Goal: Communication & Community: Answer question/provide support

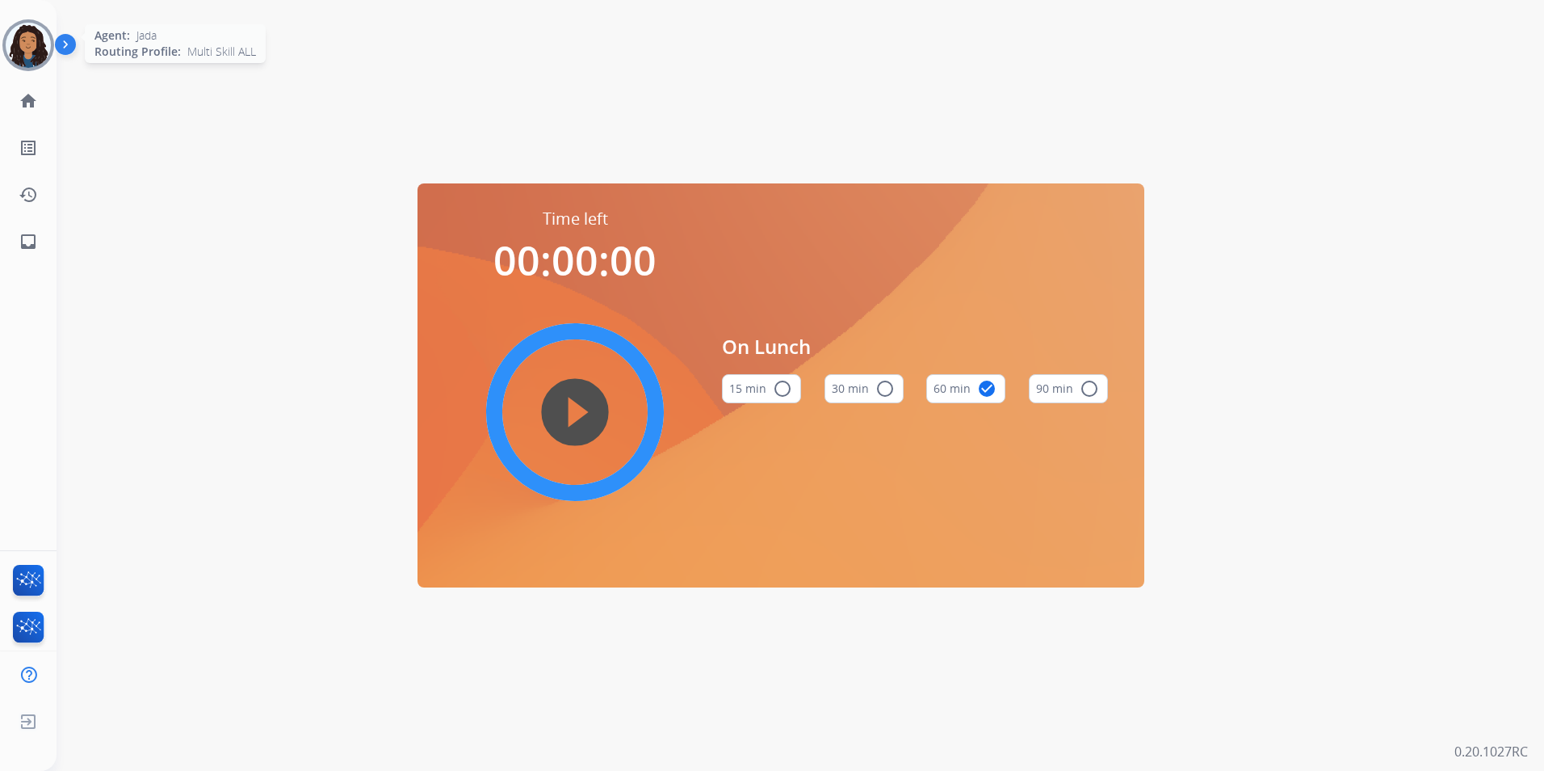
click at [11, 35] on img at bounding box center [28, 45] width 45 height 45
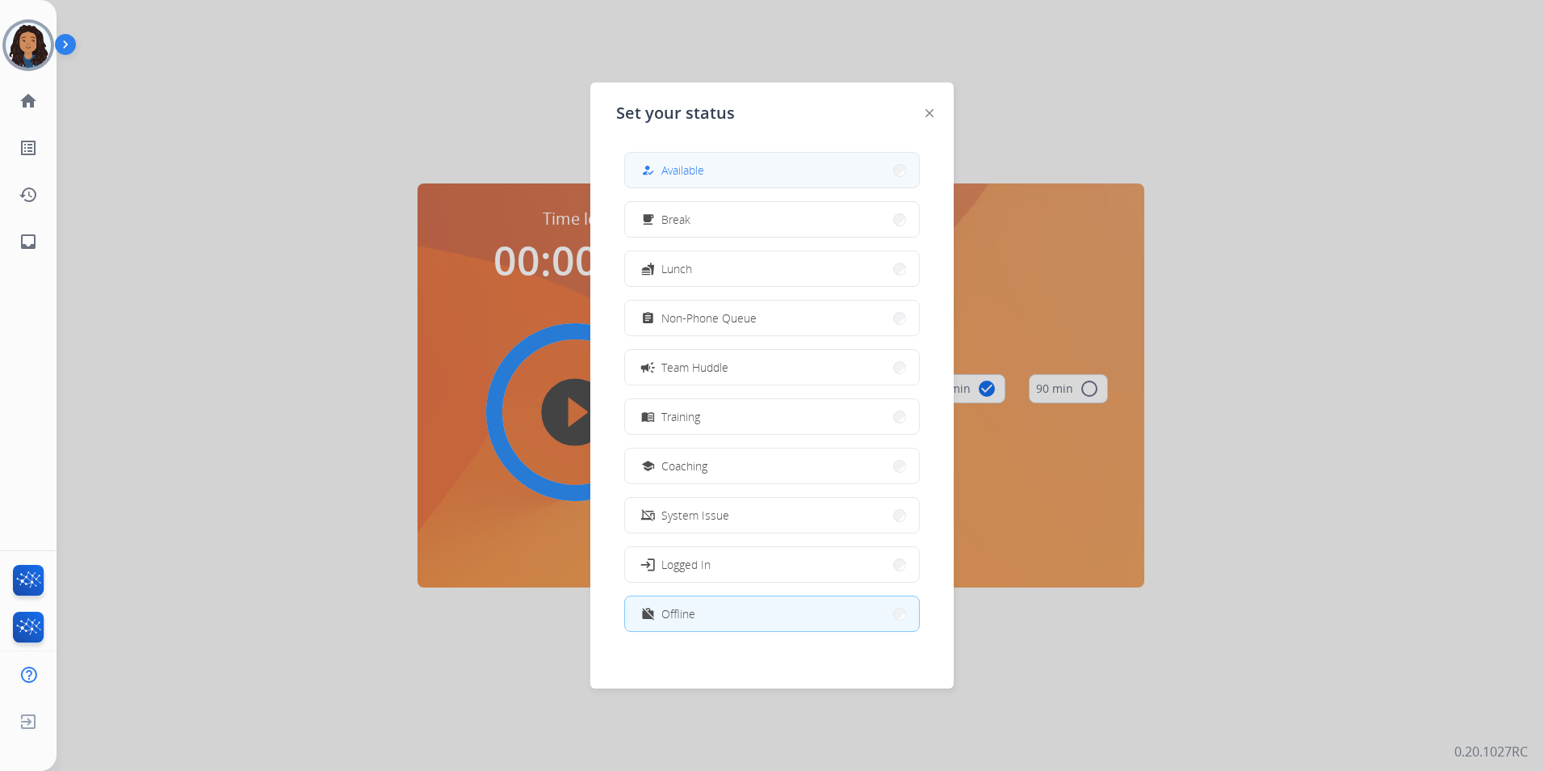
click at [713, 167] on button "how_to_reg Available" at bounding box center [772, 170] width 294 height 35
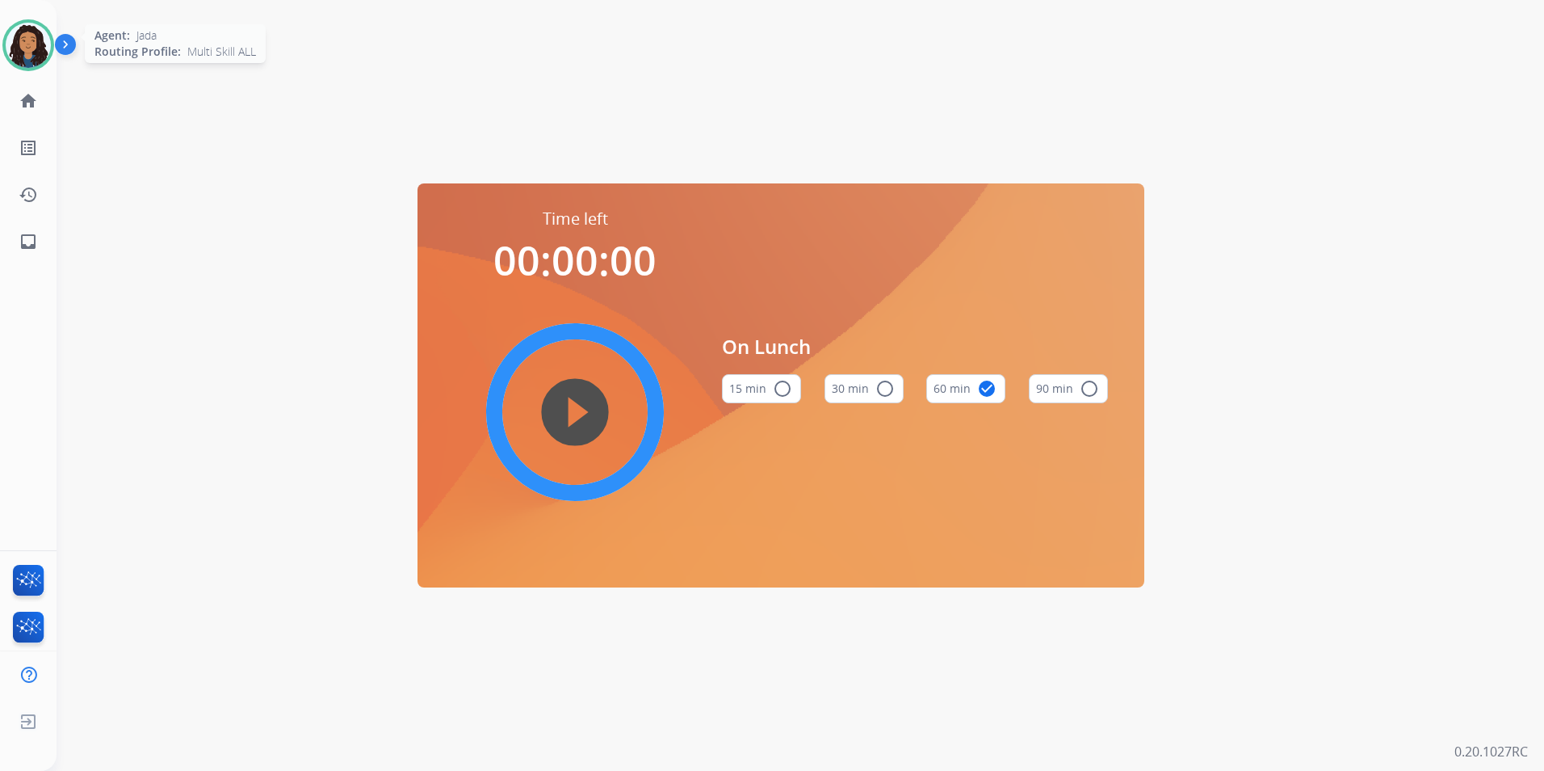
click at [32, 58] on img at bounding box center [28, 45] width 45 height 45
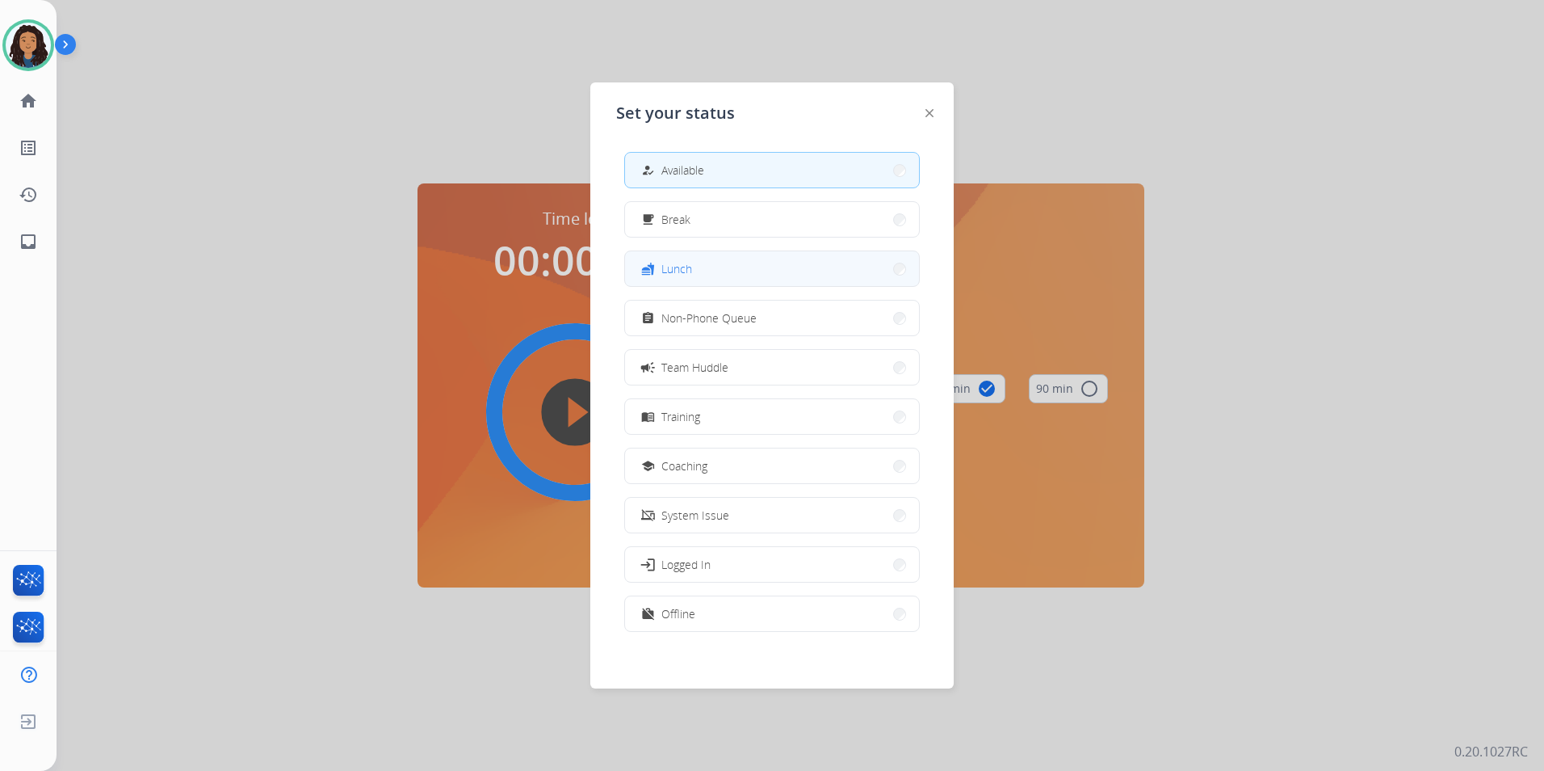
click at [699, 280] on button "fastfood Lunch" at bounding box center [772, 268] width 294 height 35
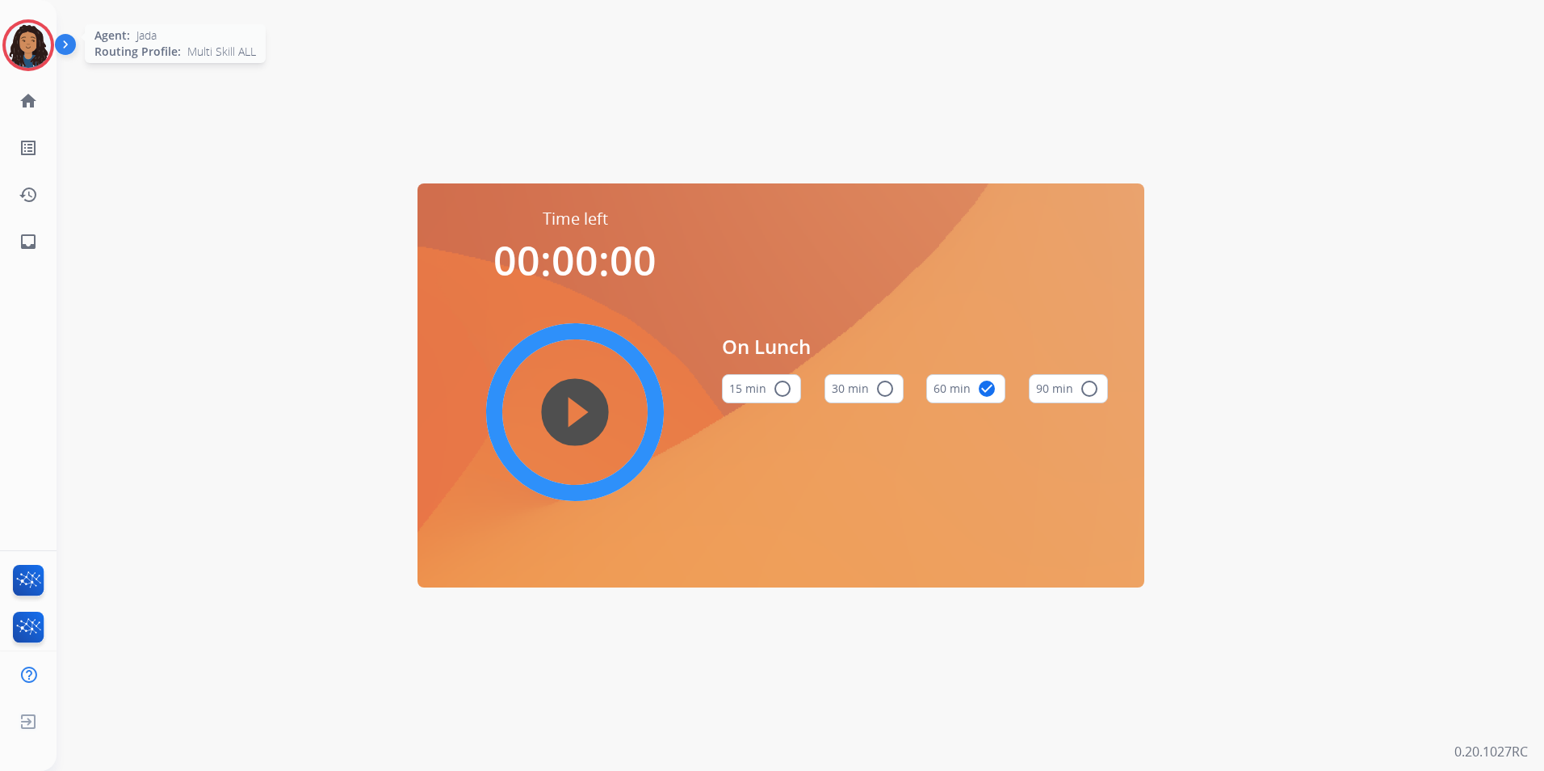
click at [28, 61] on img at bounding box center [28, 45] width 45 height 45
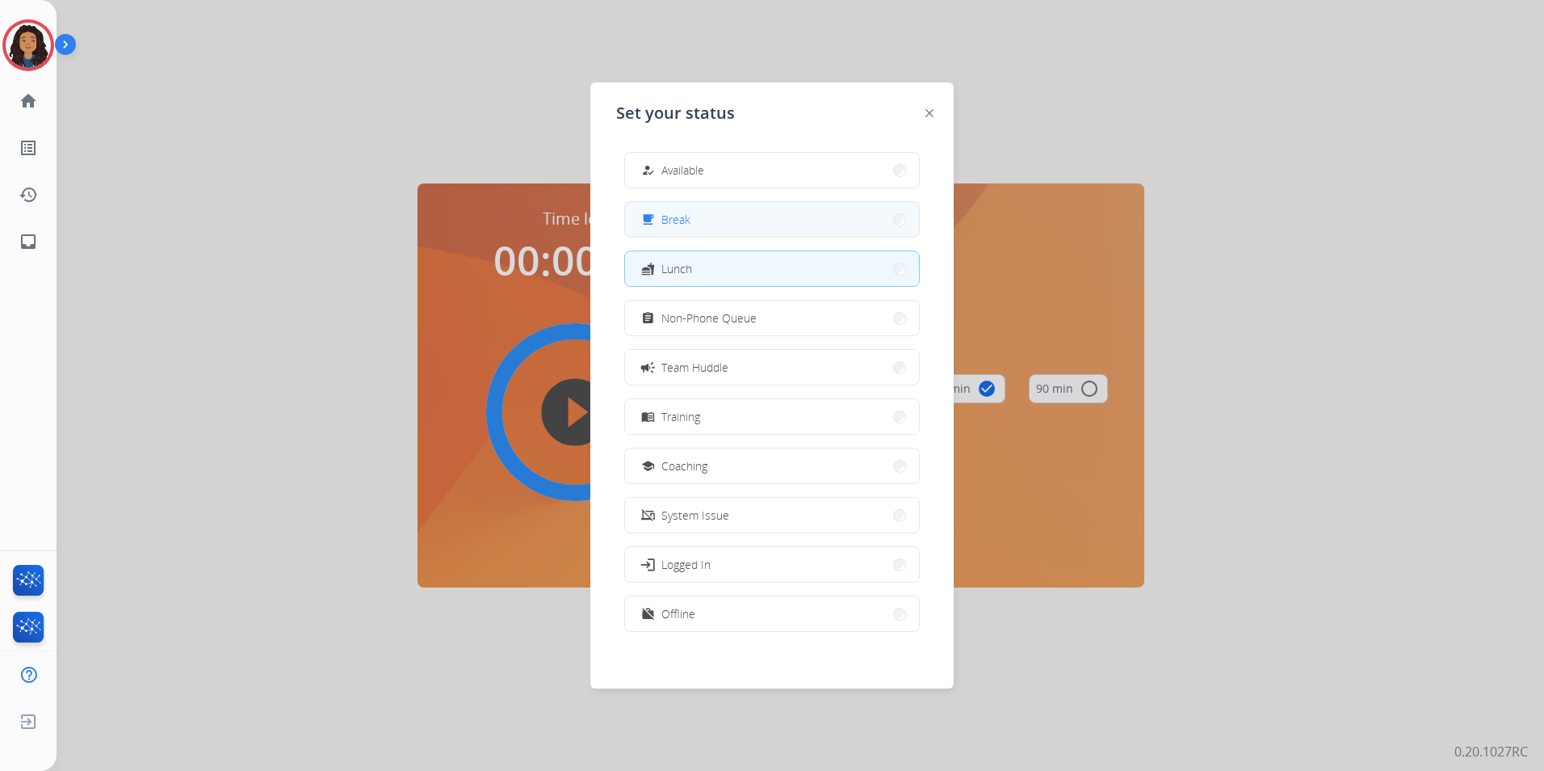
click at [696, 227] on button "free_breakfast Break" at bounding box center [772, 219] width 294 height 35
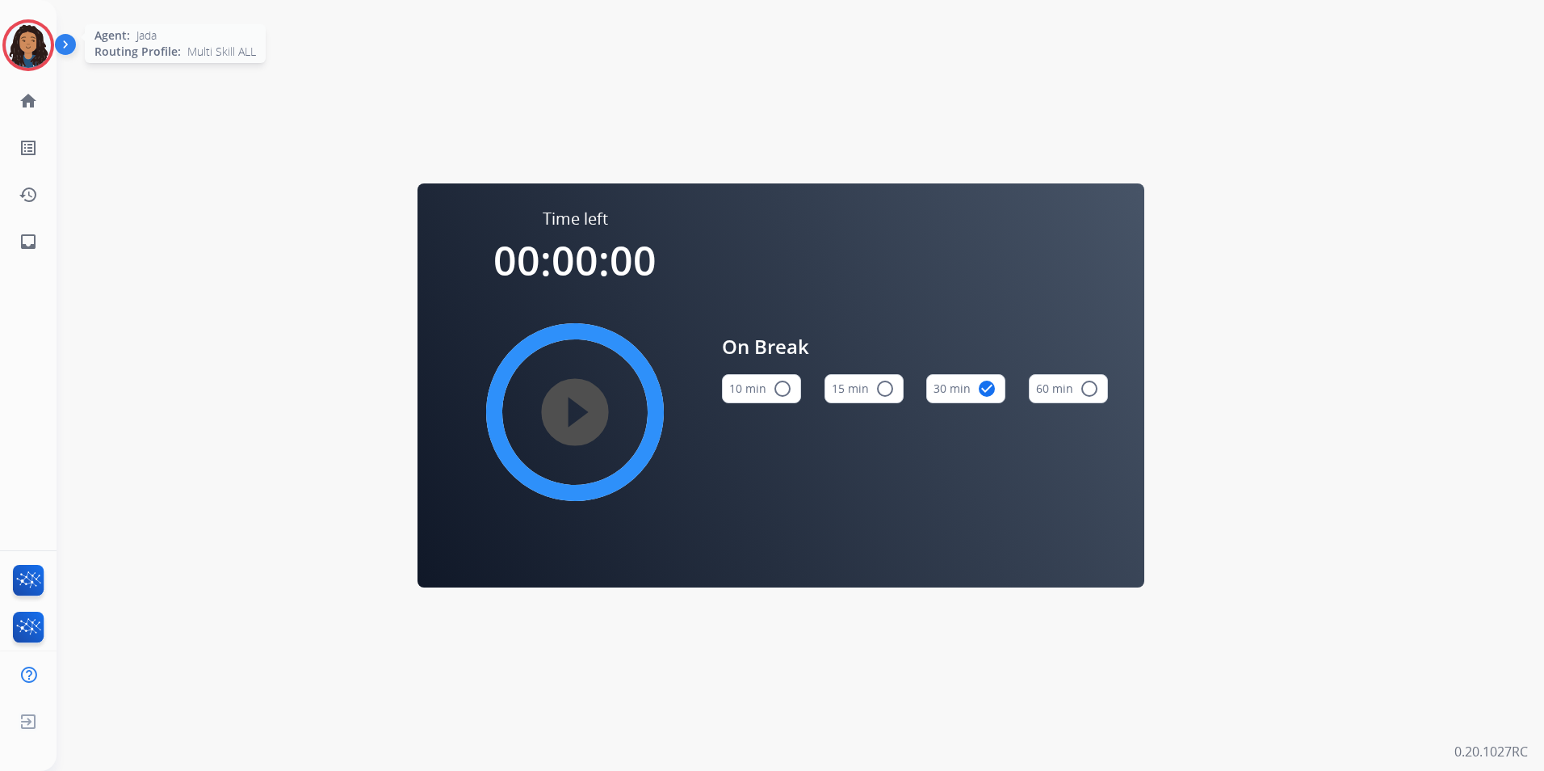
click at [27, 30] on img at bounding box center [28, 45] width 45 height 45
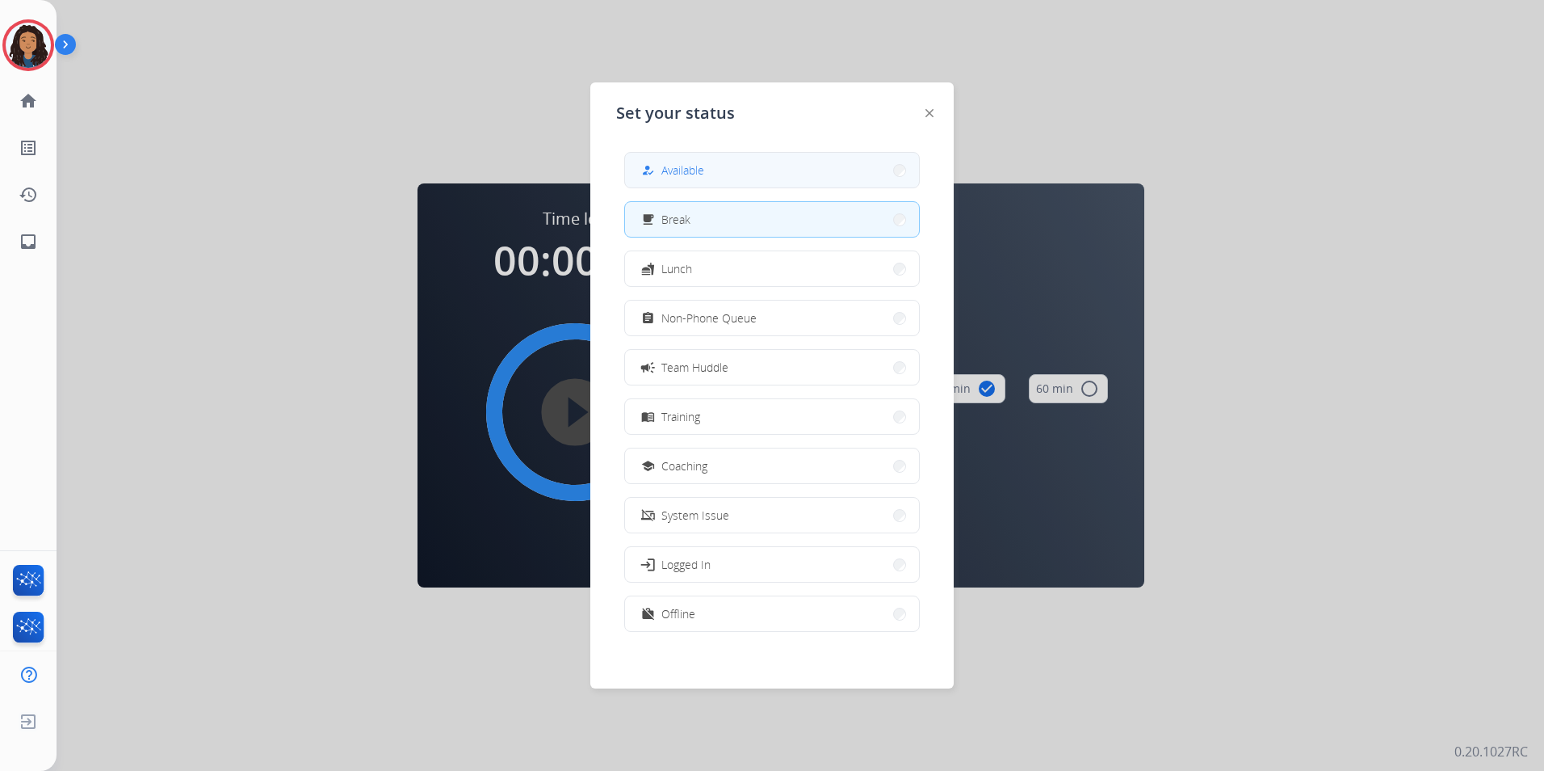
click at [700, 154] on button "how_to_reg Available" at bounding box center [772, 170] width 294 height 35
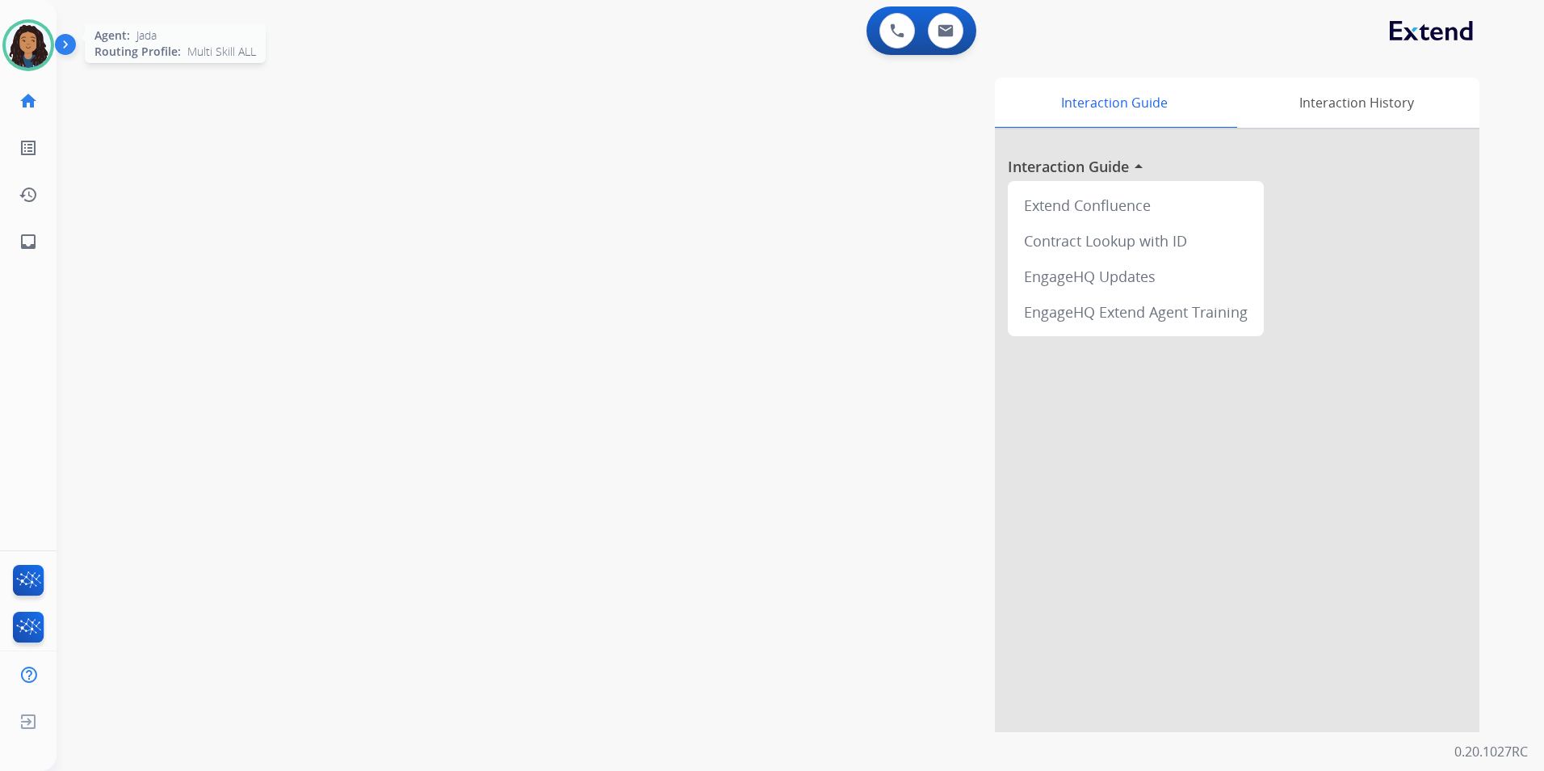
drag, startPoint x: 21, startPoint y: 43, endPoint x: 79, endPoint y: 43, distance: 58.2
click at [22, 42] on img at bounding box center [28, 45] width 45 height 45
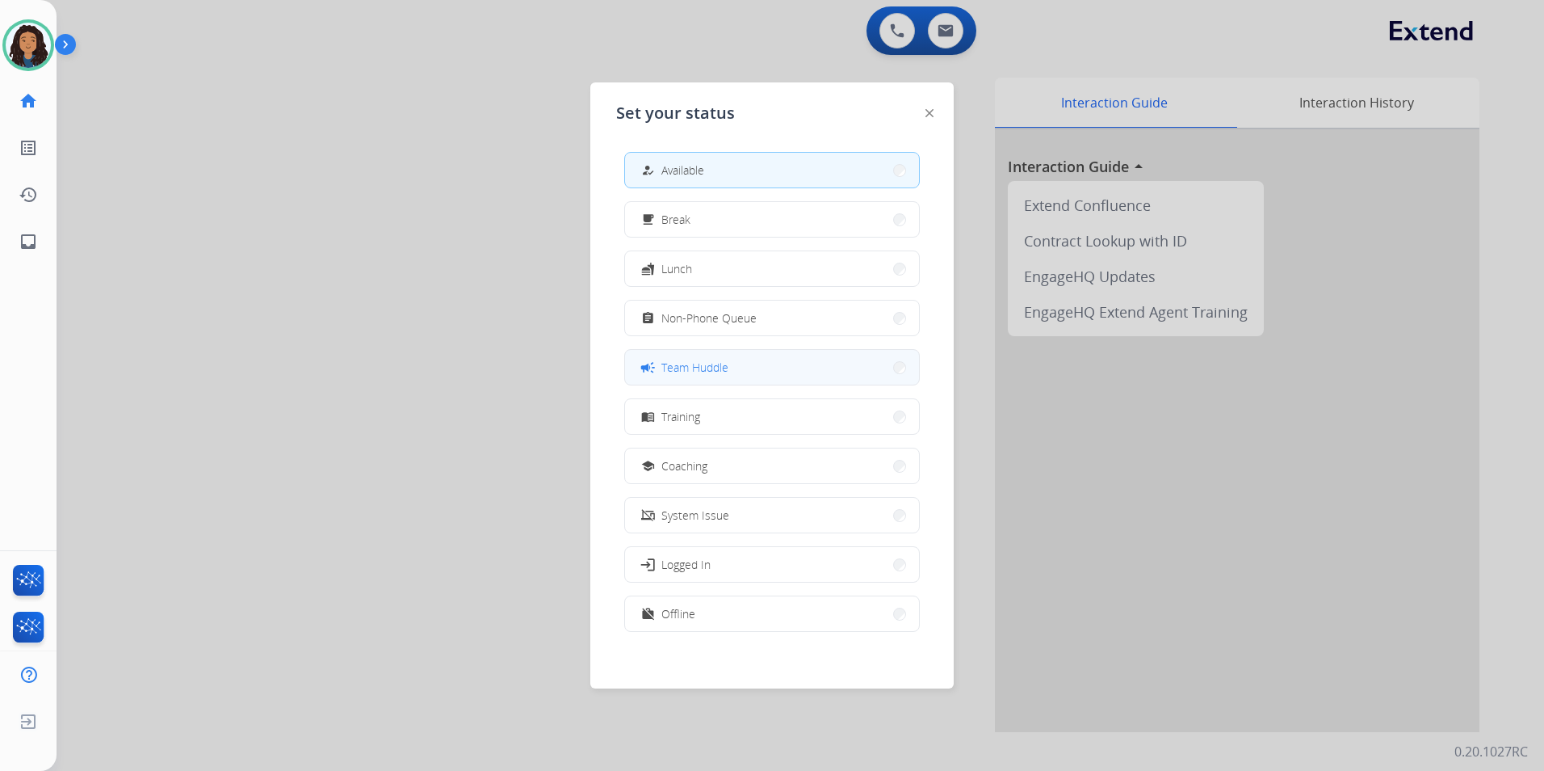
click at [800, 355] on button "campaign Team Huddle" at bounding box center [772, 367] width 294 height 35
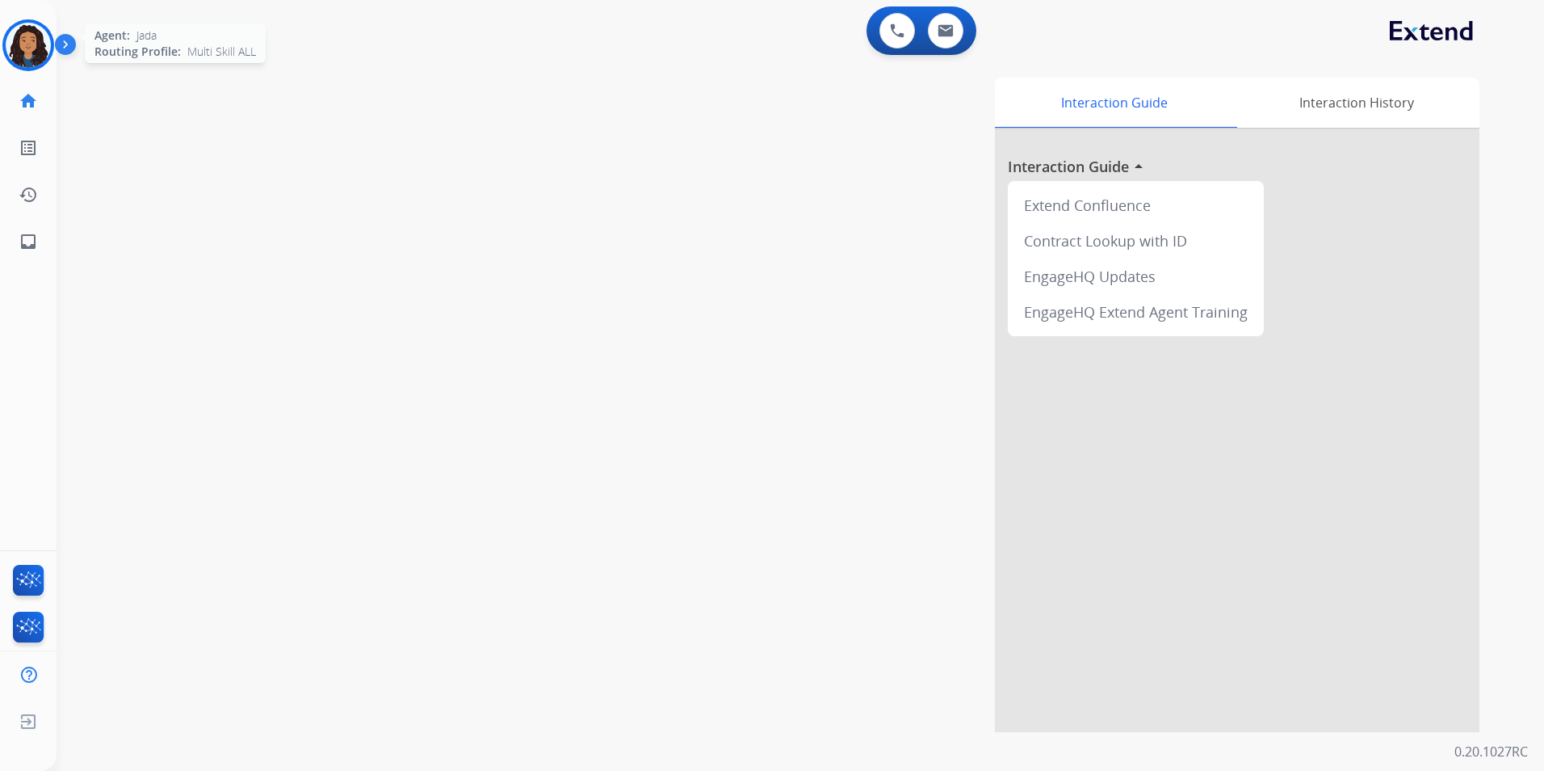
click at [29, 36] on img at bounding box center [28, 45] width 45 height 45
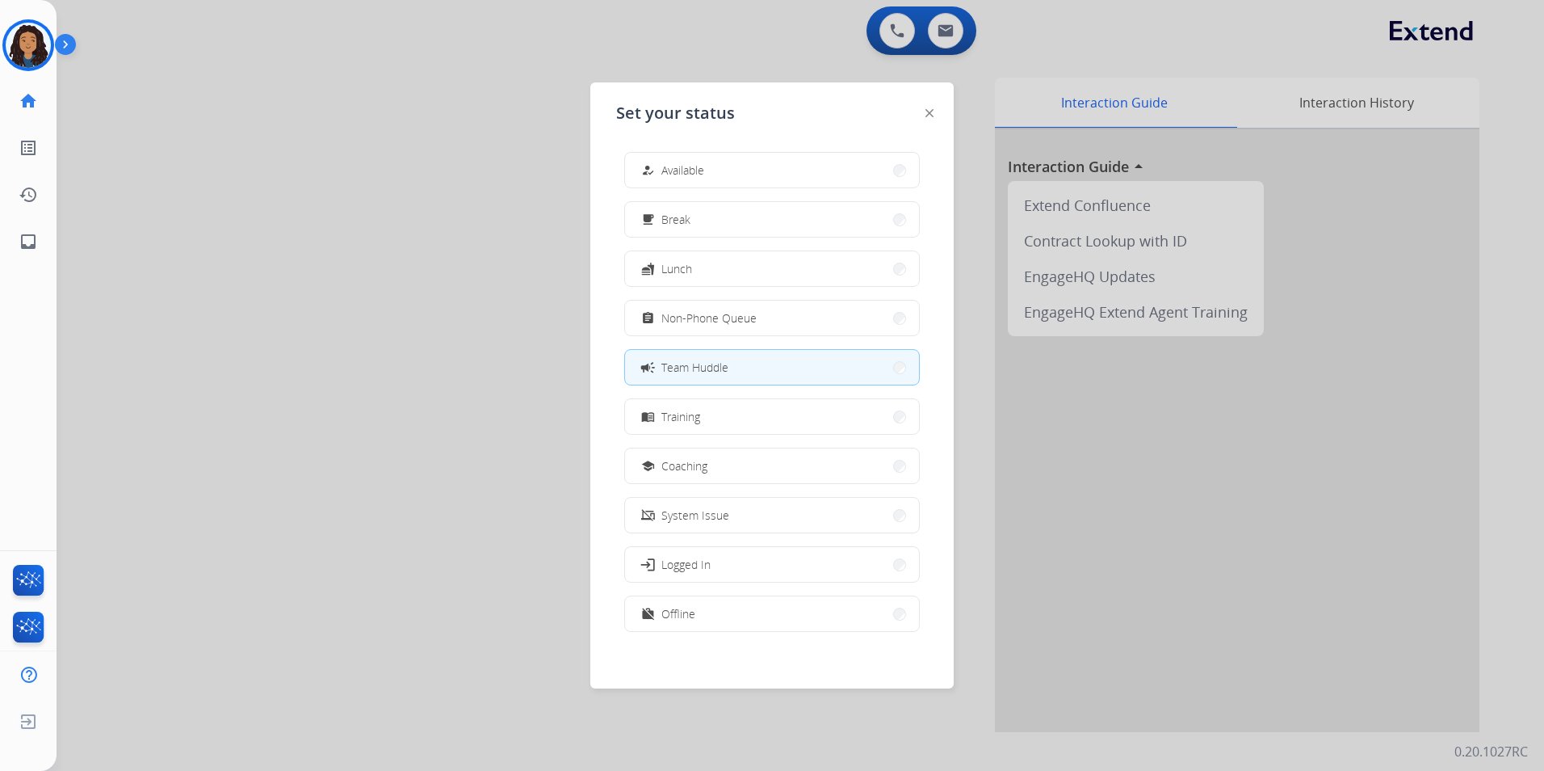
click at [193, 232] on div at bounding box center [772, 385] width 1544 height 771
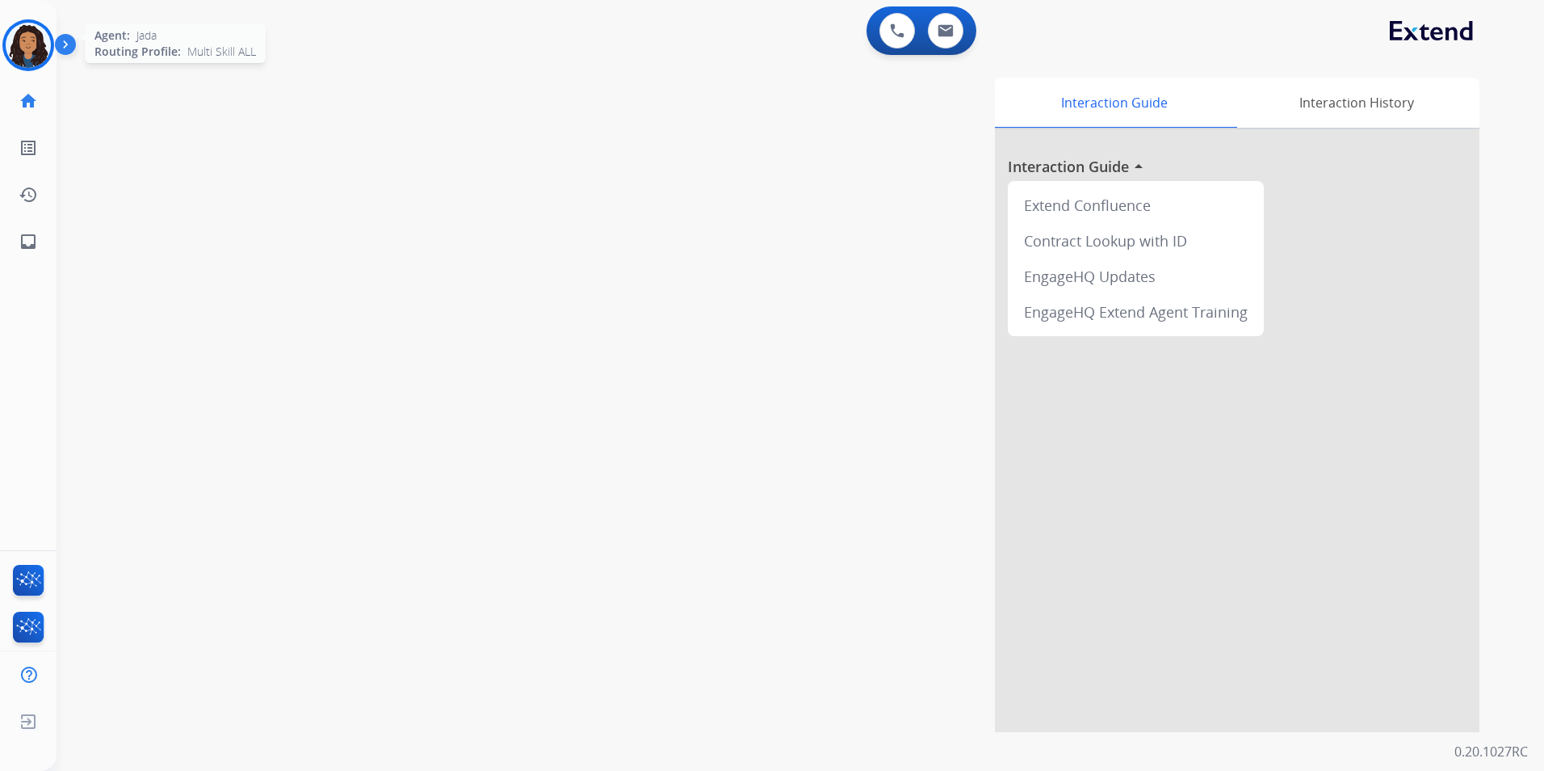
click at [18, 57] on img at bounding box center [28, 45] width 45 height 45
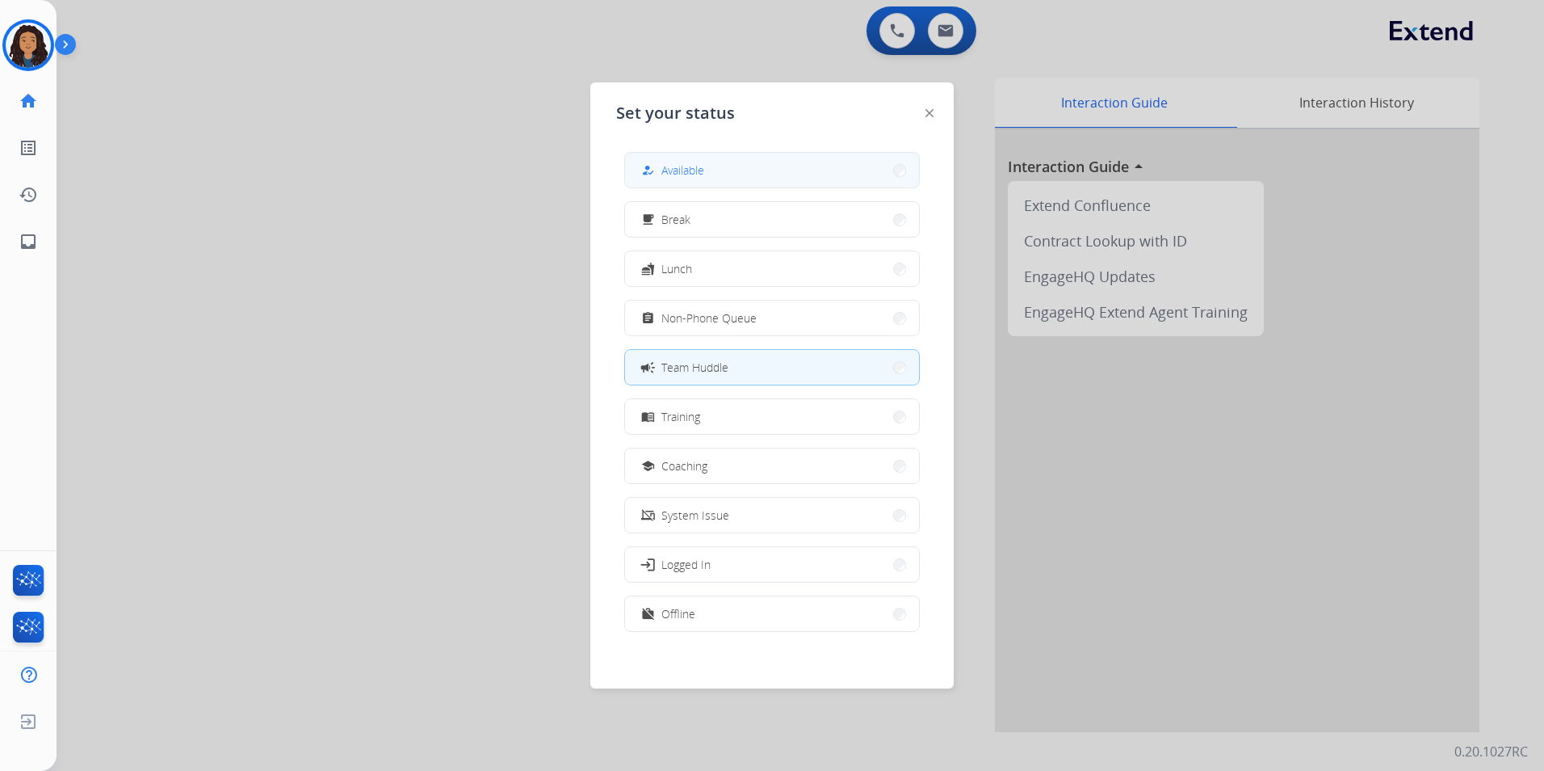
click at [728, 166] on button "how_to_reg Available" at bounding box center [772, 170] width 294 height 35
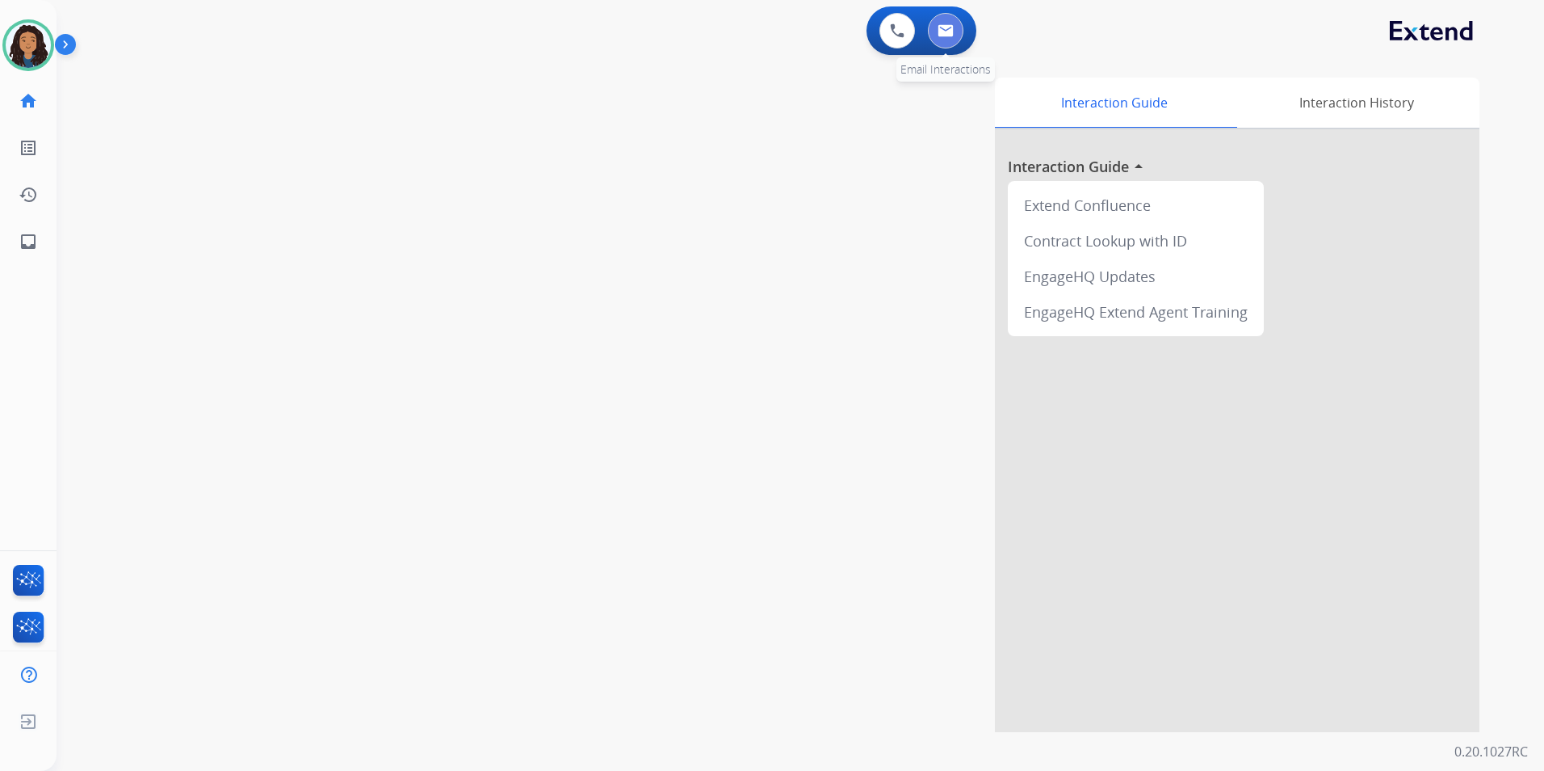
click at [935, 31] on button at bounding box center [946, 31] width 36 height 36
select select "**********"
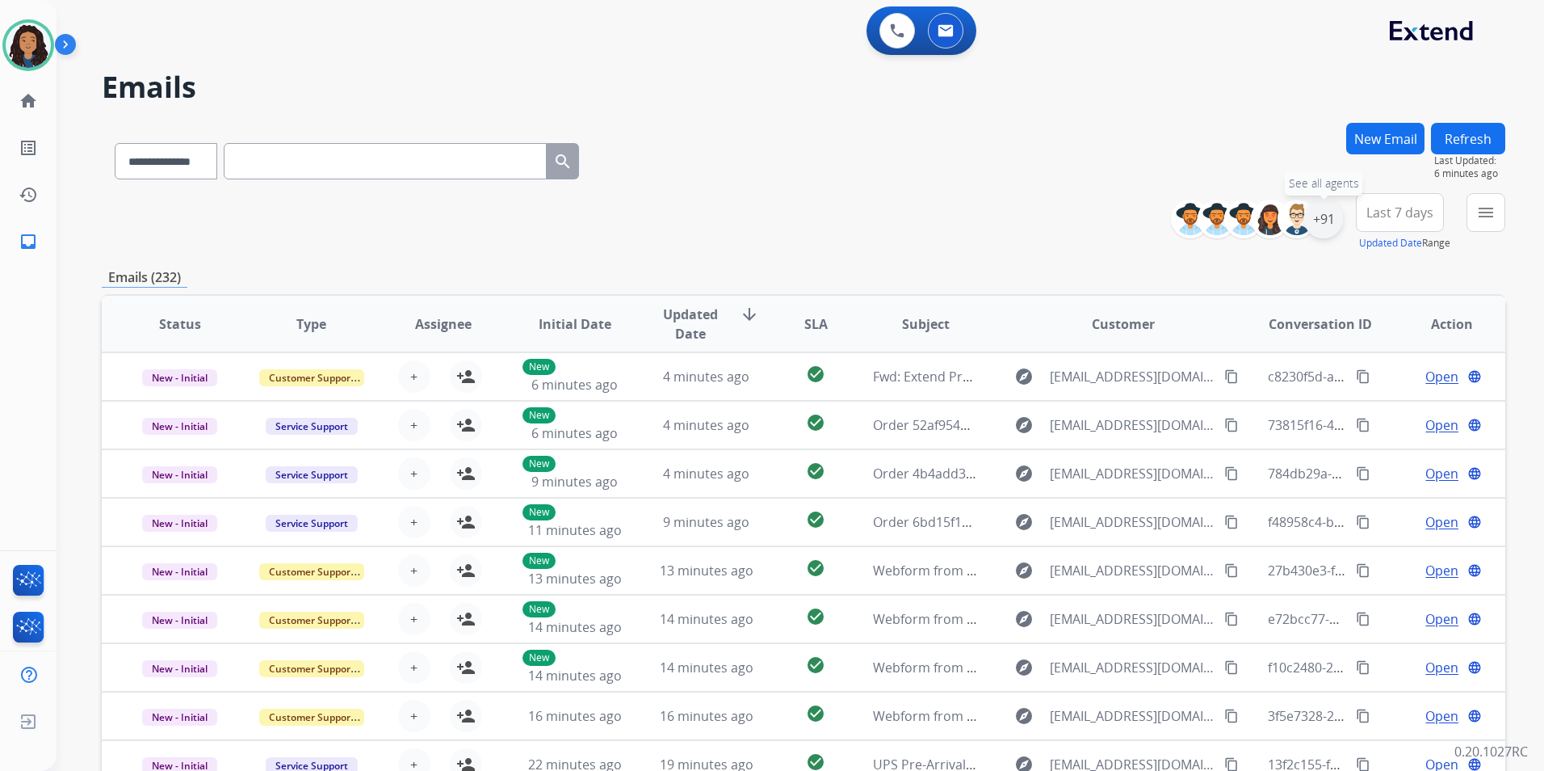
click at [1330, 219] on div "+91" at bounding box center [1324, 219] width 39 height 39
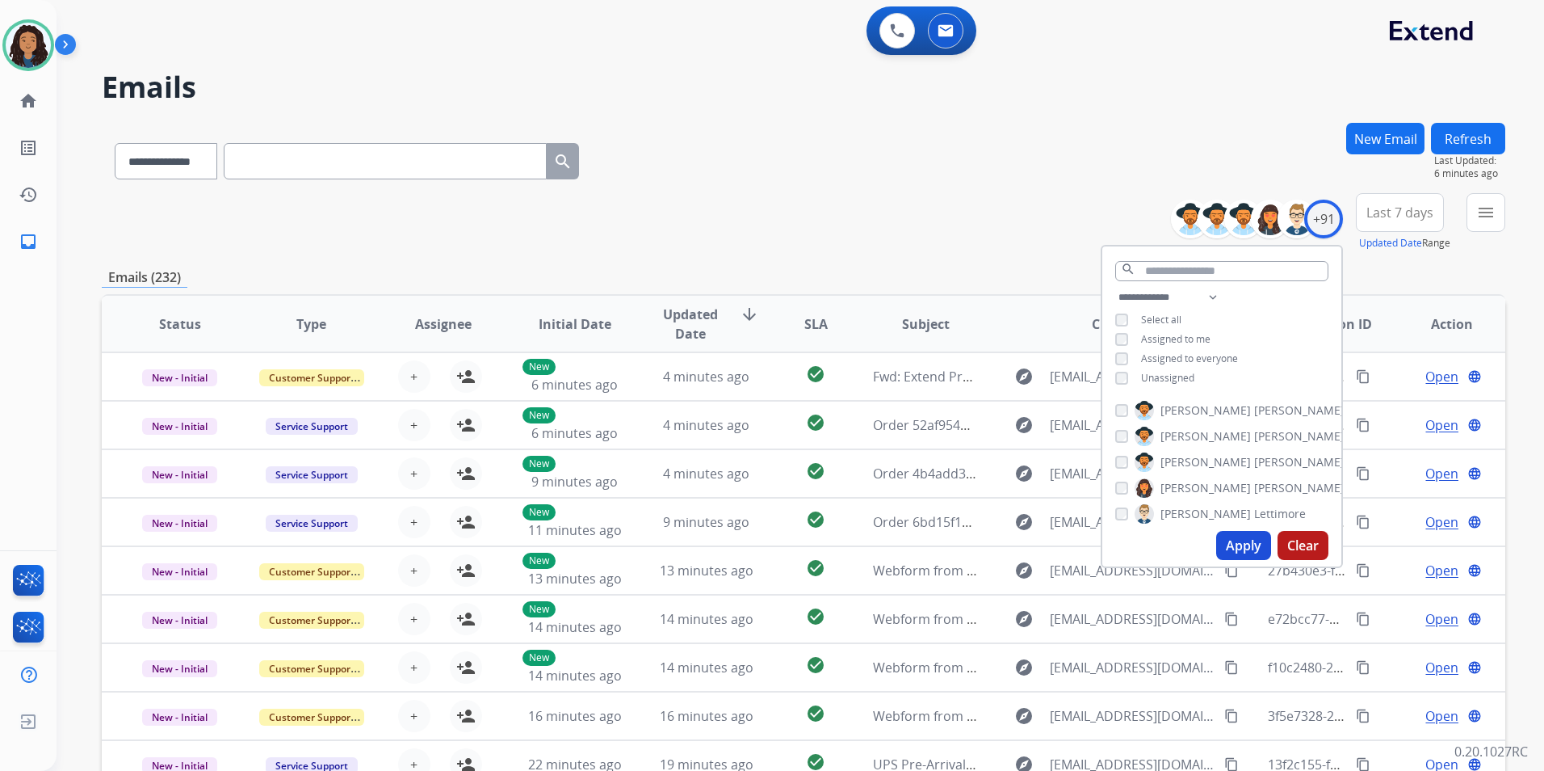
click at [1172, 379] on span "Unassigned" at bounding box center [1167, 378] width 53 height 14
click at [1247, 546] on button "Apply" at bounding box center [1244, 545] width 55 height 29
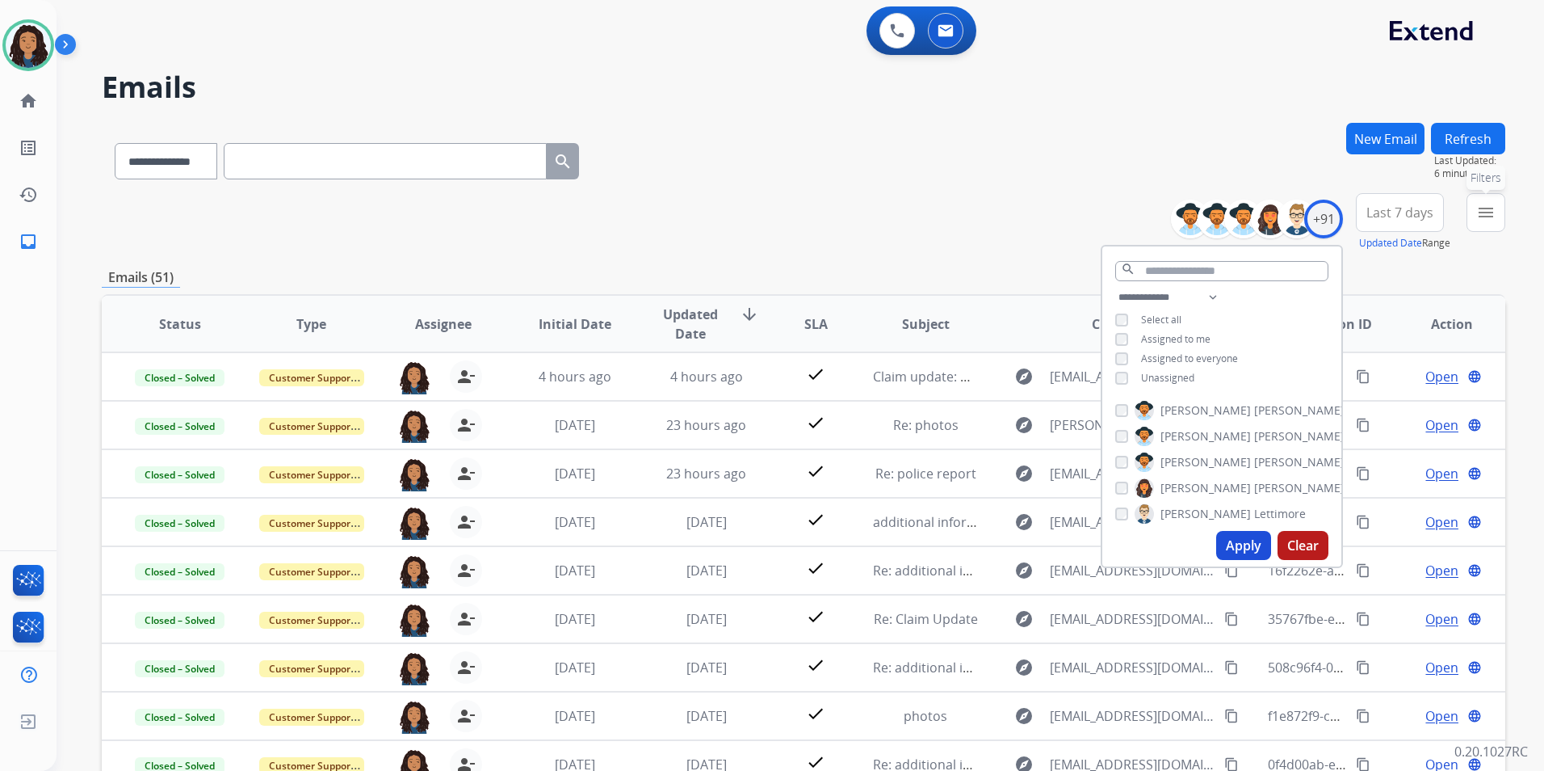
click at [1486, 222] on button "menu Filters" at bounding box center [1486, 212] width 39 height 39
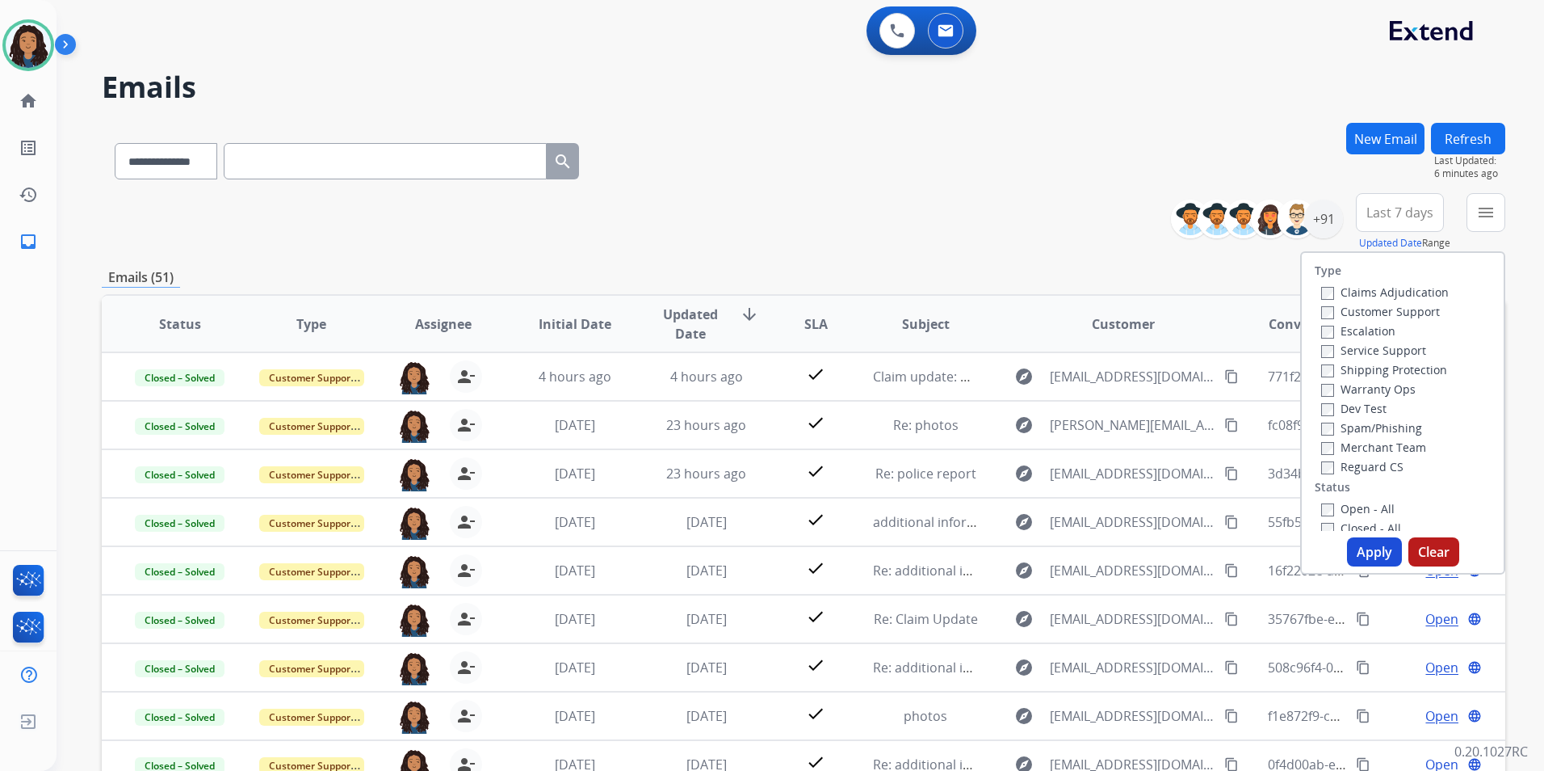
click at [1377, 312] on label "Customer Support" at bounding box center [1381, 311] width 119 height 15
drag, startPoint x: 1377, startPoint y: 312, endPoint x: 1308, endPoint y: 309, distance: 69.5
click at [1315, 309] on div "Claims Adjudication Customer Support Escalation Service Support Shipping Protec…" at bounding box center [1382, 379] width 134 height 194
click at [1330, 313] on label "Customer Support" at bounding box center [1381, 311] width 119 height 15
click at [1376, 368] on label "Shipping Protection" at bounding box center [1385, 369] width 126 height 15
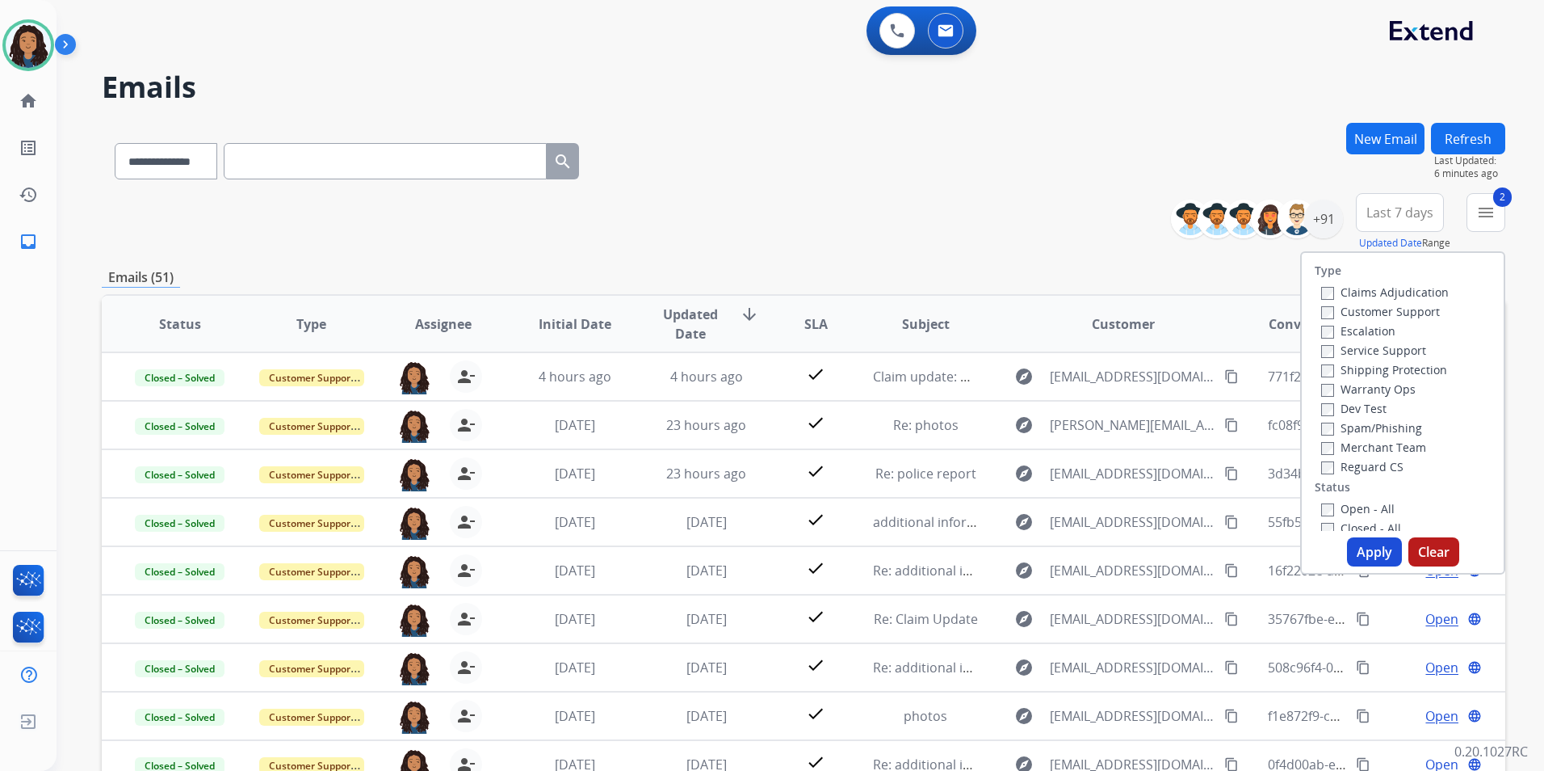
click at [1330, 468] on label "Reguard CS" at bounding box center [1363, 466] width 82 height 15
click at [1333, 506] on label "Open - All" at bounding box center [1359, 508] width 74 height 15
click at [1355, 546] on button "Apply" at bounding box center [1374, 551] width 55 height 29
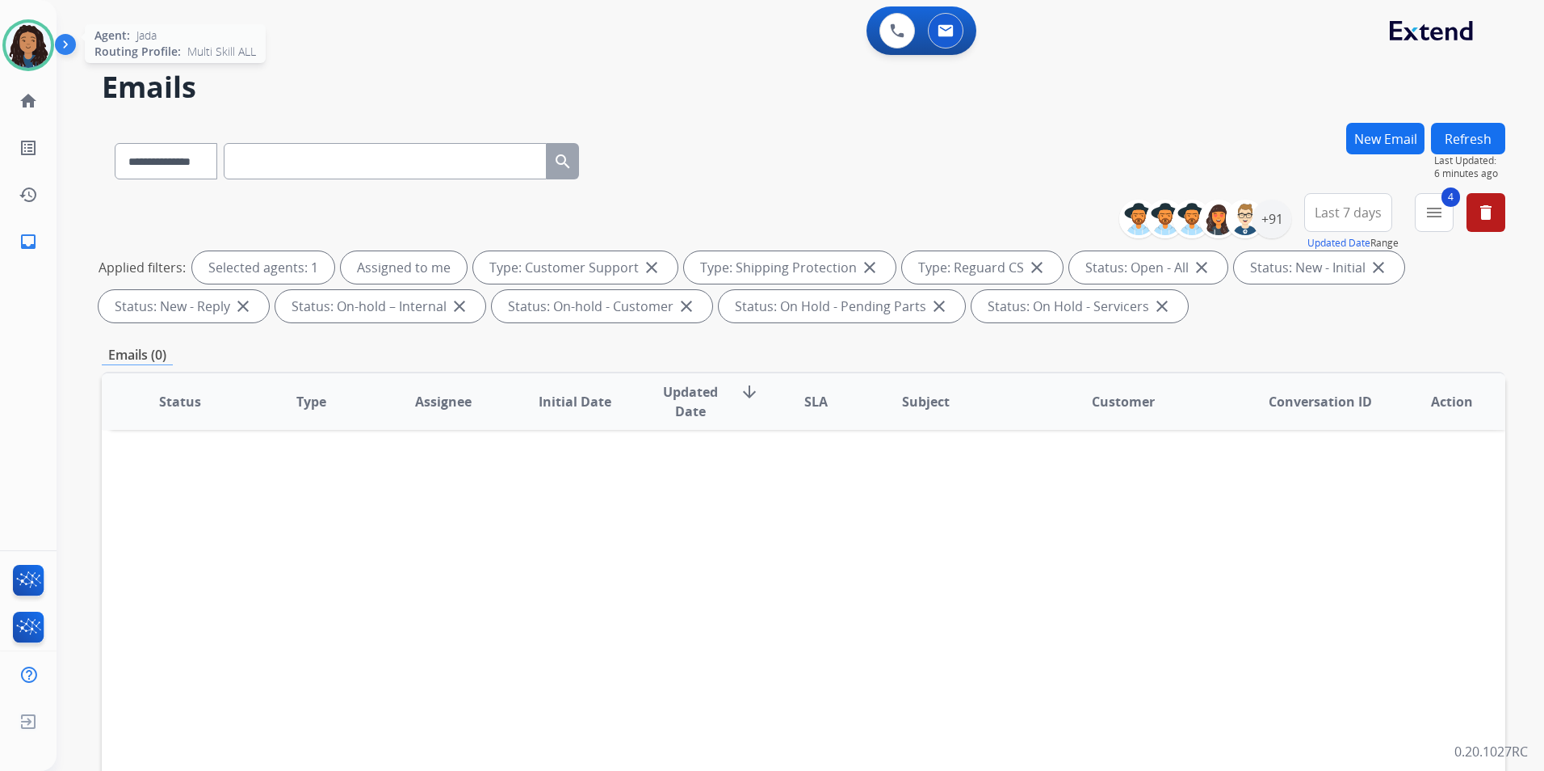
click at [33, 27] on img at bounding box center [28, 45] width 45 height 45
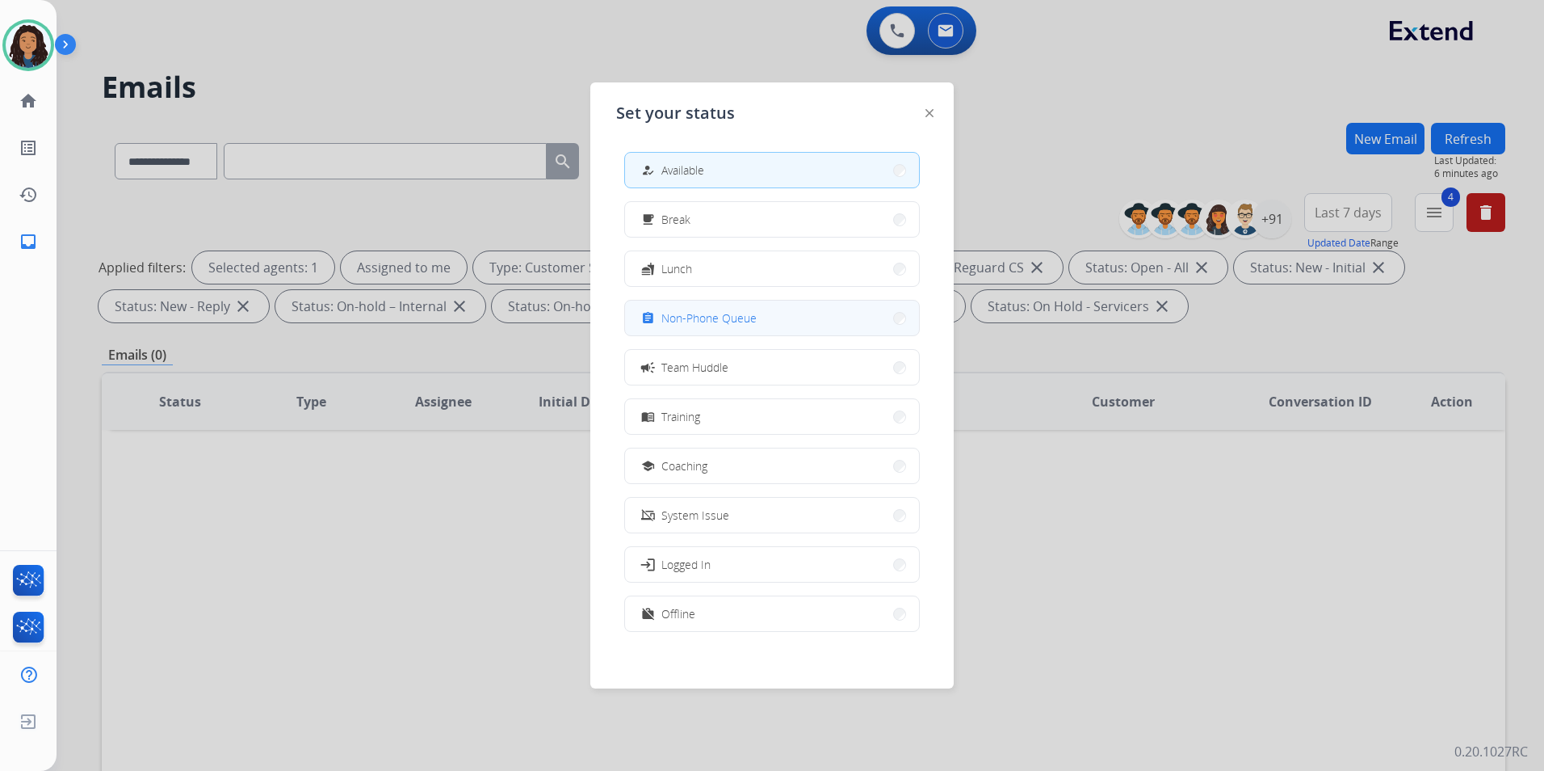
click at [761, 316] on button "assignment Non-Phone Queue" at bounding box center [772, 317] width 294 height 35
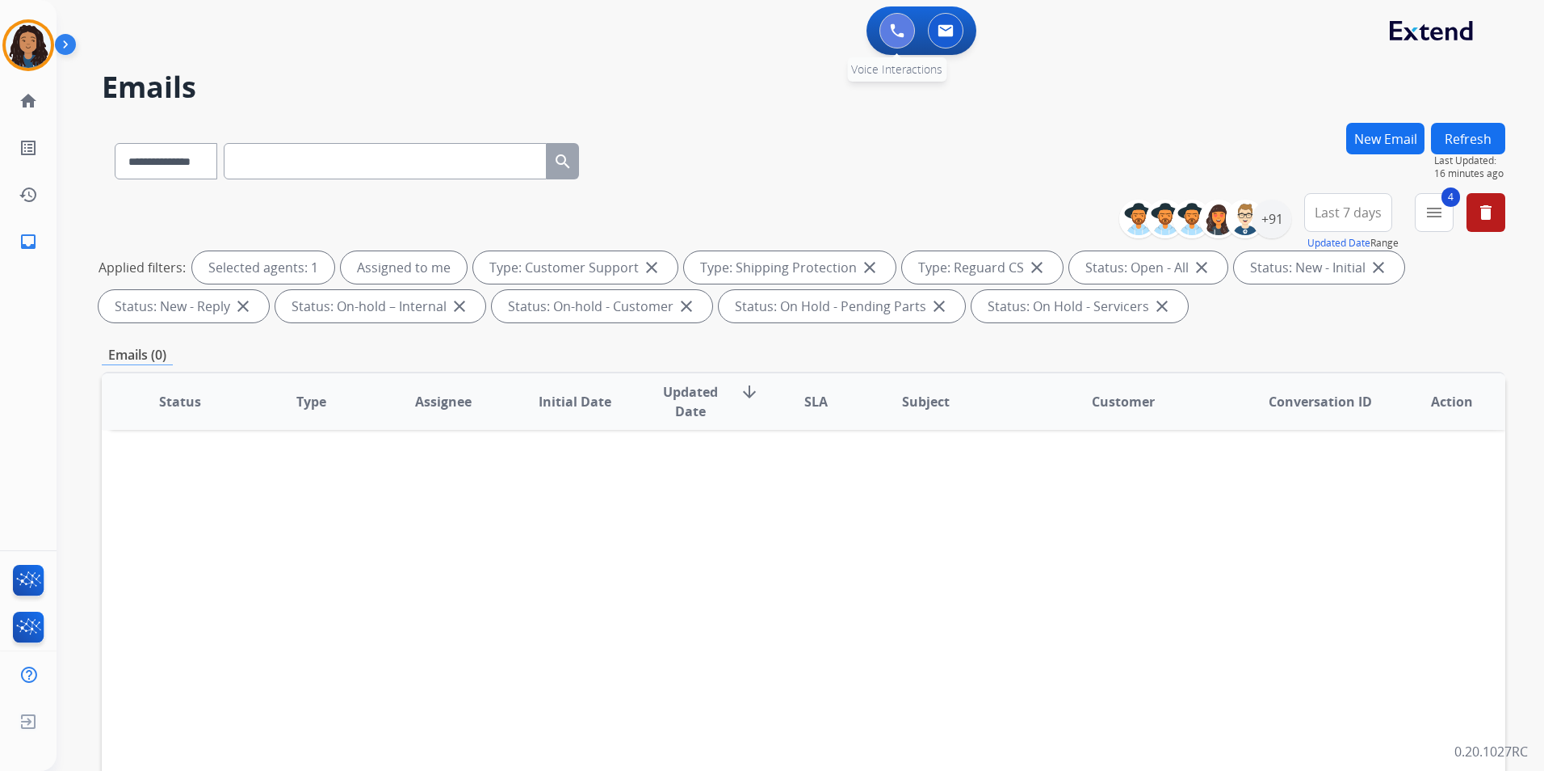
click at [899, 24] on img at bounding box center [897, 30] width 15 height 15
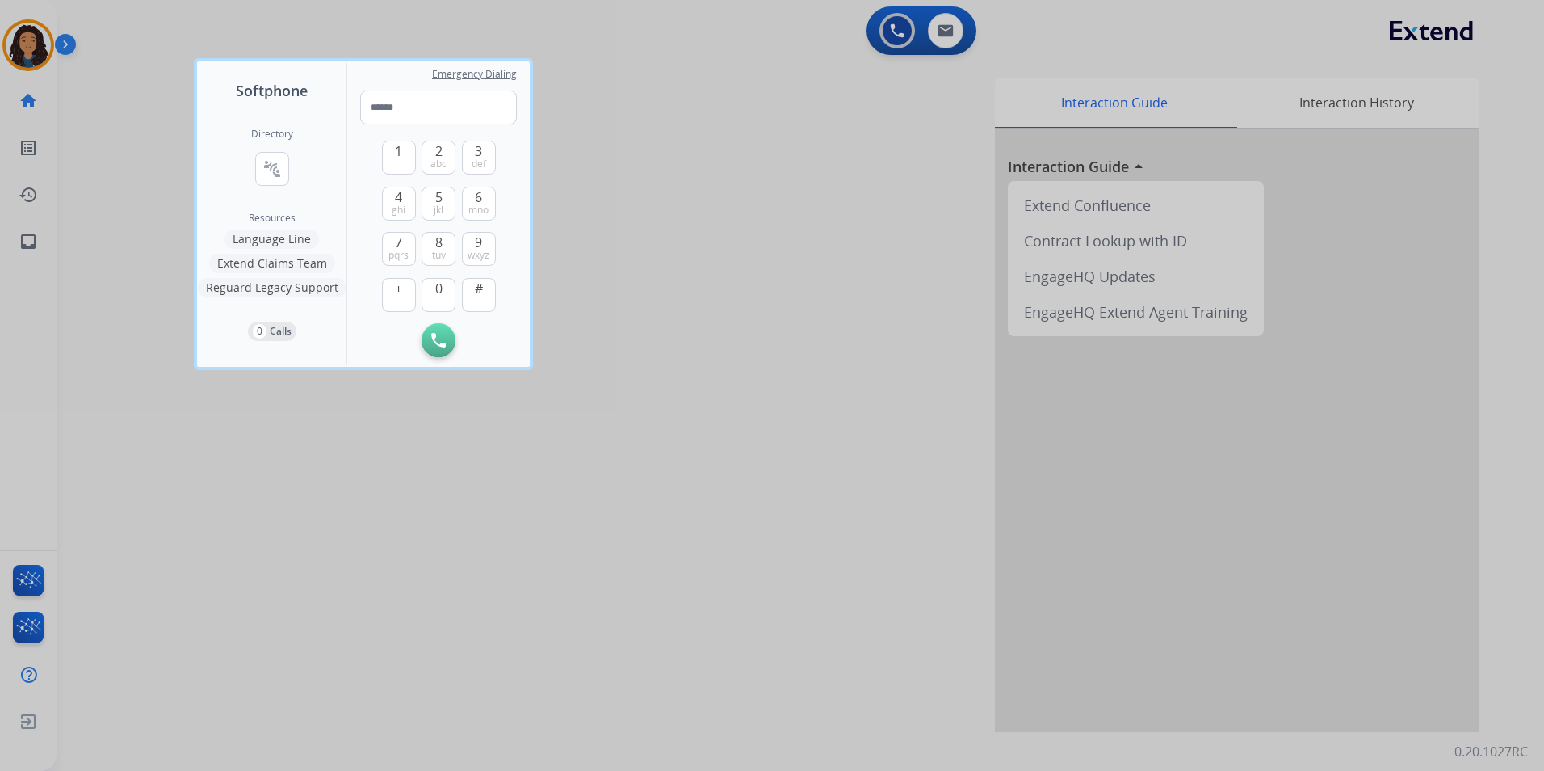
click at [44, 47] on div at bounding box center [772, 385] width 1544 height 771
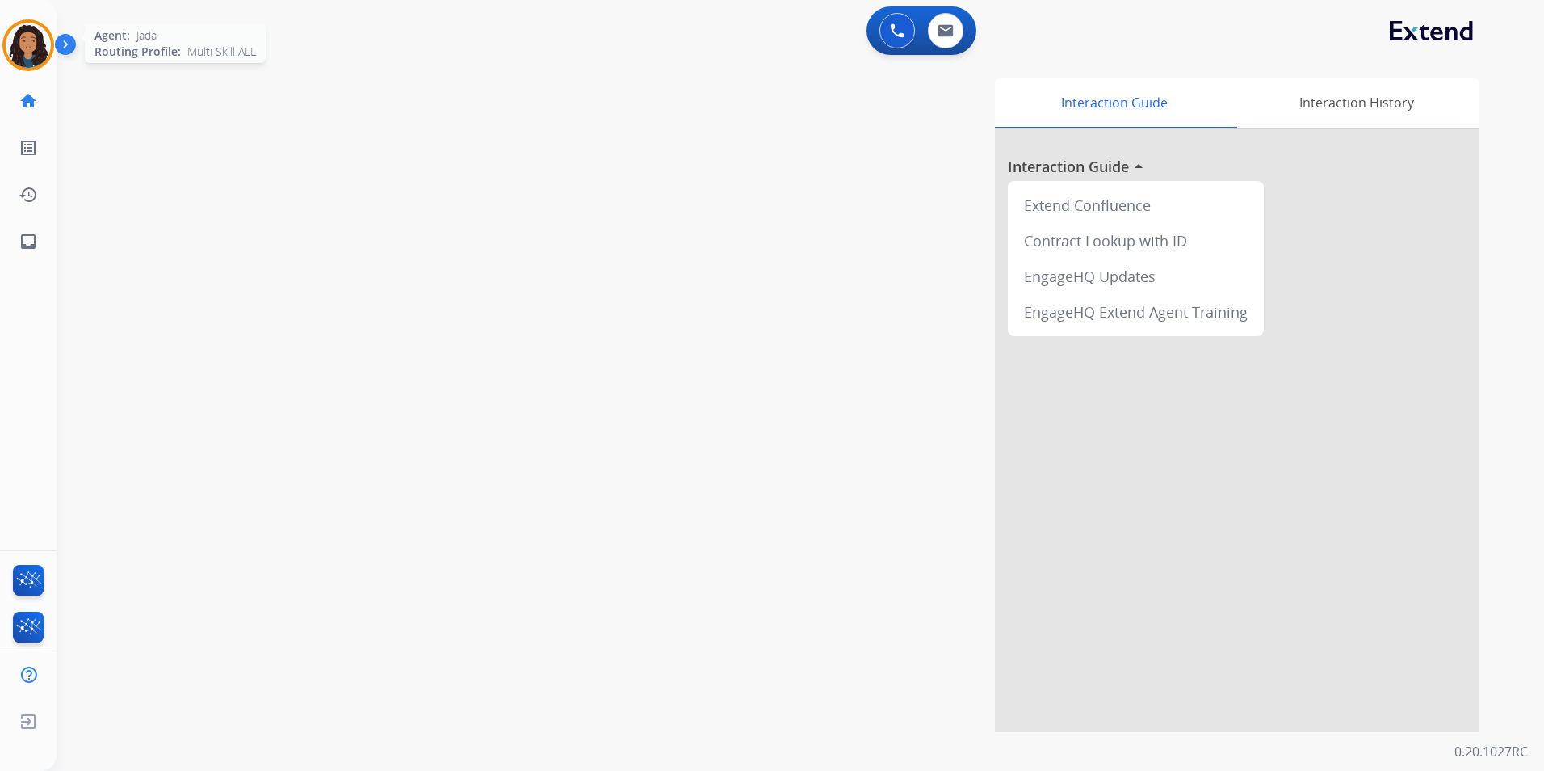
click at [40, 46] on img at bounding box center [28, 45] width 45 height 45
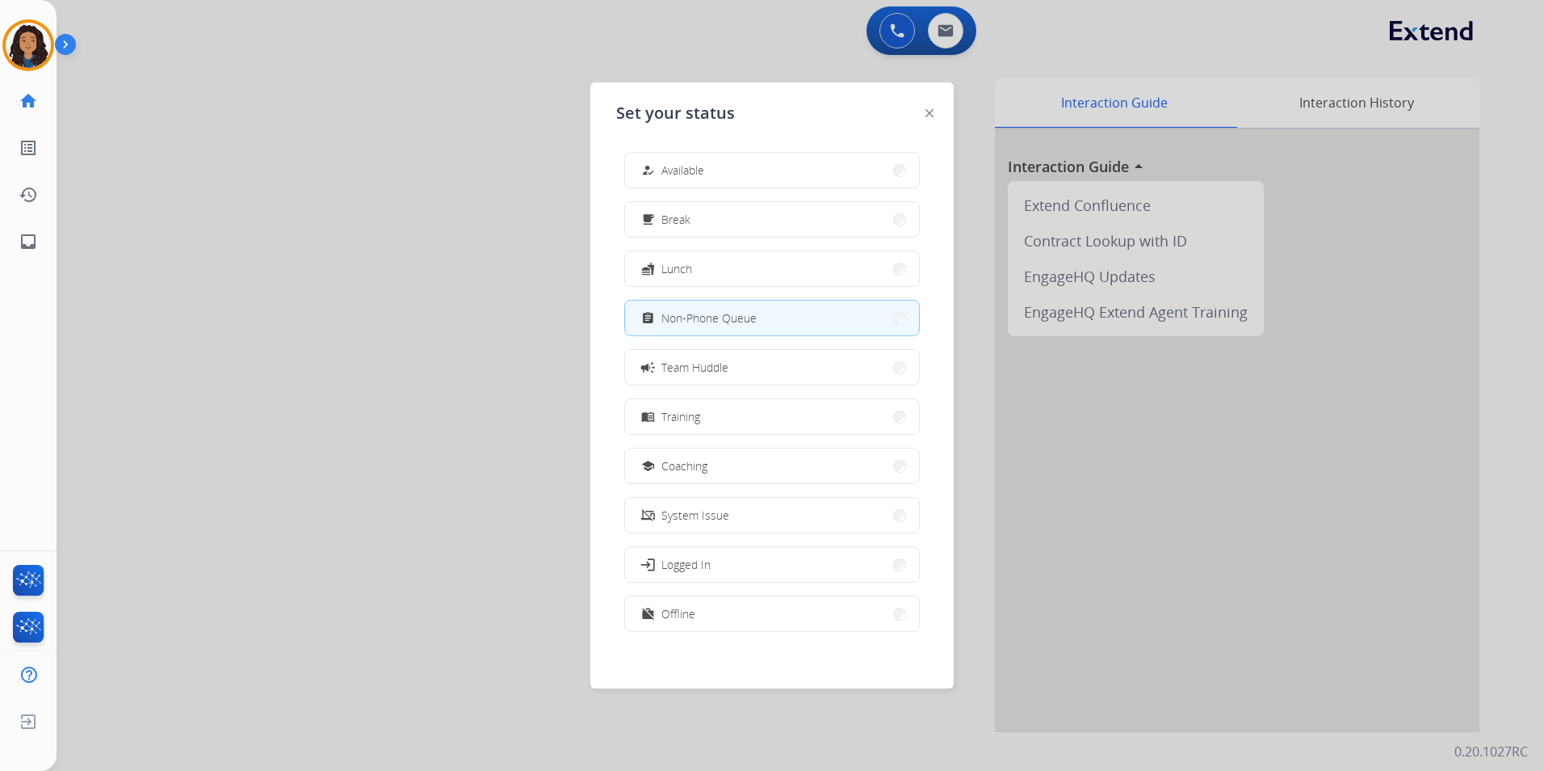
click at [898, 22] on div at bounding box center [772, 385] width 1544 height 771
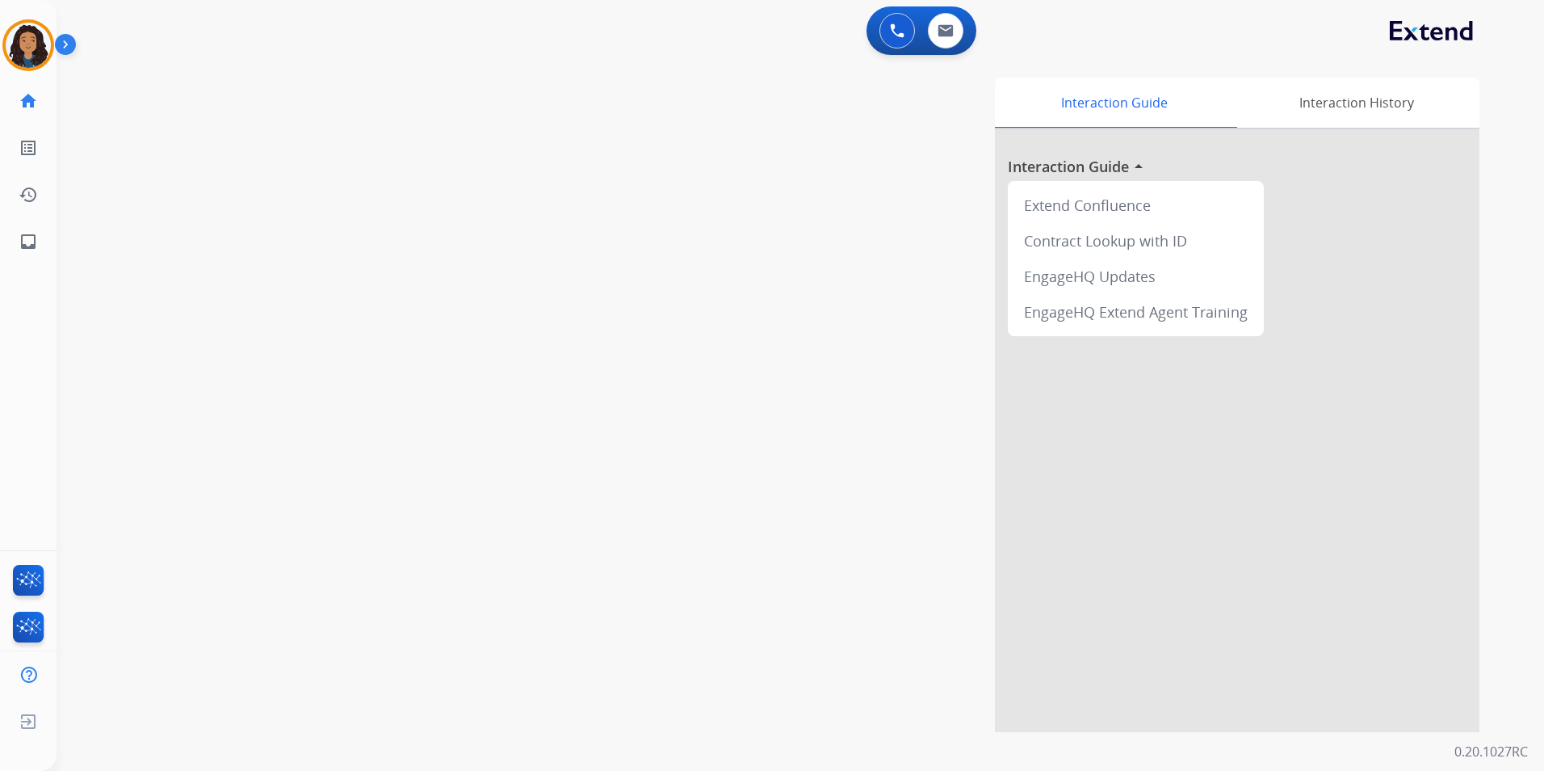
click at [898, 22] on button at bounding box center [898, 31] width 36 height 36
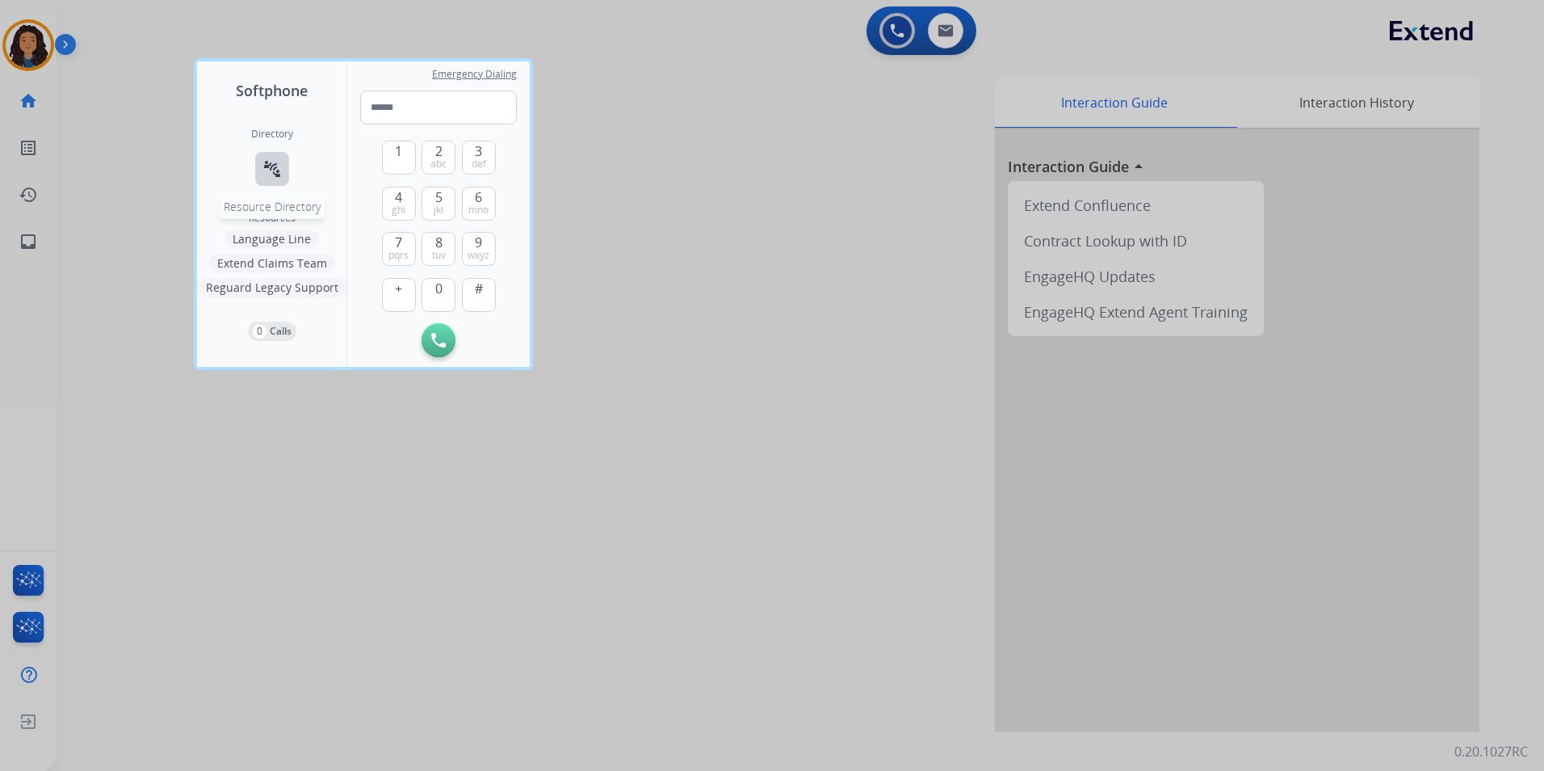
click at [263, 163] on mat-icon "connect_without_contact" at bounding box center [272, 168] width 19 height 19
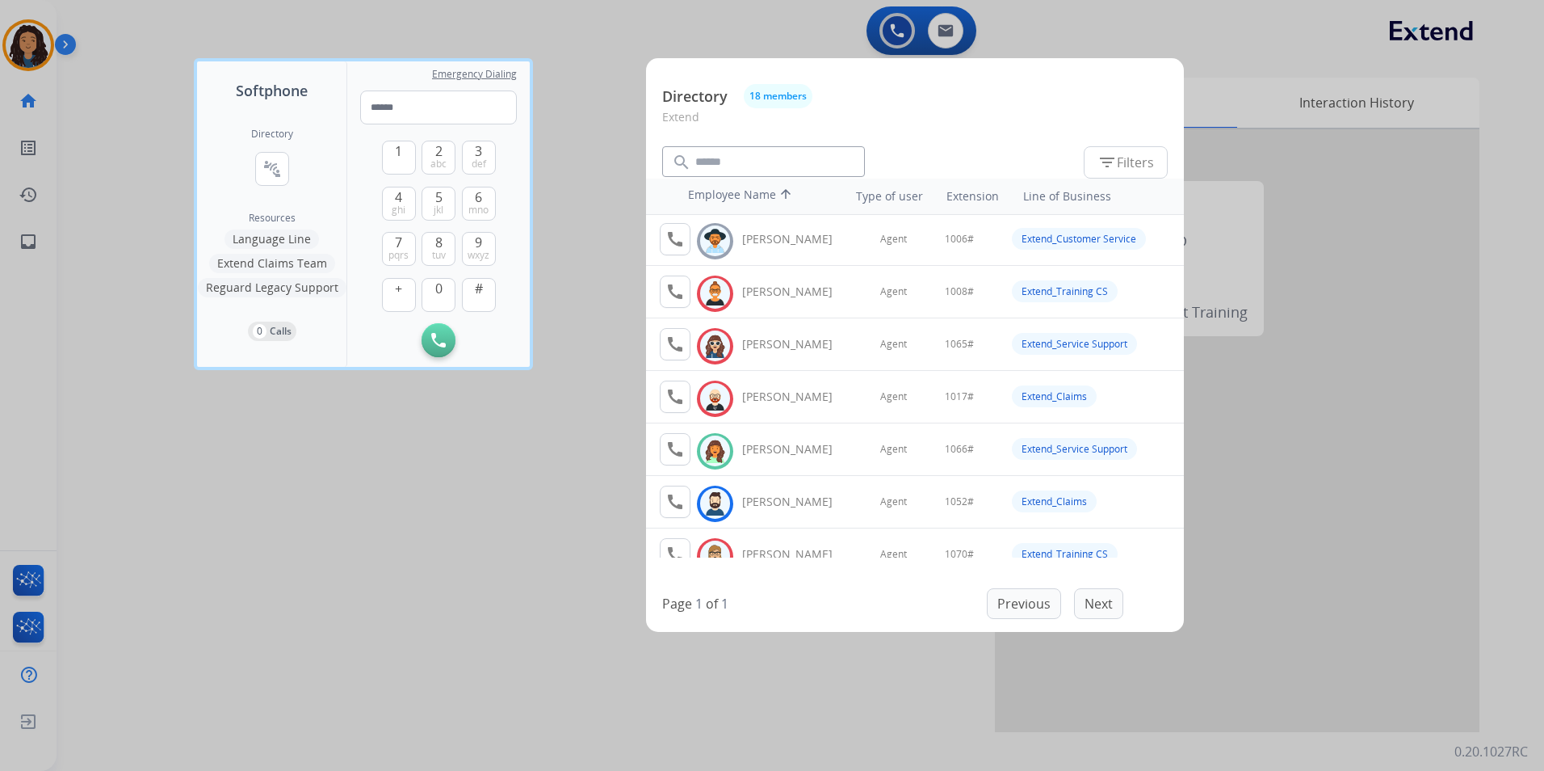
scroll to position [162, 0]
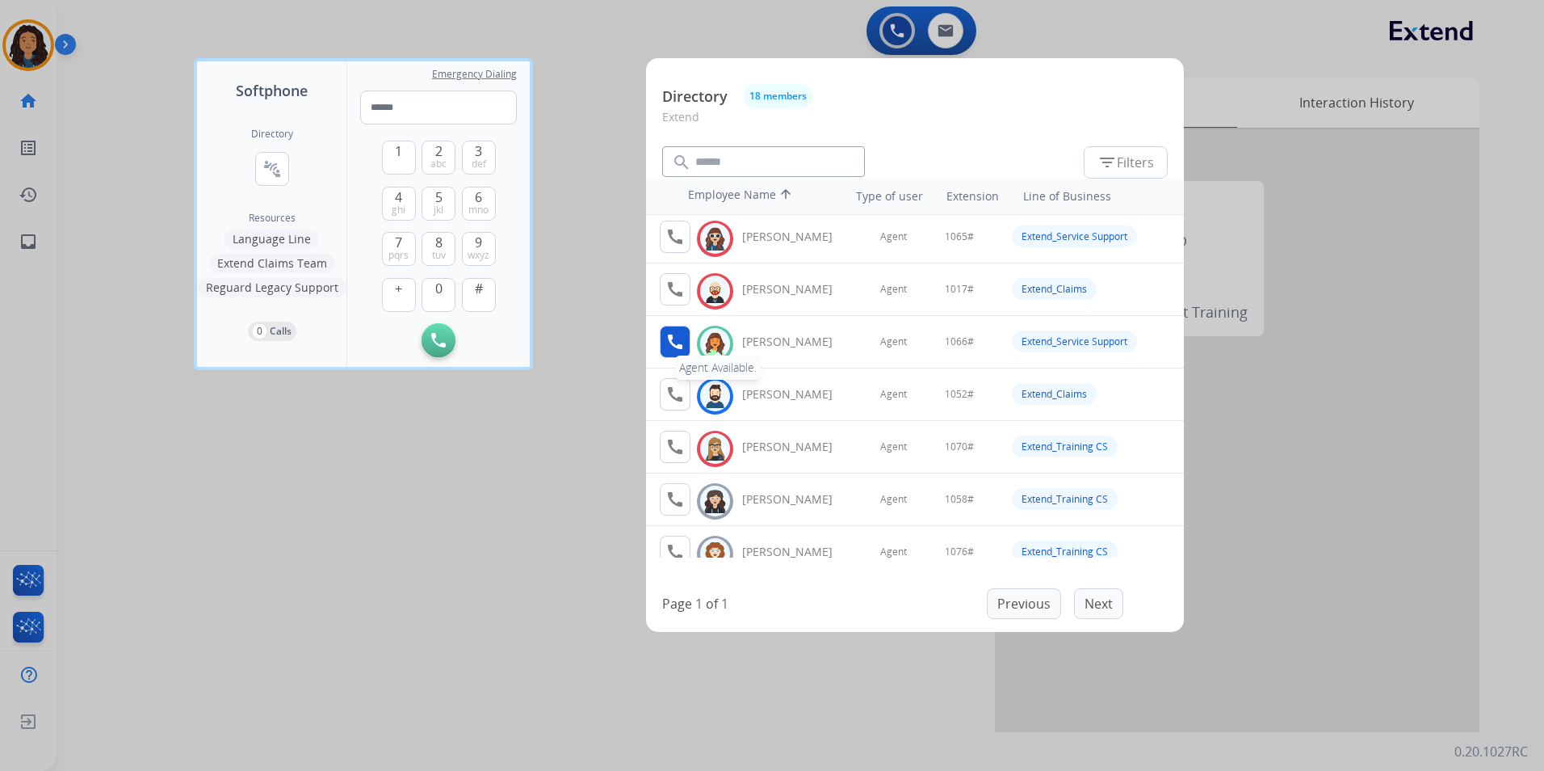
click at [682, 340] on mat-icon "call" at bounding box center [675, 341] width 19 height 19
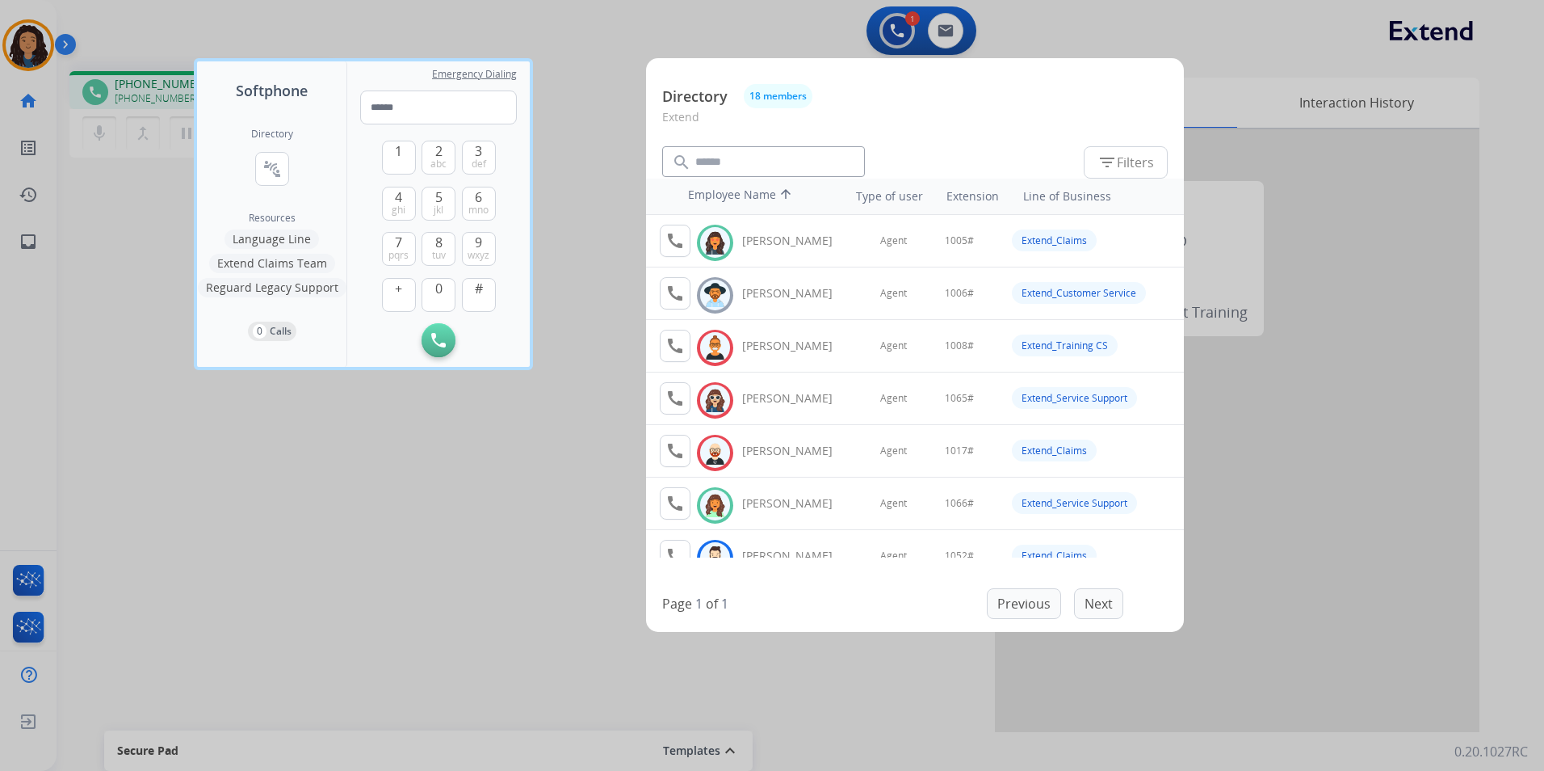
click at [379, 504] on div at bounding box center [772, 385] width 1544 height 771
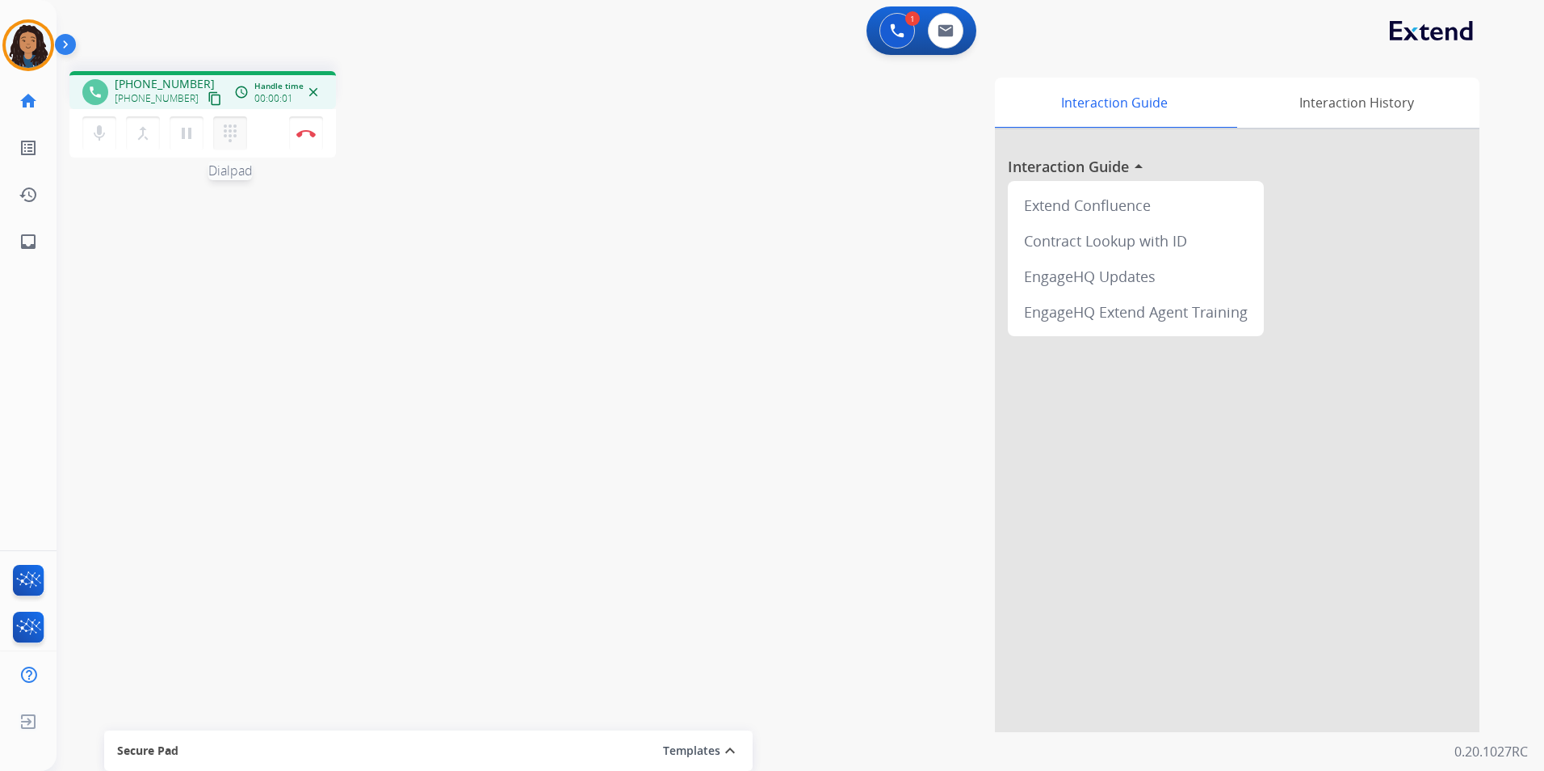
click at [243, 140] on button "dialpad Dialpad" at bounding box center [230, 133] width 34 height 34
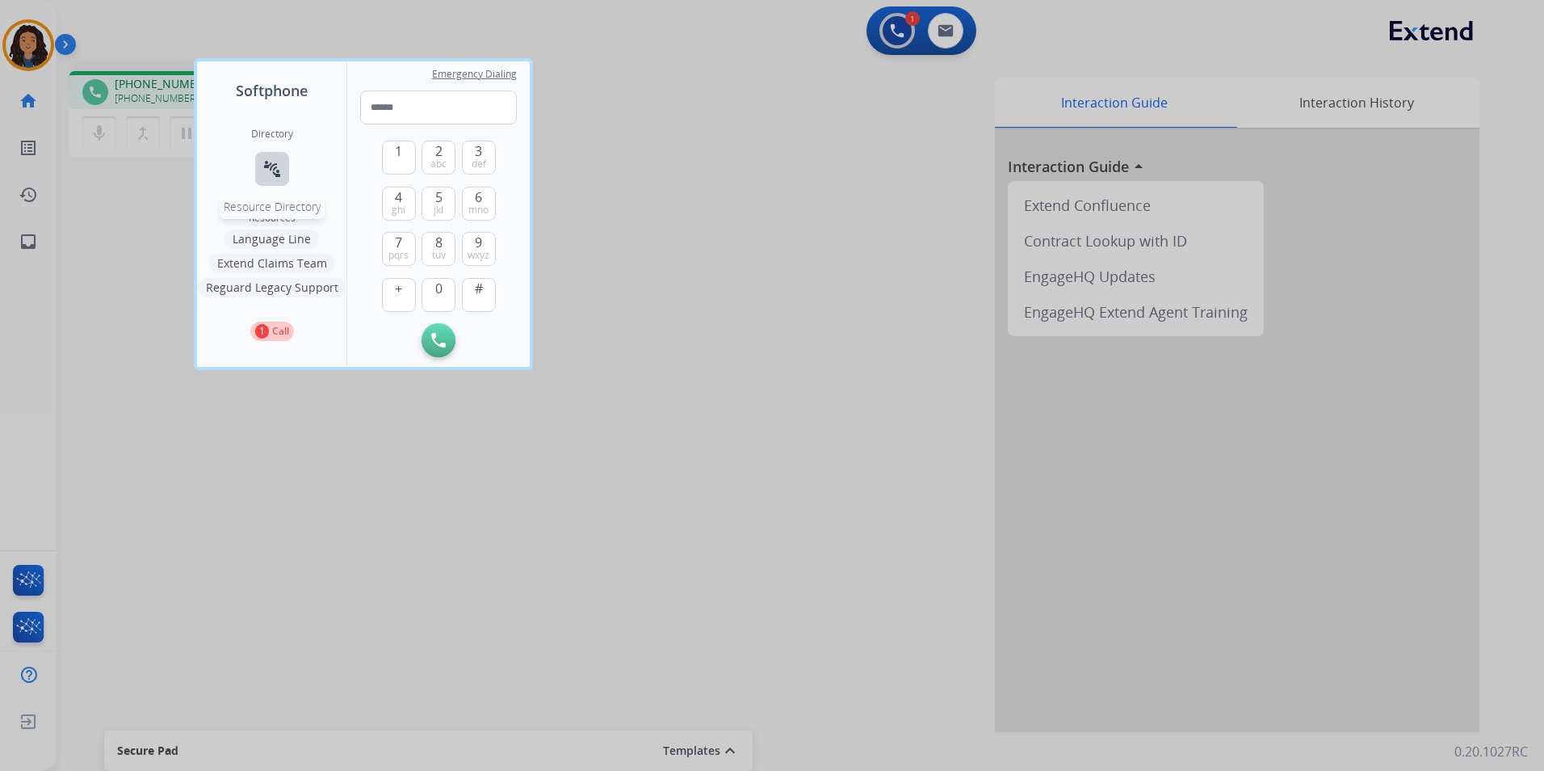
click at [269, 176] on mat-icon "connect_without_contact" at bounding box center [272, 168] width 19 height 19
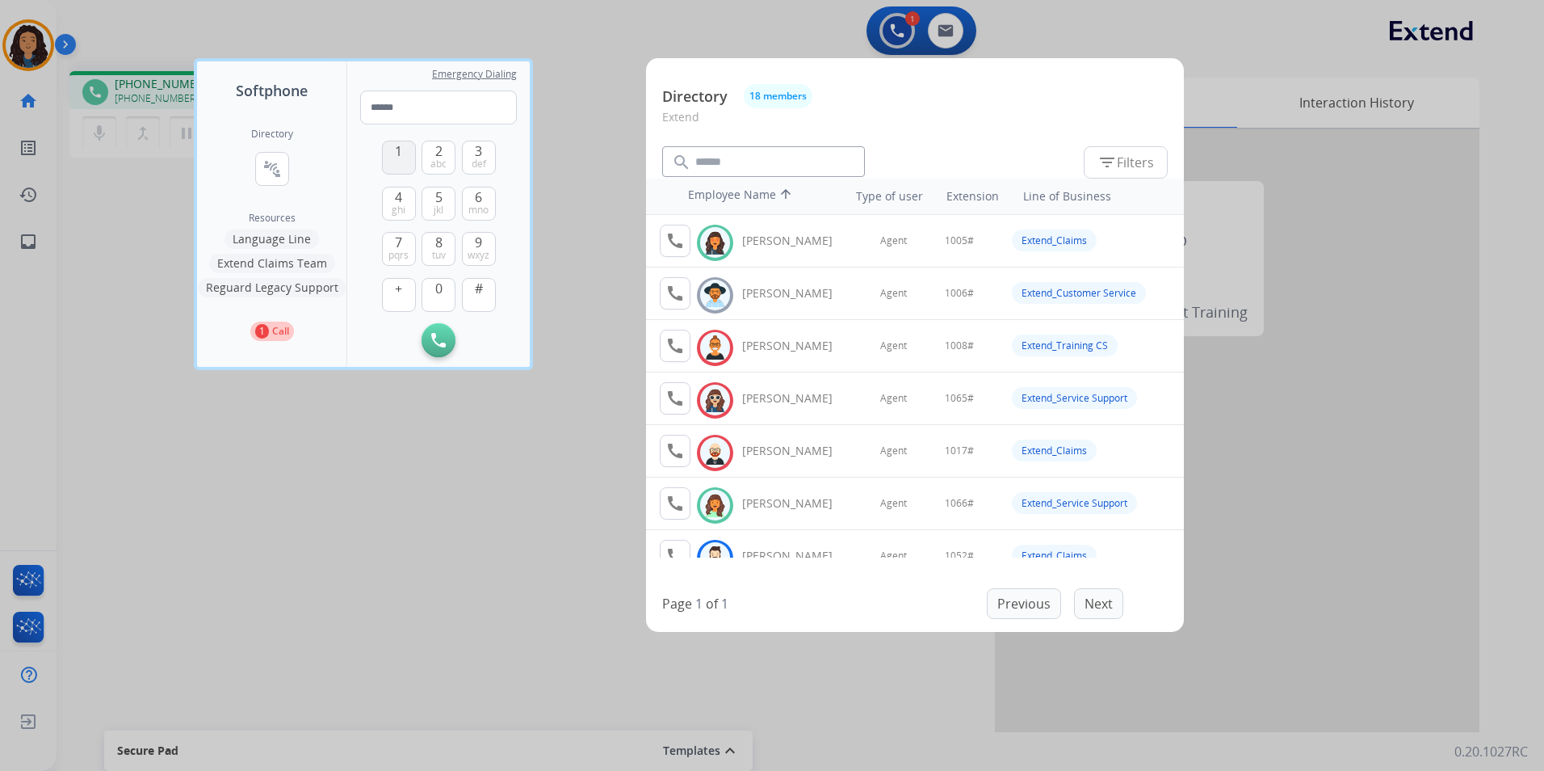
click at [393, 147] on button "1" at bounding box center [399, 158] width 34 height 34
click at [436, 291] on span "0" at bounding box center [438, 288] width 7 height 19
click at [473, 204] on span "mno" at bounding box center [479, 210] width 20 height 13
click at [487, 292] on button "#" at bounding box center [479, 295] width 34 height 34
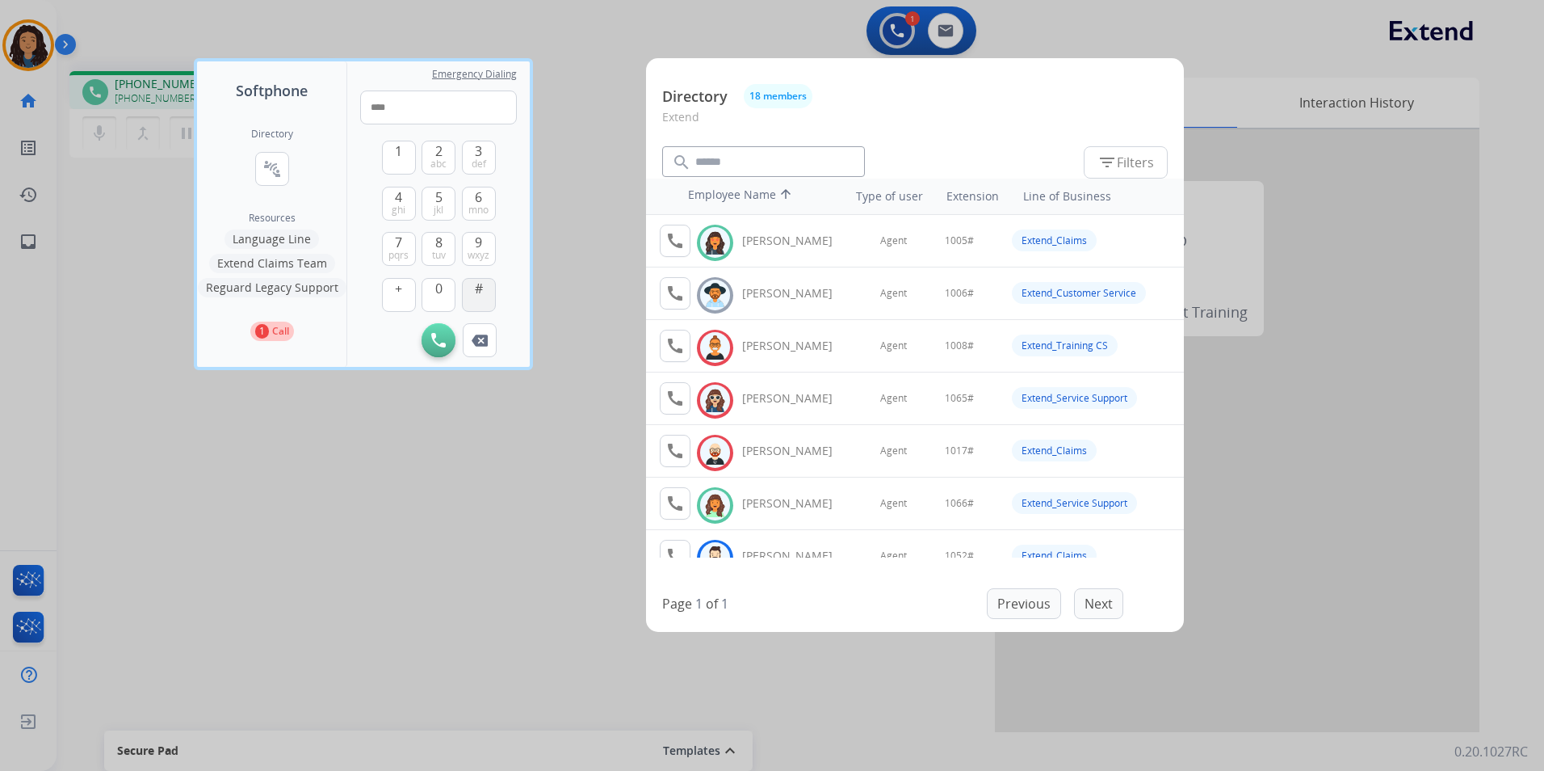
type input "*****"
click at [398, 452] on div at bounding box center [772, 385] width 1544 height 771
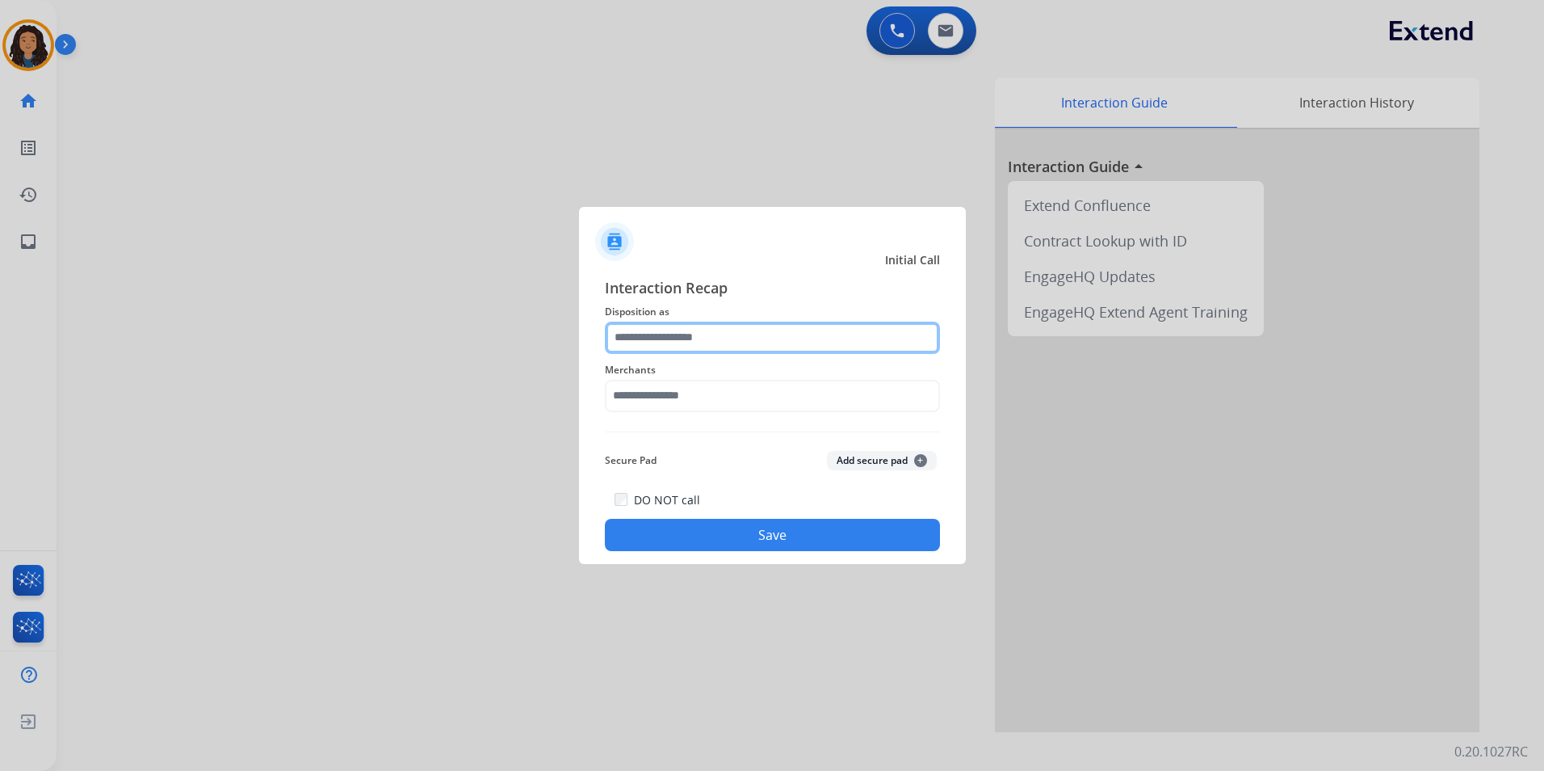
click at [792, 338] on input "text" at bounding box center [772, 337] width 335 height 32
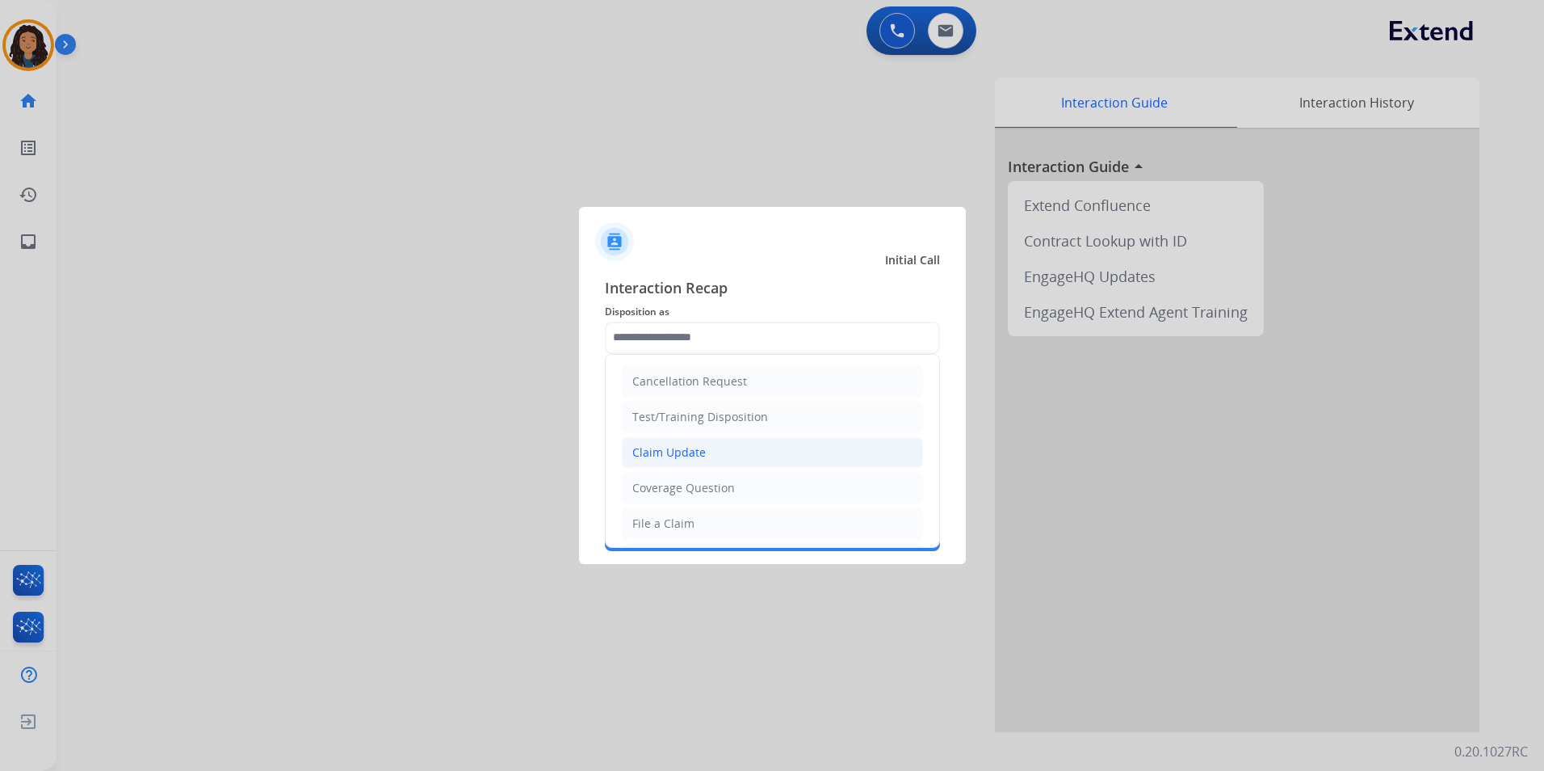
click at [695, 445] on div "Claim Update" at bounding box center [669, 452] width 74 height 16
type input "**********"
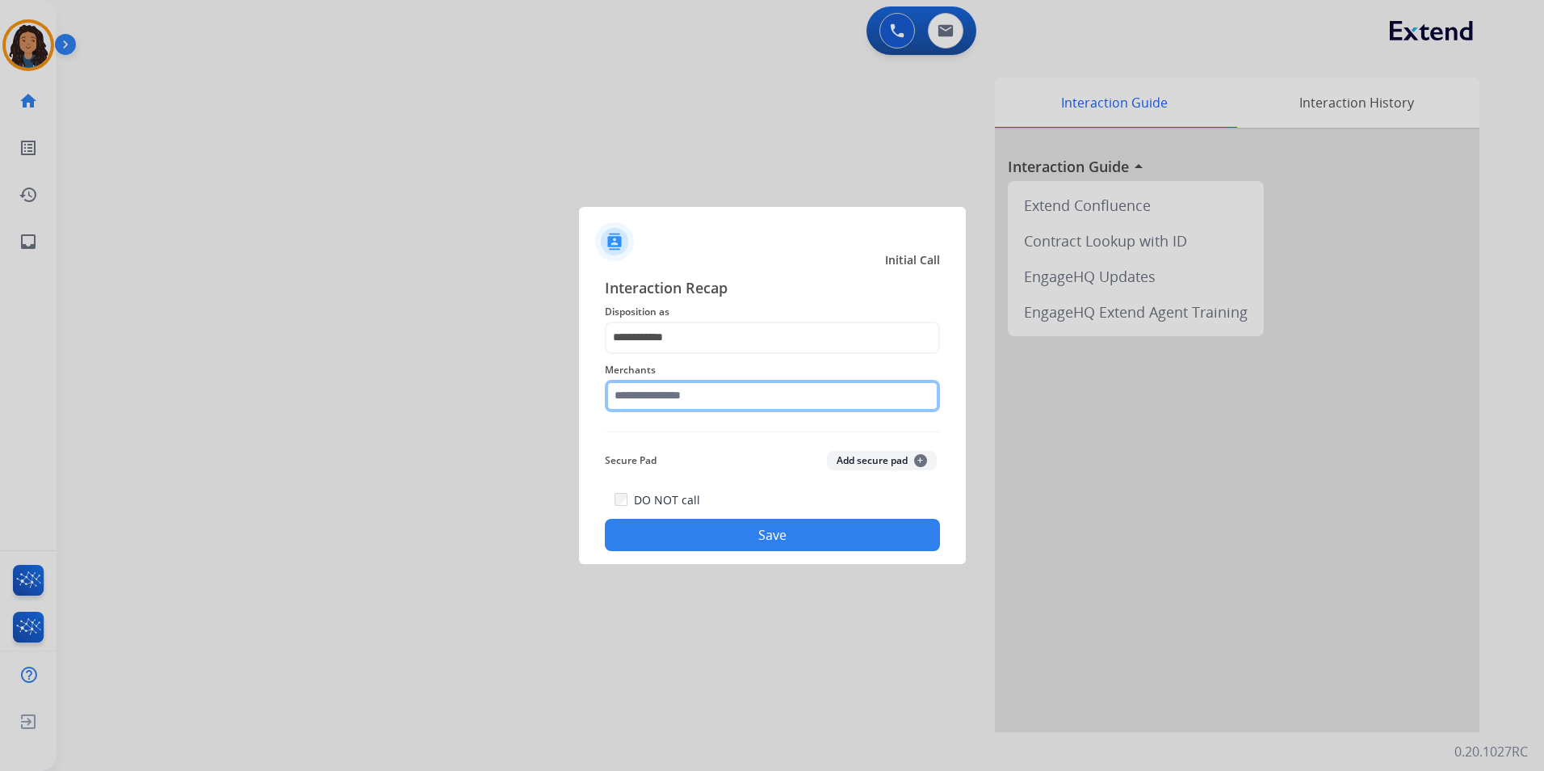
click at [683, 397] on input "text" at bounding box center [772, 396] width 335 height 32
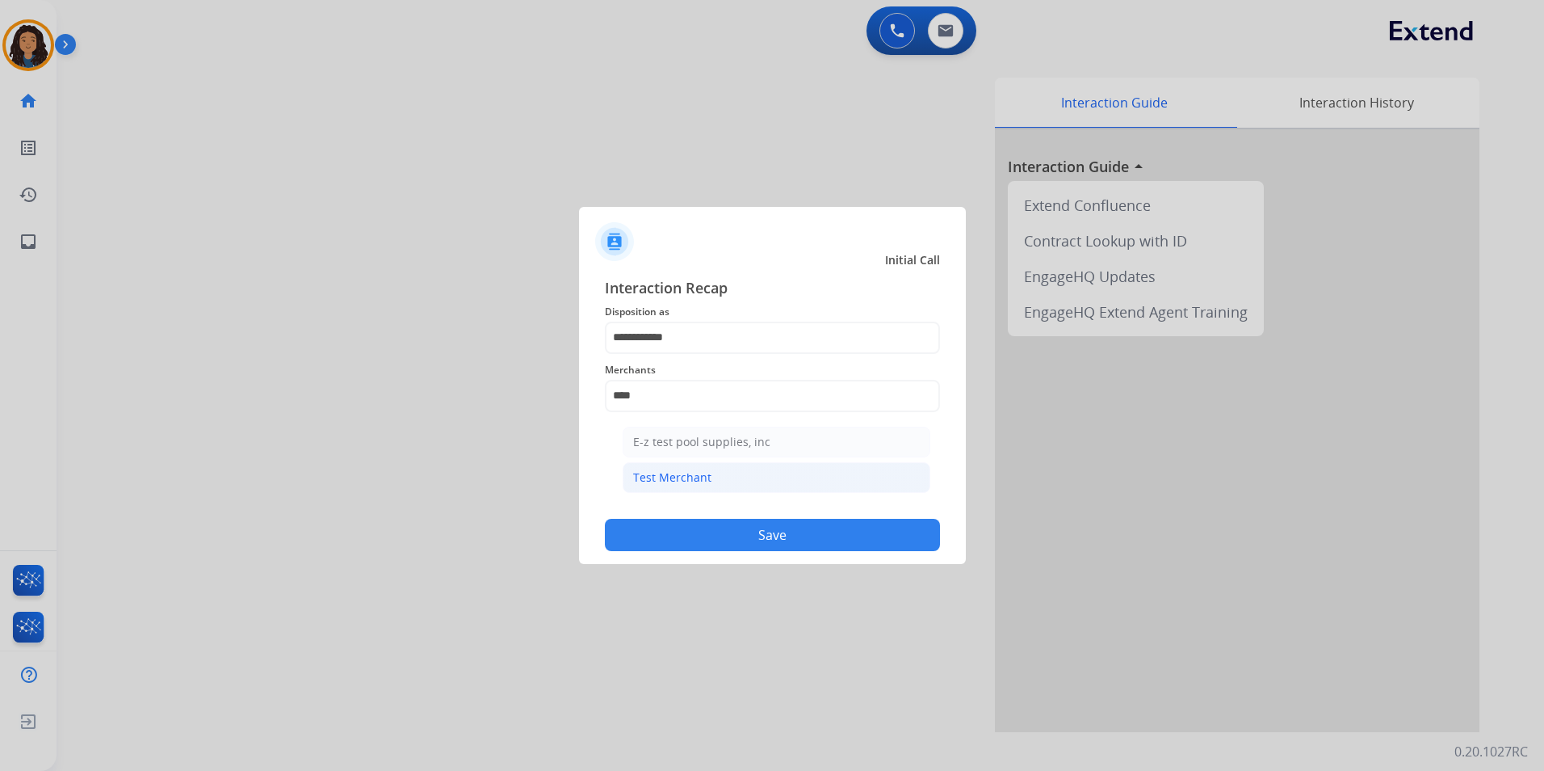
click at [695, 484] on div "Test Merchant" at bounding box center [672, 477] width 78 height 16
type input "**********"
click at [695, 559] on div "**********" at bounding box center [772, 413] width 387 height 301
click at [684, 540] on button "Save" at bounding box center [772, 535] width 335 height 32
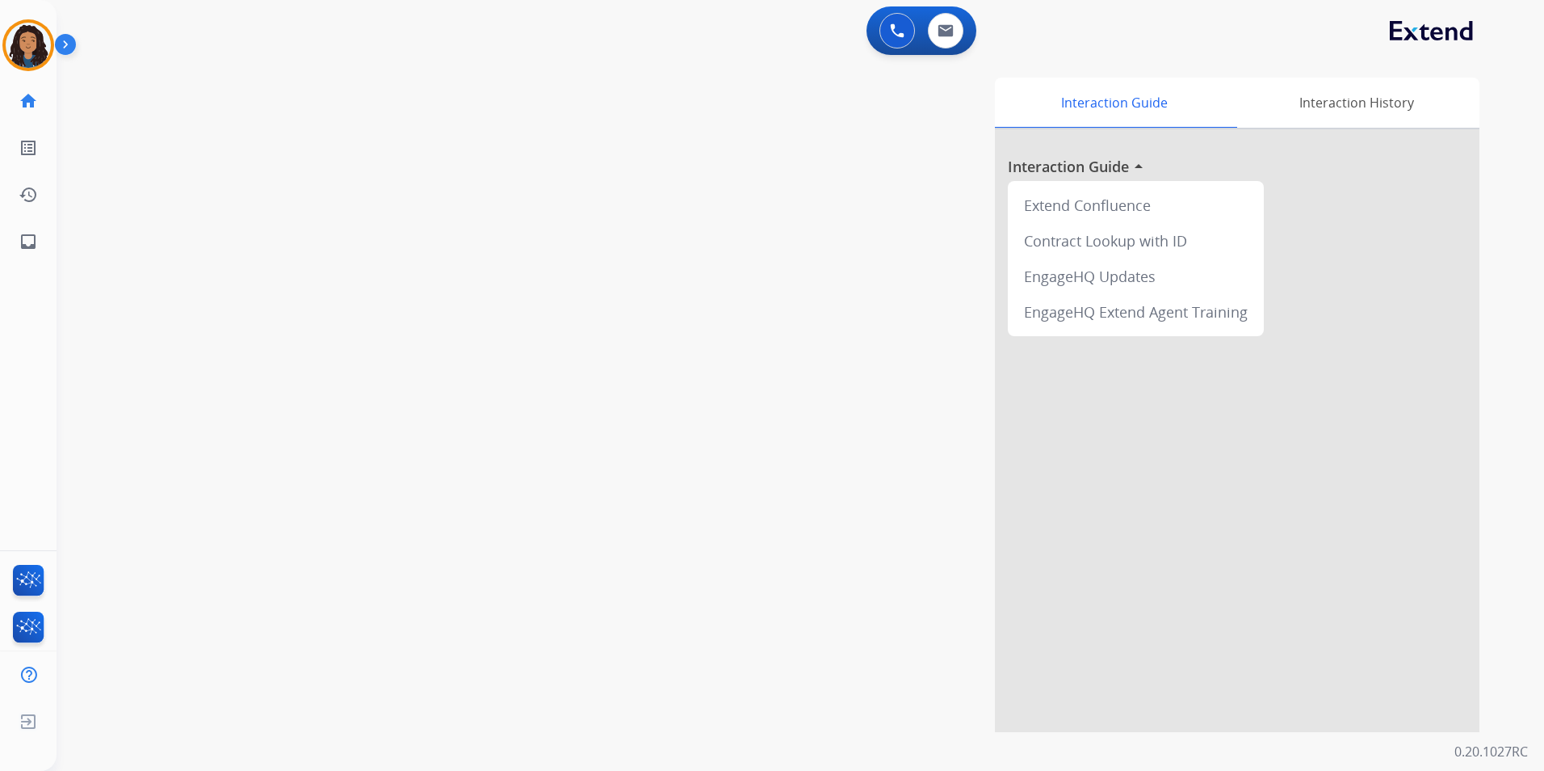
drag, startPoint x: 485, startPoint y: 327, endPoint x: 477, endPoint y: 325, distance: 9.2
click at [481, 326] on div "swap_horiz Break voice bridge close_fullscreen Connect 3-Way Call merge_type Se…" at bounding box center [781, 395] width 1449 height 674
click at [32, 37] on img at bounding box center [28, 45] width 45 height 45
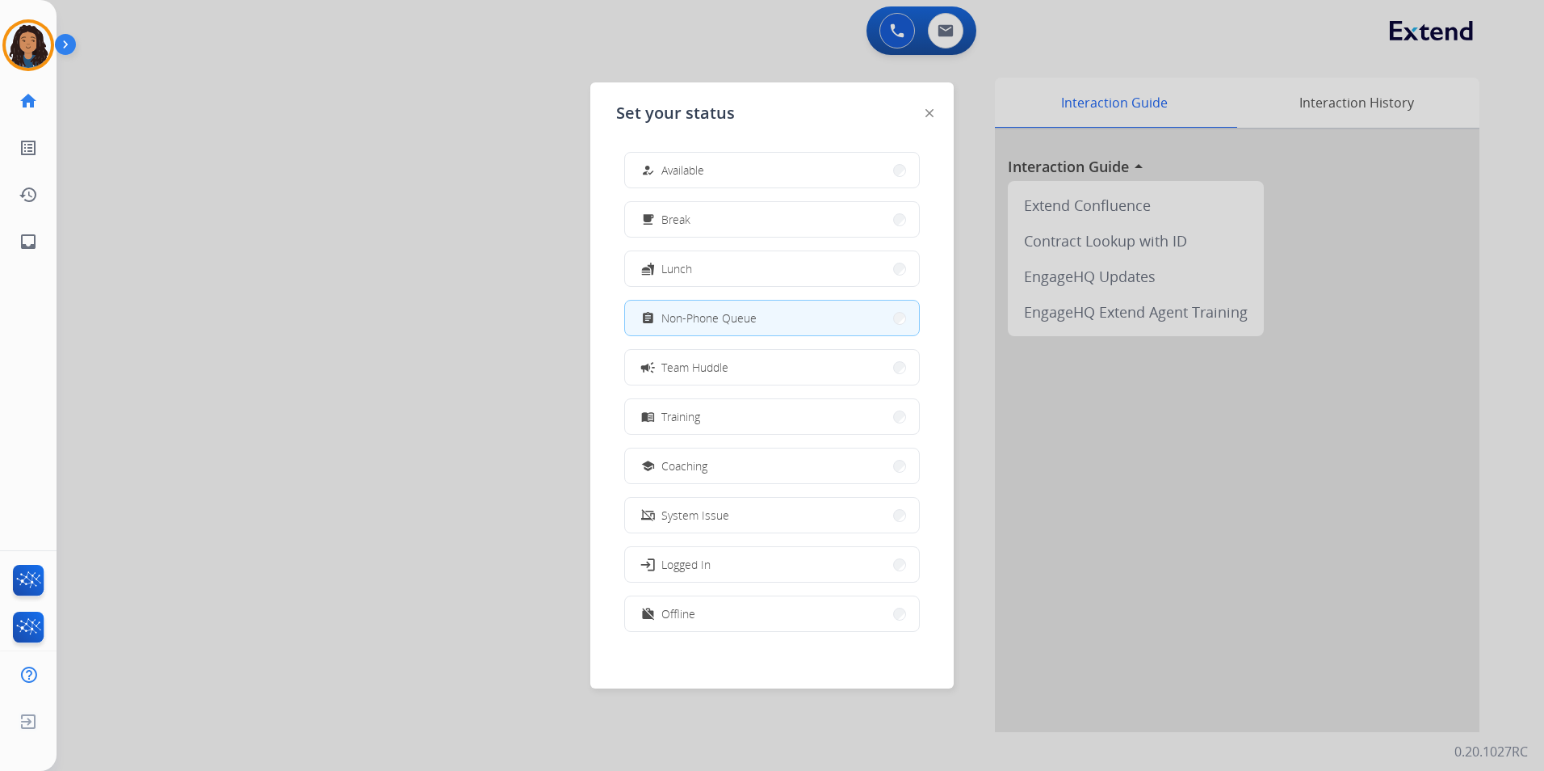
click at [842, 169] on button "how_to_reg Available" at bounding box center [772, 170] width 294 height 35
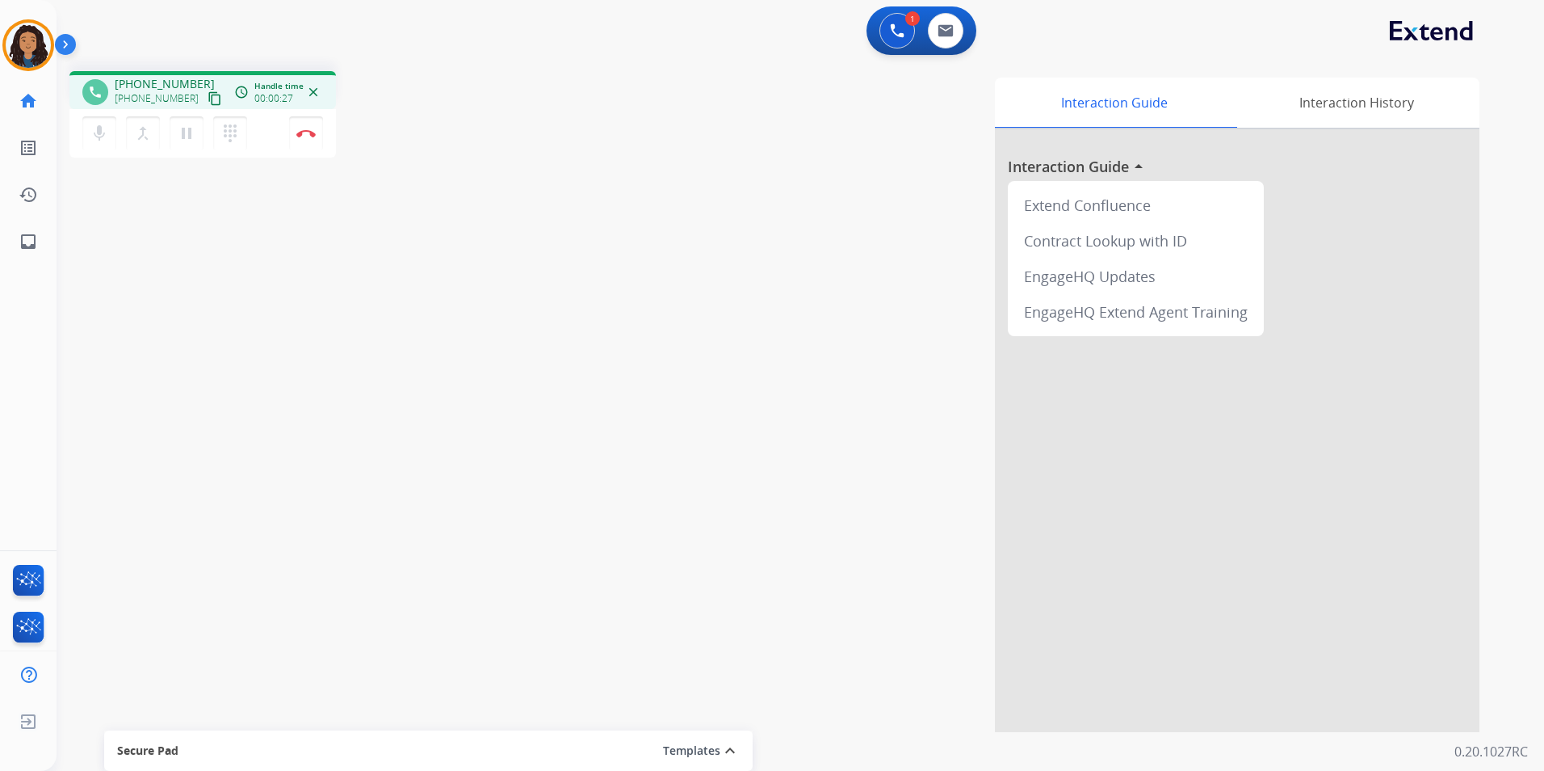
click at [208, 95] on mat-icon "content_copy" at bounding box center [215, 98] width 15 height 15
click at [208, 98] on mat-icon "content_copy" at bounding box center [215, 98] width 15 height 15
click at [306, 136] on img at bounding box center [305, 133] width 19 height 8
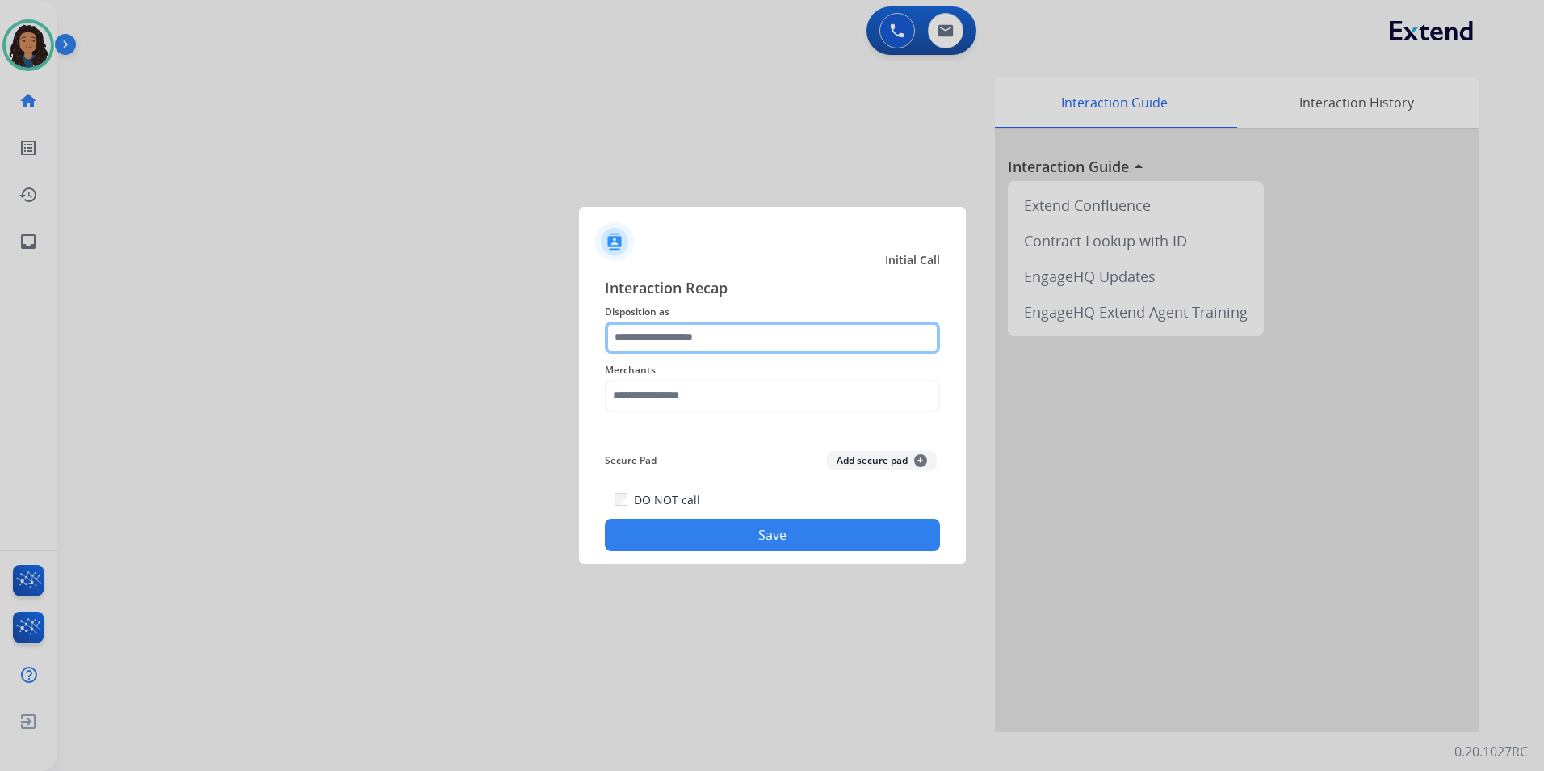
click at [793, 342] on input "text" at bounding box center [772, 337] width 335 height 32
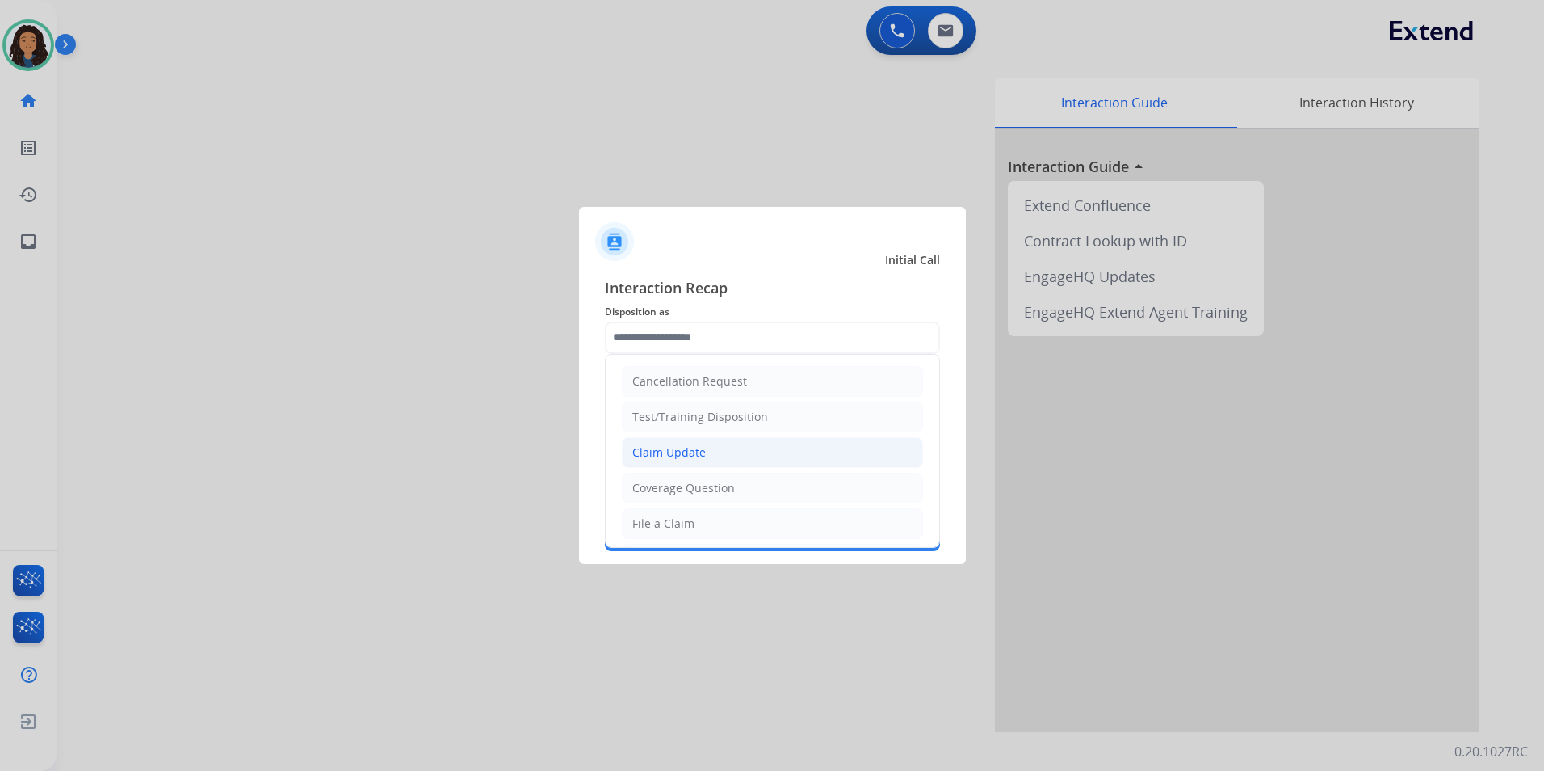
click at [758, 456] on li "Claim Update" at bounding box center [772, 452] width 301 height 31
type input "**********"
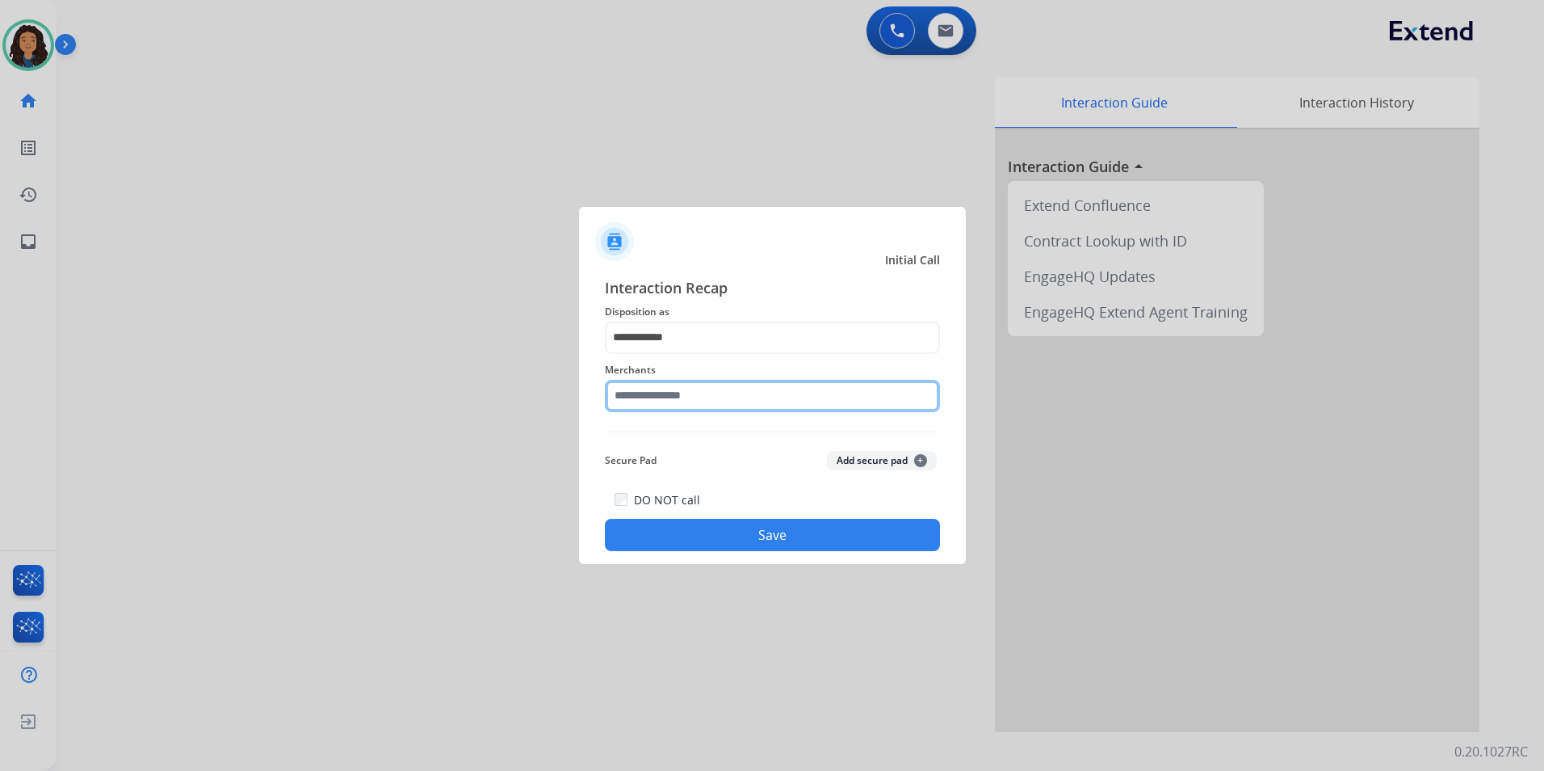
click at [725, 400] on input "text" at bounding box center [772, 396] width 335 height 32
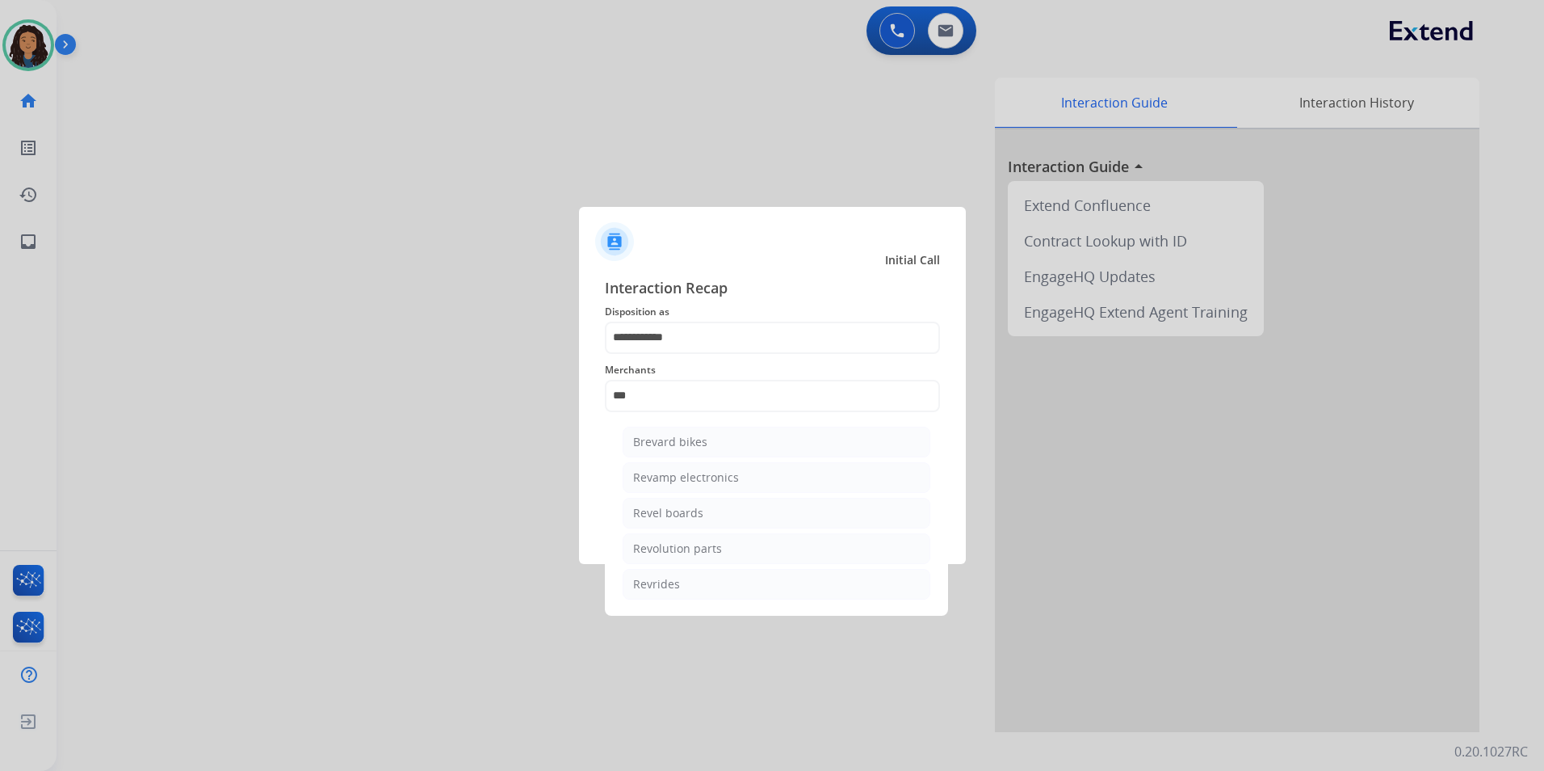
click at [706, 547] on div "Revolution parts" at bounding box center [677, 548] width 89 height 16
type input "**********"
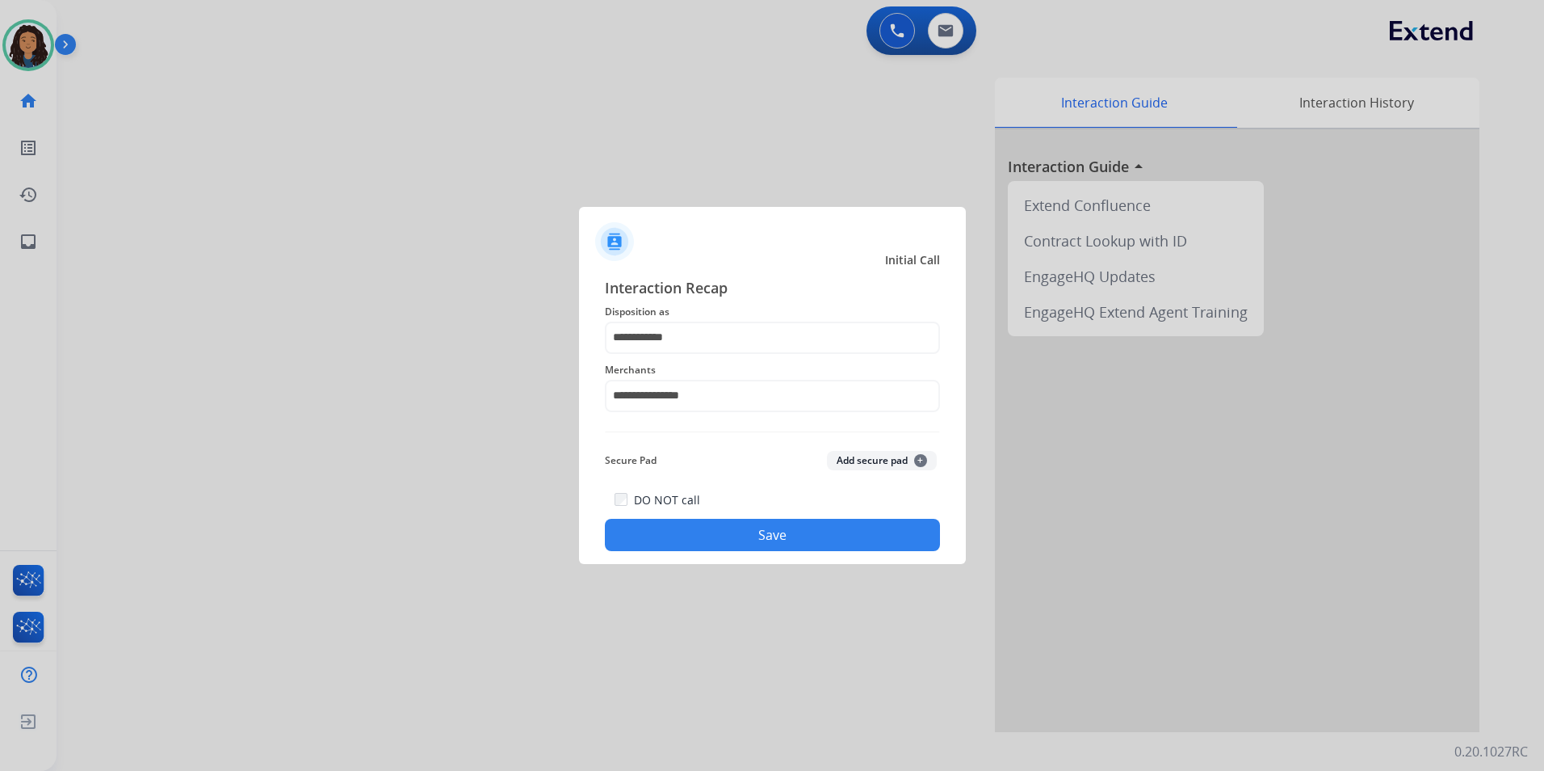
click at [674, 538] on button "Save" at bounding box center [772, 535] width 335 height 32
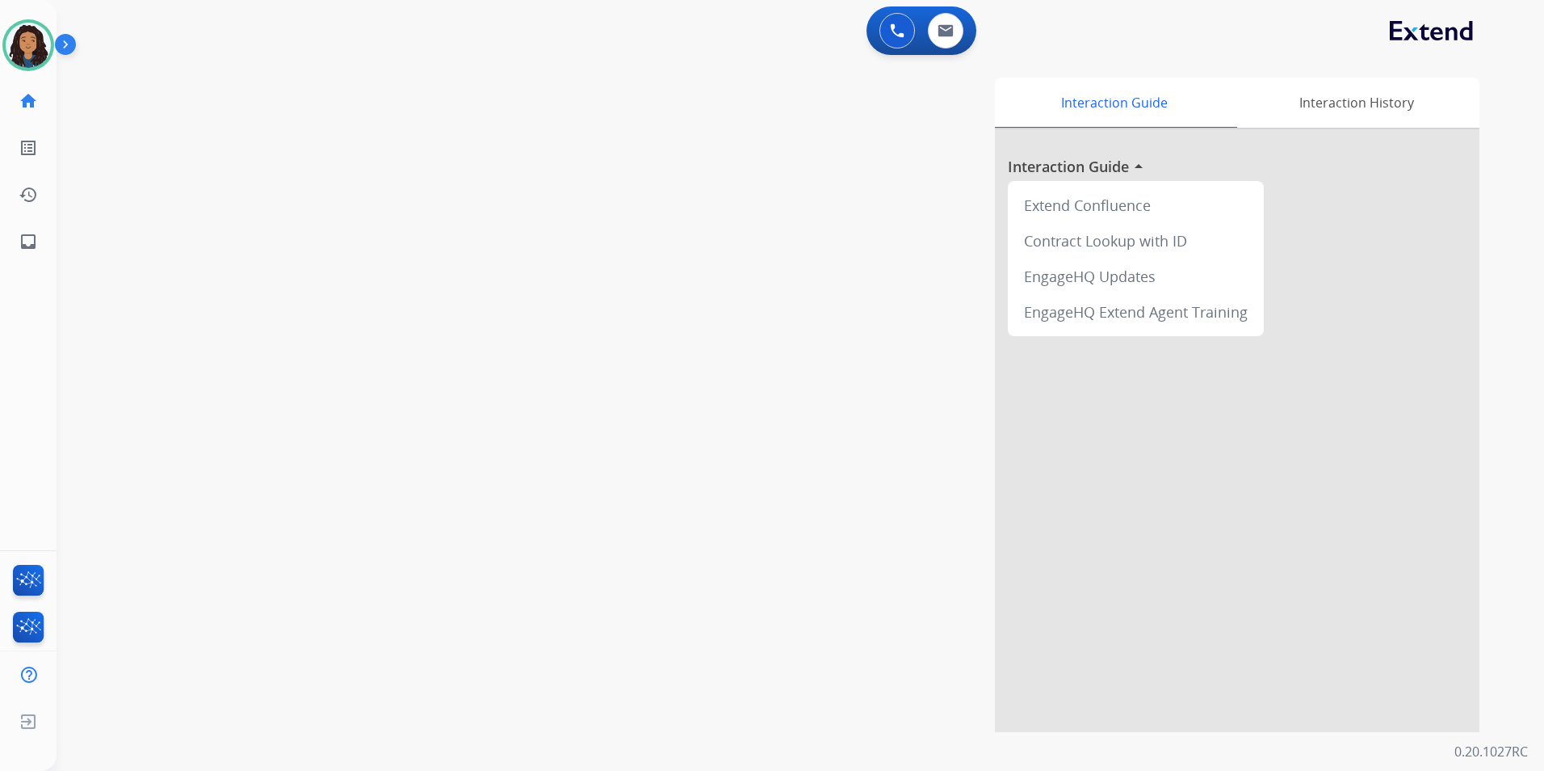
click at [376, 346] on div "swap_horiz Break voice bridge close_fullscreen Connect 3-Way Call merge_type Se…" at bounding box center [781, 395] width 1449 height 674
click at [931, 44] on div "0 Email Interactions" at bounding box center [946, 31] width 48 height 36
click at [938, 45] on button at bounding box center [946, 31] width 36 height 36
select select "**********"
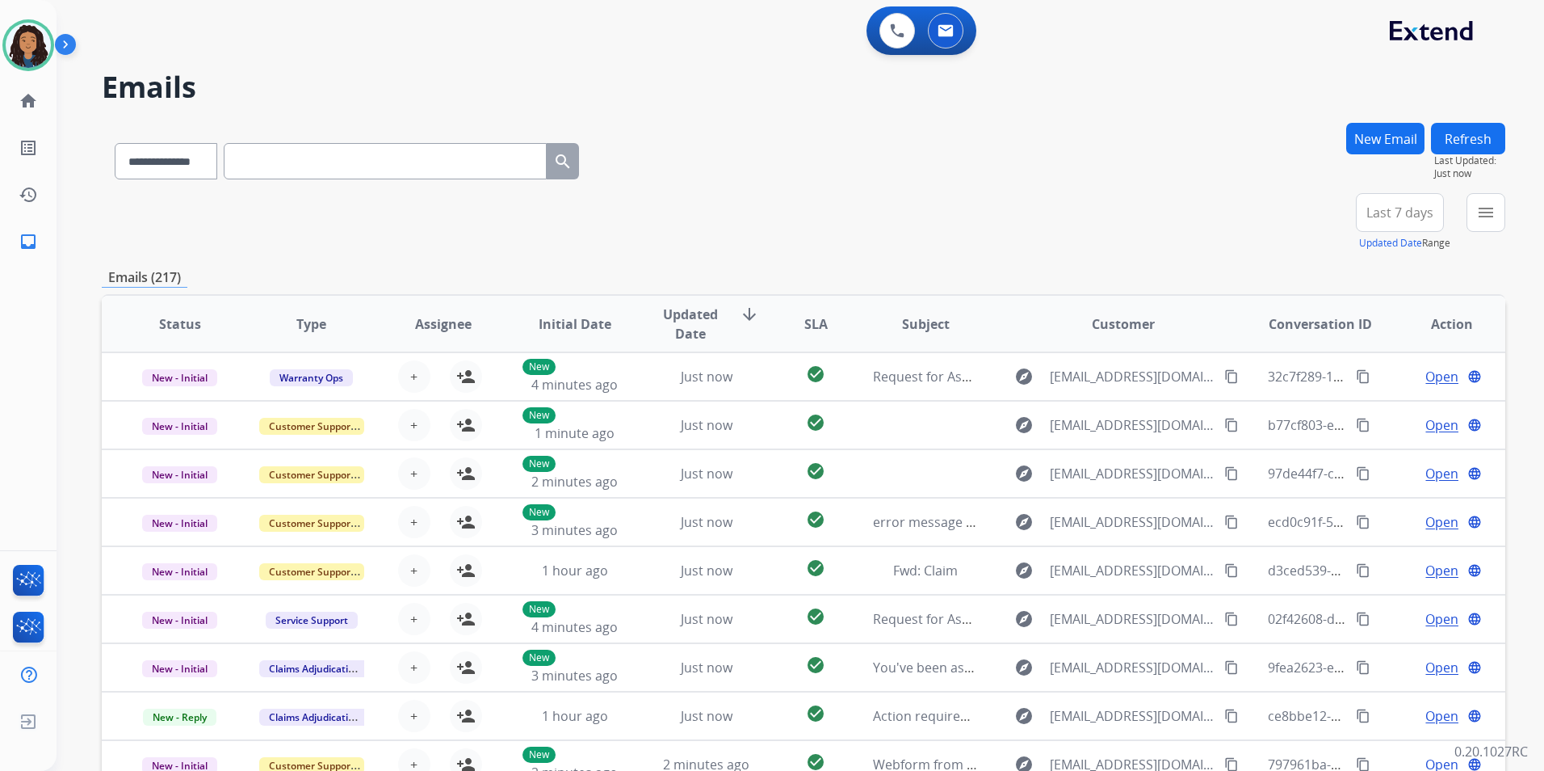
click at [1360, 133] on button "New Email" at bounding box center [1386, 139] width 78 height 32
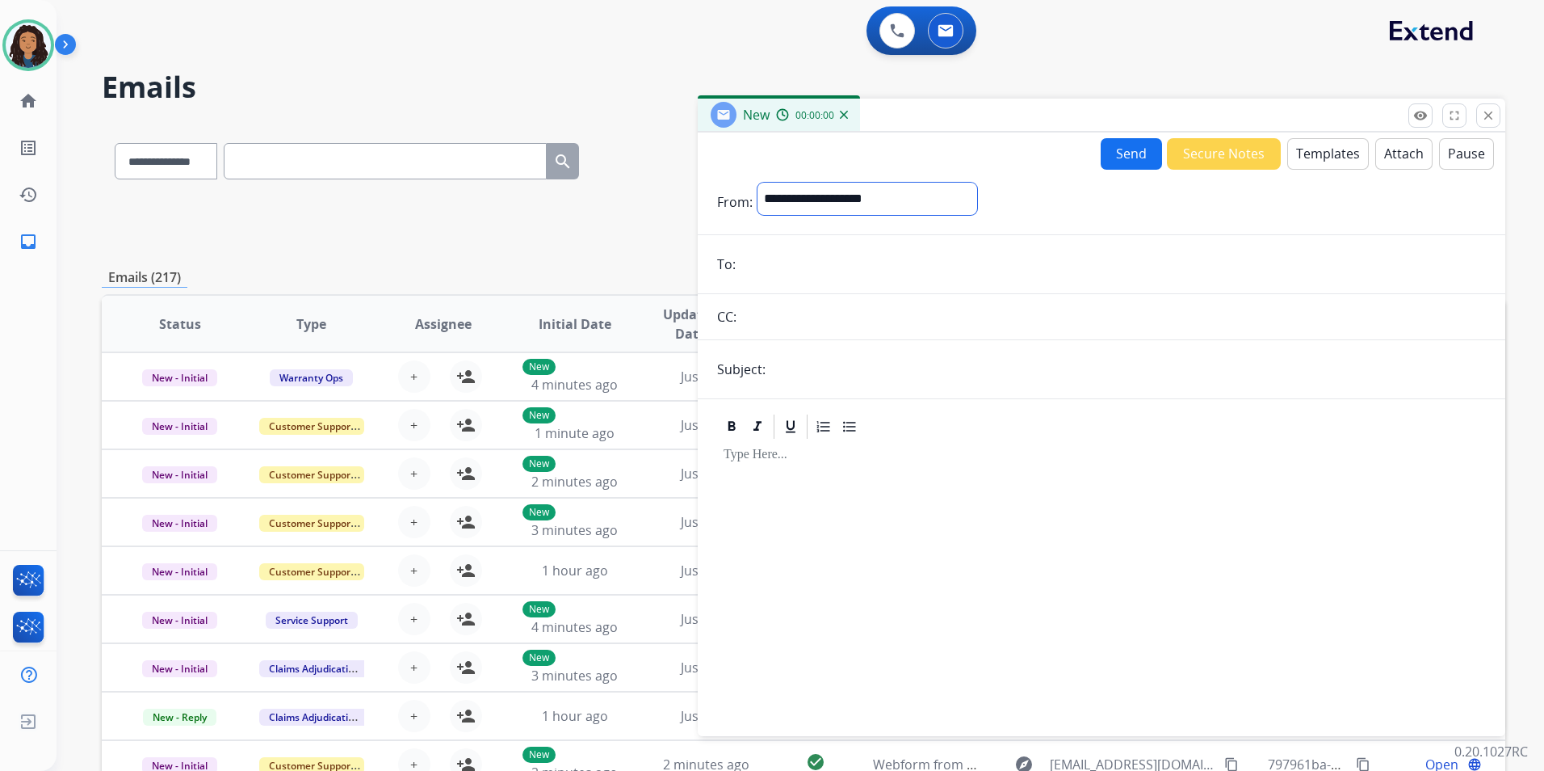
click at [876, 208] on select "**********" at bounding box center [868, 199] width 220 height 32
select select "**********"
click at [758, 183] on select "**********" at bounding box center [868, 199] width 220 height 32
paste input "**********"
type input "**********"
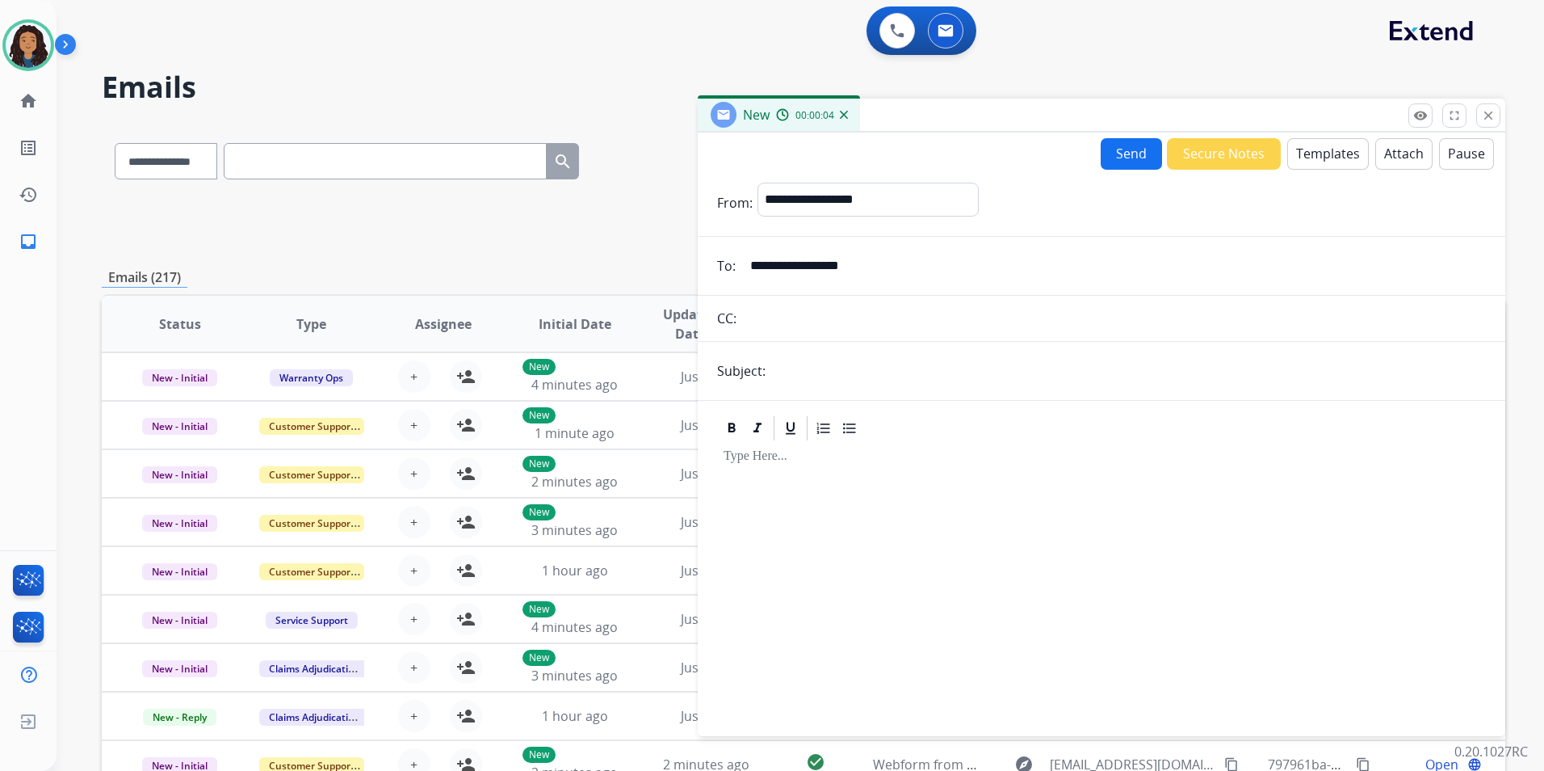
click at [851, 364] on input "text" at bounding box center [1129, 371] width 716 height 32
type input "******"
click at [1300, 152] on button "Templates" at bounding box center [1329, 154] width 82 height 32
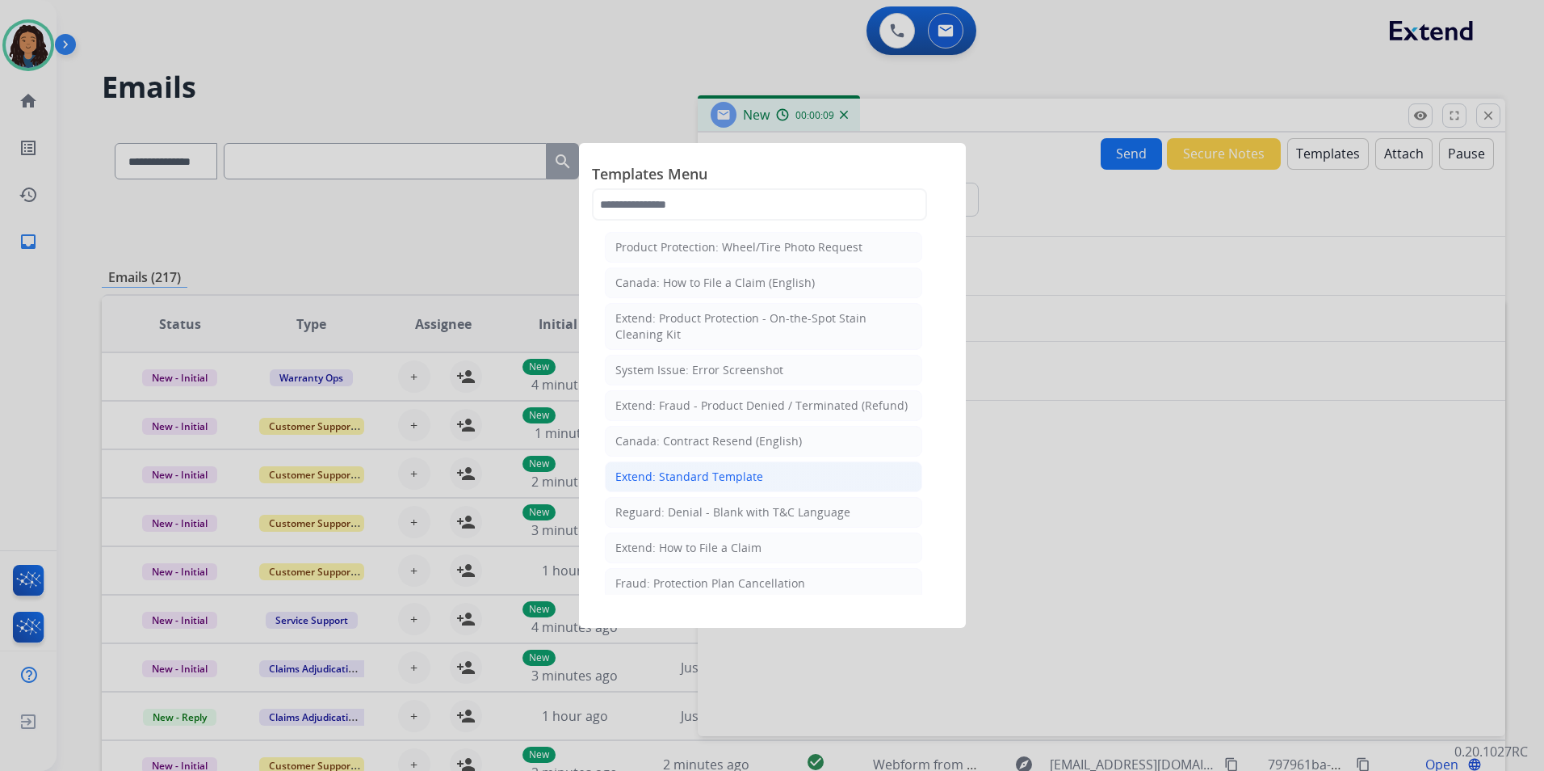
click at [758, 483] on div "Extend: Standard Template" at bounding box center [690, 477] width 148 height 16
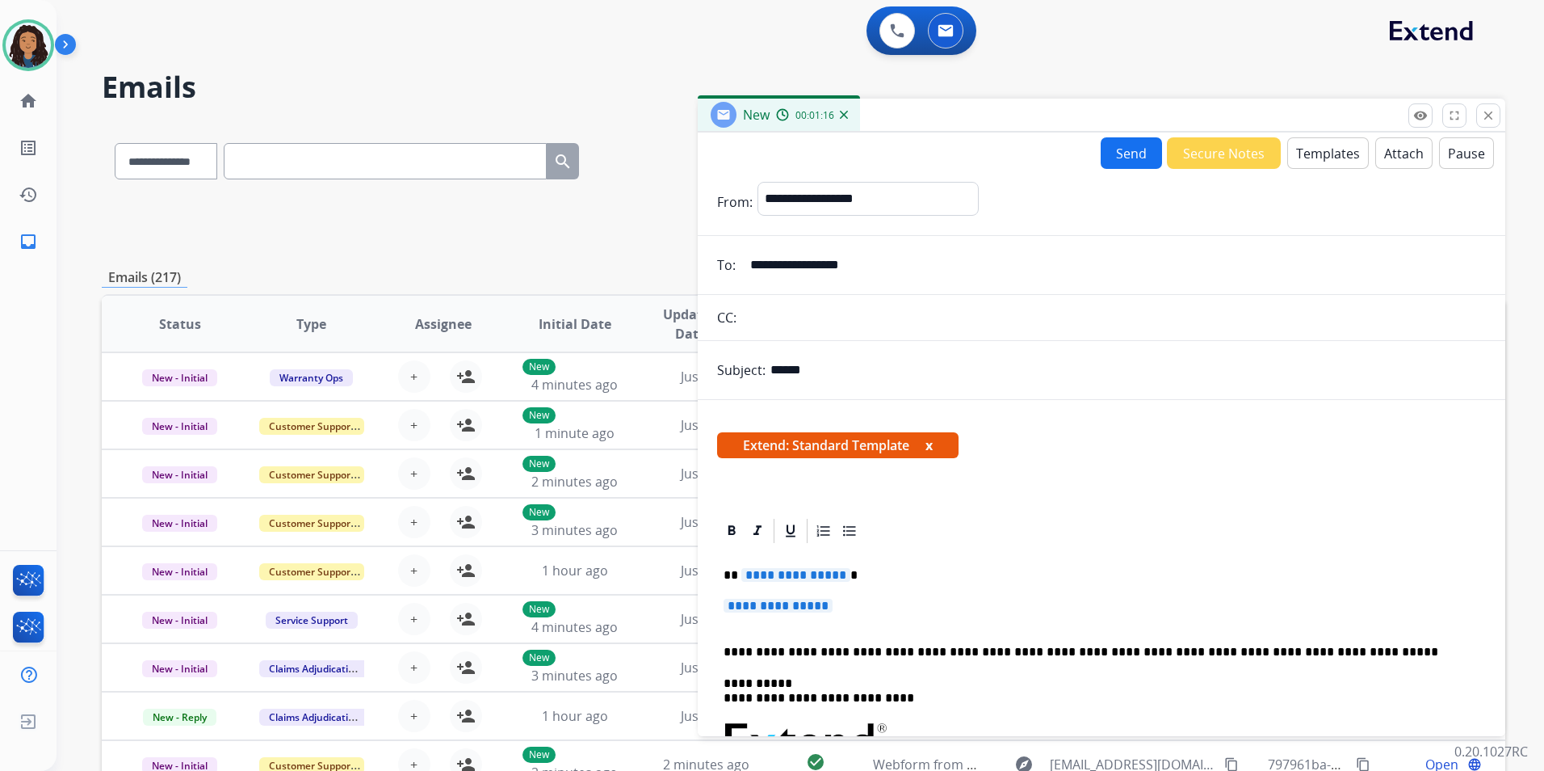
click at [799, 572] on span "**********" at bounding box center [796, 575] width 109 height 14
click at [787, 607] on span "**********" at bounding box center [778, 606] width 109 height 14
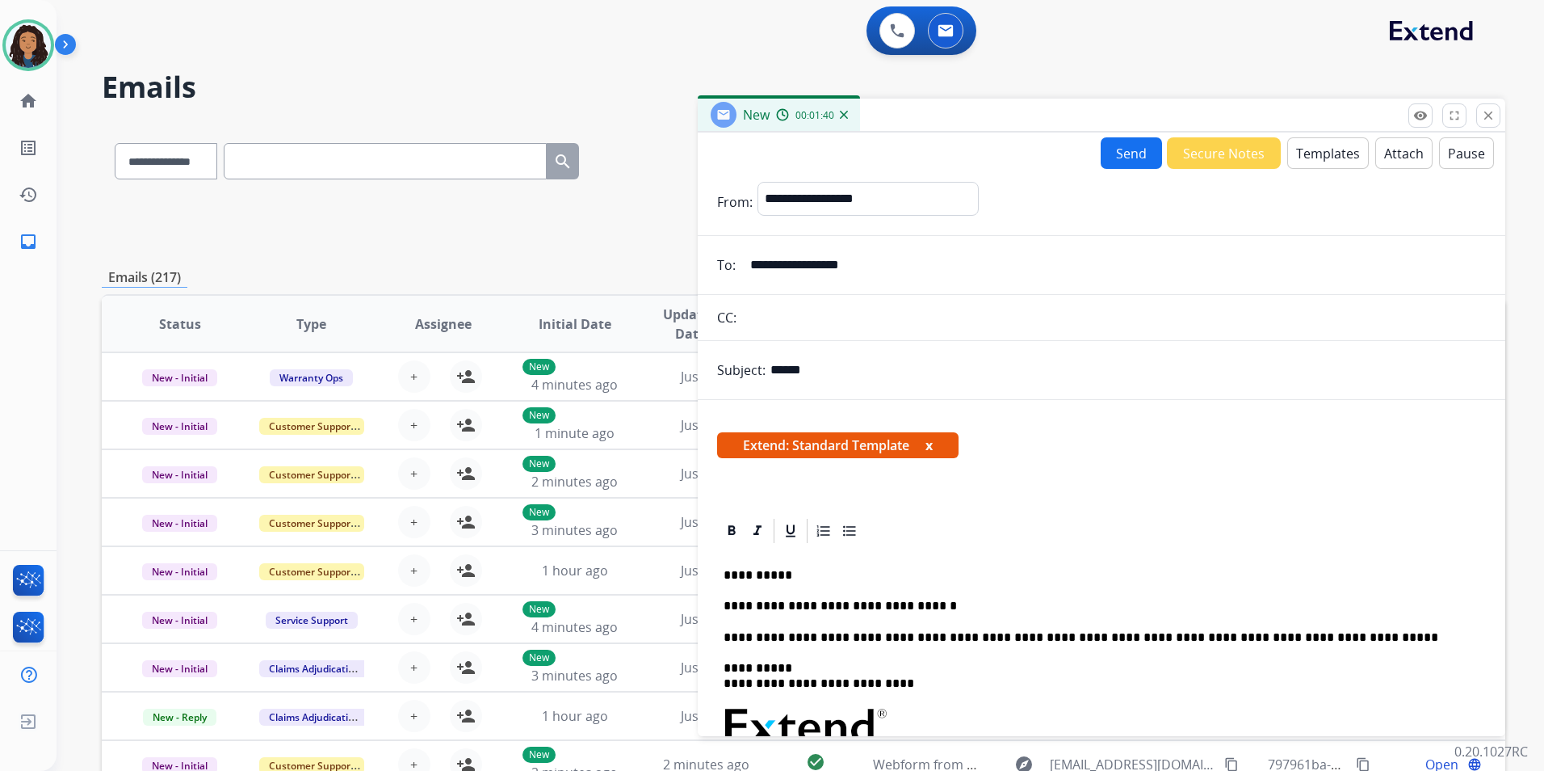
click at [937, 601] on p "**********" at bounding box center [1095, 606] width 743 height 15
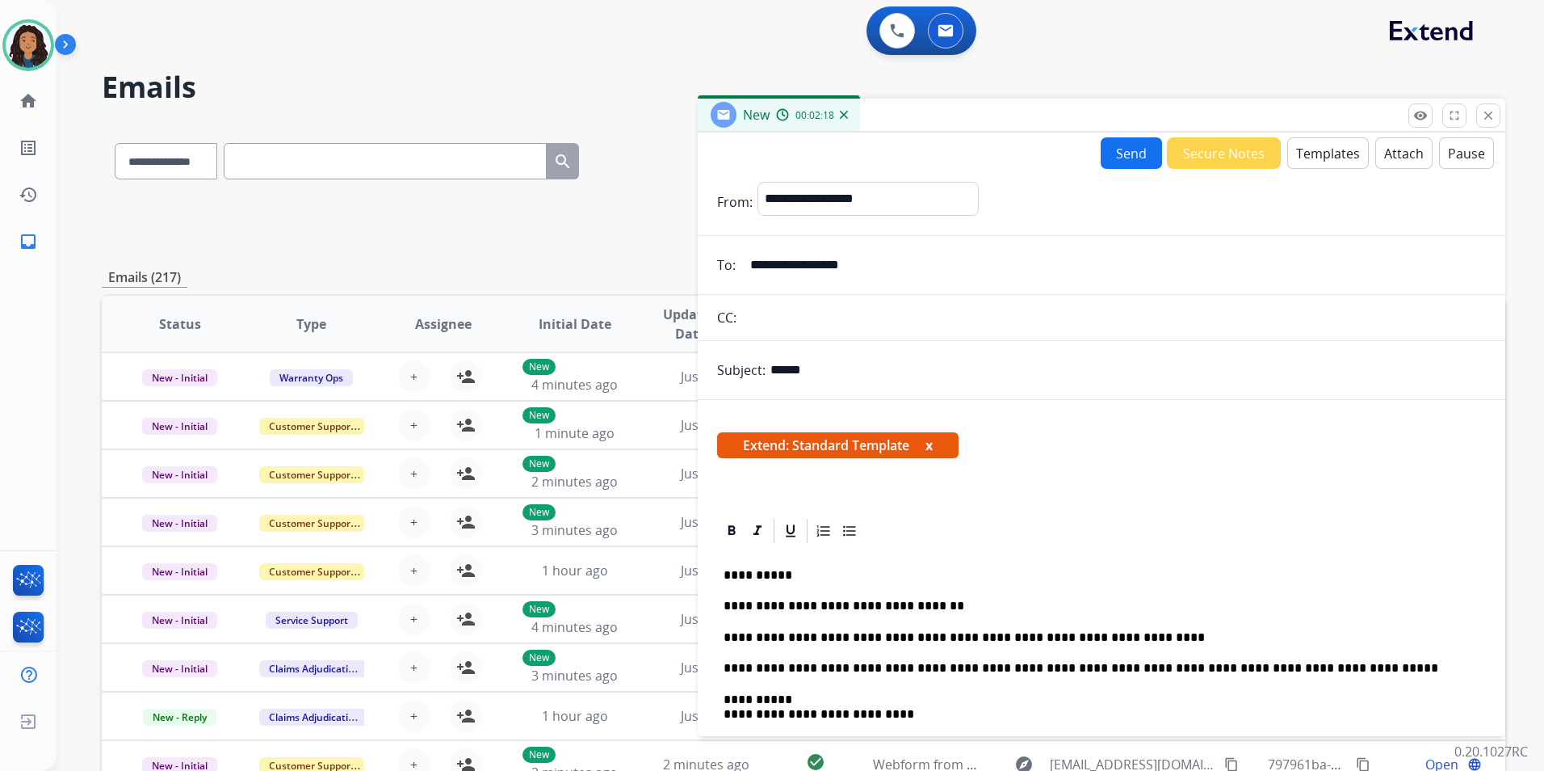
click at [977, 637] on p "**********" at bounding box center [1095, 637] width 743 height 15
click at [952, 637] on p "**********" at bounding box center [1095, 637] width 743 height 15
click at [1106, 641] on p "**********" at bounding box center [1095, 637] width 743 height 15
click at [1112, 163] on button "Send" at bounding box center [1131, 153] width 61 height 32
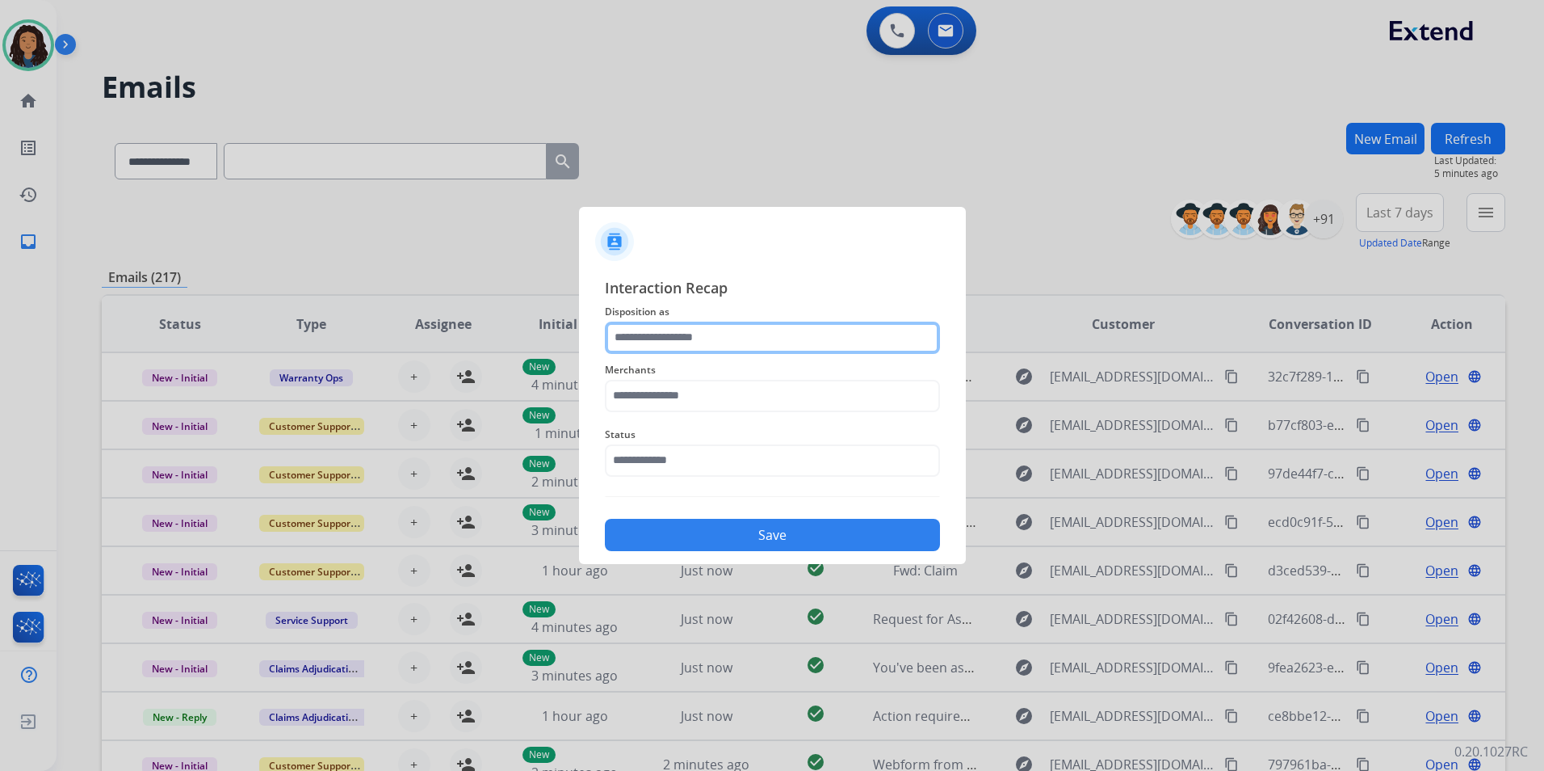
click at [746, 334] on input "text" at bounding box center [772, 337] width 335 height 32
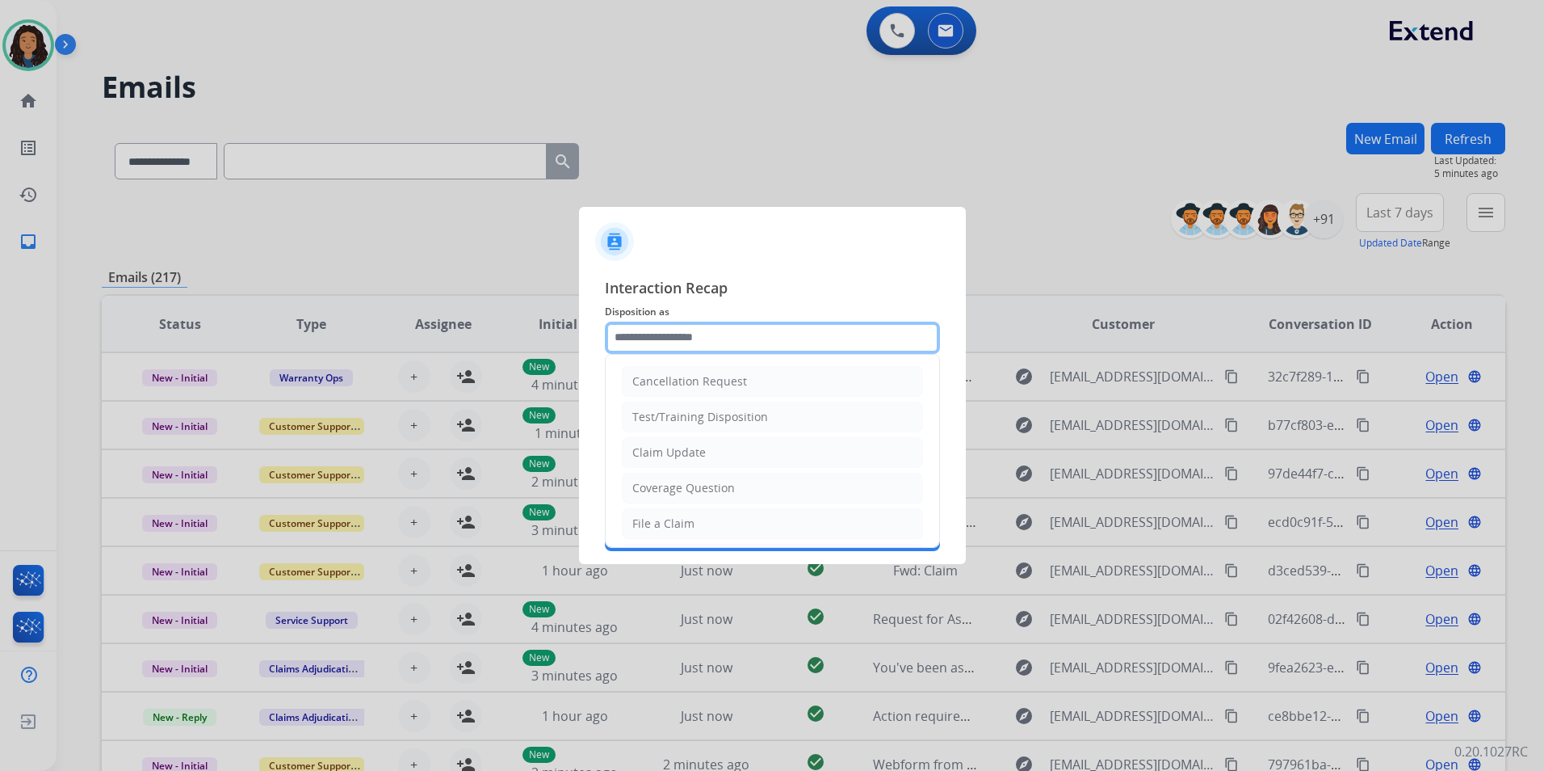
type input "**********"
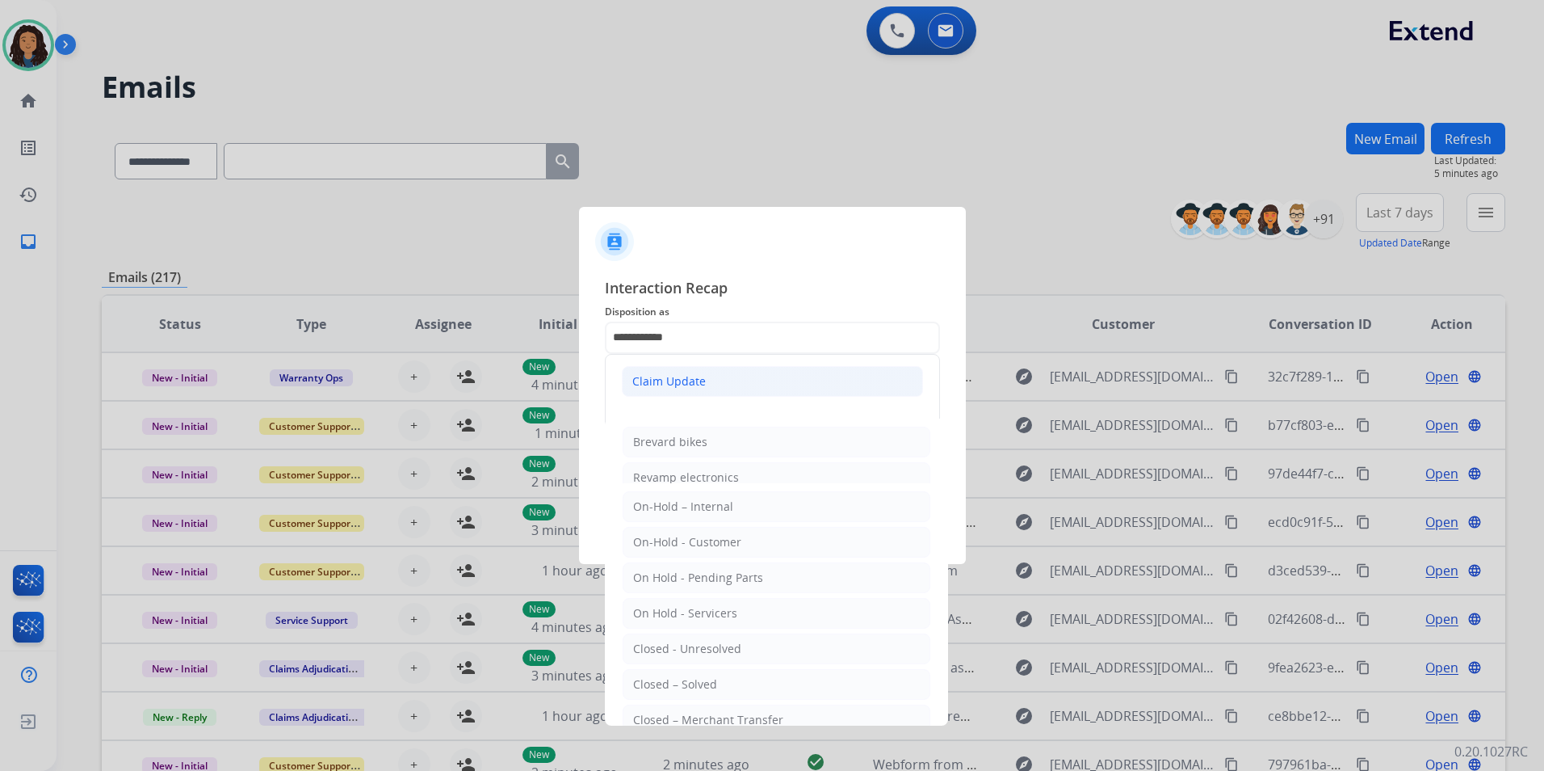
click at [689, 393] on li "Claim Update" at bounding box center [772, 381] width 301 height 31
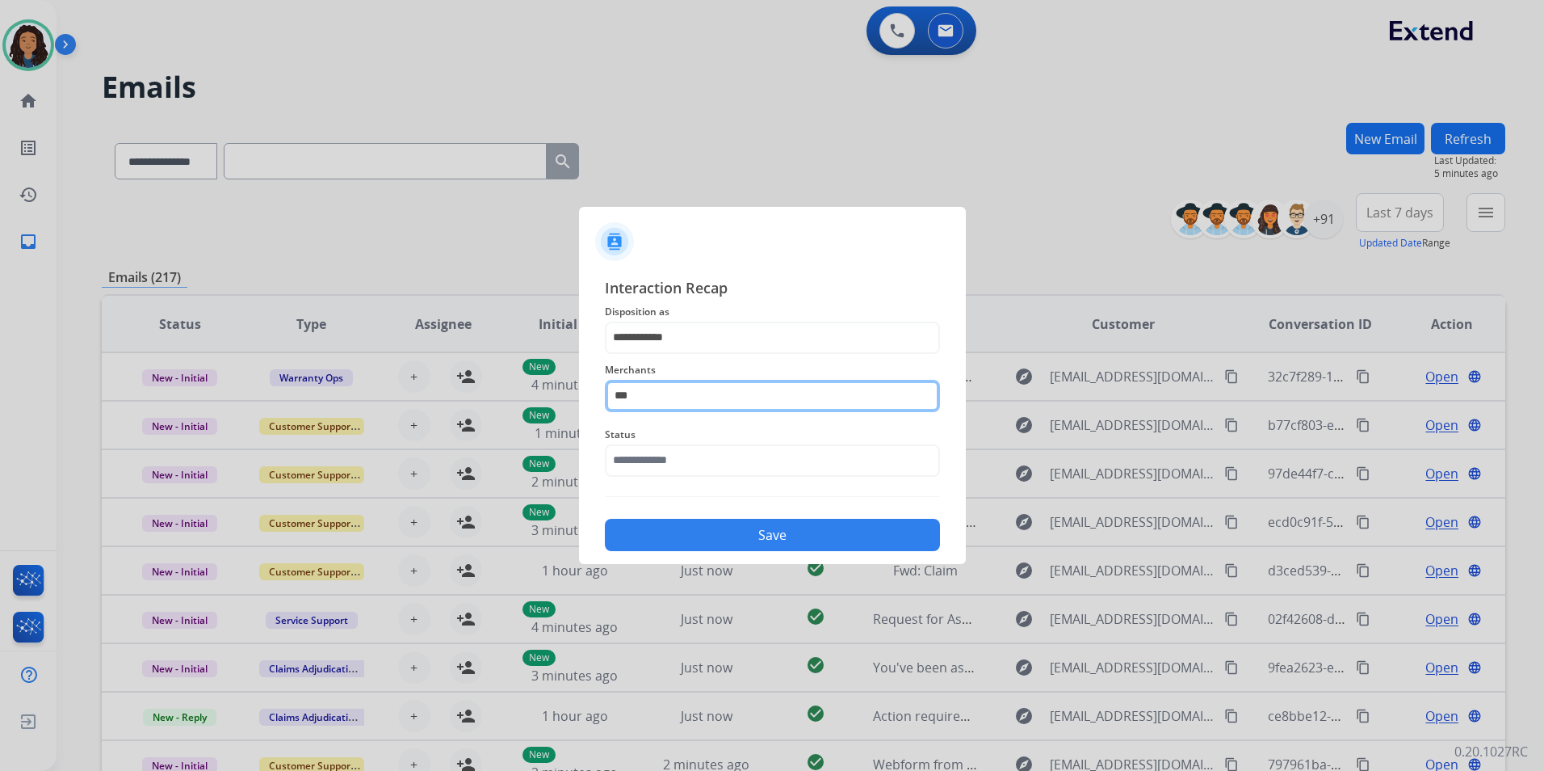
click at [751, 391] on input "***" at bounding box center [772, 396] width 335 height 32
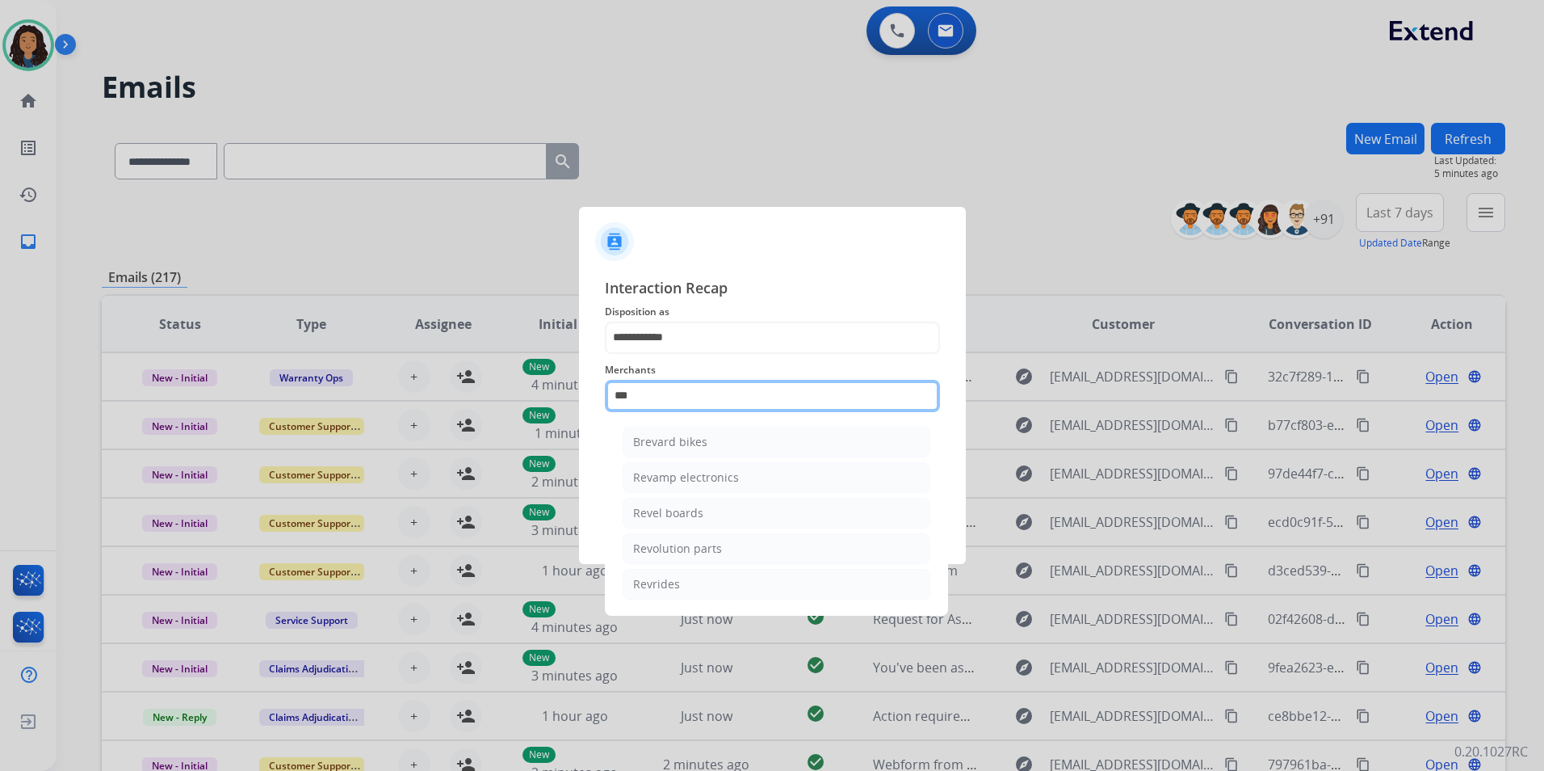
drag, startPoint x: 751, startPoint y: 391, endPoint x: 447, endPoint y: 373, distance: 305.1
click at [0, 389] on app-contact-recap-modal "**********" at bounding box center [0, 385] width 0 height 771
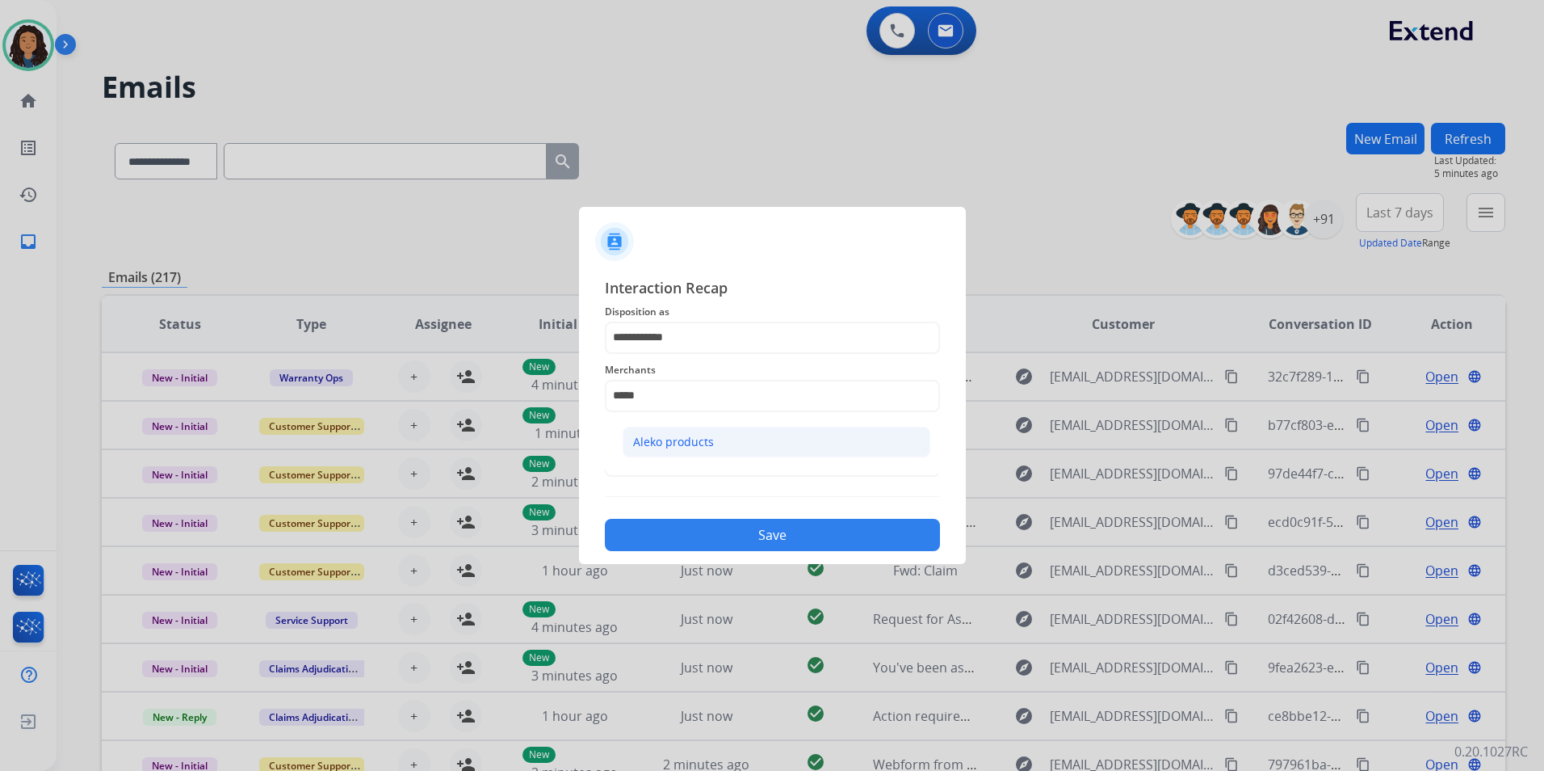
click at [797, 452] on li "Aleko products" at bounding box center [777, 442] width 308 height 31
type input "**********"
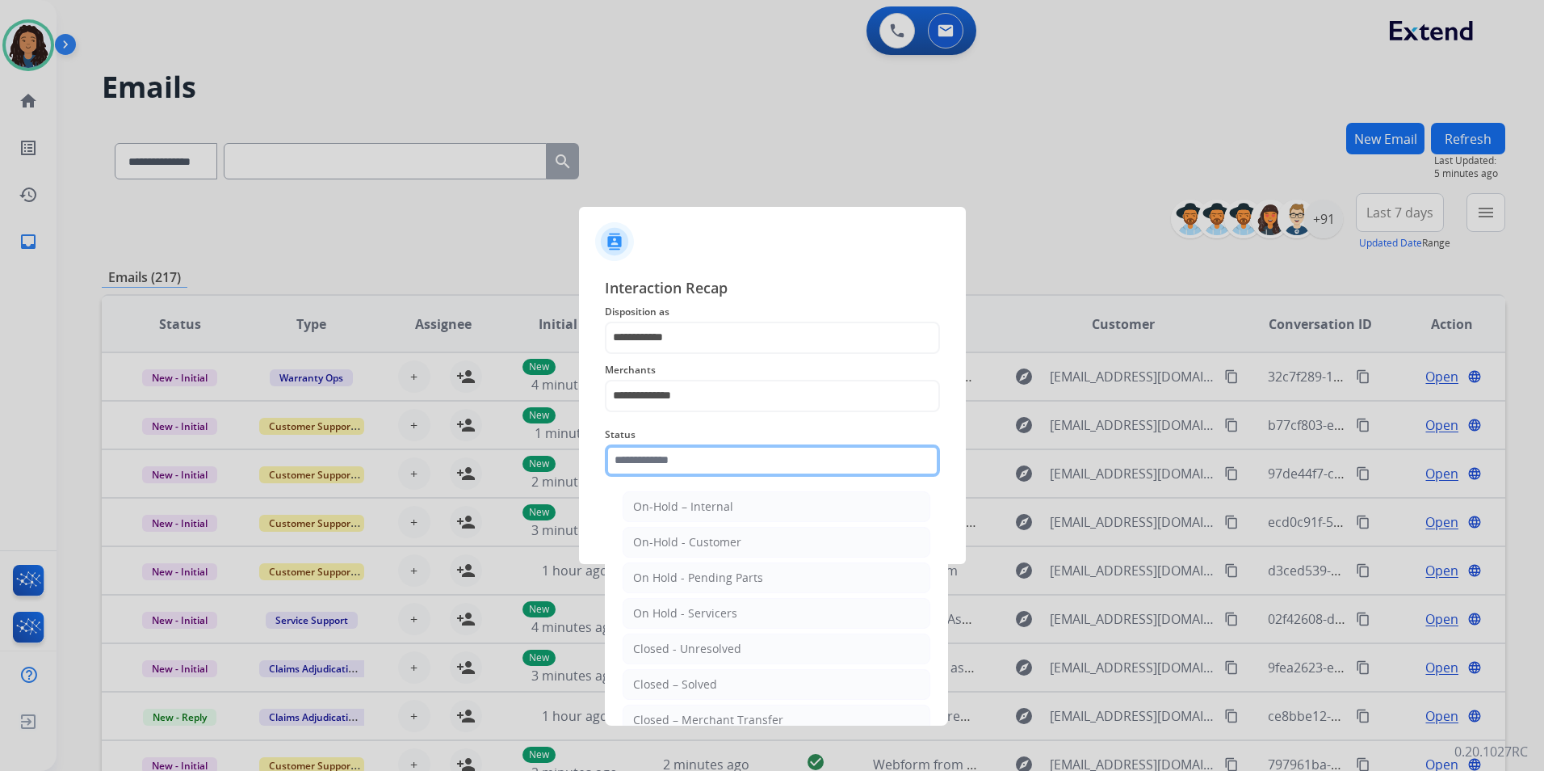
click at [797, 452] on input "text" at bounding box center [772, 460] width 335 height 32
click at [1120, 237] on div at bounding box center [772, 385] width 1544 height 771
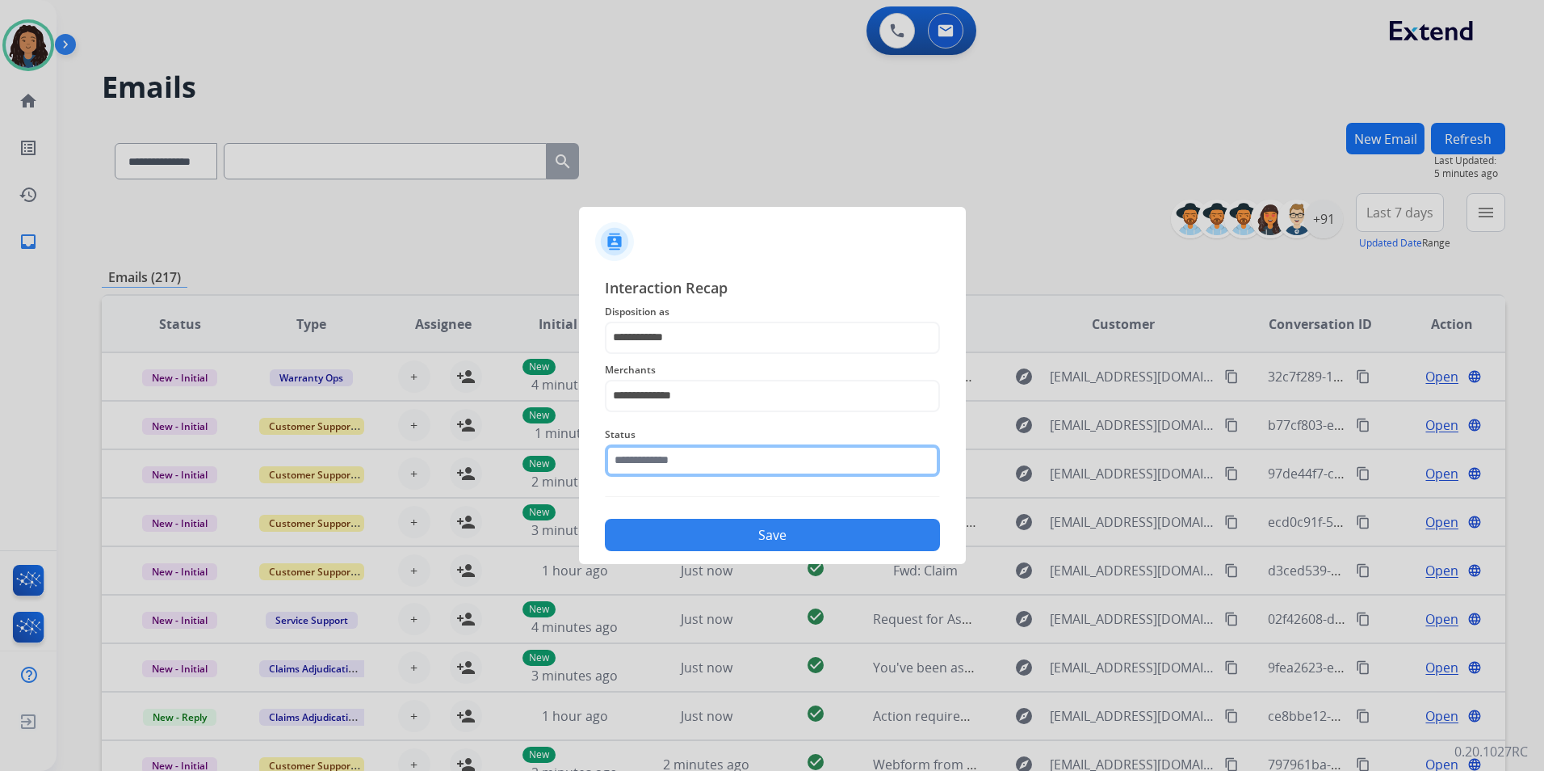
click at [690, 460] on input "text" at bounding box center [772, 460] width 335 height 32
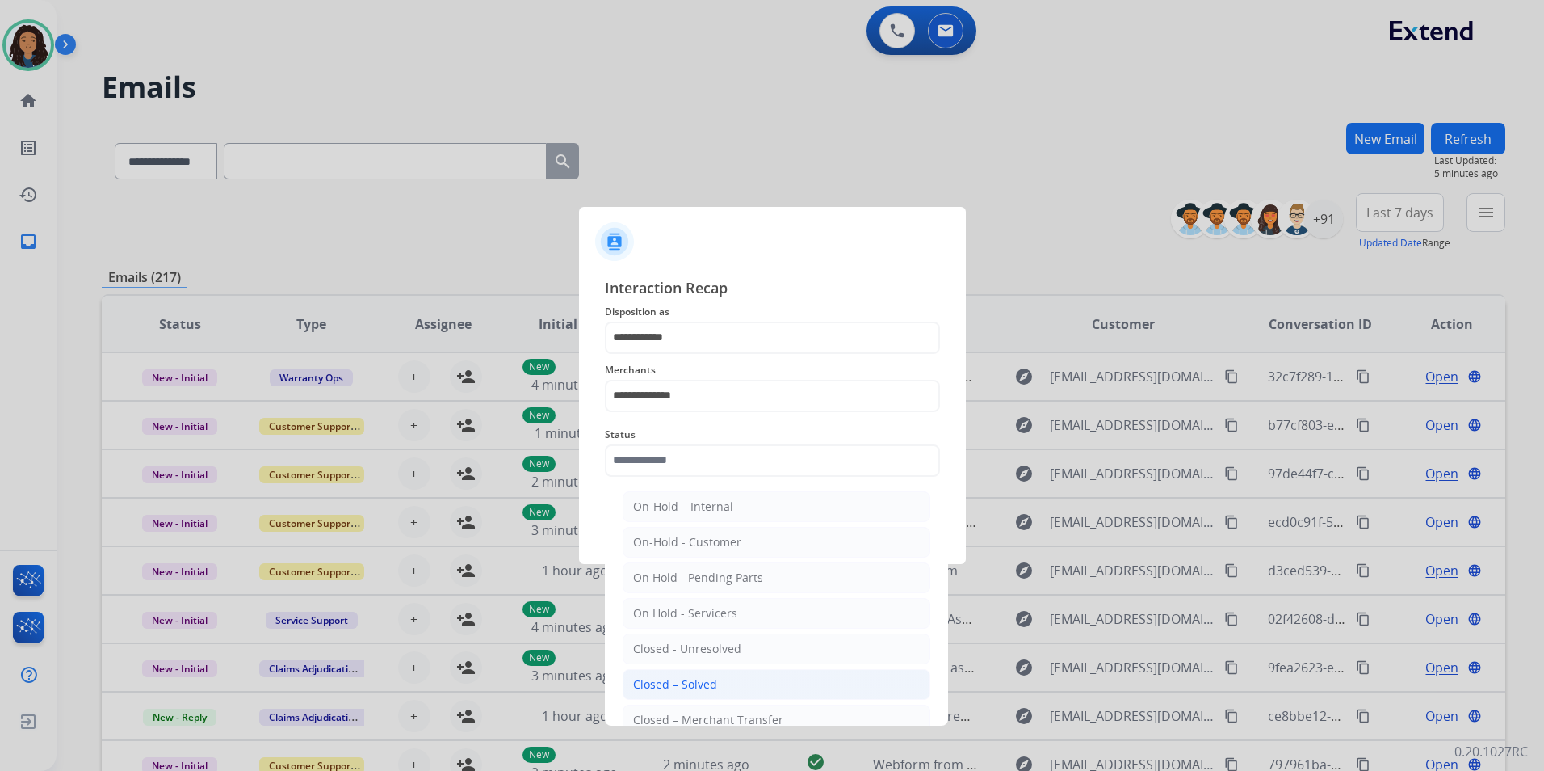
click at [708, 682] on div "Closed – Solved" at bounding box center [675, 684] width 84 height 16
type input "**********"
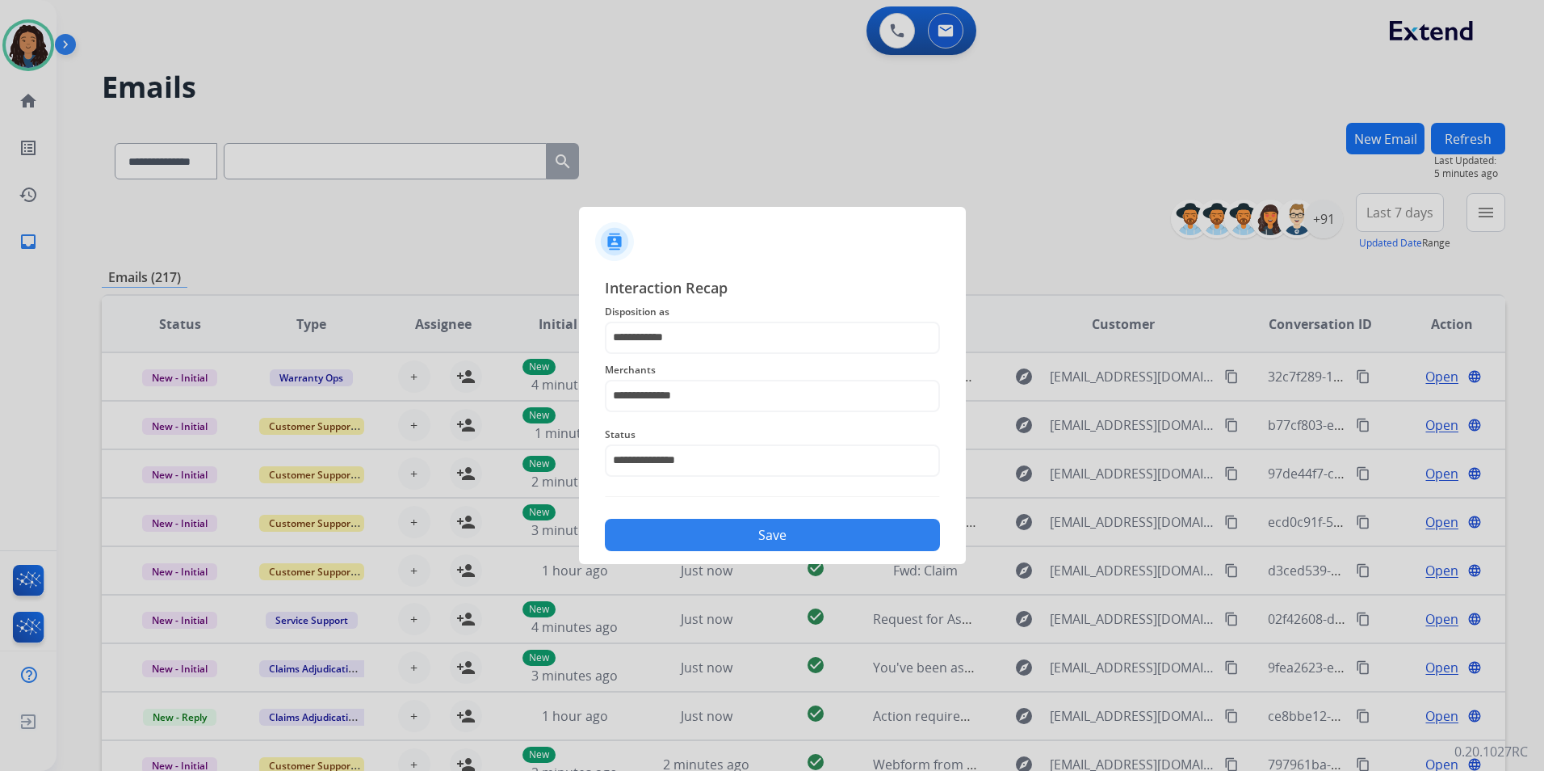
click at [713, 548] on button "Save" at bounding box center [772, 535] width 335 height 32
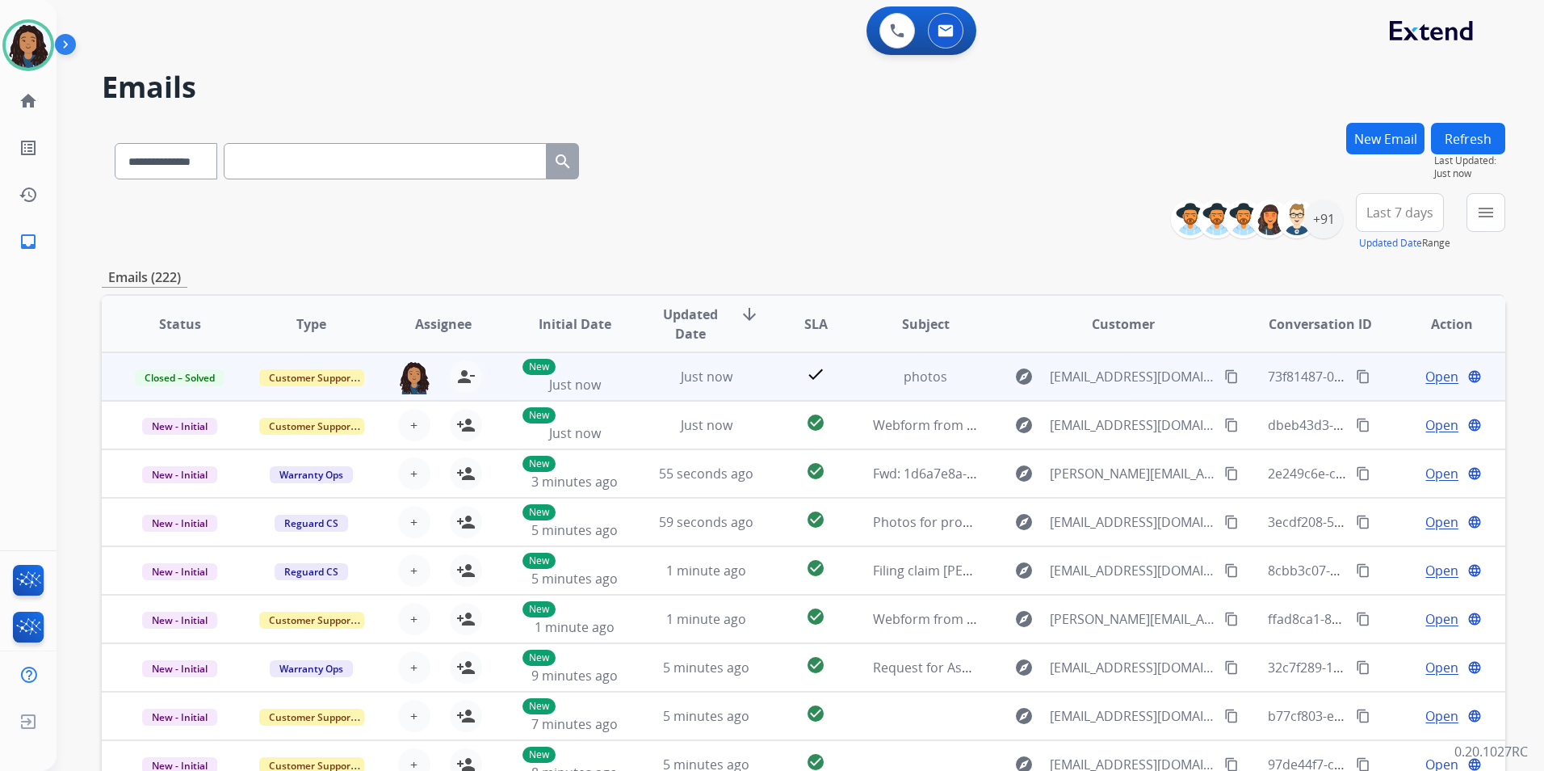
click at [1356, 376] on mat-icon "content_copy" at bounding box center [1363, 376] width 15 height 15
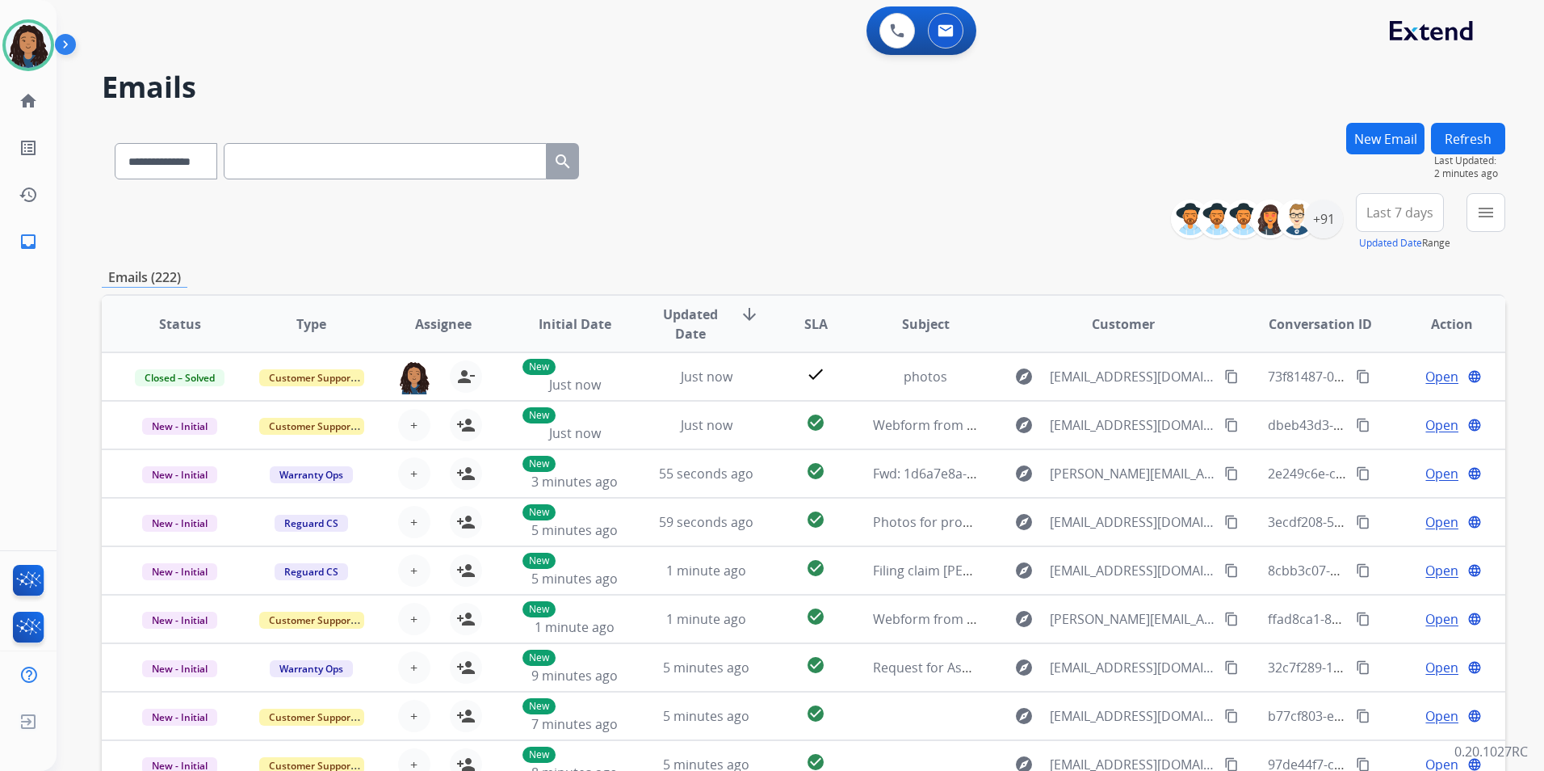
click at [1393, 132] on button "New Email" at bounding box center [1386, 139] width 78 height 32
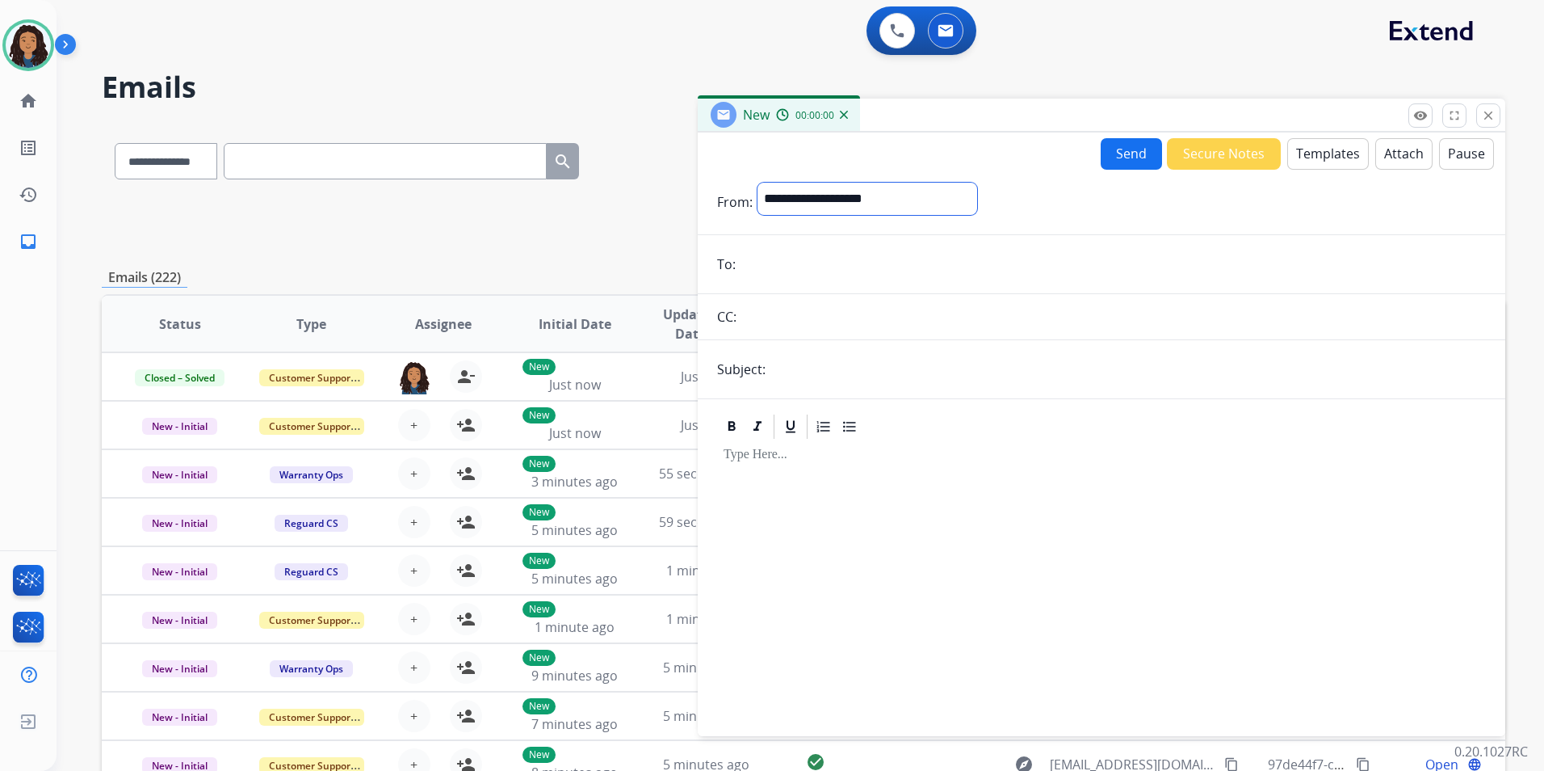
click at [973, 198] on select "**********" at bounding box center [868, 199] width 220 height 32
select select "**********"
click at [758, 183] on select "**********" at bounding box center [868, 199] width 220 height 32
paste input "**********"
type input "**********"
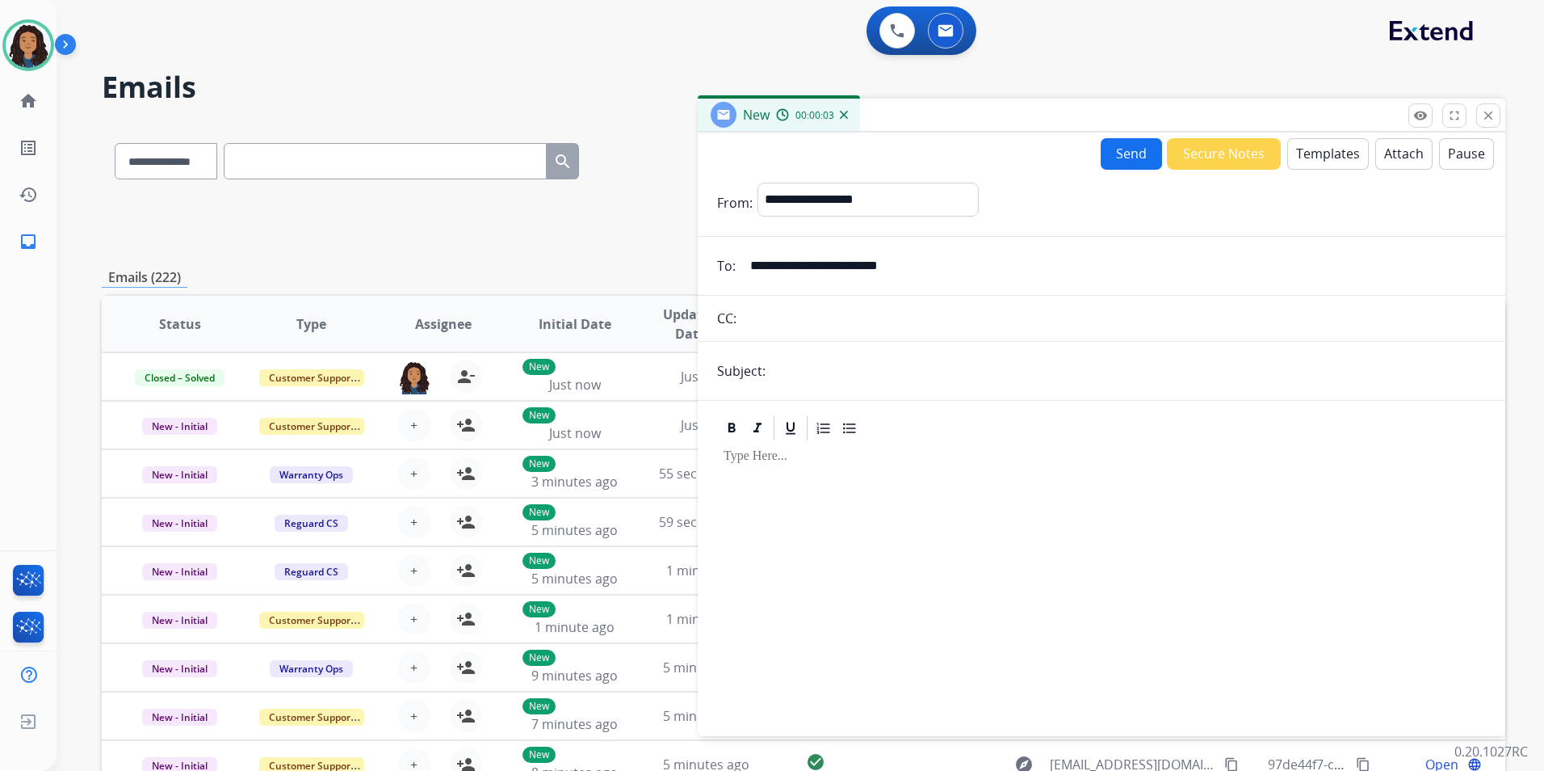
click at [807, 359] on input "text" at bounding box center [1129, 371] width 716 height 32
type input "**********"
click at [1316, 143] on button "Templates" at bounding box center [1329, 154] width 82 height 32
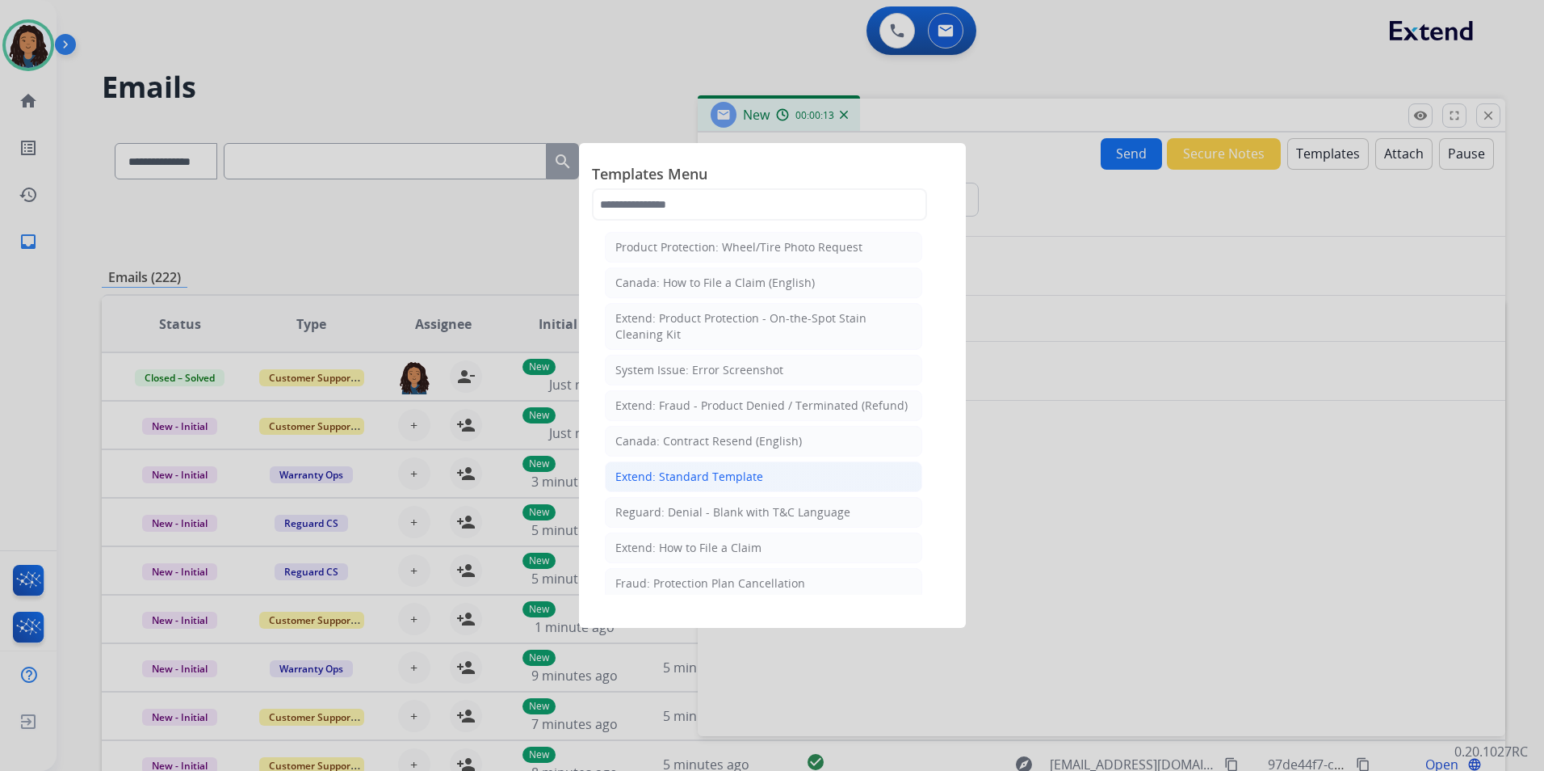
click at [755, 477] on div "Extend: Standard Template" at bounding box center [690, 477] width 148 height 16
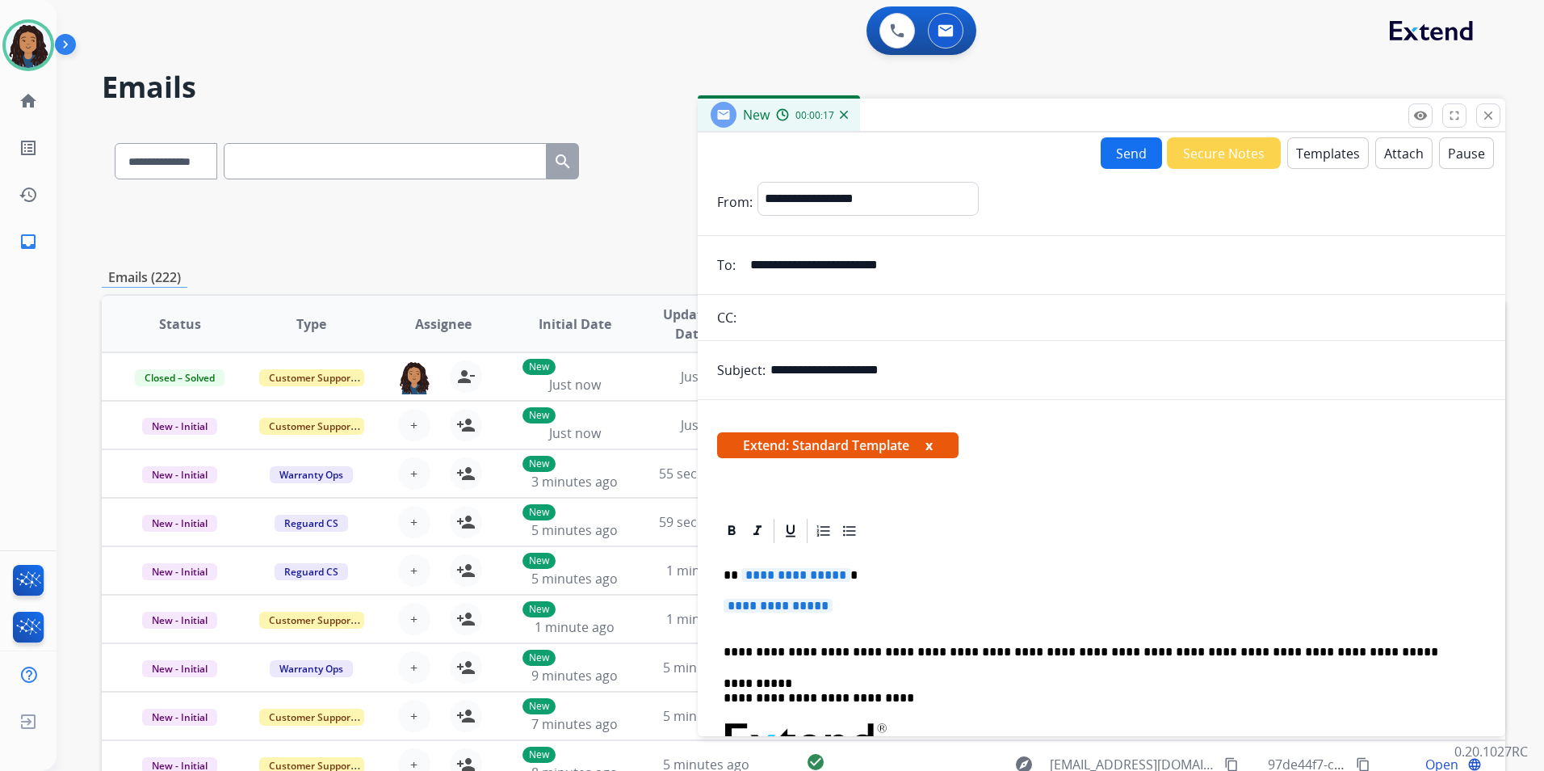
click at [801, 573] on span "**********" at bounding box center [796, 575] width 109 height 14
click at [740, 602] on span "**********" at bounding box center [778, 606] width 109 height 14
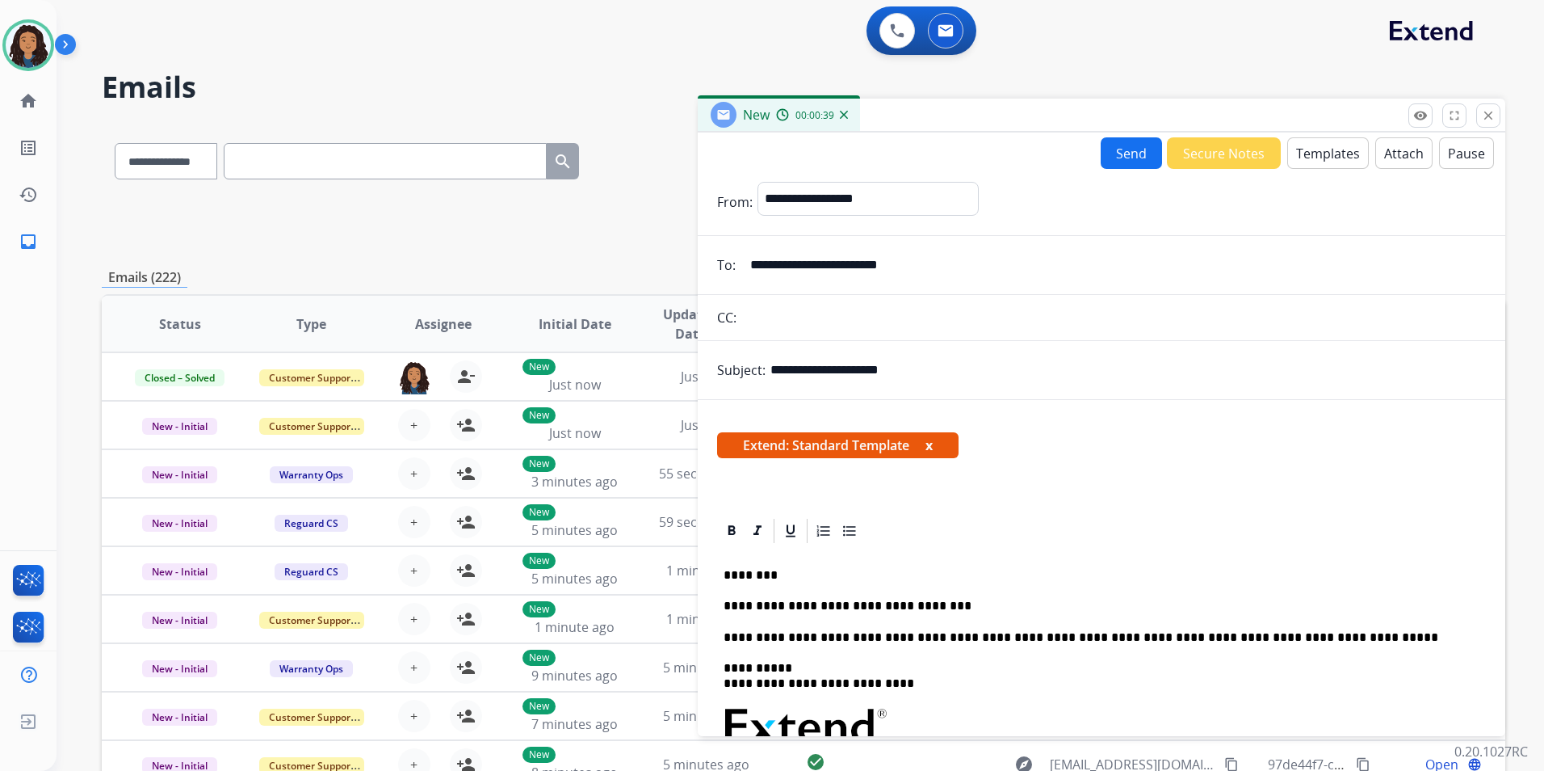
click at [919, 619] on div "**********" at bounding box center [1101, 771] width 769 height 452
click at [959, 599] on p "**********" at bounding box center [1095, 606] width 743 height 15
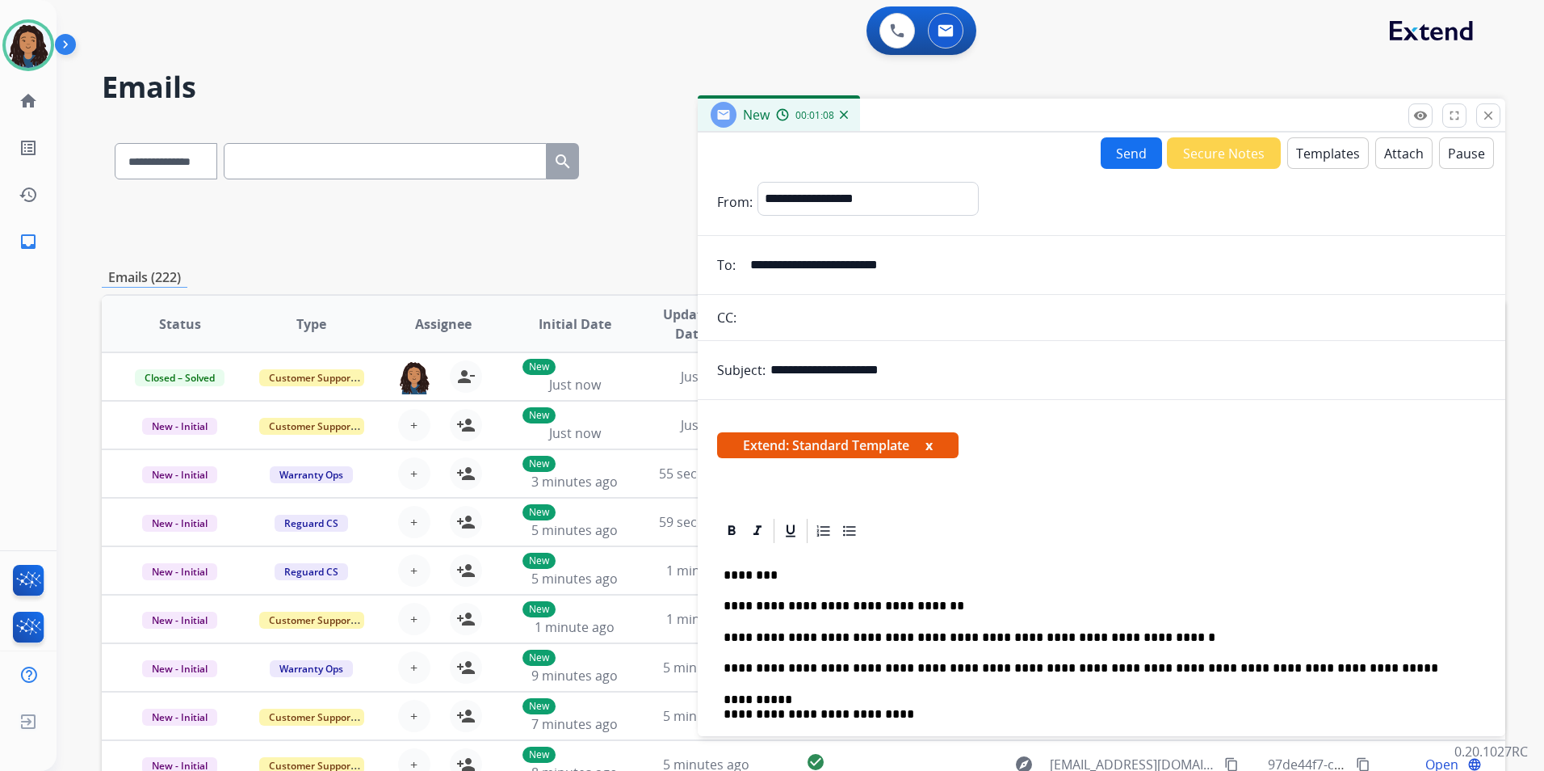
click at [758, 631] on p "**********" at bounding box center [1095, 637] width 743 height 15
click at [1140, 149] on button "Send" at bounding box center [1131, 153] width 61 height 32
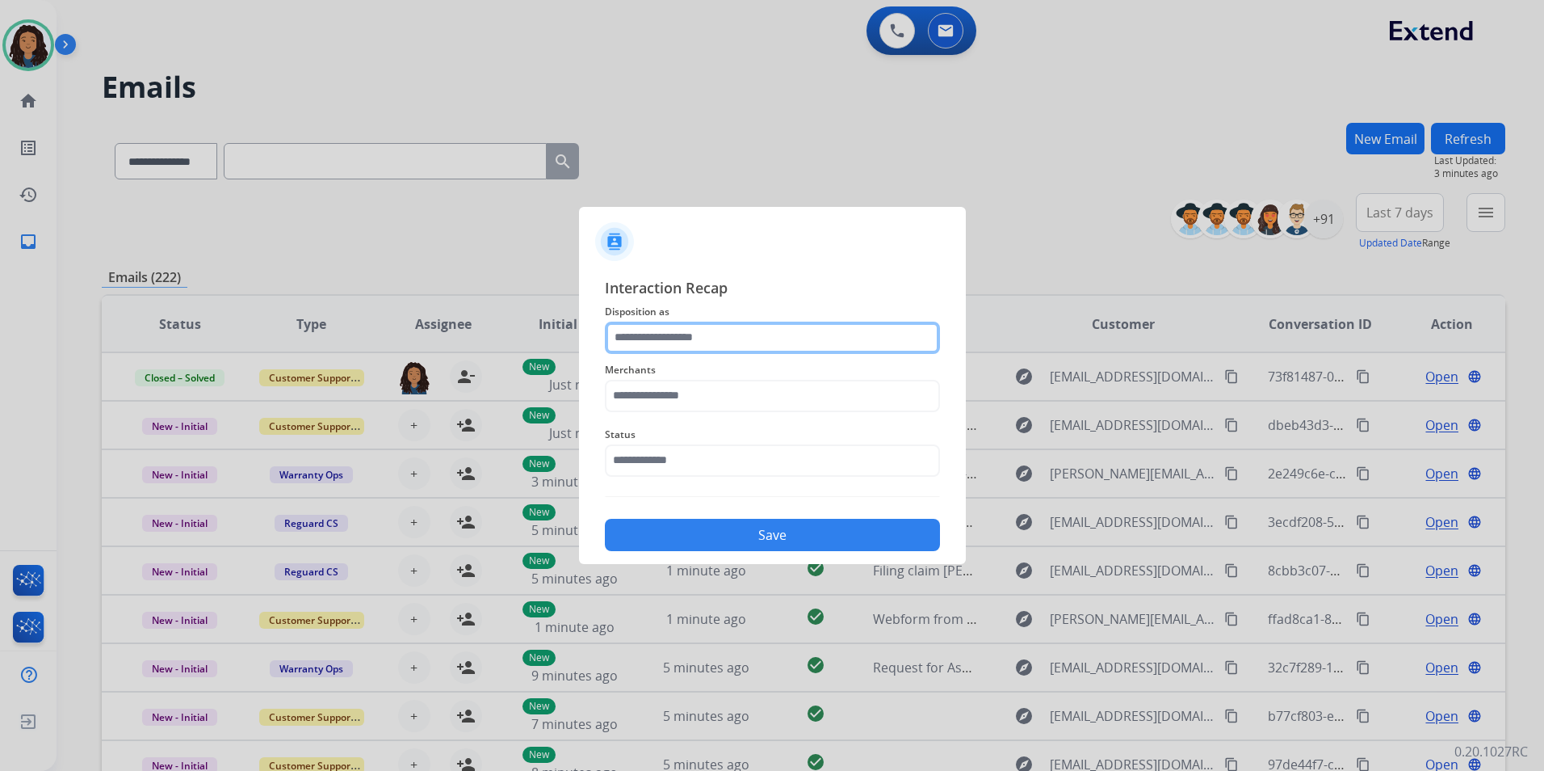
click at [772, 339] on input "text" at bounding box center [772, 337] width 335 height 32
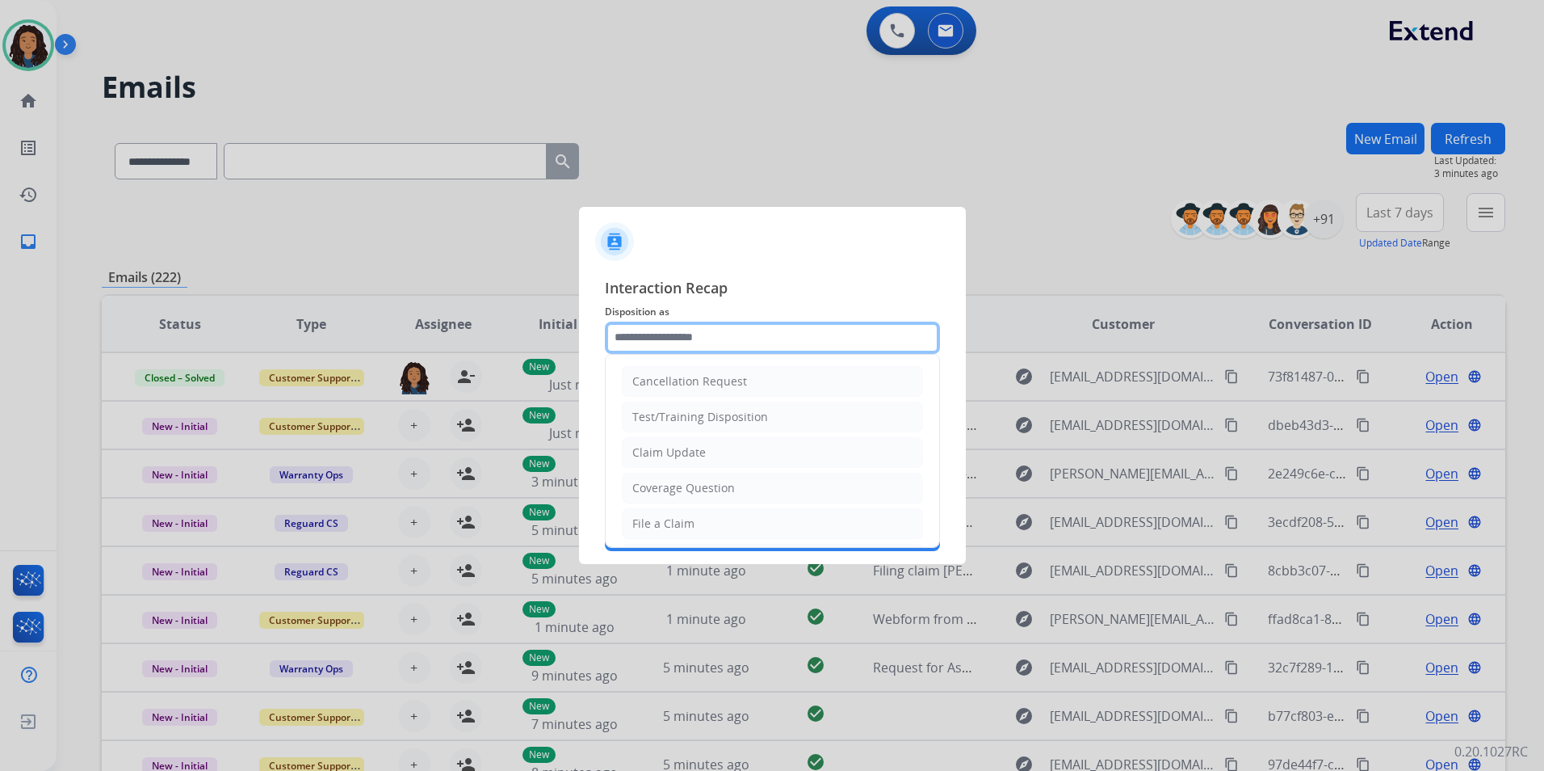
type input "**********"
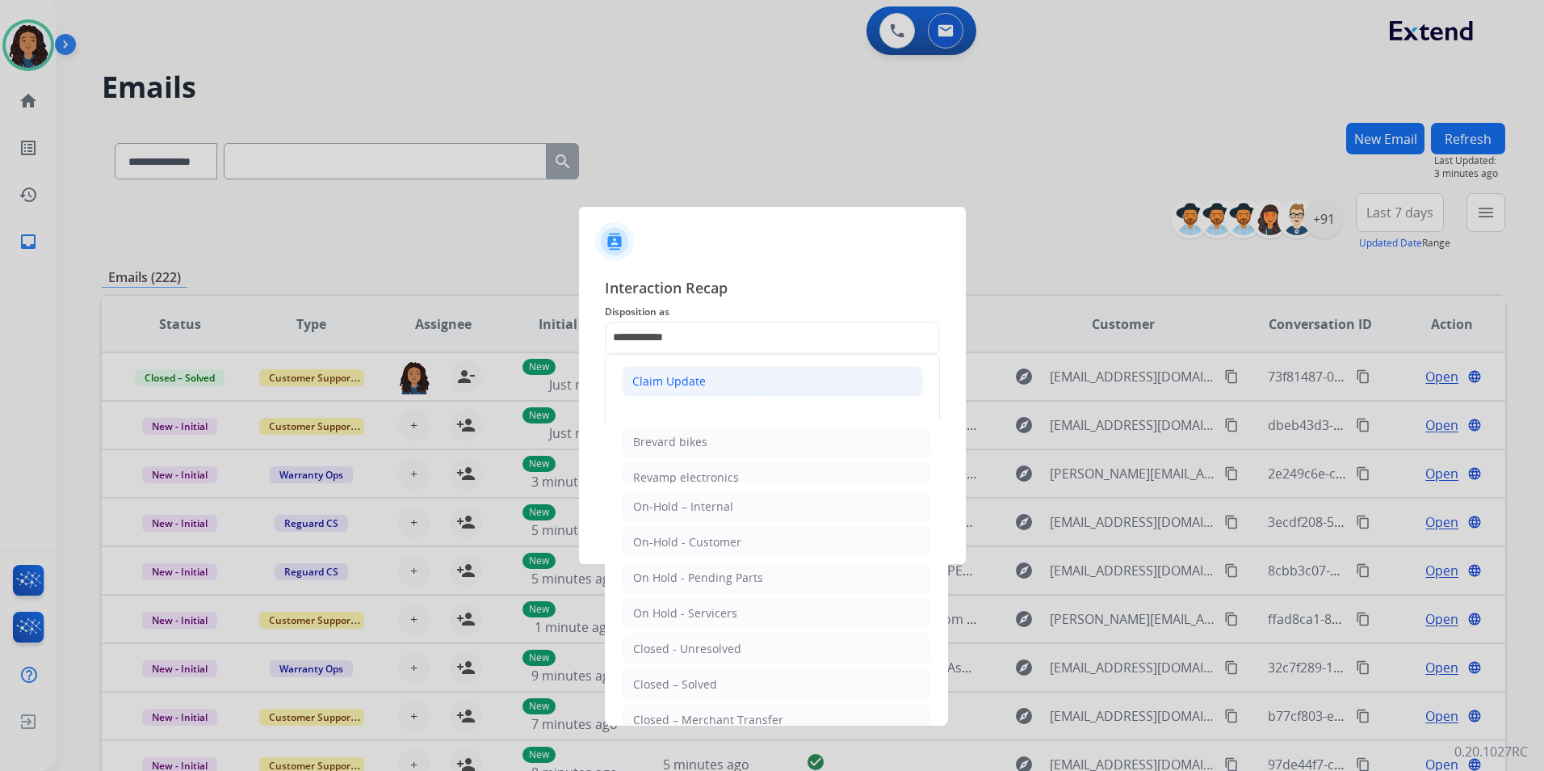
click at [676, 376] on div "Claim Update" at bounding box center [669, 381] width 74 height 16
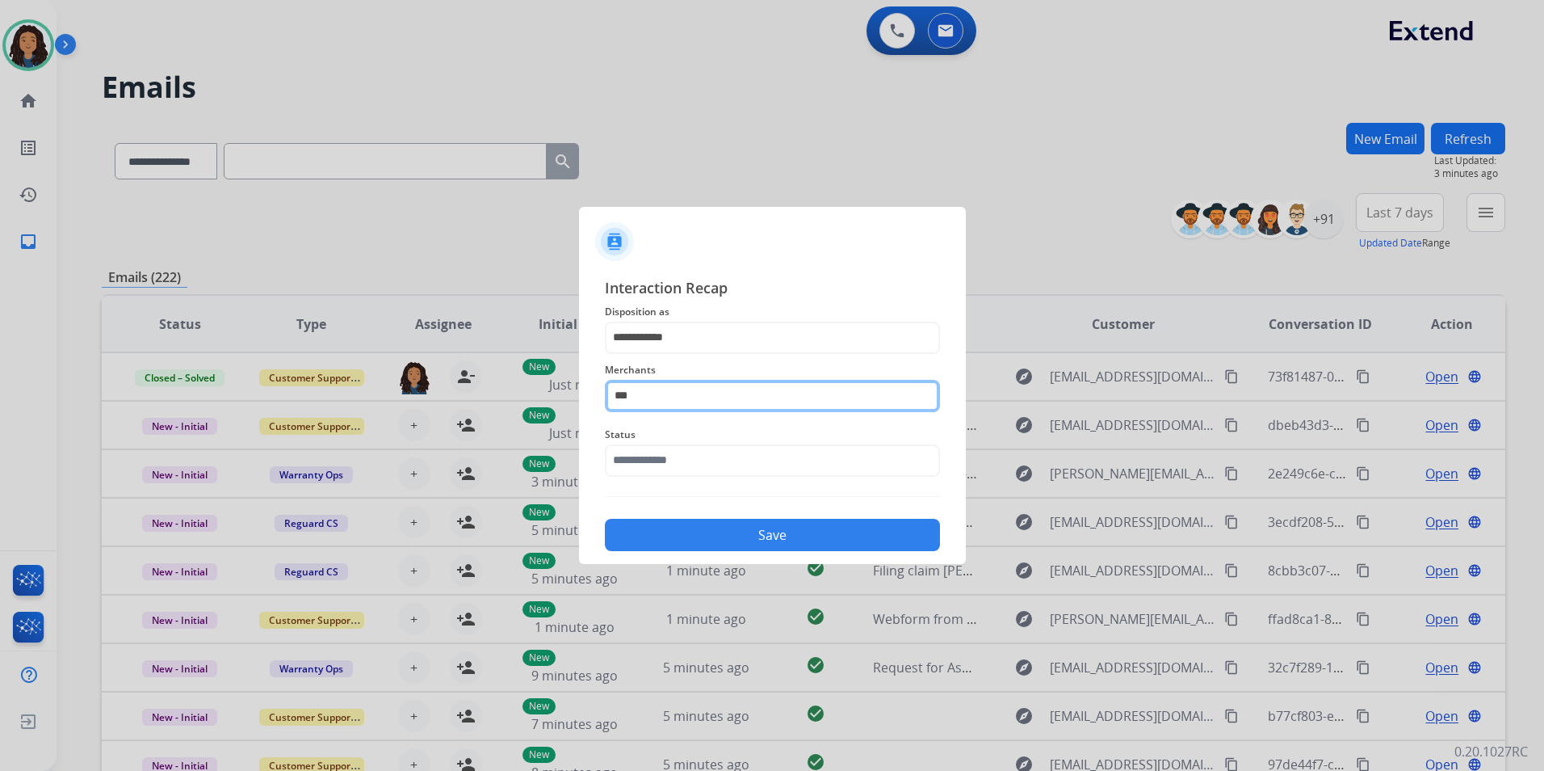
drag, startPoint x: 655, startPoint y: 389, endPoint x: 610, endPoint y: 390, distance: 45.3
click at [610, 390] on input "***" at bounding box center [772, 396] width 335 height 32
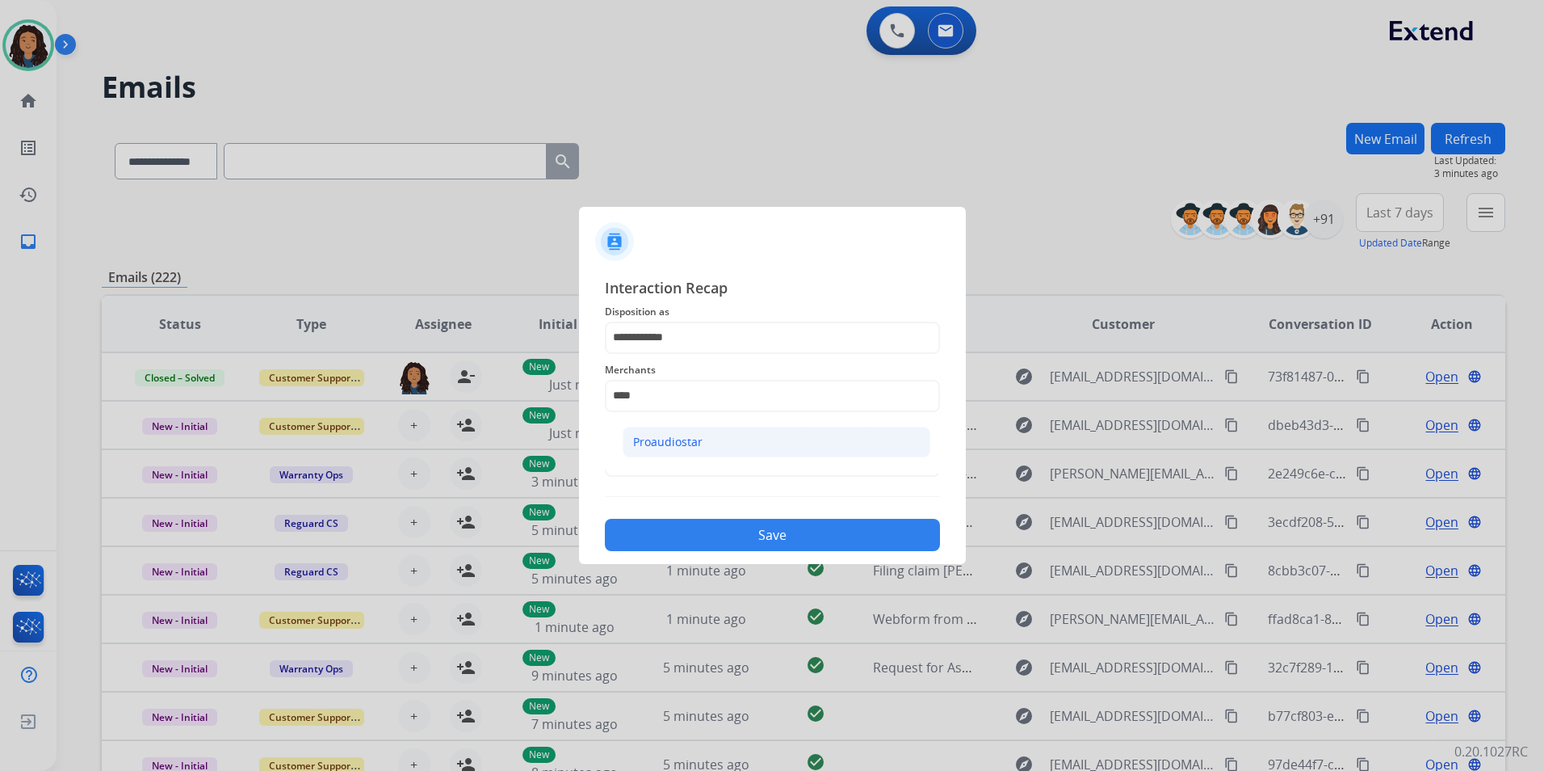
click at [661, 436] on div "Proaudiostar" at bounding box center [667, 442] width 69 height 16
type input "**********"
click at [662, 442] on span "Status" at bounding box center [772, 434] width 335 height 19
click at [662, 456] on input "text" at bounding box center [772, 460] width 335 height 32
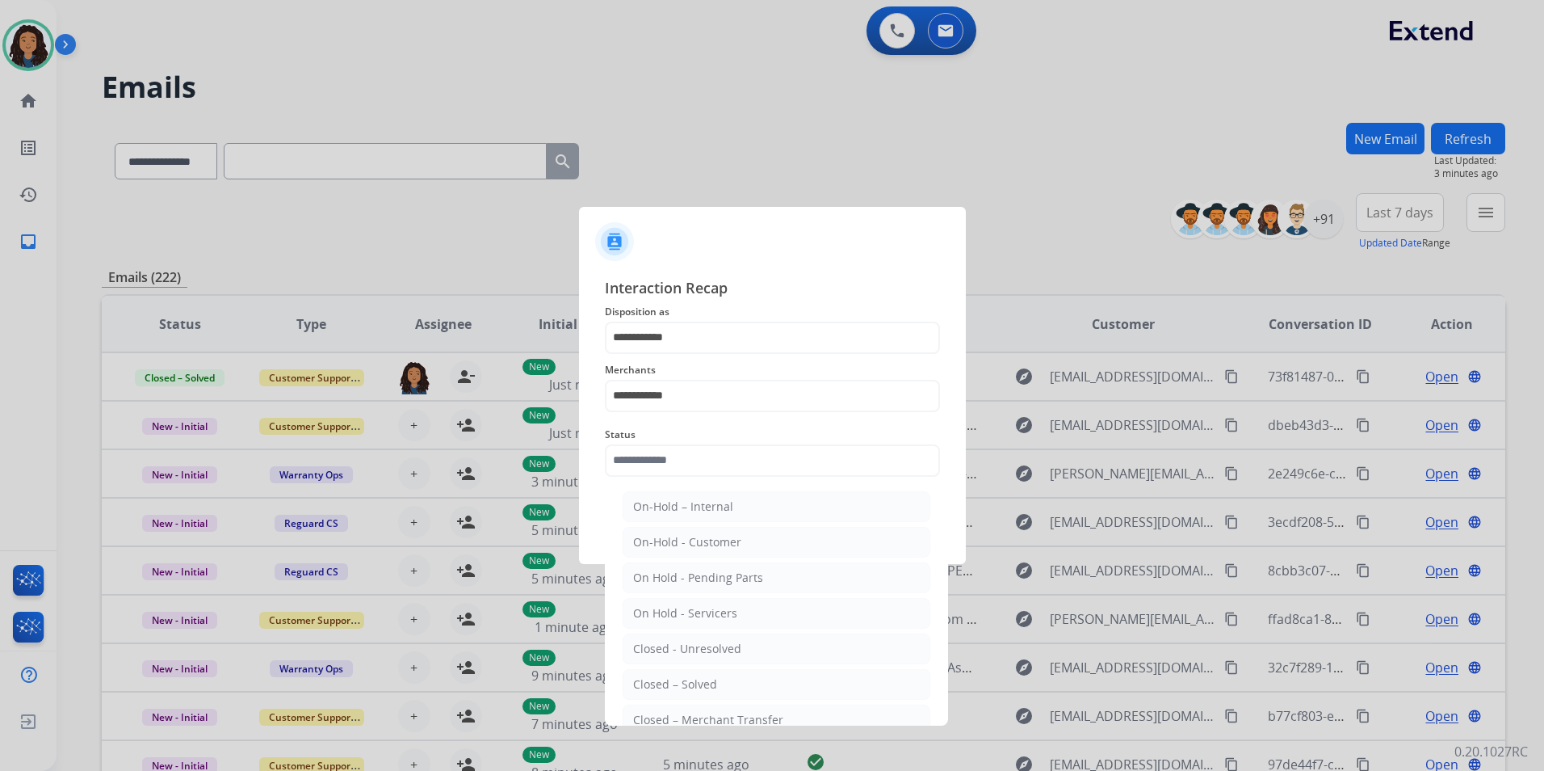
click at [673, 688] on div "Closed – Solved" at bounding box center [675, 684] width 84 height 16
type input "**********"
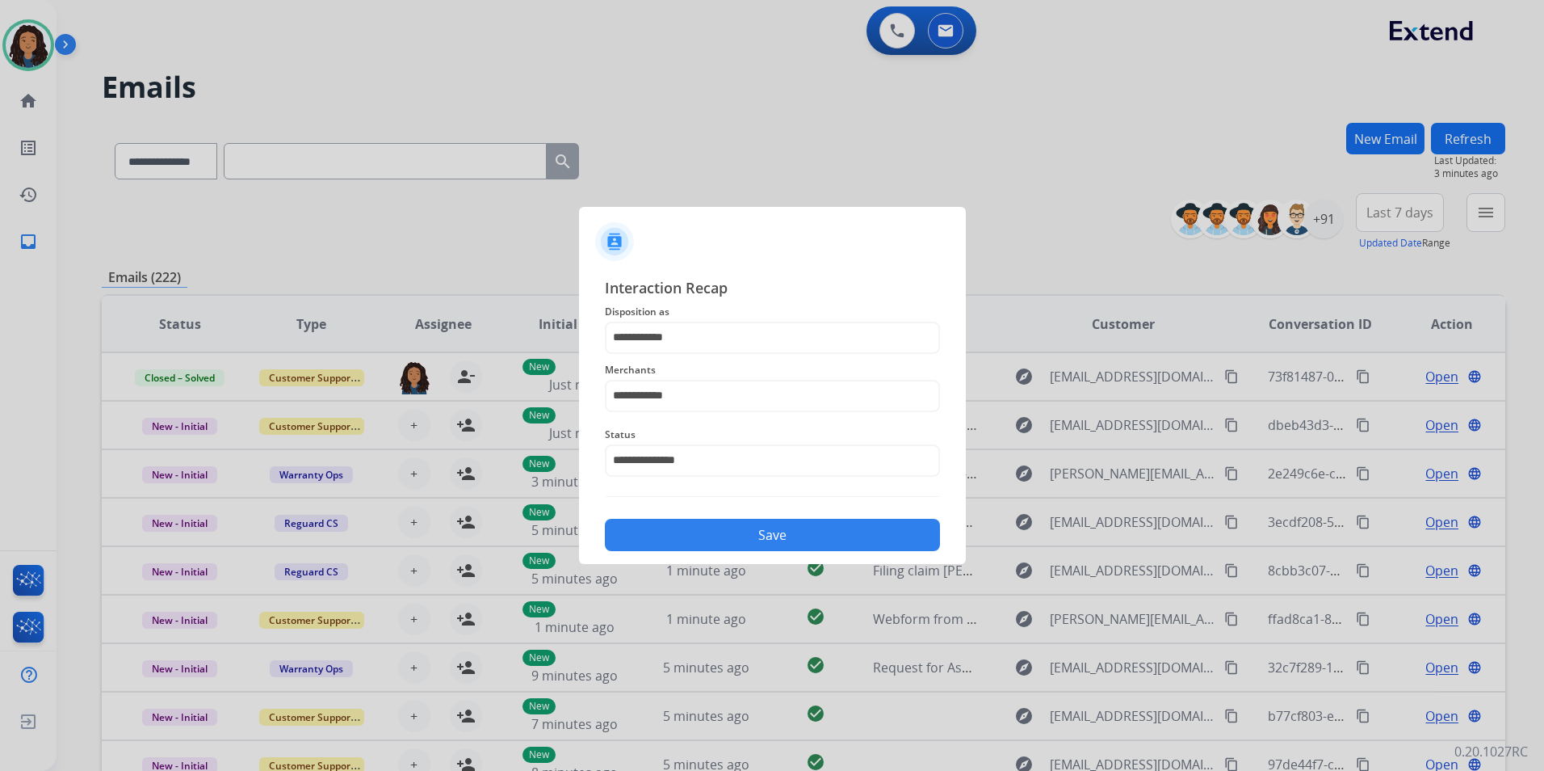
click at [690, 549] on button "Save" at bounding box center [772, 535] width 335 height 32
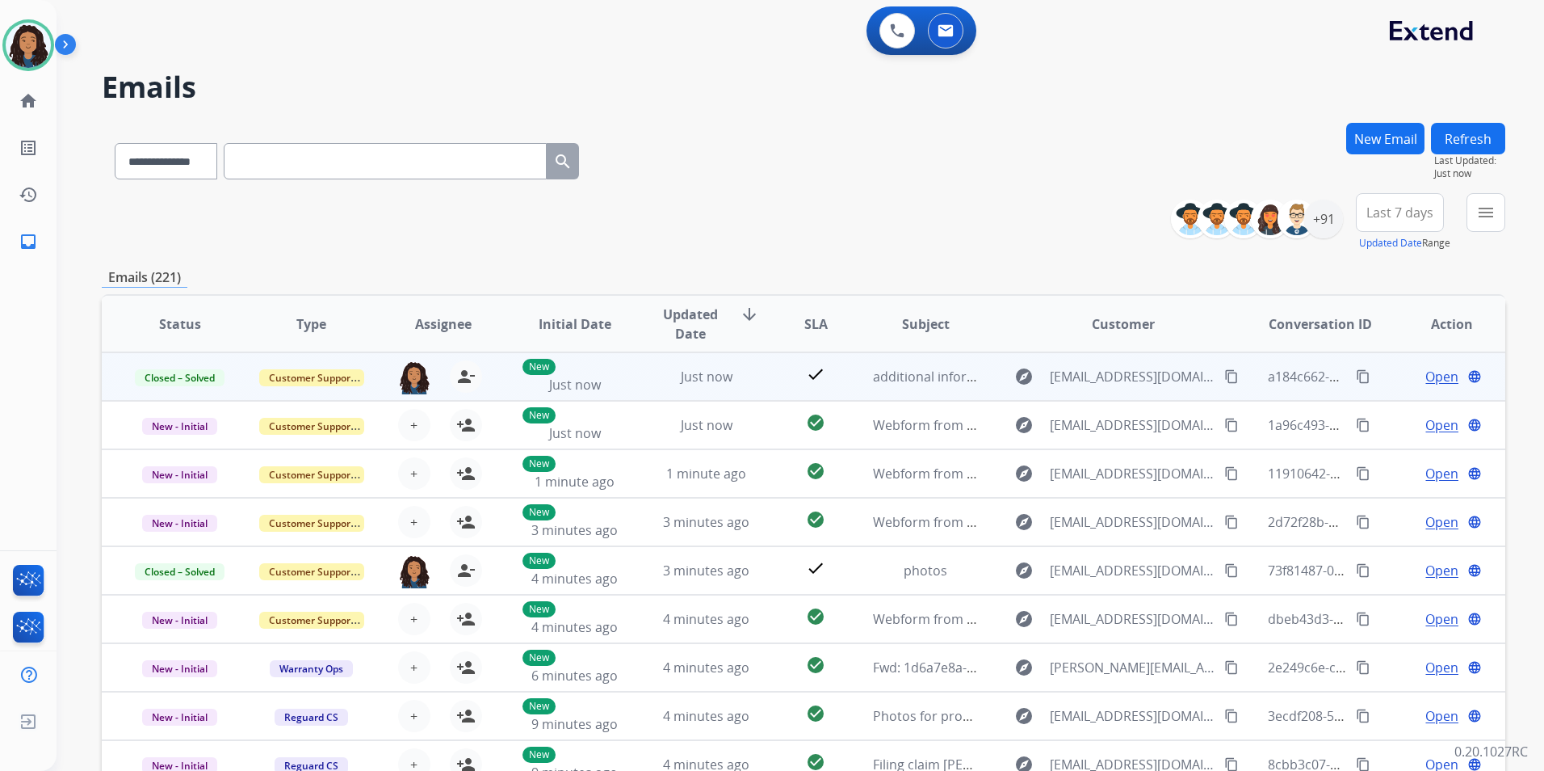
click at [1357, 374] on mat-icon "content_copy" at bounding box center [1363, 376] width 15 height 15
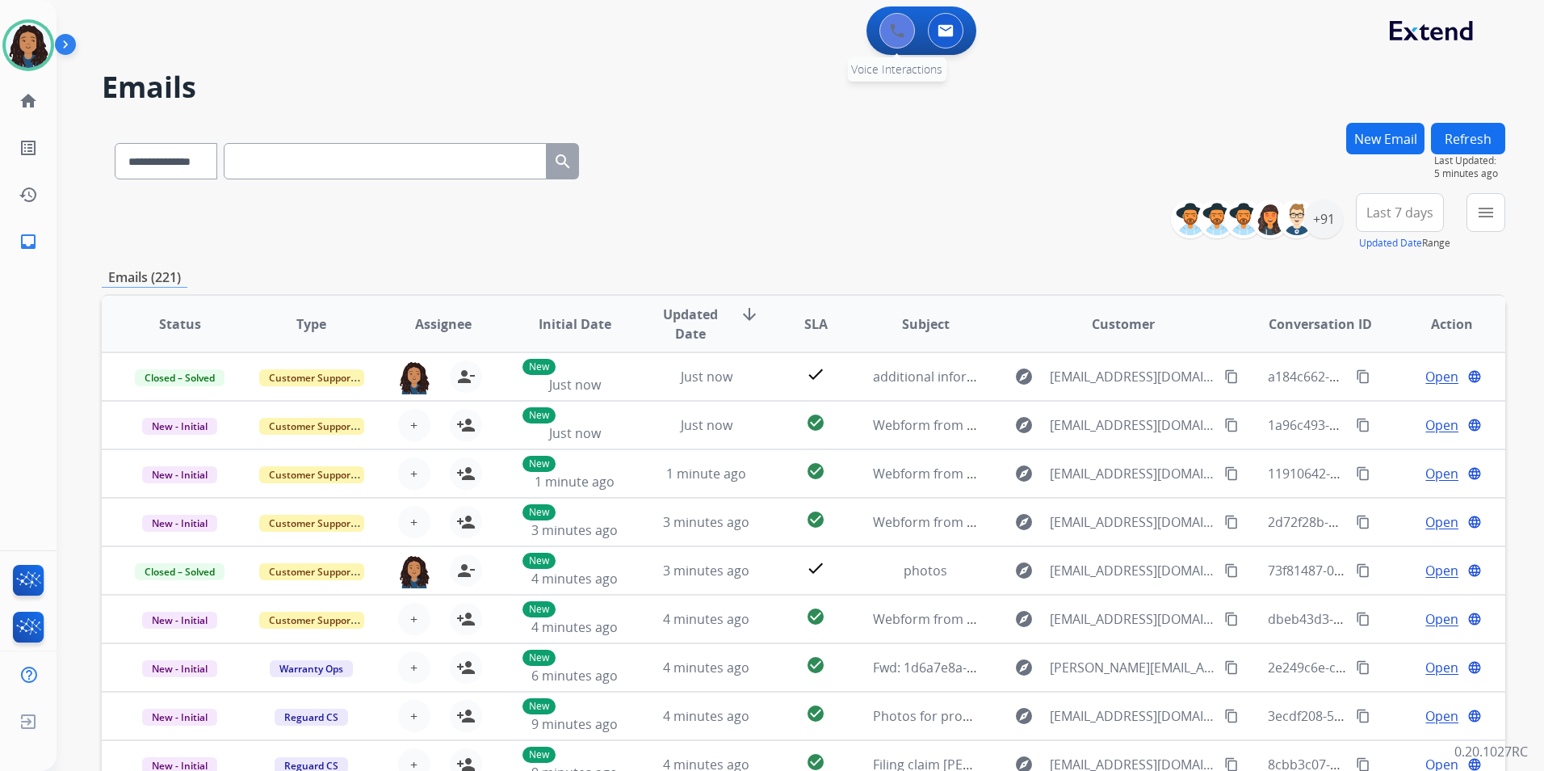
click at [914, 33] on div "0 Voice Interactions" at bounding box center [897, 31] width 48 height 36
click at [914, 33] on button at bounding box center [898, 31] width 36 height 36
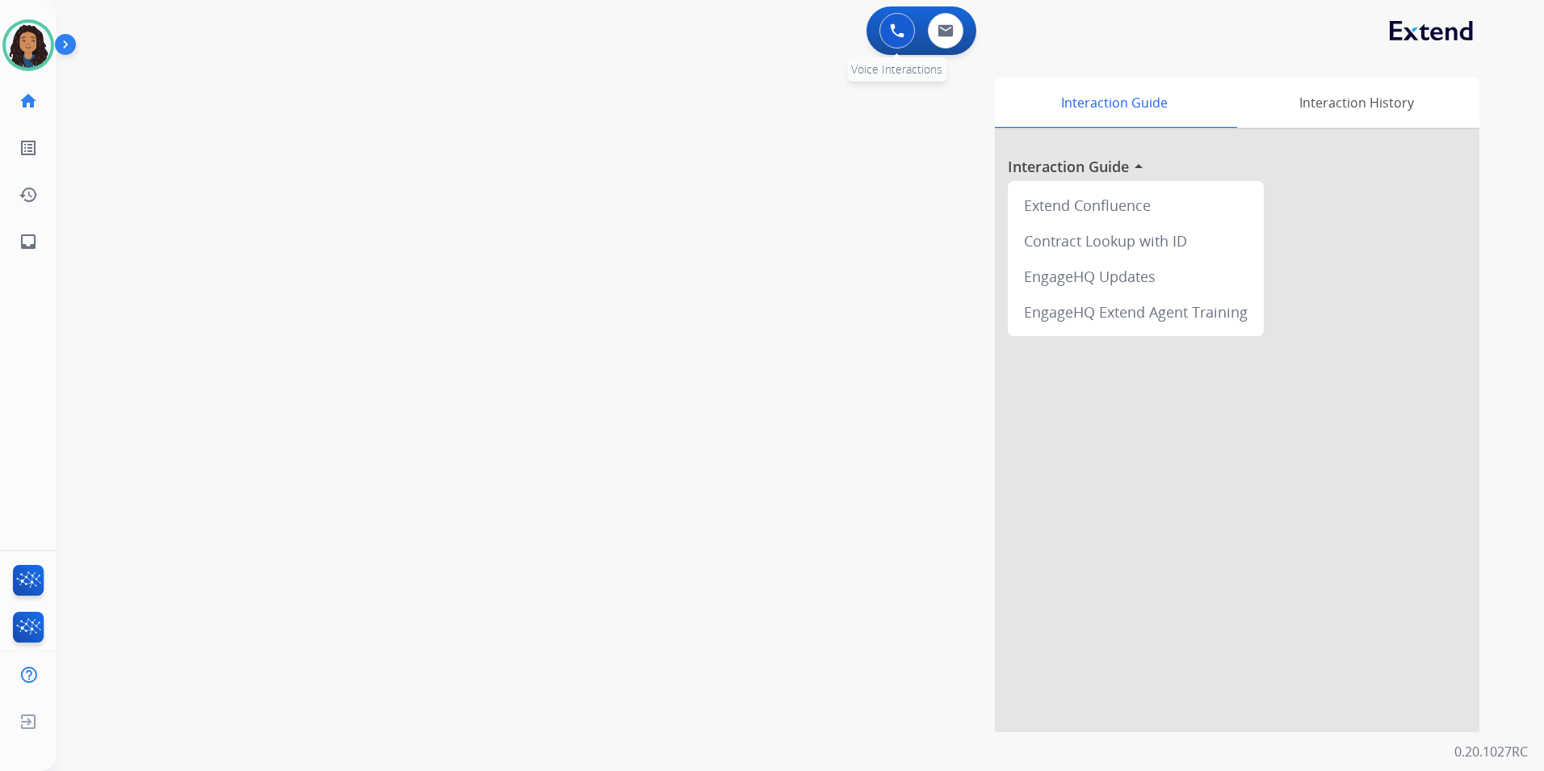
click at [895, 24] on img at bounding box center [897, 30] width 15 height 15
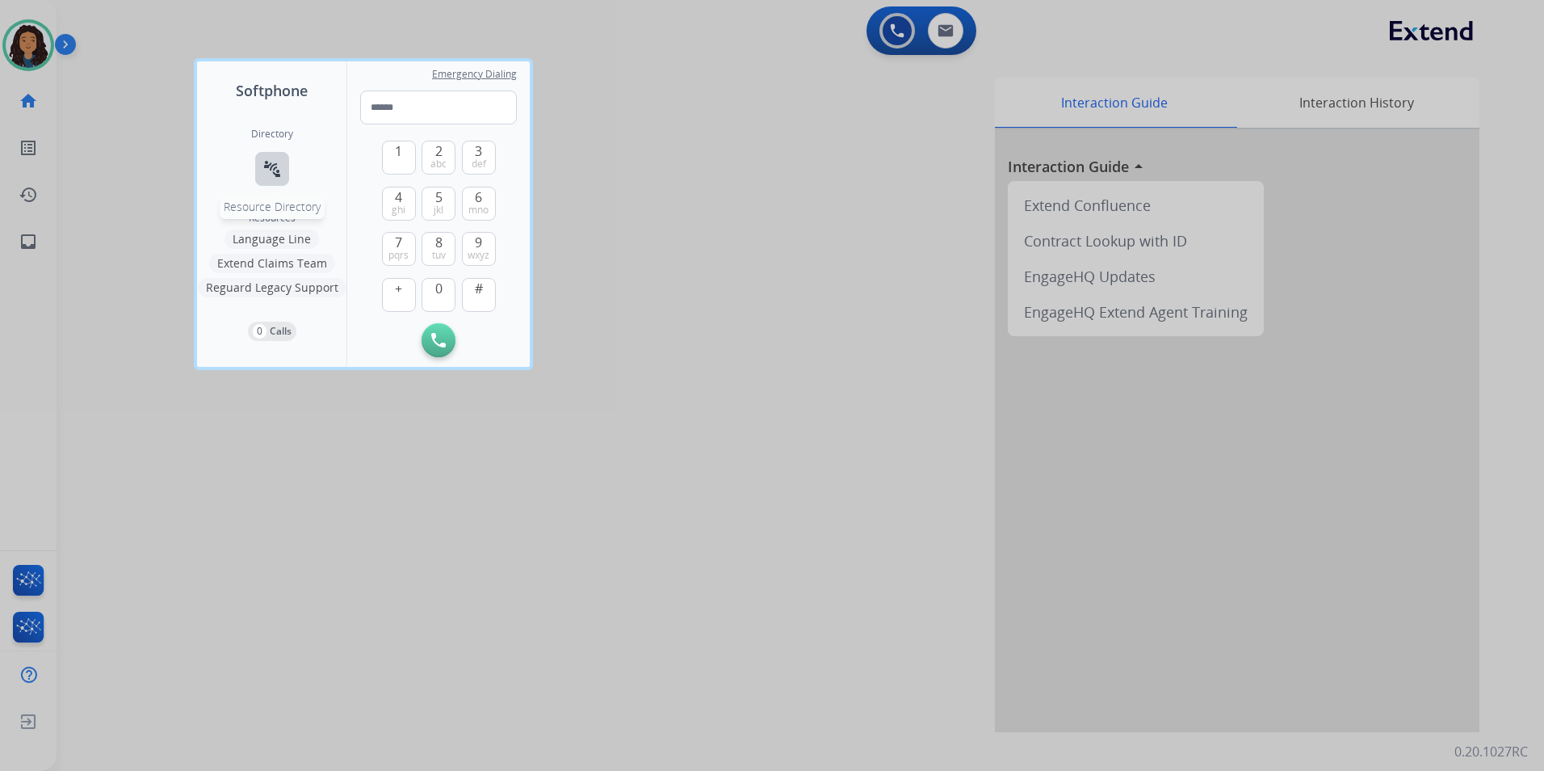
click at [260, 173] on button "connect_without_contact Resource Directory" at bounding box center [272, 169] width 34 height 34
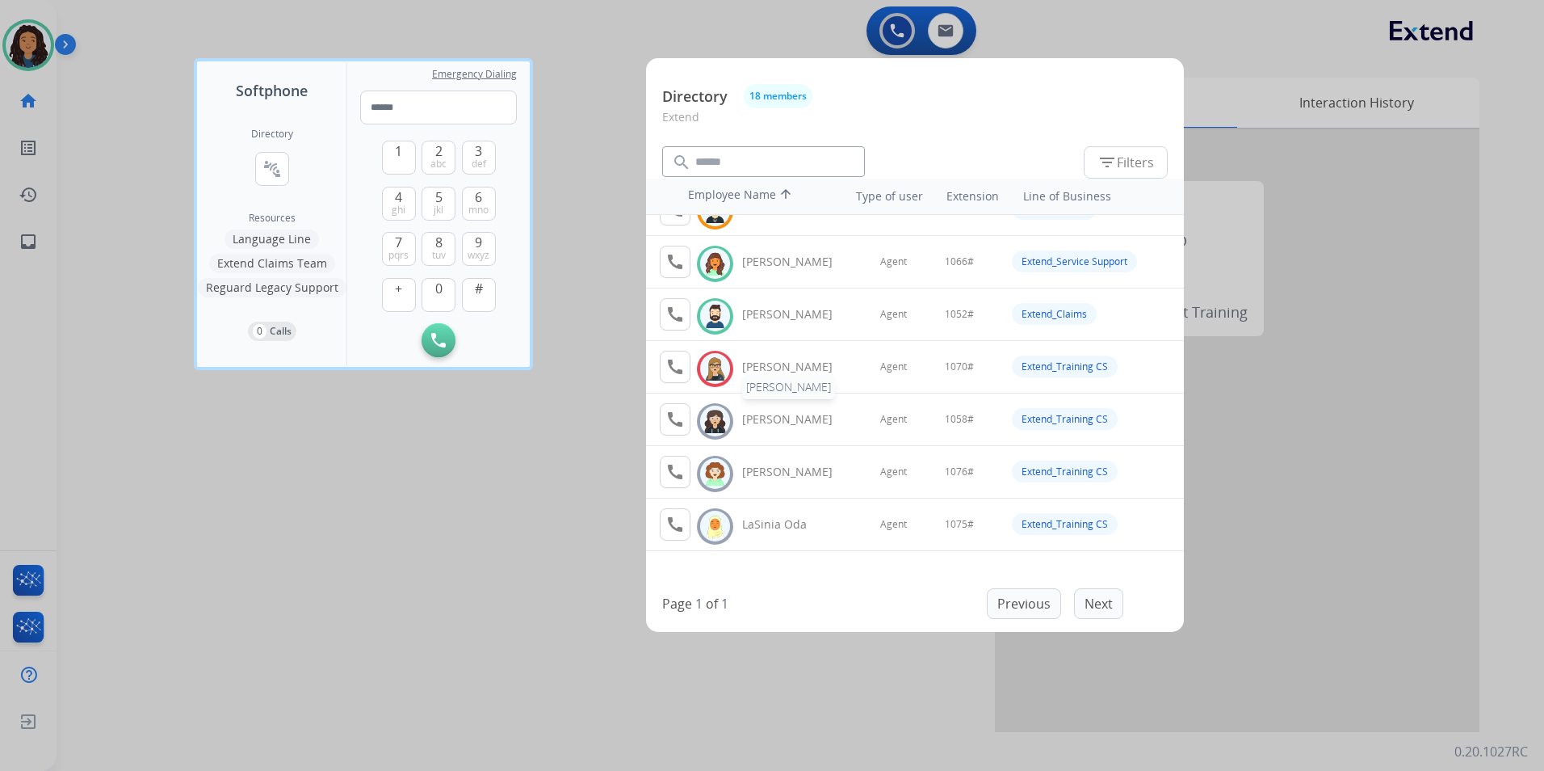
scroll to position [242, 0]
click at [670, 315] on mat-icon "call" at bounding box center [675, 313] width 19 height 19
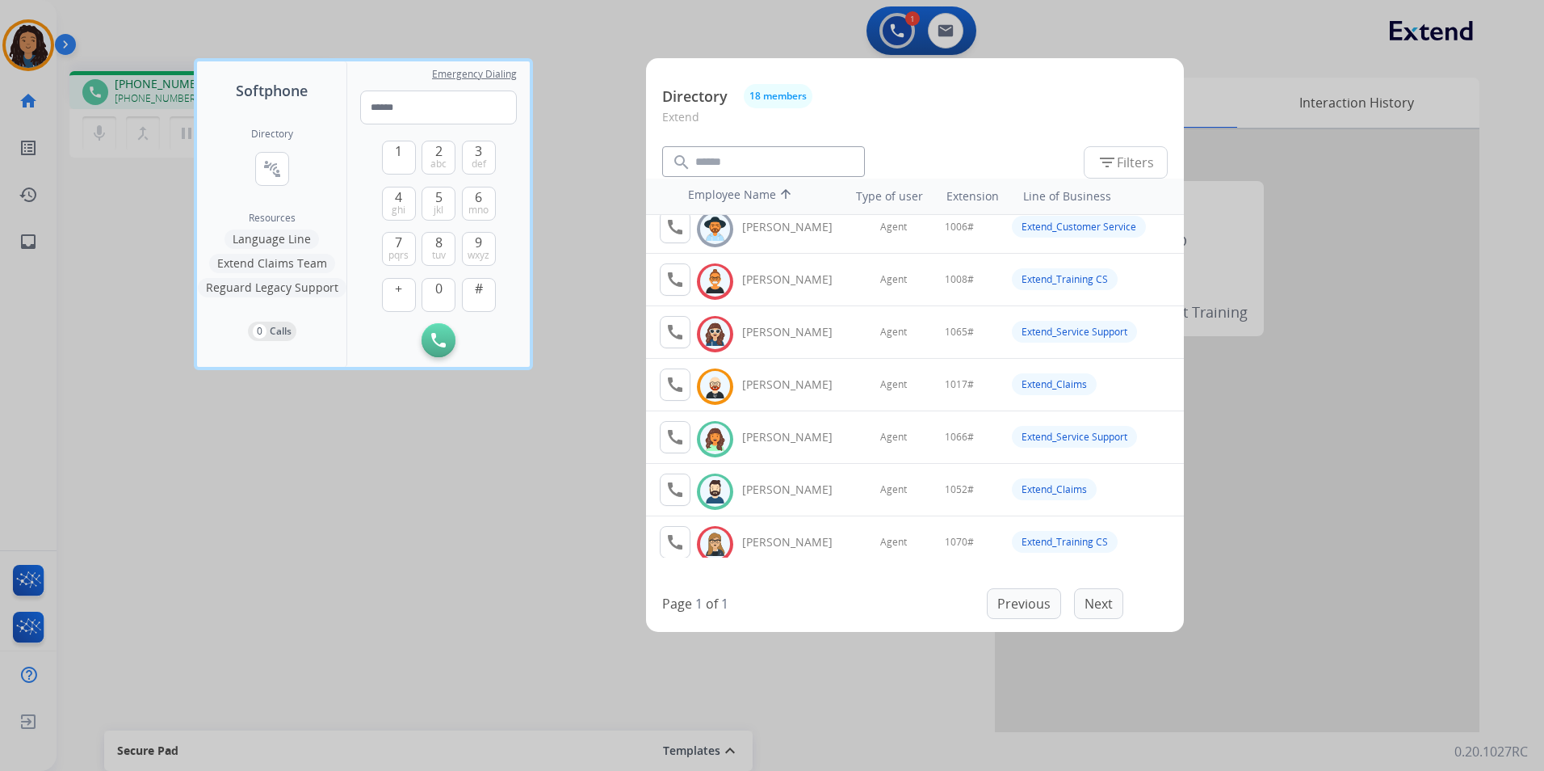
scroll to position [162, 0]
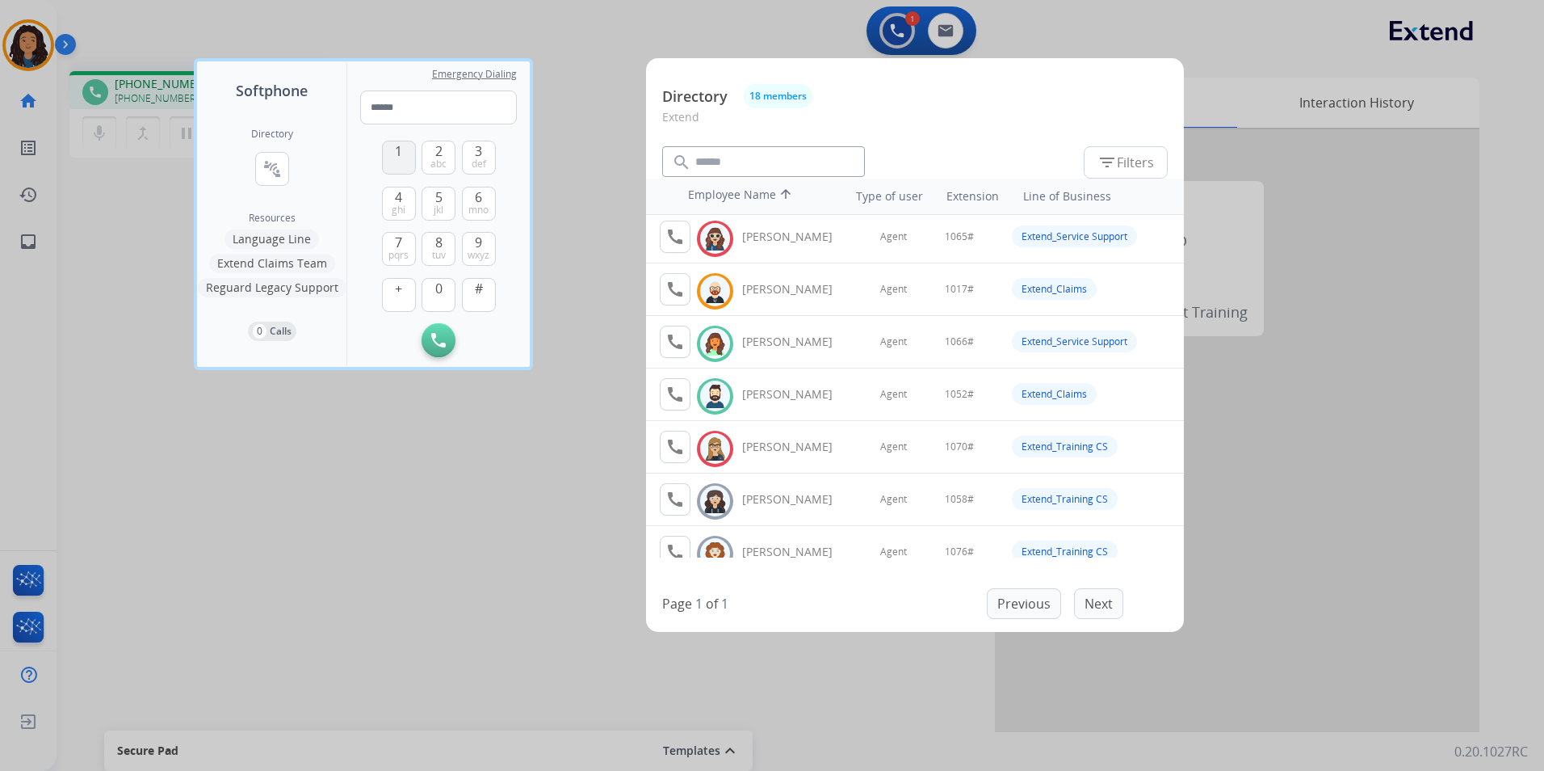
click at [384, 160] on button "1" at bounding box center [399, 158] width 34 height 34
drag, startPoint x: 435, startPoint y: 288, endPoint x: 435, endPoint y: 207, distance: 81.6
click at [435, 281] on span "0" at bounding box center [438, 288] width 7 height 19
drag, startPoint x: 436, startPoint y: 203, endPoint x: 435, endPoint y: 166, distance: 36.4
click at [436, 200] on button "5 jkl" at bounding box center [439, 204] width 34 height 34
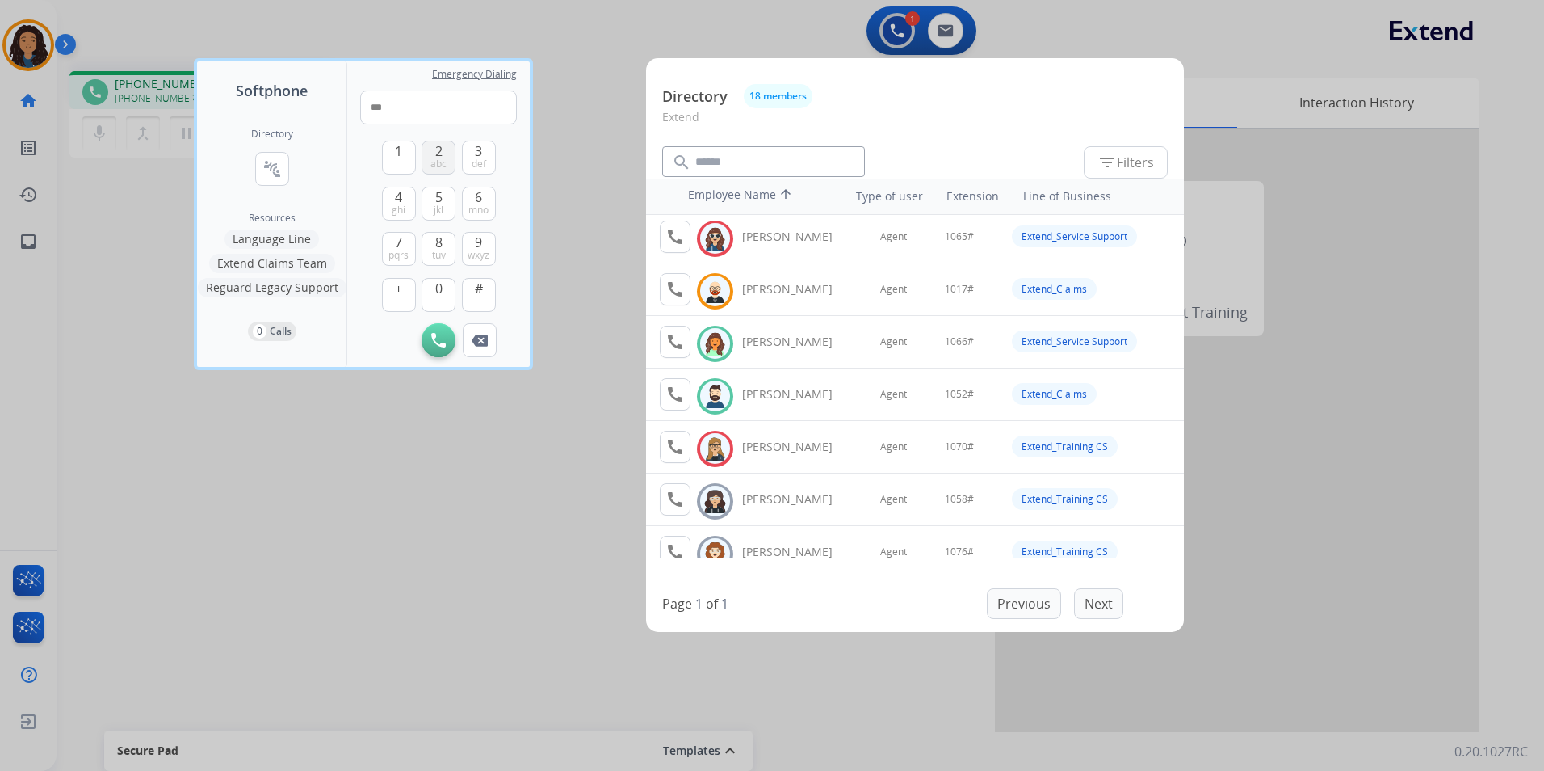
click at [435, 158] on span "abc" at bounding box center [439, 164] width 16 height 13
click at [481, 292] on span "#" at bounding box center [479, 288] width 8 height 19
type input "*****"
click at [411, 448] on div at bounding box center [772, 385] width 1544 height 771
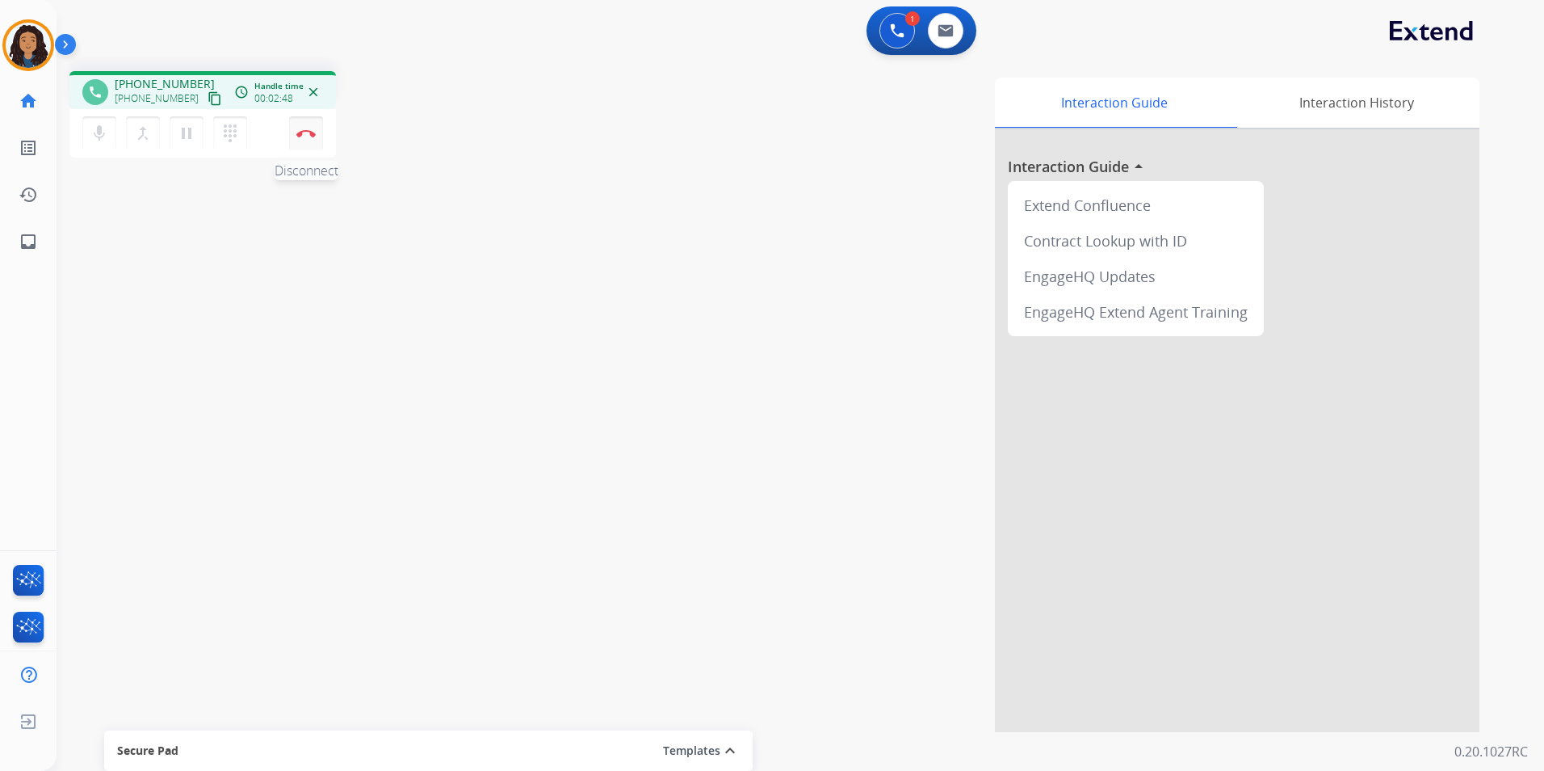
click at [317, 133] on button "Disconnect" at bounding box center [306, 133] width 34 height 34
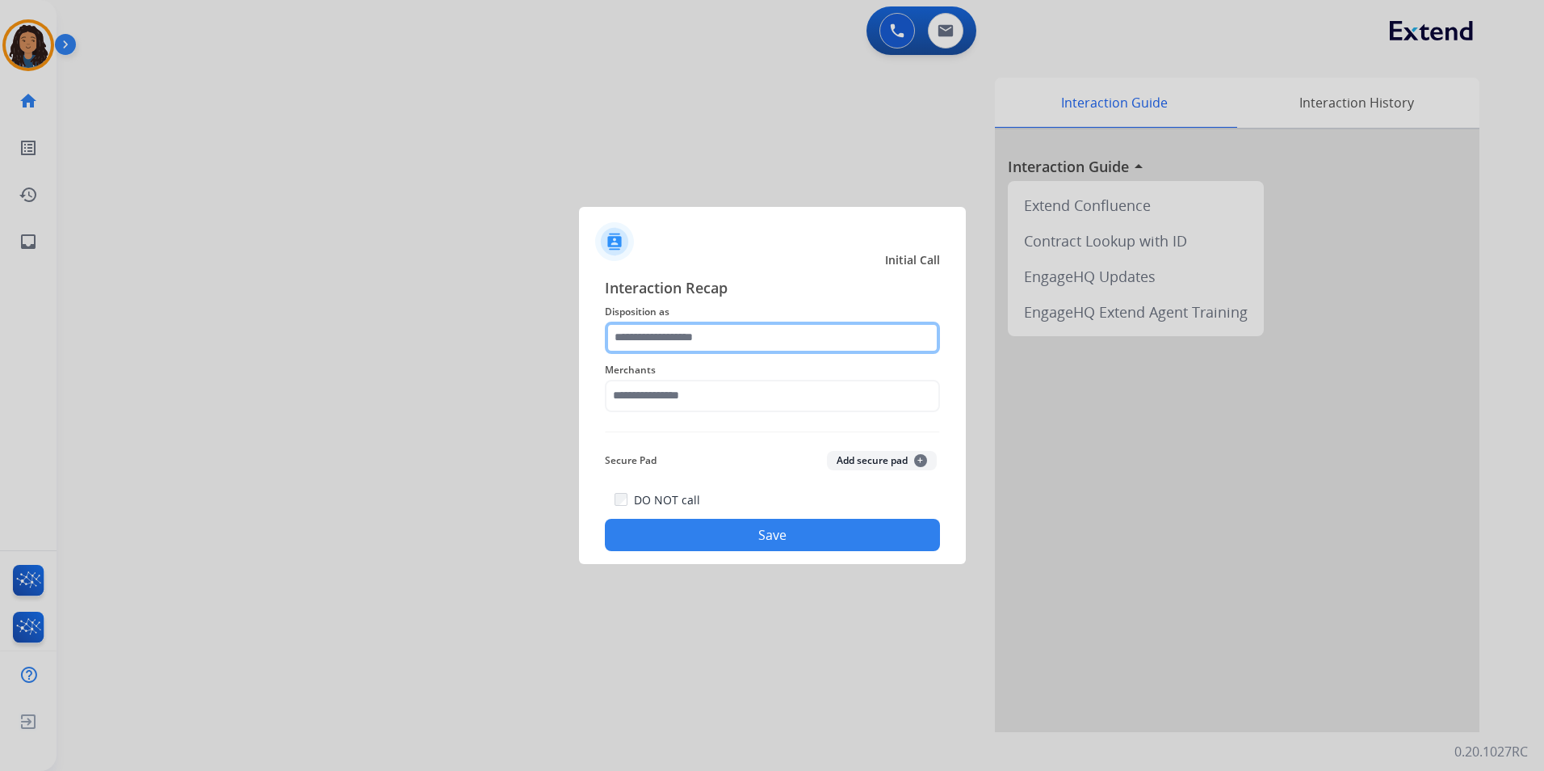
click at [776, 353] on div at bounding box center [772, 337] width 335 height 32
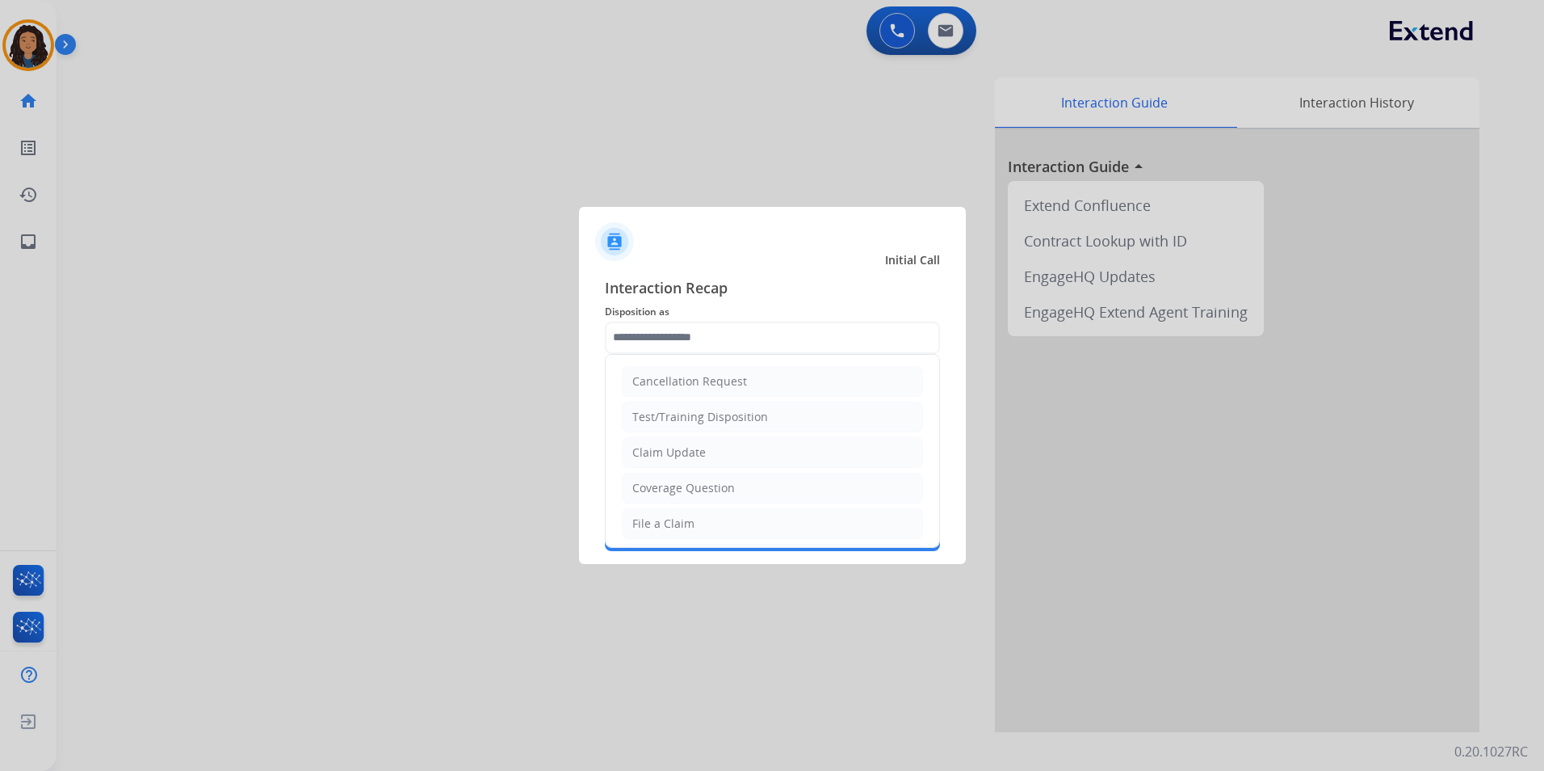
click at [725, 444] on li "Claim Update" at bounding box center [772, 452] width 301 height 31
type input "**********"
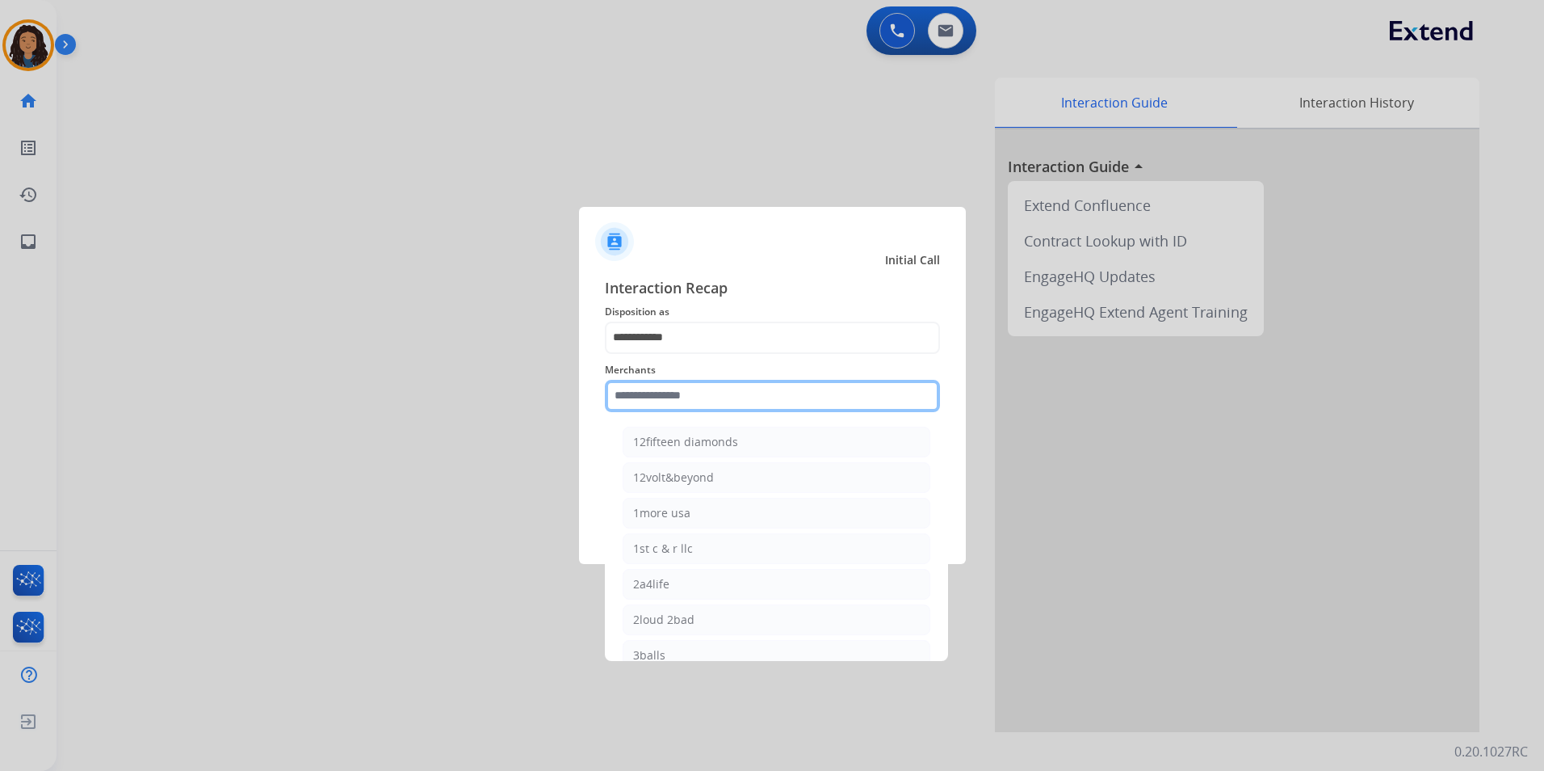
click at [700, 394] on input "text" at bounding box center [772, 396] width 335 height 32
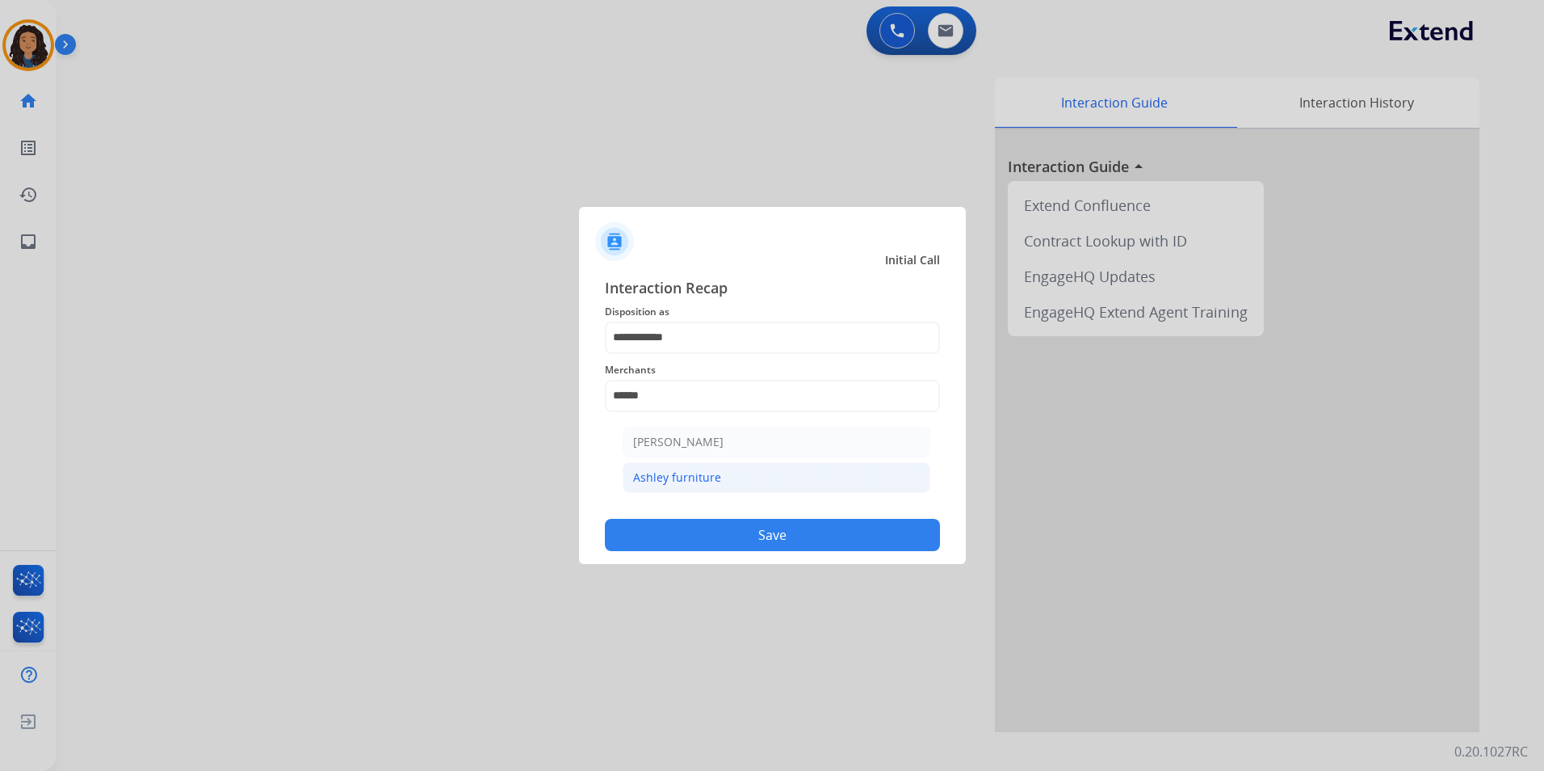
click at [688, 480] on div "Ashley furniture" at bounding box center [677, 477] width 88 height 16
type input "**********"
drag, startPoint x: 684, startPoint y: 536, endPoint x: 644, endPoint y: 505, distance: 51.2
click at [684, 532] on button "Save" at bounding box center [772, 535] width 335 height 32
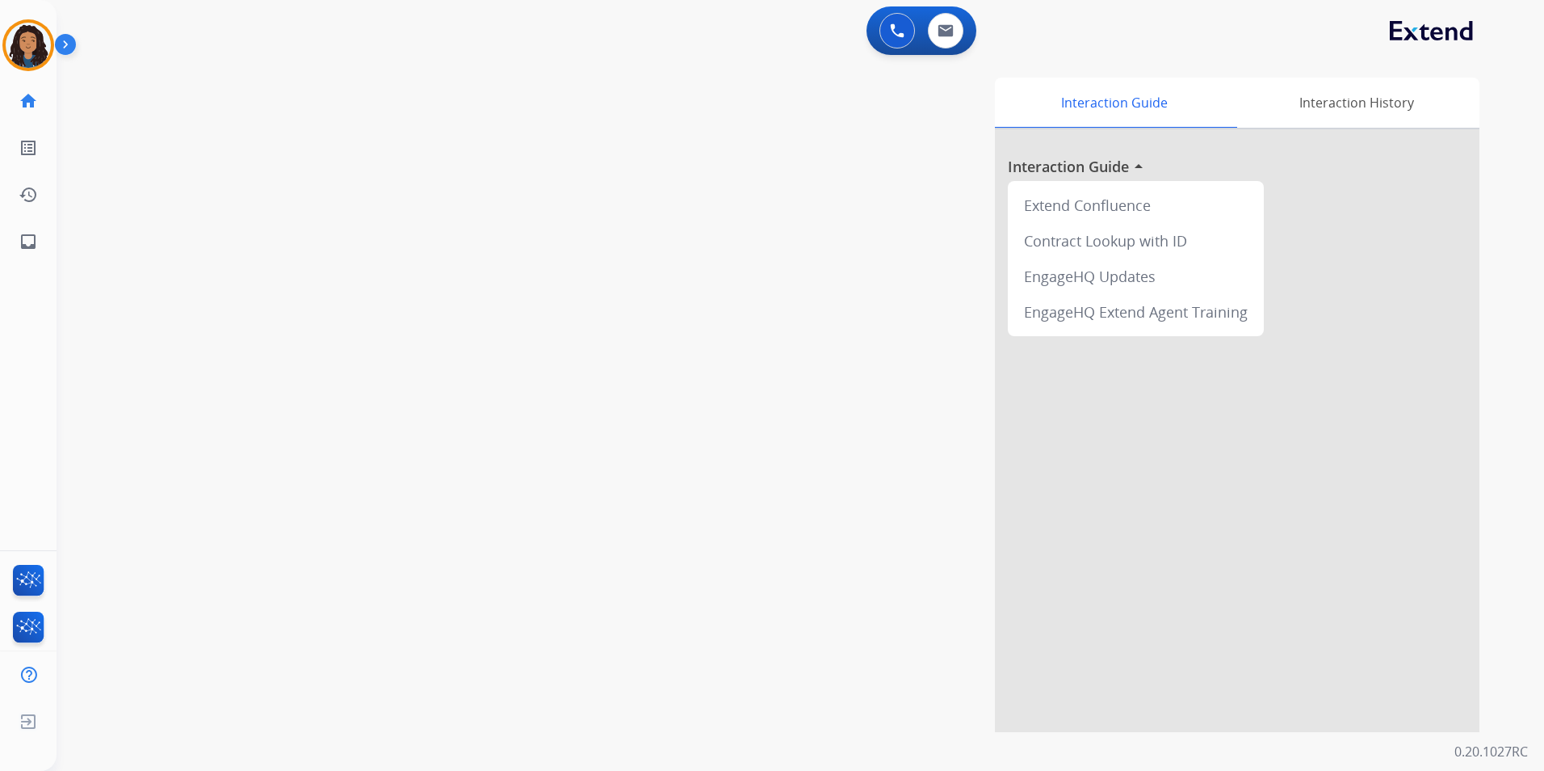
click at [313, 309] on div "swap_horiz Break voice bridge close_fullscreen Connect 3-Way Call merge_type Se…" at bounding box center [781, 395] width 1449 height 674
click at [208, 98] on mat-icon "content_copy" at bounding box center [215, 98] width 15 height 15
click at [301, 142] on button "Disconnect" at bounding box center [306, 133] width 34 height 34
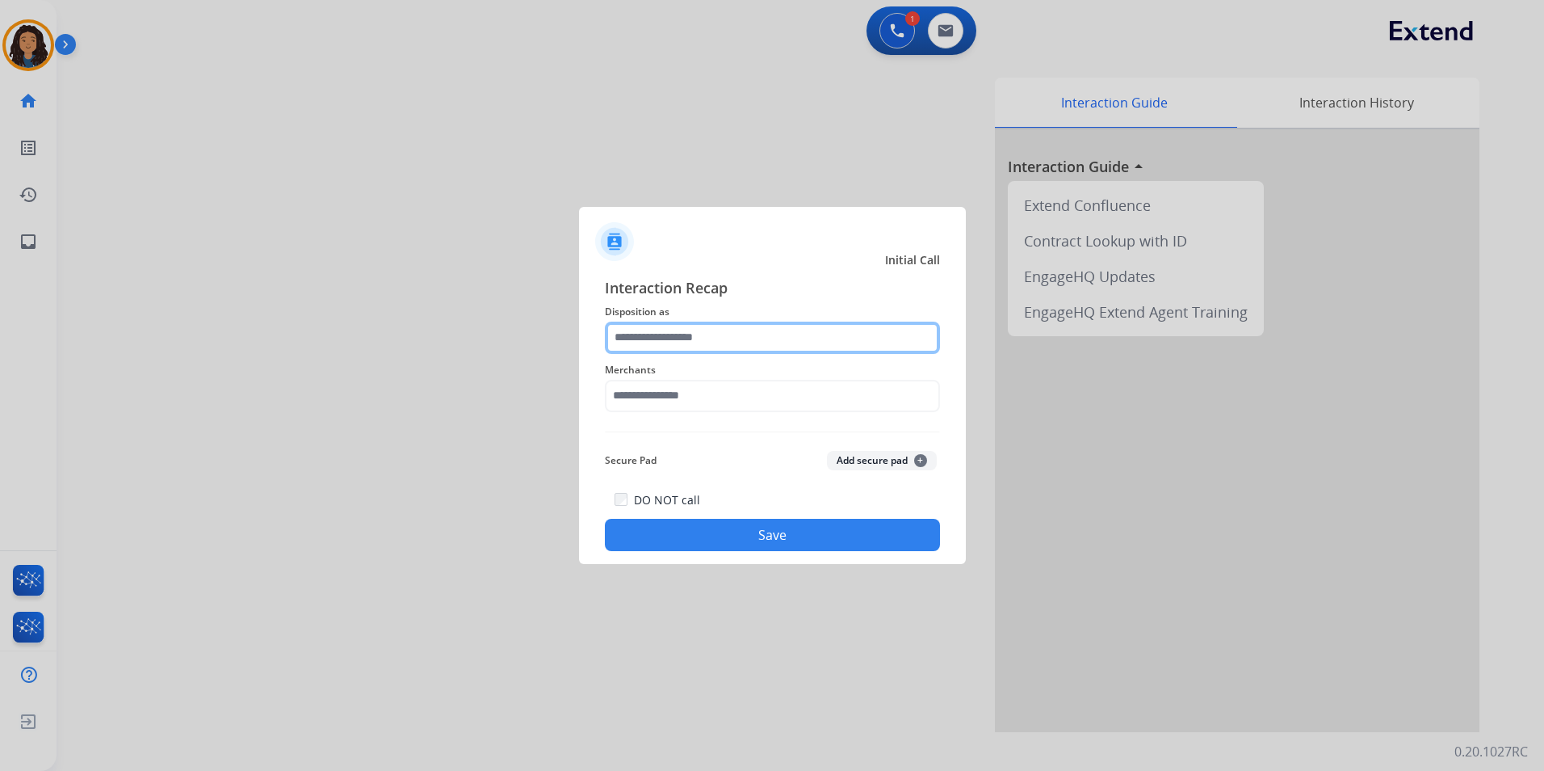
click at [674, 330] on input "text" at bounding box center [772, 337] width 335 height 32
click at [1063, 499] on div at bounding box center [772, 385] width 1544 height 771
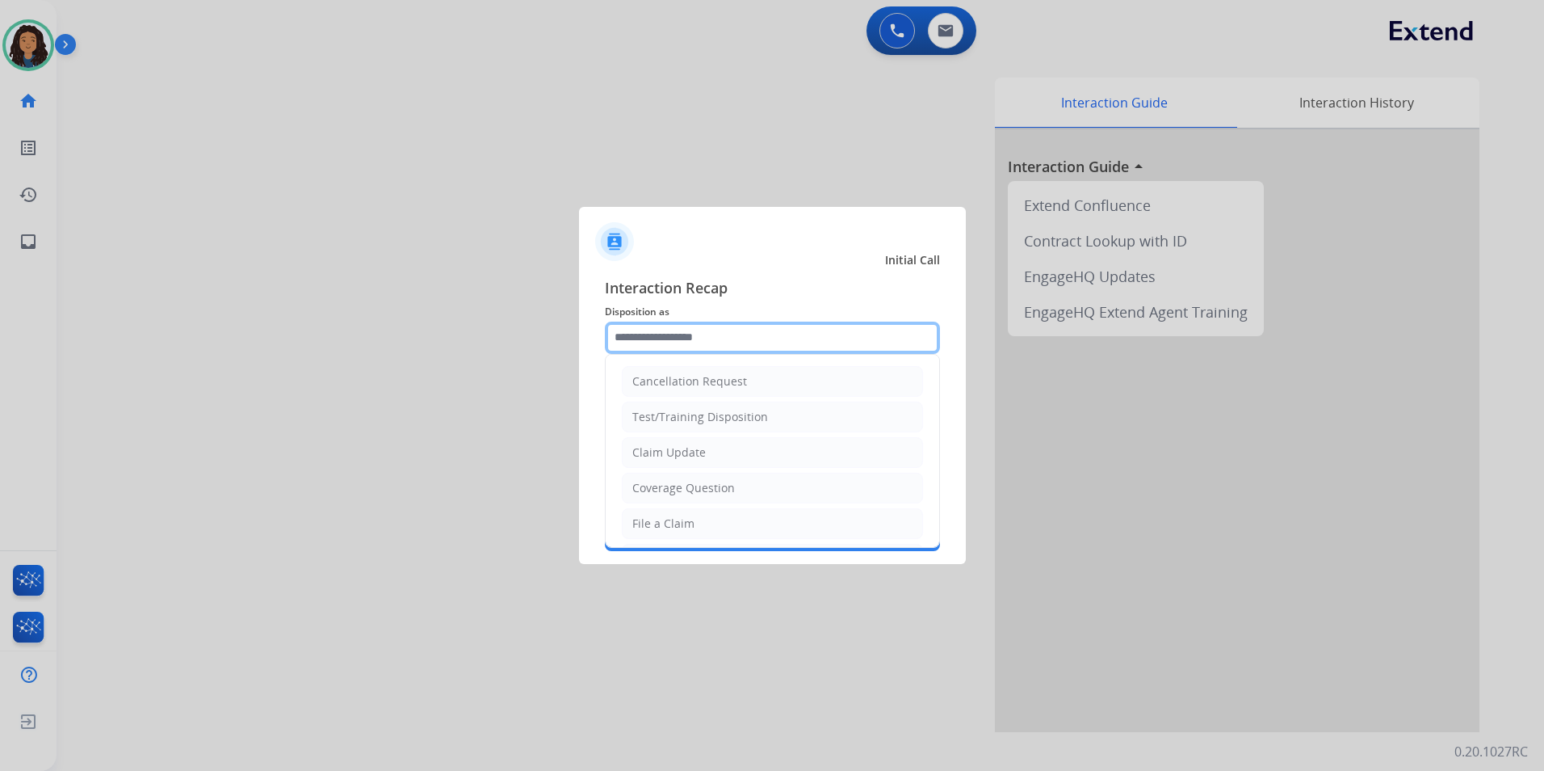
click at [780, 342] on input "text" at bounding box center [772, 337] width 335 height 32
drag, startPoint x: 721, startPoint y: 453, endPoint x: 700, endPoint y: 406, distance: 51.8
click at [720, 453] on li "Claim Update" at bounding box center [772, 452] width 301 height 31
type input "**********"
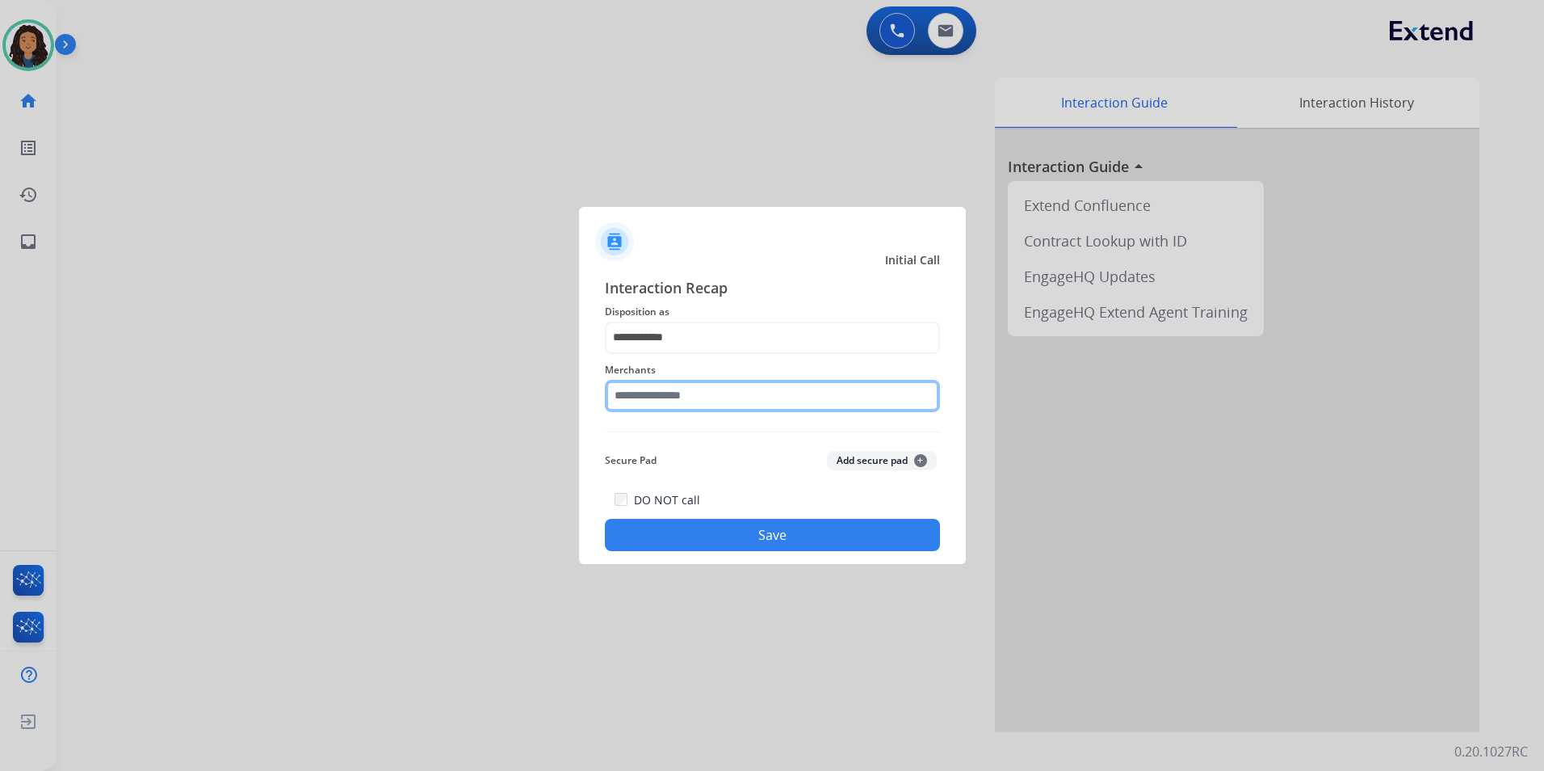
click at [700, 402] on input "text" at bounding box center [772, 396] width 335 height 32
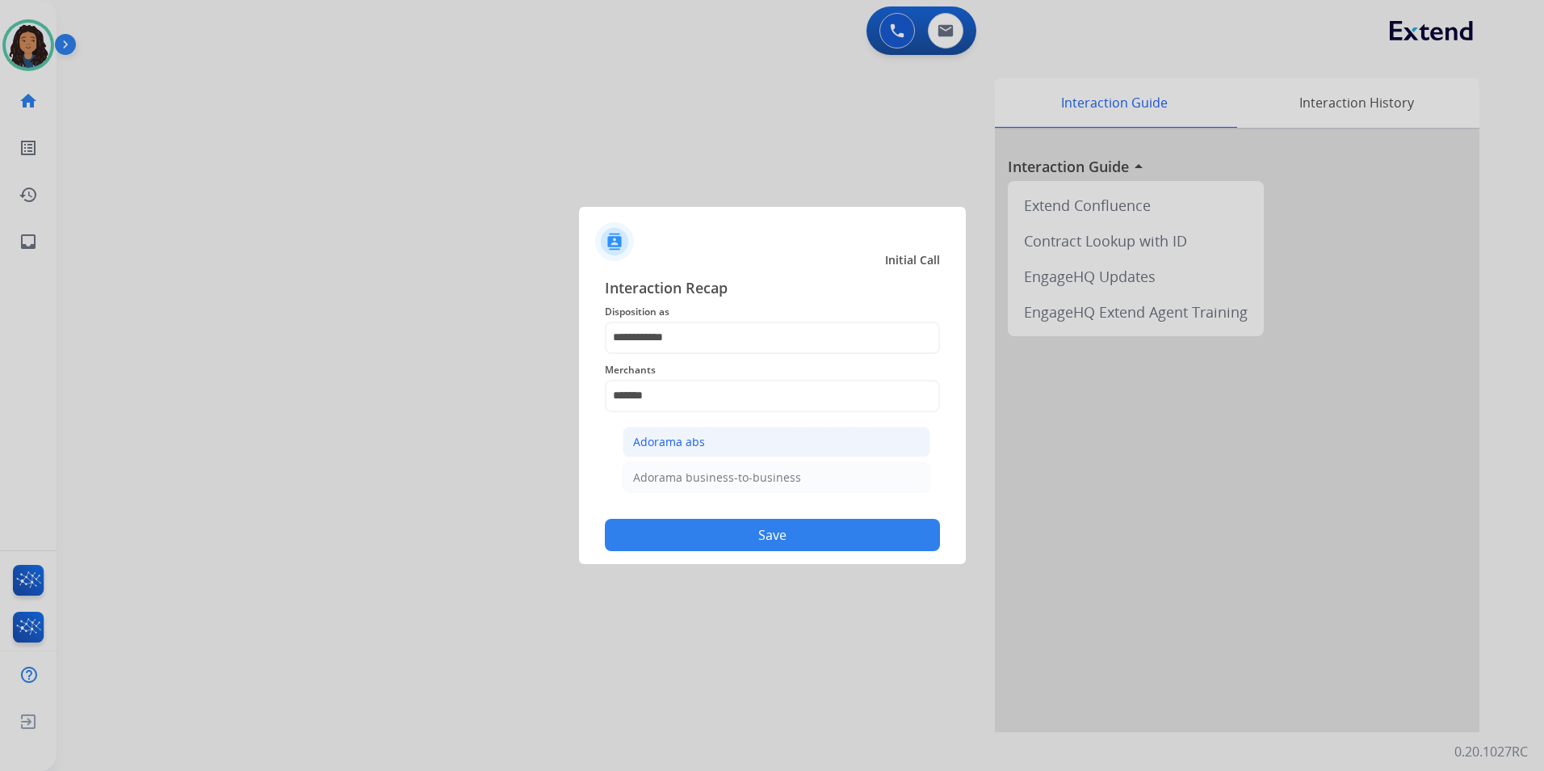
click at [703, 439] on div "Adorama abs" at bounding box center [669, 442] width 72 height 16
type input "**********"
click at [679, 527] on button "Save" at bounding box center [772, 535] width 335 height 32
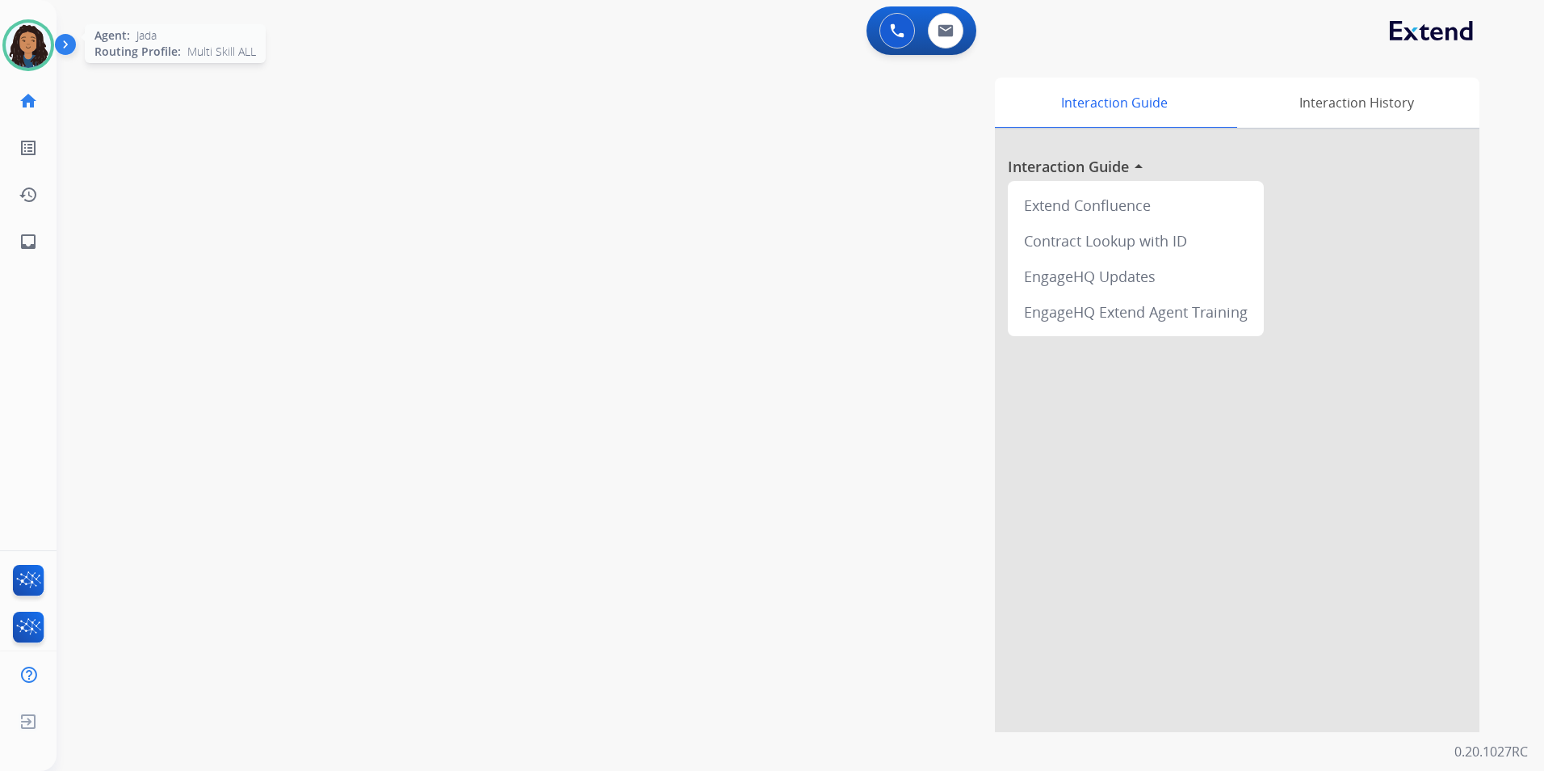
click at [46, 38] on img at bounding box center [28, 45] width 45 height 45
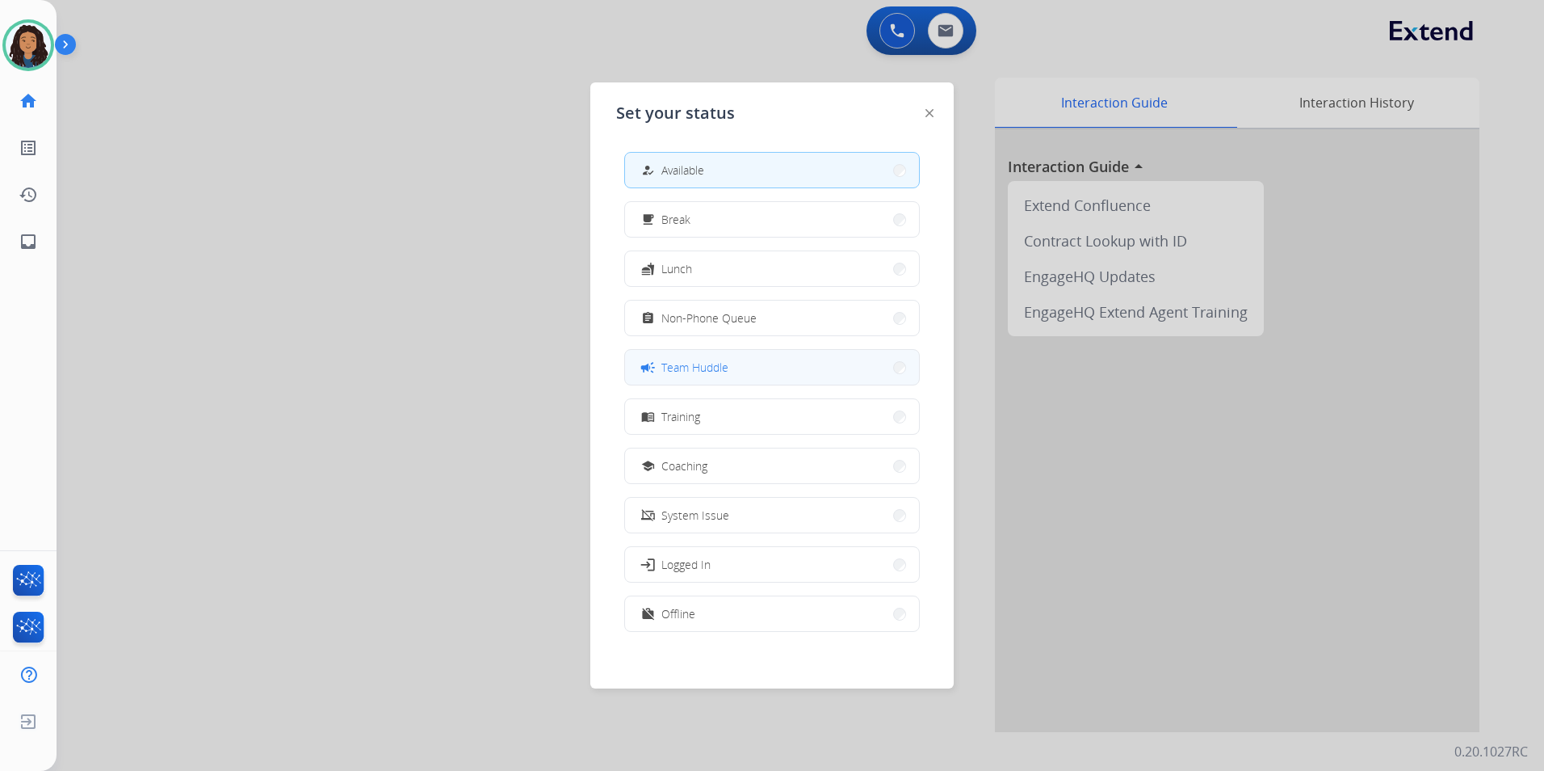
click at [729, 366] on span "Team Huddle" at bounding box center [695, 367] width 67 height 17
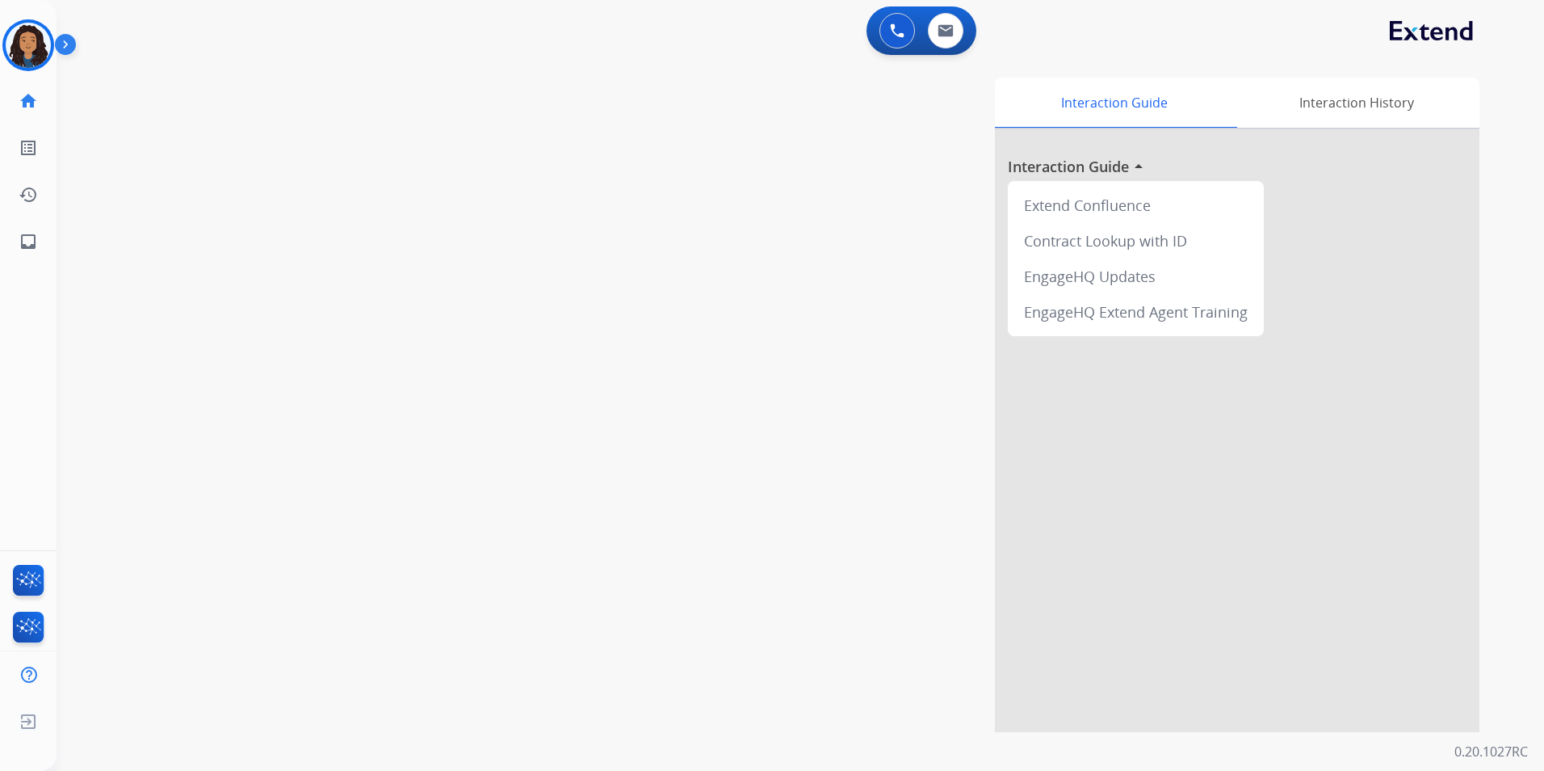
click at [0, 40] on html "Outbound call Quit Outbound call Quit Schedule interaction + Add to my list Cus…" at bounding box center [772, 385] width 1544 height 771
click at [31, 40] on img at bounding box center [28, 45] width 45 height 45
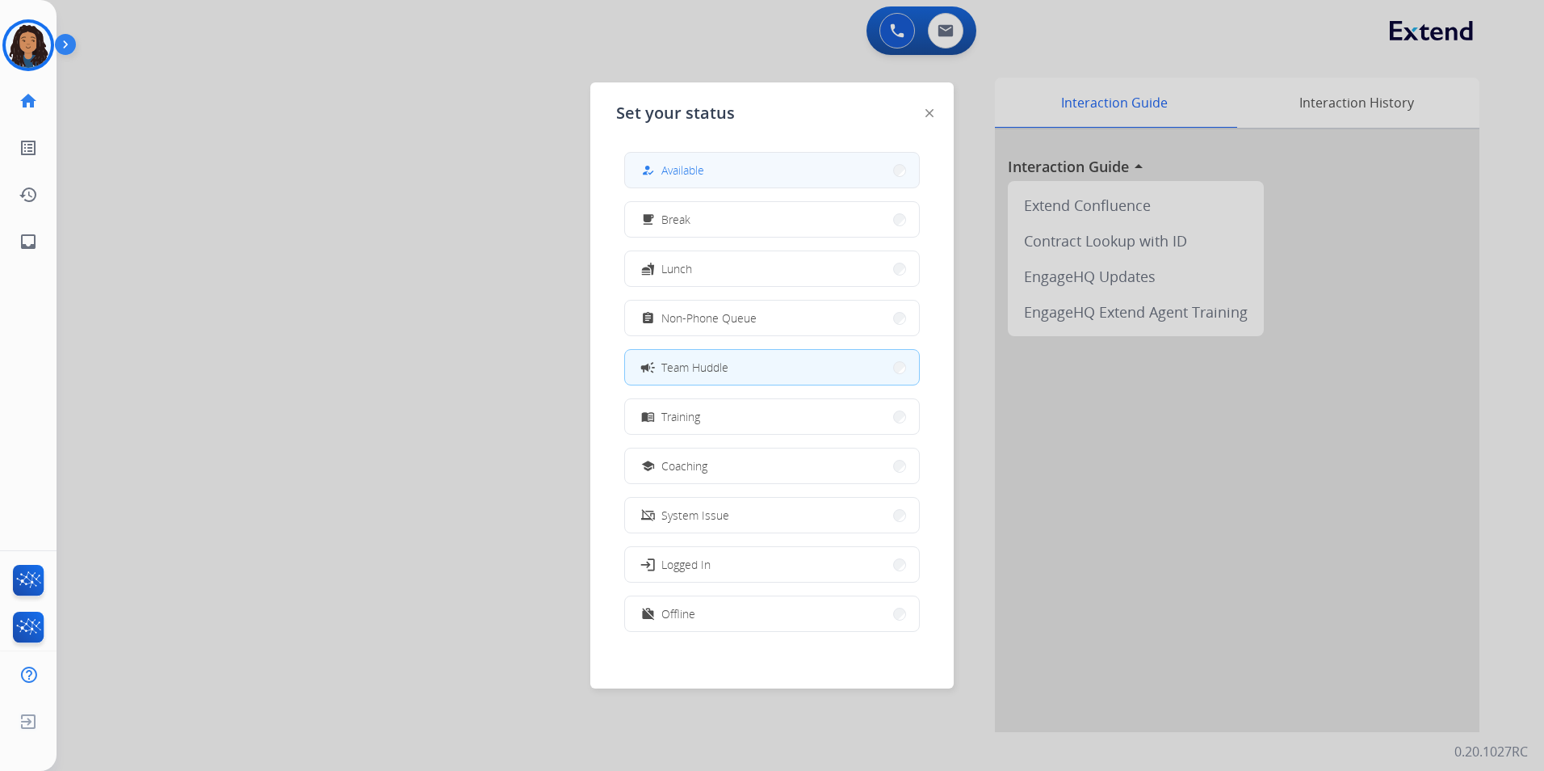
click at [780, 163] on button "how_to_reg Available" at bounding box center [772, 170] width 294 height 35
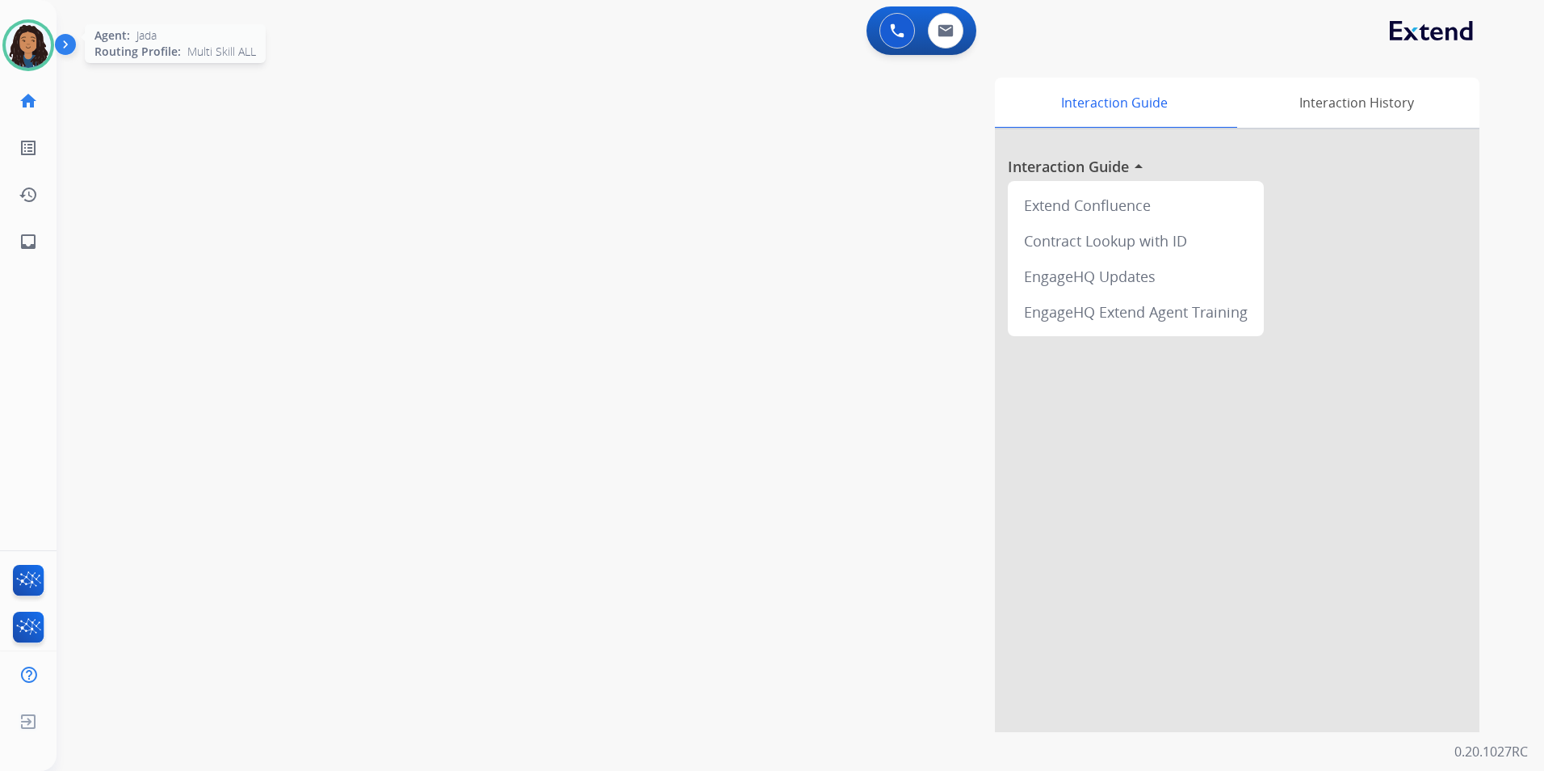
click at [8, 41] on img at bounding box center [28, 45] width 45 height 45
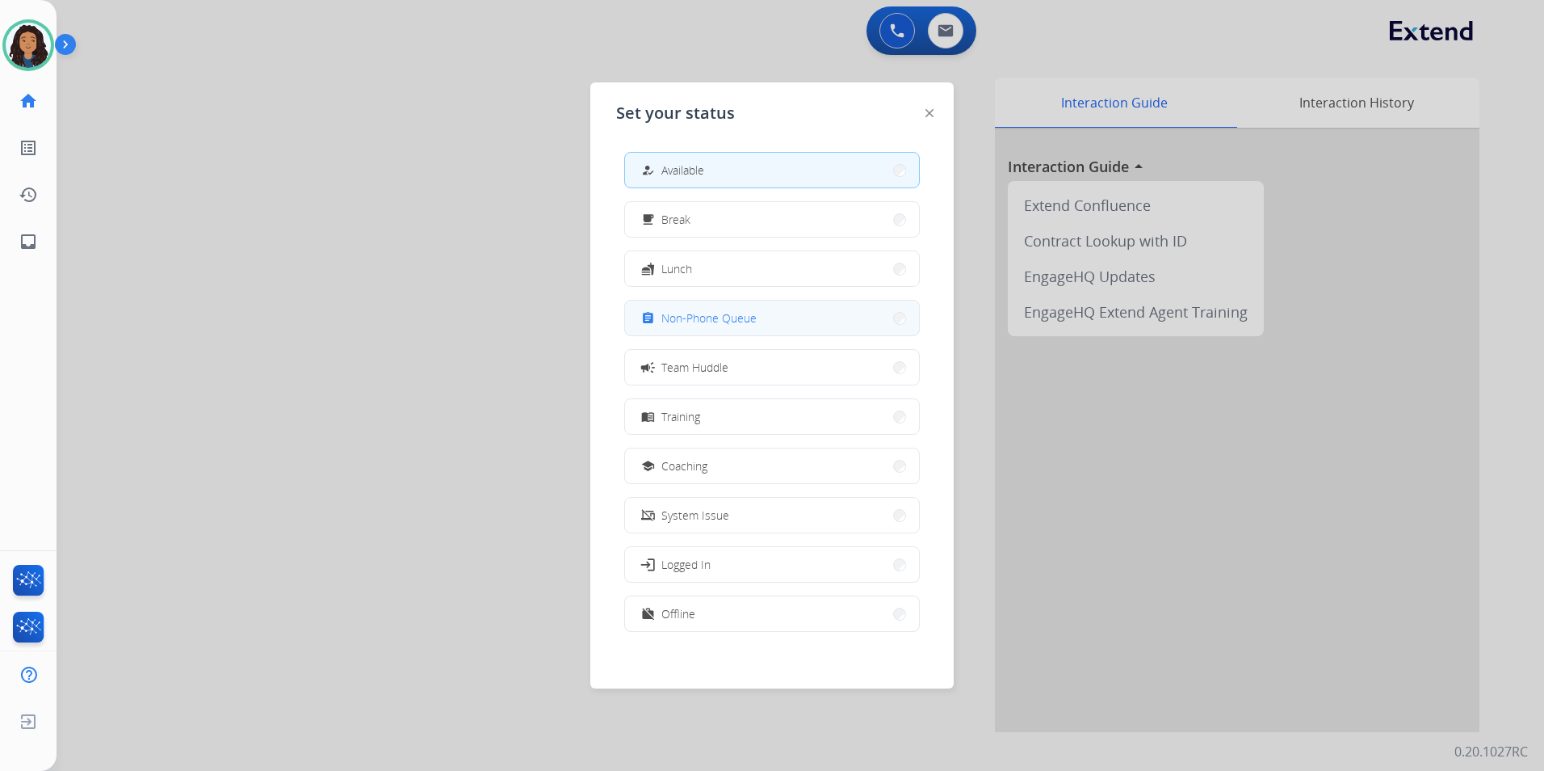
click at [847, 325] on button "assignment Non-Phone Queue" at bounding box center [772, 317] width 294 height 35
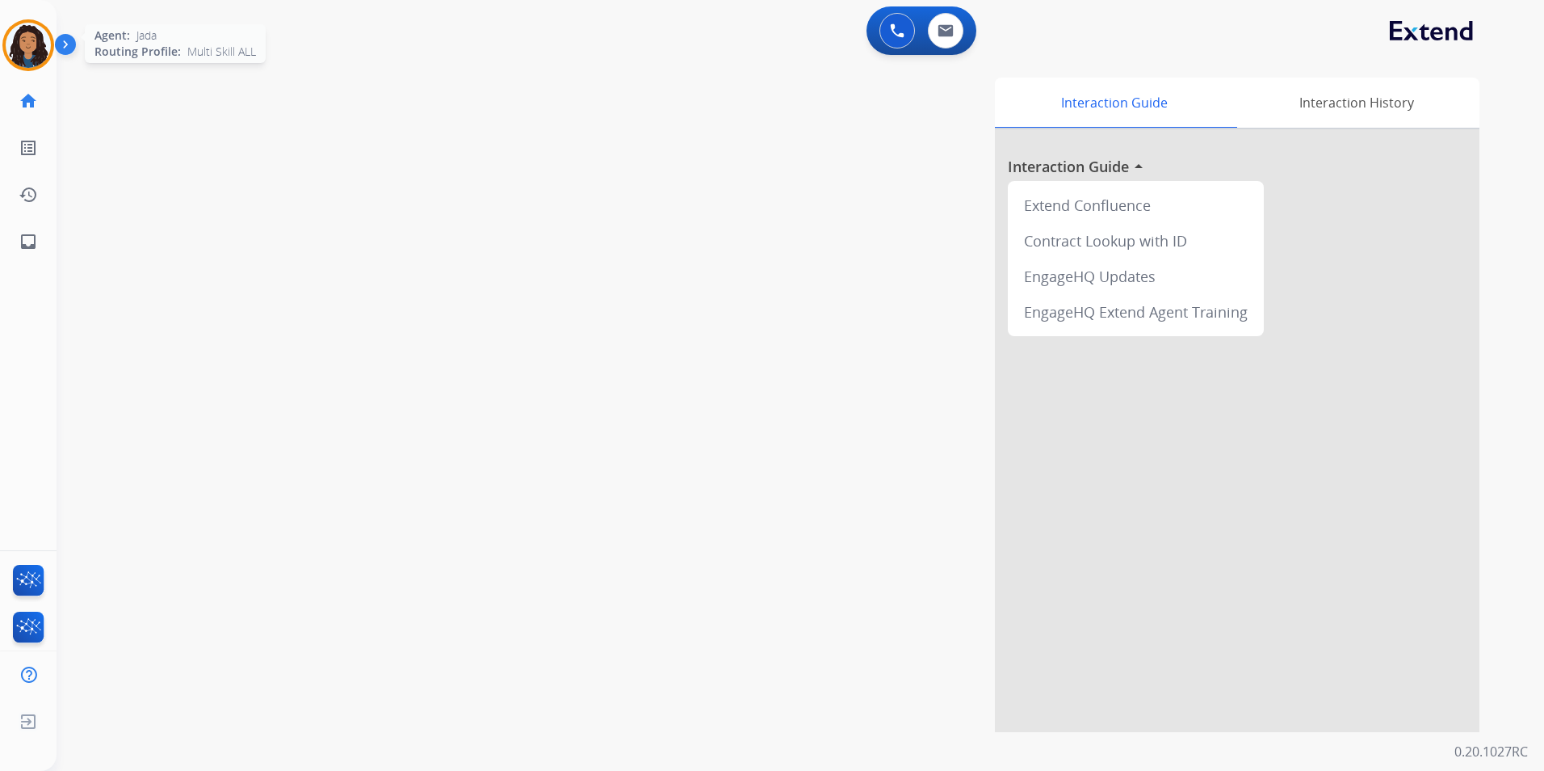
click at [27, 62] on img at bounding box center [28, 45] width 45 height 45
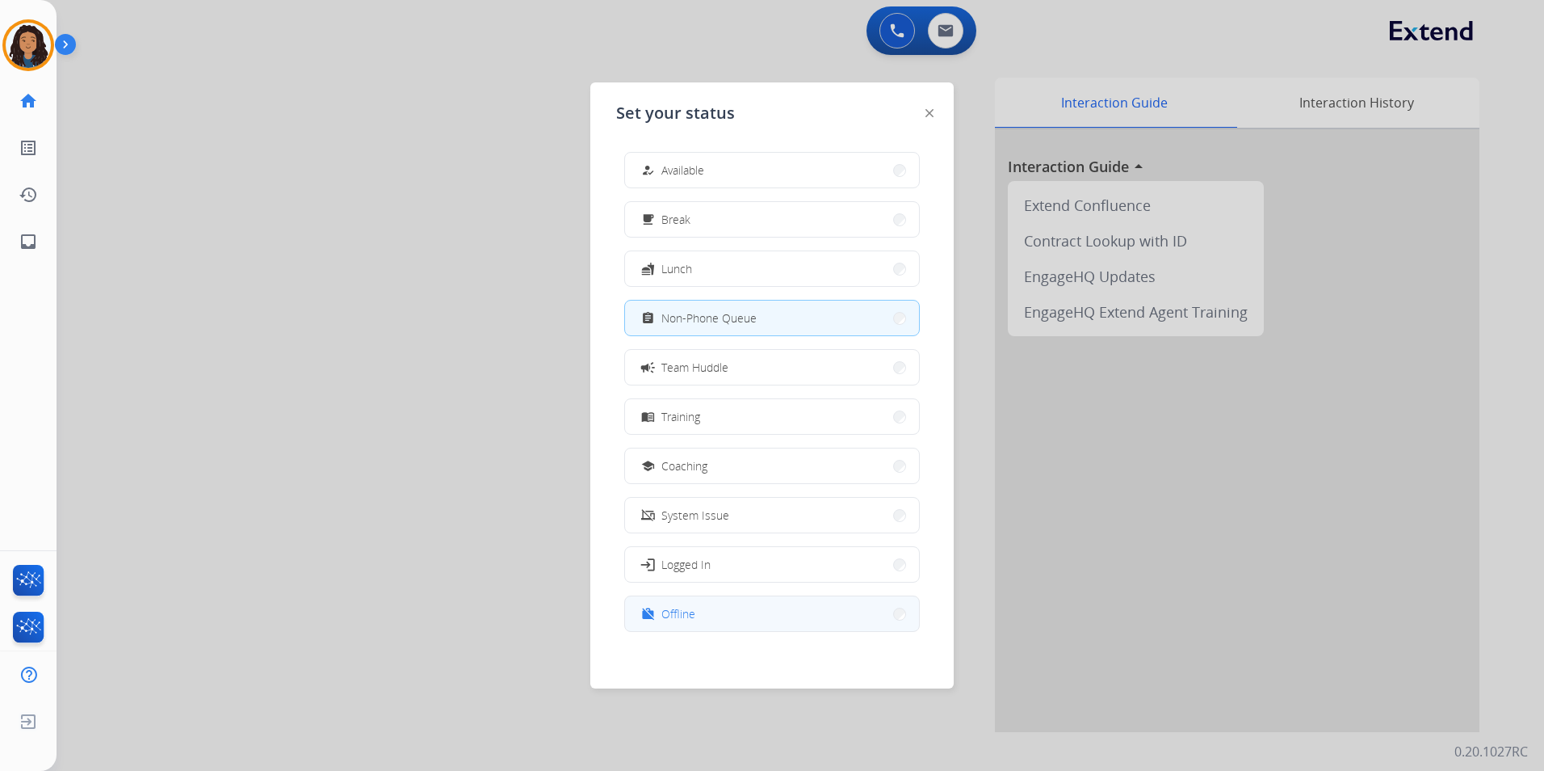
click at [656, 616] on div "work_off" at bounding box center [649, 613] width 23 height 19
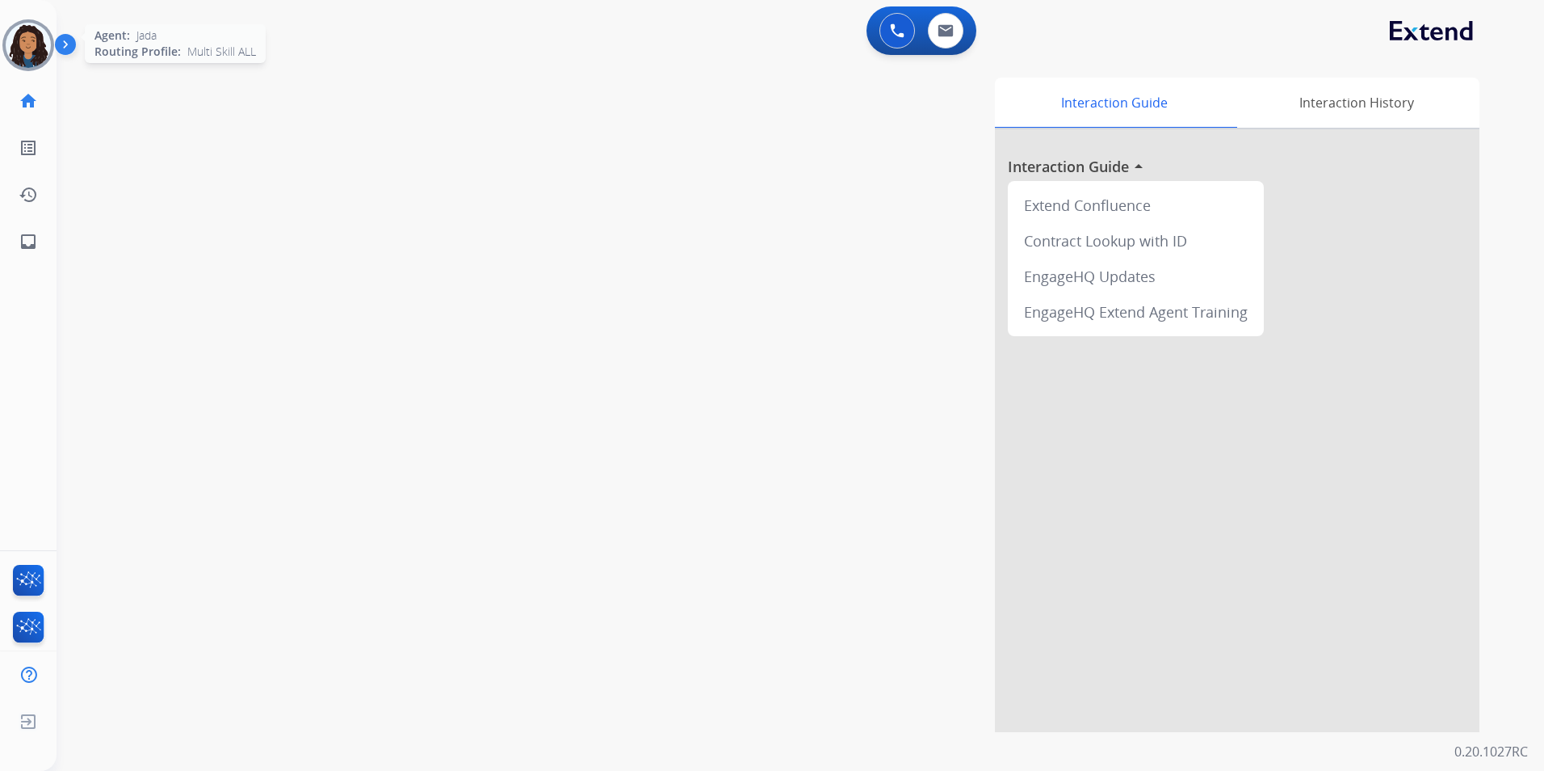
click at [22, 39] on img at bounding box center [28, 45] width 45 height 45
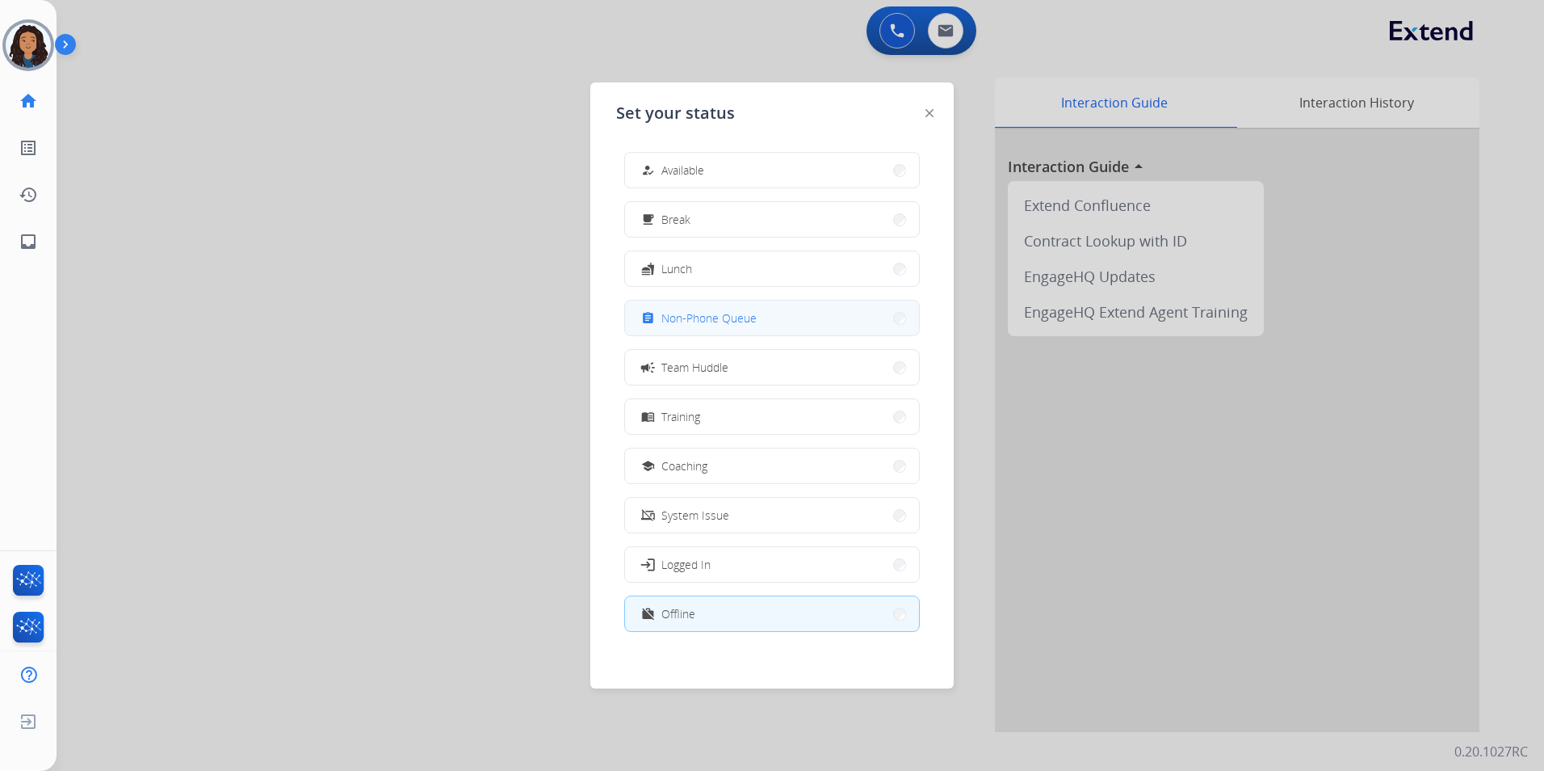
click at [760, 322] on button "assignment Non-Phone Queue" at bounding box center [772, 317] width 294 height 35
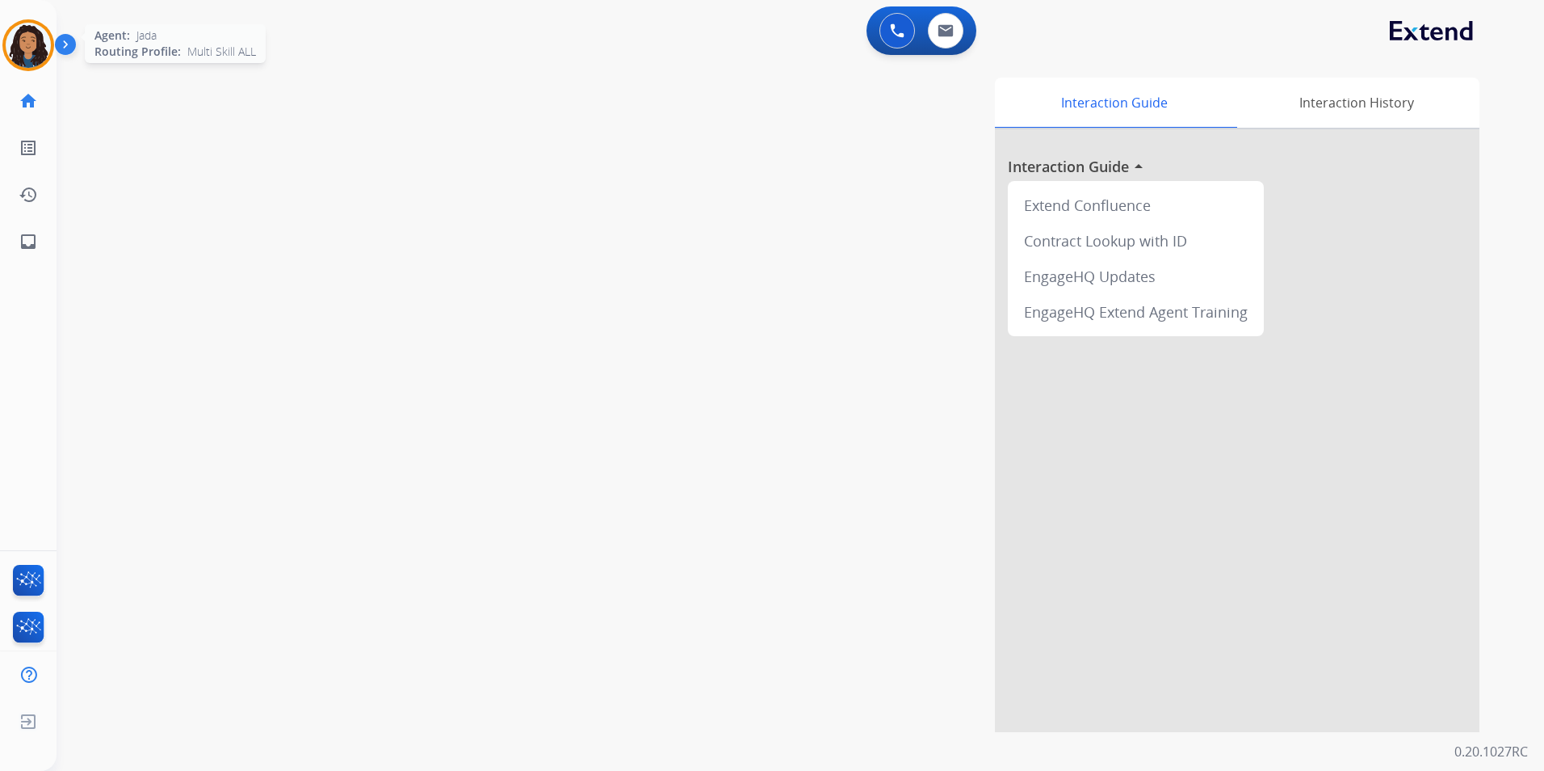
drag, startPoint x: 31, startPoint y: 45, endPoint x: 222, endPoint y: 58, distance: 191.9
click at [31, 45] on img at bounding box center [28, 45] width 45 height 45
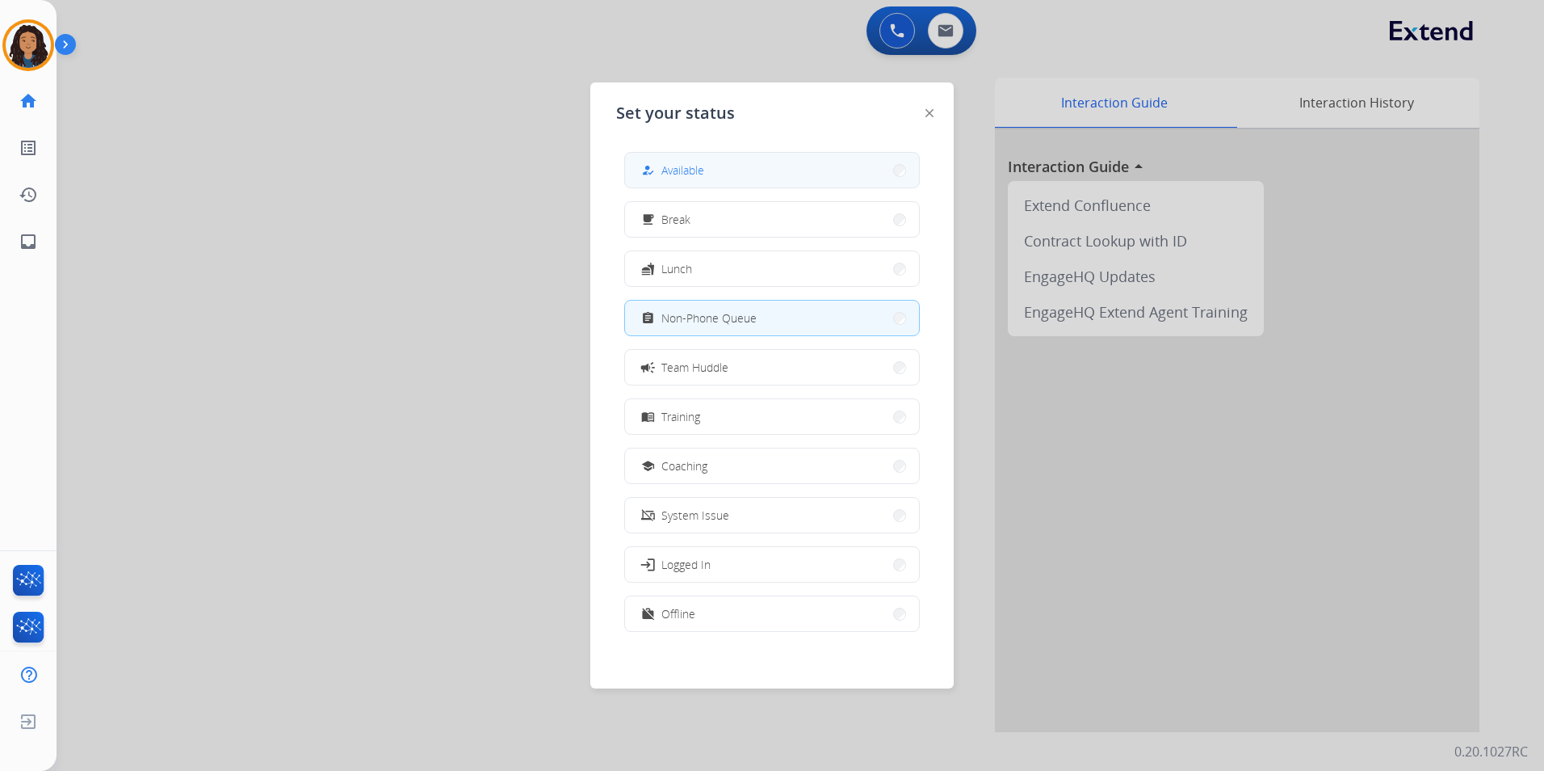
click at [731, 174] on button "how_to_reg Available" at bounding box center [772, 170] width 294 height 35
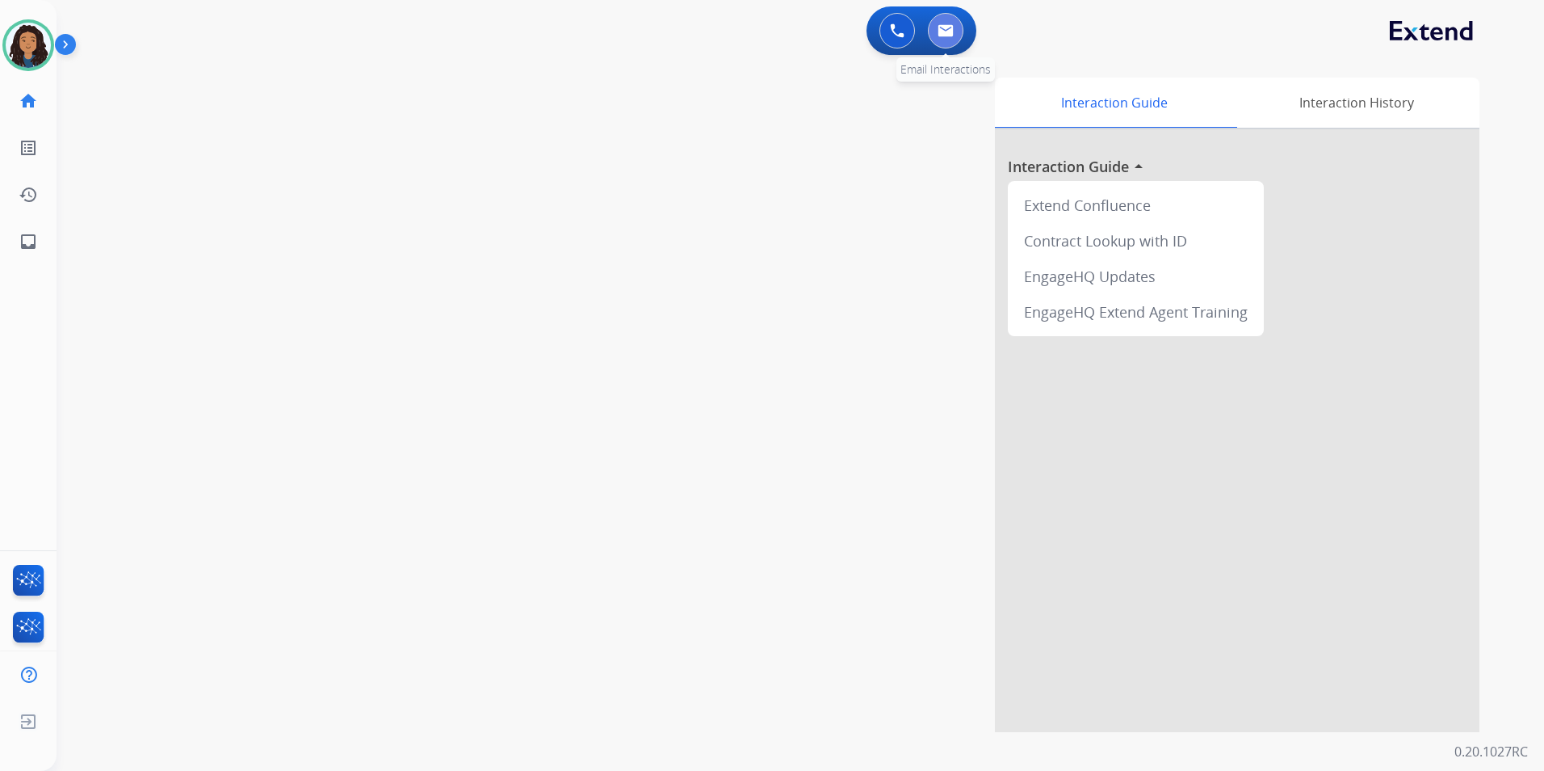
click at [949, 32] on img at bounding box center [946, 30] width 16 height 13
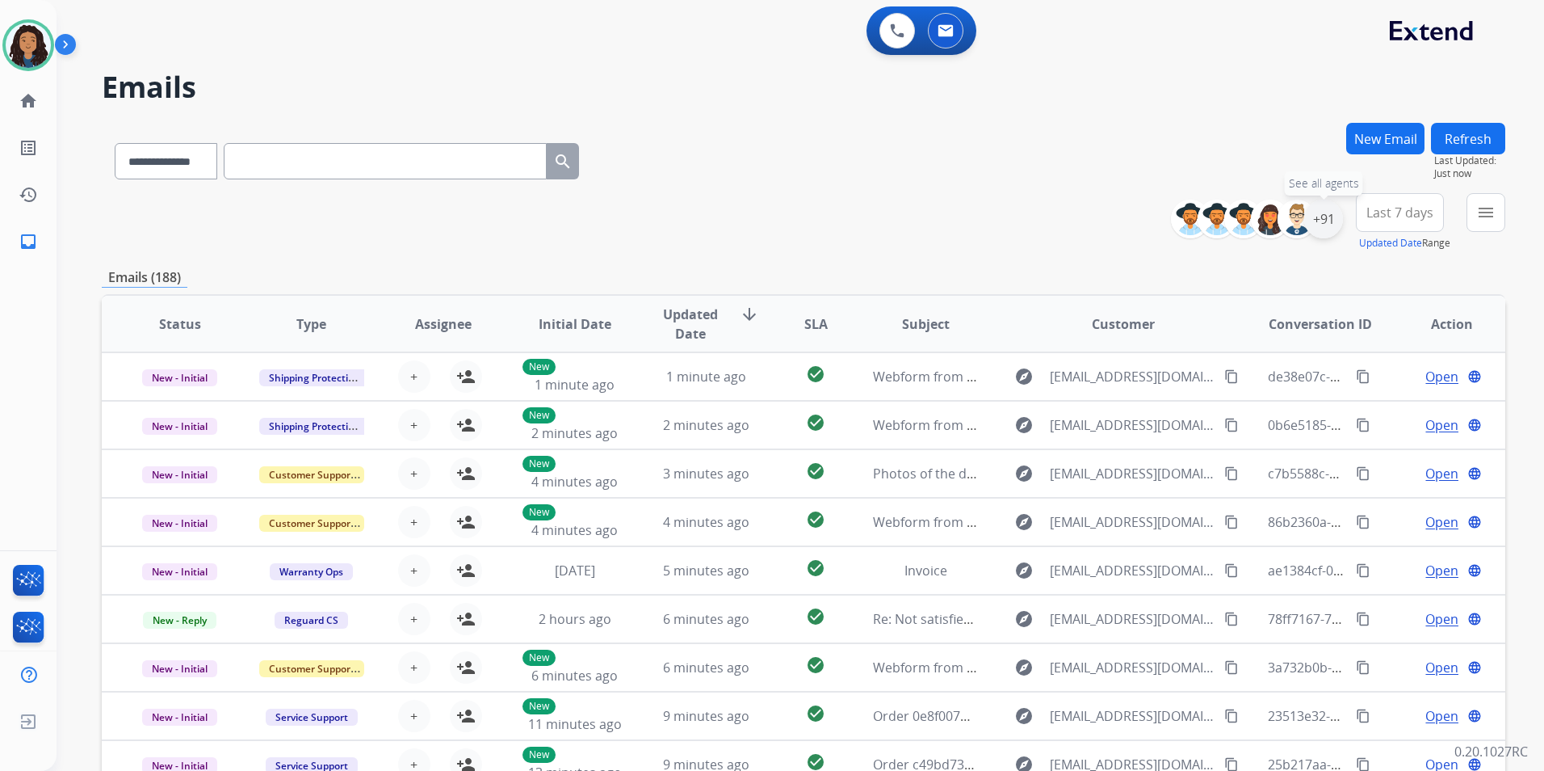
click at [1329, 223] on div "+91" at bounding box center [1324, 219] width 39 height 39
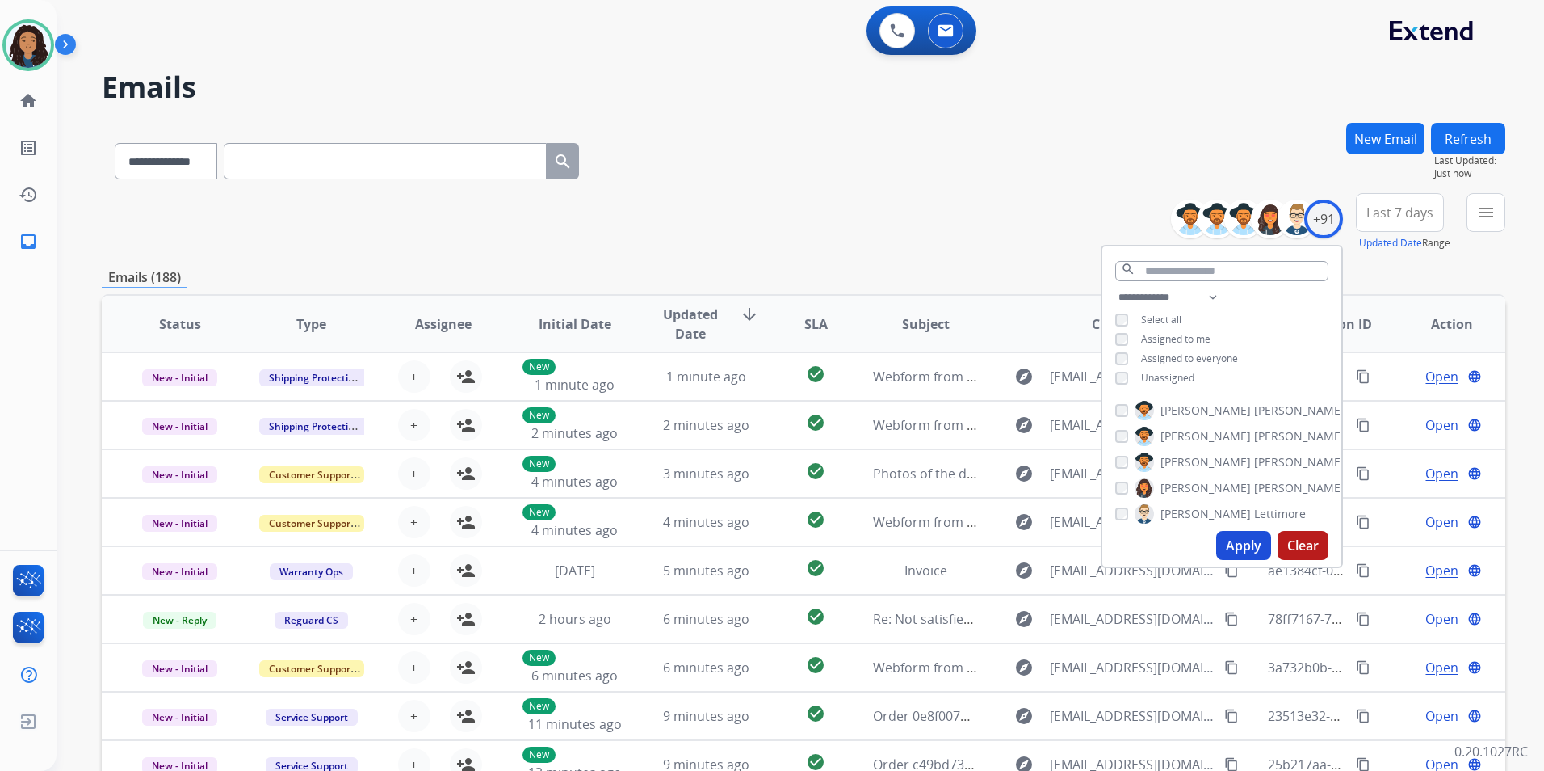
click at [1157, 377] on span "Unassigned" at bounding box center [1167, 378] width 53 height 14
click at [1236, 545] on button "Apply" at bounding box center [1244, 545] width 55 height 29
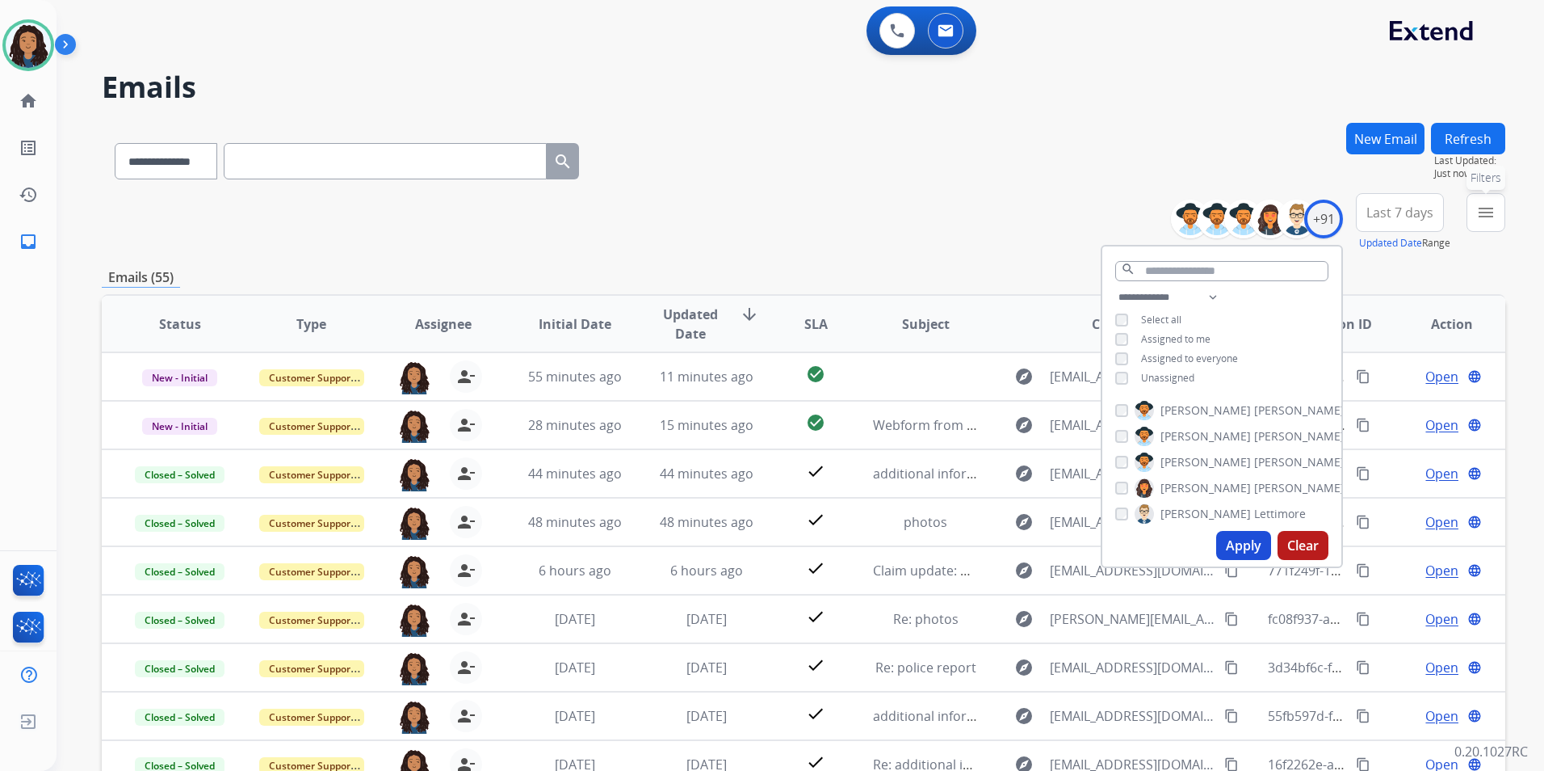
click at [1479, 221] on mat-icon "menu" at bounding box center [1486, 212] width 19 height 19
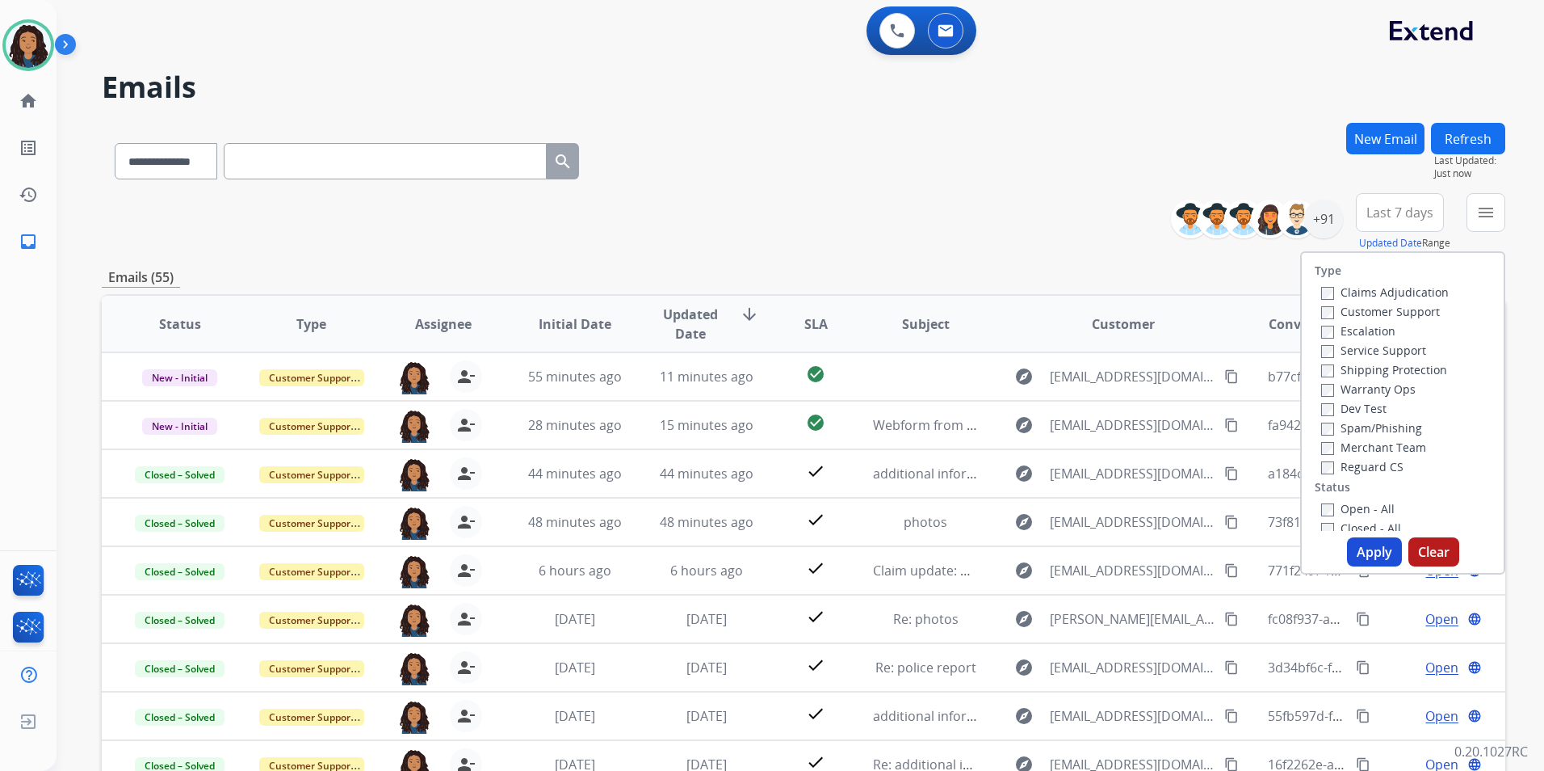
click at [1402, 315] on label "Customer Support" at bounding box center [1381, 311] width 119 height 15
click at [1406, 366] on label "Shipping Protection" at bounding box center [1385, 369] width 126 height 15
click at [1355, 469] on label "Reguard CS" at bounding box center [1363, 466] width 82 height 15
click at [1347, 507] on label "Open - All" at bounding box center [1359, 508] width 74 height 15
click at [1351, 556] on button "Apply" at bounding box center [1374, 551] width 55 height 29
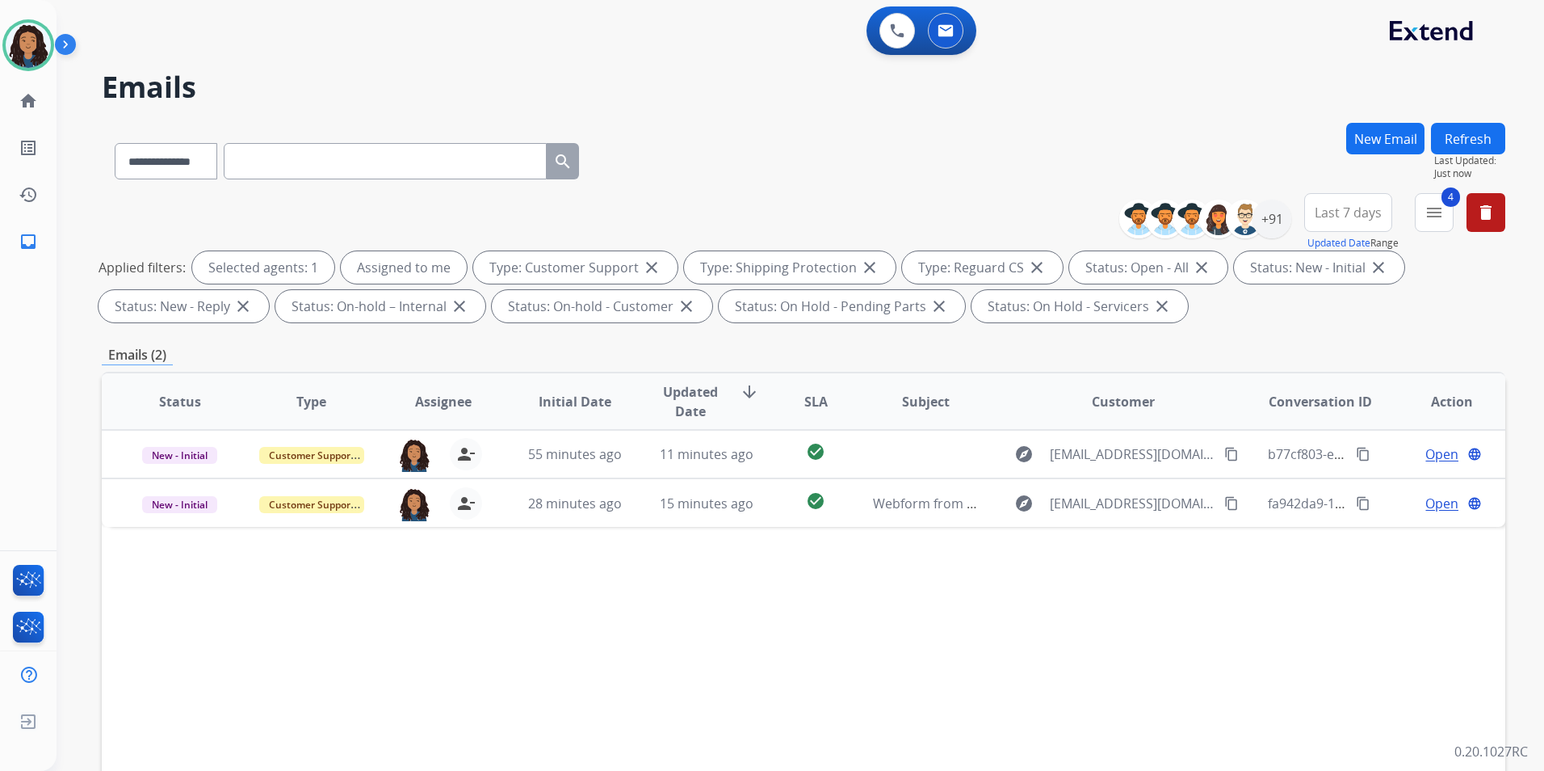
click at [1355, 212] on span "Last 7 days" at bounding box center [1348, 212] width 67 height 6
click at [1326, 415] on div "Last 90 days" at bounding box center [1343, 409] width 89 height 24
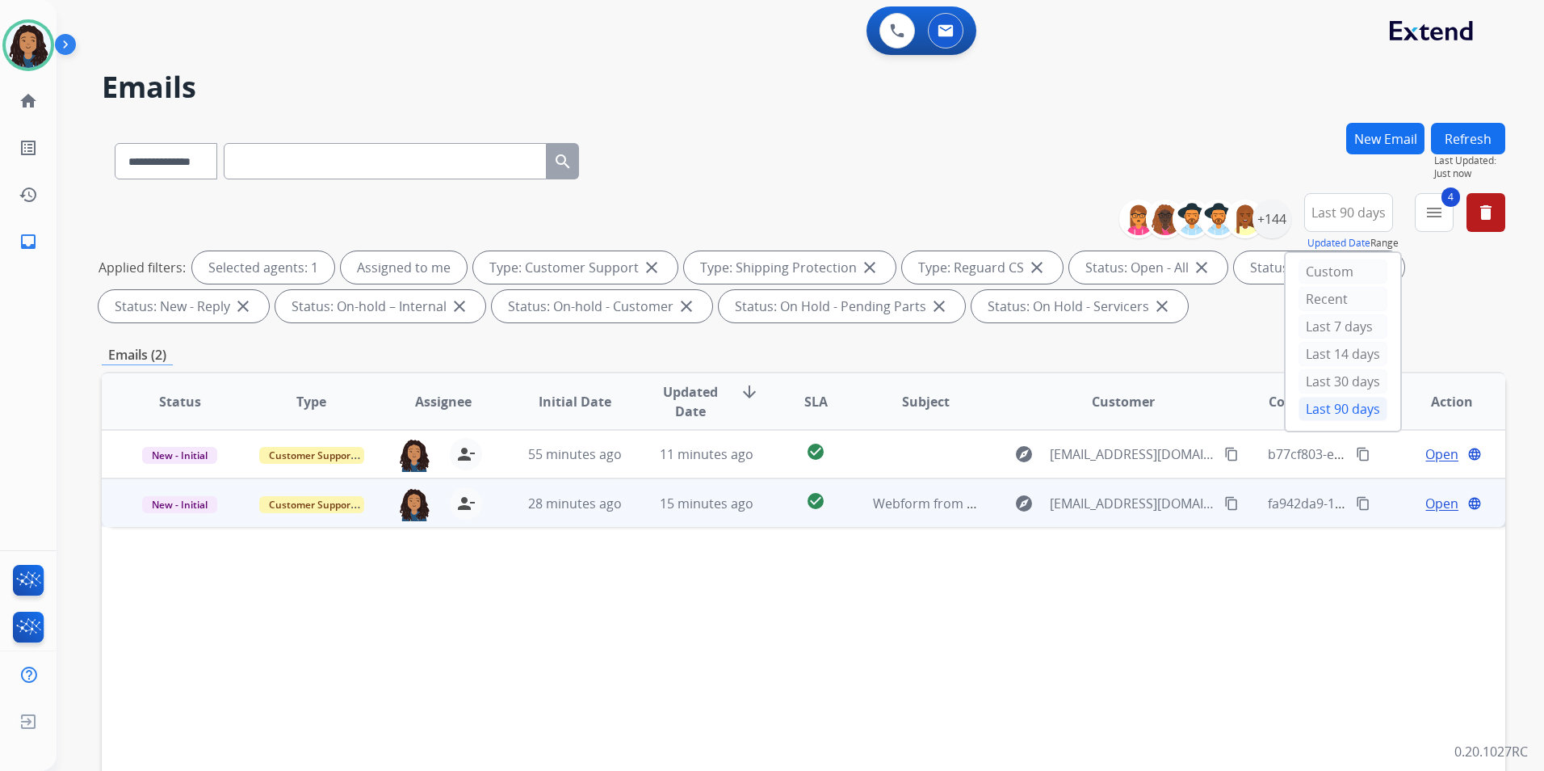
click at [1435, 497] on span "Open" at bounding box center [1442, 503] width 33 height 19
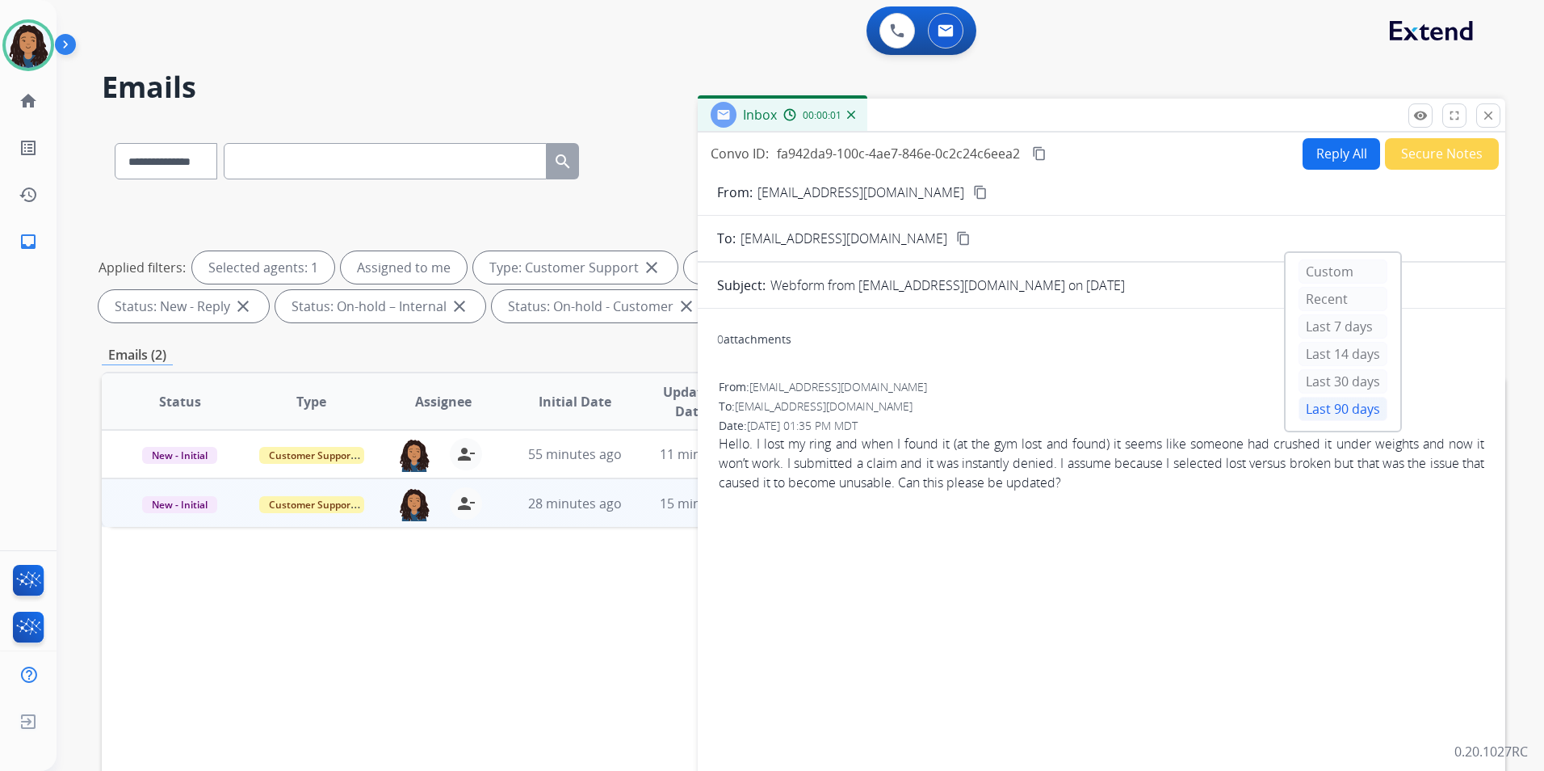
click at [1121, 316] on div "0 attachments From: [EMAIL_ADDRESS][DOMAIN_NAME] To: [EMAIL_ADDRESS][DOMAIN_NAM…" at bounding box center [1102, 550] width 808 height 483
click at [973, 192] on mat-icon "content_copy" at bounding box center [980, 192] width 15 height 15
click at [1312, 159] on button "Reply All" at bounding box center [1342, 154] width 78 height 32
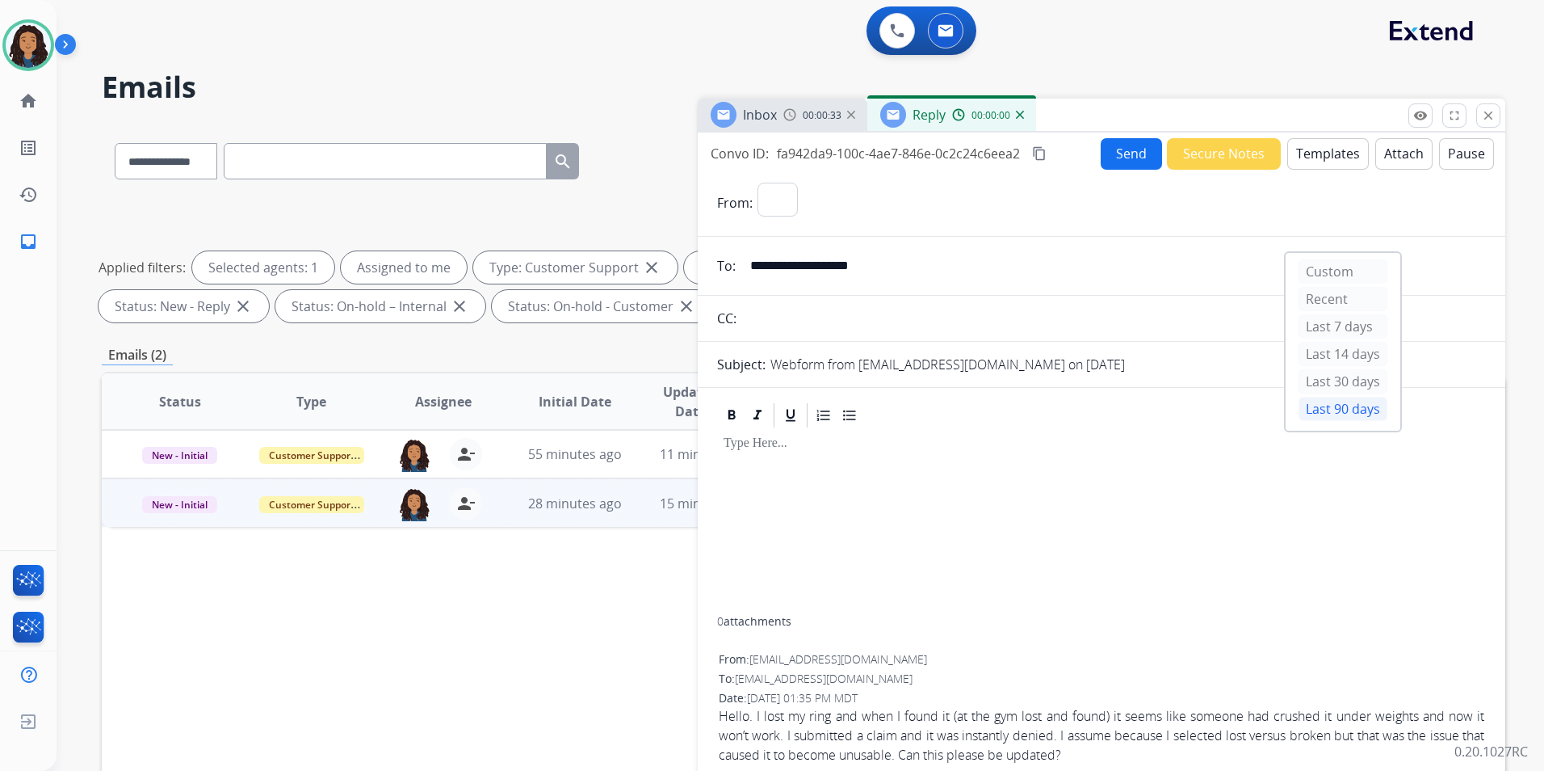
click at [1312, 159] on button "Templates" at bounding box center [1329, 154] width 82 height 32
select select "**********"
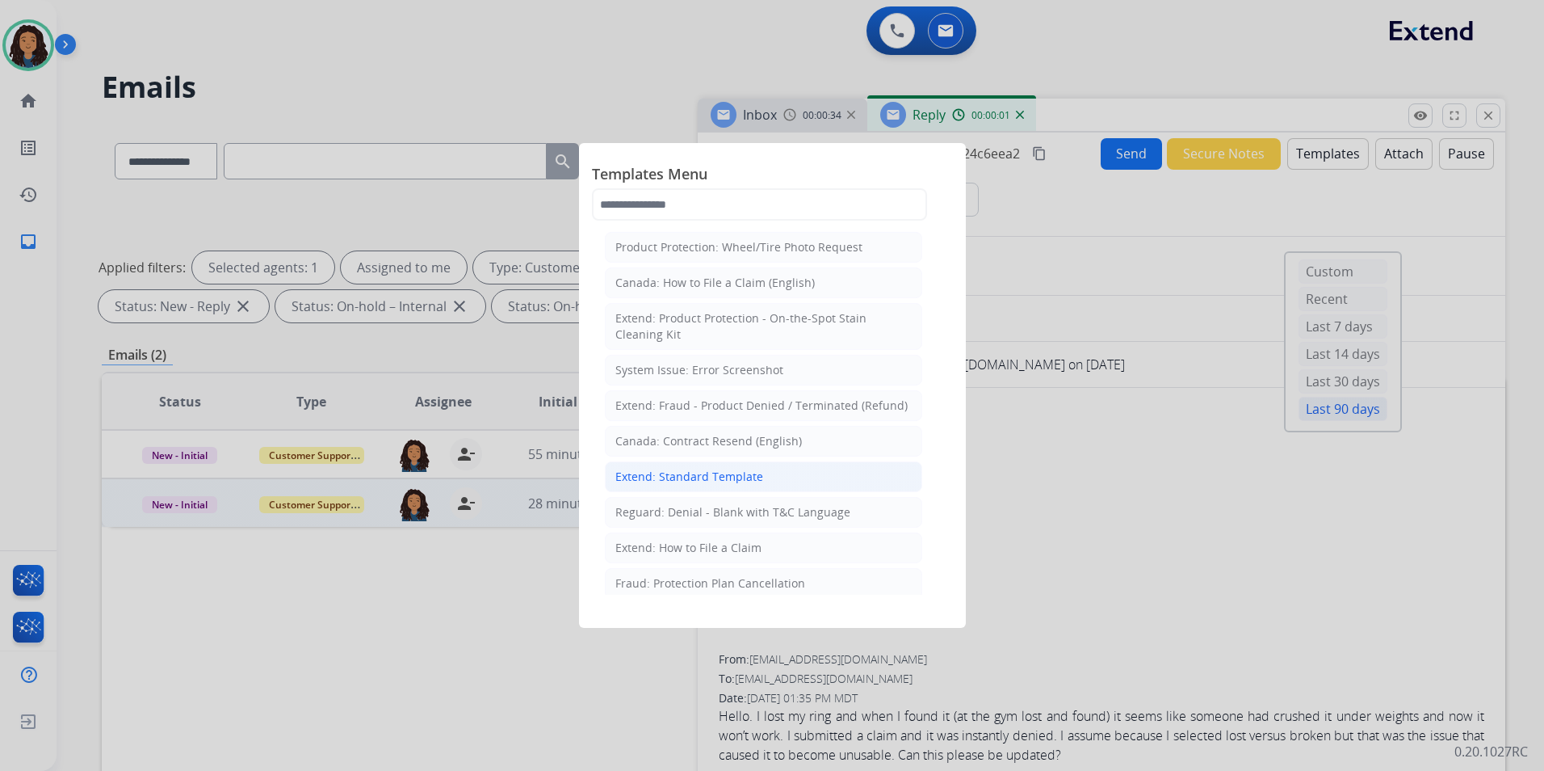
click at [717, 483] on div "Extend: Standard Template" at bounding box center [690, 477] width 148 height 16
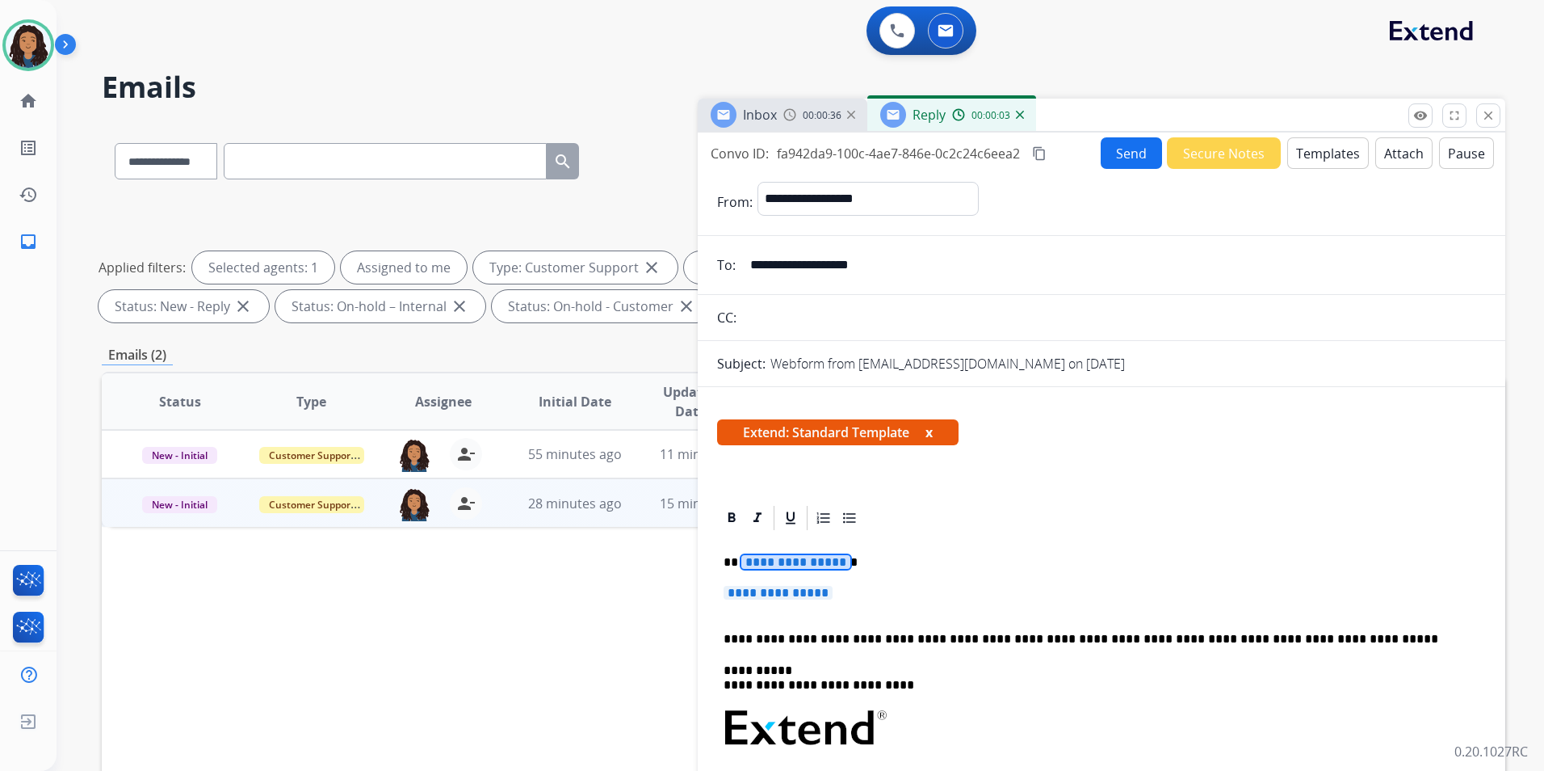
click at [784, 565] on span "**********" at bounding box center [796, 562] width 109 height 14
paste div
click at [784, 592] on span "**********" at bounding box center [778, 593] width 109 height 14
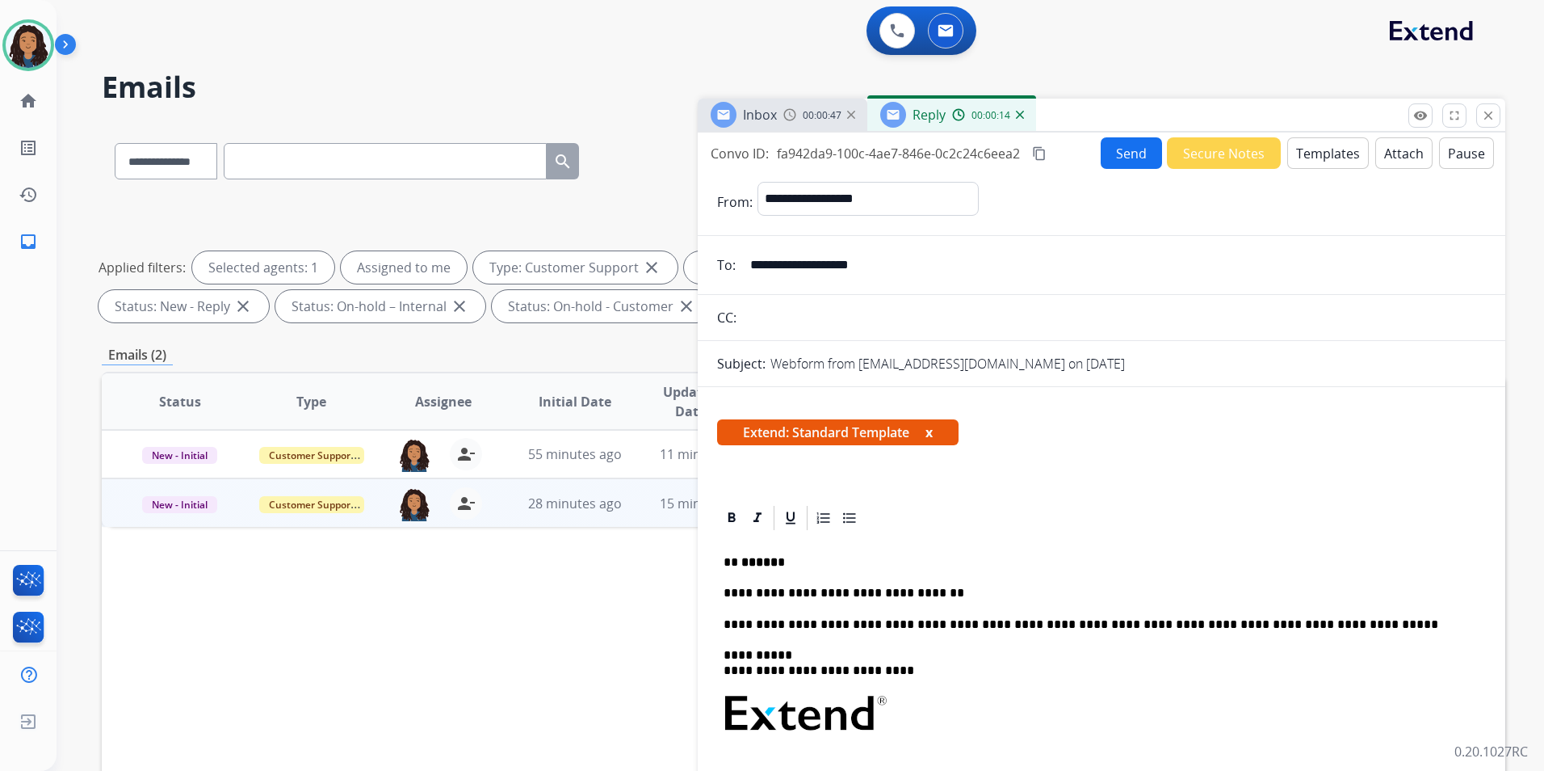
click at [968, 591] on p "**********" at bounding box center [1095, 593] width 743 height 15
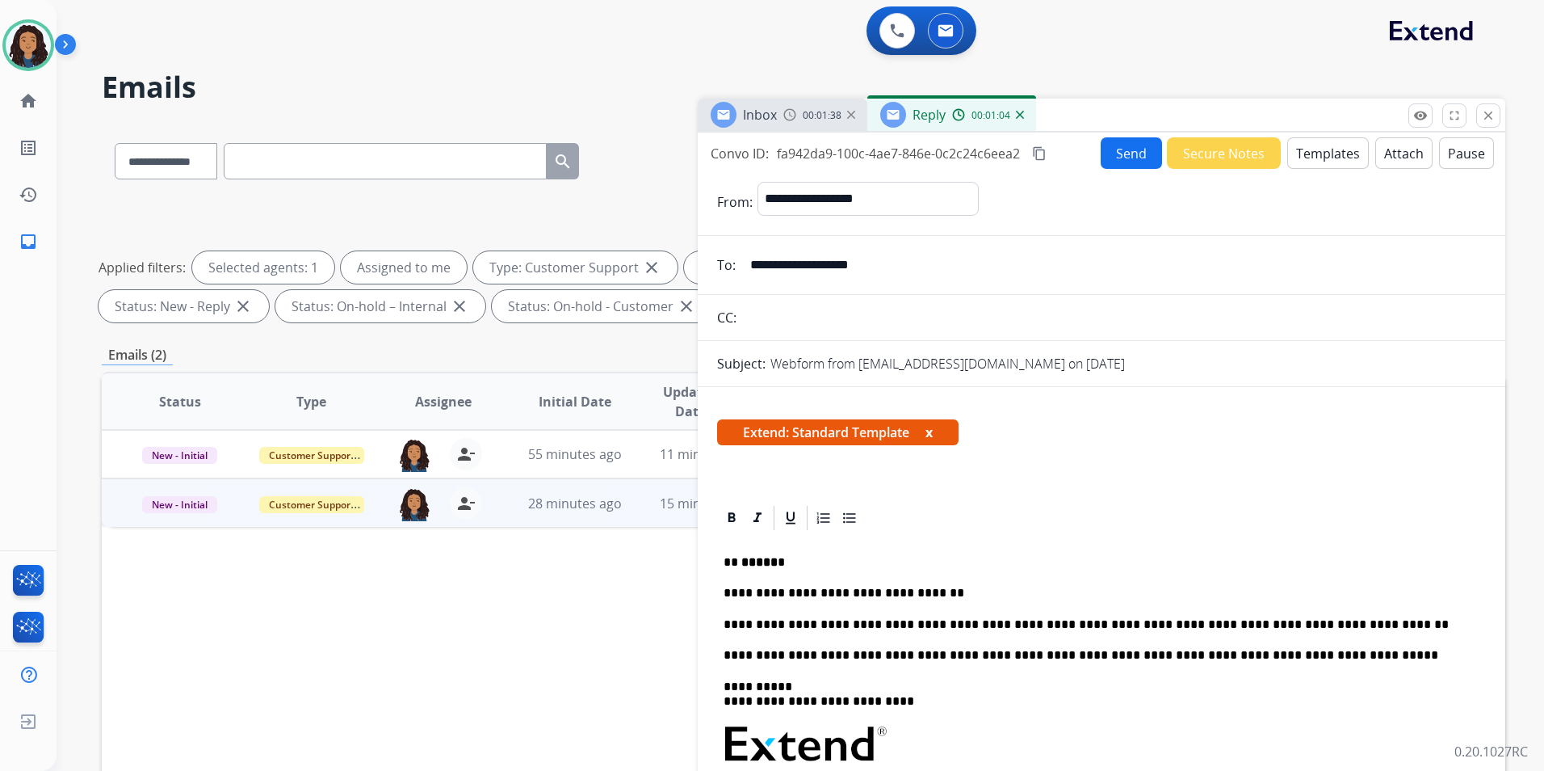
click at [1138, 145] on button "Send" at bounding box center [1131, 153] width 61 height 32
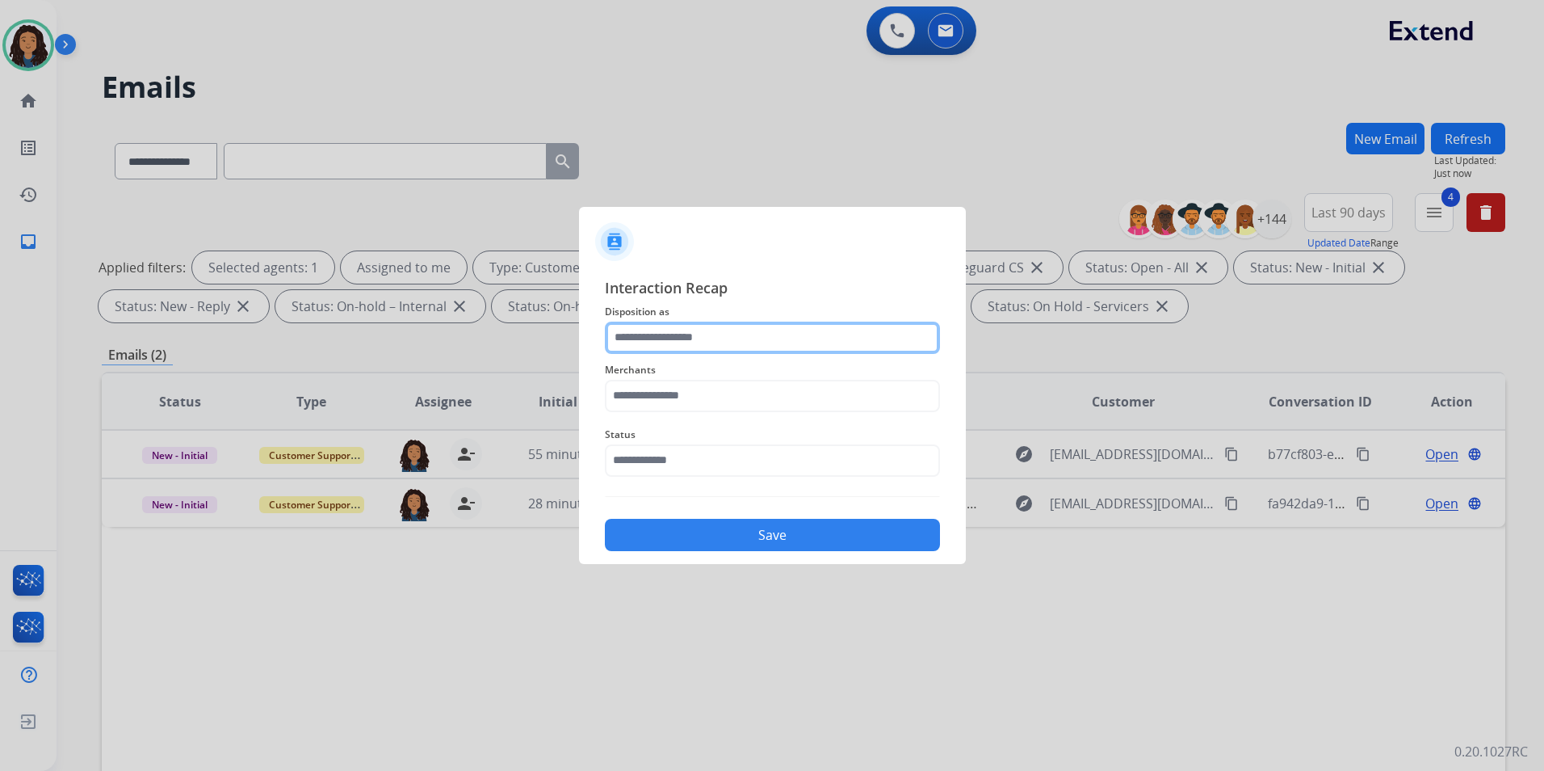
click at [729, 342] on input "text" at bounding box center [772, 337] width 335 height 32
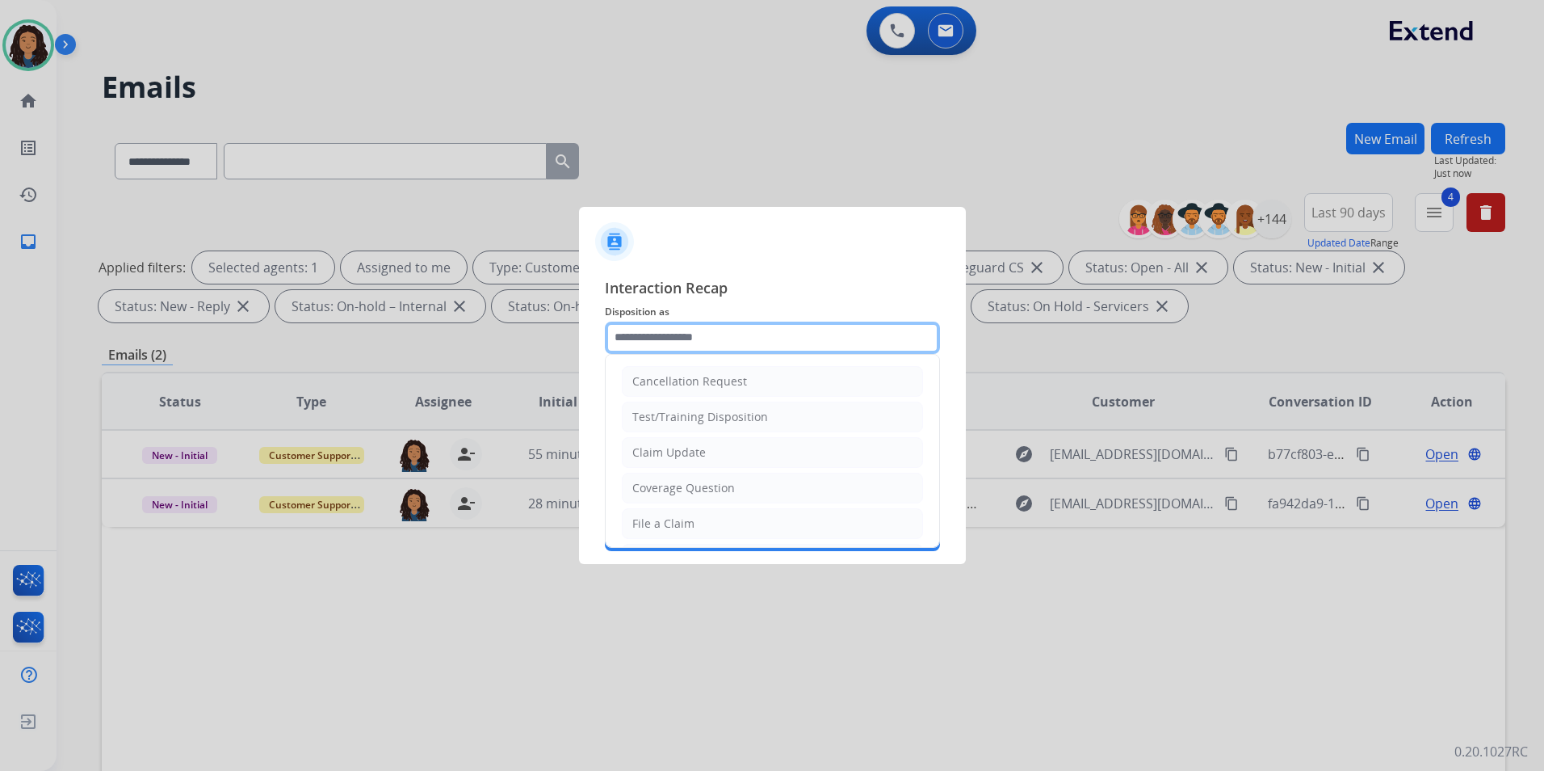
type input "**********"
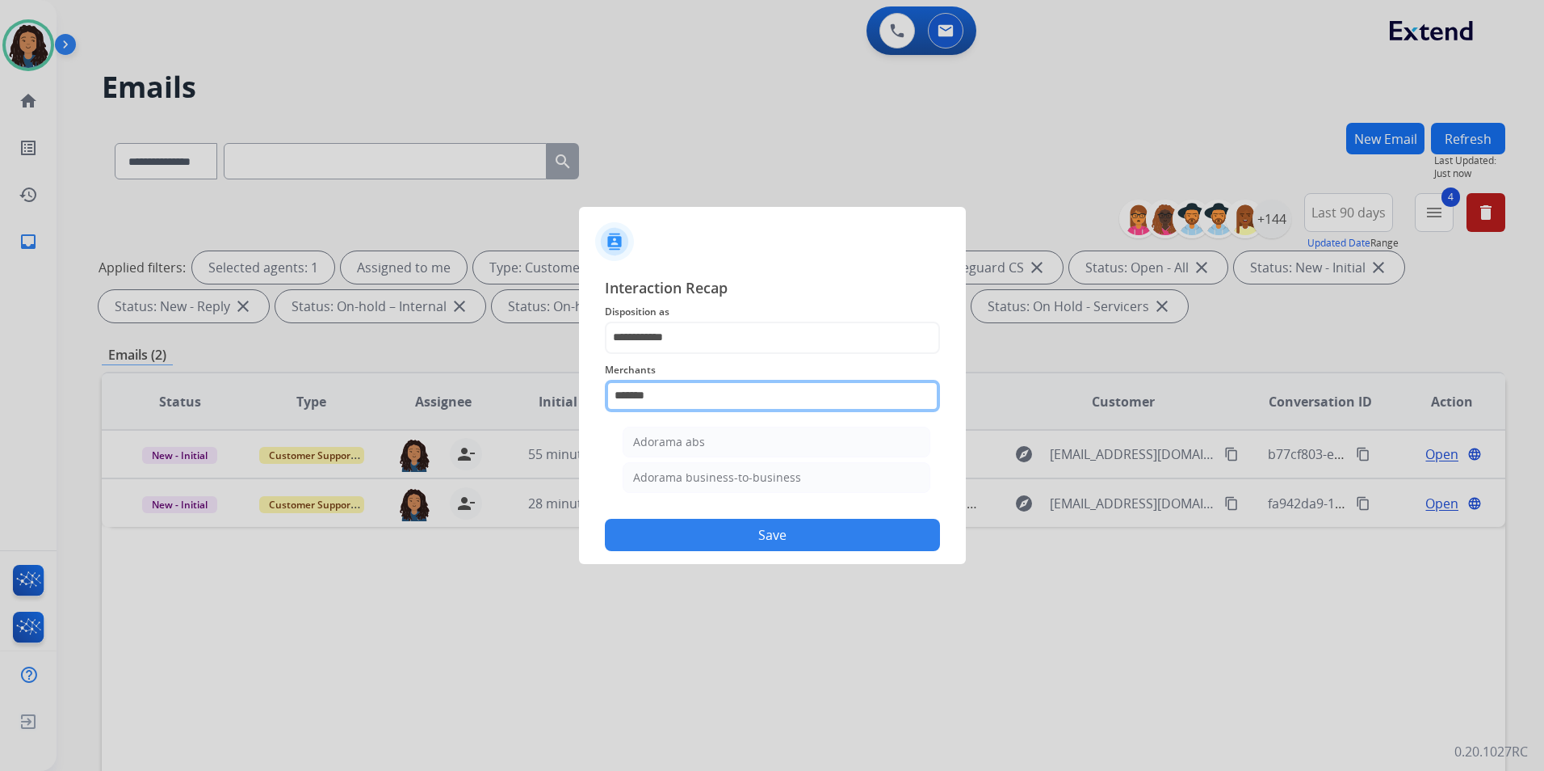
drag, startPoint x: 679, startPoint y: 397, endPoint x: 551, endPoint y: 393, distance: 127.7
click at [0, 393] on app-contact-recap-modal "**********" at bounding box center [0, 385] width 0 height 771
type input "*"
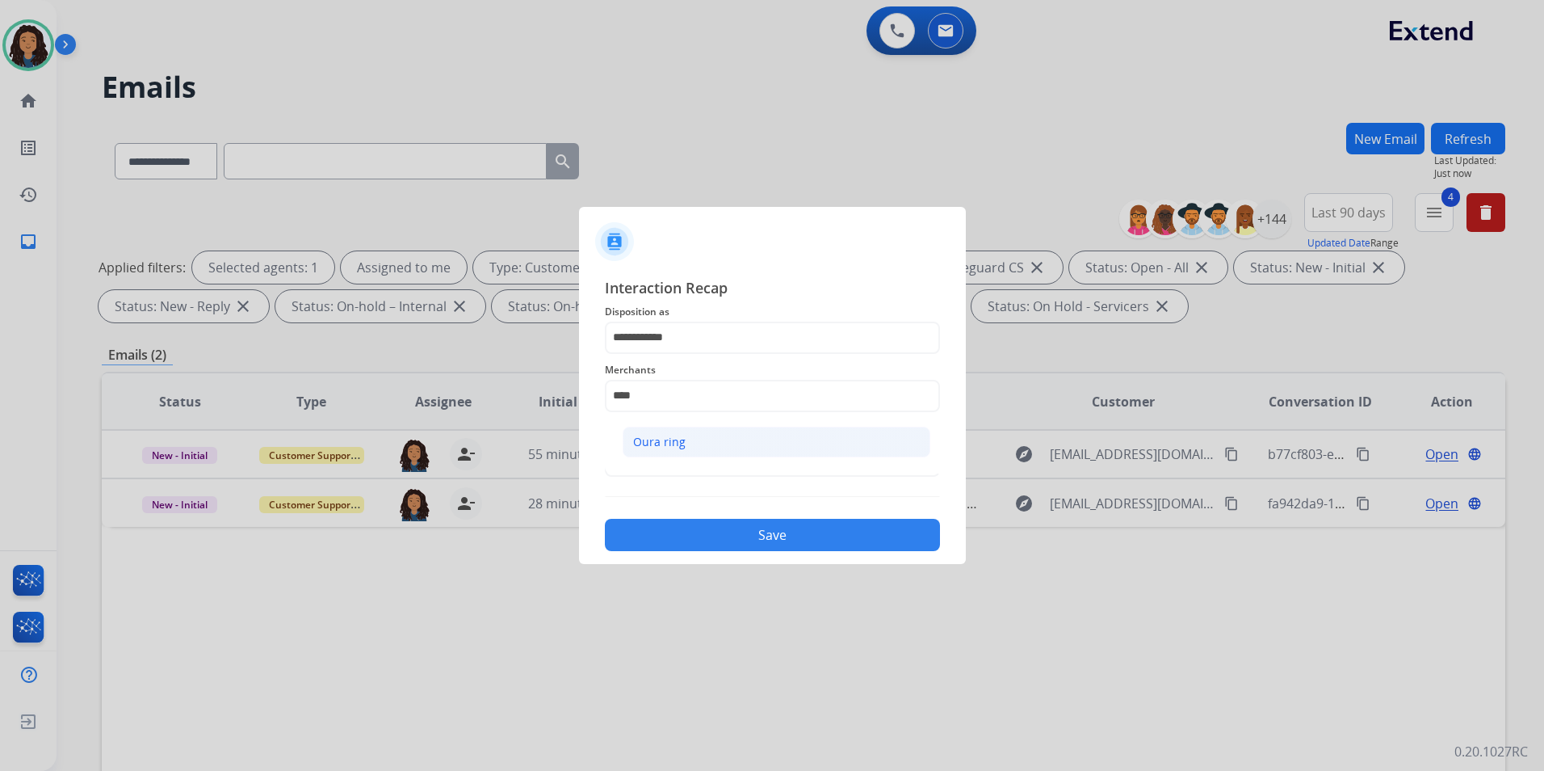
click at [771, 434] on li "Oura ring" at bounding box center [777, 442] width 308 height 31
type input "*********"
click at [767, 465] on input "text" at bounding box center [772, 460] width 335 height 32
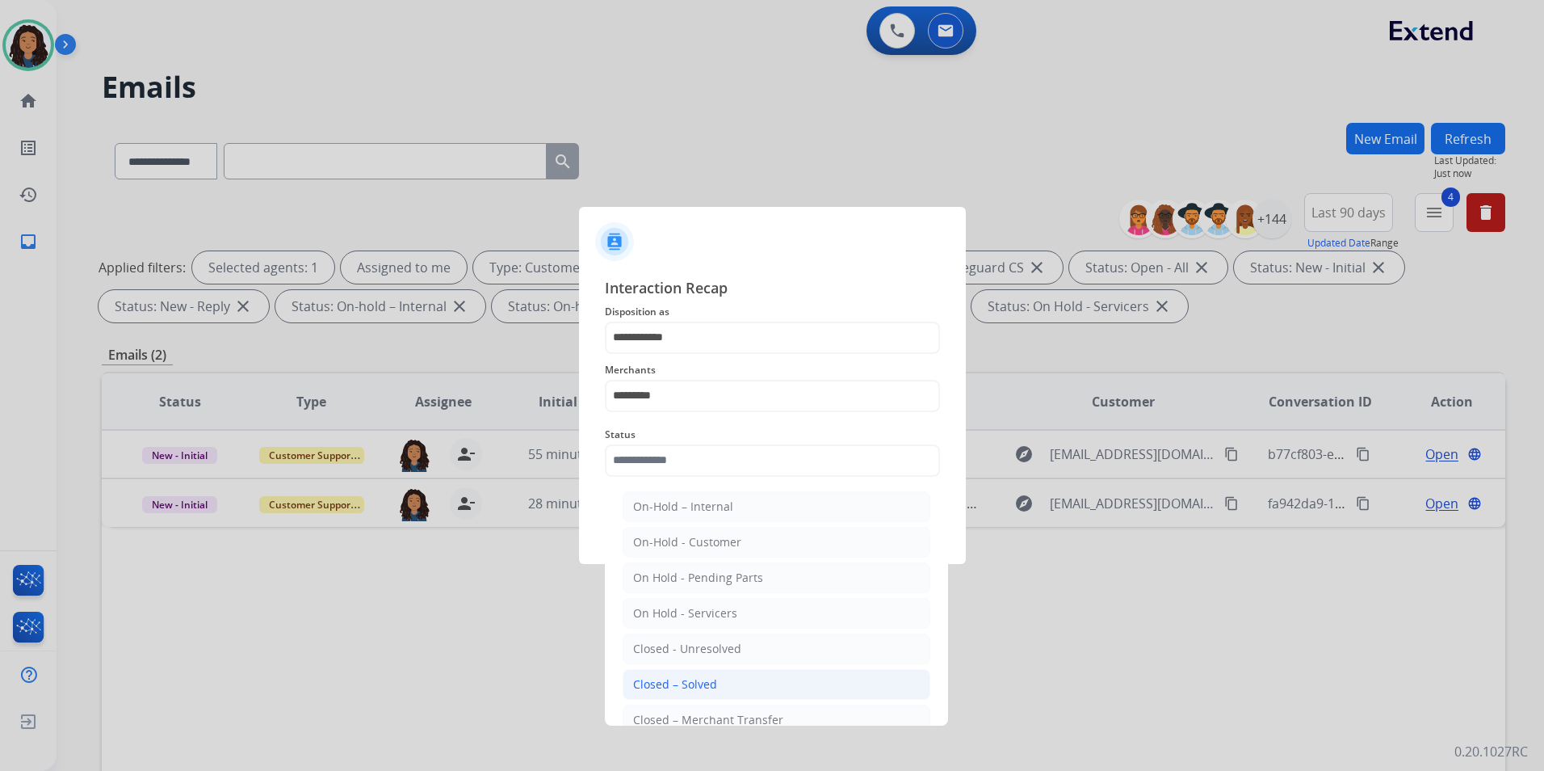
click at [701, 685] on div "Closed – Solved" at bounding box center [675, 684] width 84 height 16
type input "**********"
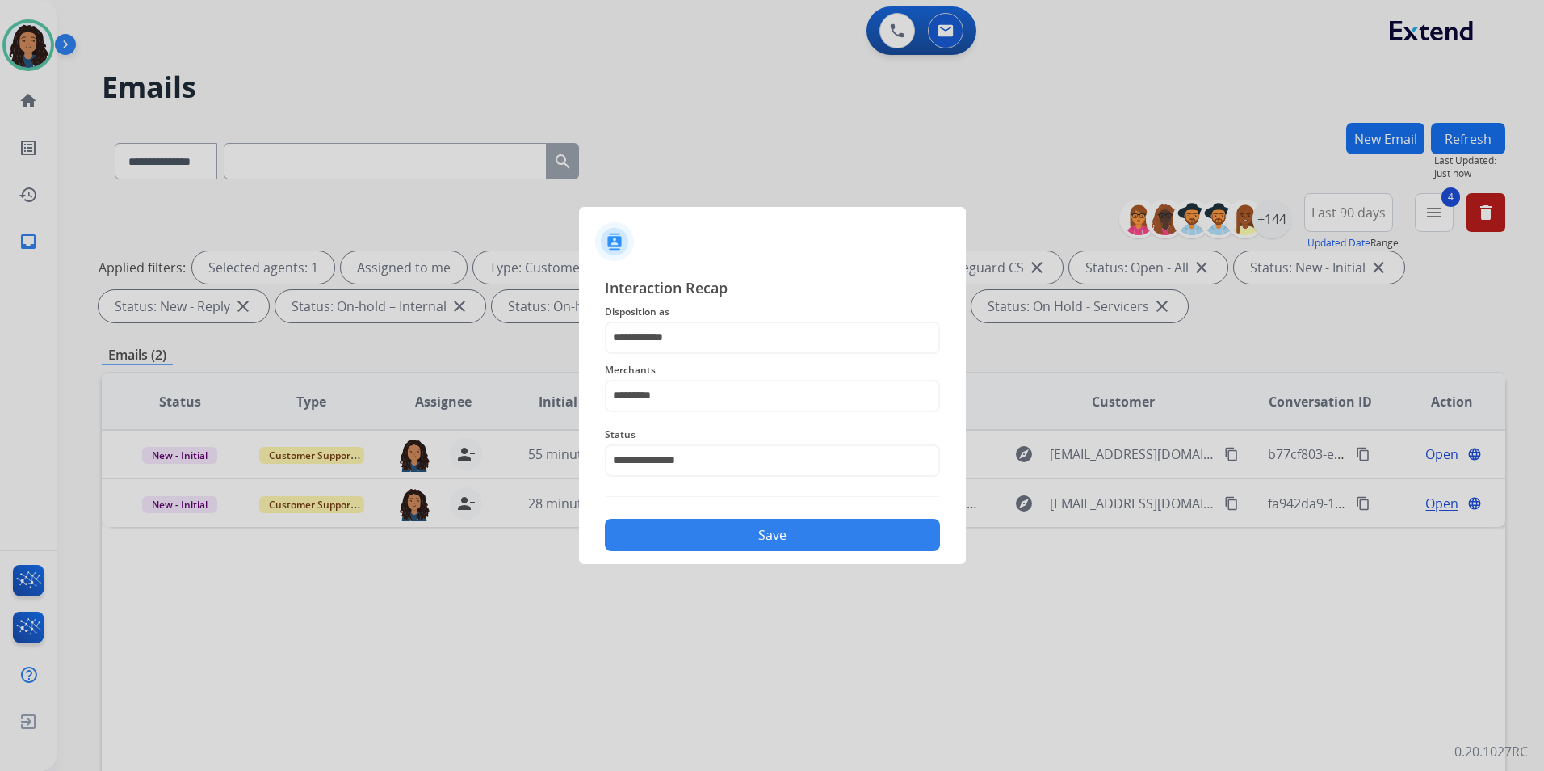
click at [699, 548] on button "Save" at bounding box center [772, 535] width 335 height 32
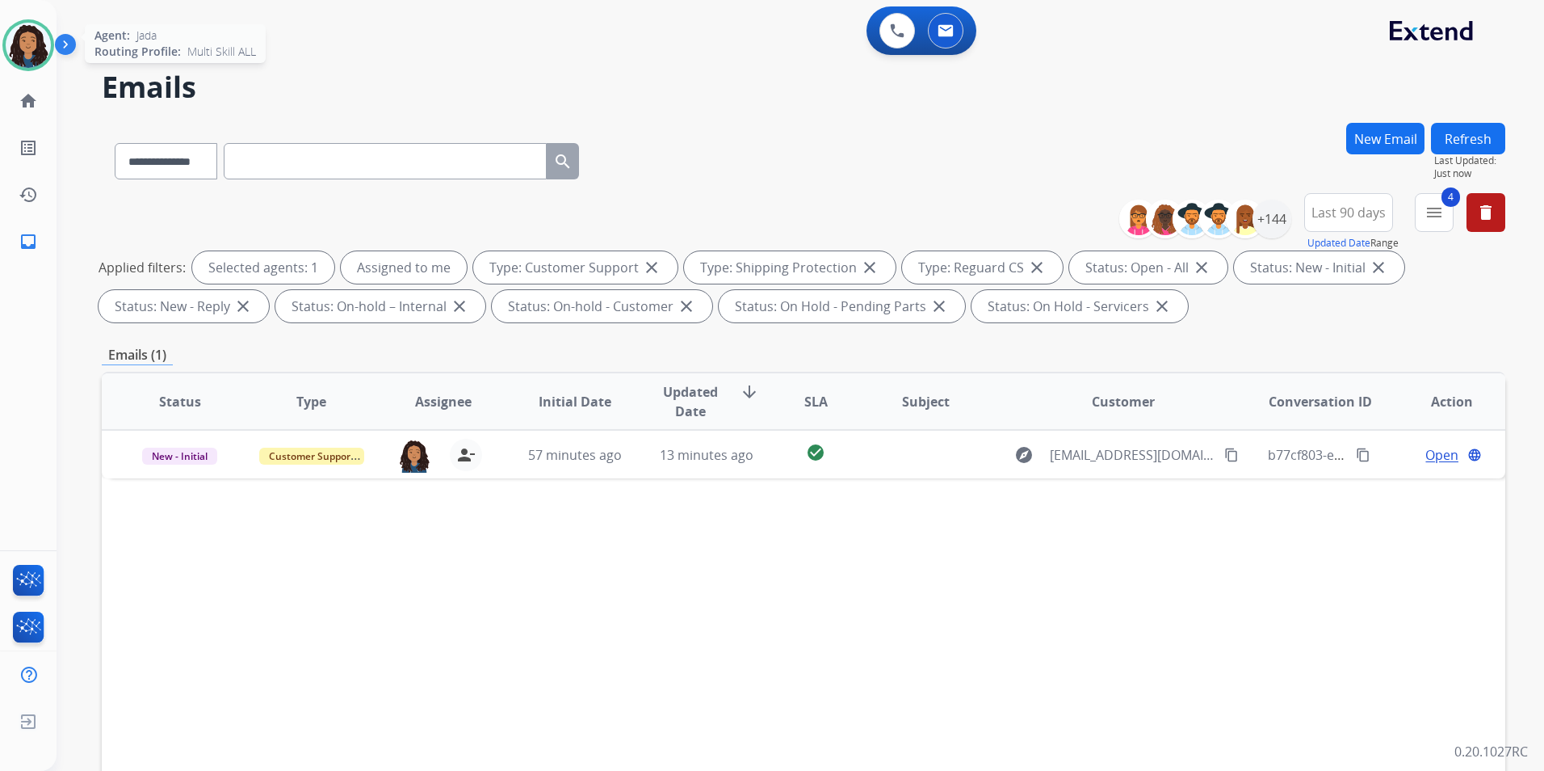
click at [47, 39] on img at bounding box center [28, 45] width 45 height 45
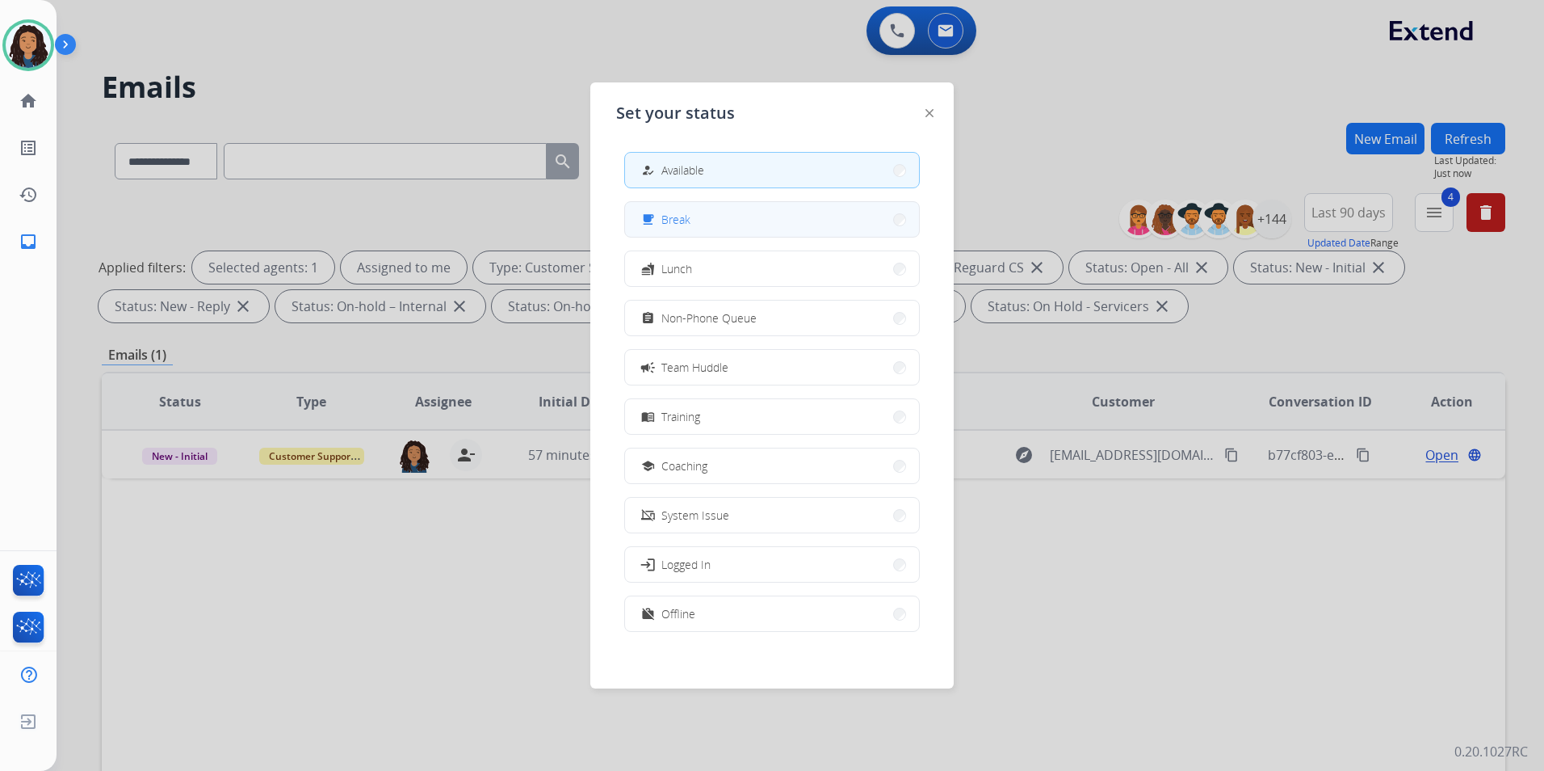
click at [700, 226] on button "free_breakfast Break" at bounding box center [772, 219] width 294 height 35
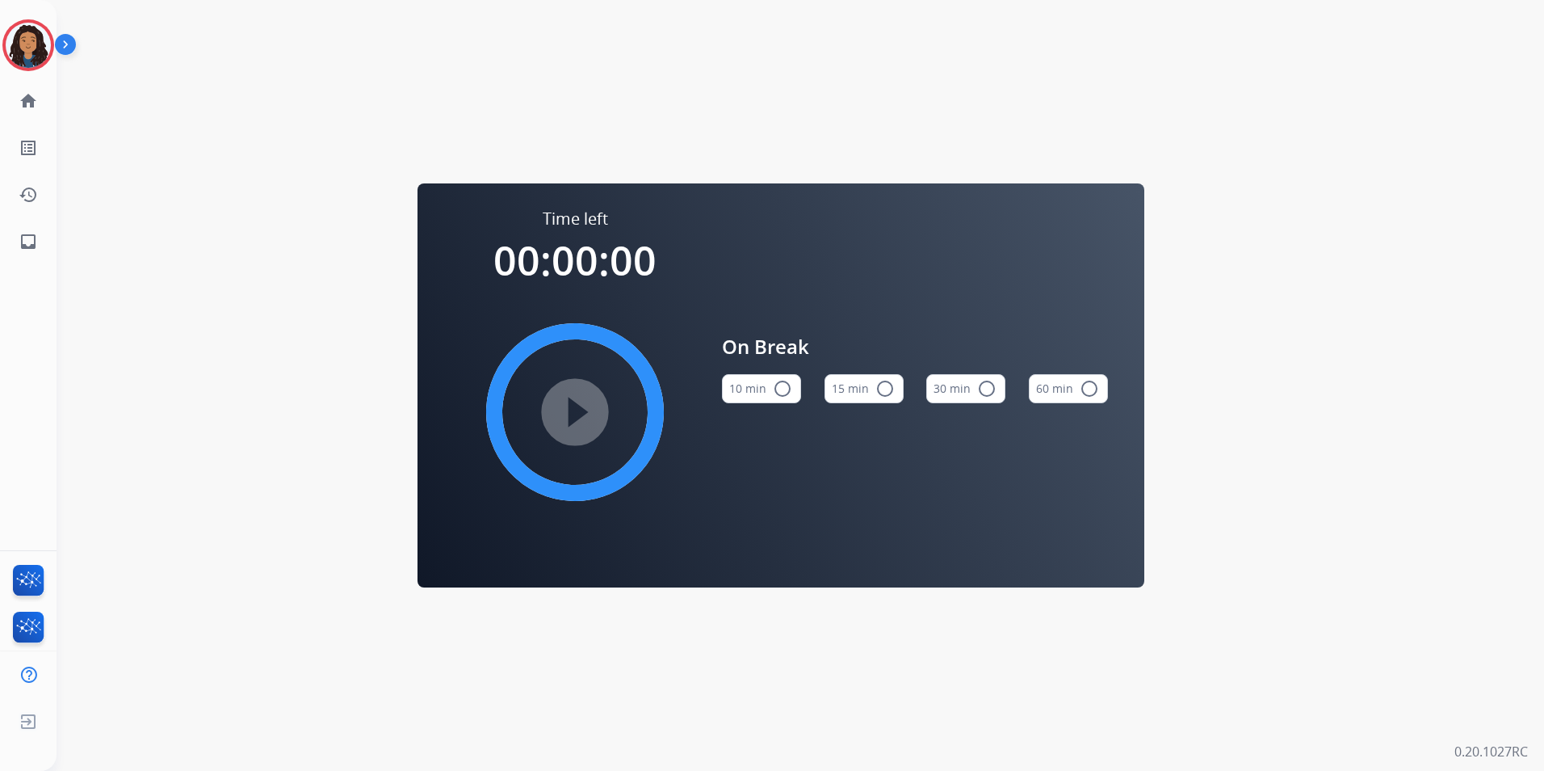
click at [866, 390] on button "15 min radio_button_unchecked" at bounding box center [864, 388] width 79 height 29
click at [20, 54] on img at bounding box center [28, 45] width 45 height 45
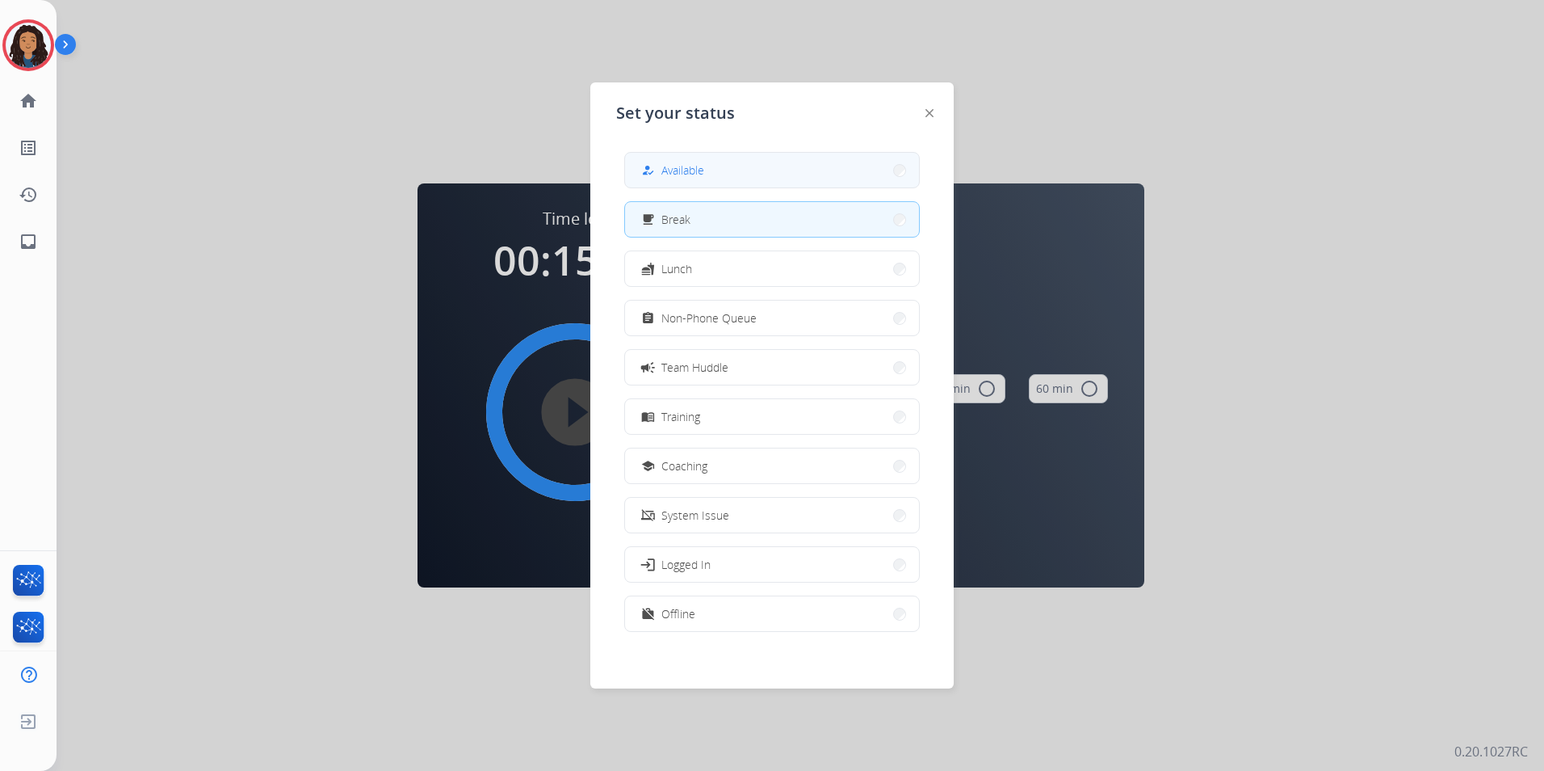
click at [806, 168] on button "how_to_reg Available" at bounding box center [772, 170] width 294 height 35
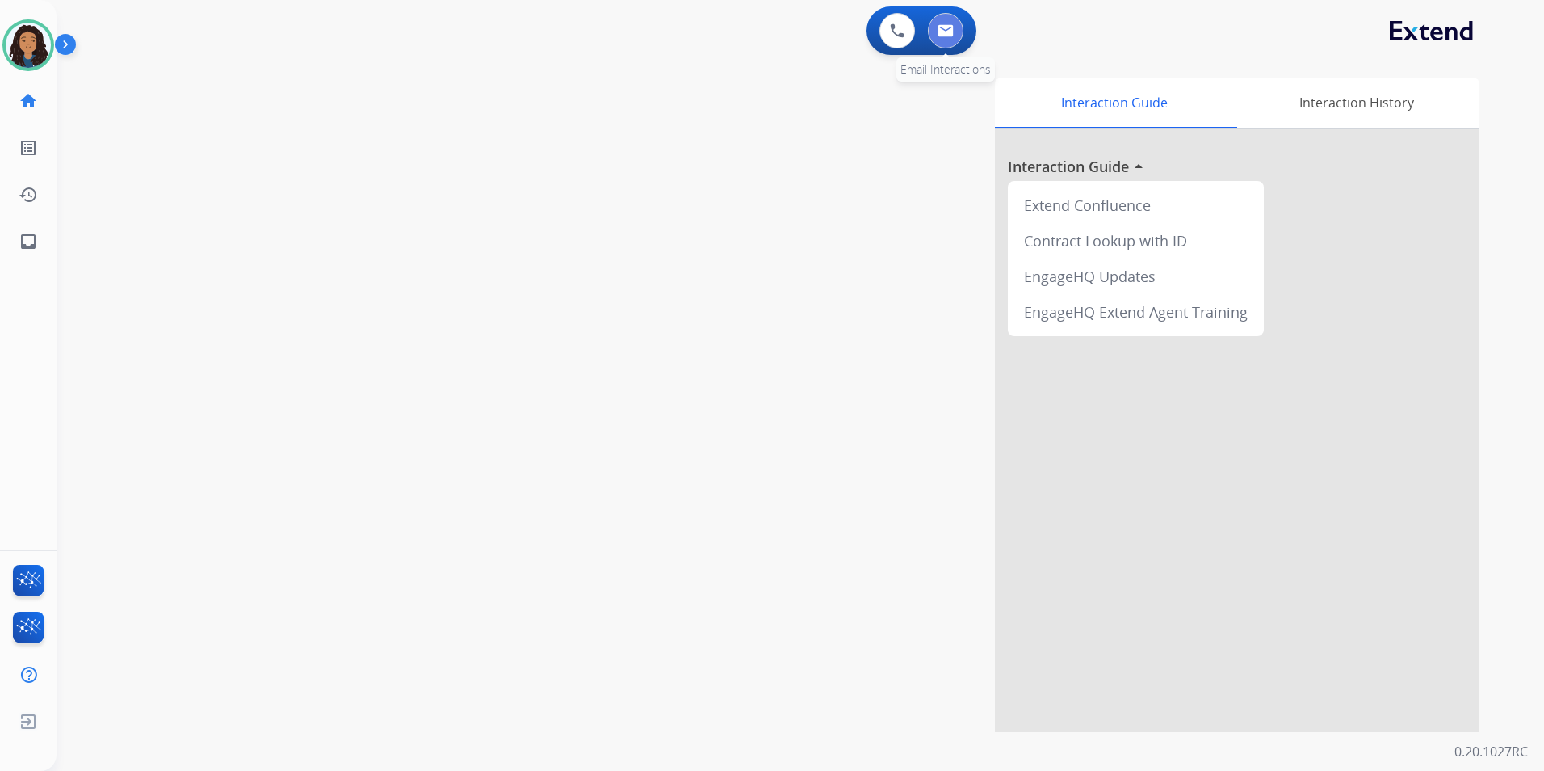
click at [944, 45] on button at bounding box center [946, 31] width 36 height 36
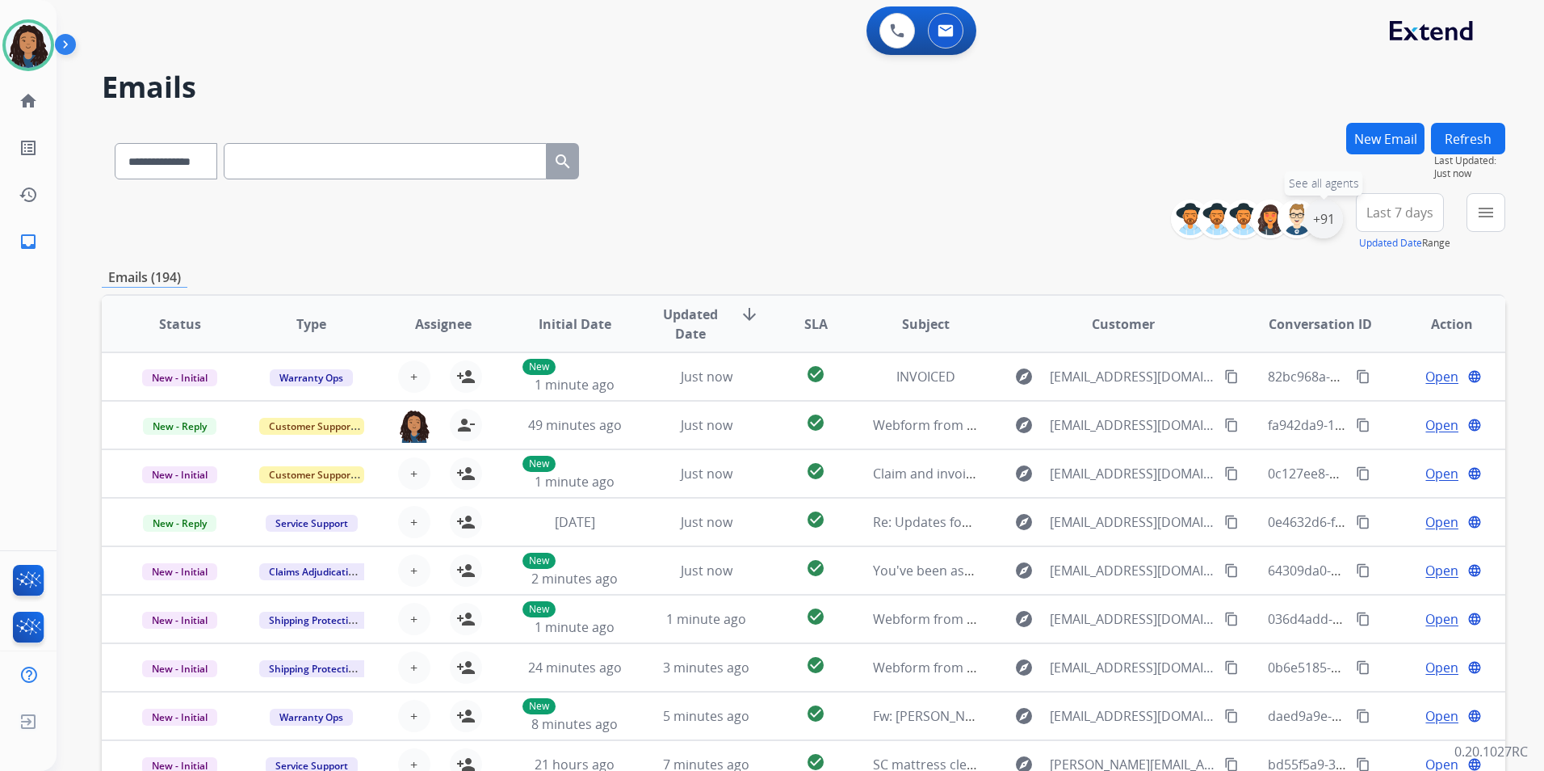
click at [1331, 229] on div "+91" at bounding box center [1324, 219] width 39 height 39
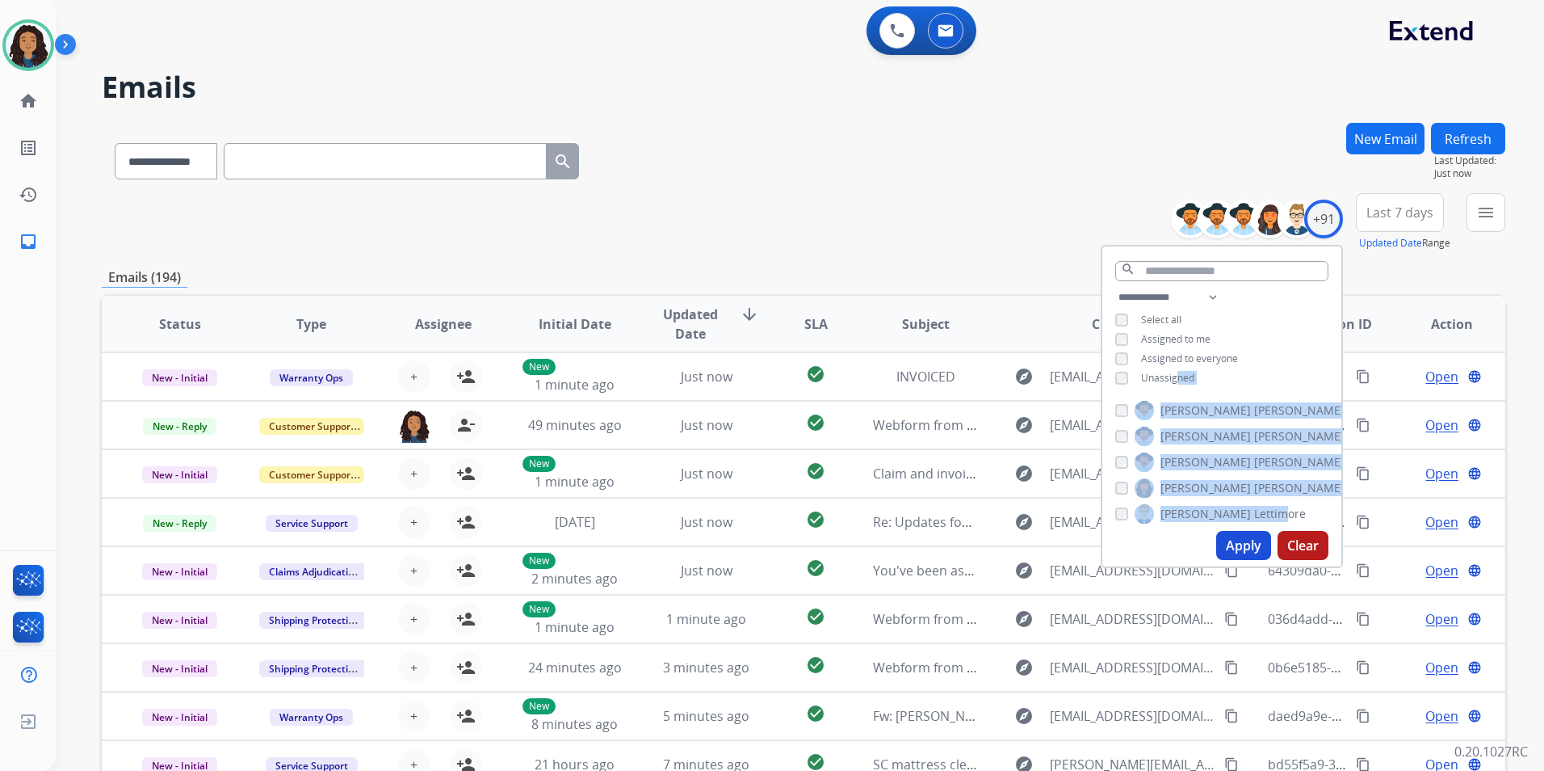
drag, startPoint x: 1173, startPoint y: 380, endPoint x: 1236, endPoint y: 552, distance: 182.5
click at [1236, 552] on div "**********" at bounding box center [1222, 406] width 242 height 323
drag, startPoint x: 1236, startPoint y: 552, endPoint x: 1154, endPoint y: 377, distance: 193.0
click at [1154, 377] on span "Unassigned" at bounding box center [1167, 378] width 53 height 14
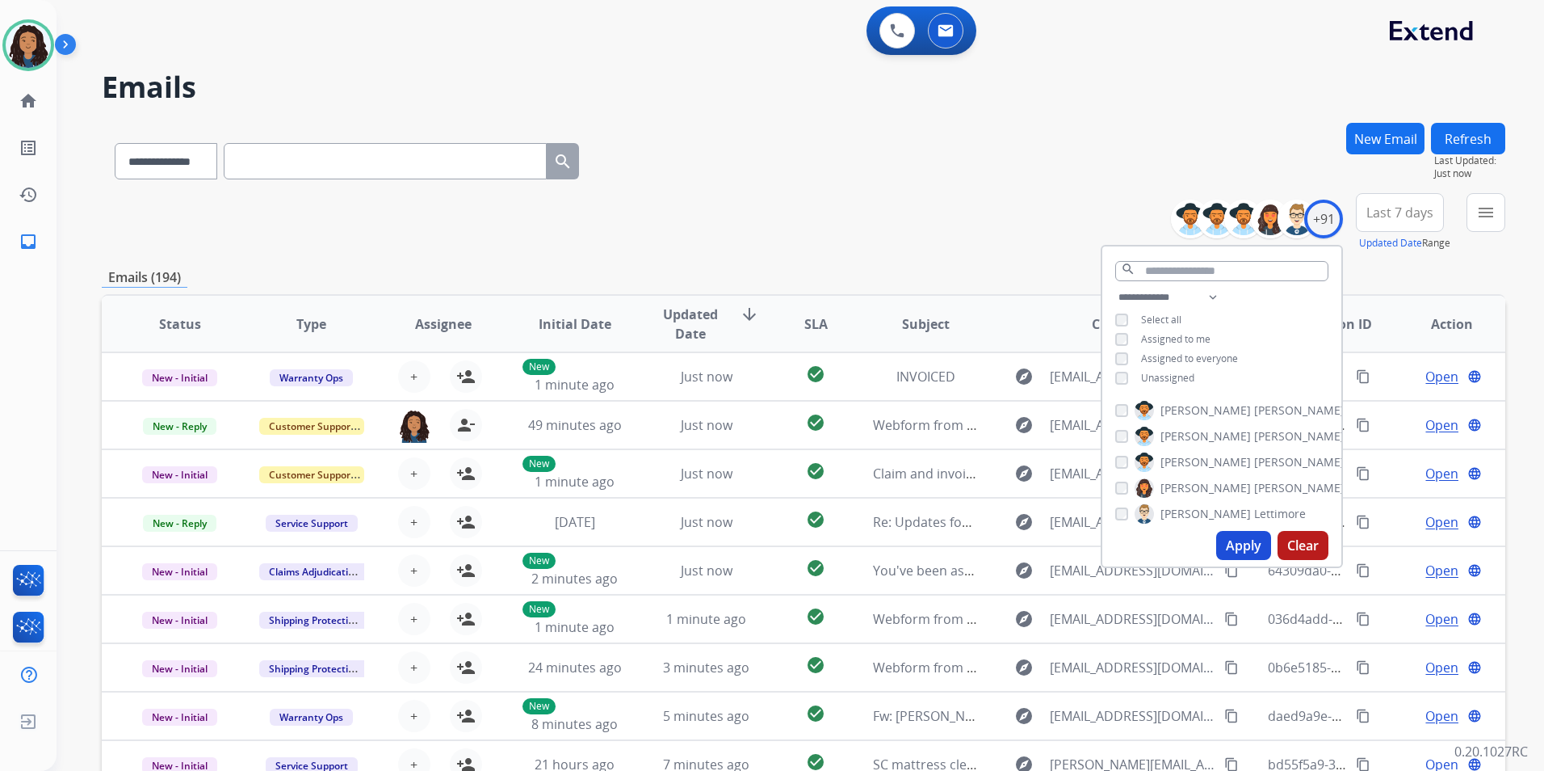
click at [1233, 548] on button "Apply" at bounding box center [1244, 545] width 55 height 29
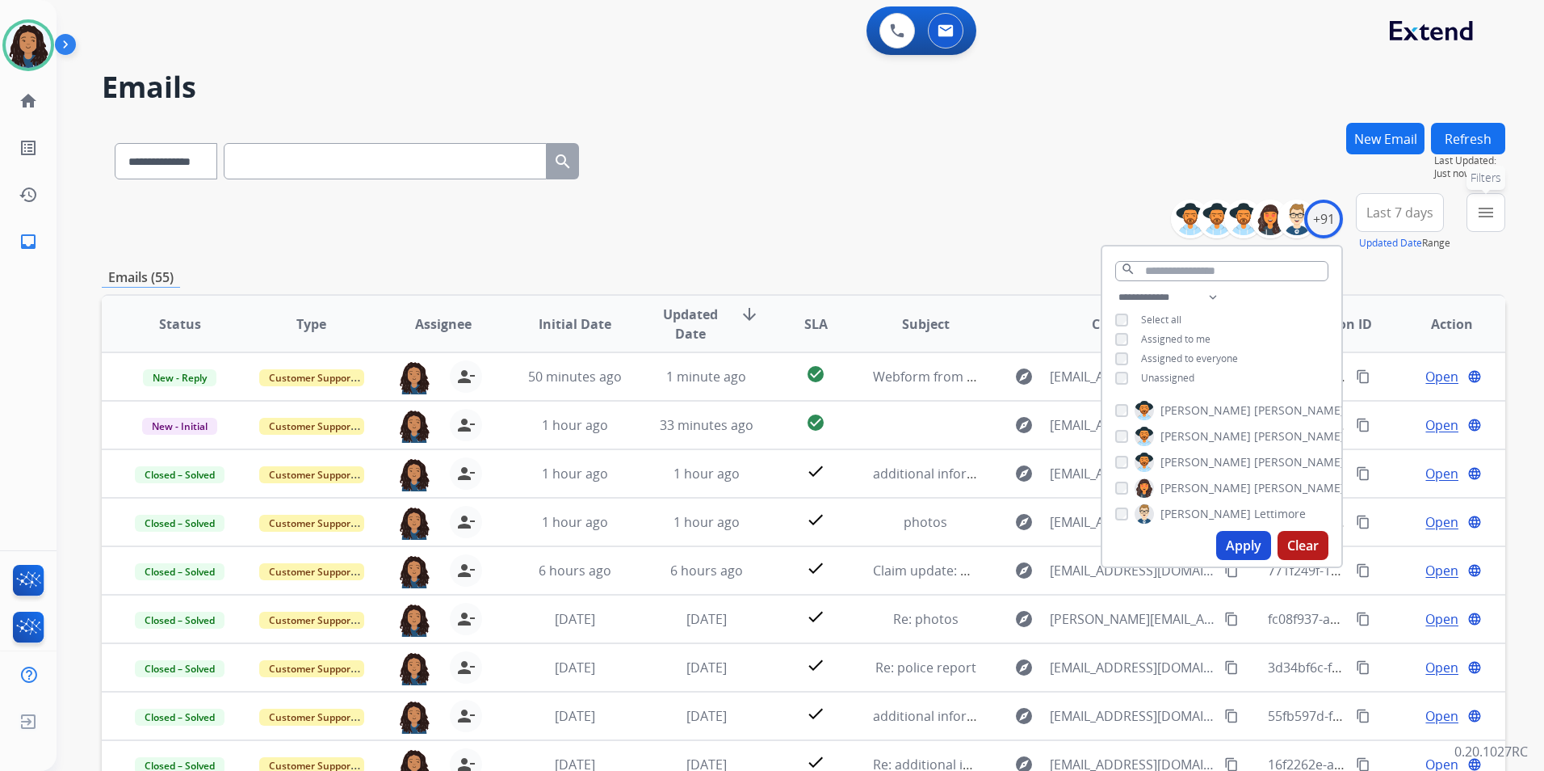
click at [1490, 215] on mat-icon "menu" at bounding box center [1486, 212] width 19 height 19
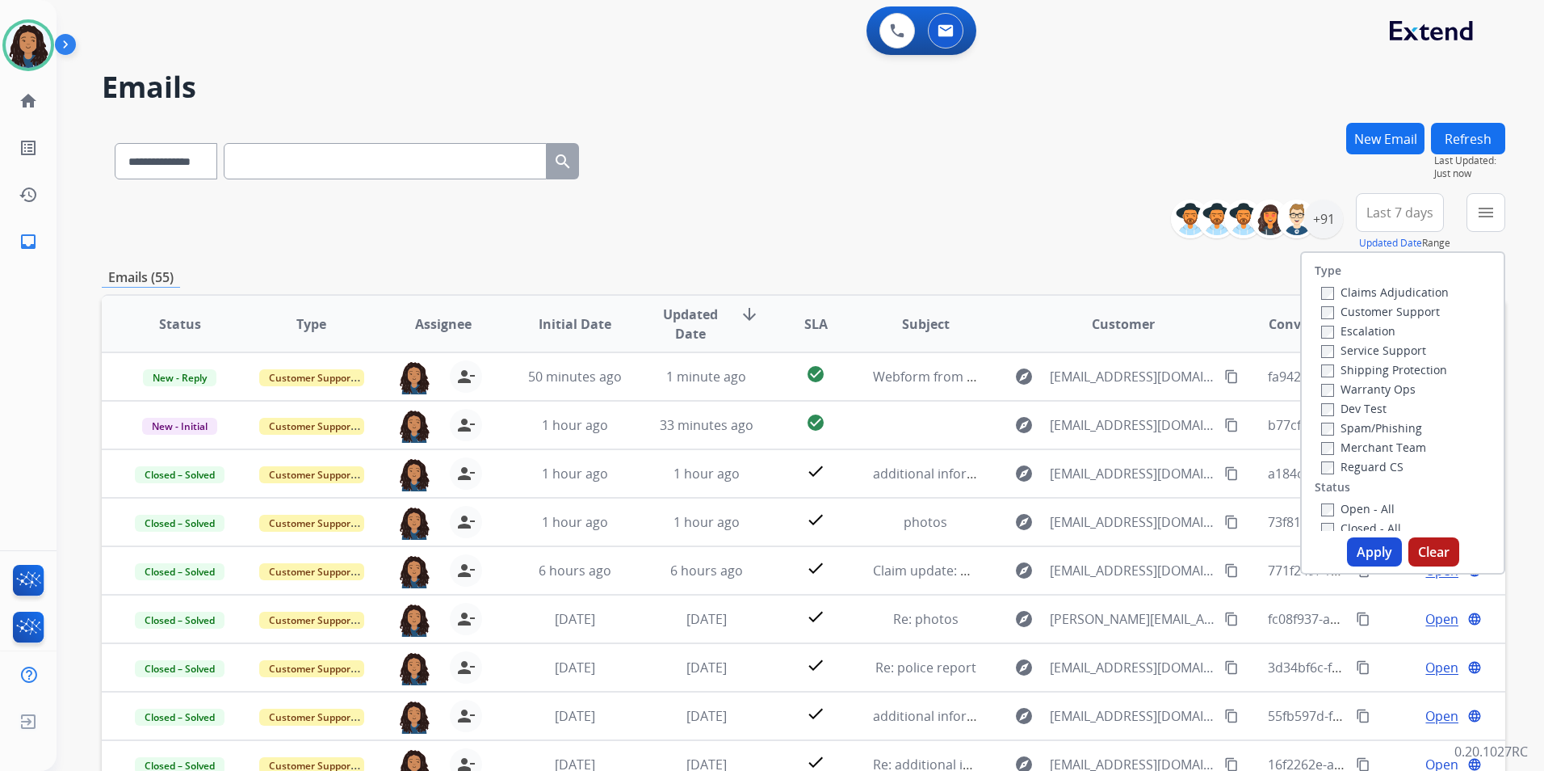
click at [1419, 319] on div "Customer Support" at bounding box center [1386, 310] width 128 height 19
click at [1415, 318] on label "Customer Support" at bounding box center [1381, 311] width 119 height 15
click at [1417, 366] on label "Shipping Protection" at bounding box center [1385, 369] width 126 height 15
drag, startPoint x: 1372, startPoint y: 464, endPoint x: 1368, endPoint y: 502, distance: 39.1
click at [1372, 463] on label "Reguard CS" at bounding box center [1363, 466] width 82 height 15
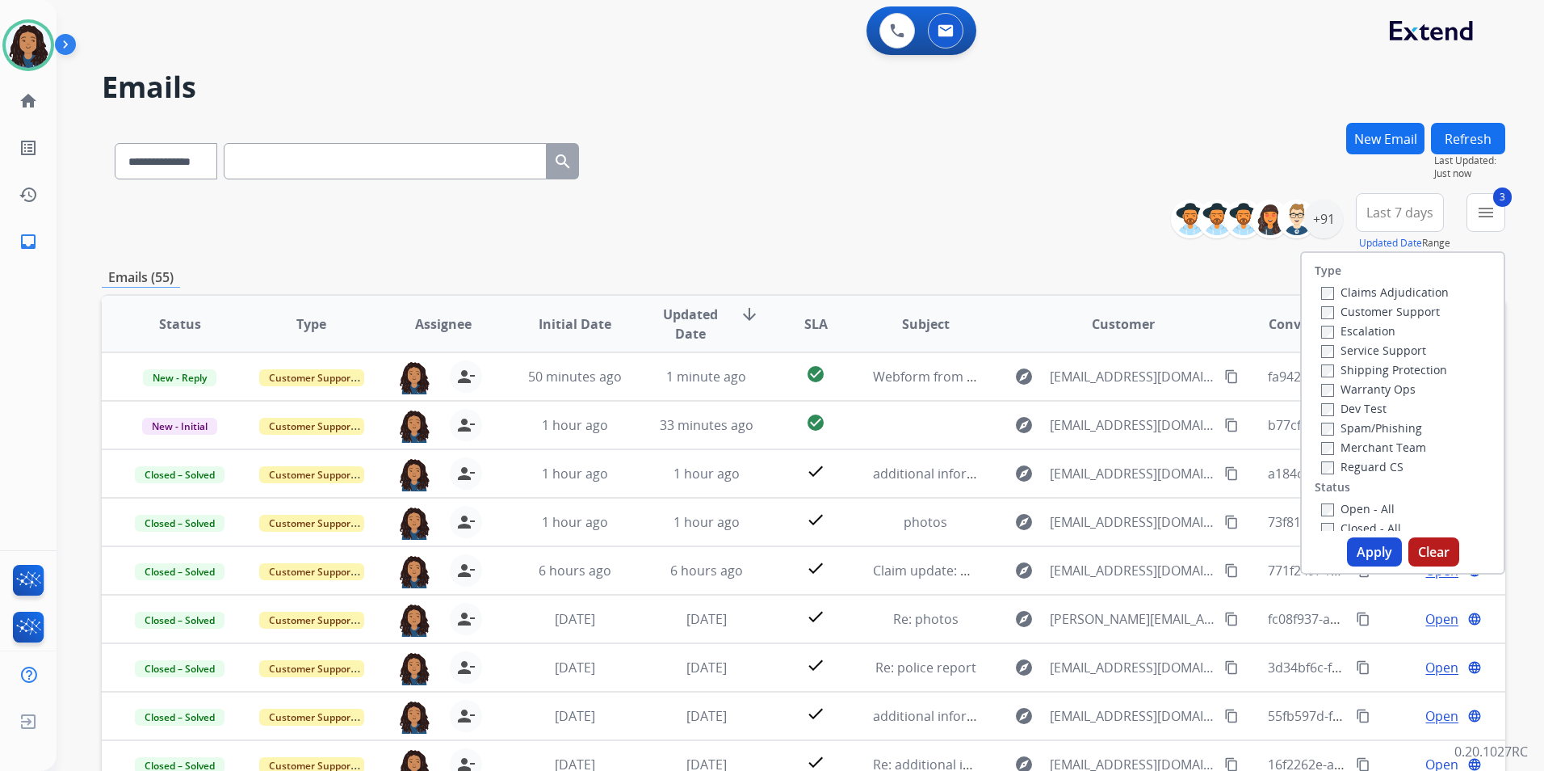
click at [1369, 507] on label "Open - All" at bounding box center [1359, 508] width 74 height 15
click at [1356, 552] on button "Apply" at bounding box center [1374, 551] width 55 height 29
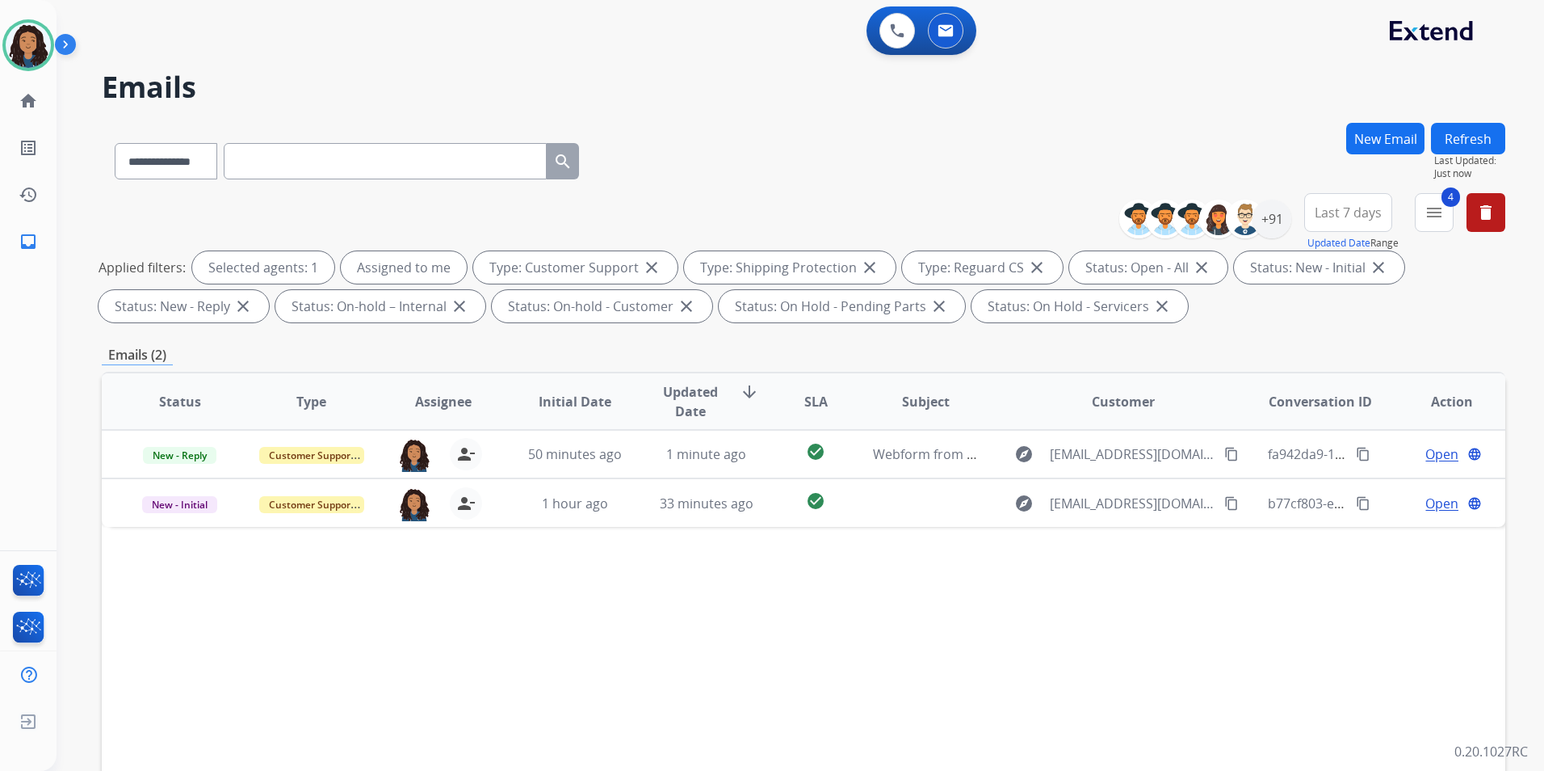
click at [1403, 204] on div "**********" at bounding box center [1319, 222] width 374 height 58
click at [1367, 216] on span "Last 7 days" at bounding box center [1348, 212] width 67 height 6
click at [1338, 411] on div "Last 90 days" at bounding box center [1343, 409] width 89 height 24
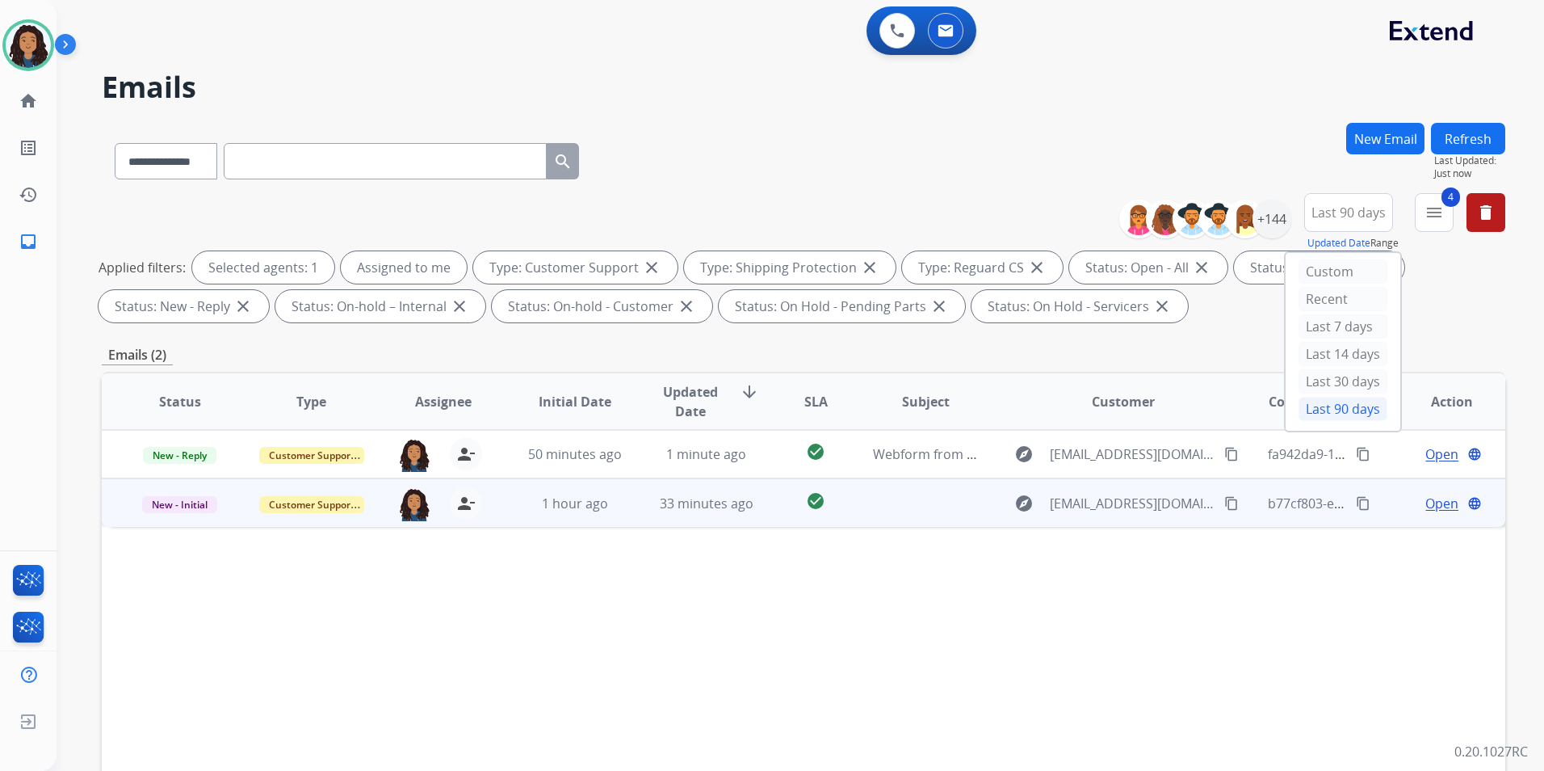
click at [1426, 509] on span "Open" at bounding box center [1442, 503] width 33 height 19
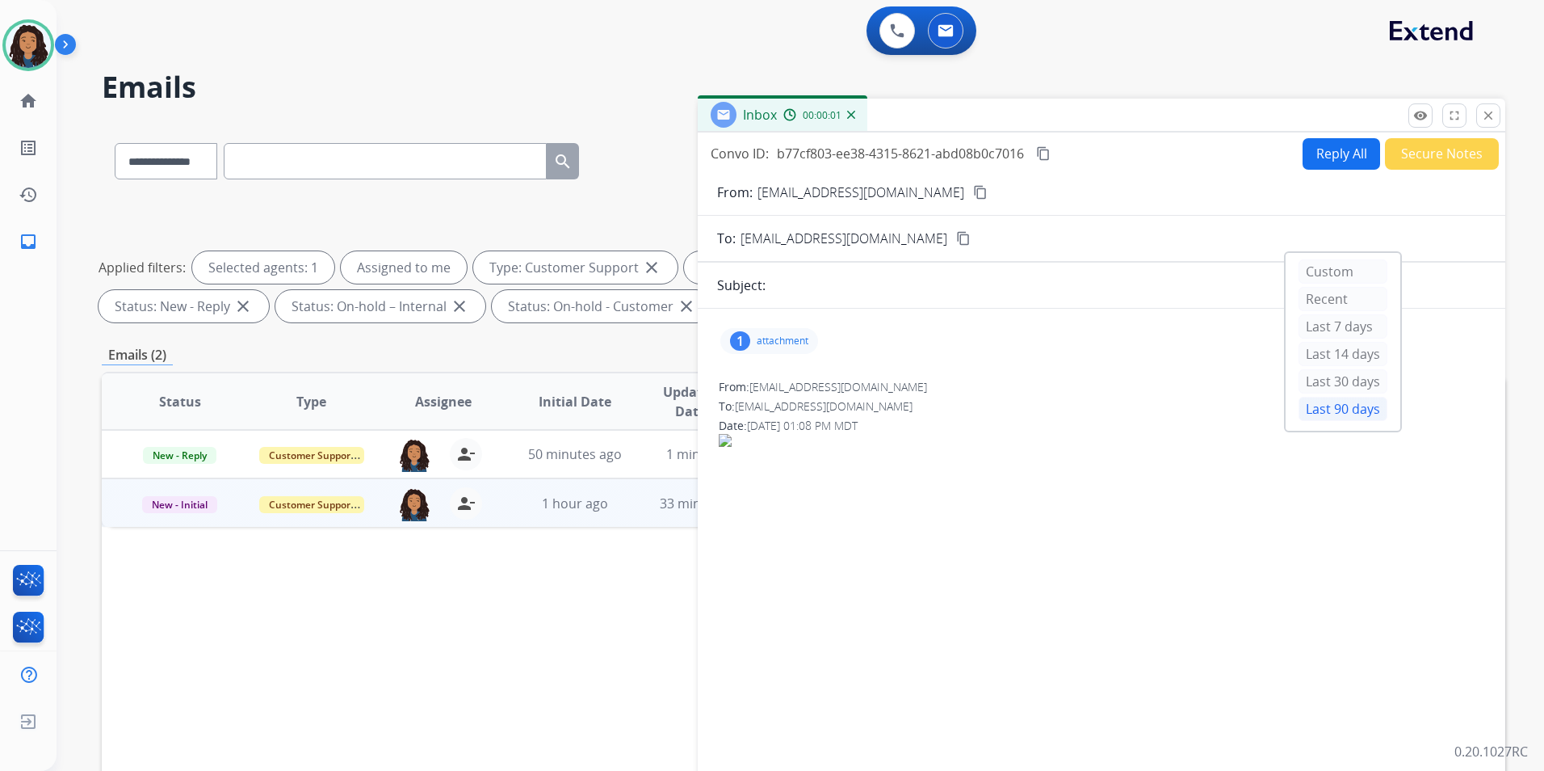
click at [1086, 40] on div "0 Voice Interactions 0 Email Interactions" at bounding box center [791, 32] width 1430 height 52
click at [1331, 147] on button "Reply All" at bounding box center [1342, 154] width 78 height 32
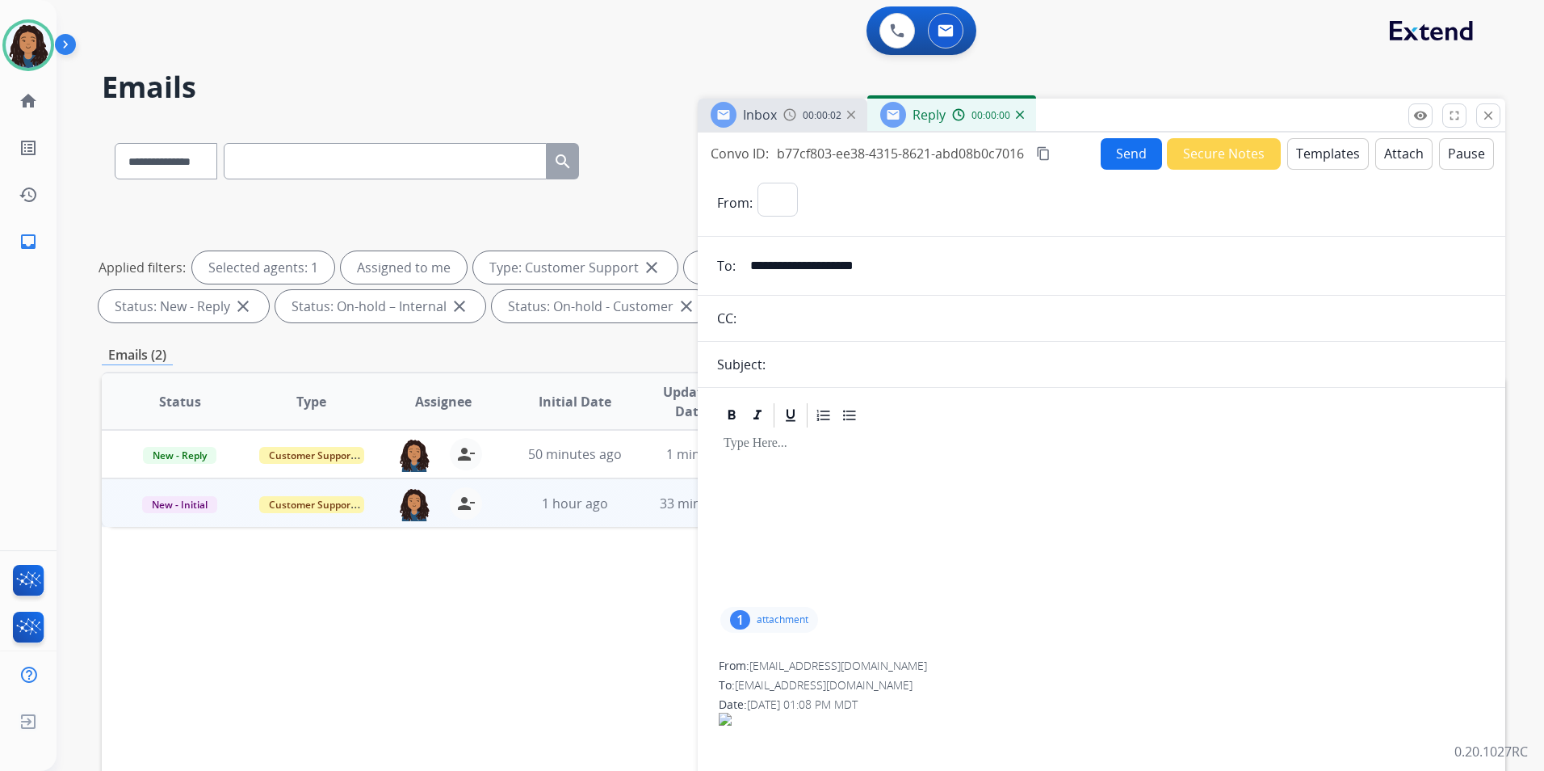
select select "**********"
click at [1018, 114] on img at bounding box center [1020, 115] width 8 height 8
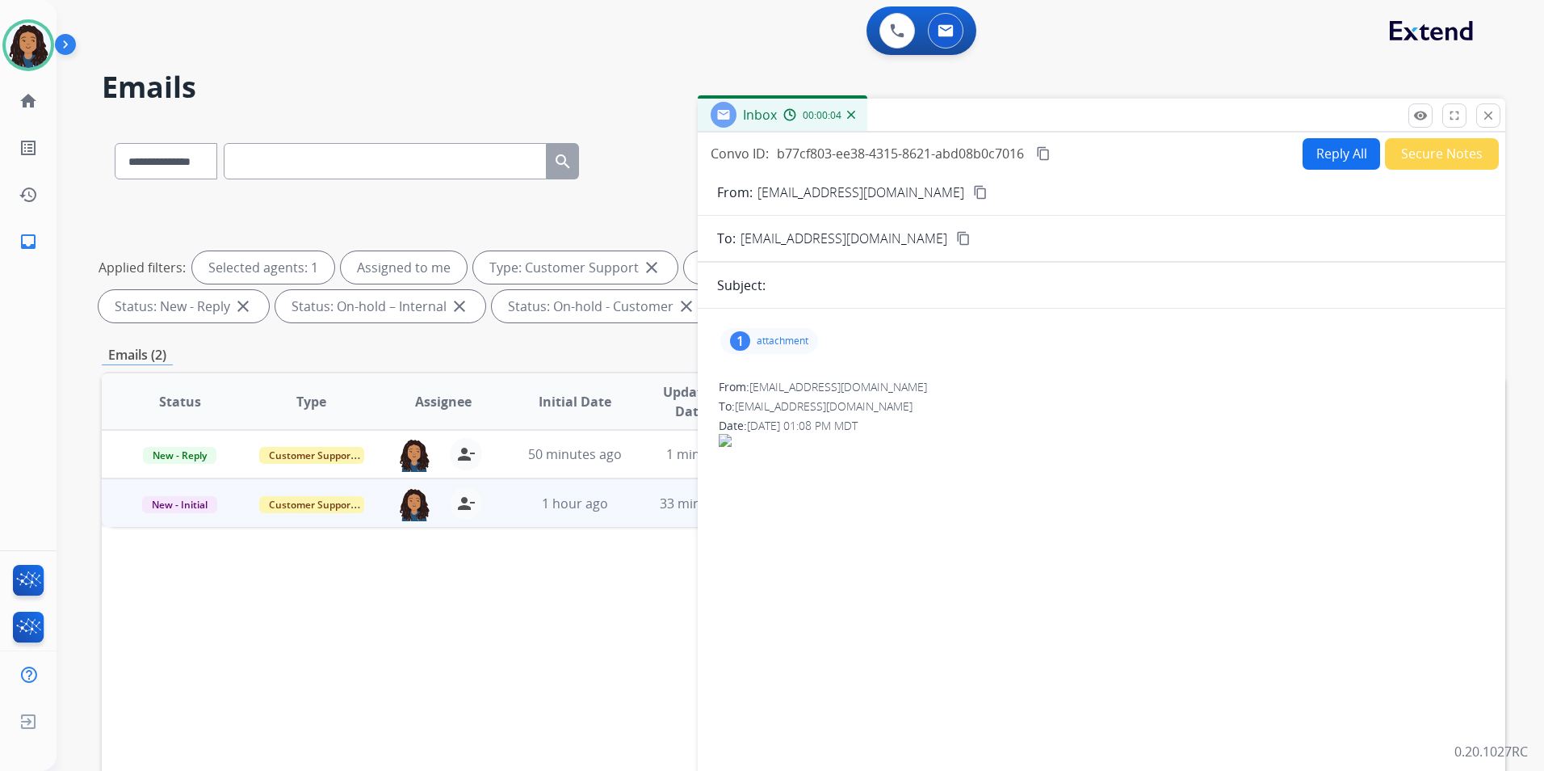
click at [784, 339] on p "attachment" at bounding box center [783, 340] width 52 height 13
click at [805, 382] on div at bounding box center [777, 385] width 81 height 57
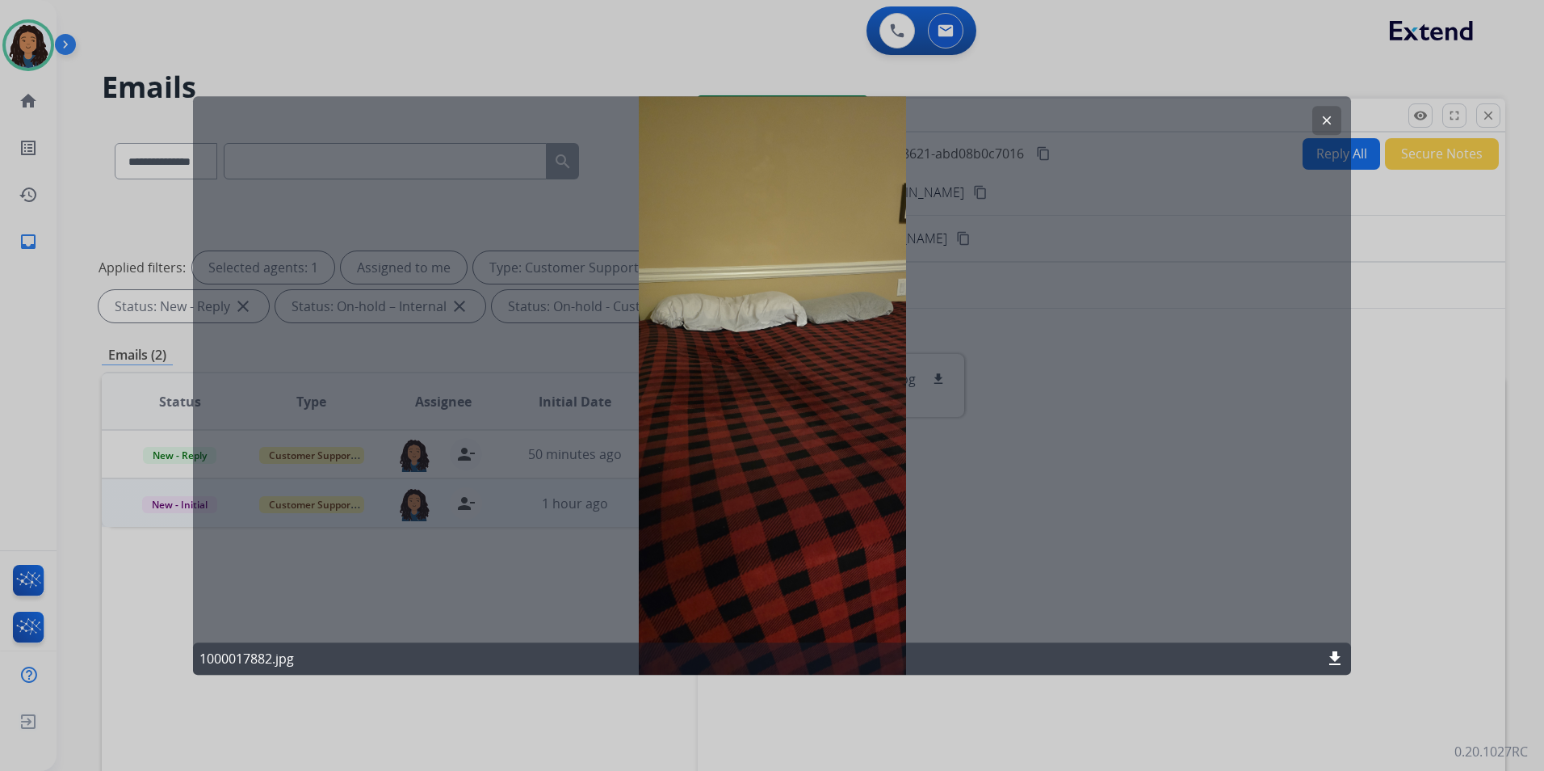
click at [1317, 122] on button "clear" at bounding box center [1327, 120] width 29 height 29
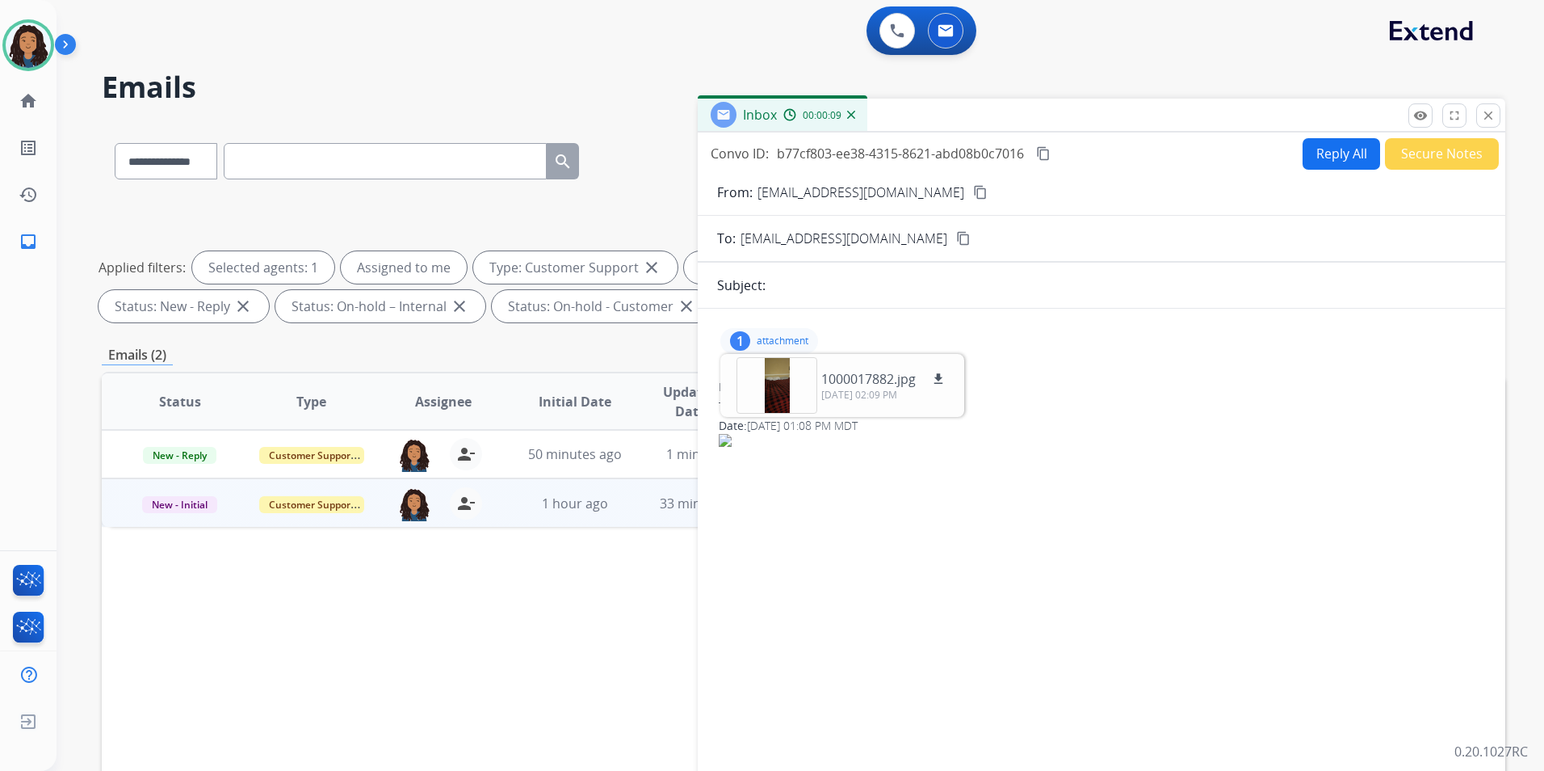
click at [971, 193] on button "content_copy" at bounding box center [980, 192] width 19 height 19
click at [939, 378] on mat-icon "download" at bounding box center [938, 379] width 15 height 15
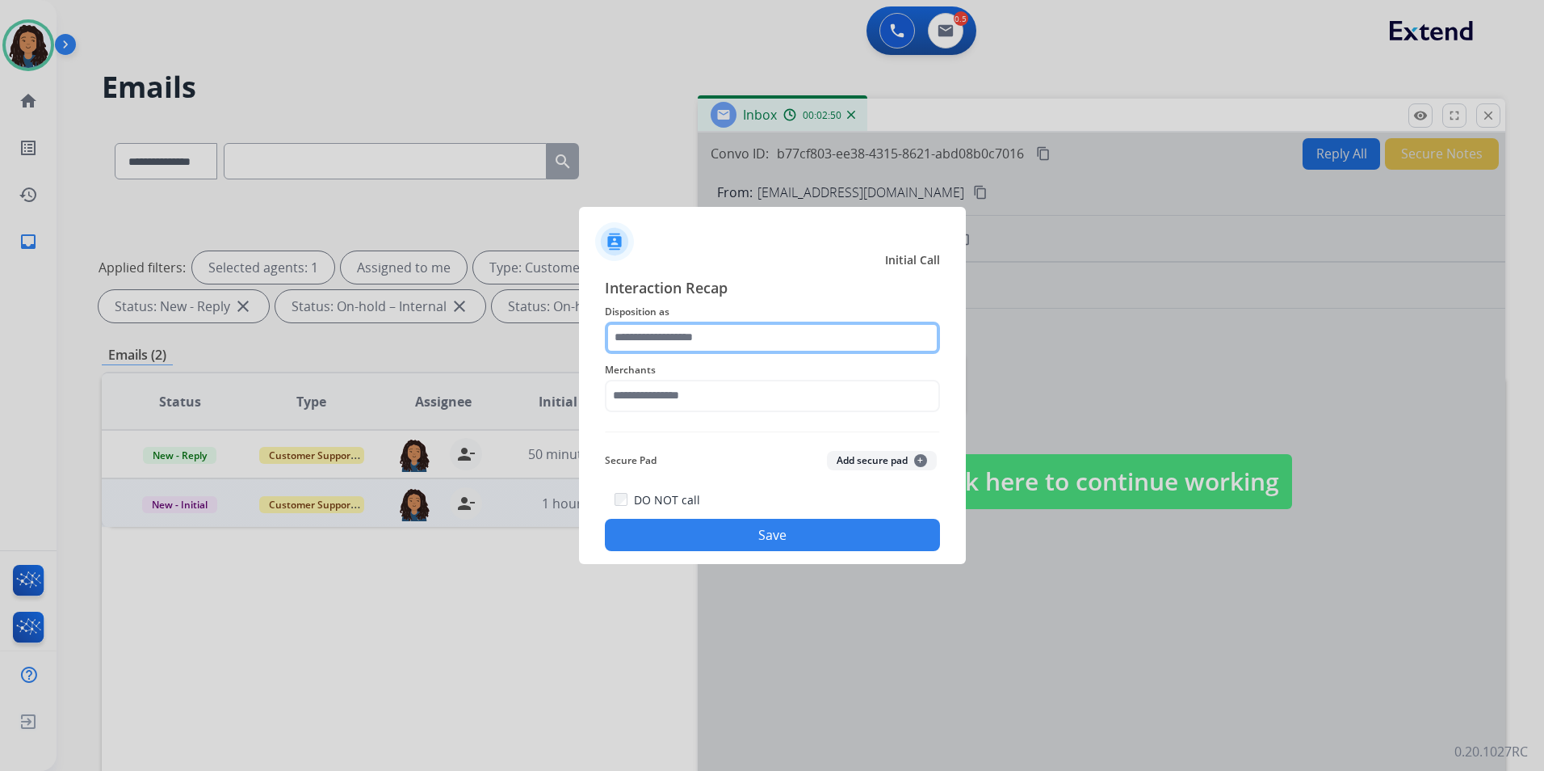
click at [725, 327] on input "text" at bounding box center [772, 337] width 335 height 32
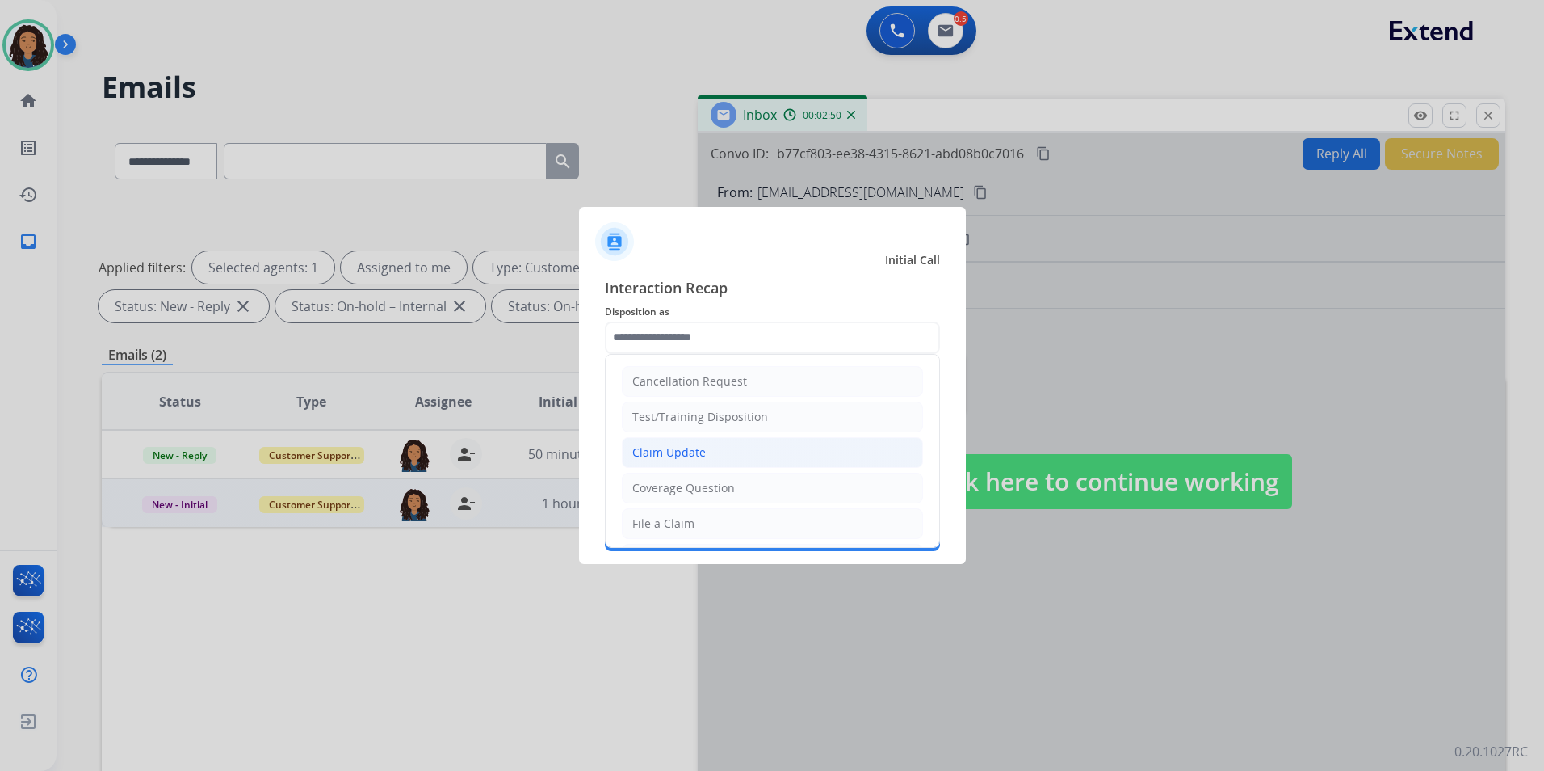
click at [693, 459] on div "Claim Update" at bounding box center [669, 452] width 74 height 16
type input "**********"
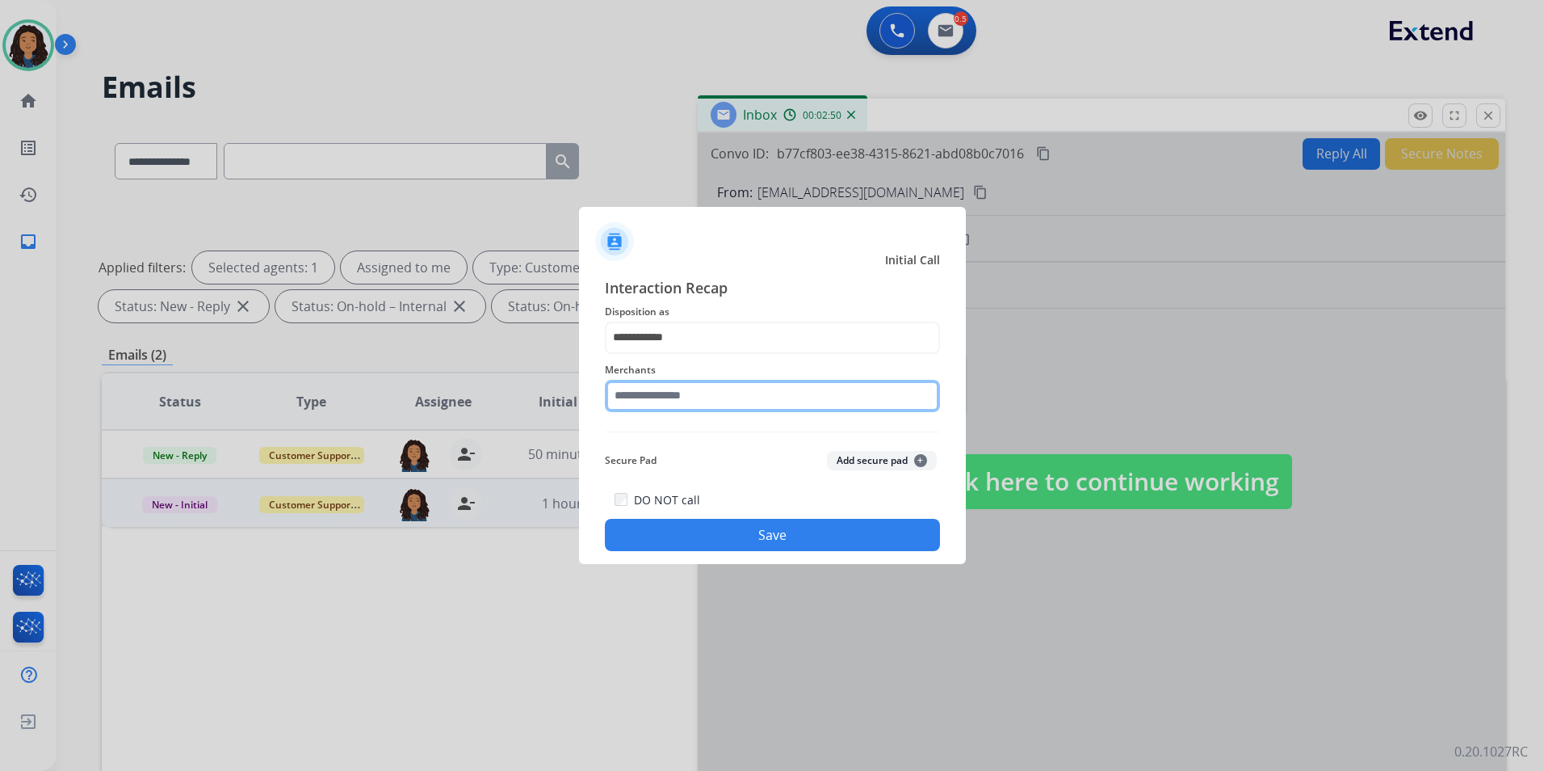
click at [711, 394] on input "text" at bounding box center [772, 396] width 335 height 32
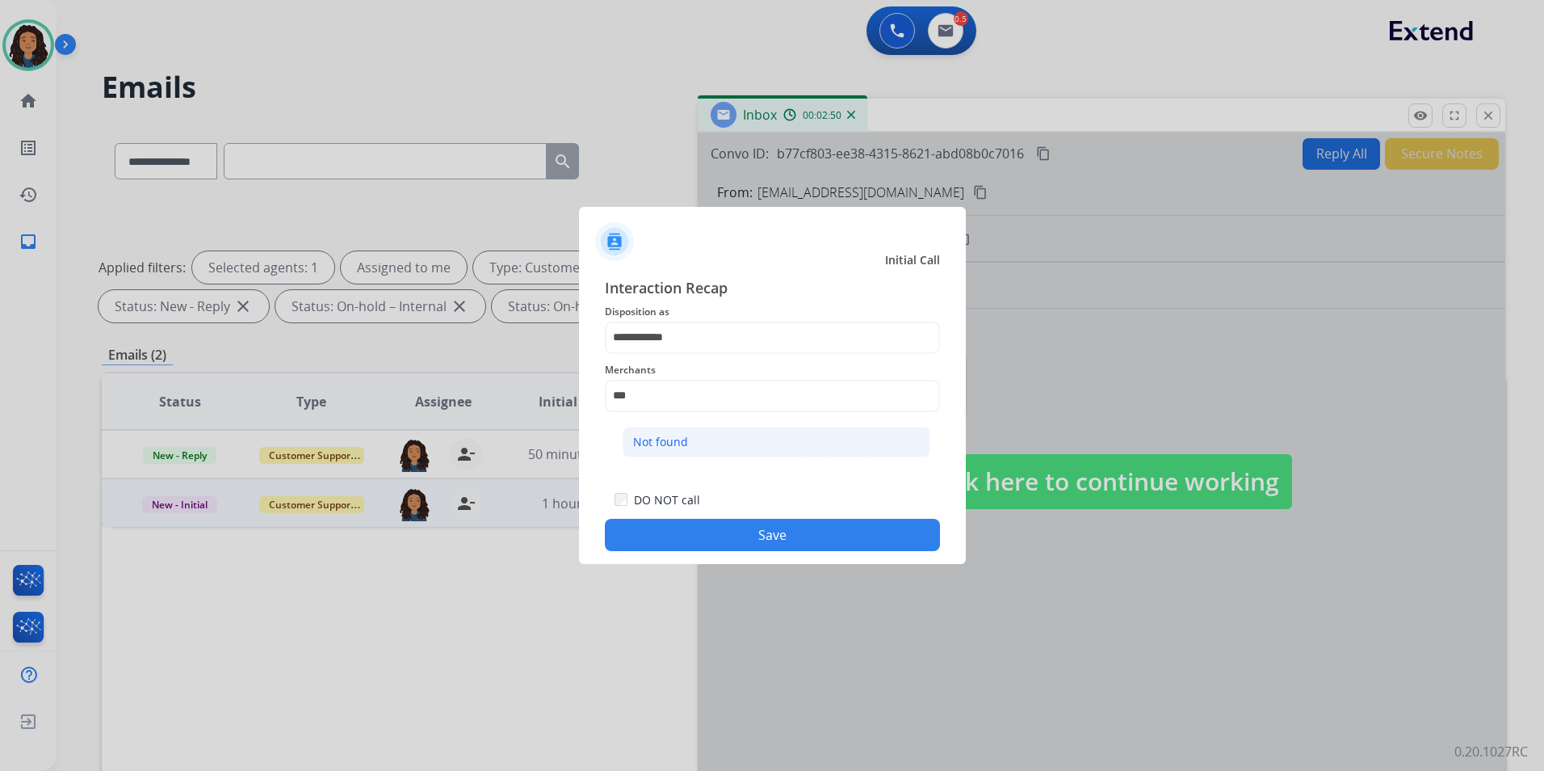
click at [716, 454] on li "Not found" at bounding box center [777, 442] width 308 height 31
type input "*********"
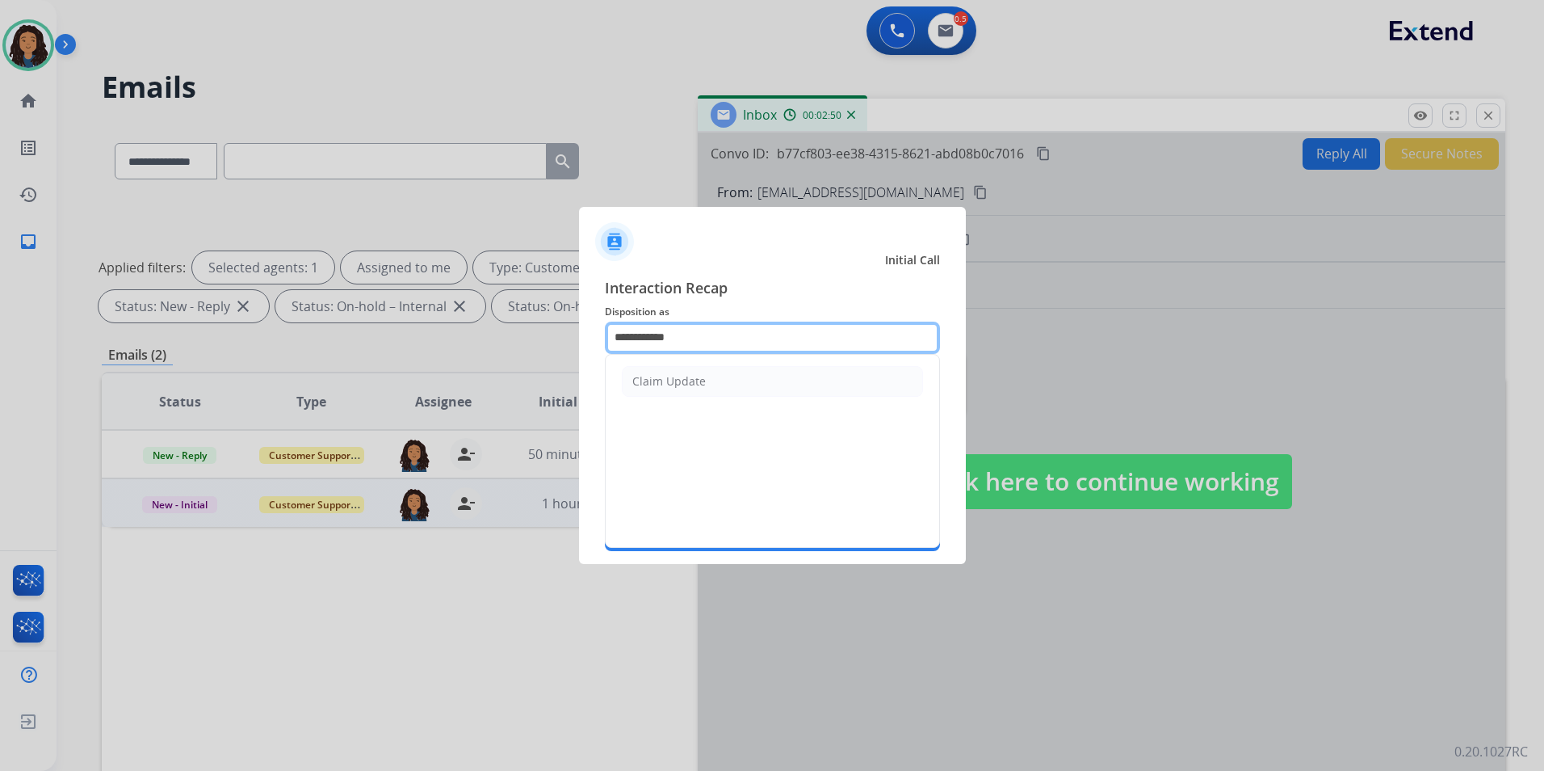
drag, startPoint x: 721, startPoint y: 349, endPoint x: 577, endPoint y: 348, distance: 143.8
click at [0, 345] on app-contact-recap-modal "**********" at bounding box center [0, 385] width 0 height 771
click at [792, 395] on li "Other" at bounding box center [772, 381] width 301 height 31
type input "*****"
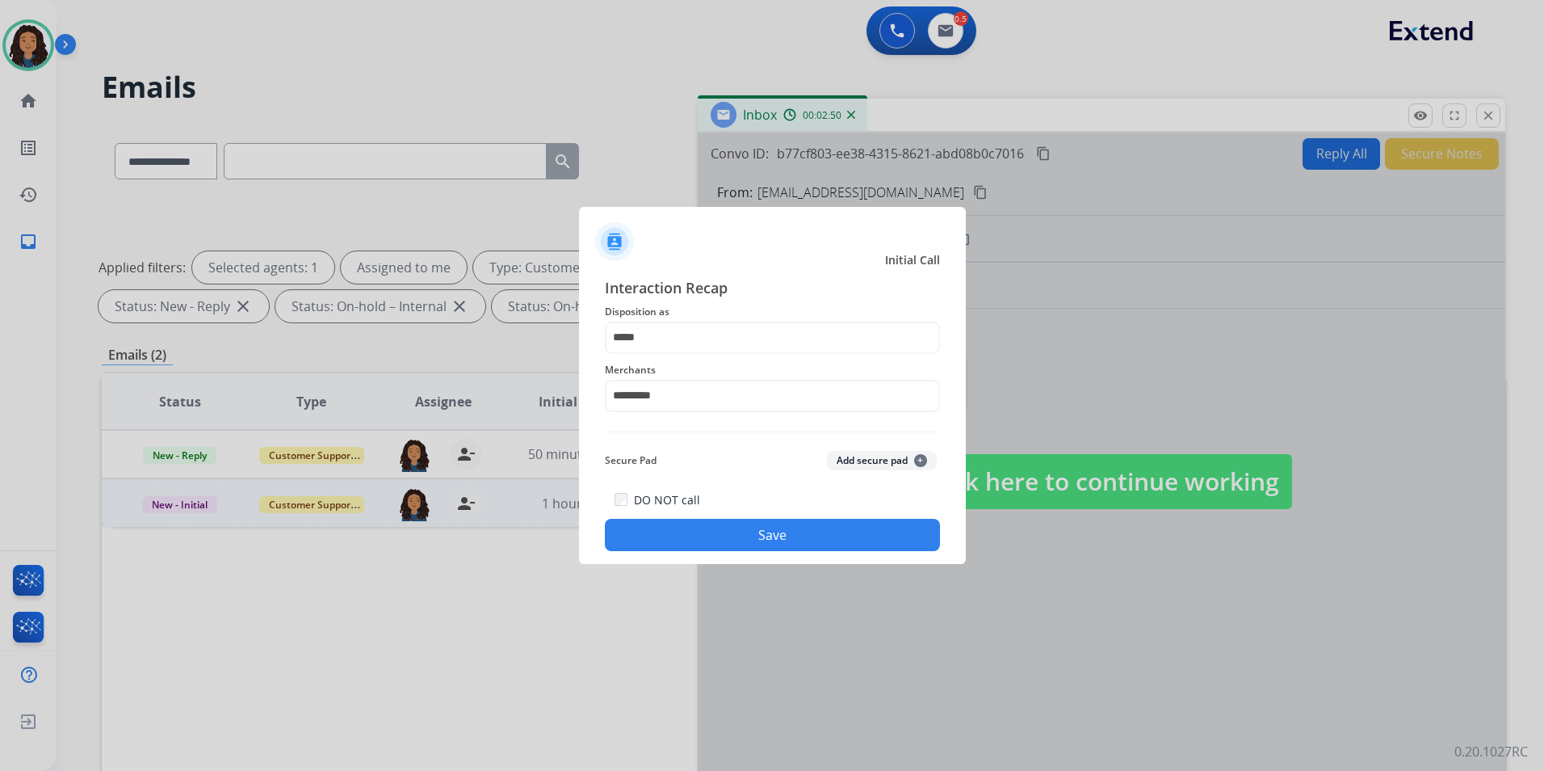
click at [696, 540] on button "Save" at bounding box center [772, 535] width 335 height 32
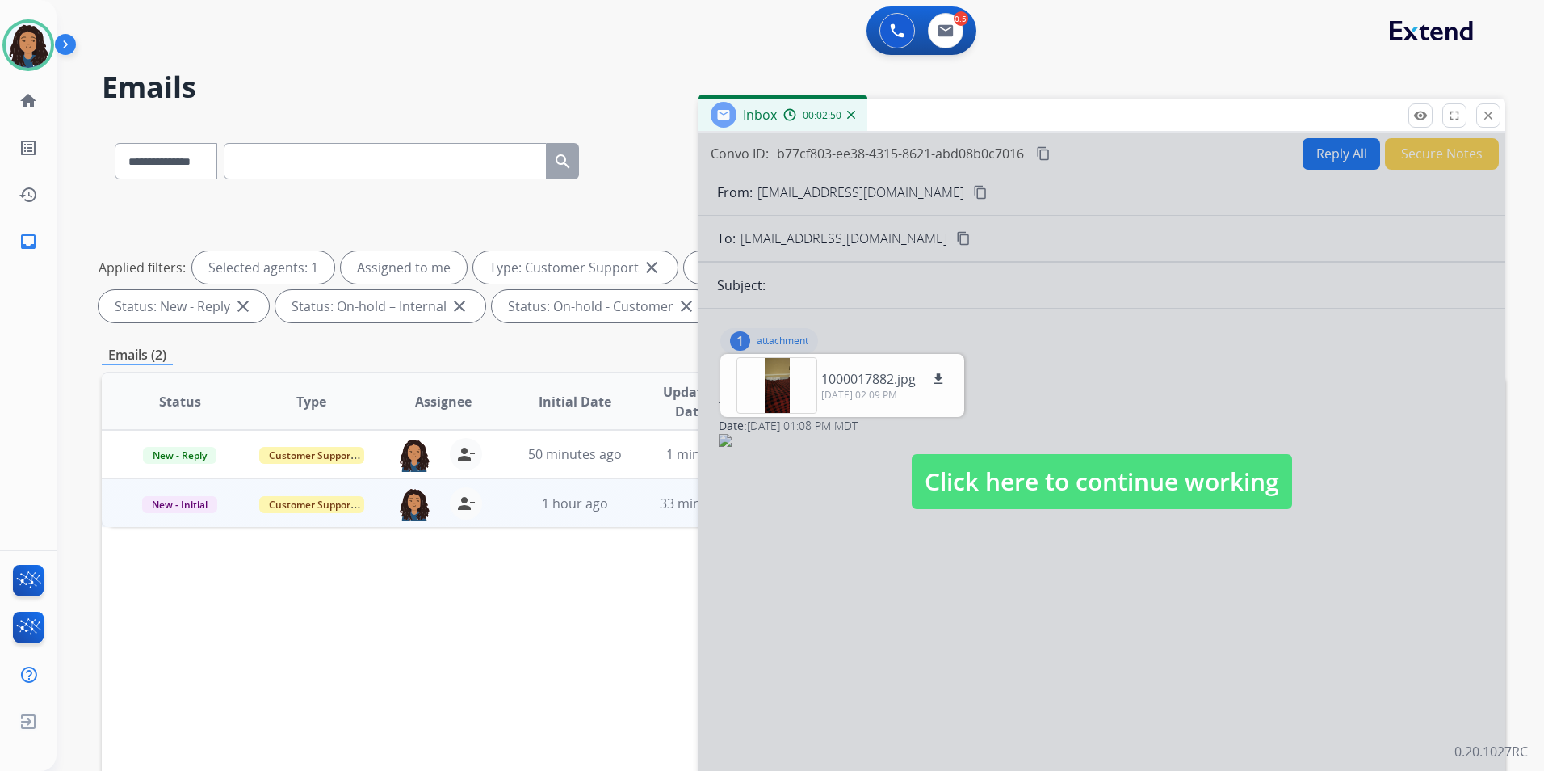
click at [1103, 326] on div at bounding box center [1102, 465] width 808 height 666
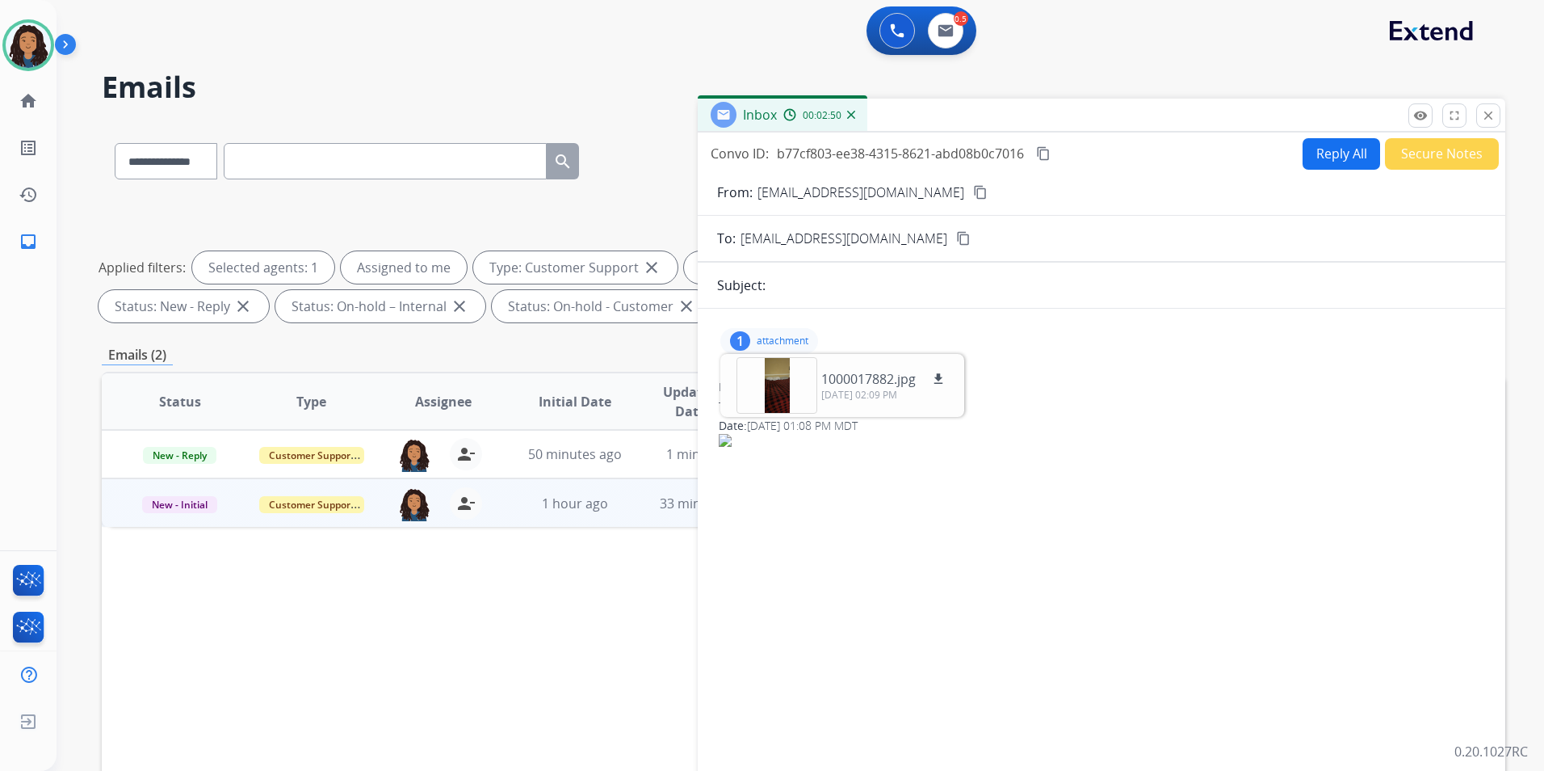
click at [1044, 148] on mat-icon "content_copy" at bounding box center [1043, 153] width 15 height 15
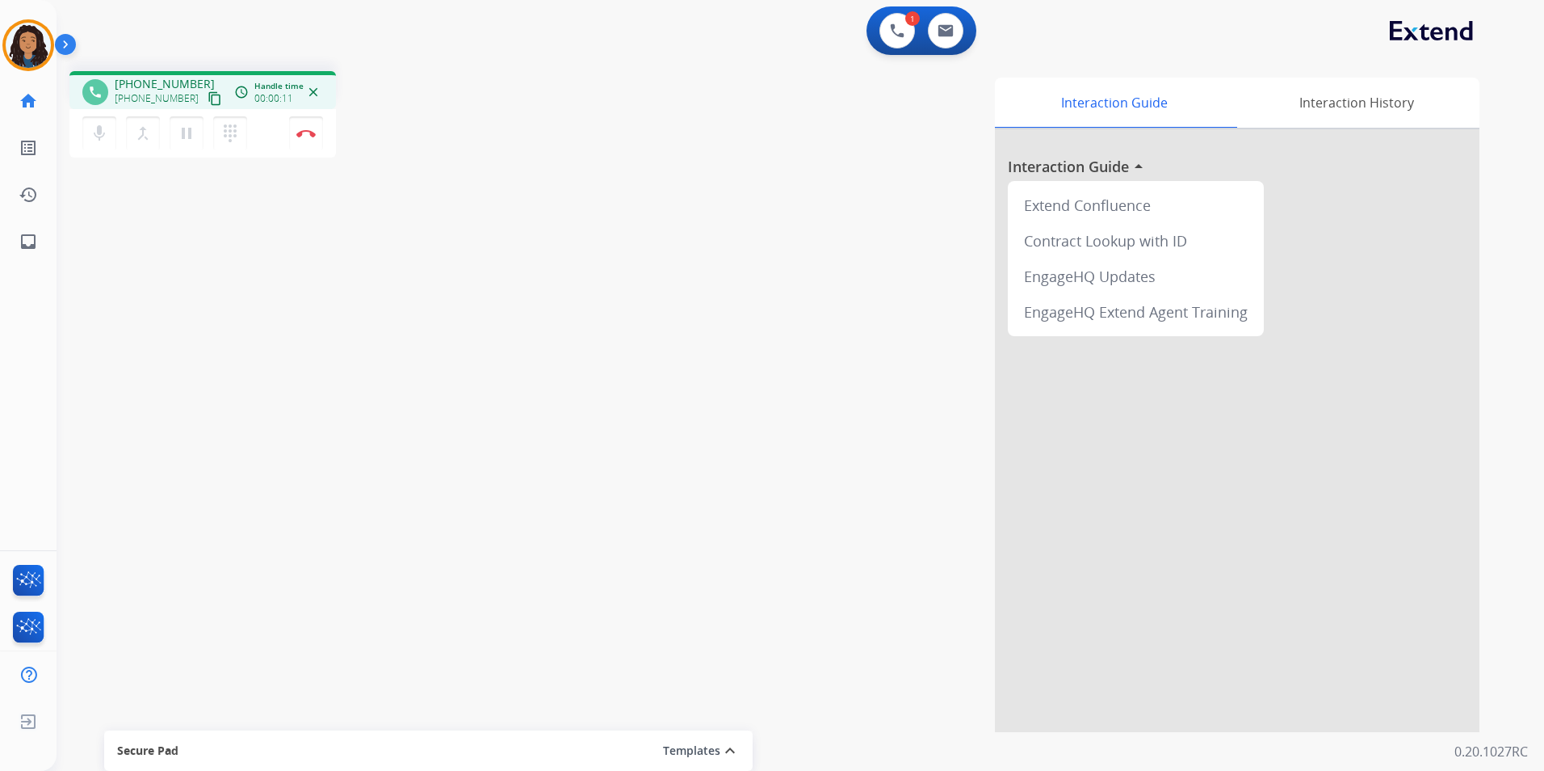
click at [208, 97] on mat-icon "content_copy" at bounding box center [215, 98] width 15 height 15
click at [191, 134] on mat-icon "pause" at bounding box center [186, 133] width 19 height 19
click at [88, 139] on button "mic Mute" at bounding box center [99, 133] width 34 height 34
click at [100, 132] on mat-icon "mic_off" at bounding box center [99, 133] width 19 height 19
click at [179, 137] on mat-icon "play_arrow" at bounding box center [186, 133] width 19 height 19
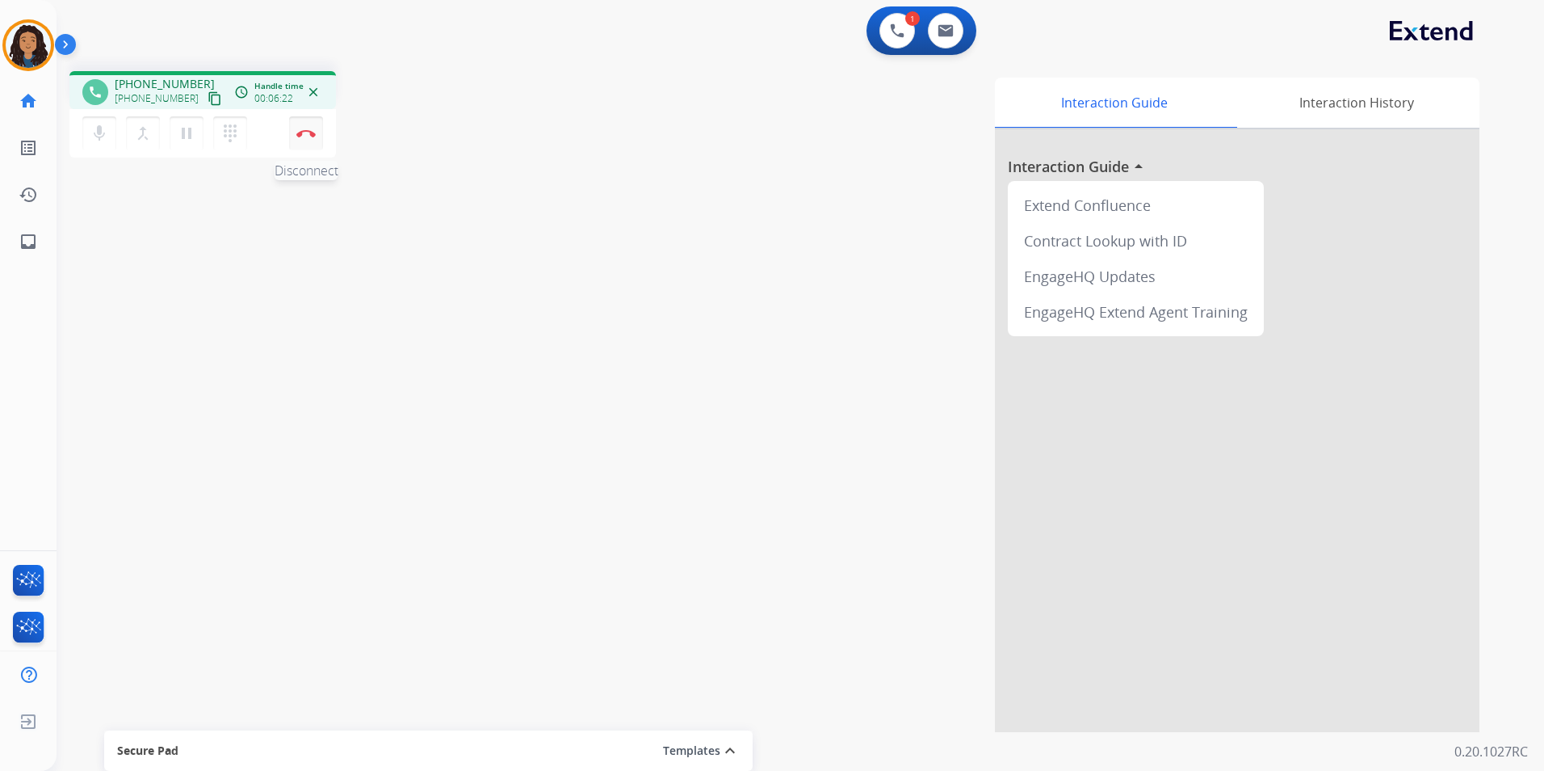
click at [309, 139] on button "Disconnect" at bounding box center [306, 133] width 34 height 34
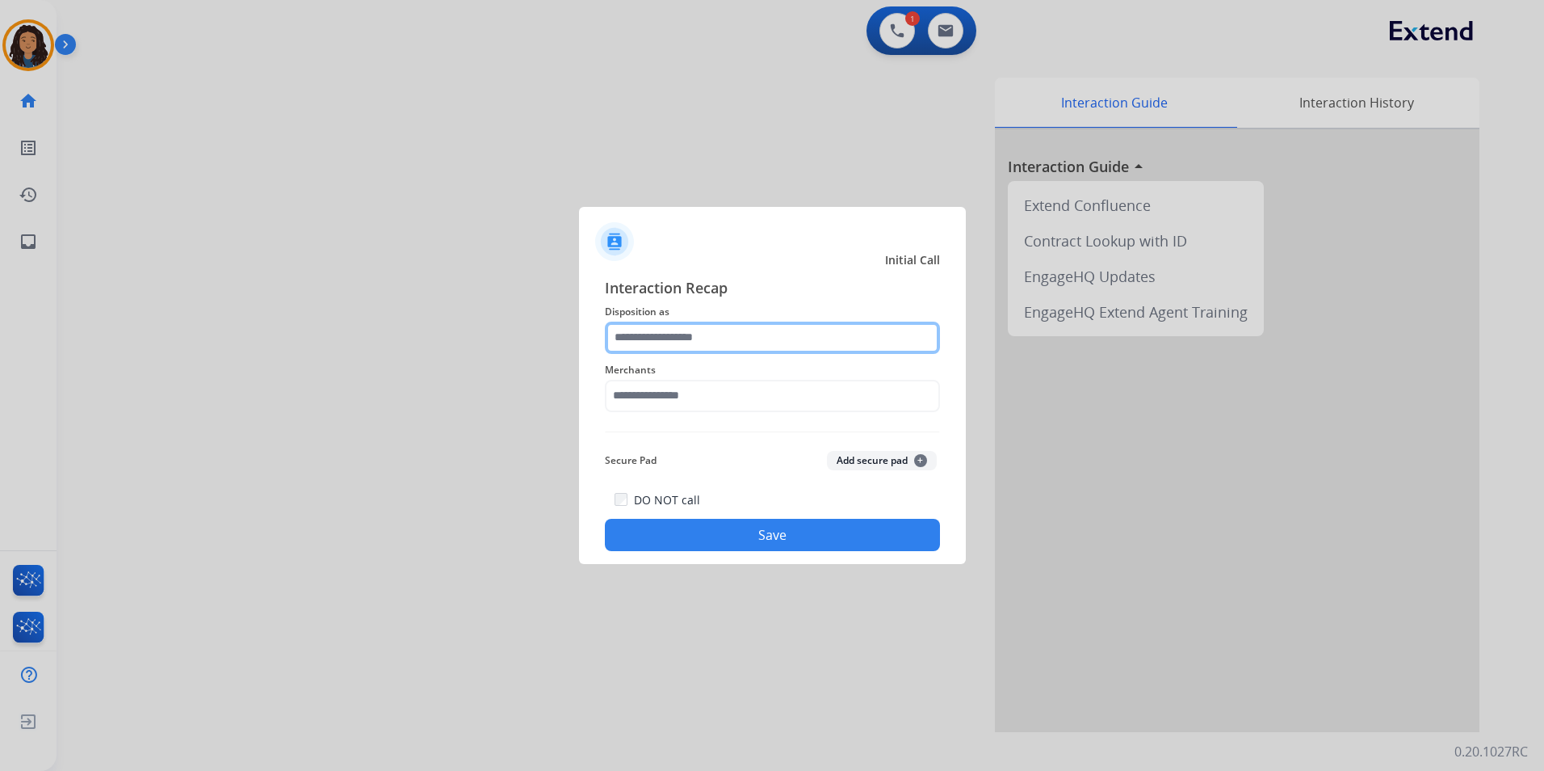
click at [702, 342] on input "text" at bounding box center [772, 337] width 335 height 32
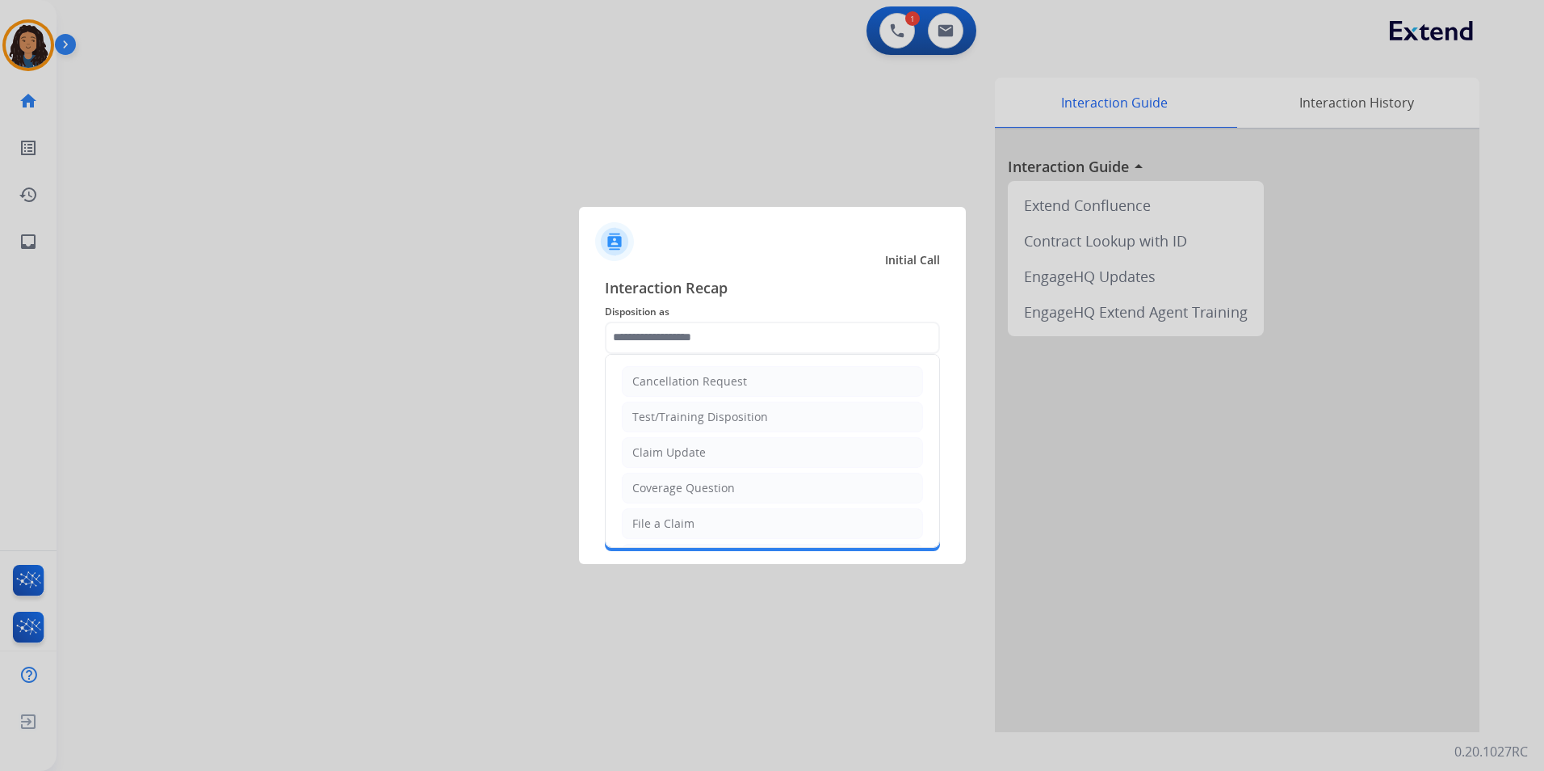
click at [691, 451] on div "Claim Update" at bounding box center [669, 452] width 74 height 16
type input "**********"
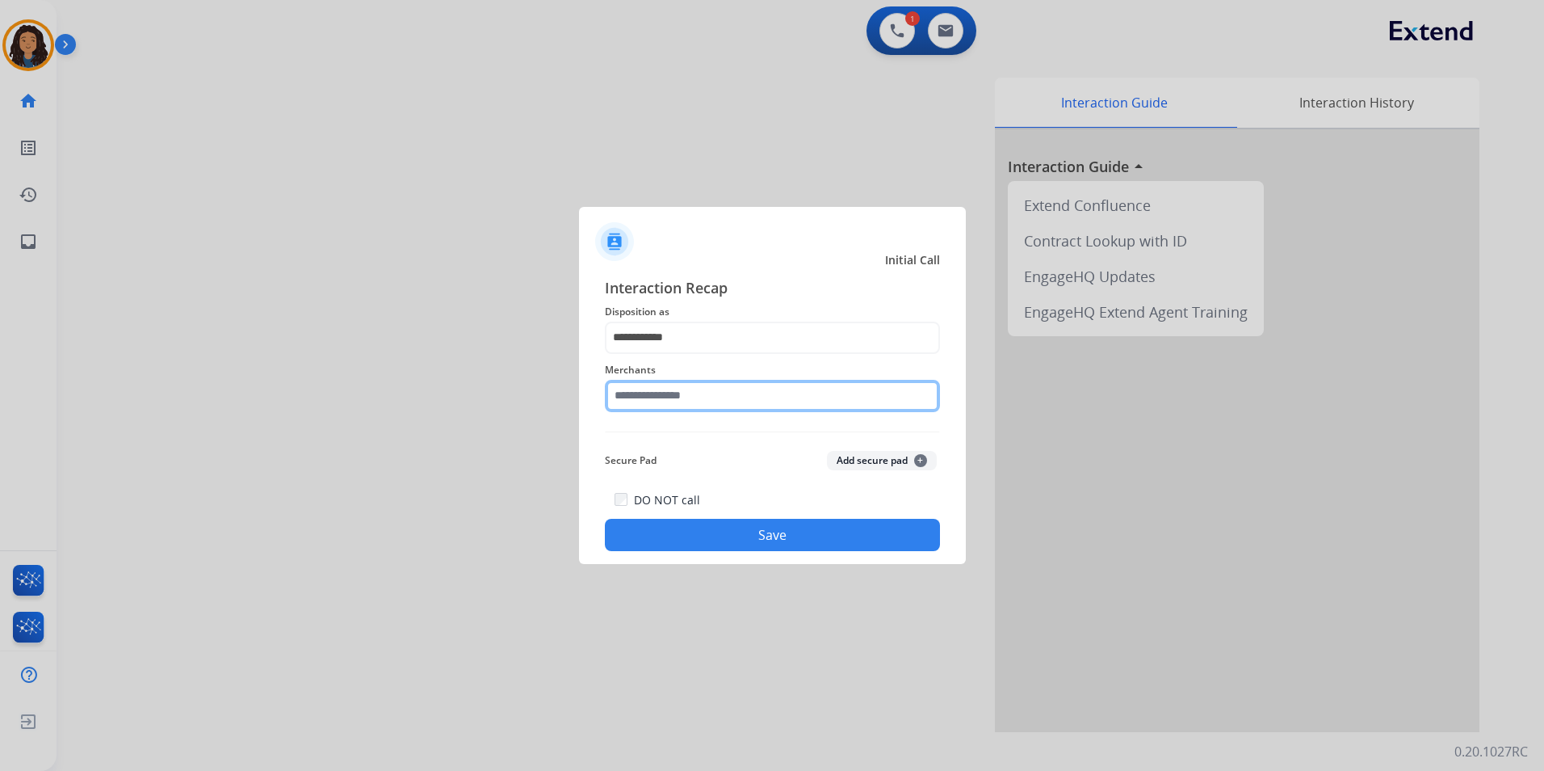
click at [676, 409] on input "text" at bounding box center [772, 396] width 335 height 32
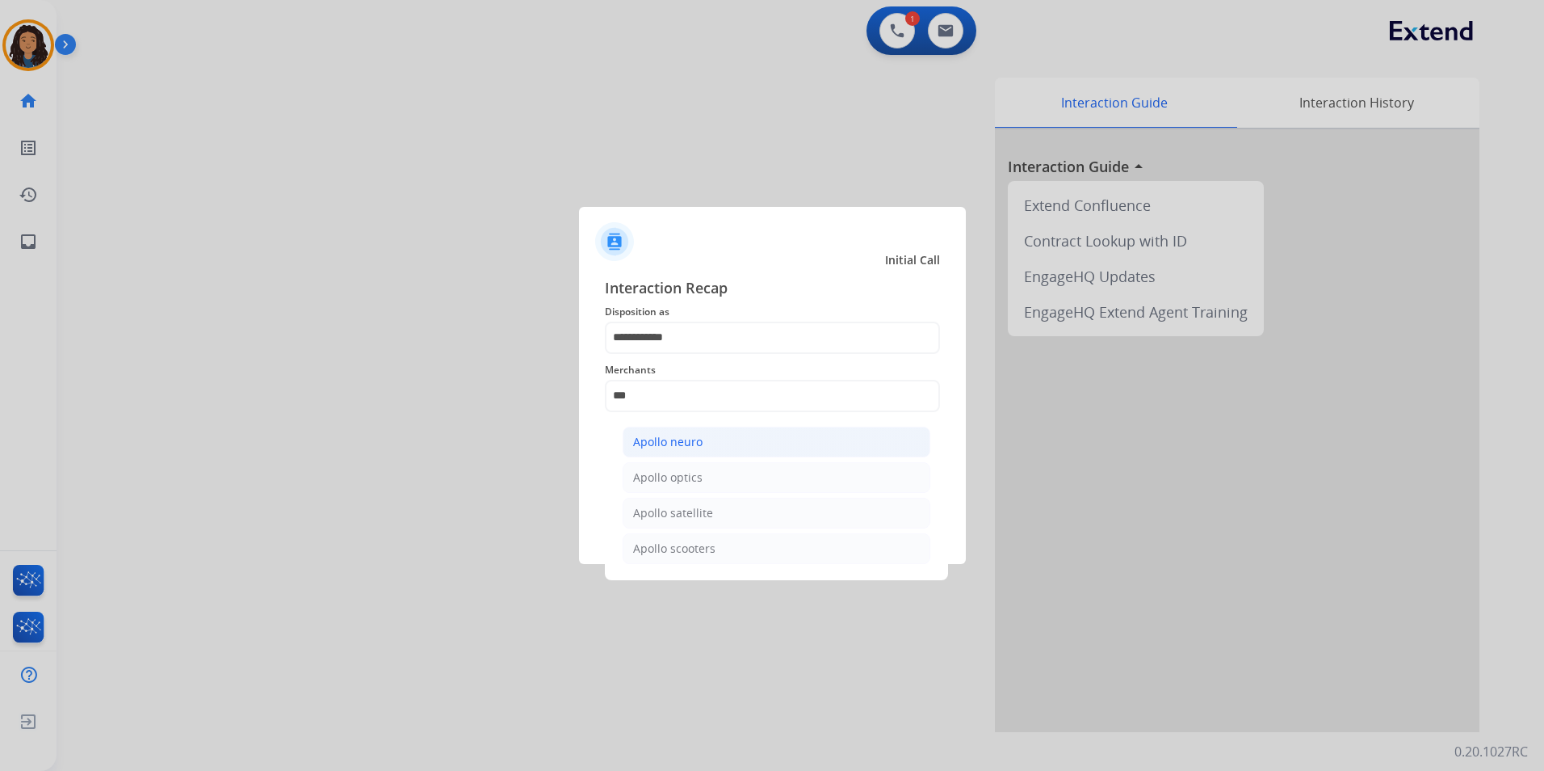
click at [711, 439] on li "Apollo neuro" at bounding box center [777, 442] width 308 height 31
type input "**********"
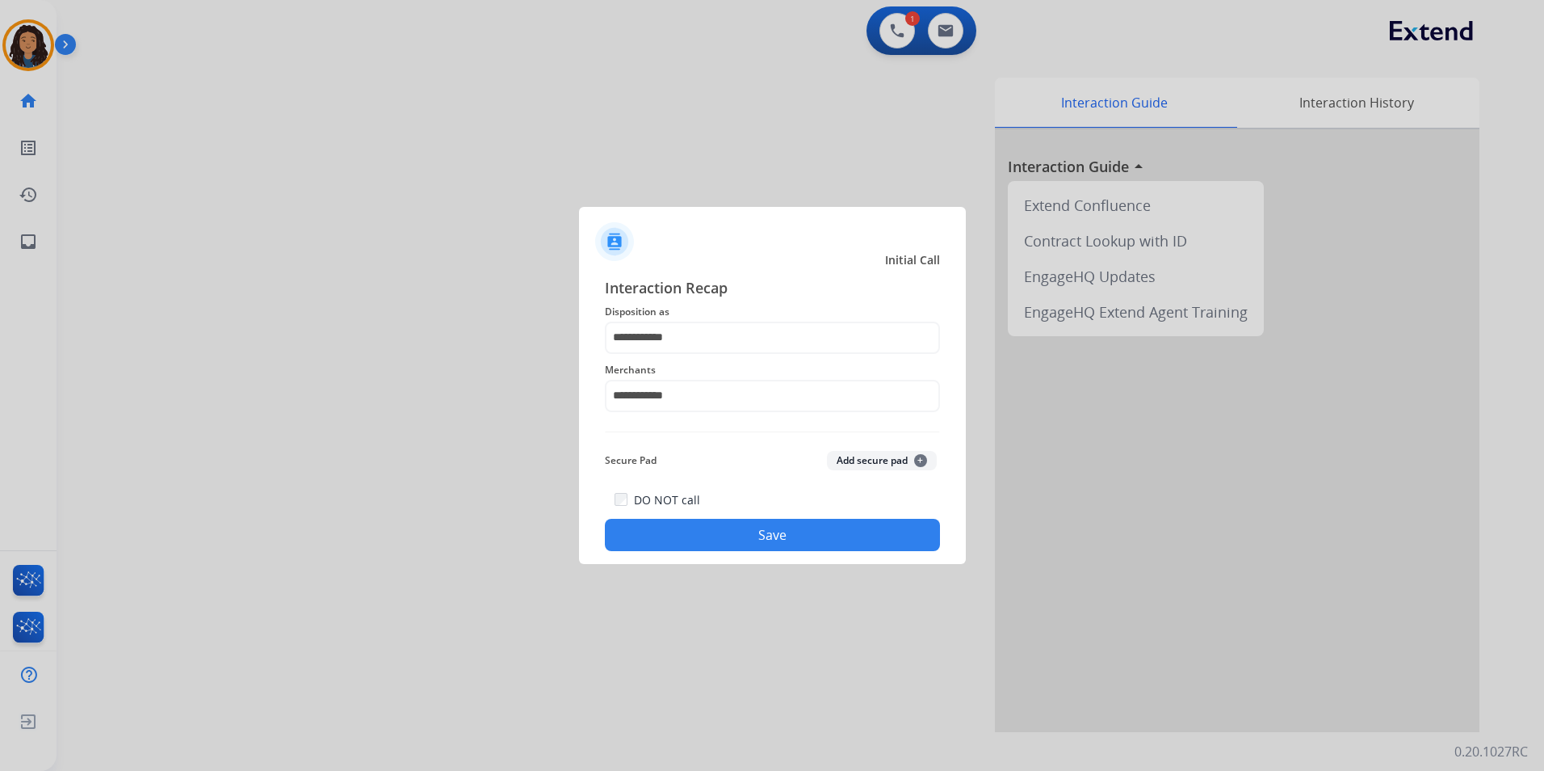
click at [691, 537] on button "Save" at bounding box center [772, 535] width 335 height 32
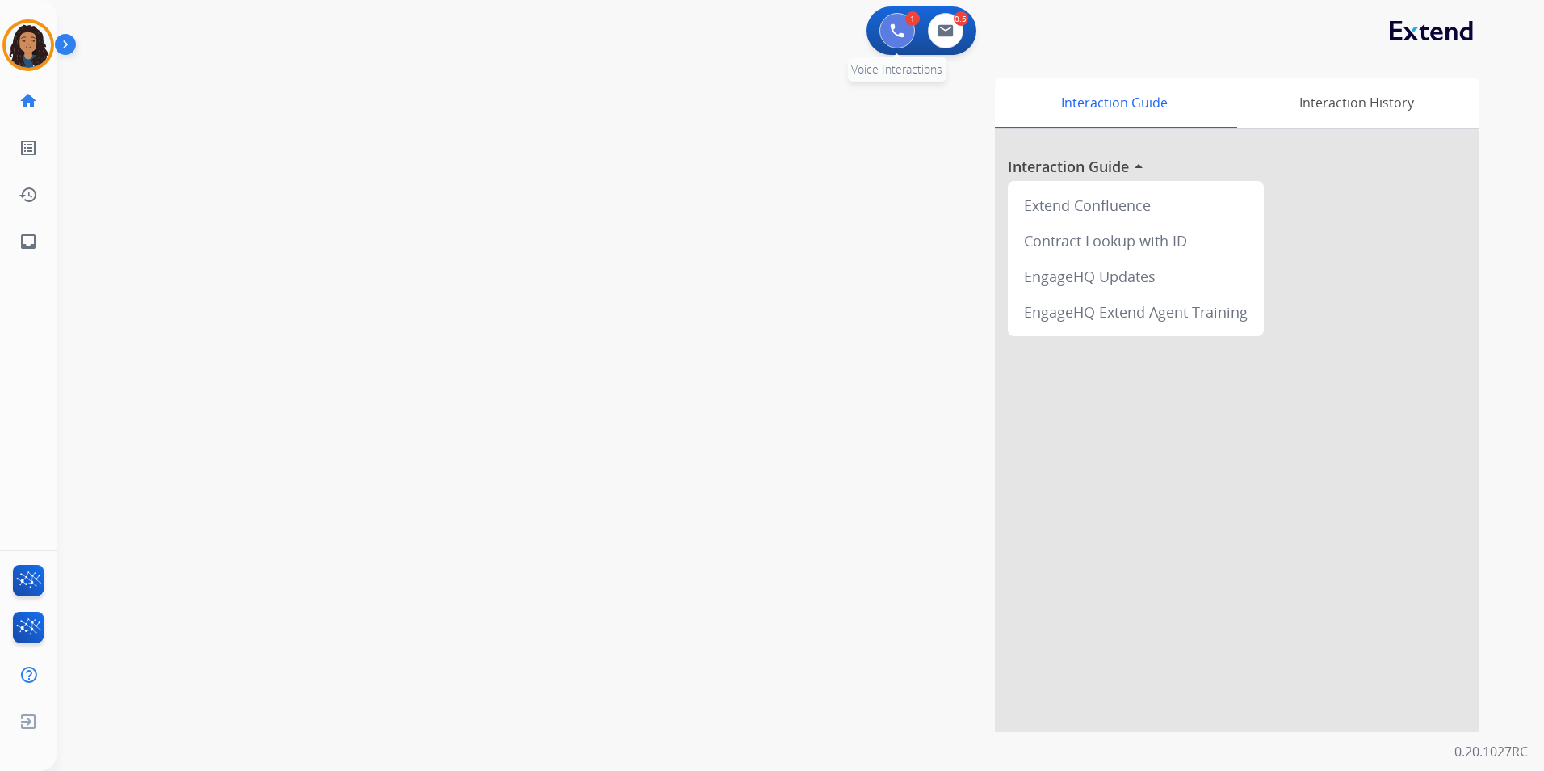
click at [892, 24] on img at bounding box center [897, 30] width 15 height 15
click at [896, 29] on img at bounding box center [897, 30] width 15 height 15
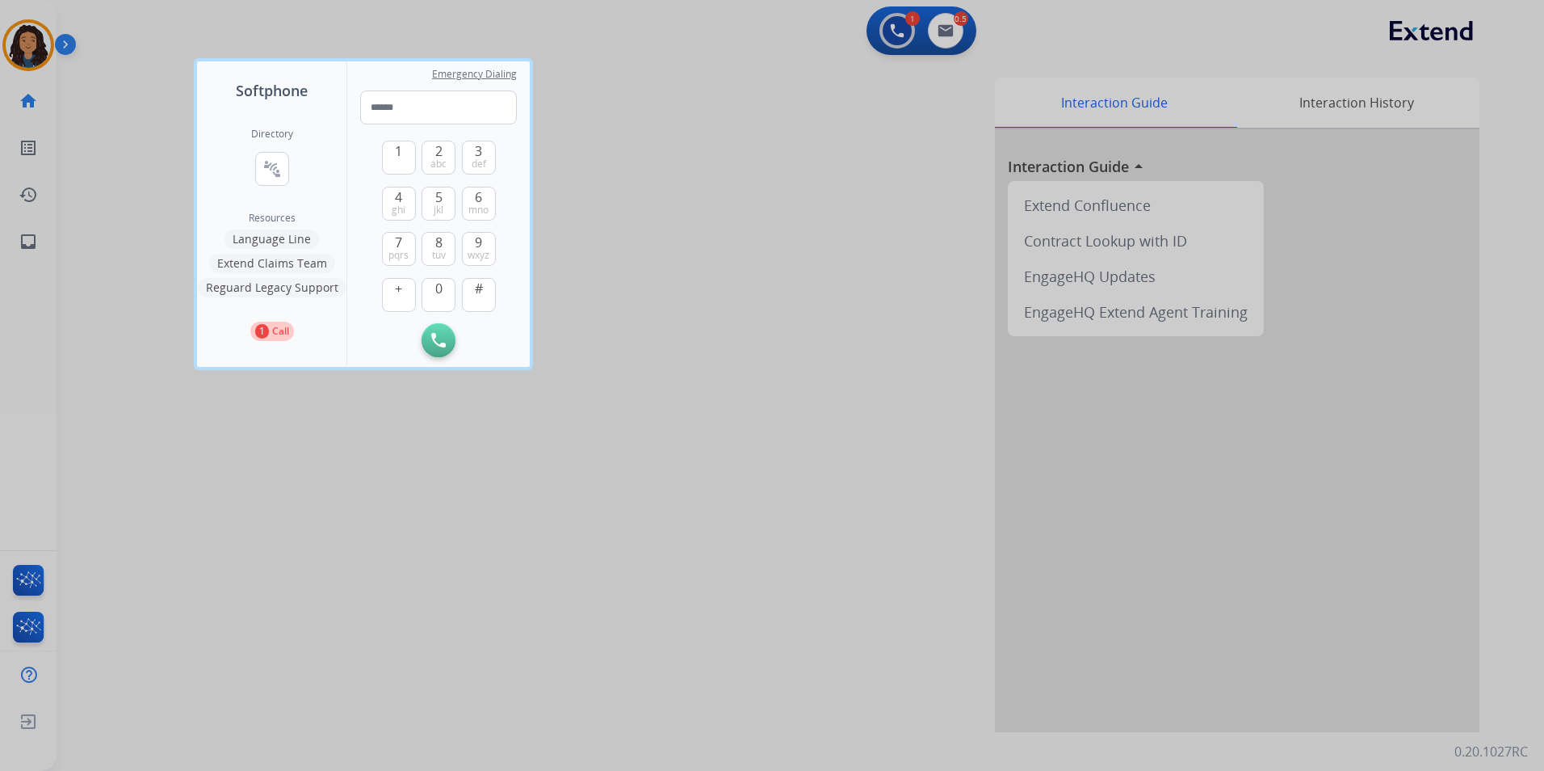
click at [41, 54] on div at bounding box center [772, 385] width 1544 height 771
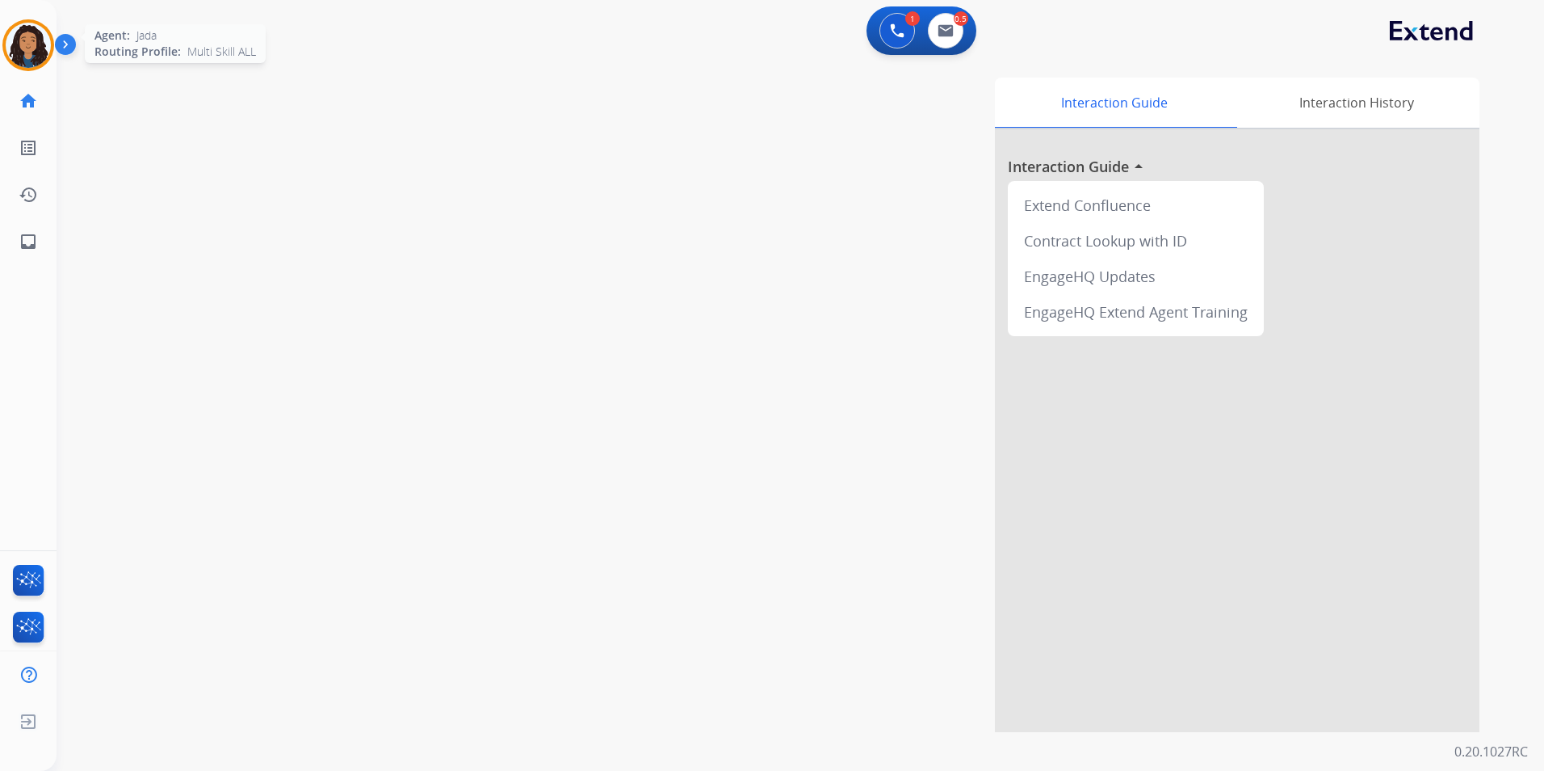
click at [36, 53] on img at bounding box center [28, 45] width 45 height 45
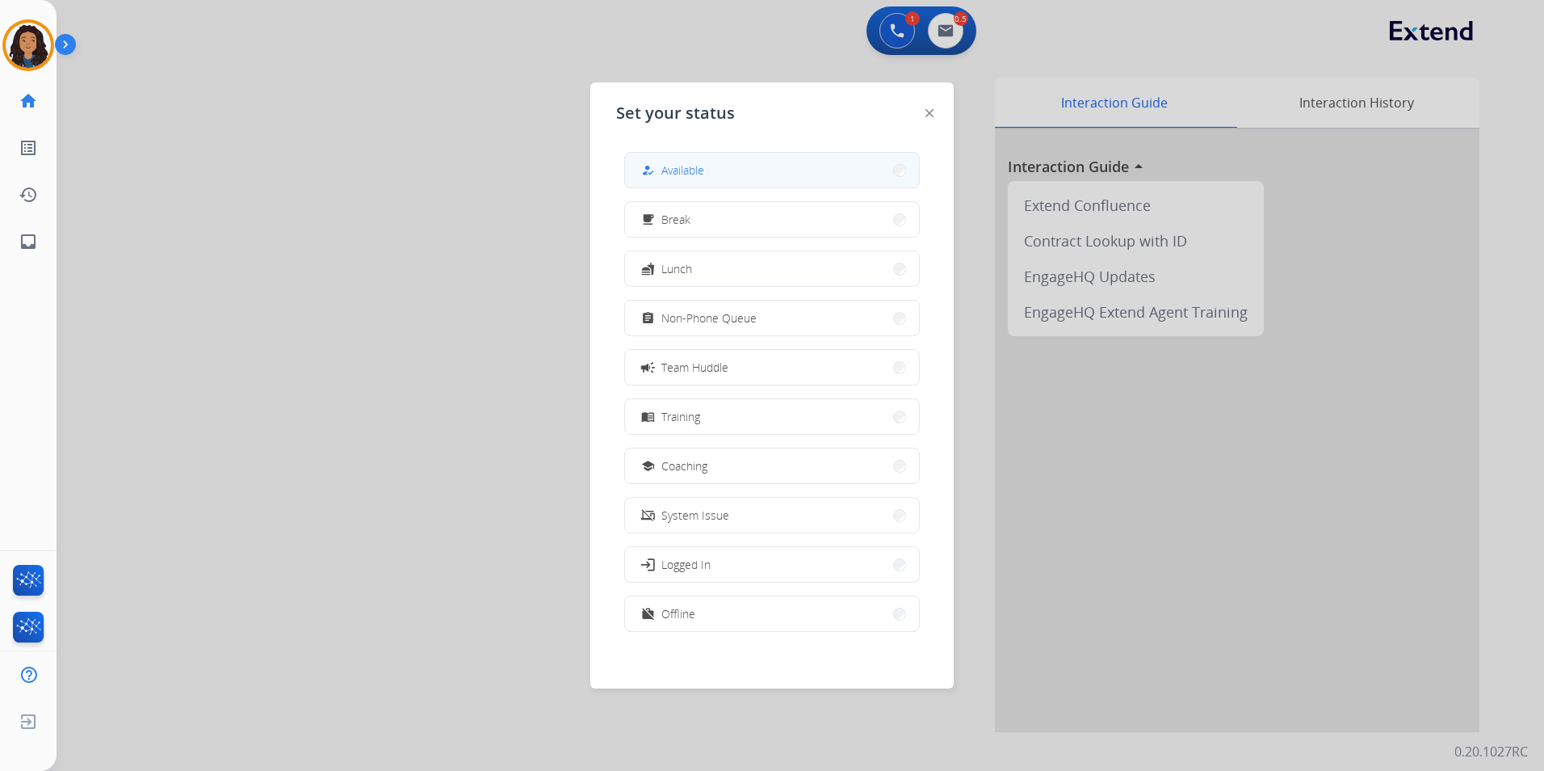
click at [700, 162] on span "Available" at bounding box center [683, 170] width 43 height 17
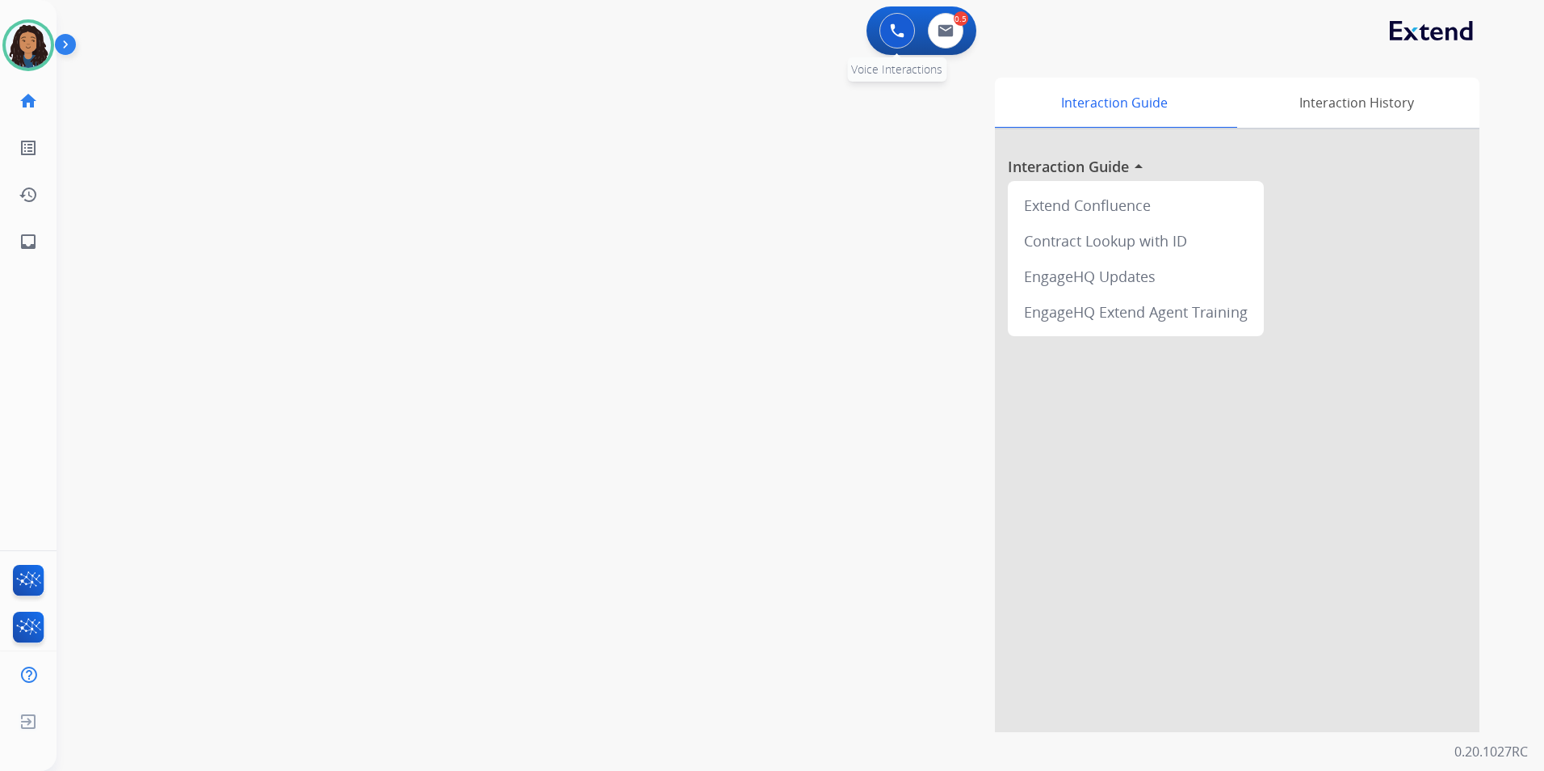
click at [906, 36] on button at bounding box center [898, 31] width 36 height 36
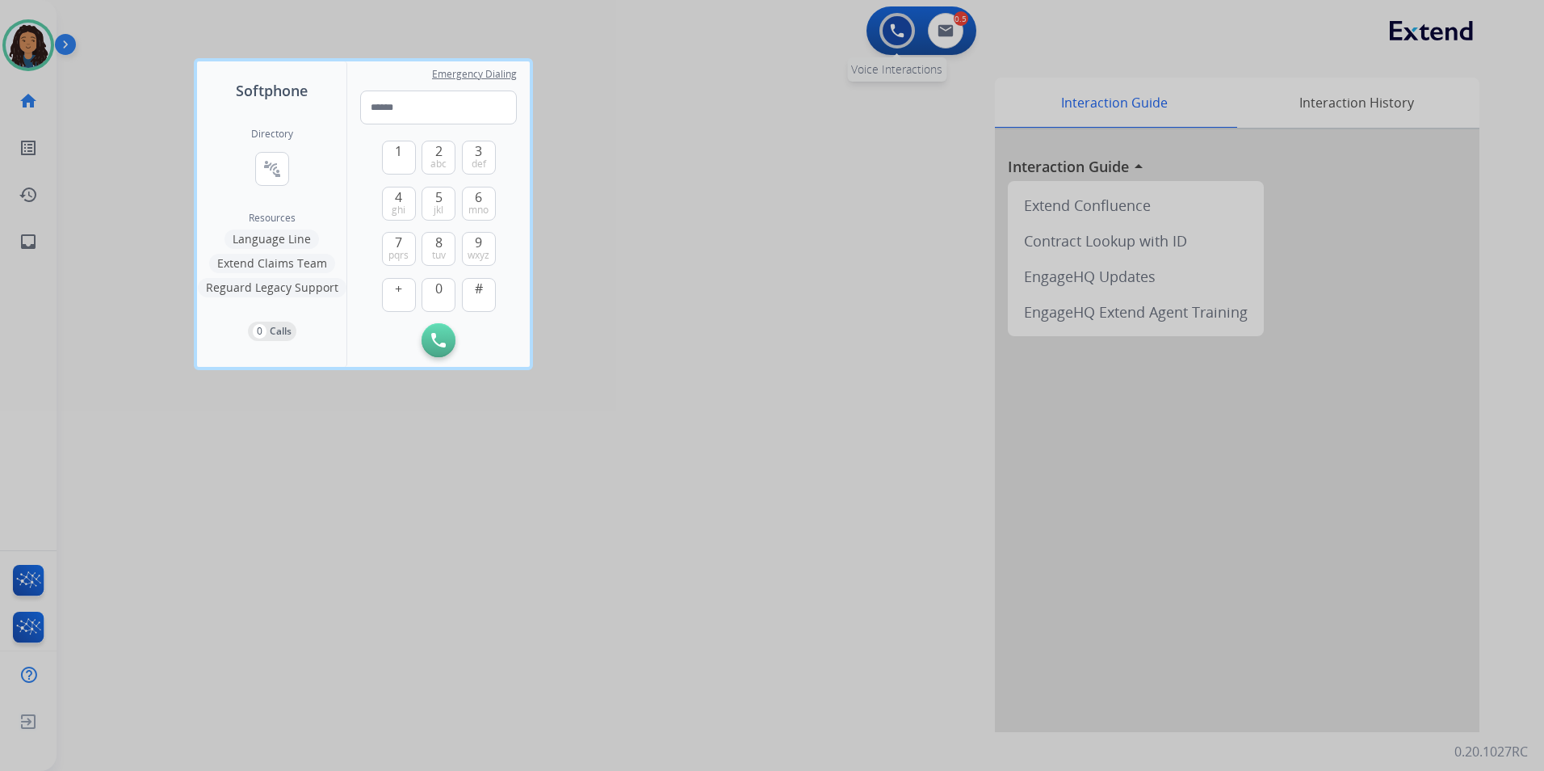
click at [901, 33] on div at bounding box center [772, 385] width 1544 height 771
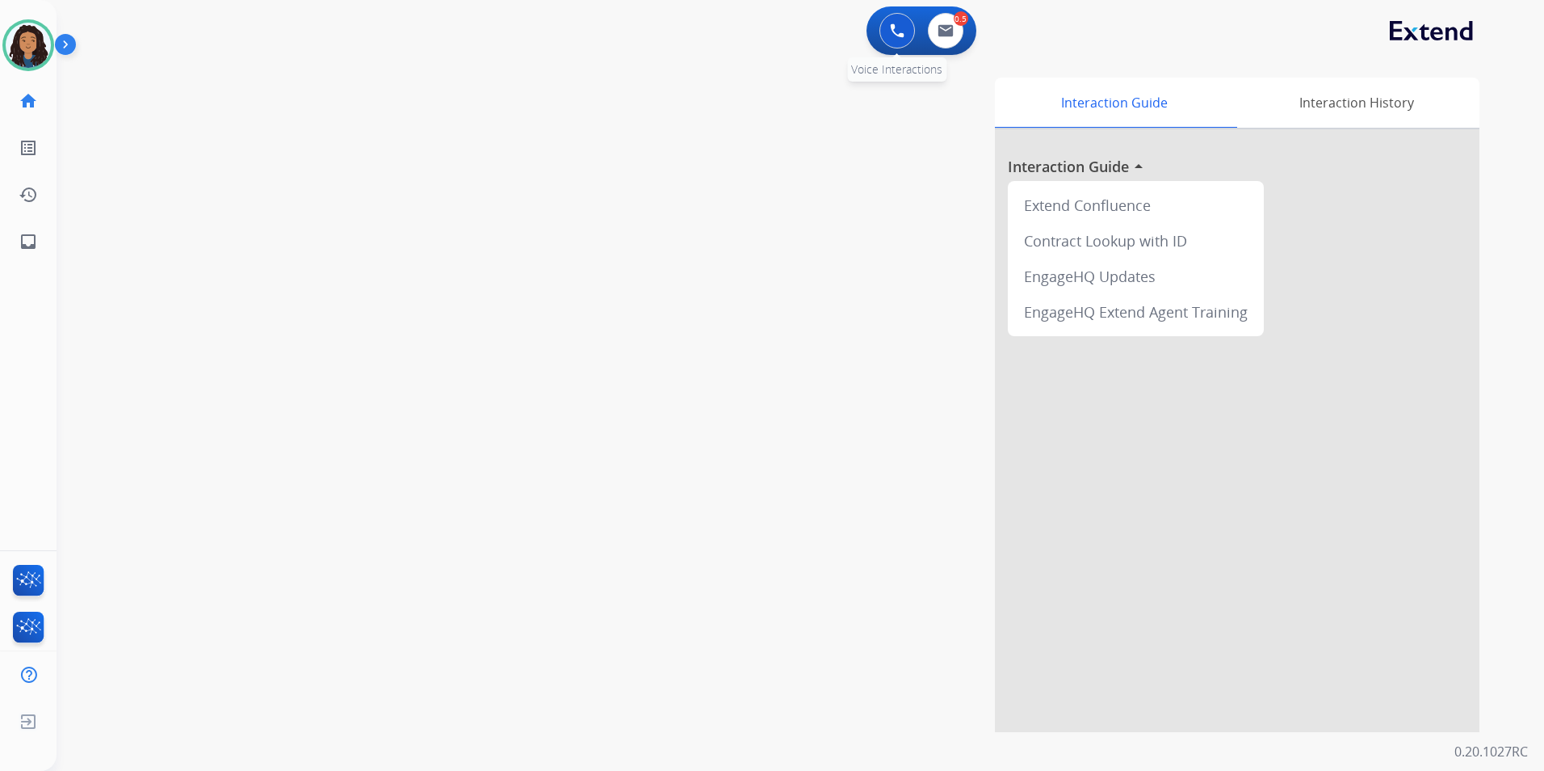
click at [901, 25] on button at bounding box center [898, 31] width 36 height 36
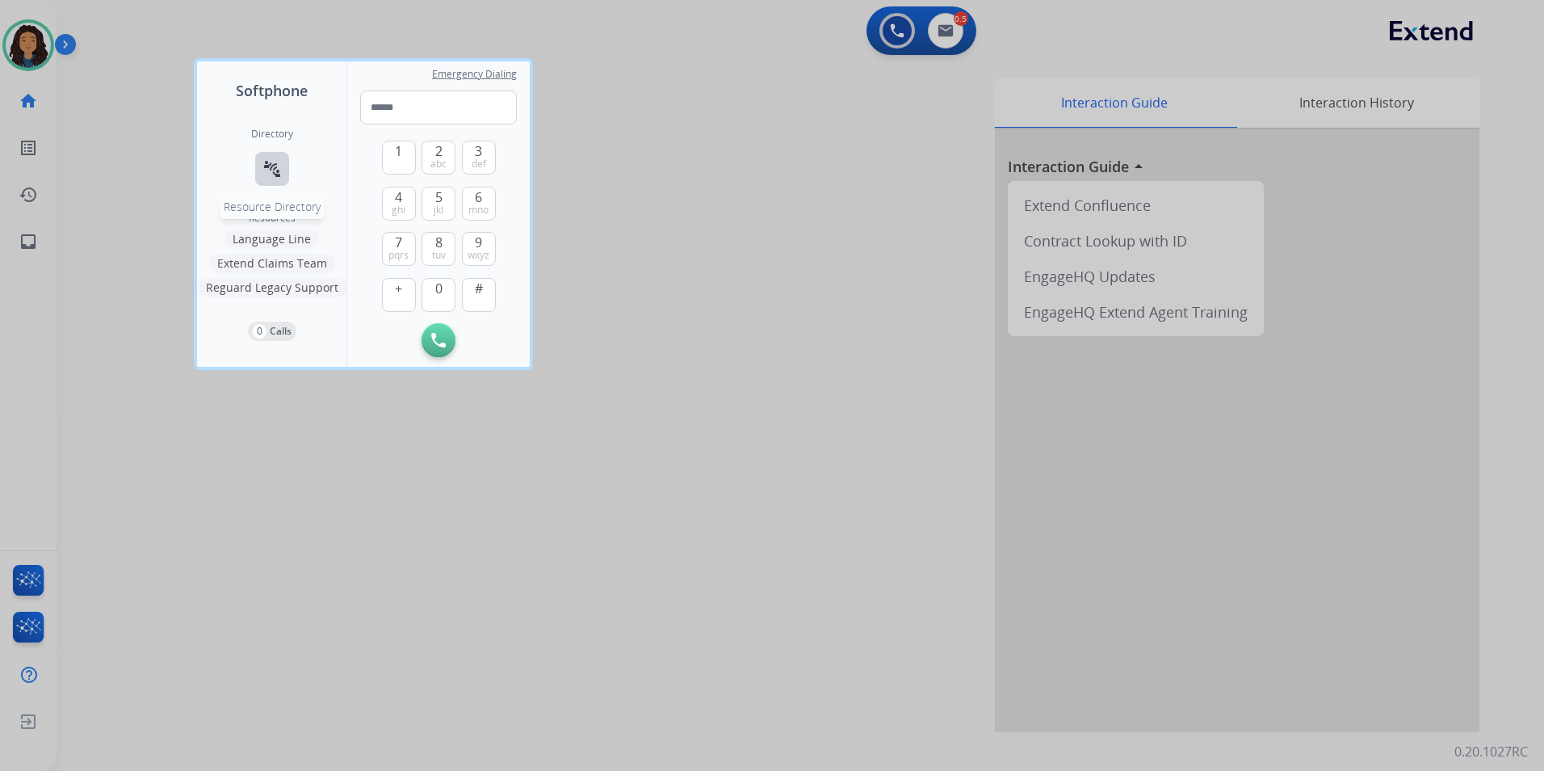
click at [271, 170] on mat-icon "connect_without_contact" at bounding box center [272, 168] width 19 height 19
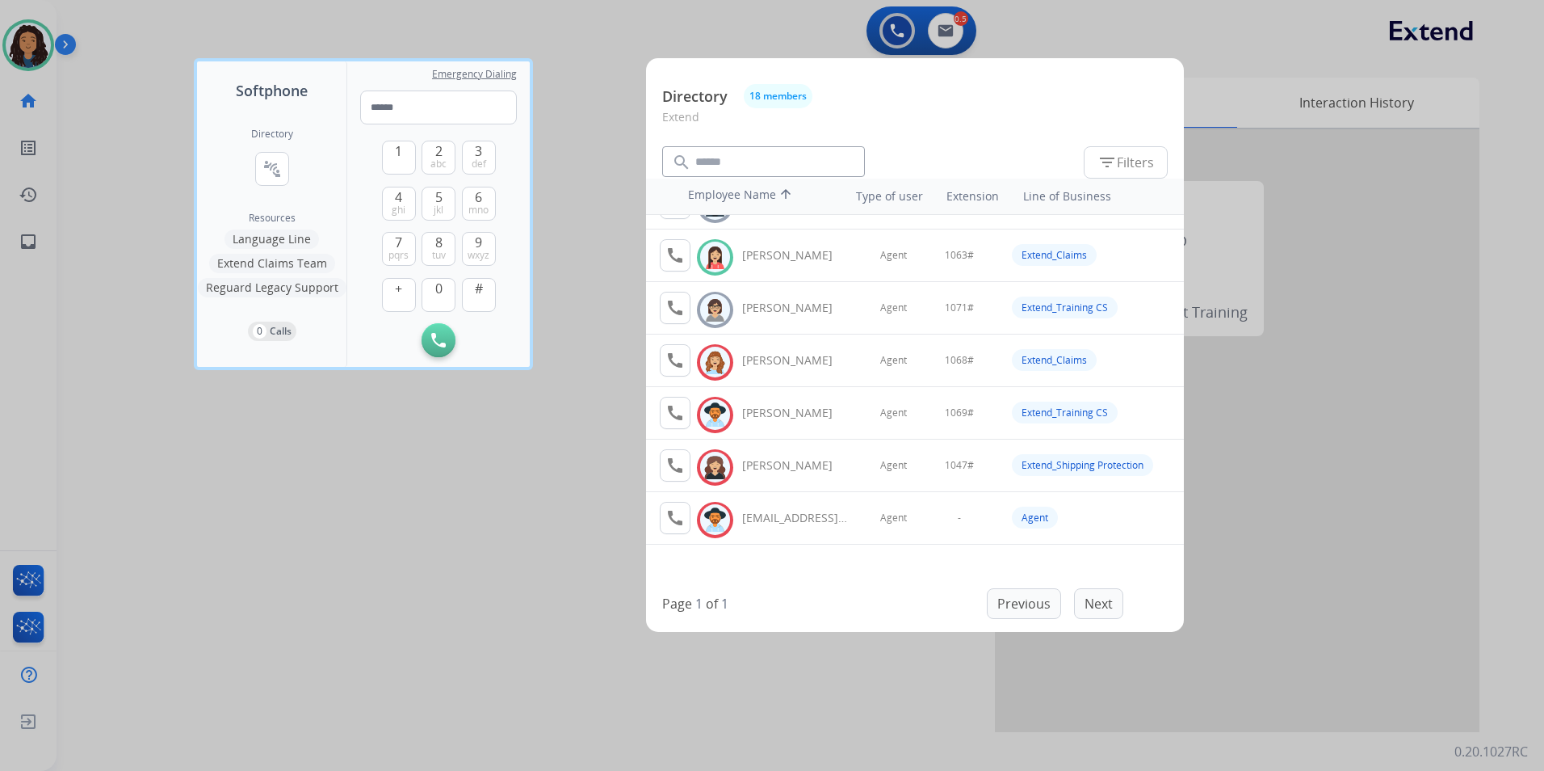
scroll to position [373, 0]
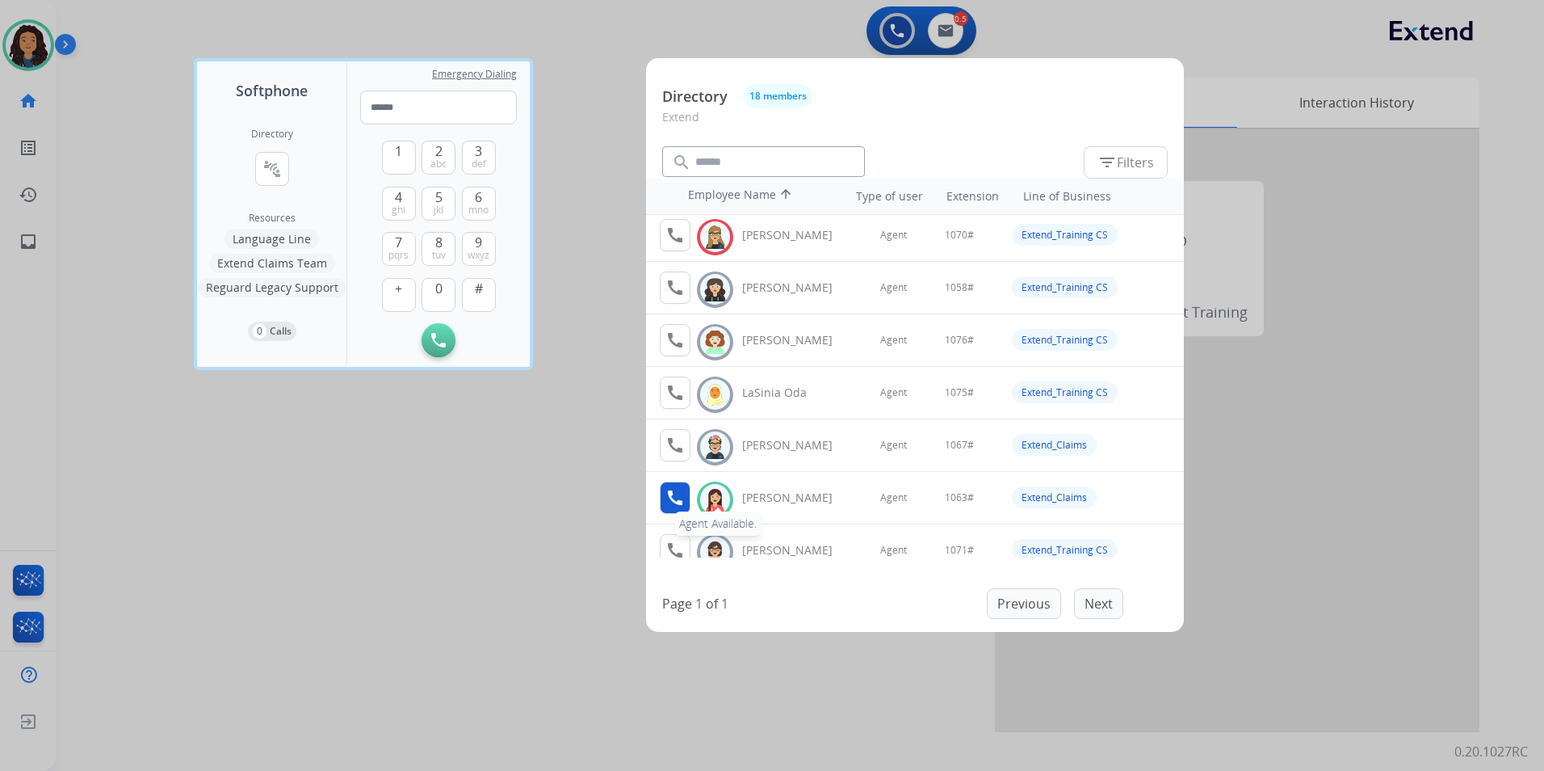
click at [674, 507] on button "call Agent Available." at bounding box center [675, 497] width 31 height 32
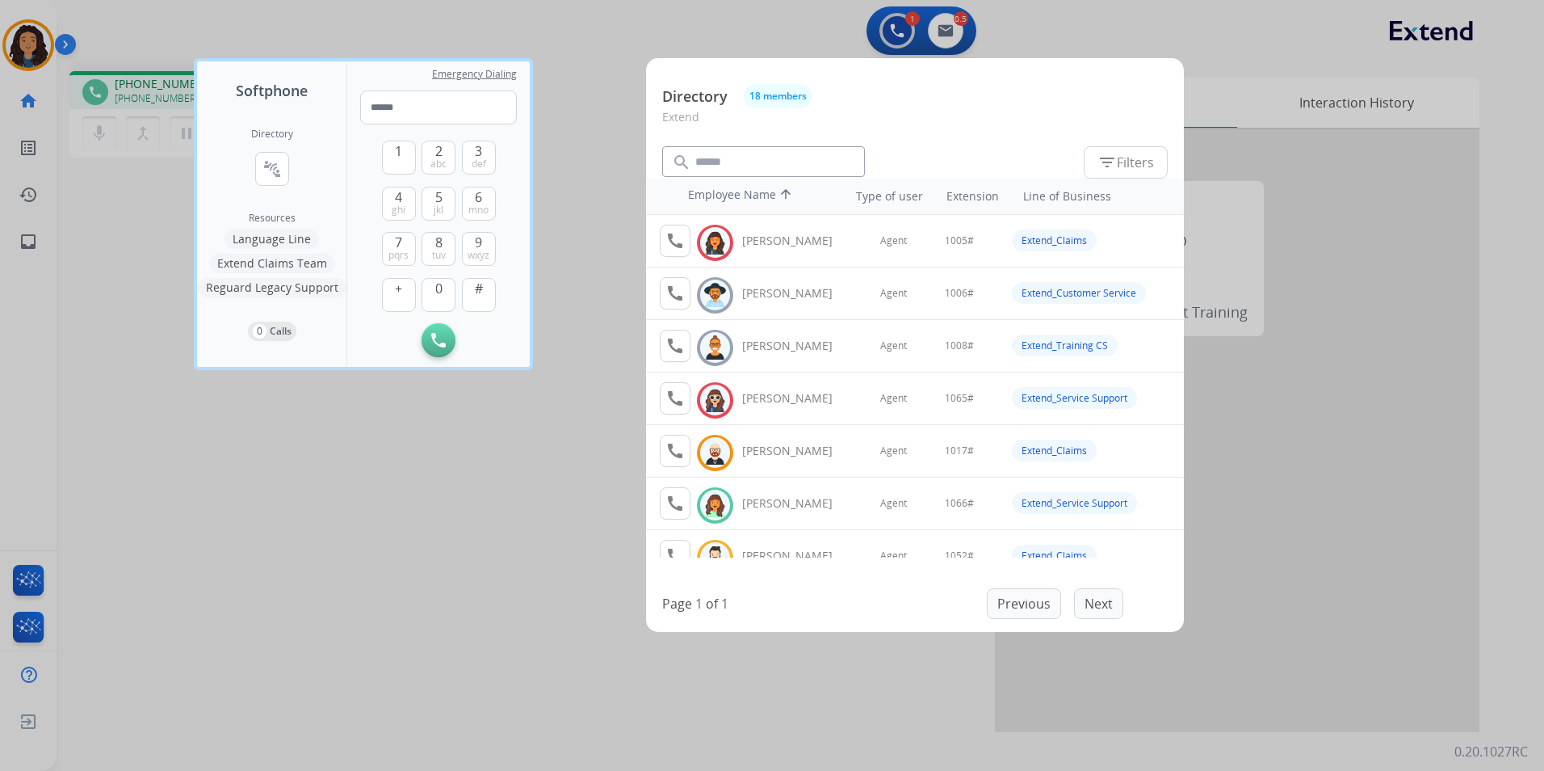
click at [449, 530] on div at bounding box center [772, 385] width 1544 height 771
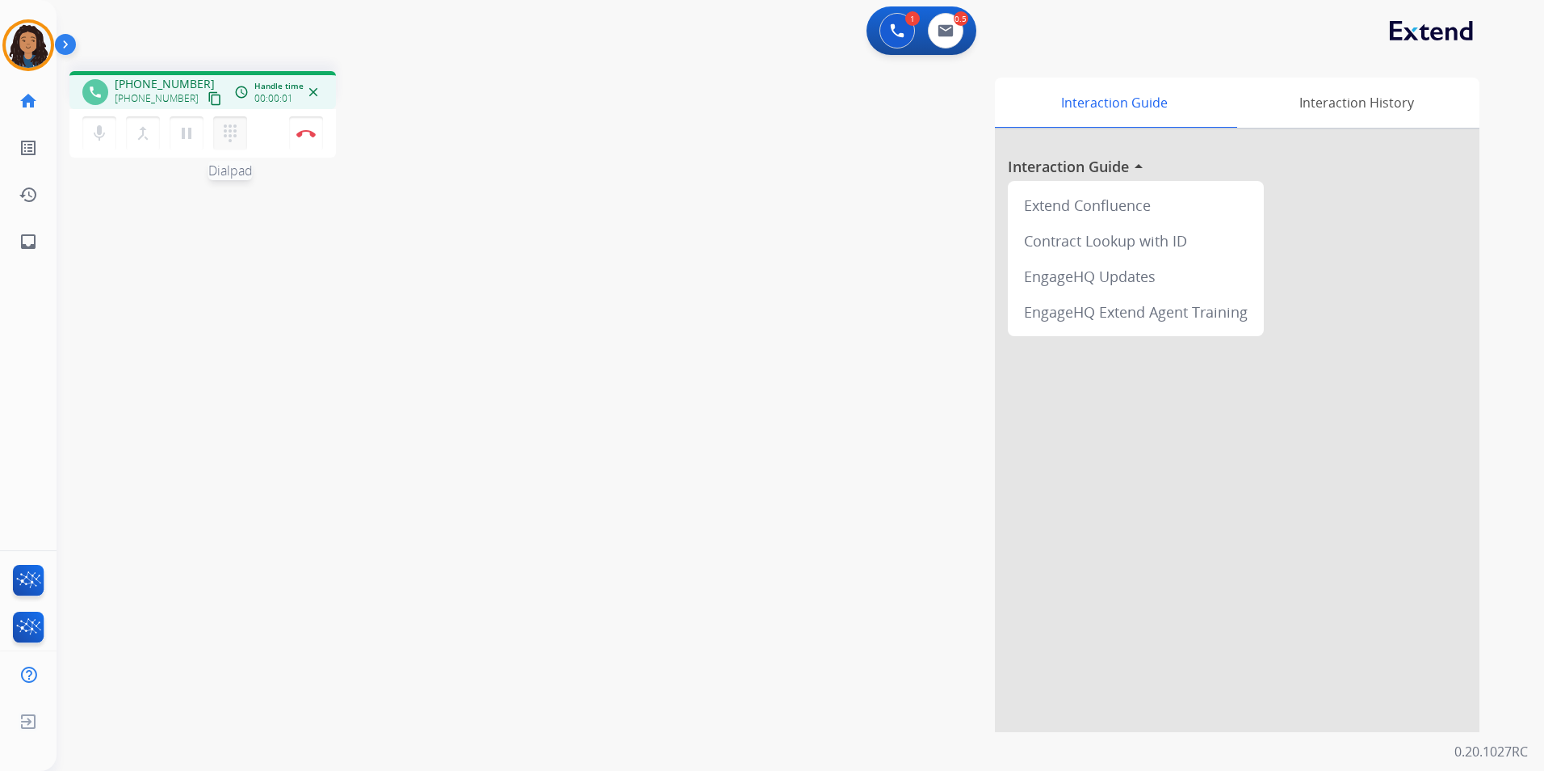
click at [228, 128] on mat-icon "dialpad" at bounding box center [230, 133] width 19 height 19
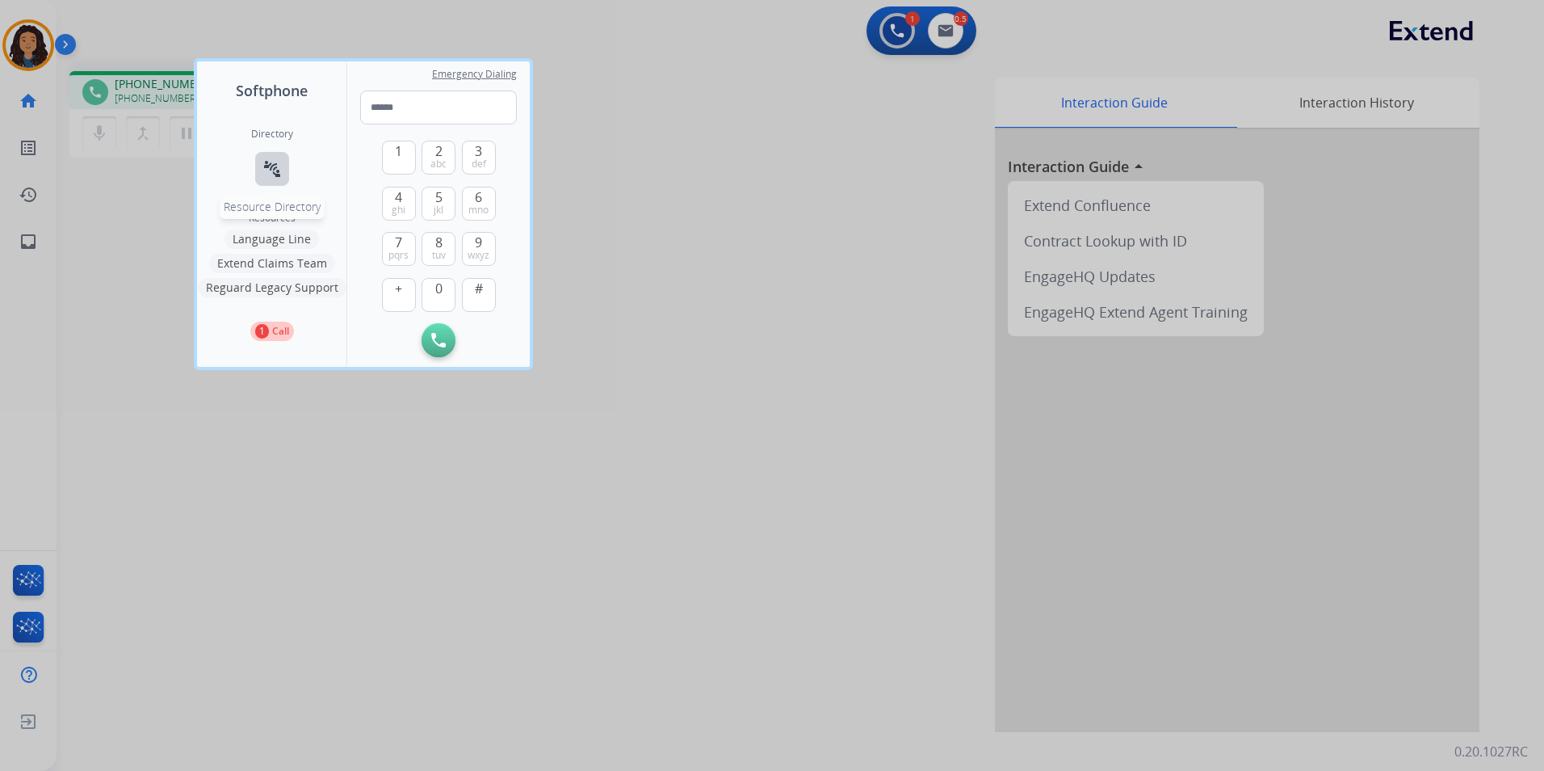
click at [268, 157] on button "connect_without_contact Resource Directory" at bounding box center [272, 169] width 34 height 34
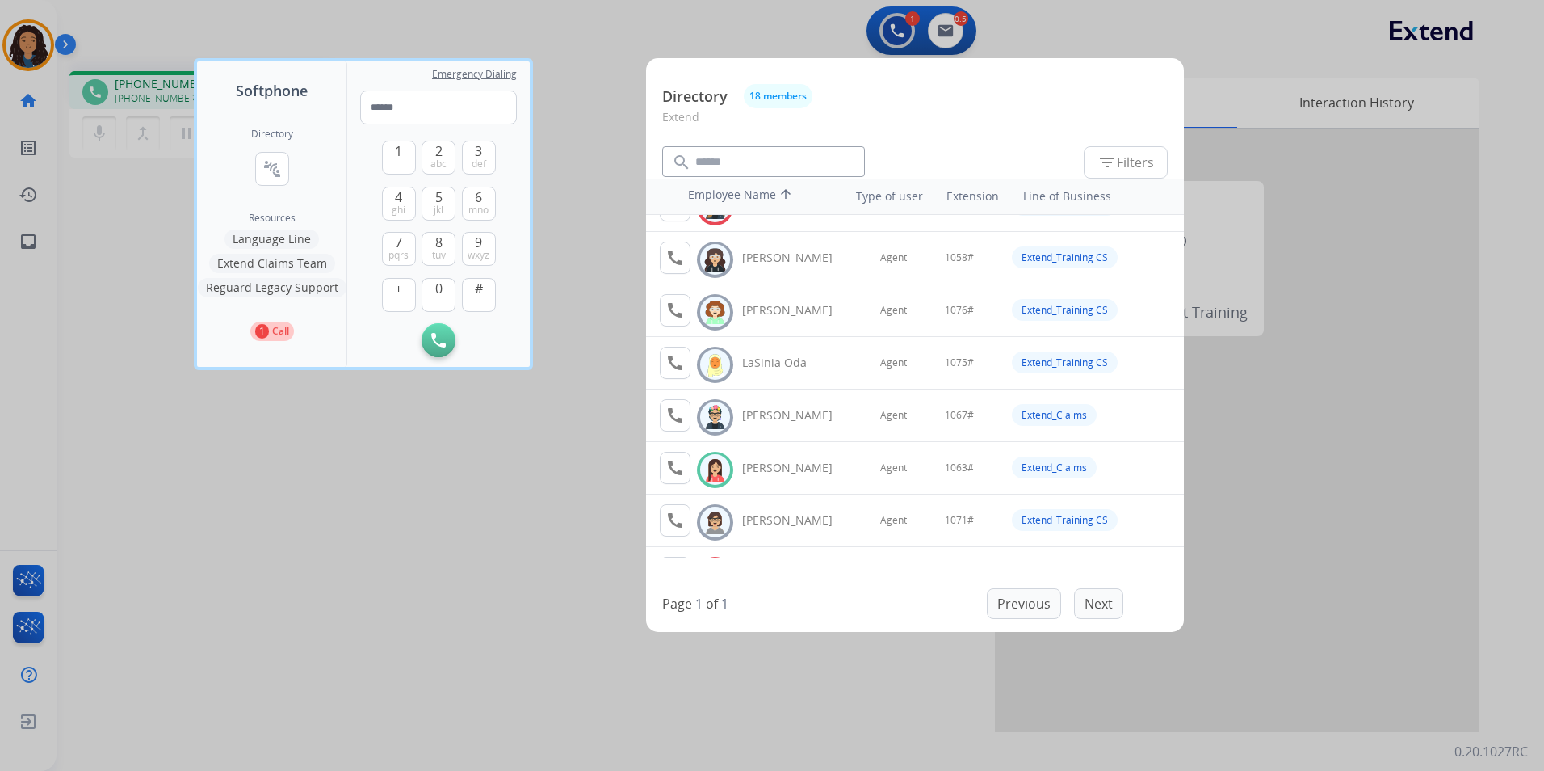
scroll to position [565, 0]
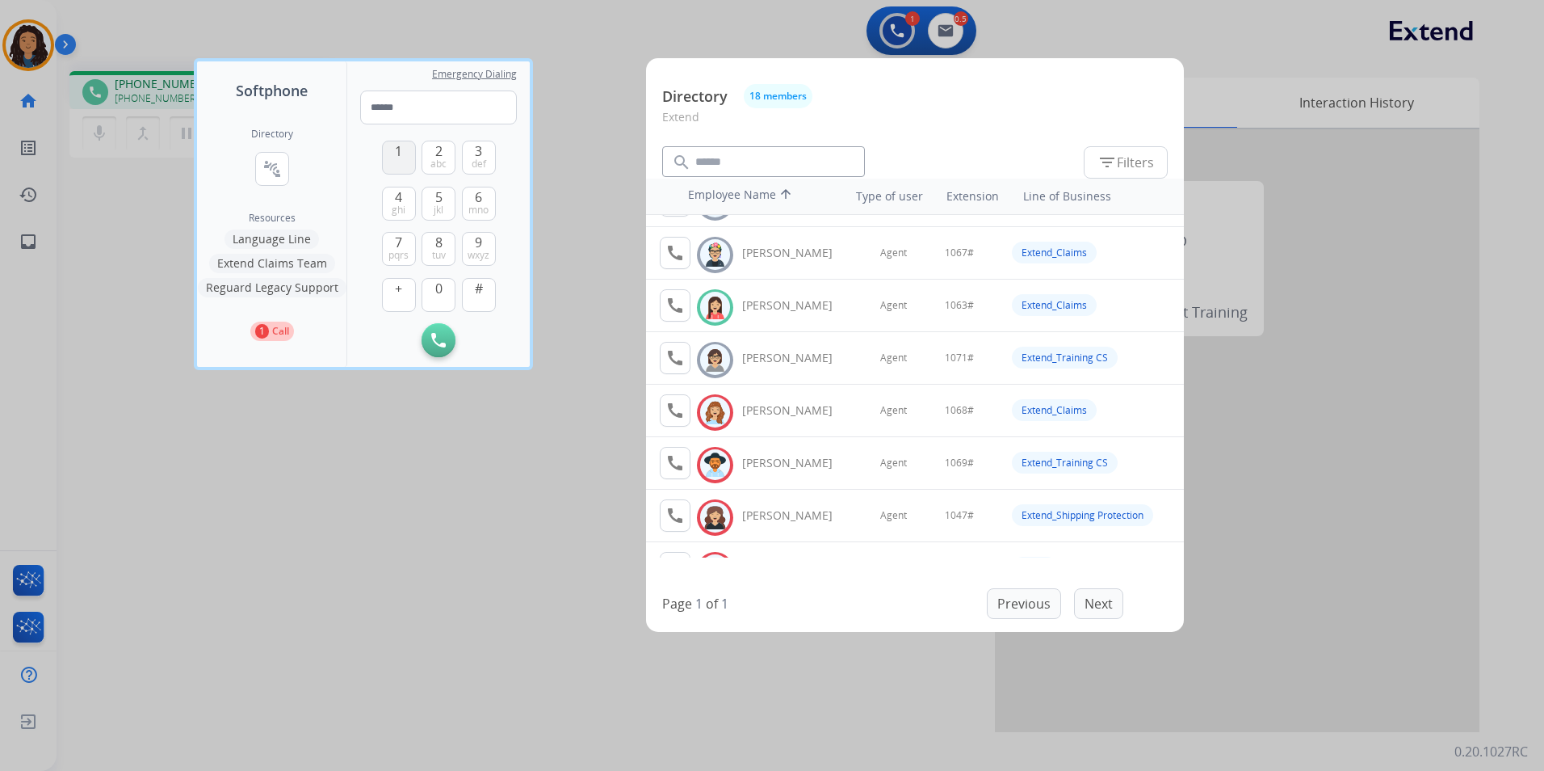
click at [403, 147] on button "1" at bounding box center [399, 158] width 34 height 34
drag, startPoint x: 429, startPoint y: 305, endPoint x: 480, endPoint y: 237, distance: 84.8
click at [430, 305] on button "0" at bounding box center [439, 295] width 34 height 34
click at [482, 205] on span "mno" at bounding box center [479, 210] width 20 height 13
click at [482, 151] on span "3" at bounding box center [478, 150] width 7 height 19
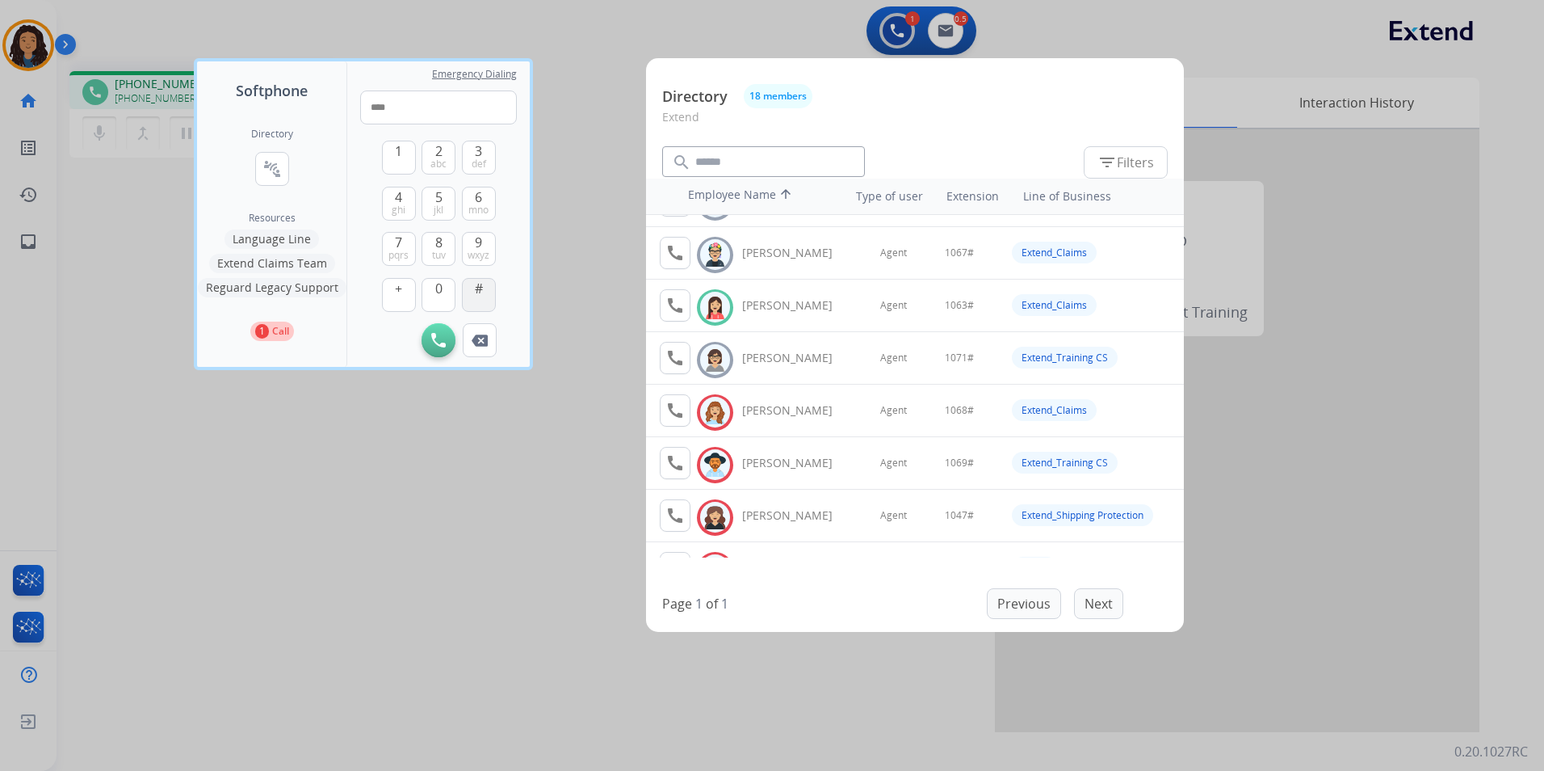
click at [481, 291] on span "#" at bounding box center [479, 288] width 8 height 19
type input "*****"
drag, startPoint x: 610, startPoint y: 317, endPoint x: 586, endPoint y: 279, distance: 43.9
click at [610, 316] on div at bounding box center [772, 385] width 1544 height 771
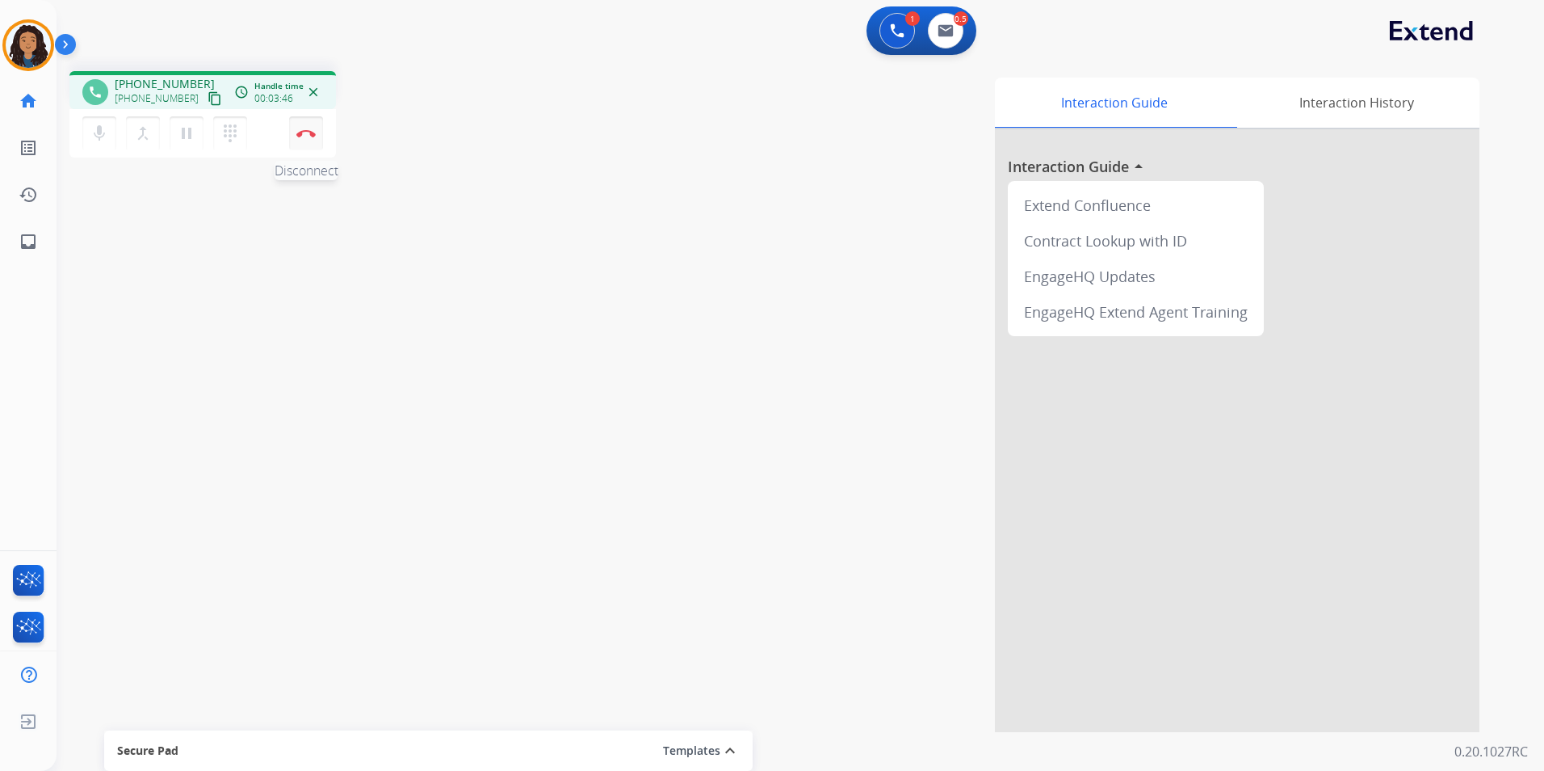
click at [306, 130] on img at bounding box center [305, 133] width 19 height 8
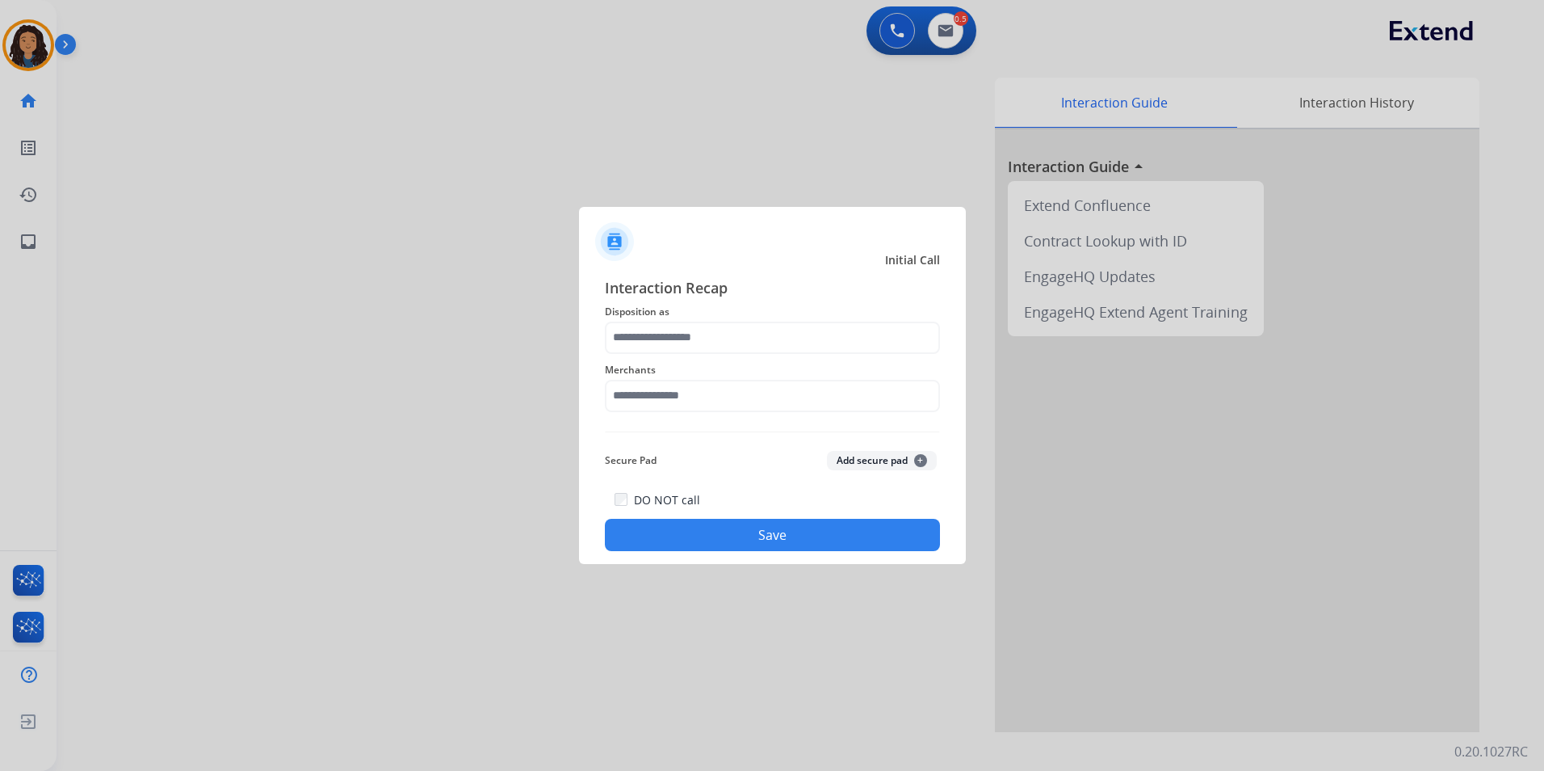
click at [647, 312] on span "Disposition as" at bounding box center [772, 311] width 335 height 19
click at [673, 352] on div "Interaction Recap Disposition as Merchants Secure Pad Add secure pad + DO NOT c…" at bounding box center [772, 413] width 335 height 275
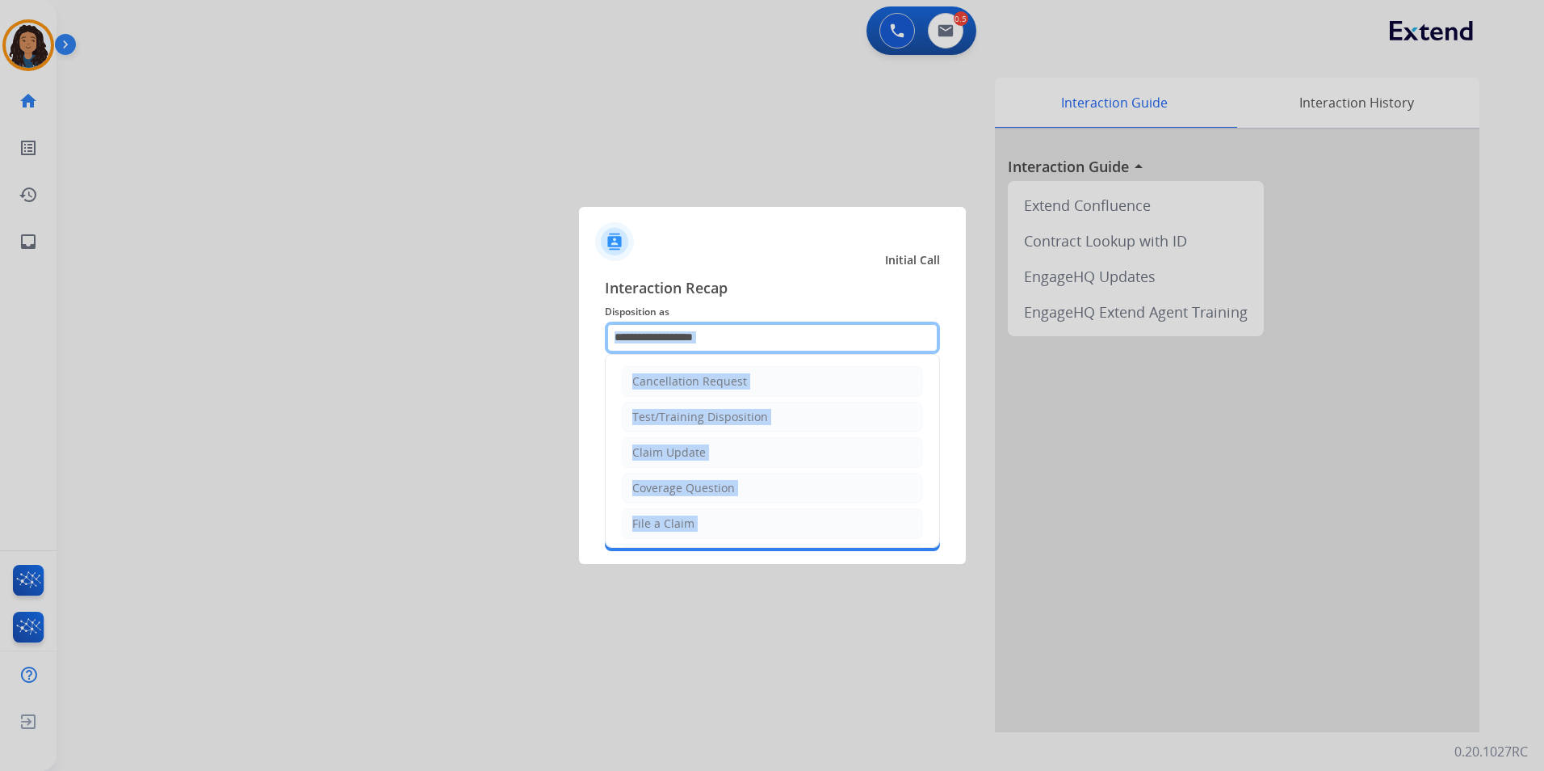
click at [697, 336] on input "text" at bounding box center [772, 337] width 335 height 32
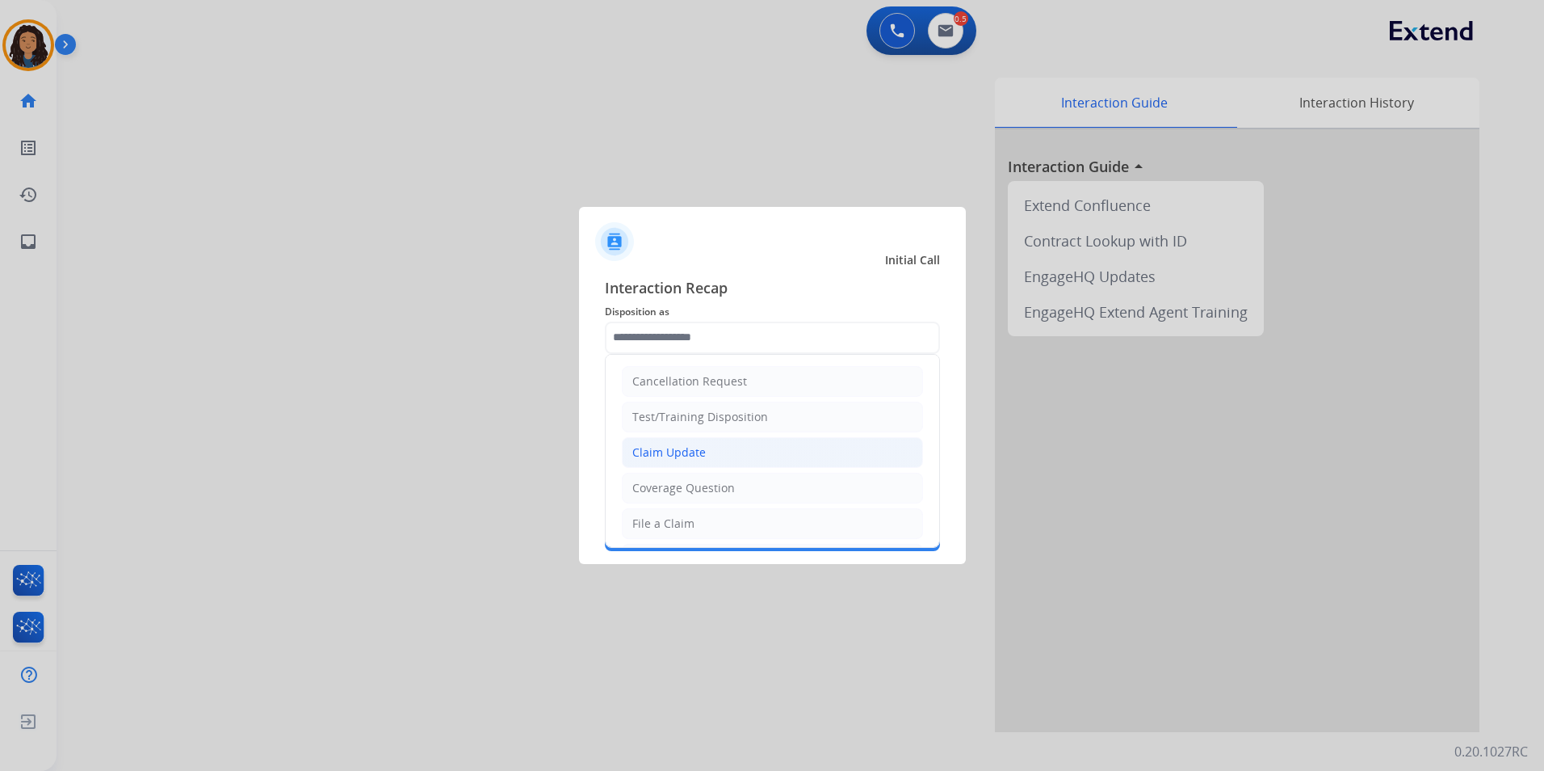
click at [702, 441] on li "Claim Update" at bounding box center [772, 452] width 301 height 31
type input "**********"
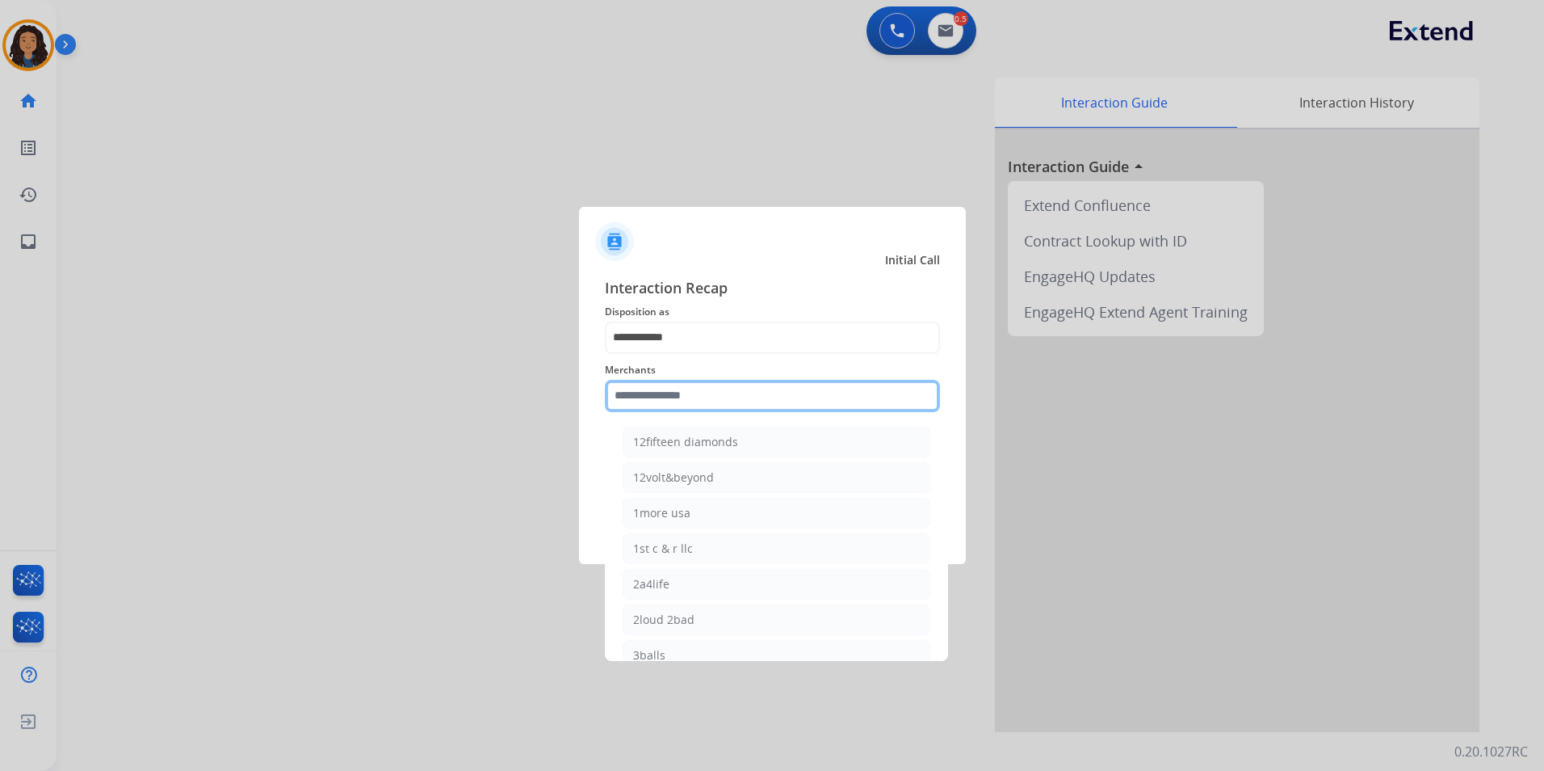
drag, startPoint x: 687, startPoint y: 411, endPoint x: 685, endPoint y: 401, distance: 10.6
click at [687, 406] on input "text" at bounding box center [772, 396] width 335 height 32
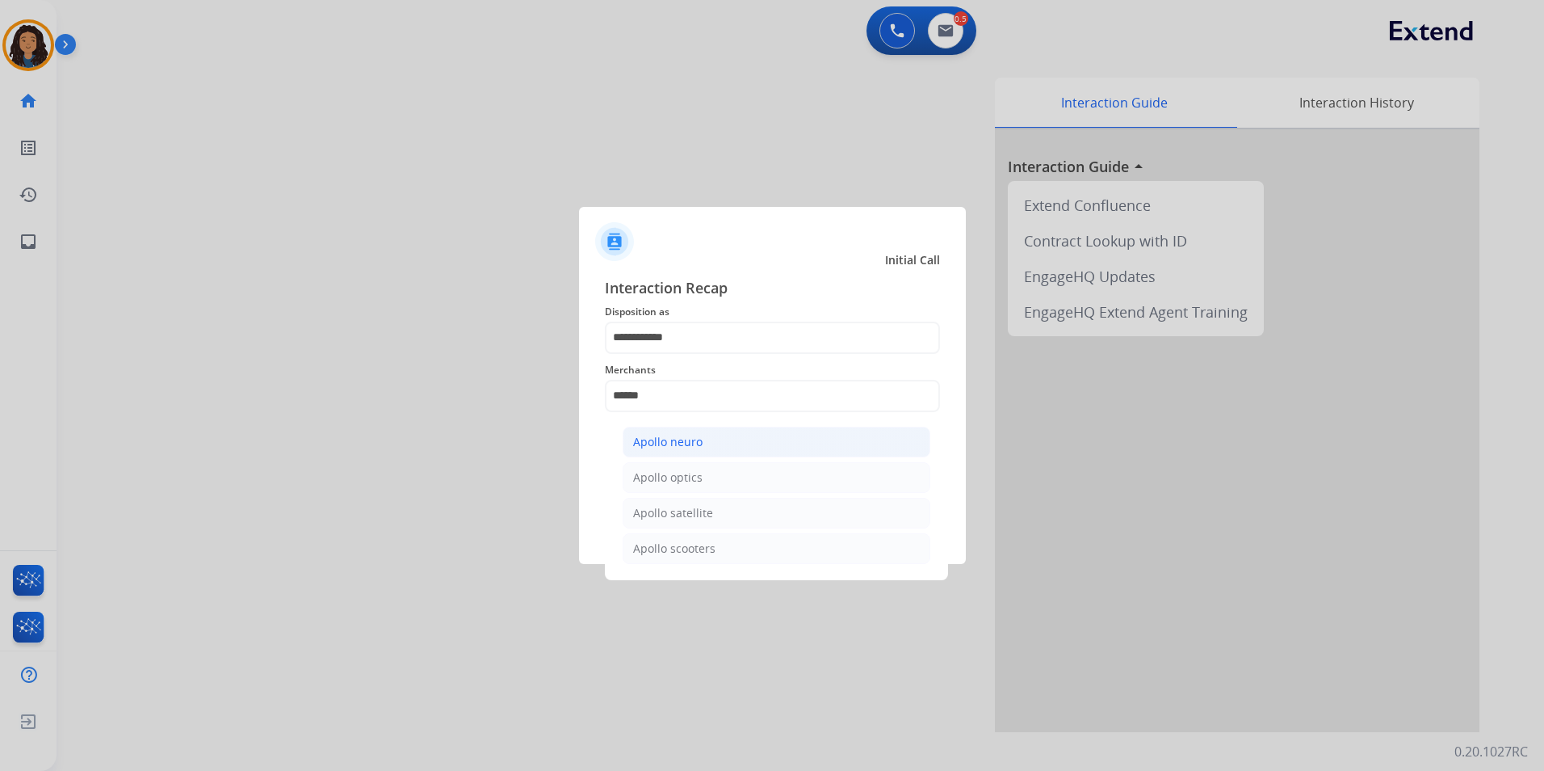
click at [674, 431] on li "Apollo neuro" at bounding box center [777, 442] width 308 height 31
type input "**********"
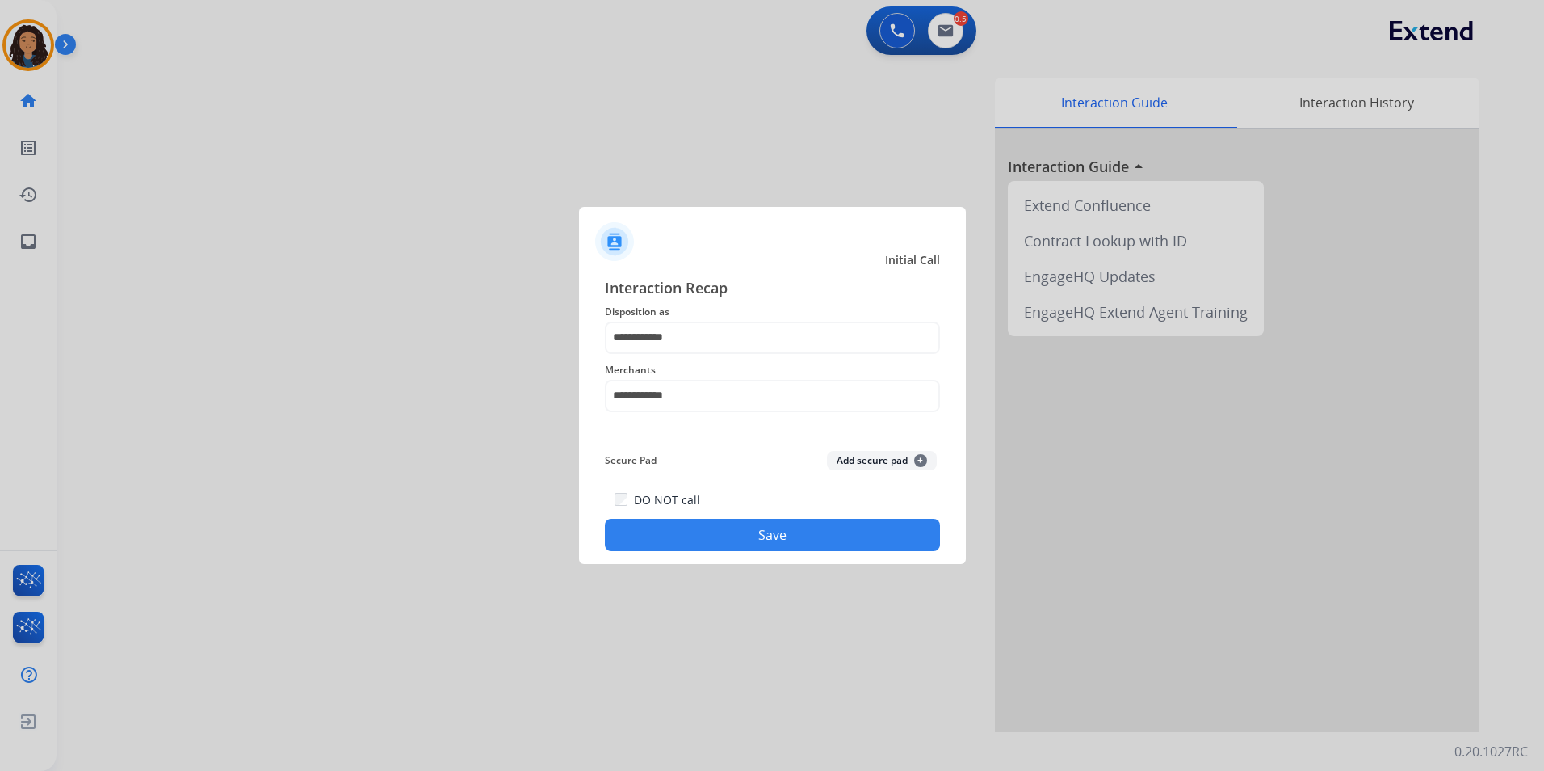
drag, startPoint x: 659, startPoint y: 536, endPoint x: 530, endPoint y: 429, distance: 167.6
click at [658, 536] on button "Save" at bounding box center [772, 535] width 335 height 32
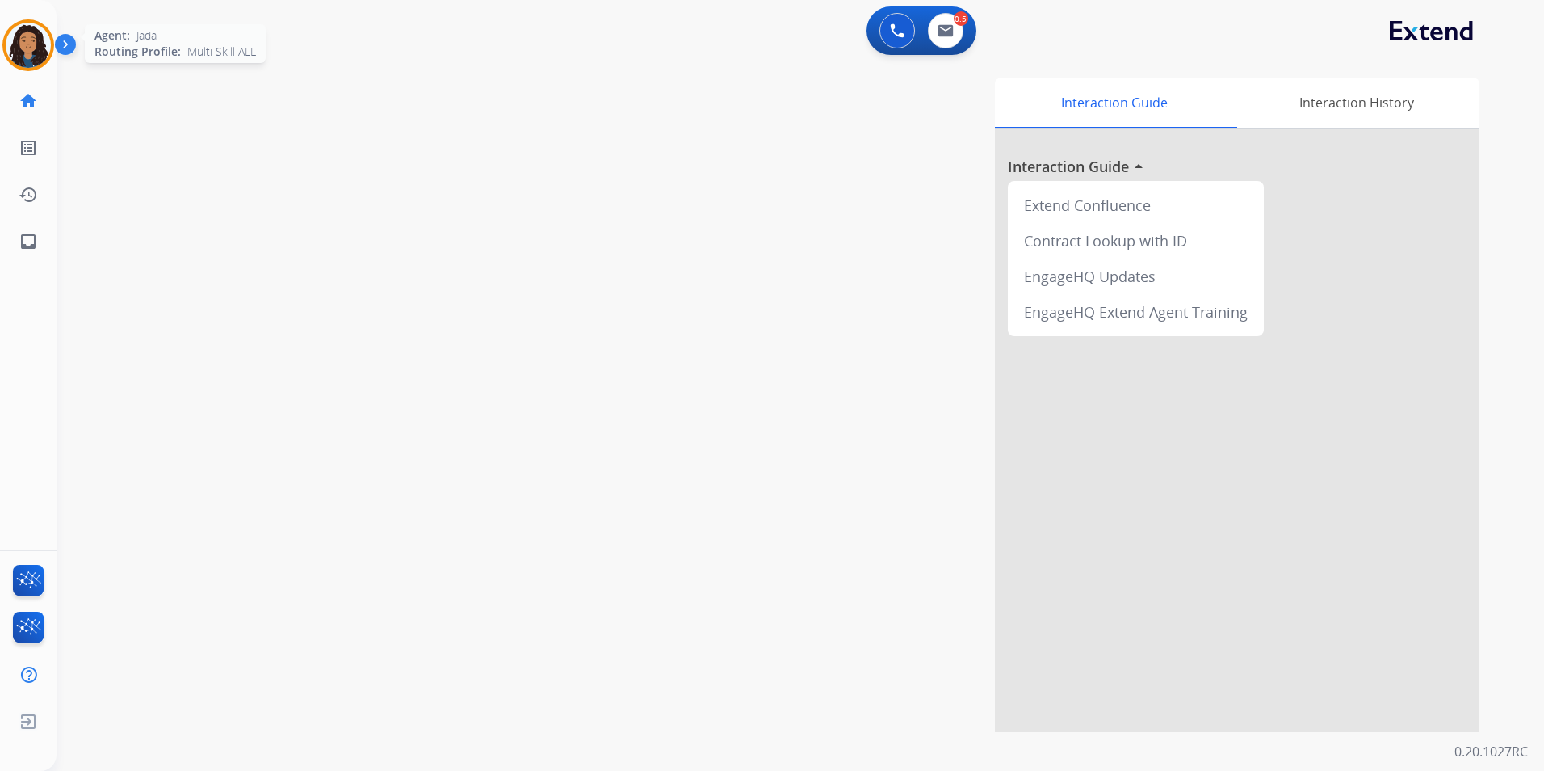
click at [14, 44] on img at bounding box center [28, 45] width 45 height 45
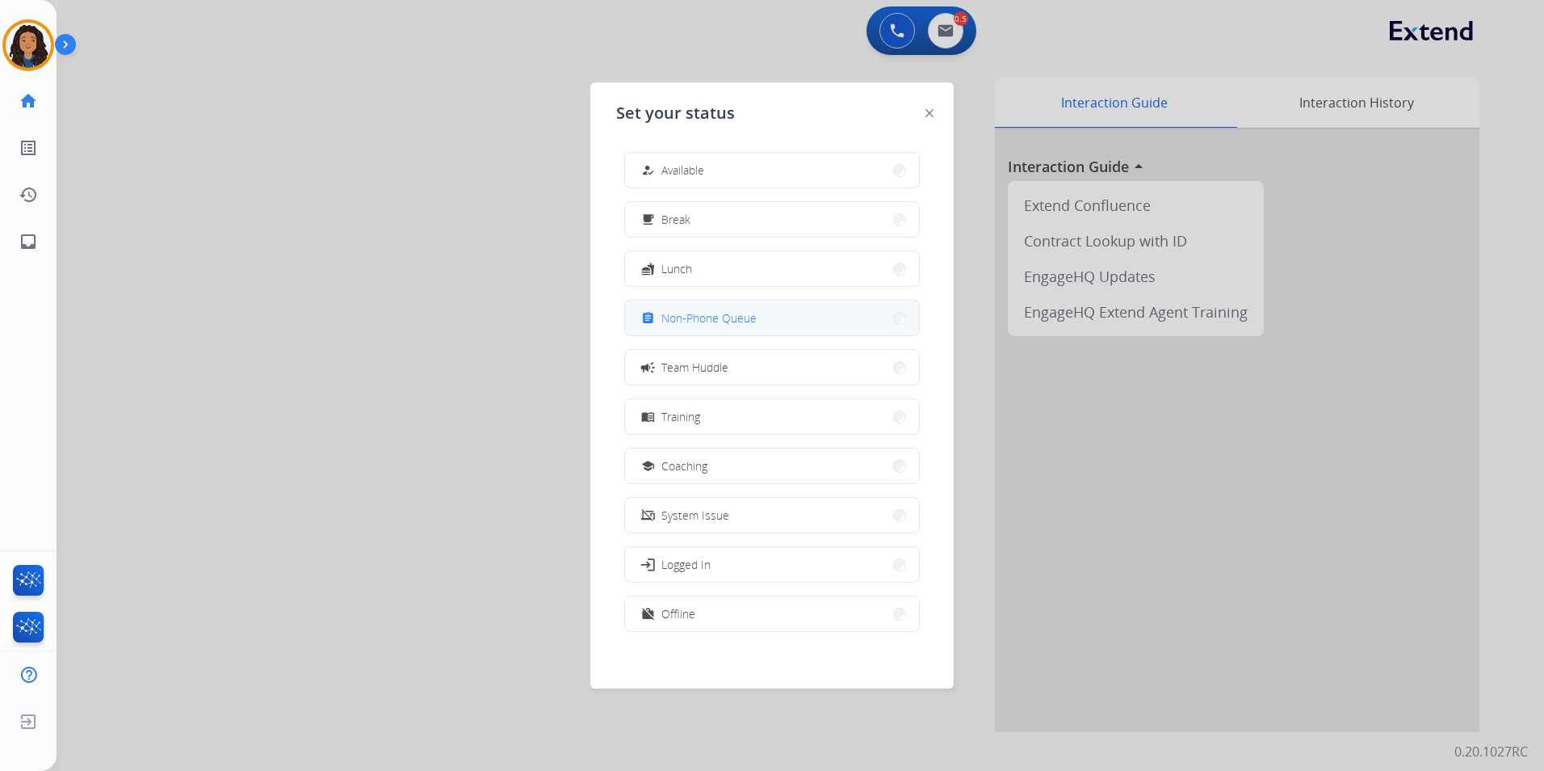
click at [738, 314] on span "Non-Phone Queue" at bounding box center [709, 317] width 95 height 17
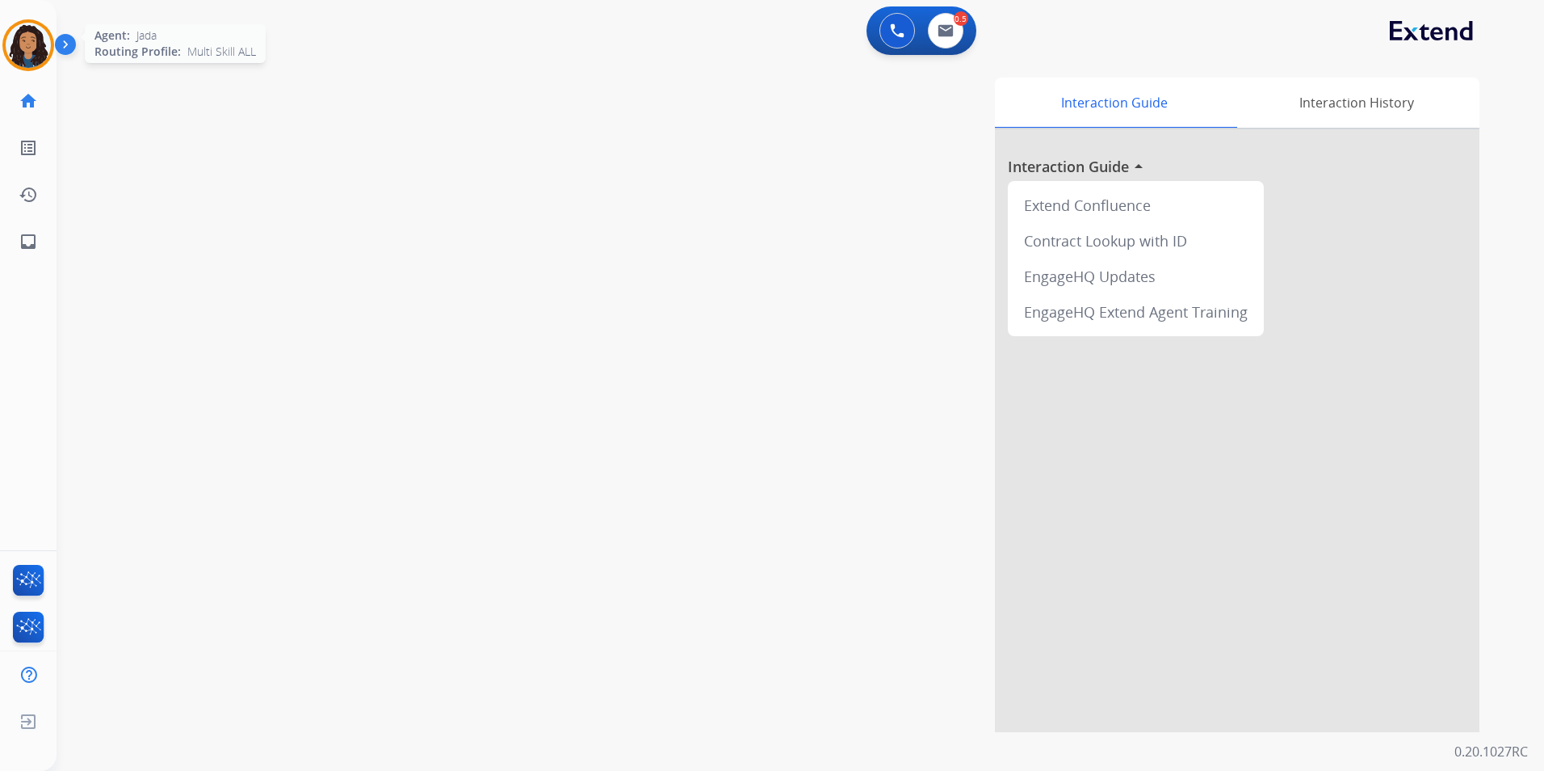
click at [40, 20] on div "Agent: [PERSON_NAME] Profile: Multi Skill ALL" at bounding box center [28, 45] width 52 height 52
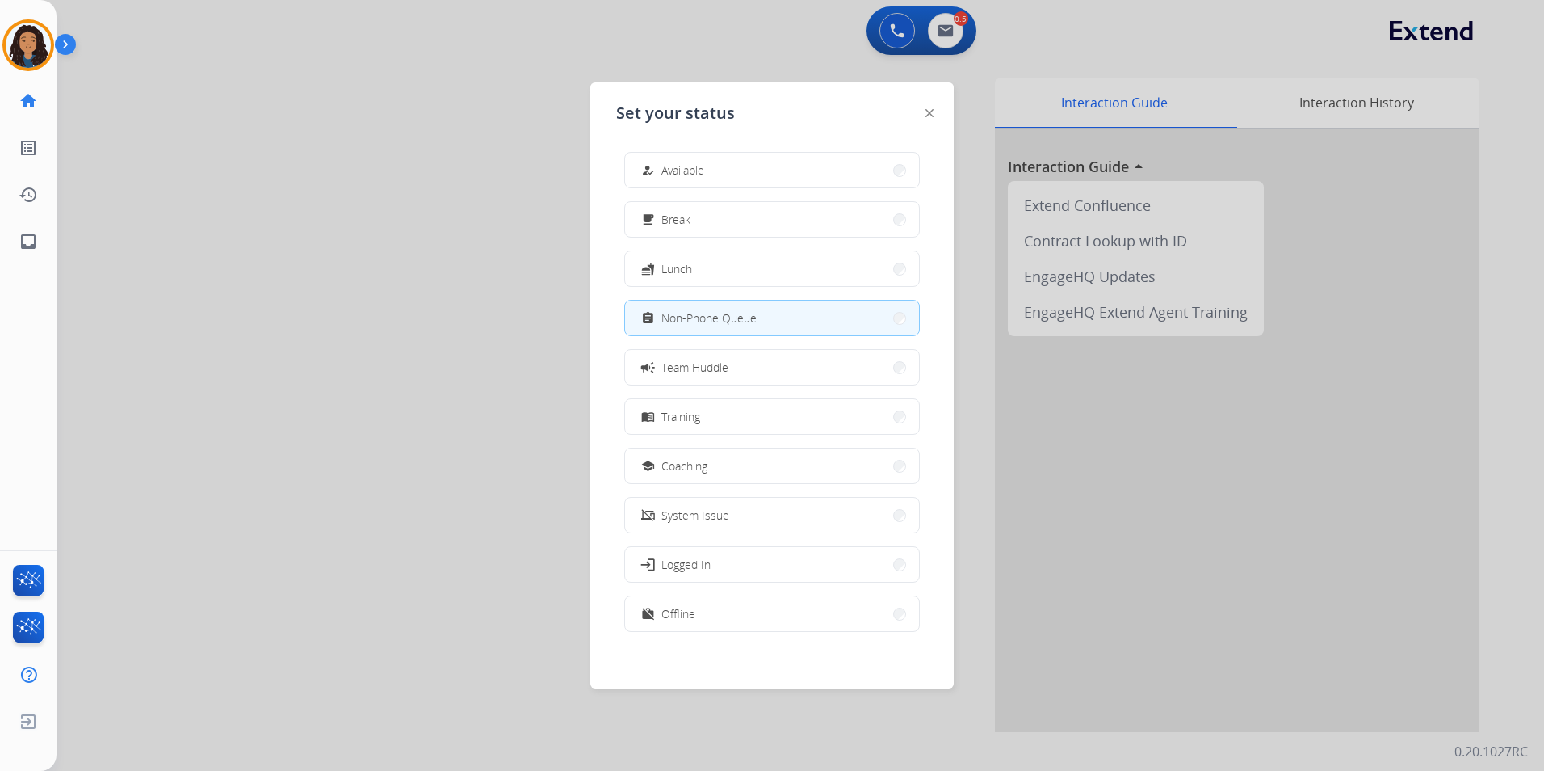
click at [644, 149] on div "how_to_reg Available free_breakfast Break fastfood Lunch assignment Non-Phone Q…" at bounding box center [772, 393] width 312 height 509
click at [655, 172] on div "how_to_reg" at bounding box center [649, 170] width 23 height 19
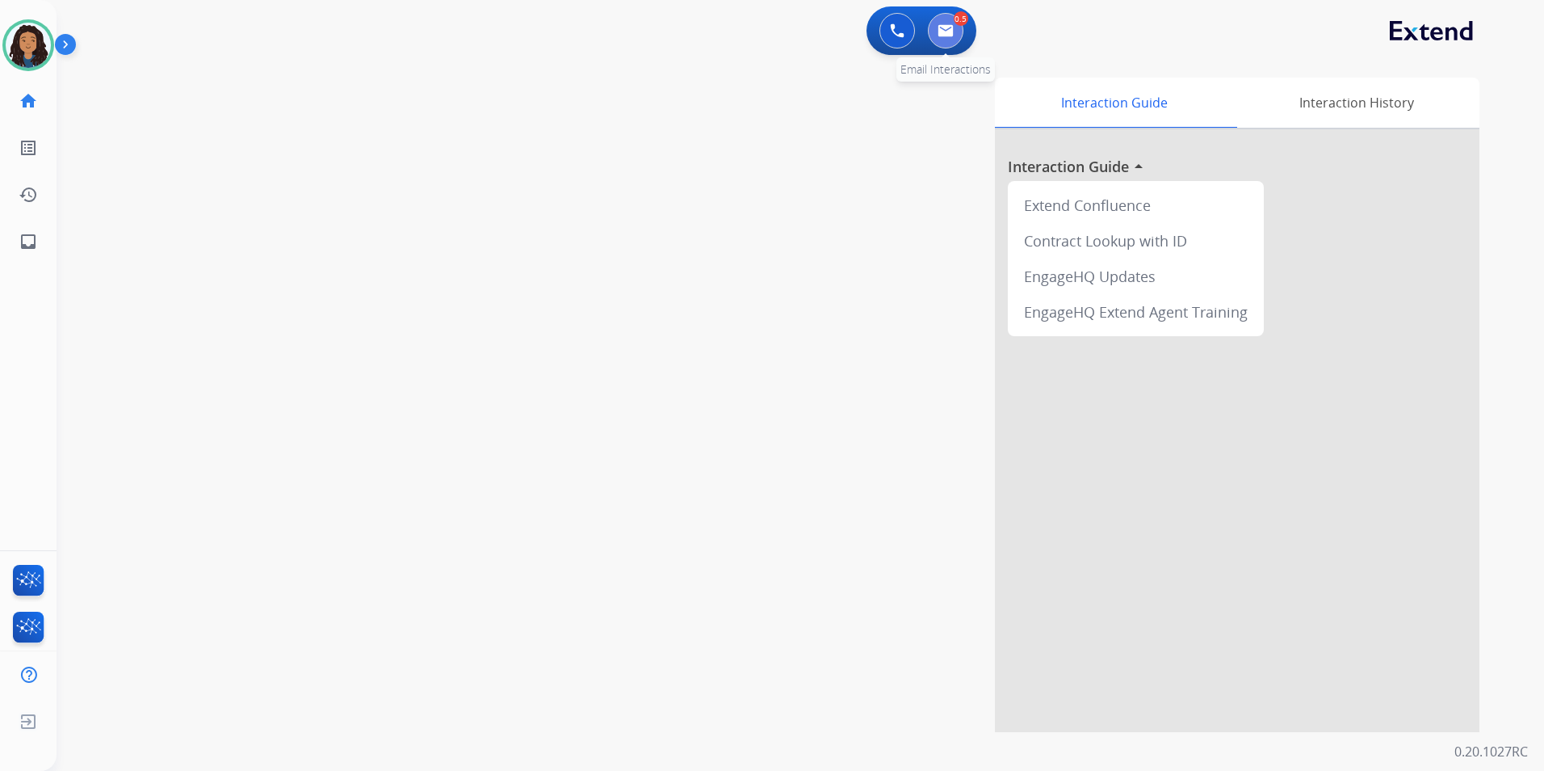
click at [957, 33] on button at bounding box center [946, 31] width 36 height 36
select select "**********"
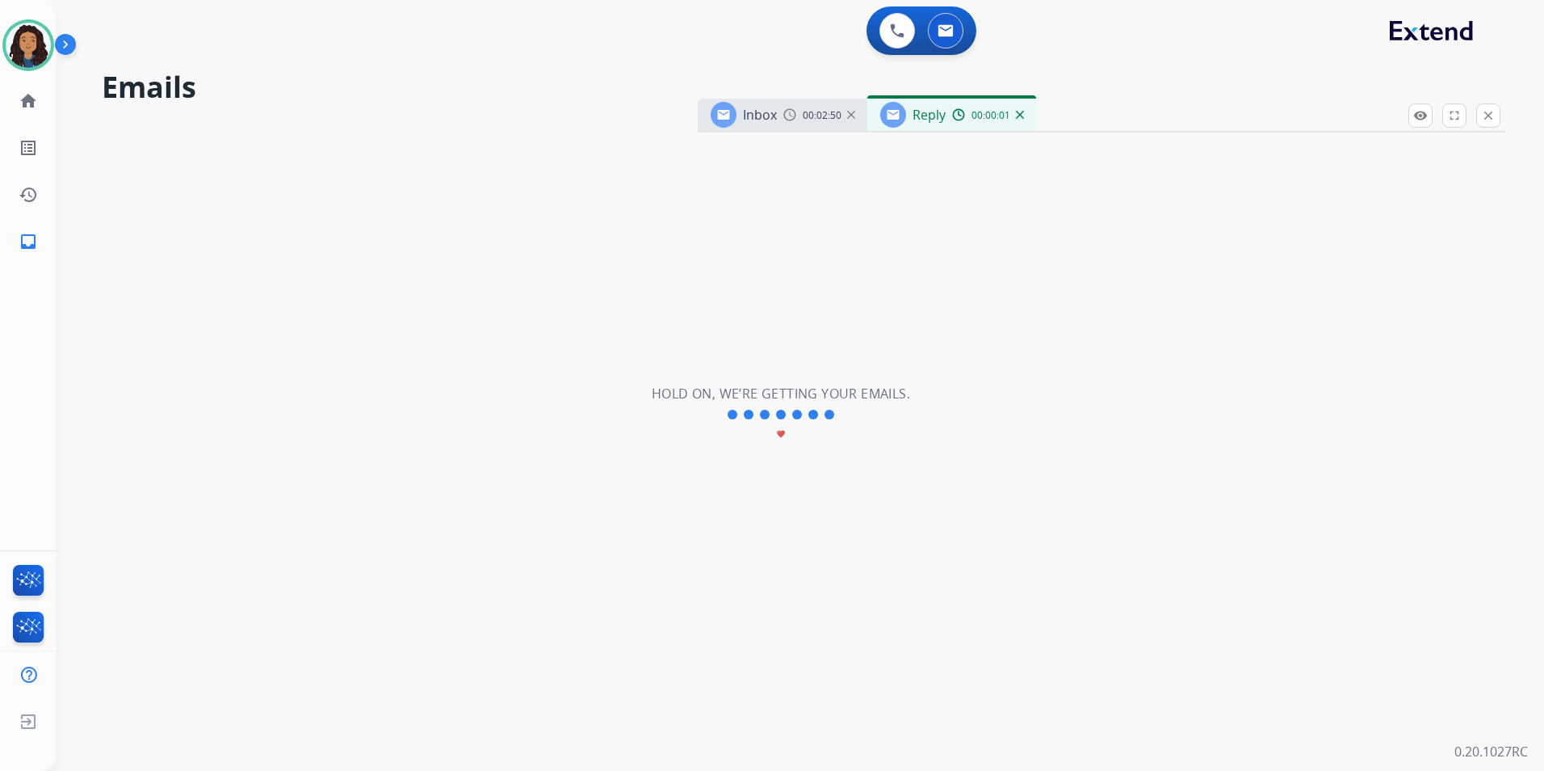
select select "**********"
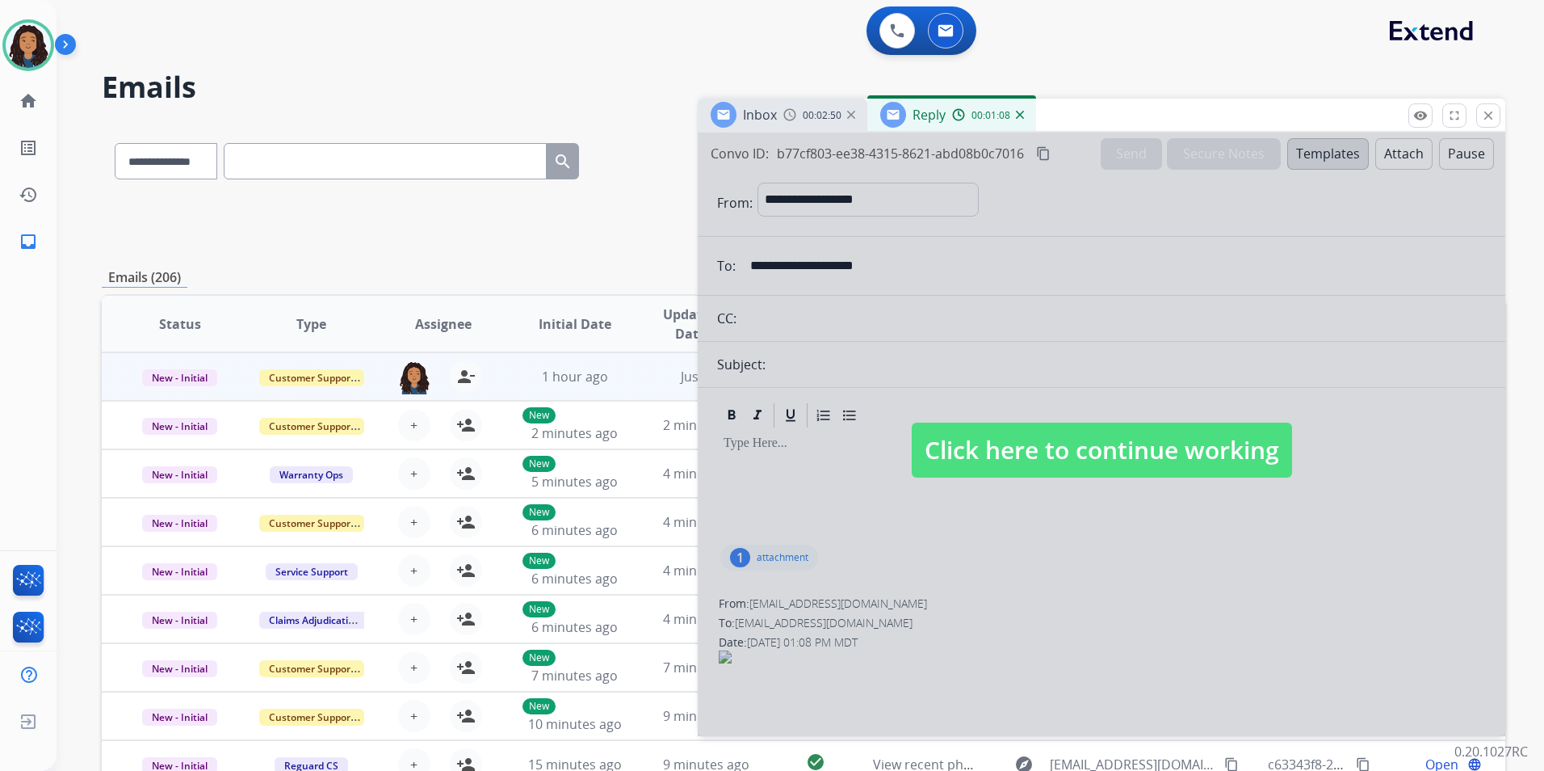
click at [1016, 430] on span "Click here to continue working" at bounding box center [1102, 449] width 380 height 55
select select
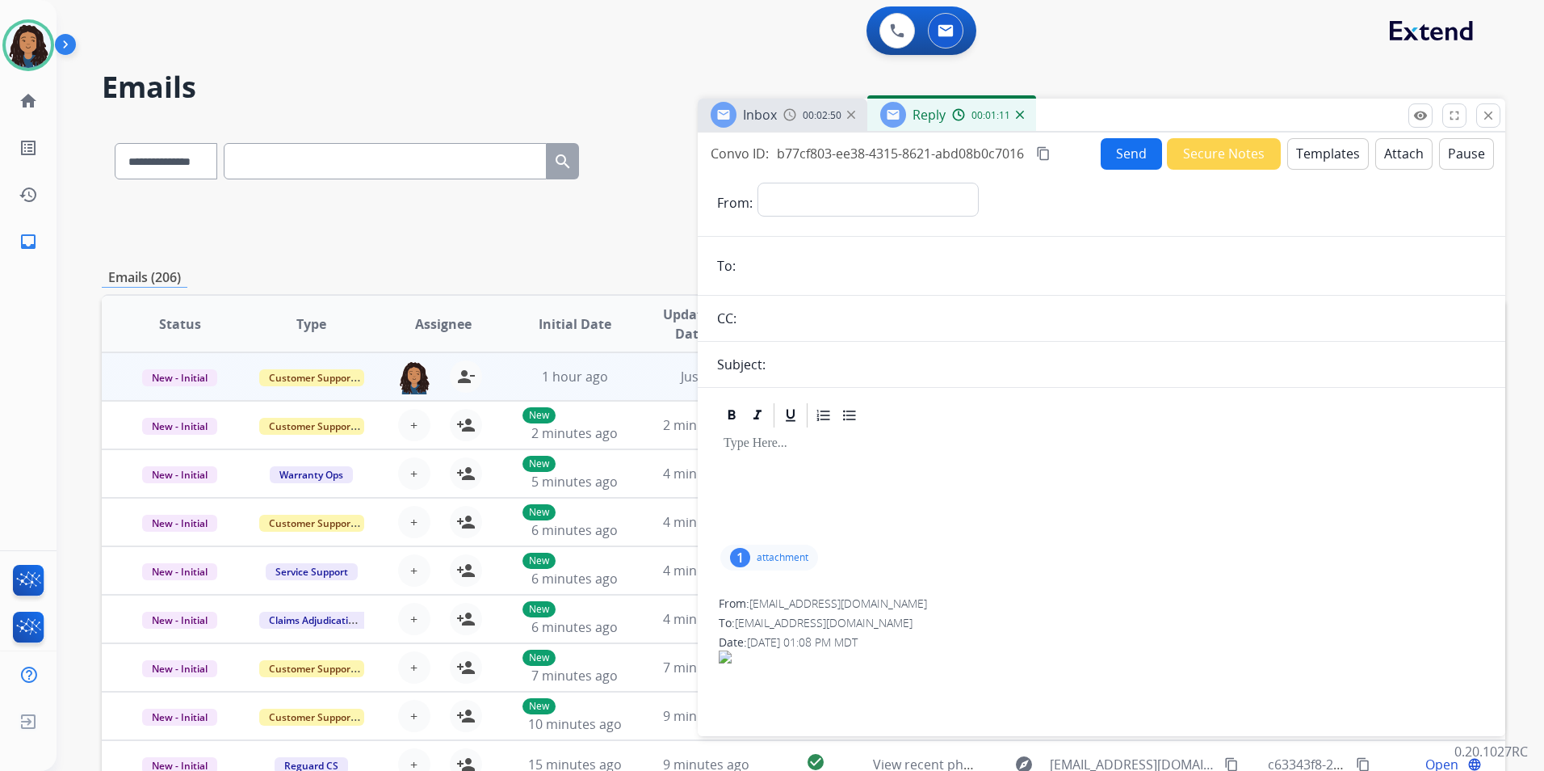
click at [1021, 115] on img at bounding box center [1020, 115] width 8 height 8
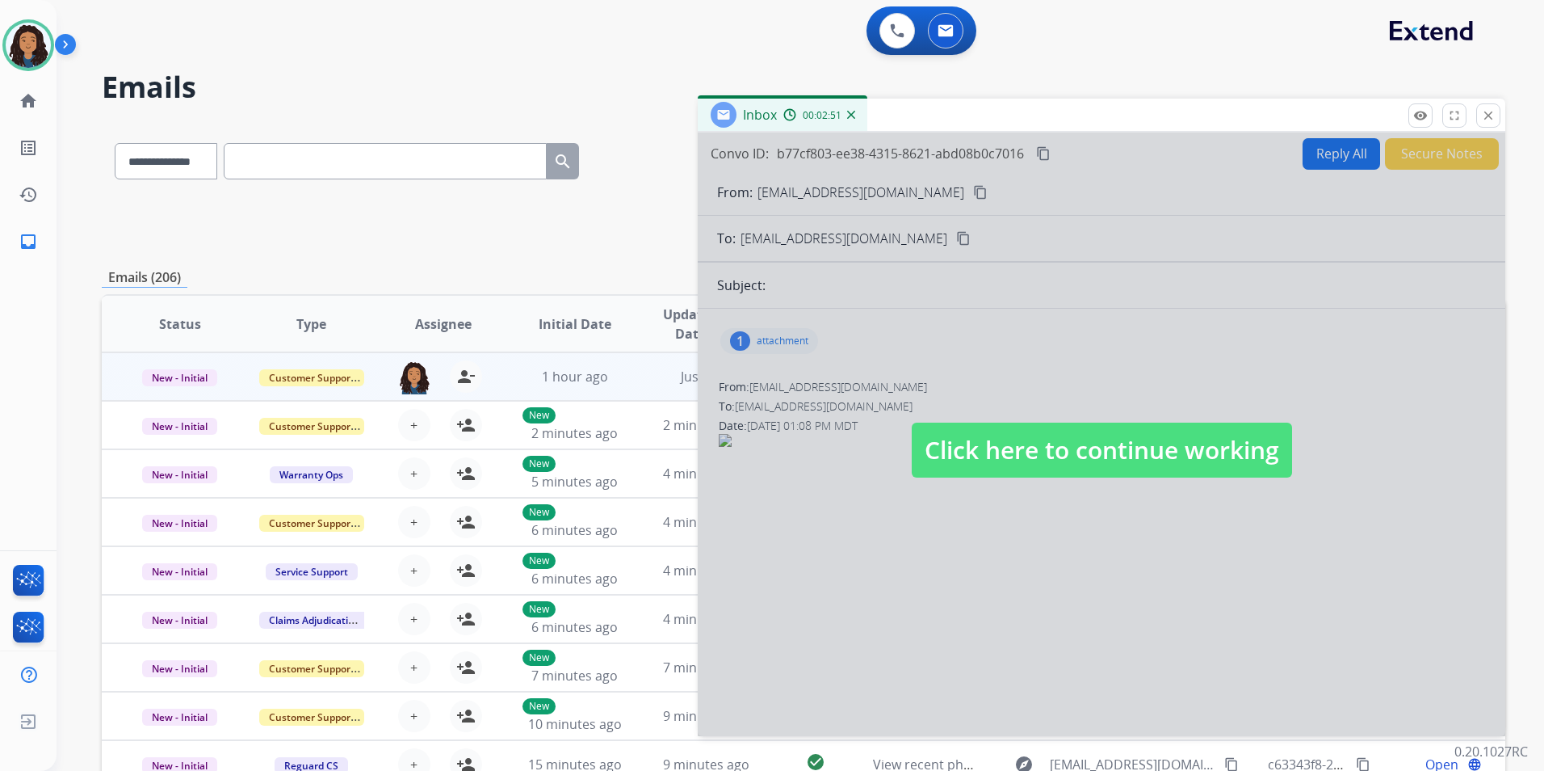
click at [1076, 467] on span "Click here to continue working" at bounding box center [1102, 449] width 380 height 55
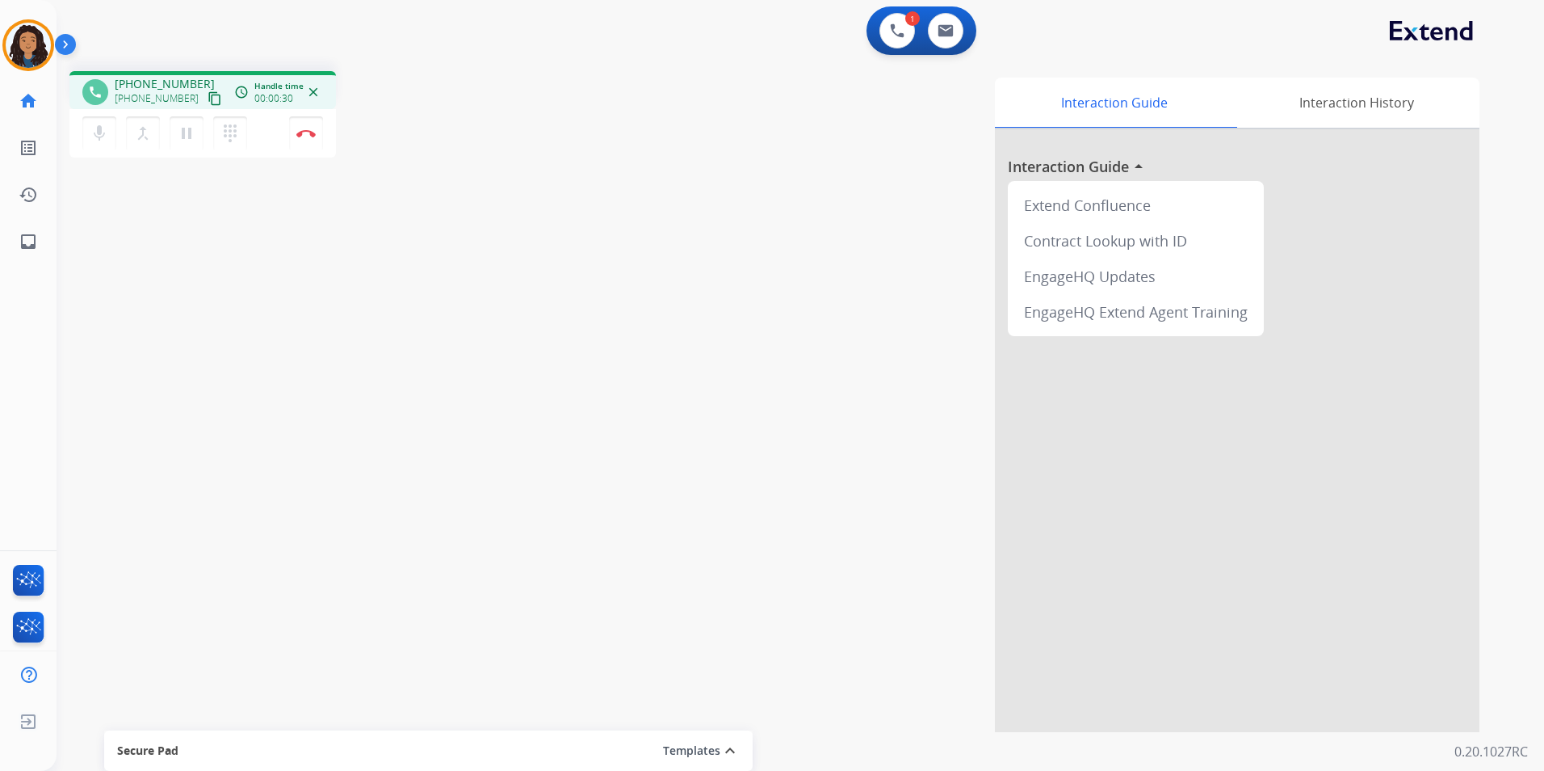
click at [208, 95] on mat-icon "content_copy" at bounding box center [215, 98] width 15 height 15
click at [208, 94] on mat-icon "content_copy" at bounding box center [215, 98] width 15 height 15
click at [309, 137] on img at bounding box center [305, 133] width 19 height 8
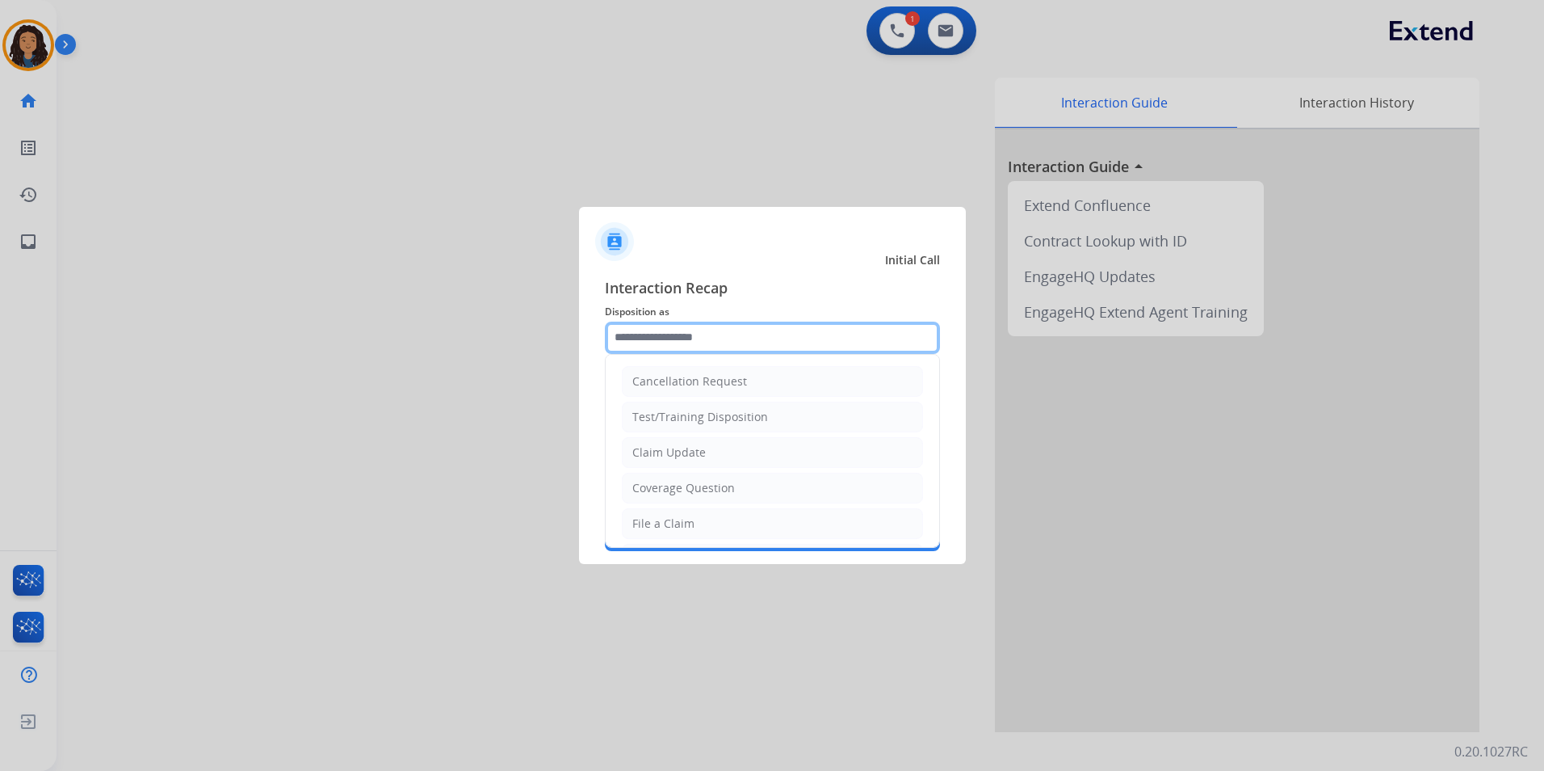
click at [685, 336] on input "text" at bounding box center [772, 337] width 335 height 32
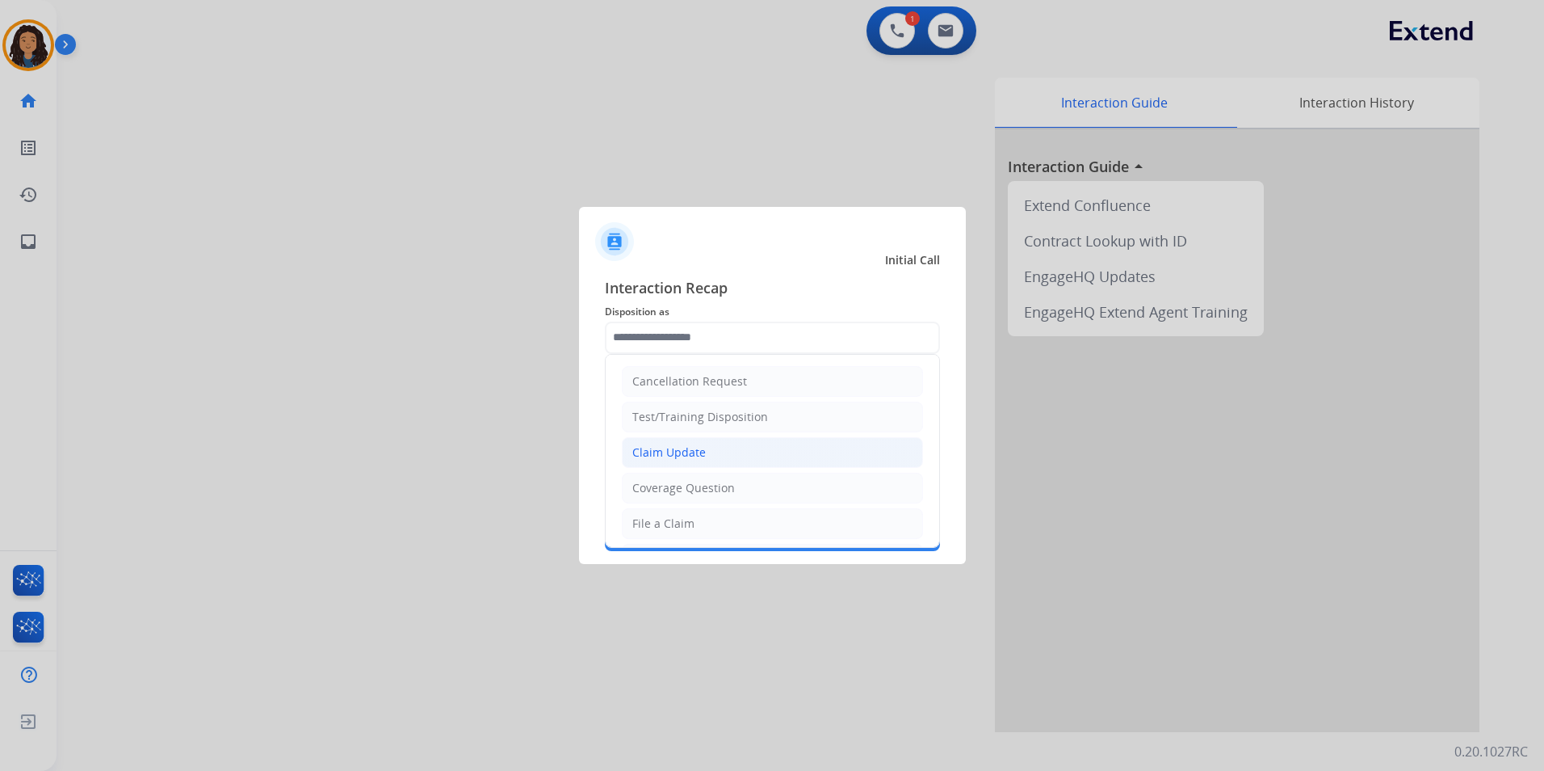
drag, startPoint x: 692, startPoint y: 450, endPoint x: 471, endPoint y: 207, distance: 328.8
click at [691, 451] on div "Claim Update" at bounding box center [669, 452] width 74 height 16
type input "**********"
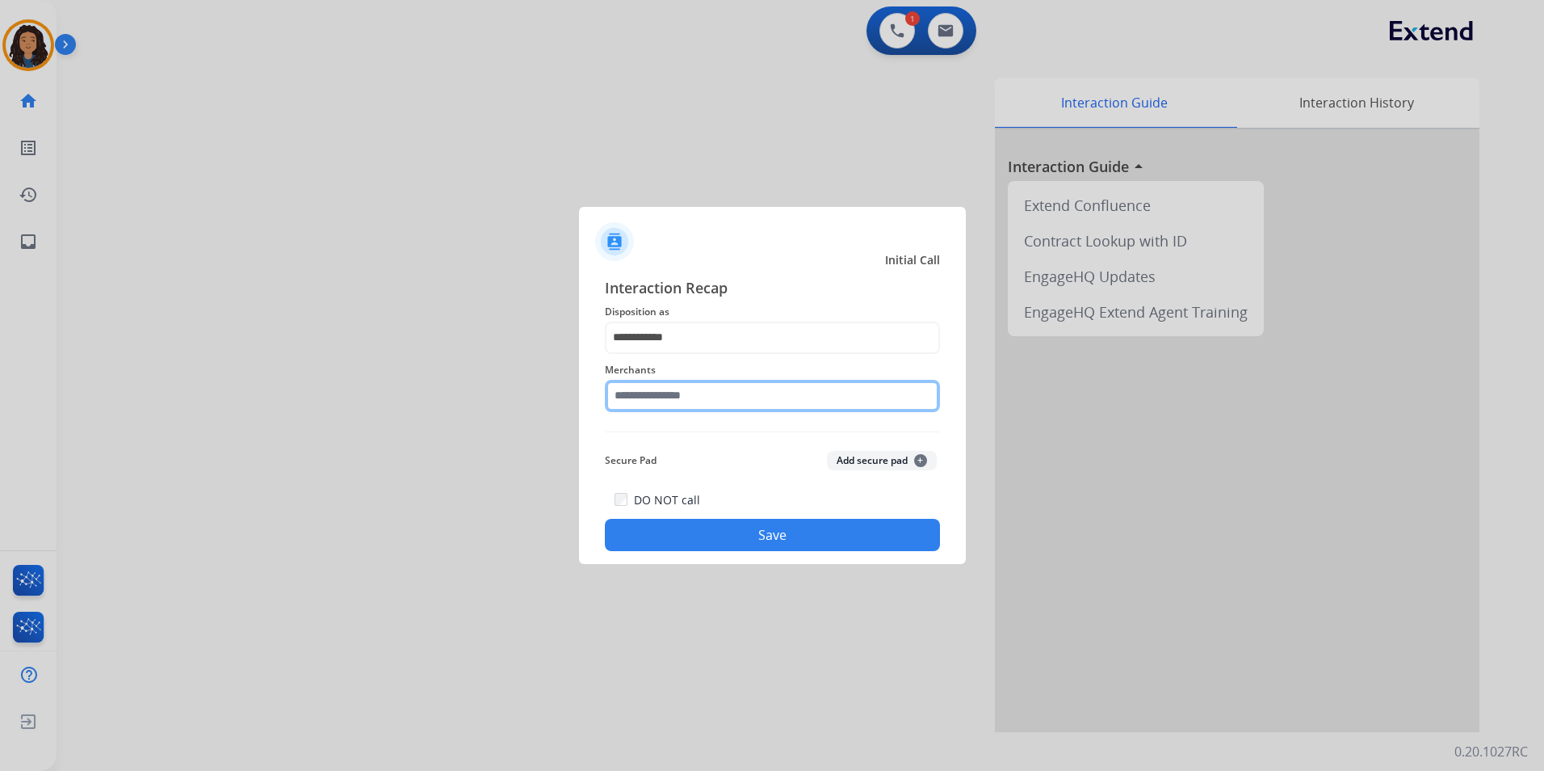
click at [665, 391] on input "text" at bounding box center [772, 396] width 335 height 32
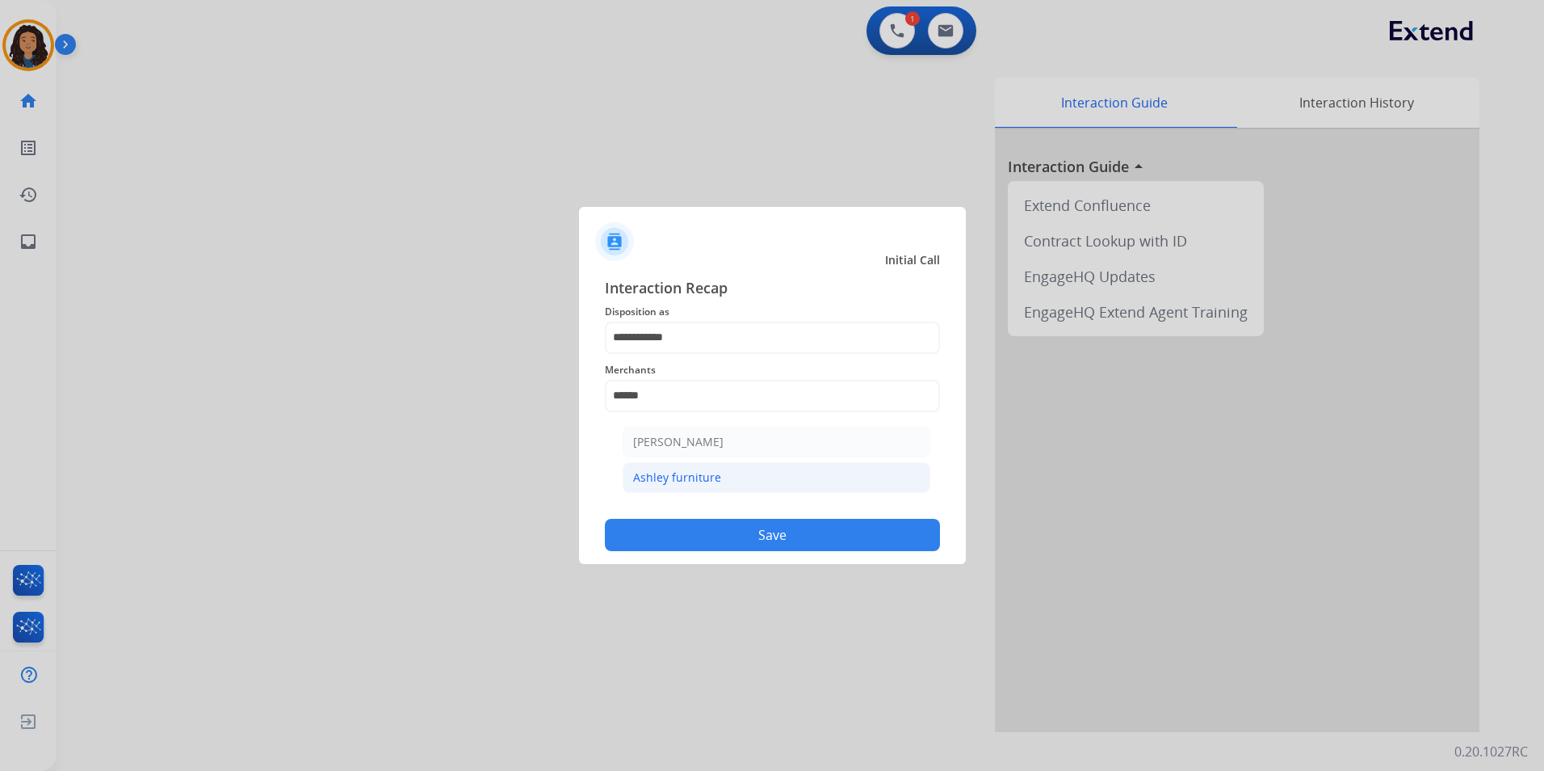
click at [713, 483] on div "Ashley furniture" at bounding box center [677, 477] width 88 height 16
type input "**********"
click at [716, 540] on button "Save" at bounding box center [772, 535] width 335 height 32
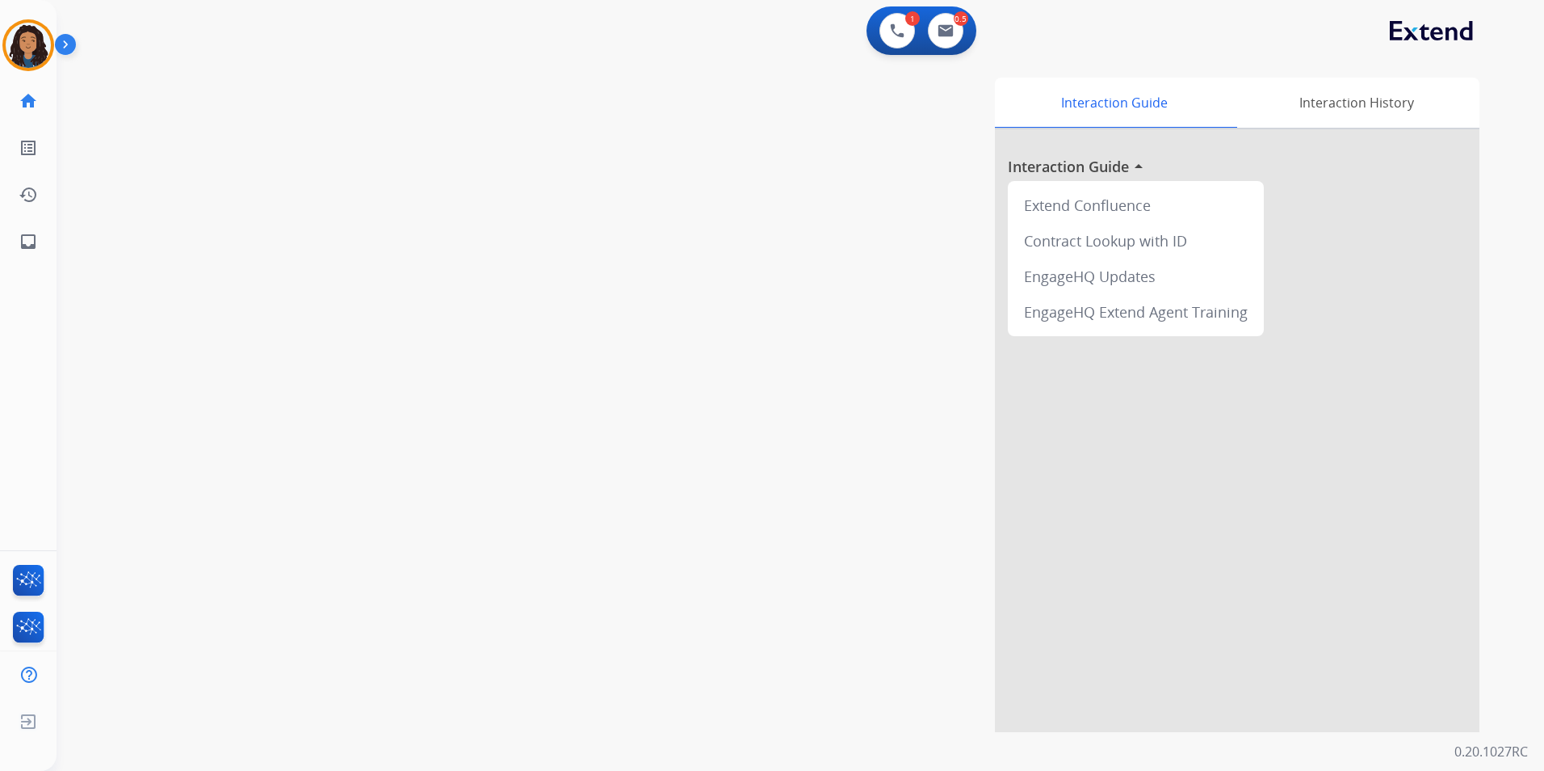
drag, startPoint x: 411, startPoint y: 333, endPoint x: 391, endPoint y: 206, distance: 128.4
click at [410, 322] on div "swap_horiz Break voice bridge close_fullscreen Connect 3-Way Call merge_type Se…" at bounding box center [781, 395] width 1449 height 674
click at [36, 43] on img at bounding box center [28, 45] width 45 height 45
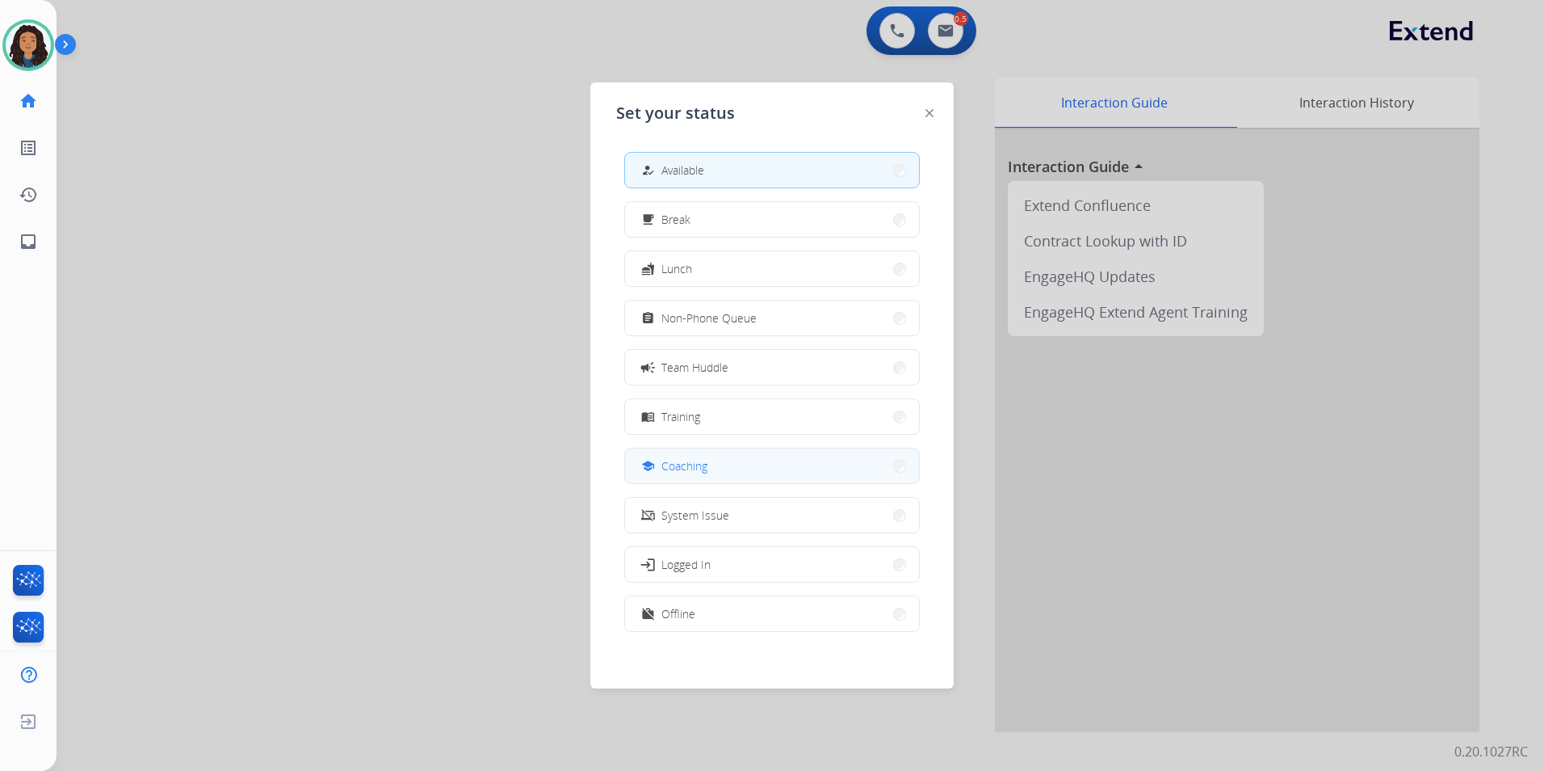
click at [745, 465] on button "school Coaching" at bounding box center [772, 465] width 294 height 35
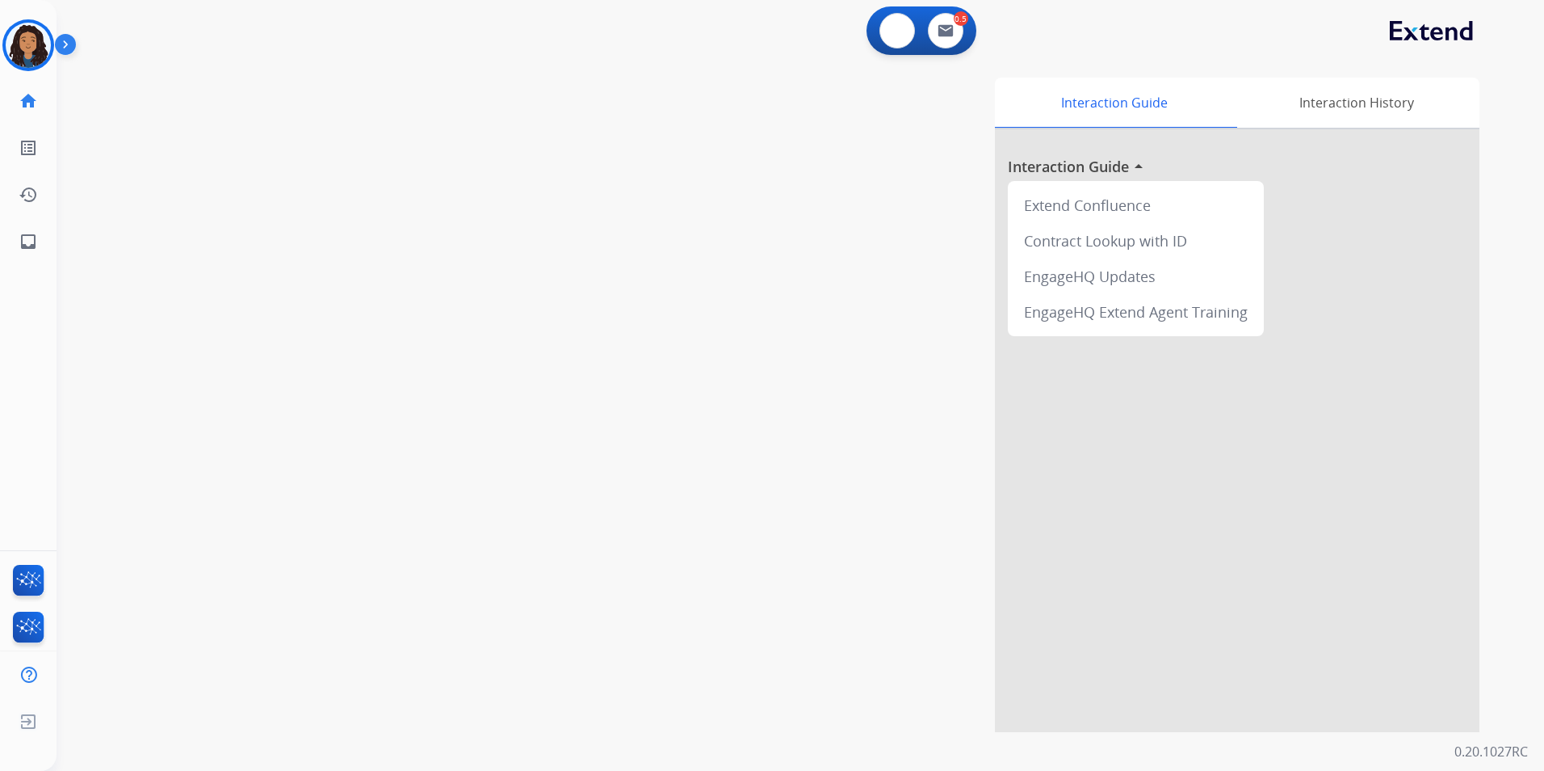
click at [891, 34] on img at bounding box center [897, 30] width 15 height 15
click at [893, 28] on img at bounding box center [897, 30] width 15 height 15
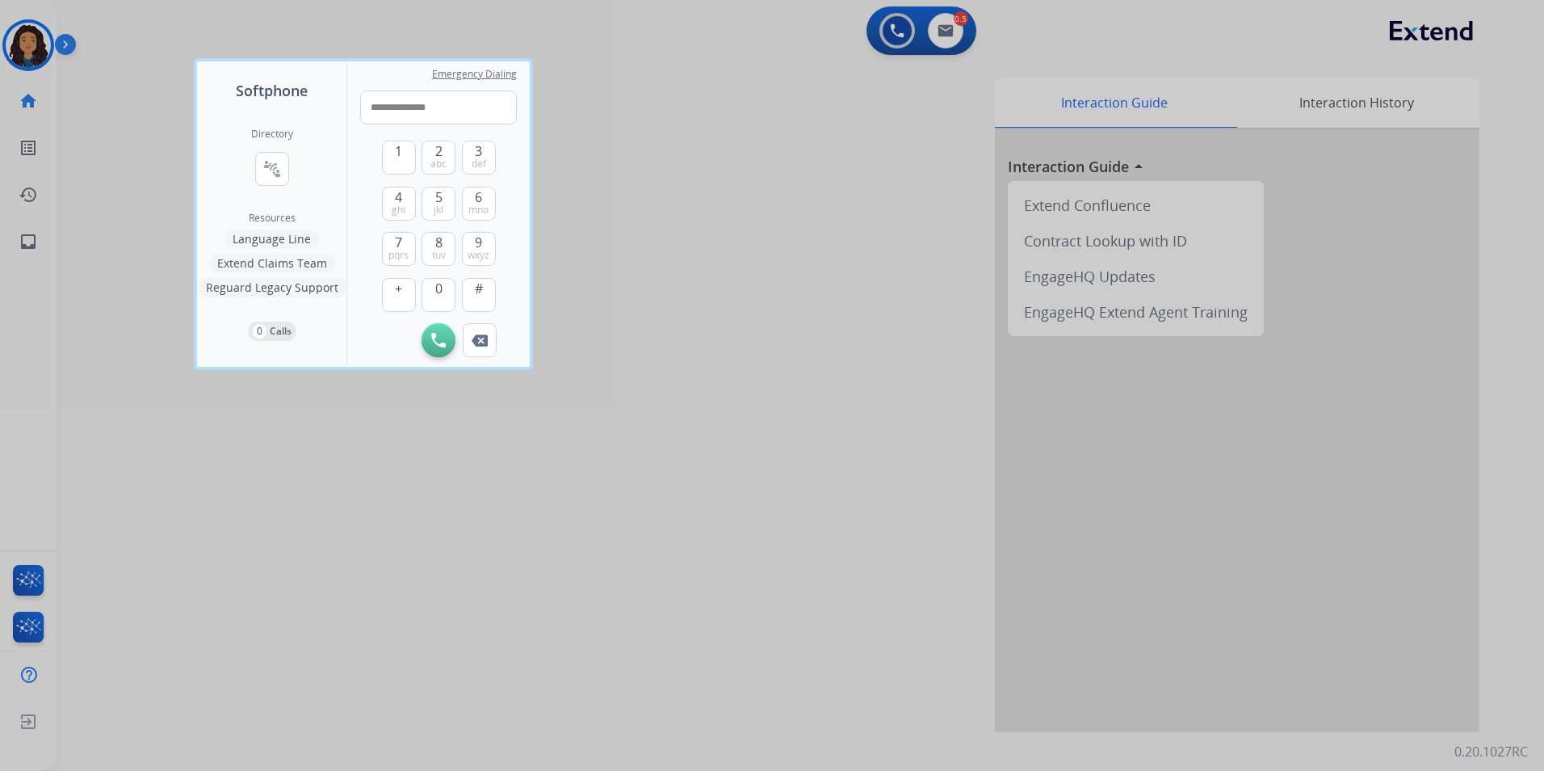
type input "**********"
click at [418, 337] on div "Initiate Call Remove Number" at bounding box center [438, 340] width 157 height 34
click at [422, 338] on button "Initiate Call" at bounding box center [439, 340] width 34 height 34
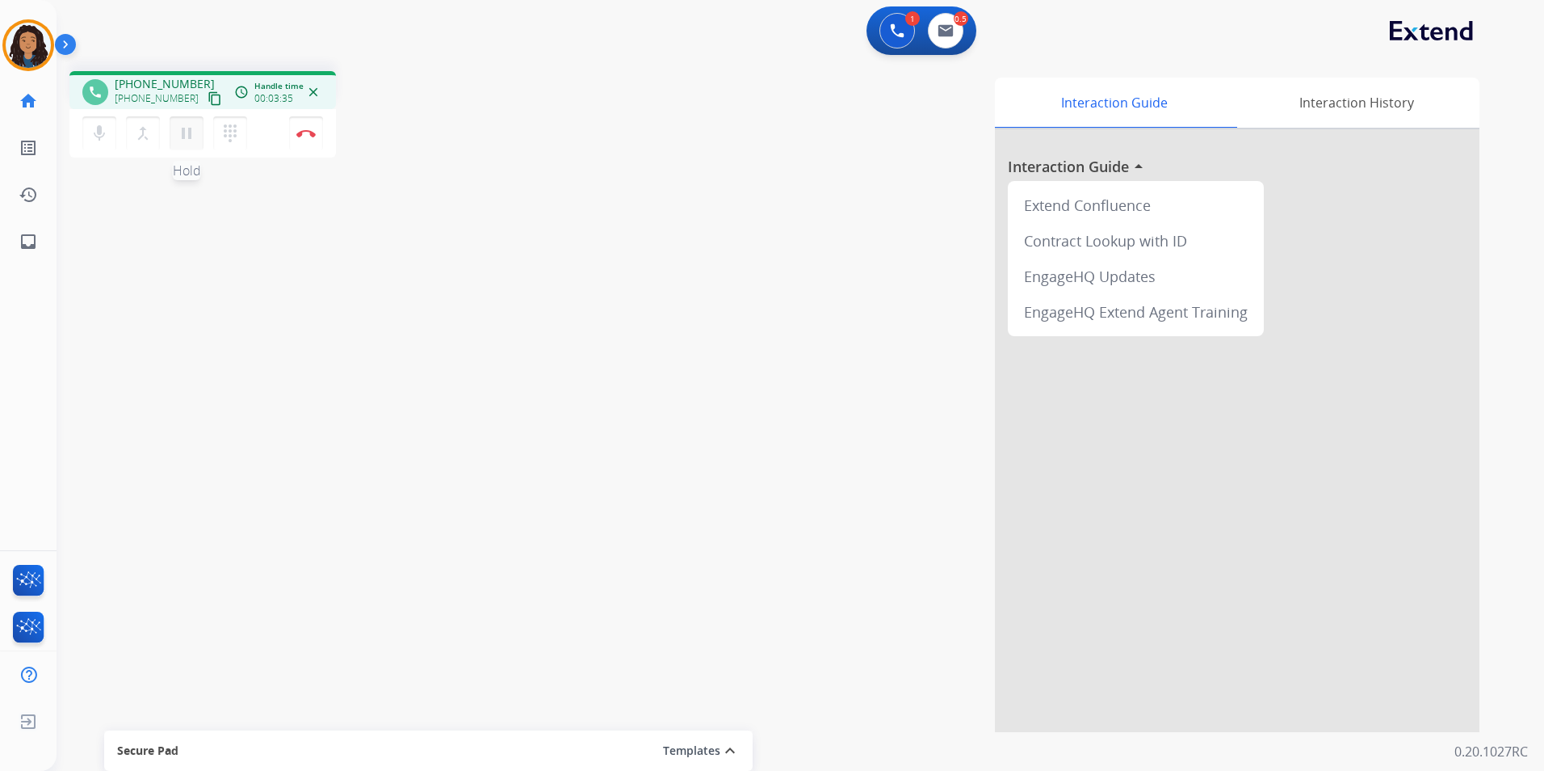
click at [183, 136] on mat-icon "pause" at bounding box center [186, 133] width 19 height 19
click at [99, 141] on mat-icon "mic" at bounding box center [99, 133] width 19 height 19
click at [172, 137] on button "play_arrow Hold" at bounding box center [187, 133] width 34 height 34
drag, startPoint x: 96, startPoint y: 137, endPoint x: 148, endPoint y: 163, distance: 57.8
click at [96, 135] on mat-icon "mic" at bounding box center [99, 133] width 19 height 19
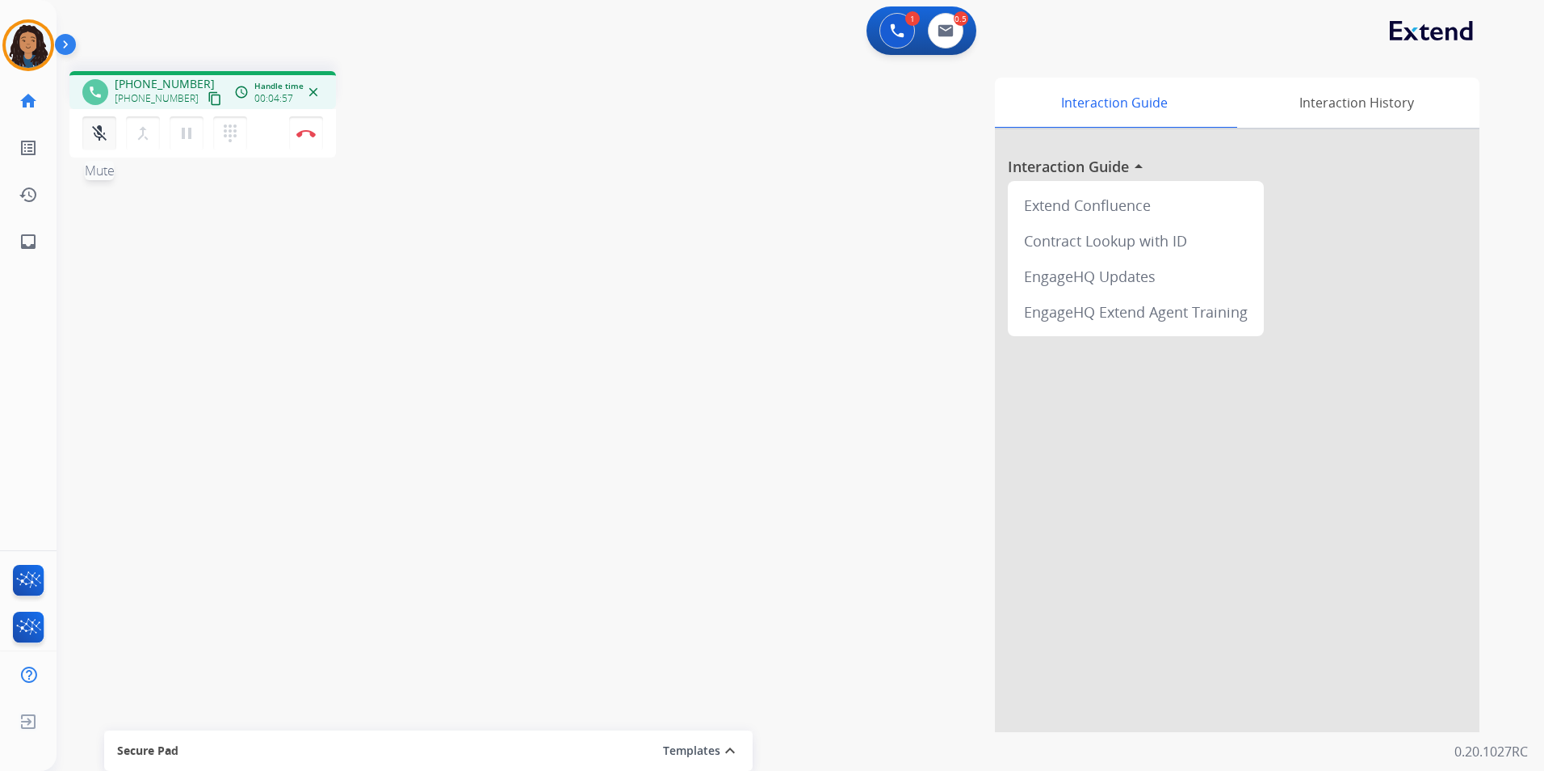
click at [95, 129] on mat-icon "mic_off" at bounding box center [99, 133] width 19 height 19
click at [296, 131] on img at bounding box center [305, 133] width 19 height 8
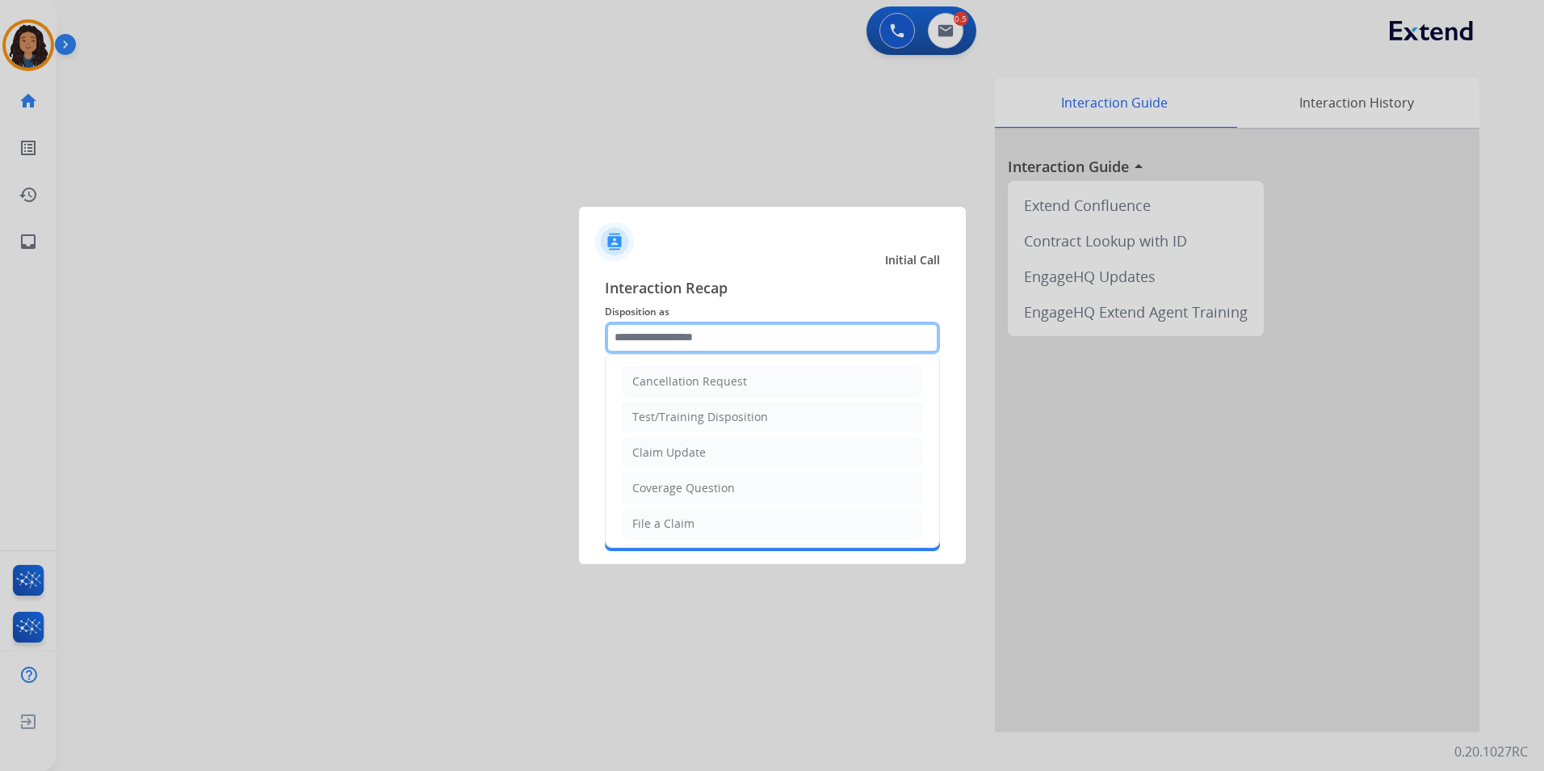
click at [767, 324] on input "text" at bounding box center [772, 337] width 335 height 32
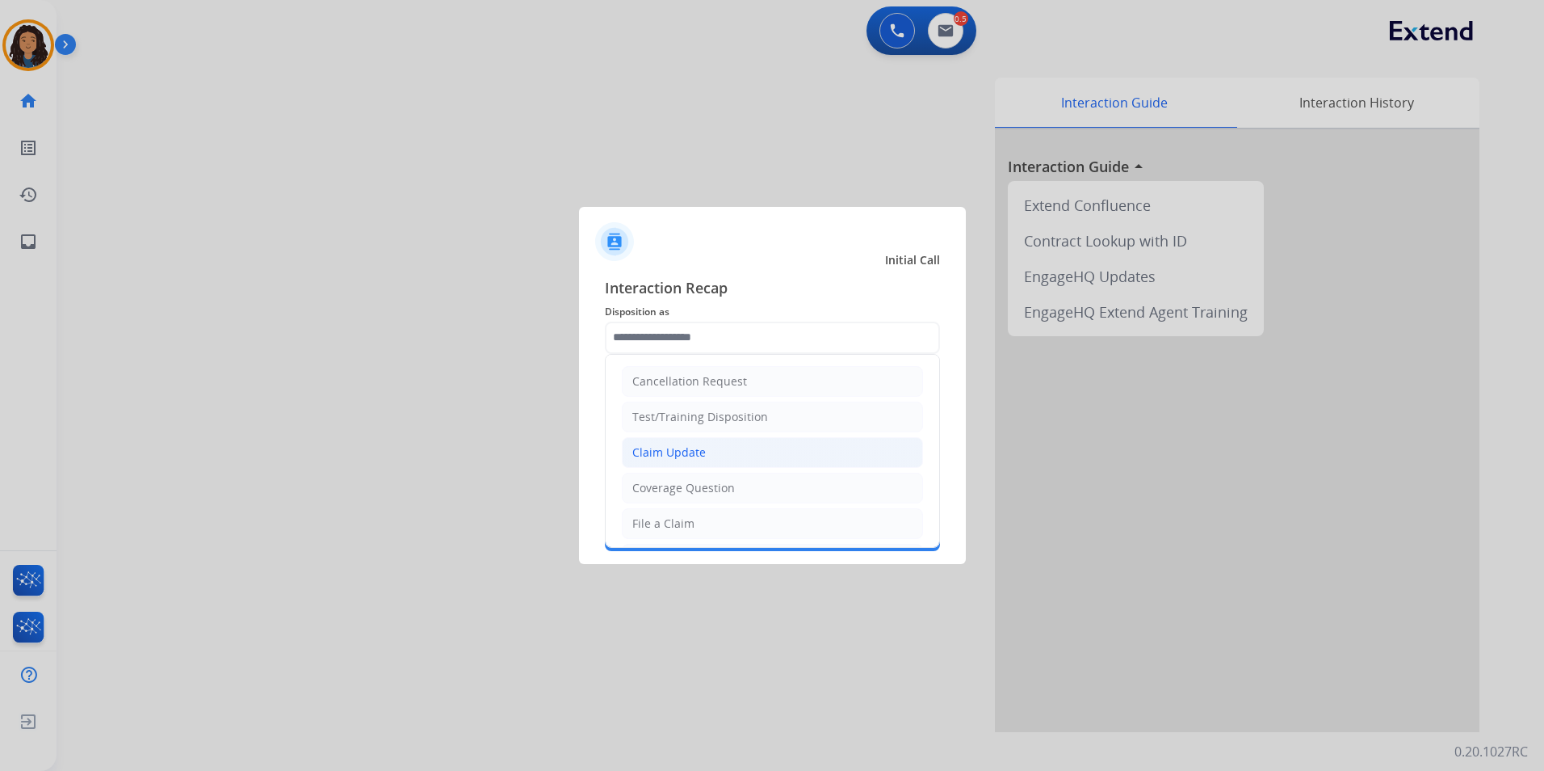
click at [700, 439] on li "Claim Update" at bounding box center [772, 452] width 301 height 31
type input "**********"
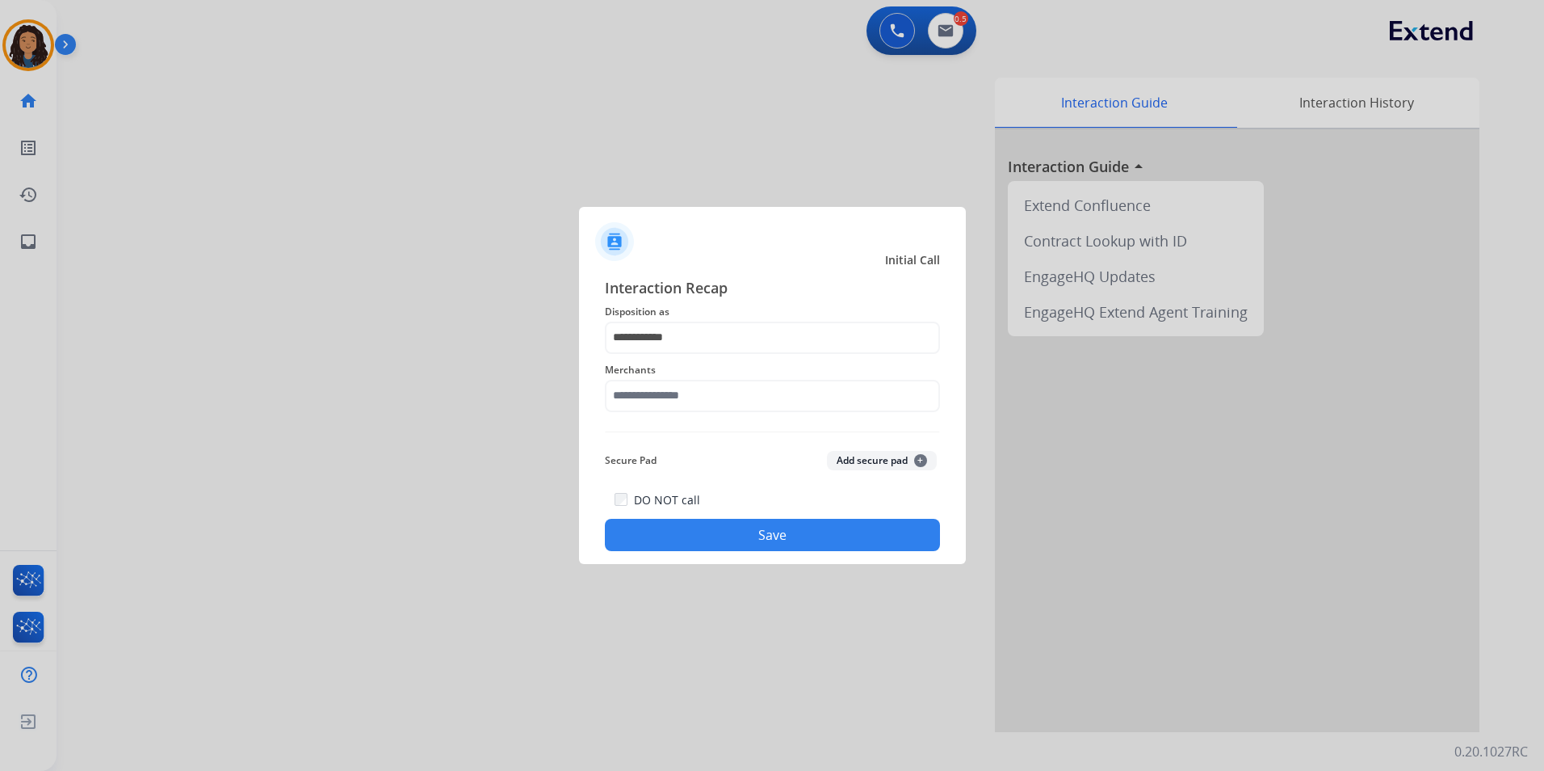
click at [705, 412] on div "Merchants" at bounding box center [772, 386] width 335 height 65
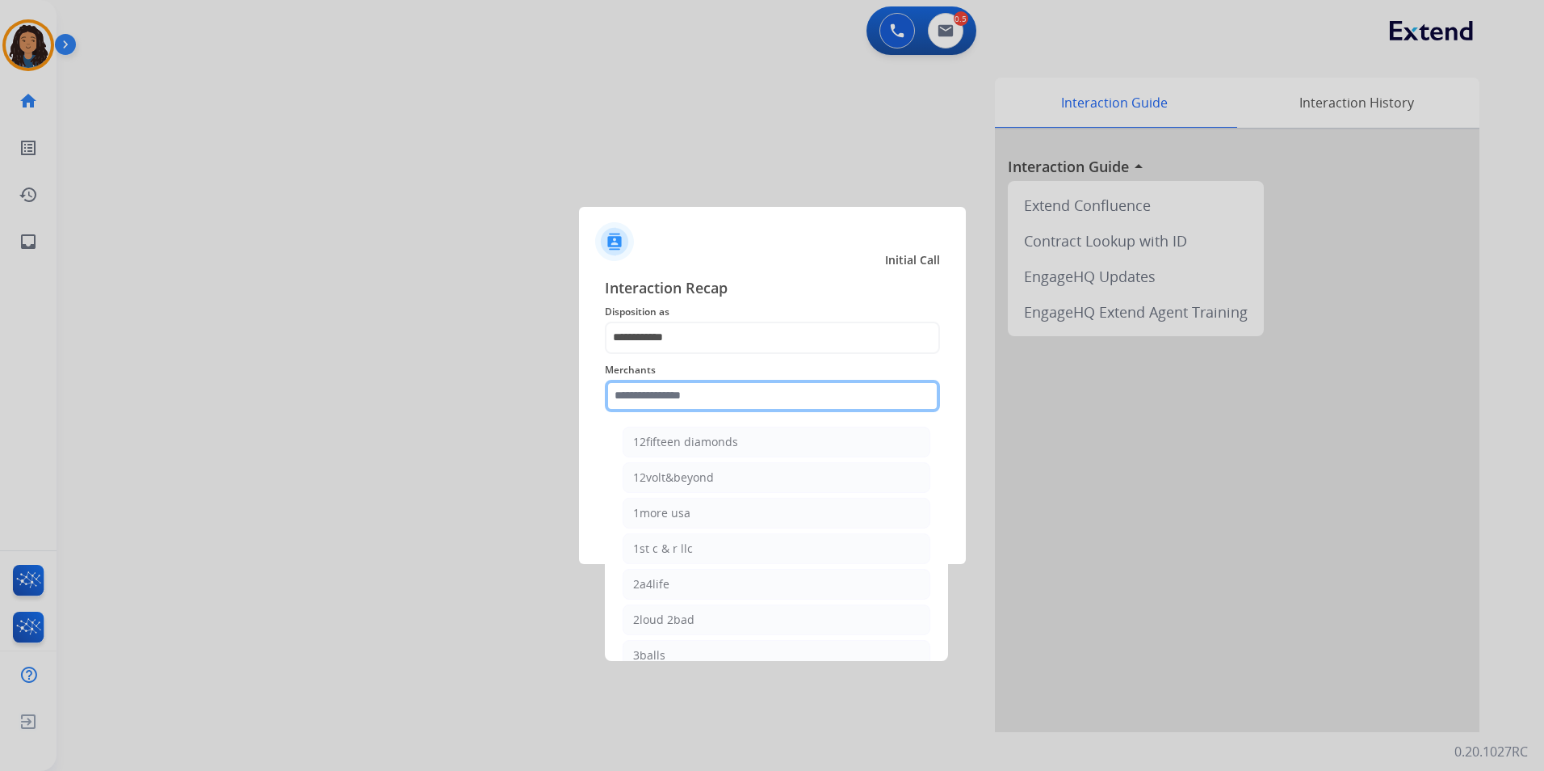
click at [725, 393] on input "text" at bounding box center [772, 396] width 335 height 32
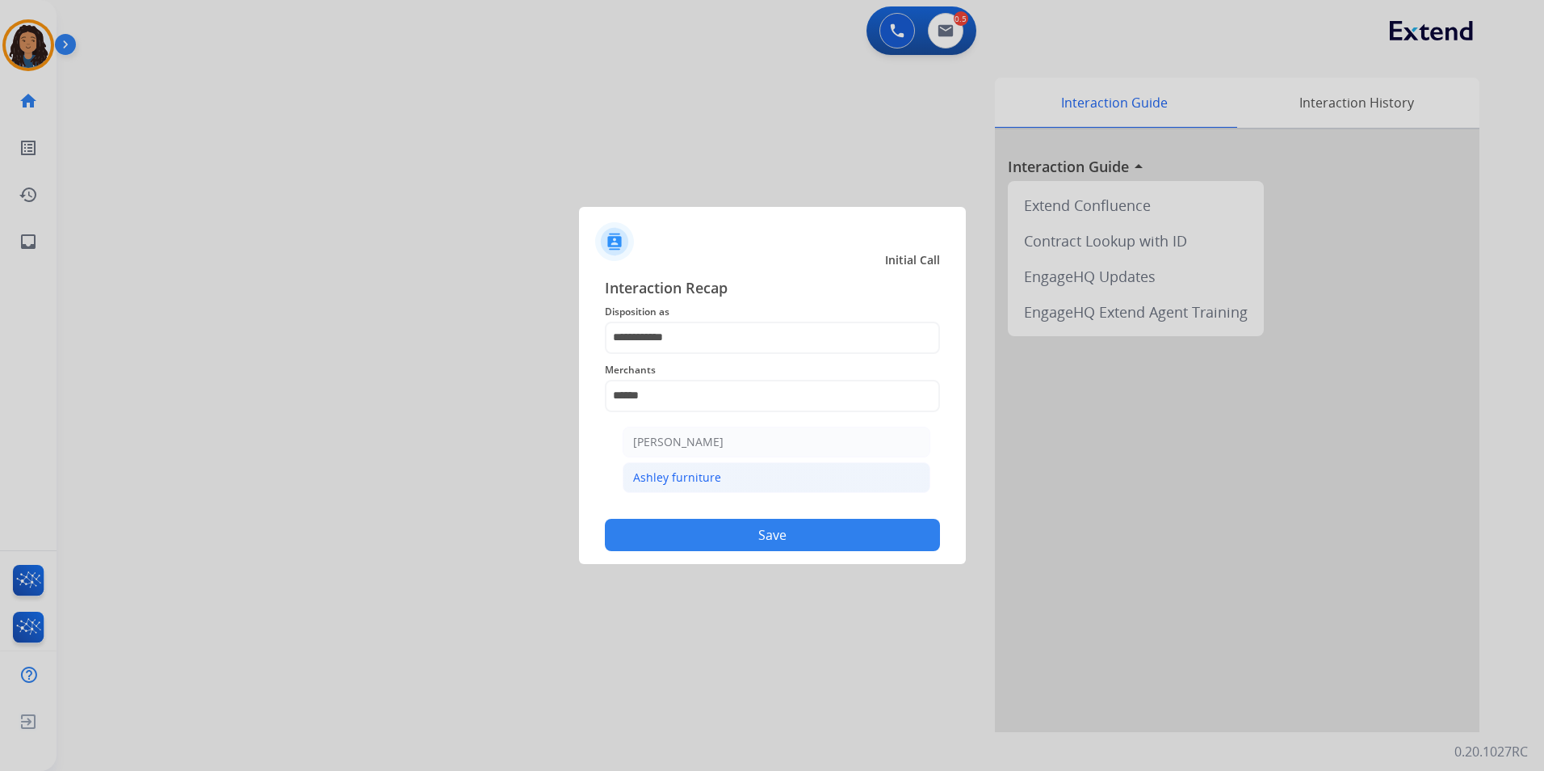
click at [704, 488] on li "Ashley furniture" at bounding box center [777, 477] width 308 height 31
type input "**********"
drag, startPoint x: 691, startPoint y: 536, endPoint x: 663, endPoint y: 519, distance: 32.6
click at [691, 535] on button "Save" at bounding box center [772, 535] width 335 height 32
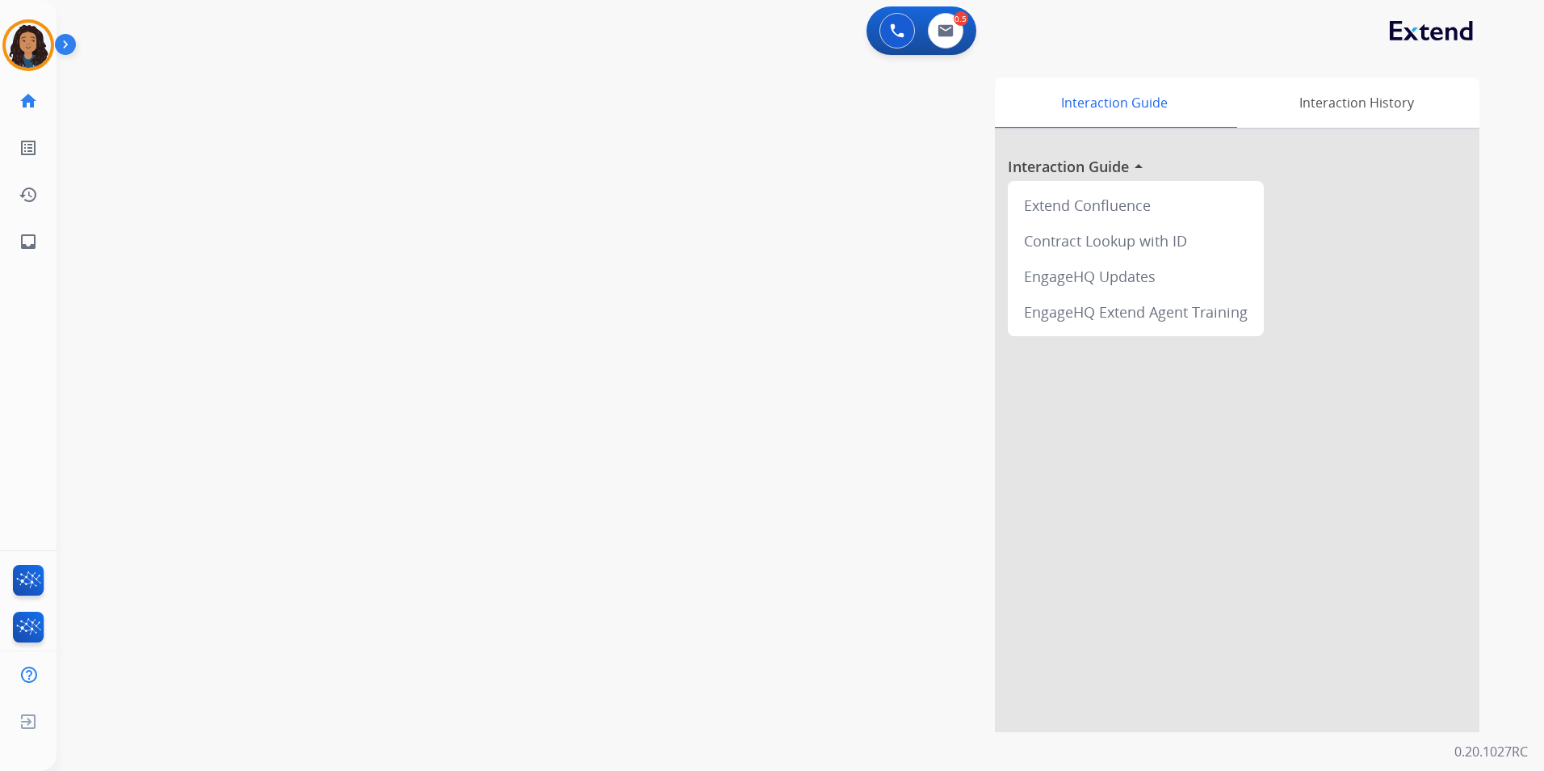
drag, startPoint x: 264, startPoint y: 314, endPoint x: 254, endPoint y: 293, distance: 23.5
click at [263, 313] on div "swap_horiz Break voice bridge close_fullscreen Connect 3-Way Call merge_type Se…" at bounding box center [781, 395] width 1449 height 674
drag, startPoint x: 254, startPoint y: 293, endPoint x: 111, endPoint y: 90, distance: 247.6
click at [251, 285] on div "swap_horiz Break voice bridge close_fullscreen Connect 3-Way Call merge_type Se…" at bounding box center [781, 395] width 1449 height 674
click at [28, 34] on img at bounding box center [28, 45] width 45 height 45
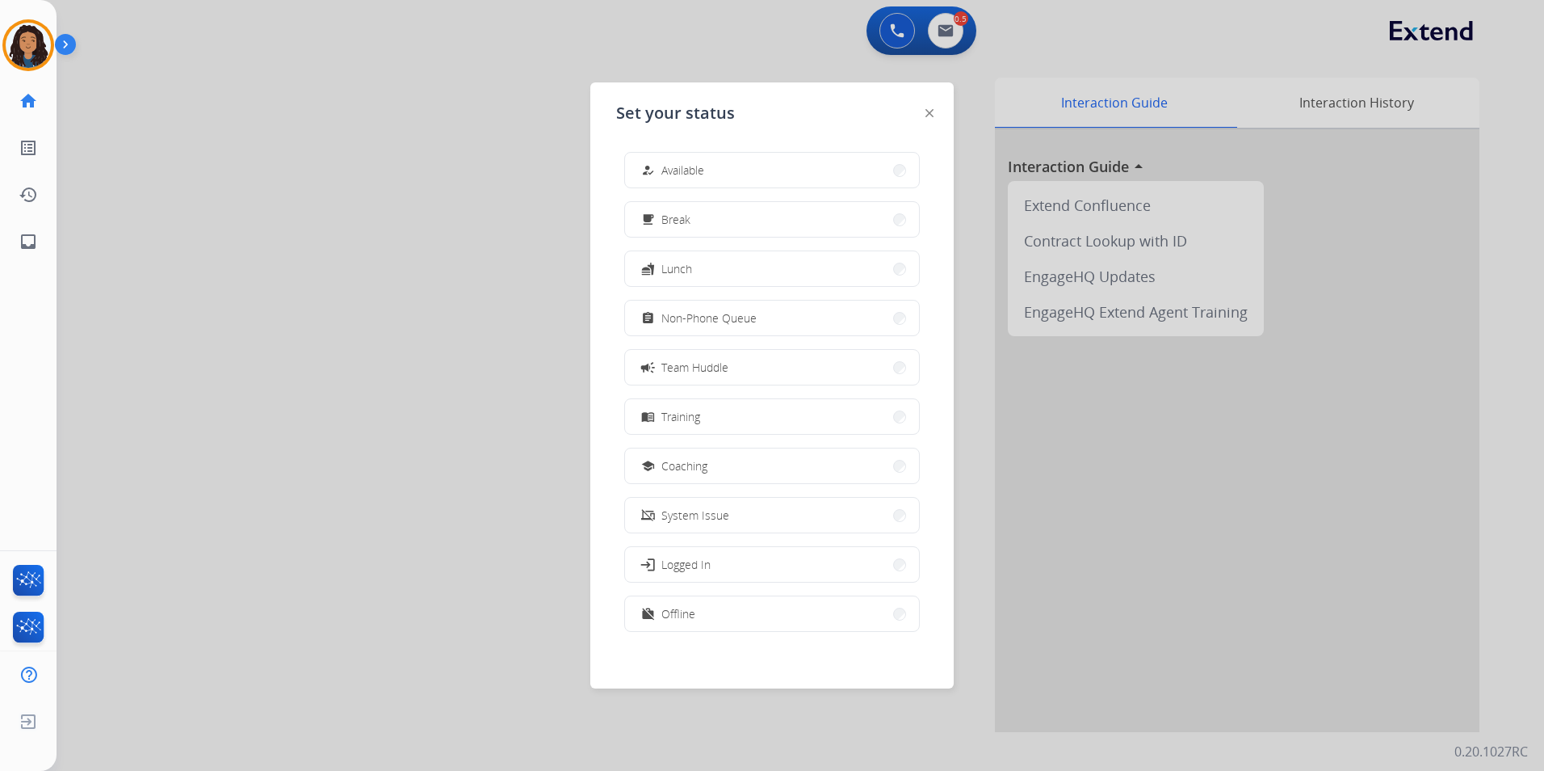
click at [874, 27] on div at bounding box center [772, 385] width 1544 height 771
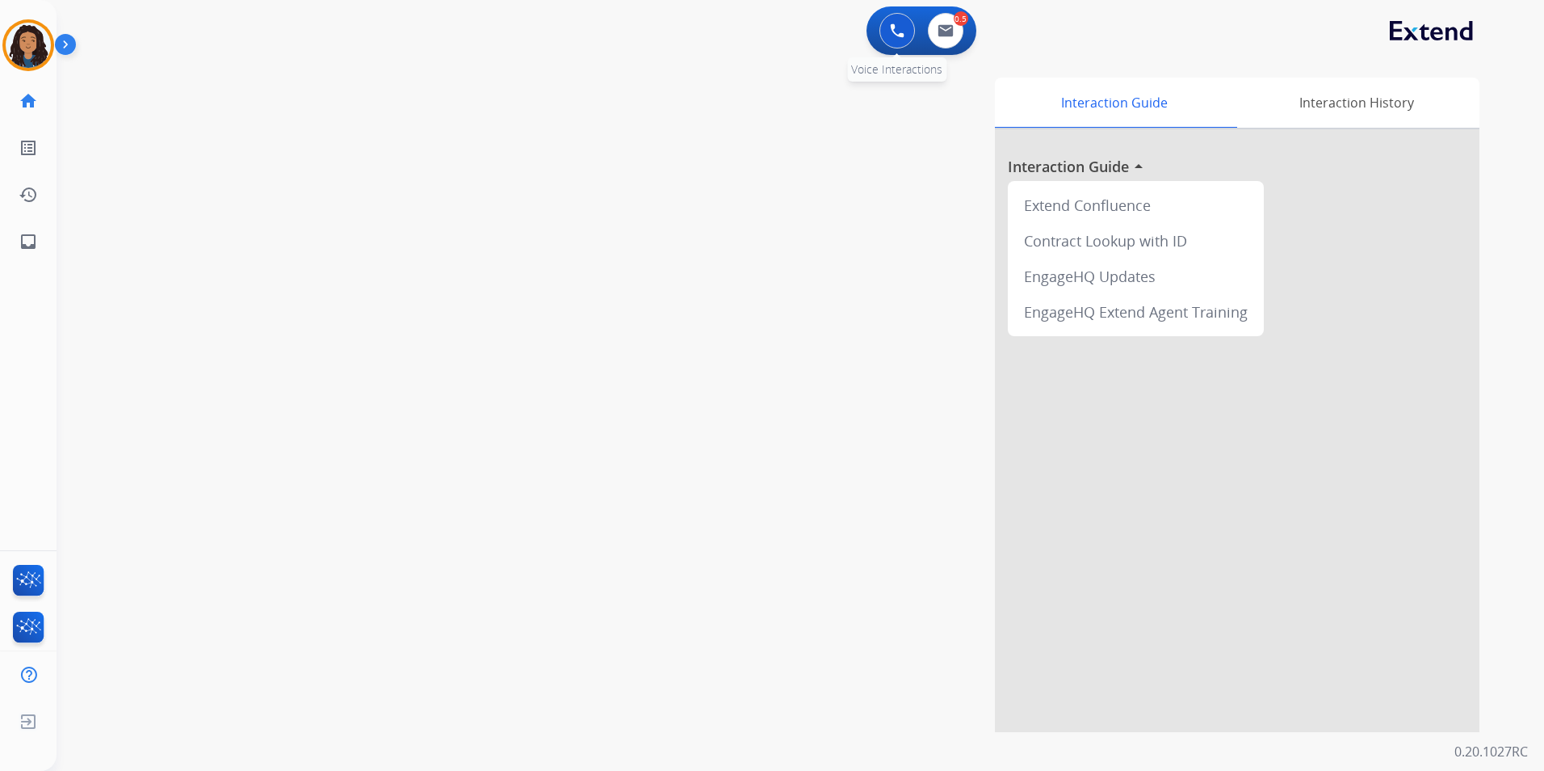
click at [898, 33] on img at bounding box center [897, 30] width 15 height 15
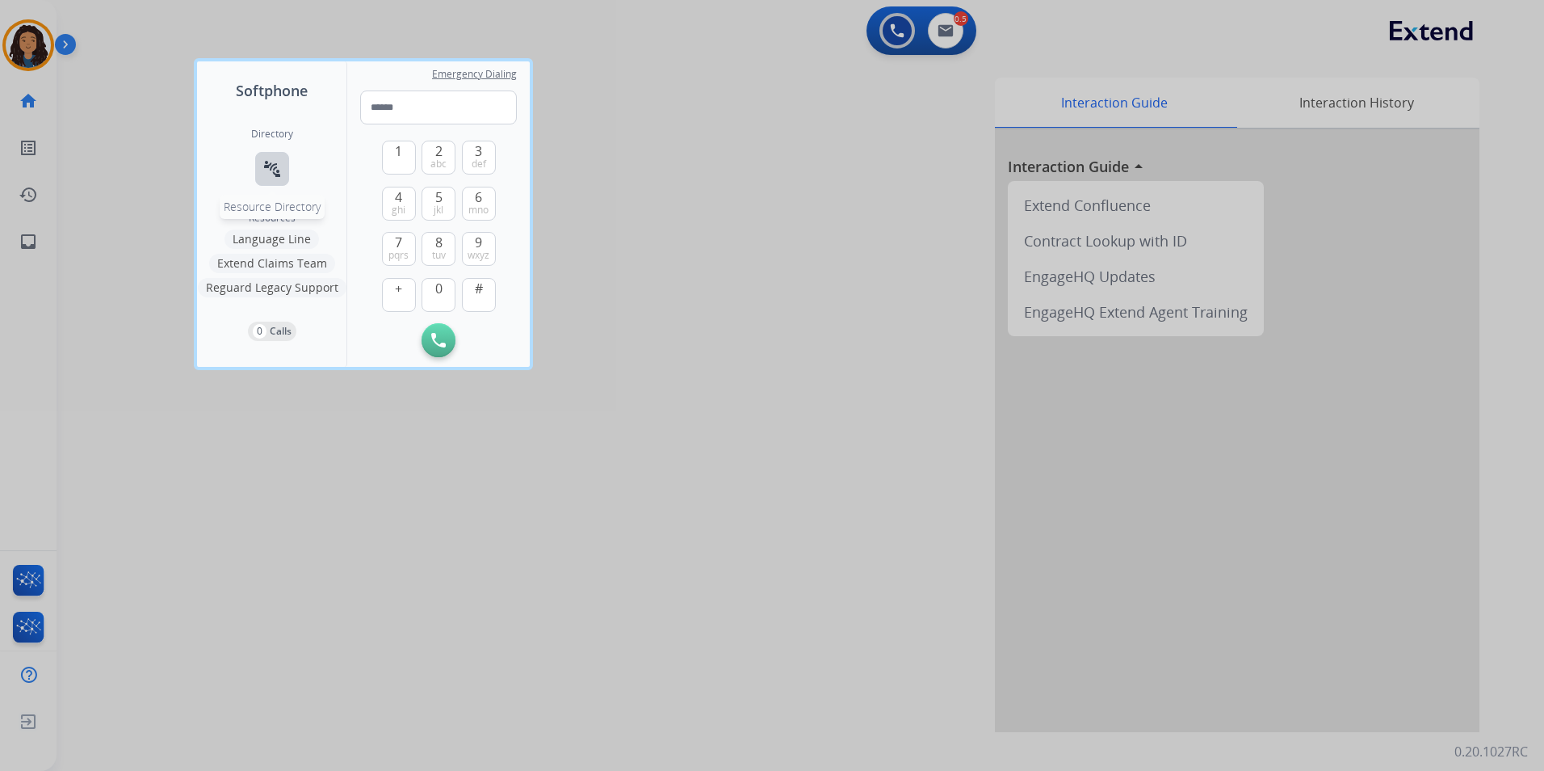
click at [268, 162] on mat-icon "connect_without_contact" at bounding box center [272, 168] width 19 height 19
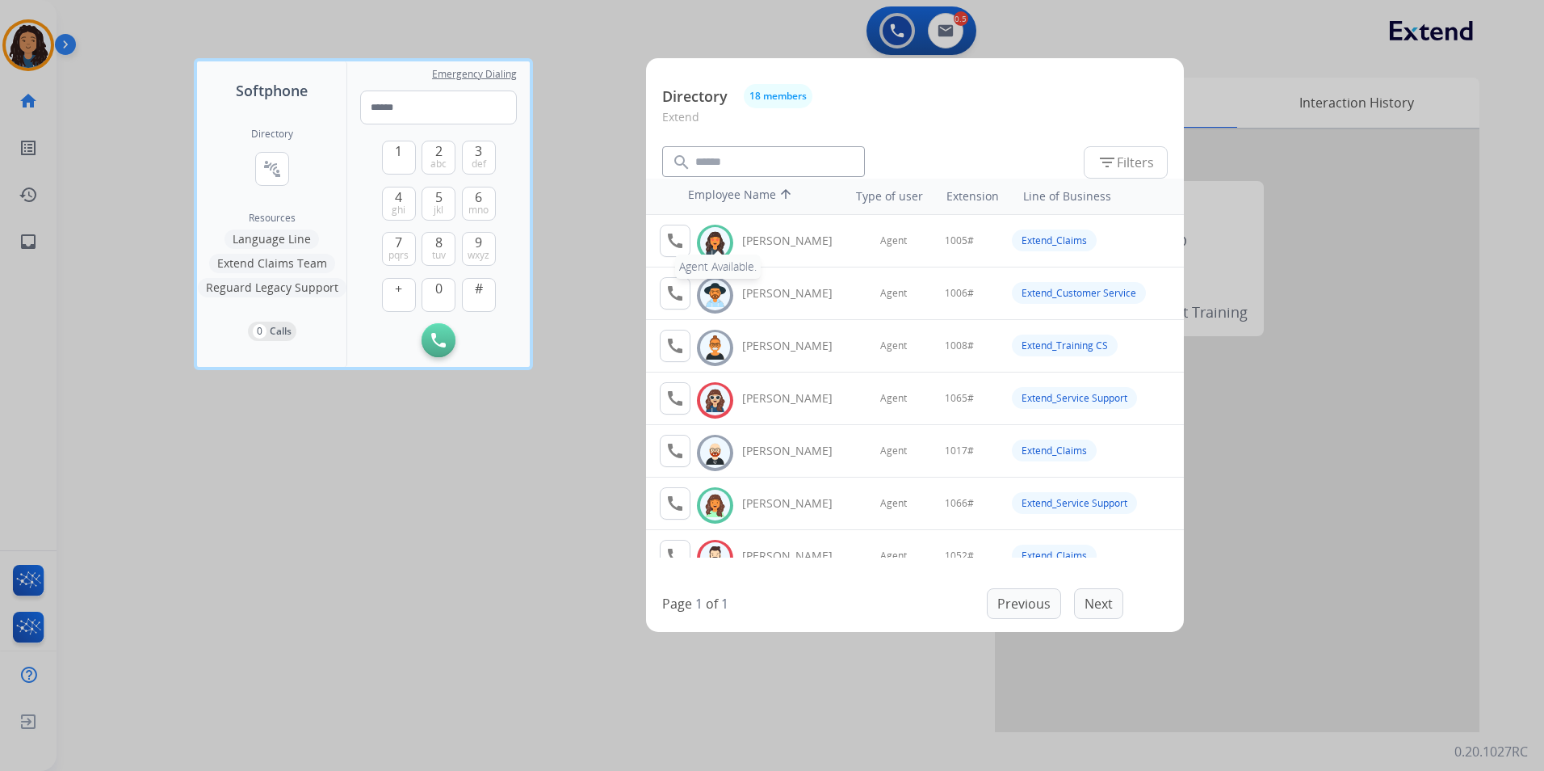
click at [658, 237] on tr "call Agent Available. Available [PERSON_NAME] Agent 1005# Extend_Claims" at bounding box center [915, 241] width 538 height 53
click at [674, 238] on mat-icon "call" at bounding box center [675, 240] width 19 height 19
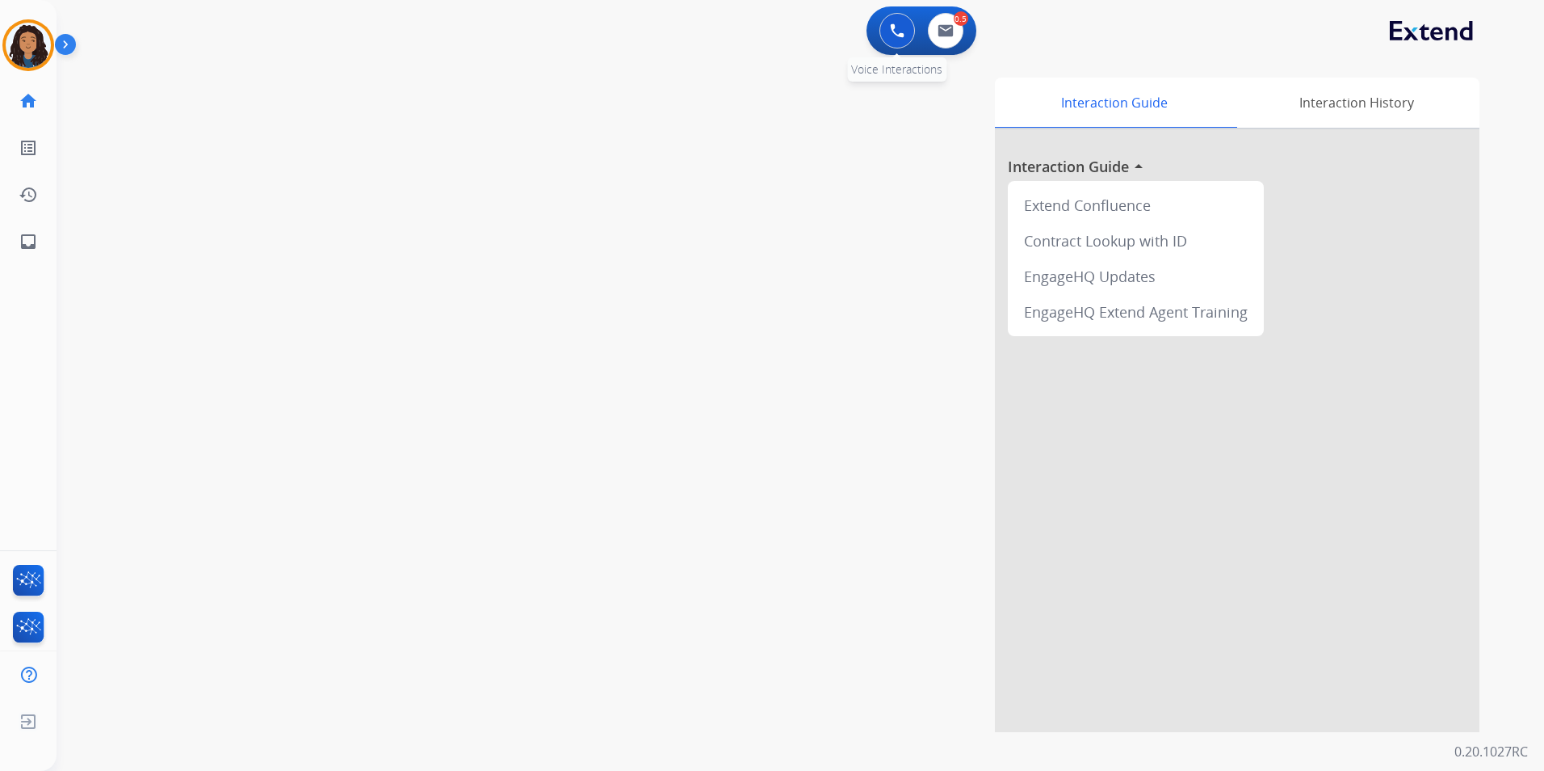
click at [880, 40] on div "0 Voice Interactions" at bounding box center [897, 31] width 48 height 36
click at [910, 38] on button at bounding box center [898, 31] width 36 height 36
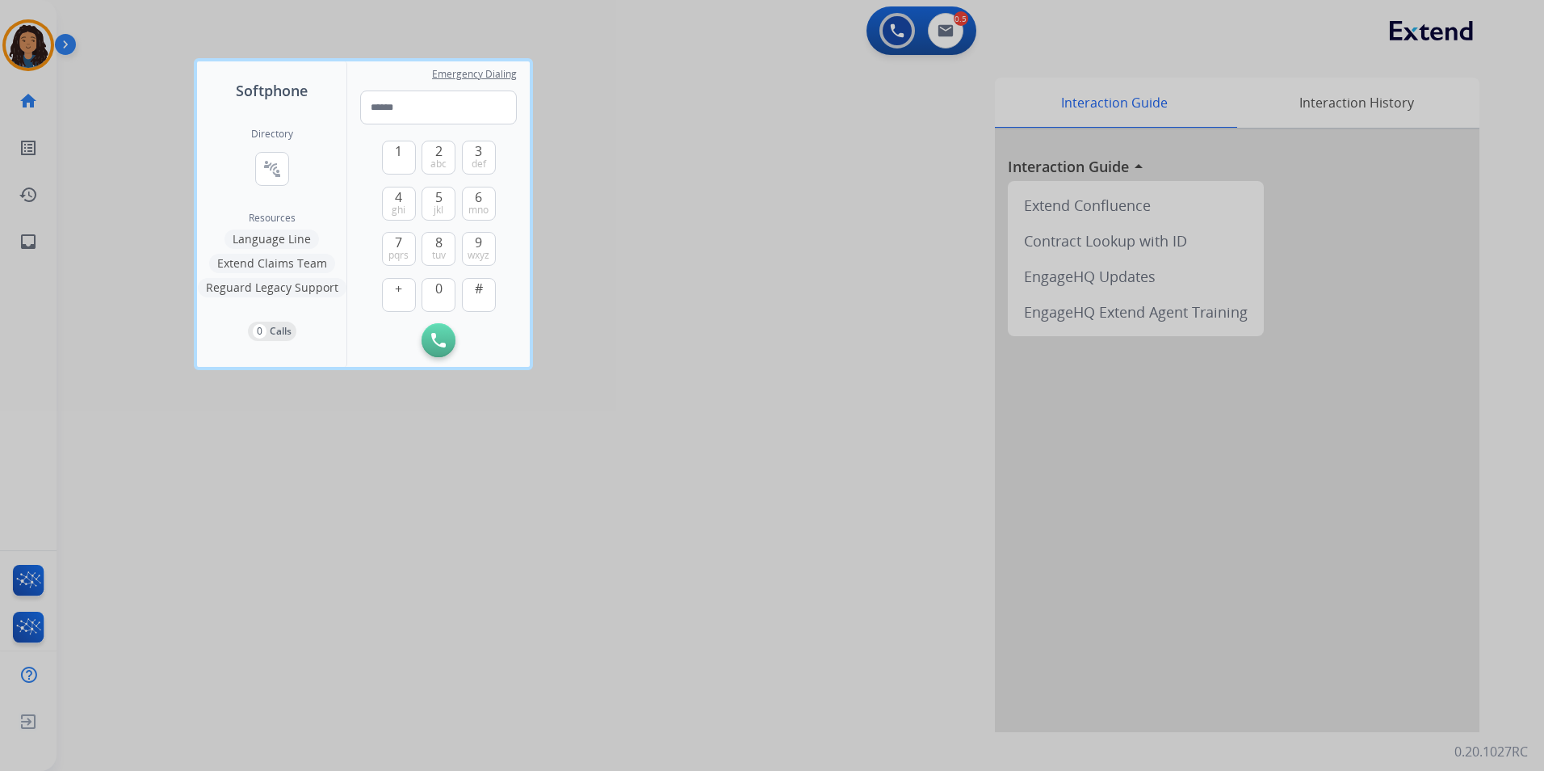
click at [817, 104] on div at bounding box center [772, 385] width 1544 height 771
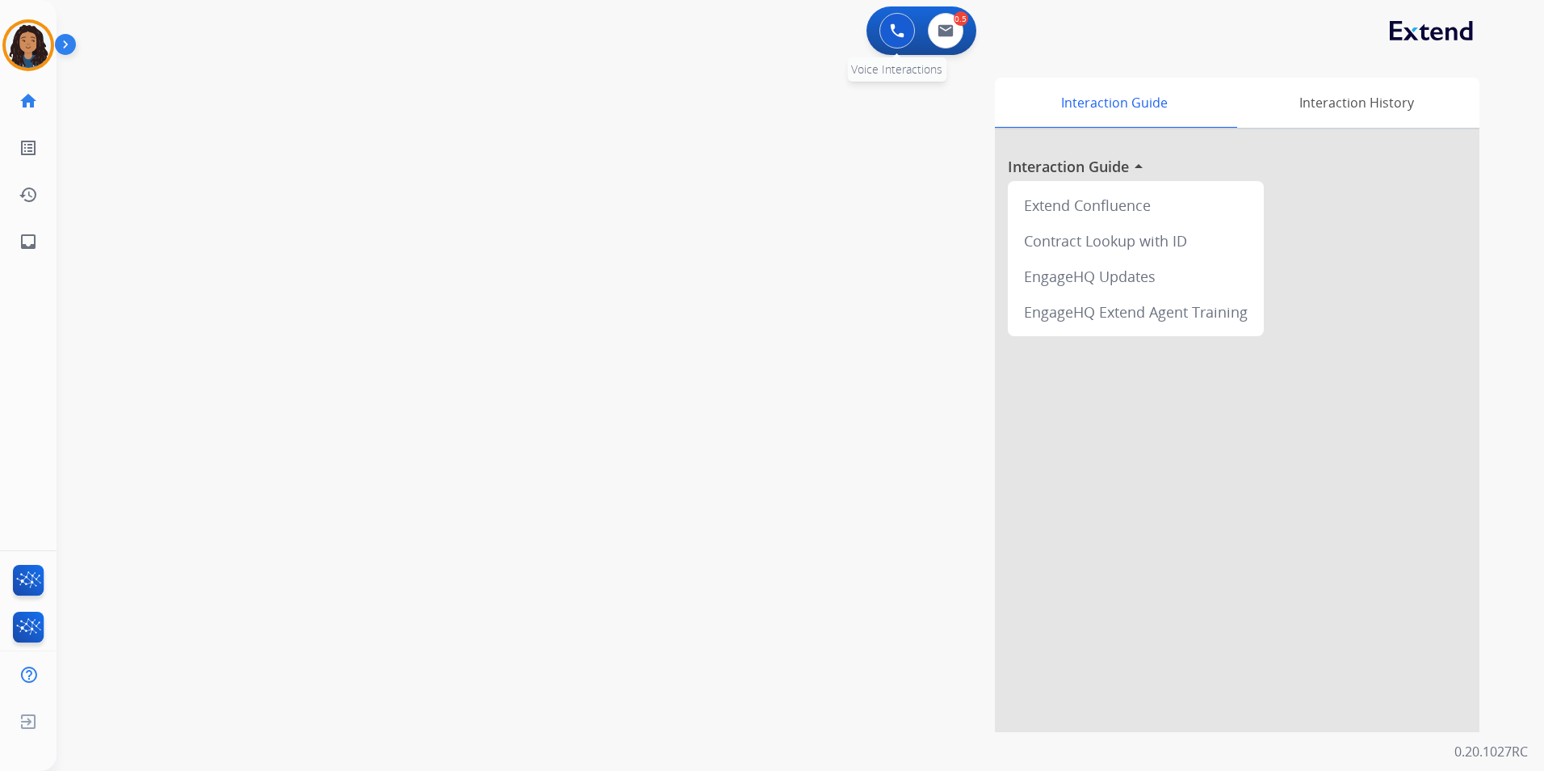
click at [901, 31] on img at bounding box center [897, 30] width 15 height 15
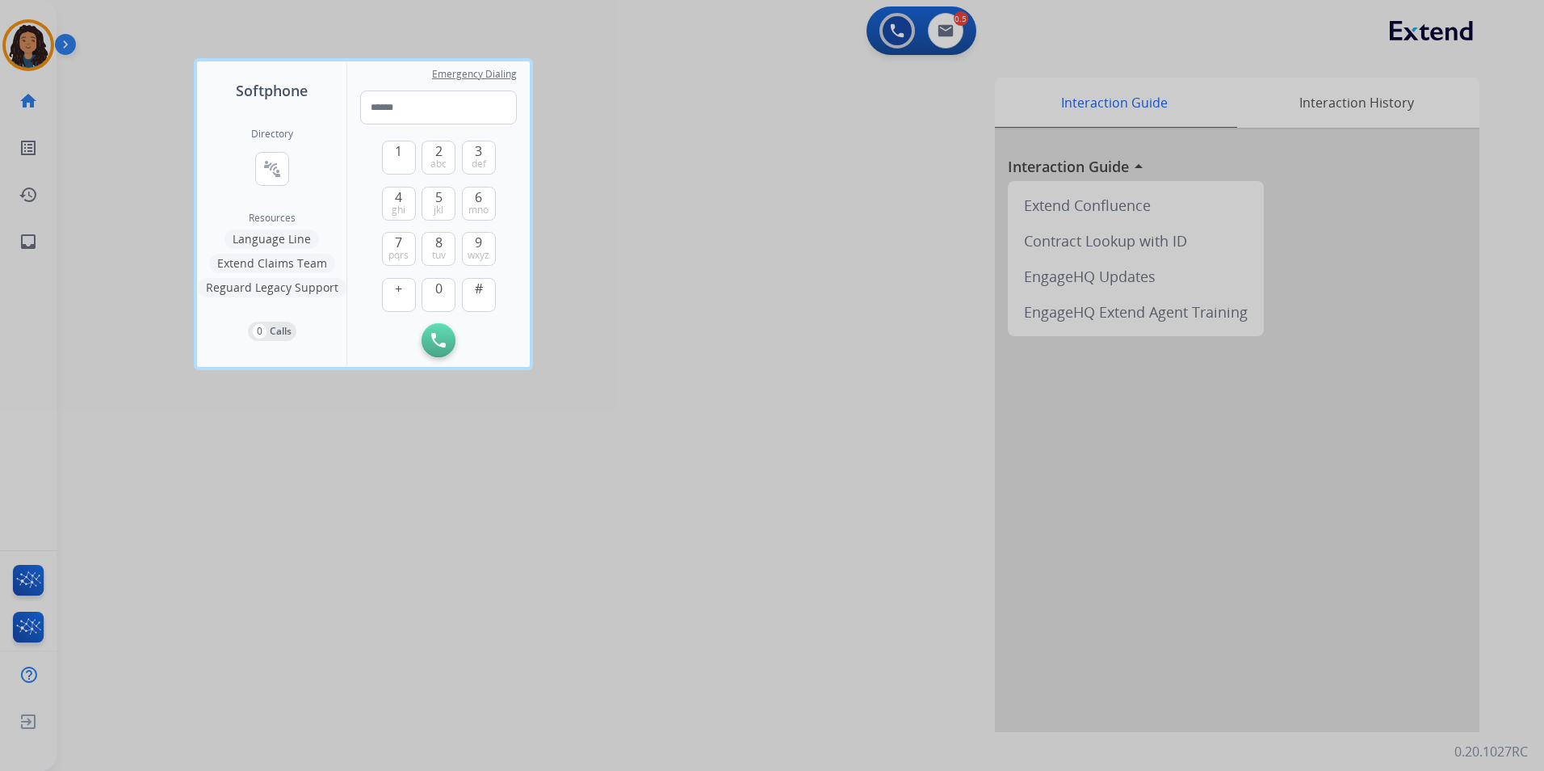
drag, startPoint x: 651, startPoint y: 78, endPoint x: 0, endPoint y: 14, distance: 654.3
click at [649, 78] on div at bounding box center [772, 385] width 1544 height 771
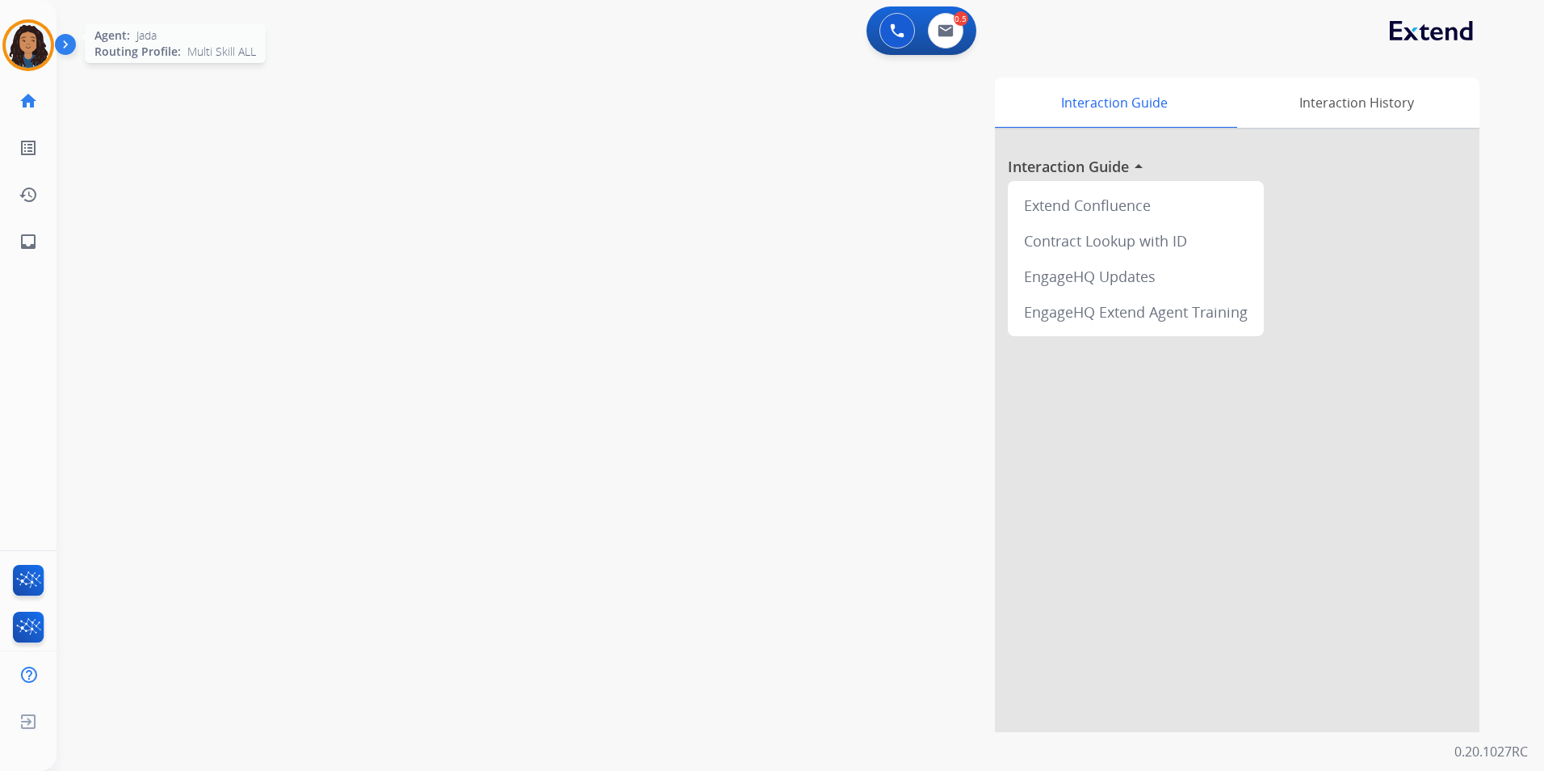
click at [32, 28] on img at bounding box center [28, 45] width 45 height 45
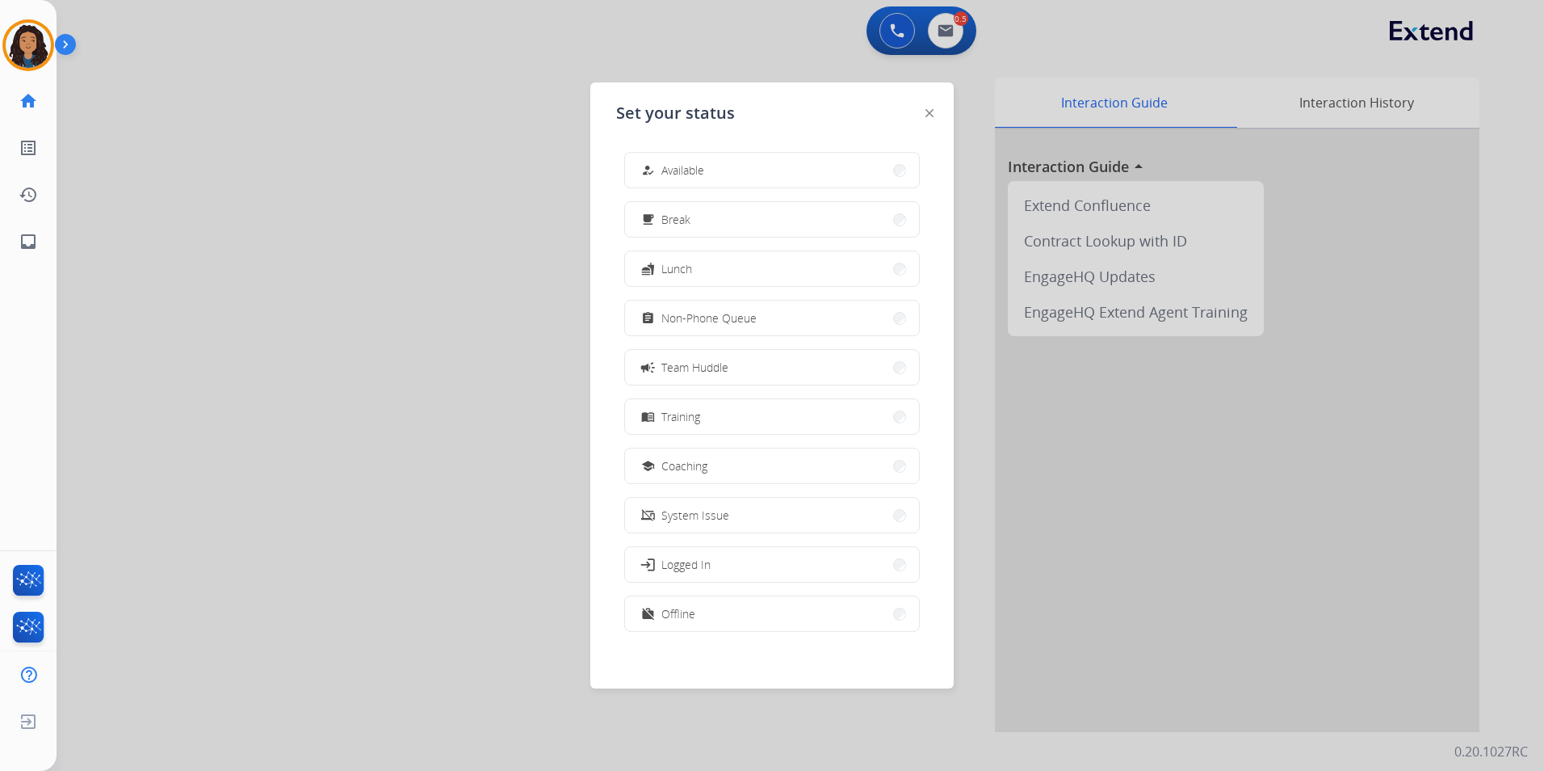
click at [725, 175] on button "how_to_reg Available" at bounding box center [772, 170] width 294 height 35
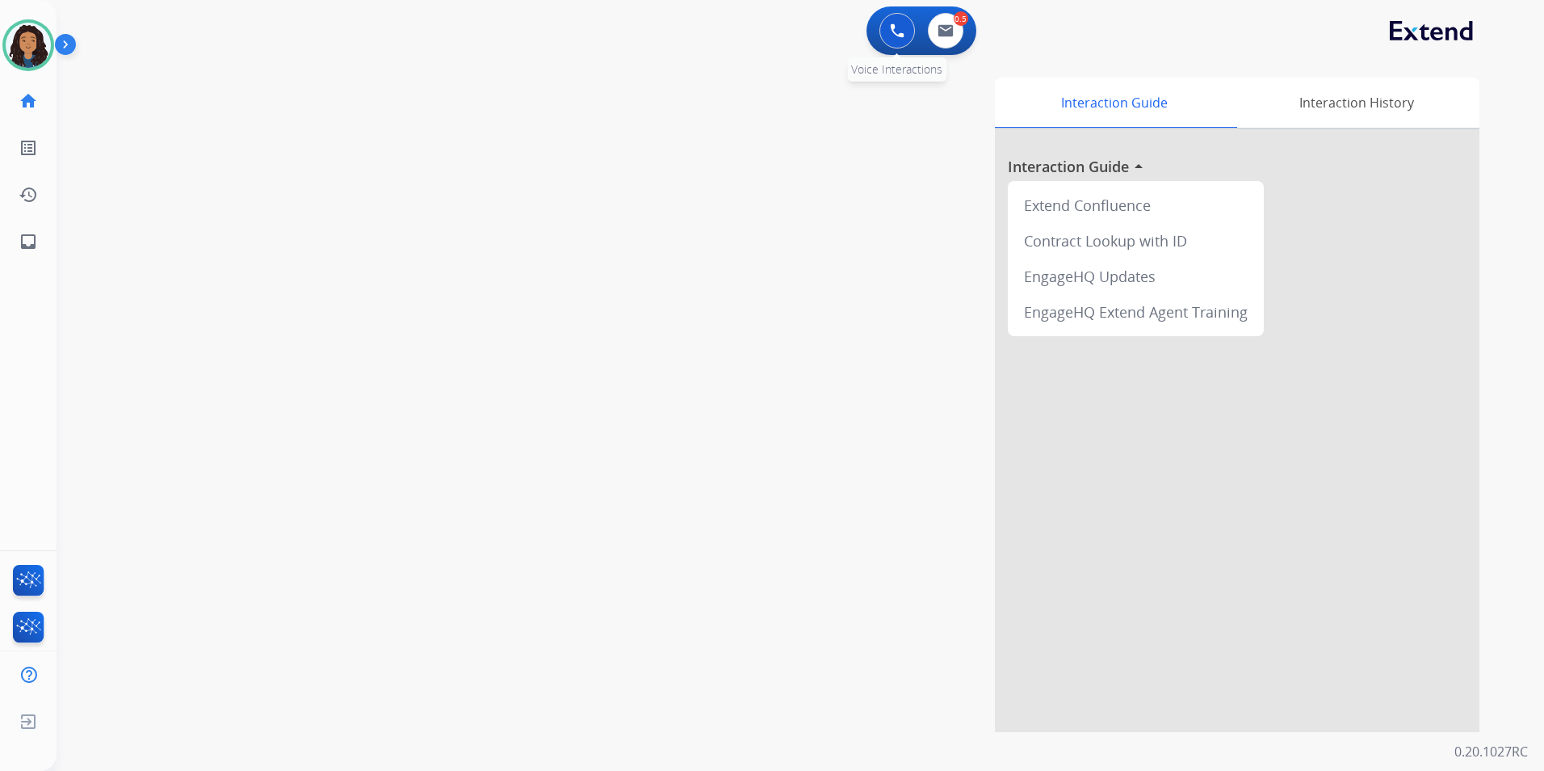
drag, startPoint x: 892, startPoint y: 27, endPoint x: 811, endPoint y: 48, distance: 83.5
click at [891, 26] on img at bounding box center [897, 30] width 15 height 15
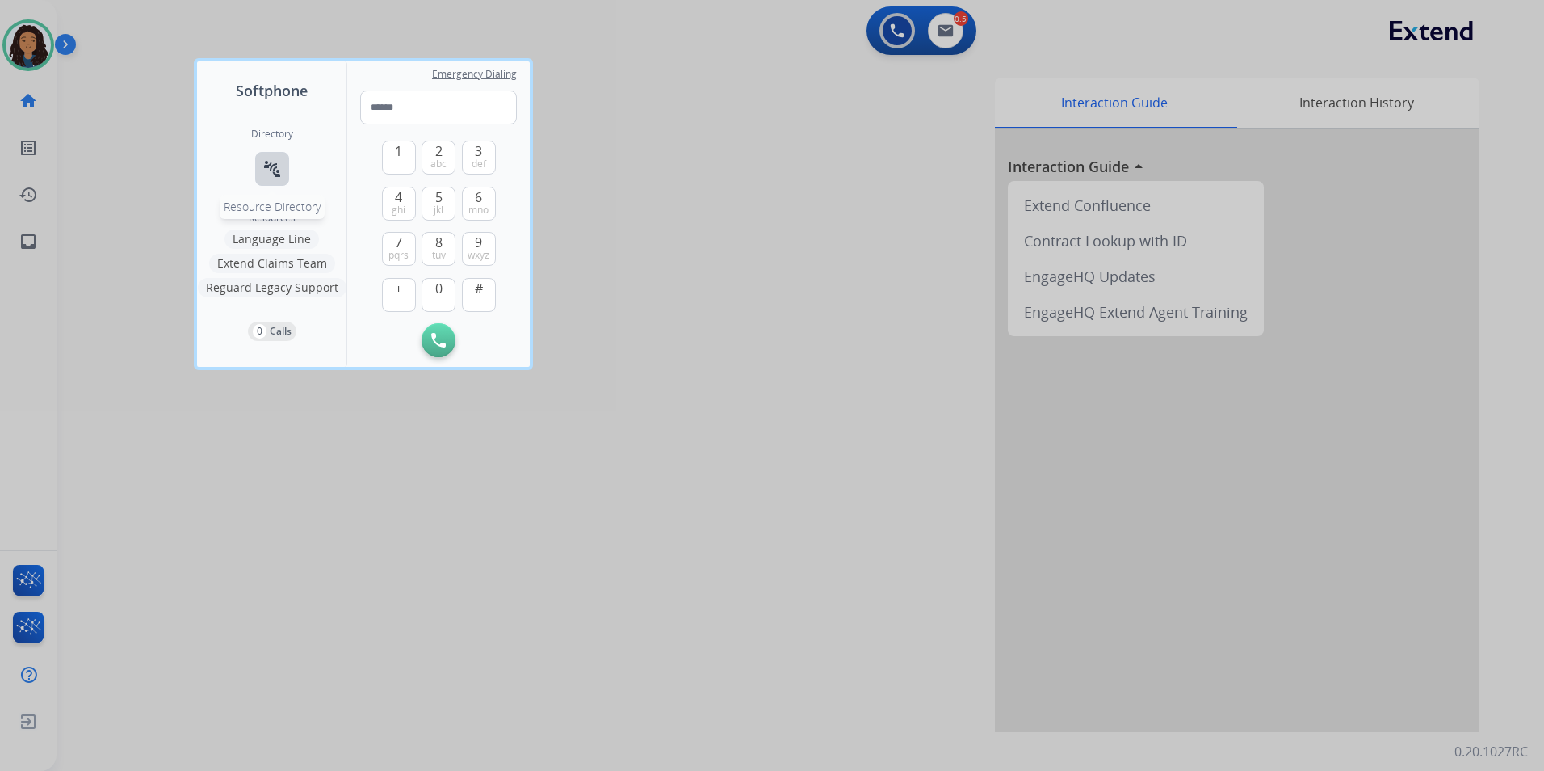
click at [277, 158] on button "connect_without_contact Resource Directory" at bounding box center [272, 169] width 34 height 34
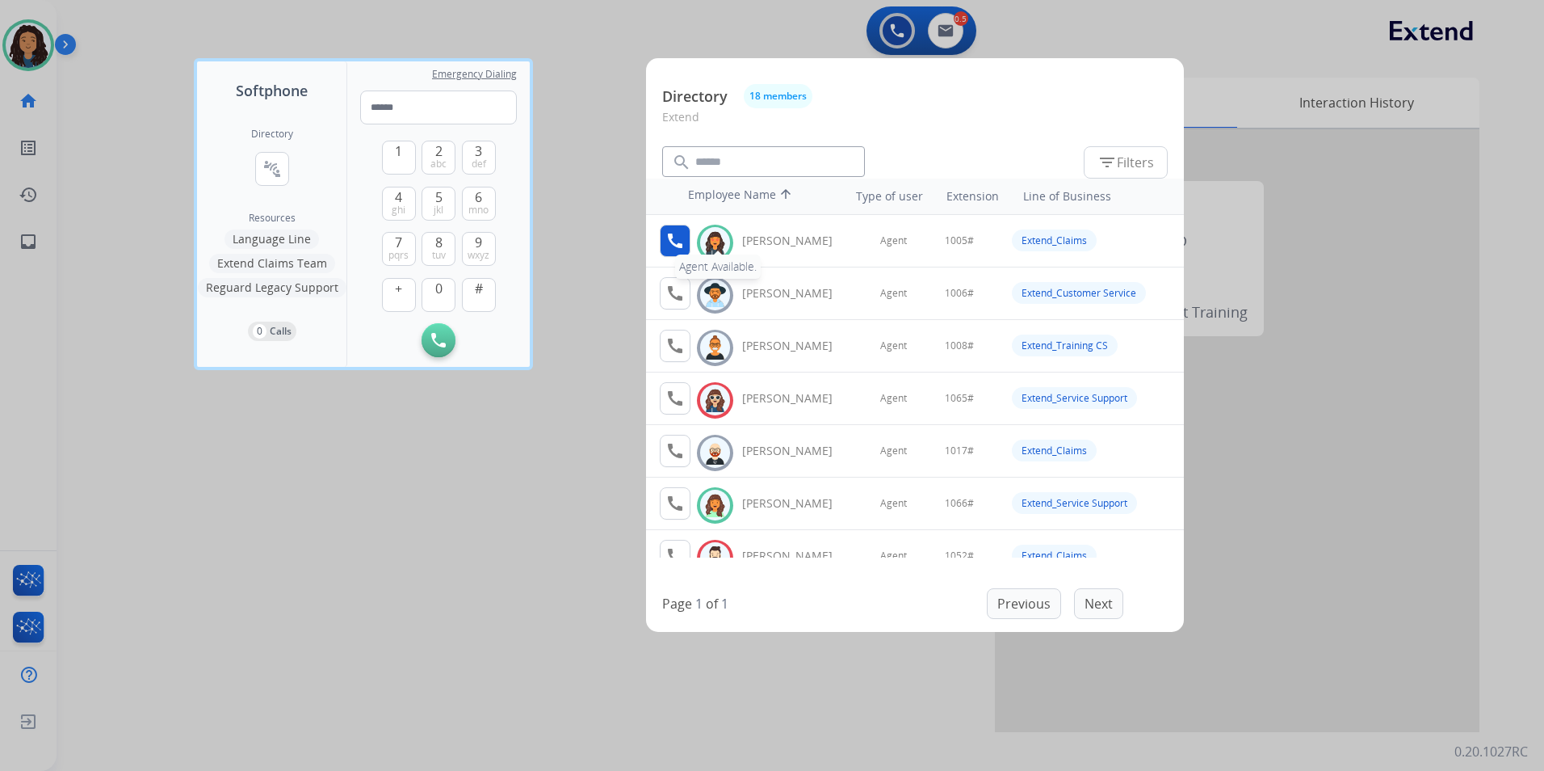
click at [675, 236] on mat-icon "call" at bounding box center [675, 240] width 19 height 19
click at [390, 159] on button "1" at bounding box center [399, 158] width 34 height 34
click at [435, 297] on span "0" at bounding box center [438, 288] width 7 height 19
drag, startPoint x: 435, startPoint y: 297, endPoint x: 427, endPoint y: 270, distance: 28.6
click at [435, 294] on span "0" at bounding box center [438, 288] width 7 height 19
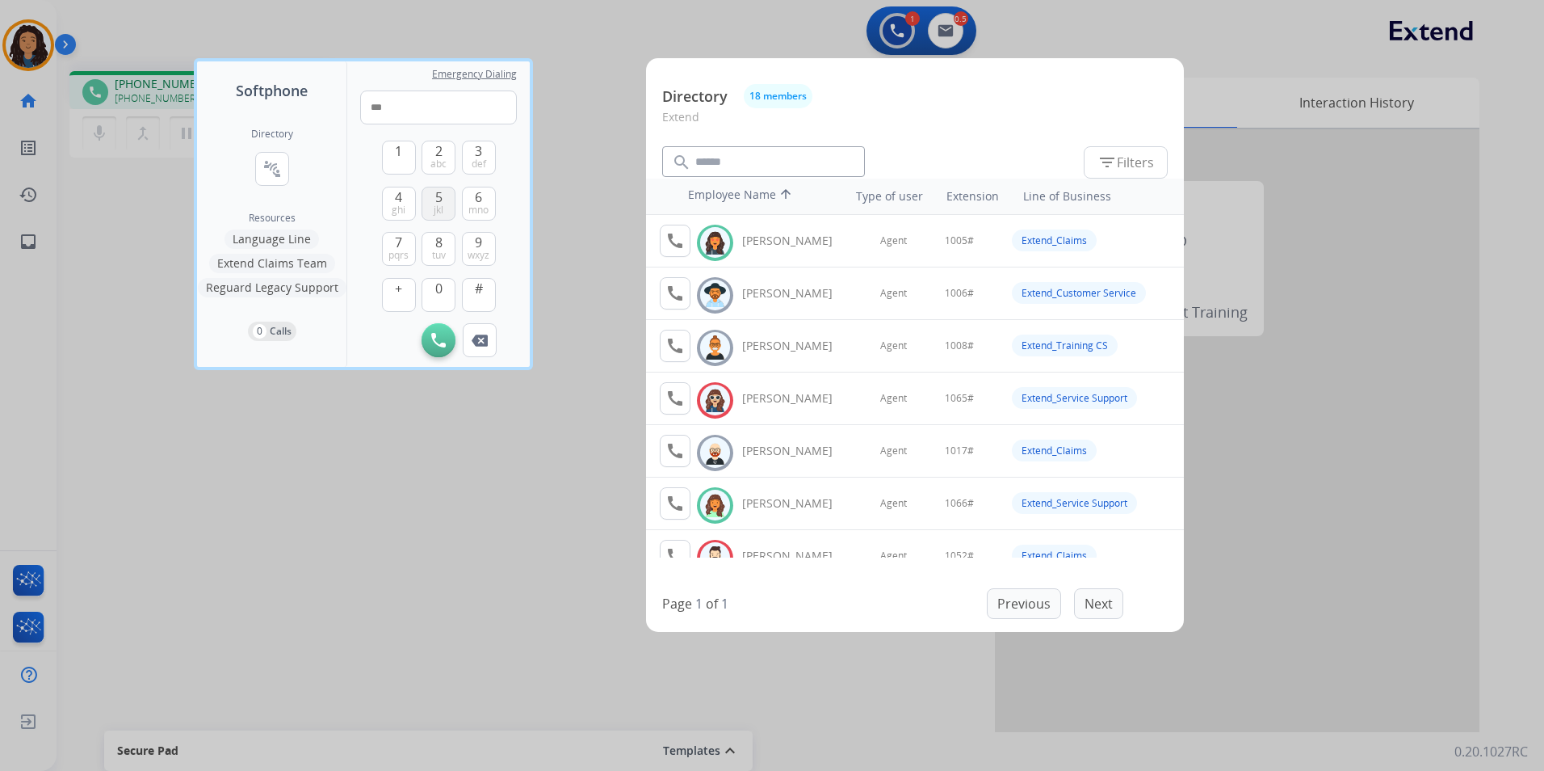
click at [429, 187] on div "5 jkl" at bounding box center [439, 204] width 34 height 34
click at [445, 211] on button "5 jkl" at bounding box center [439, 204] width 34 height 34
click at [485, 292] on button "#" at bounding box center [479, 295] width 34 height 34
type input "*****"
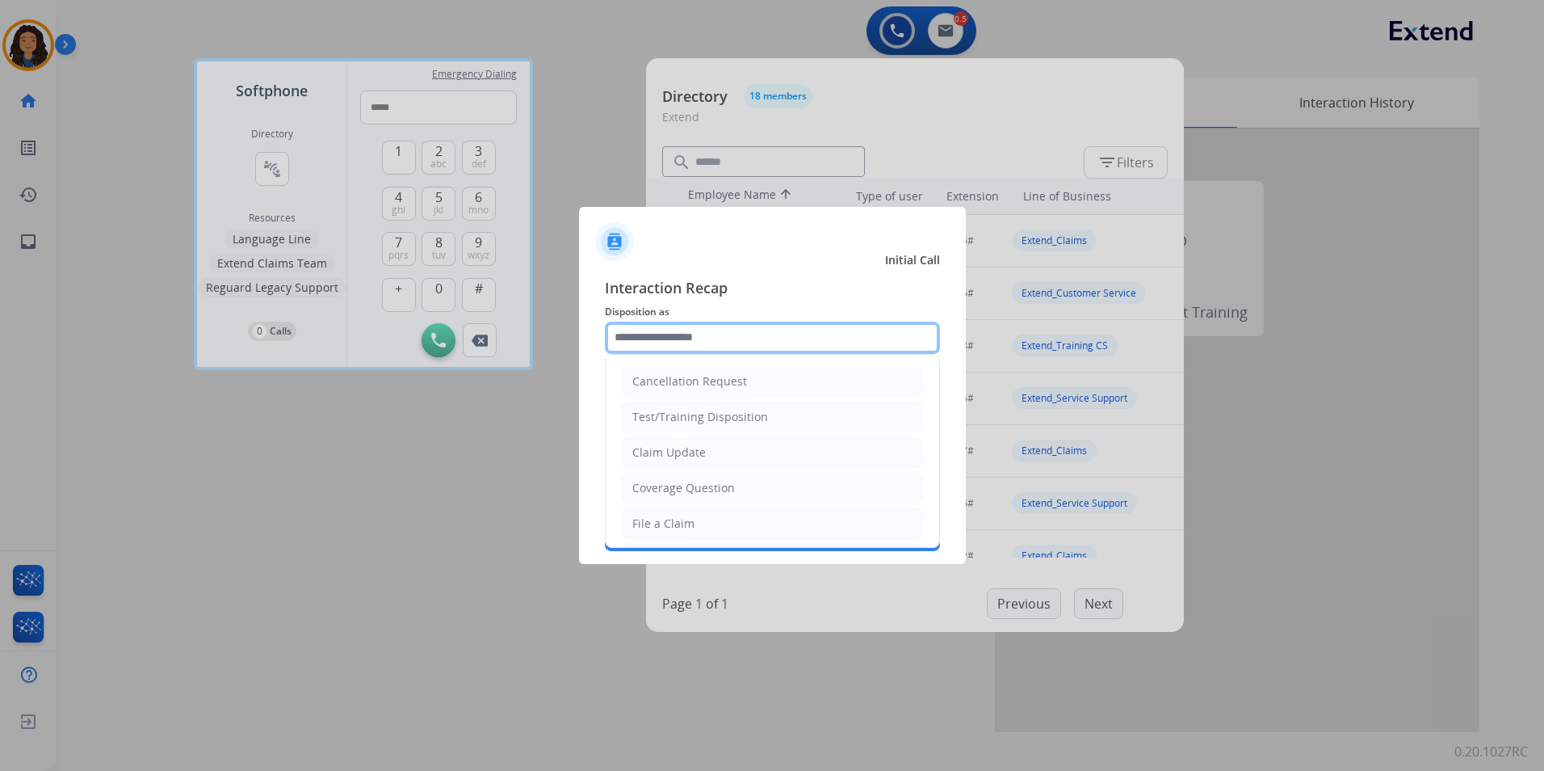
click at [710, 323] on input "text" at bounding box center [772, 337] width 335 height 32
type input "**********"
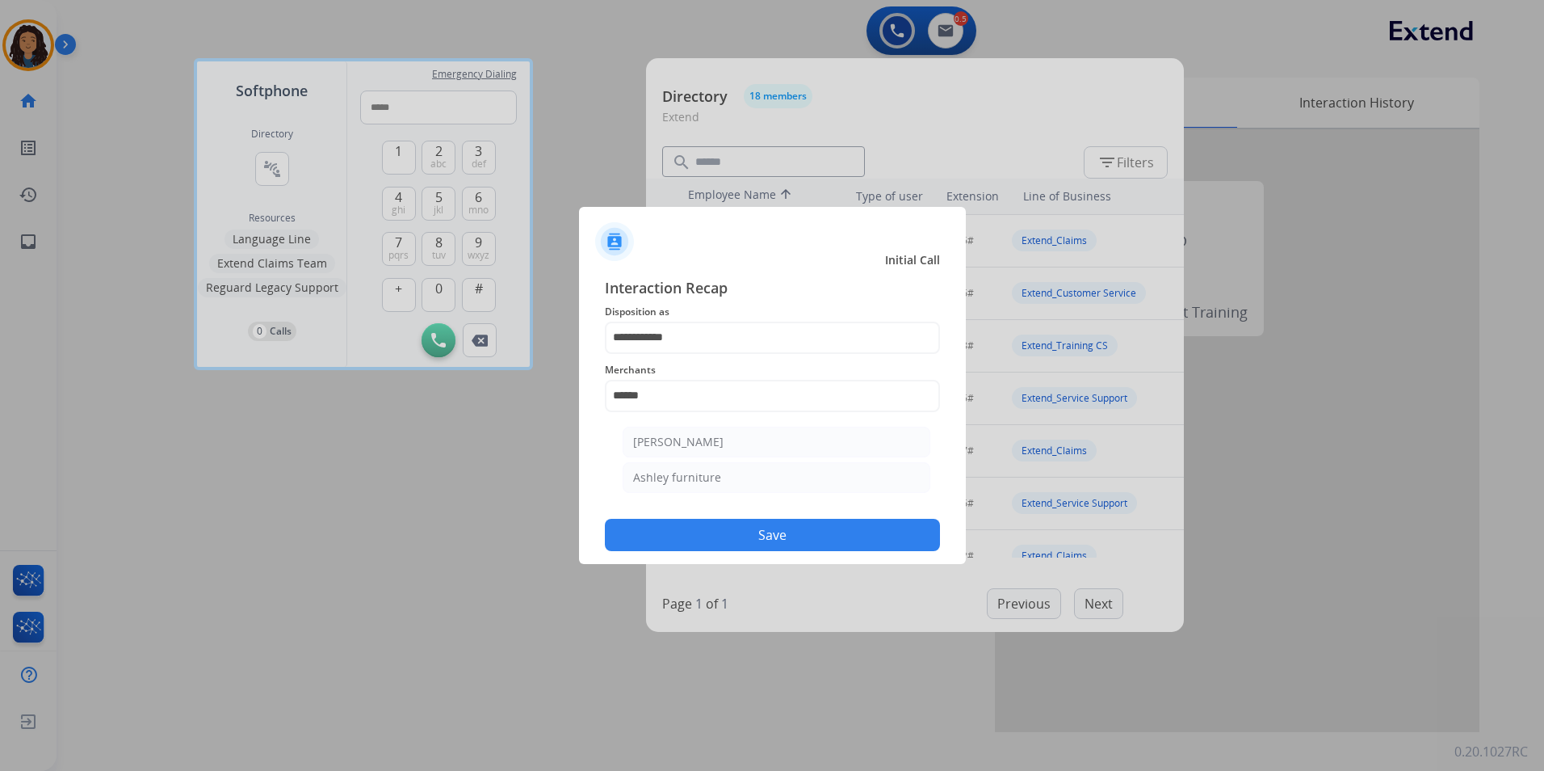
drag, startPoint x: 443, startPoint y: 413, endPoint x: 456, endPoint y: 414, distance: 13.8
click at [443, 414] on div at bounding box center [772, 385] width 1544 height 771
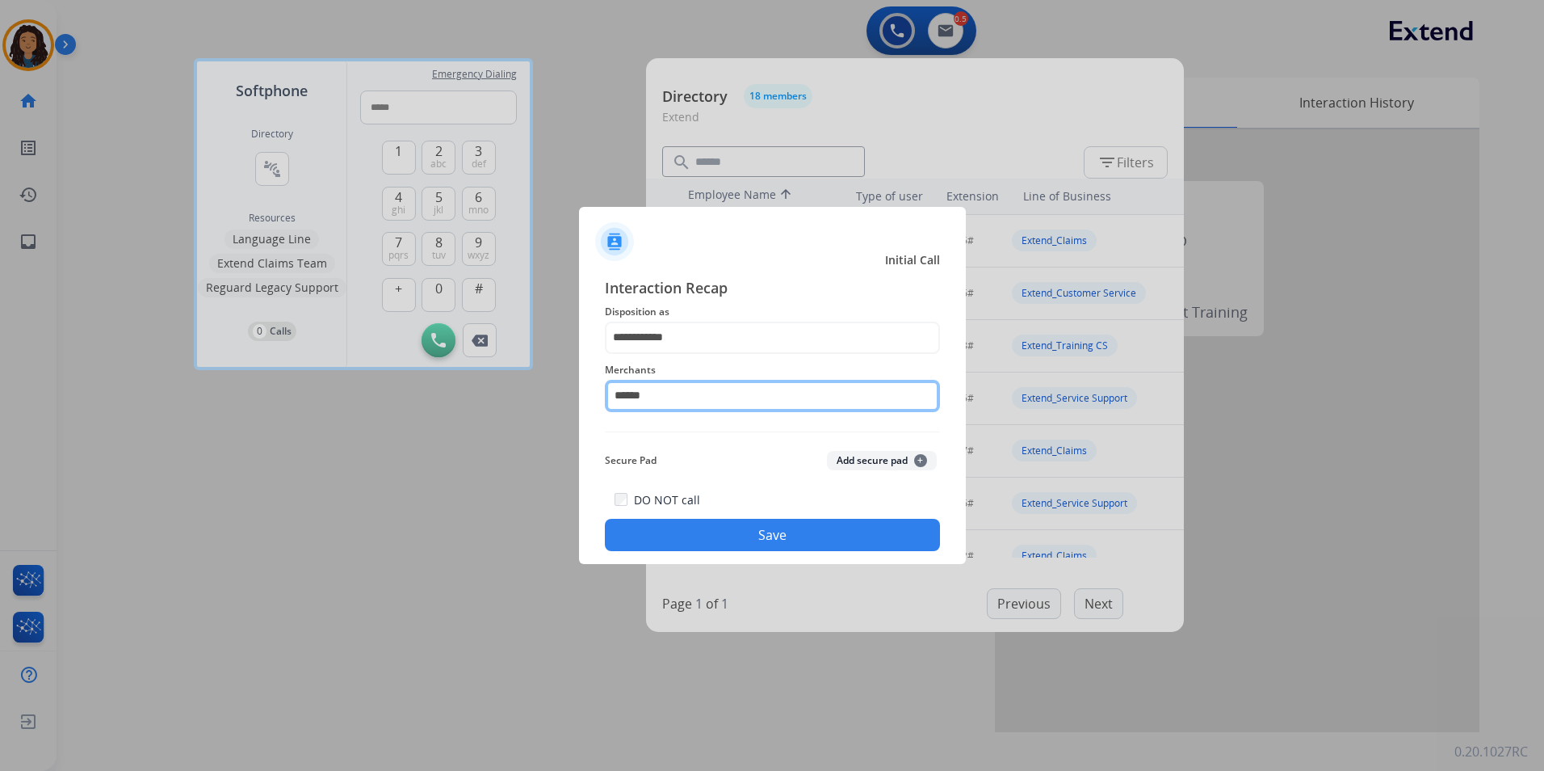
click at [693, 383] on input "******" at bounding box center [772, 396] width 335 height 32
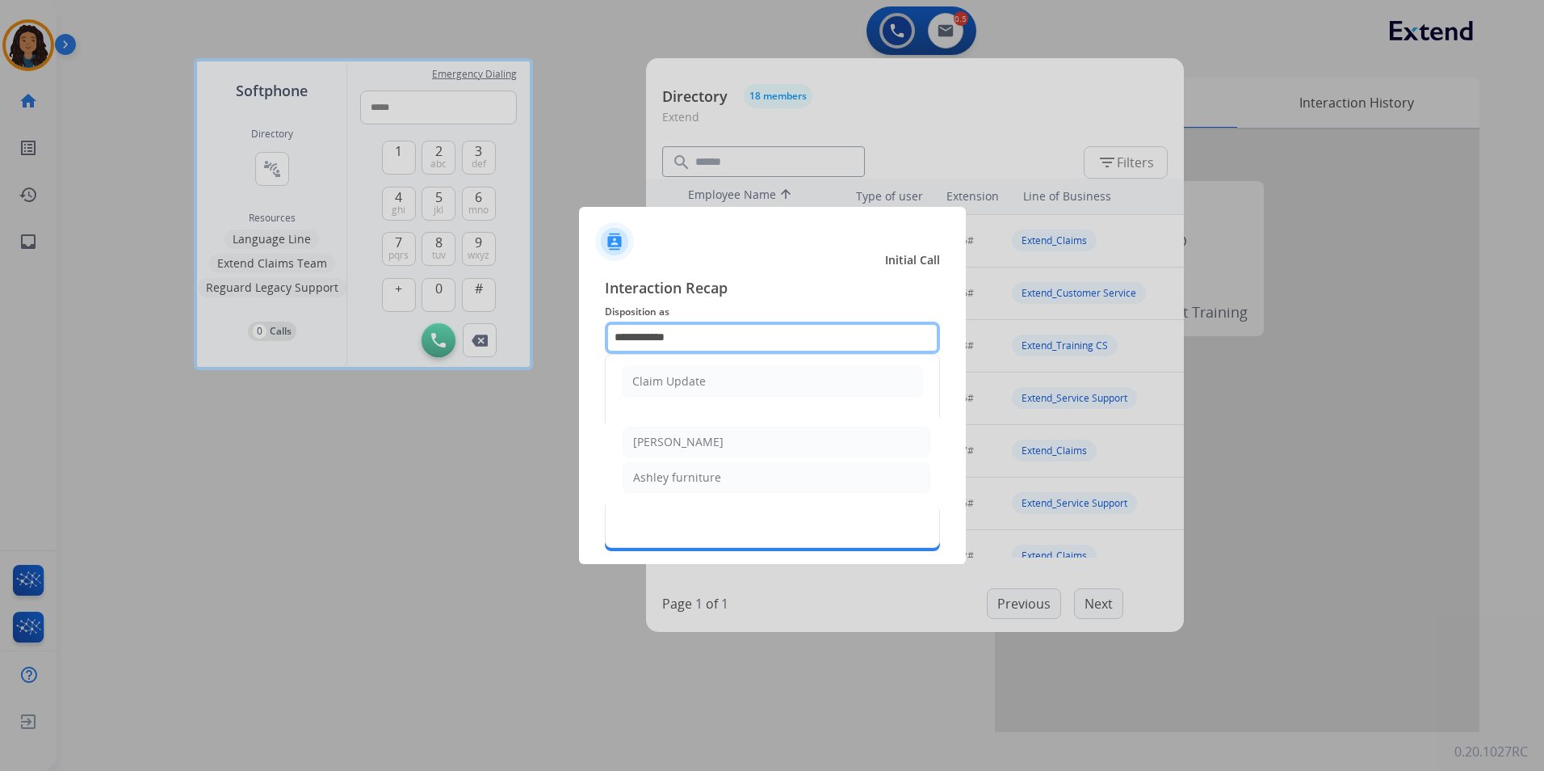
click at [727, 330] on input "**********" at bounding box center [772, 337] width 335 height 32
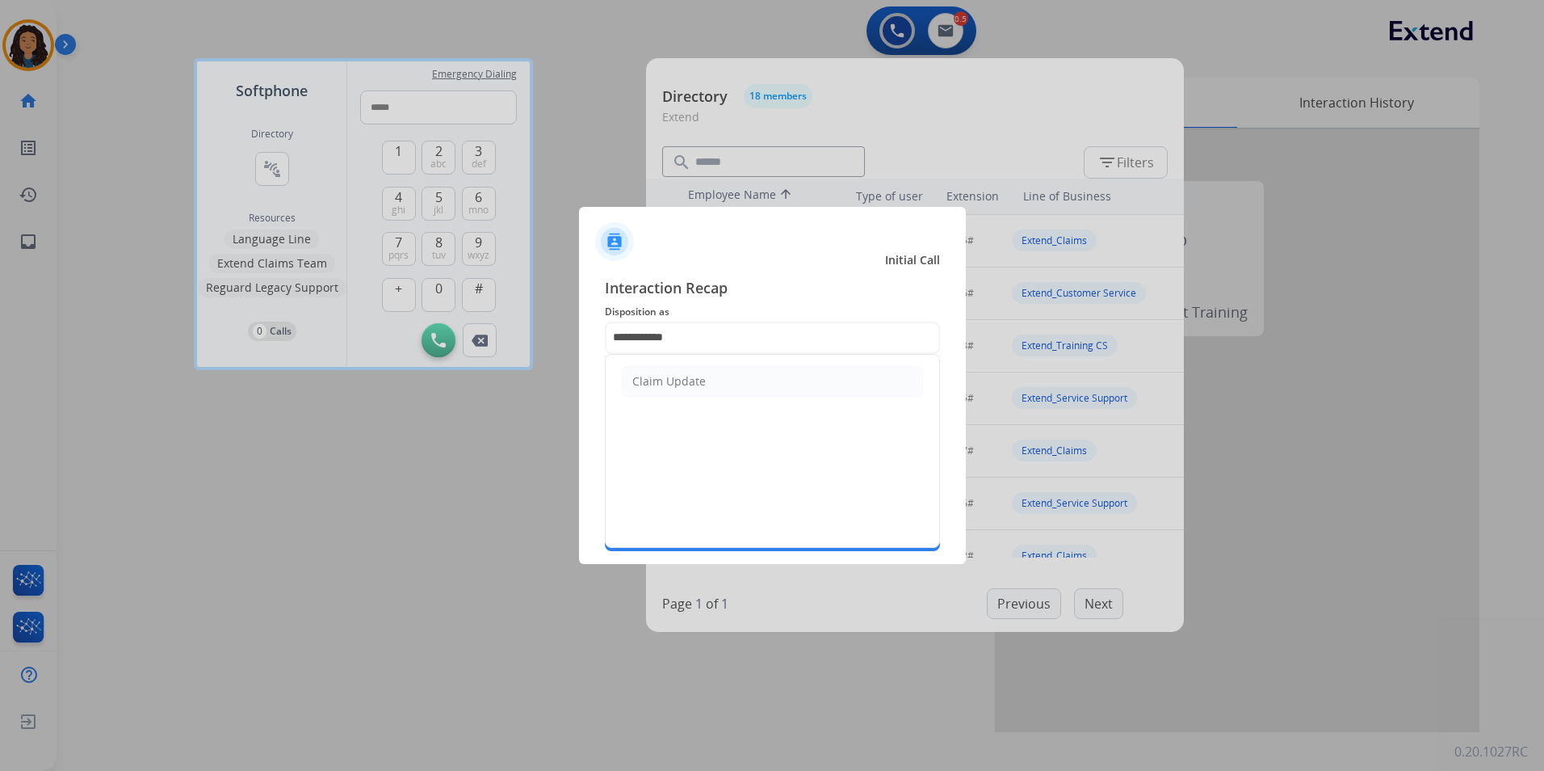
click at [795, 318] on span "Disposition as" at bounding box center [772, 311] width 335 height 19
click at [712, 383] on input "******" at bounding box center [772, 396] width 335 height 32
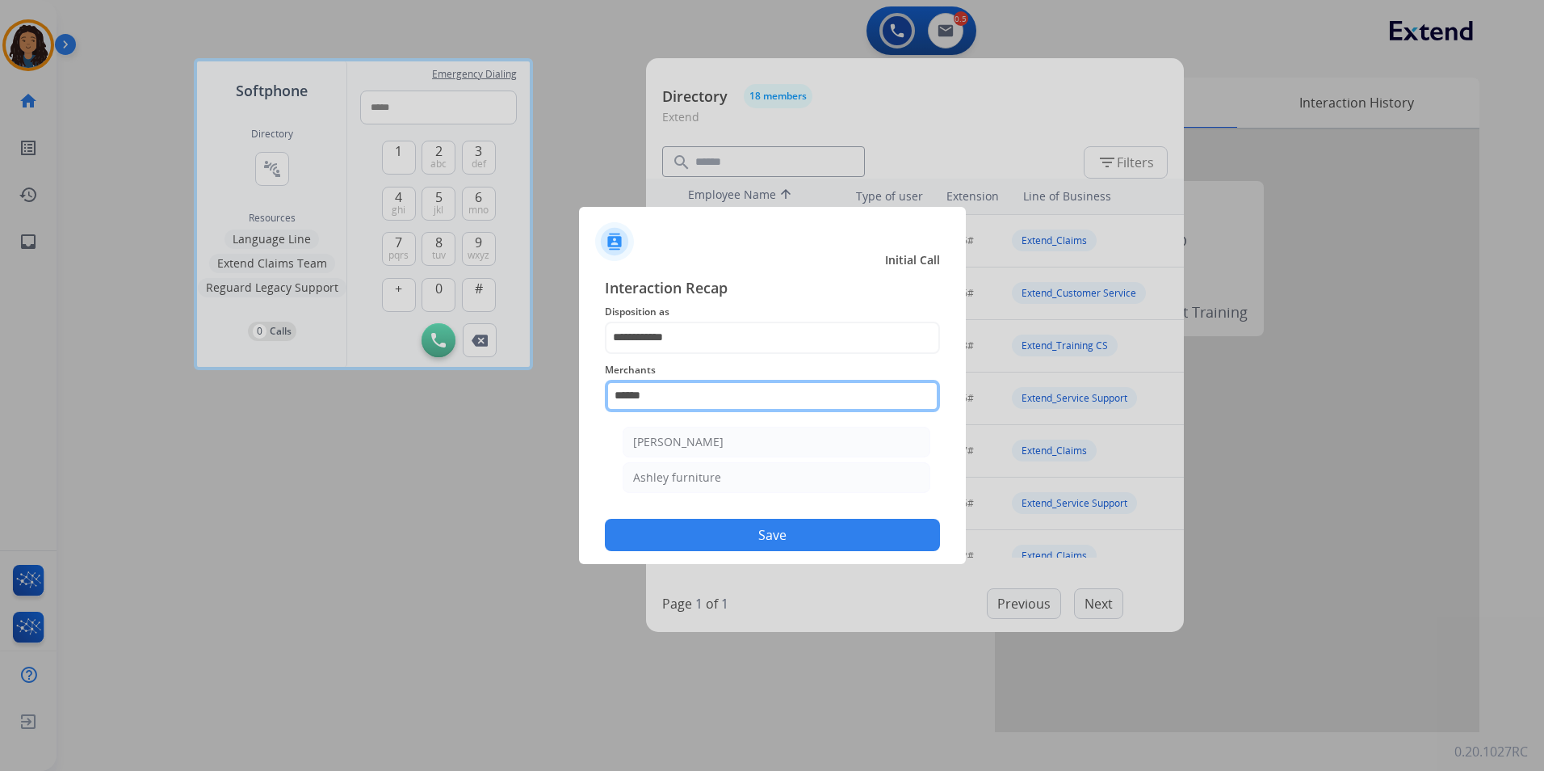
click at [701, 408] on input "******" at bounding box center [772, 396] width 335 height 32
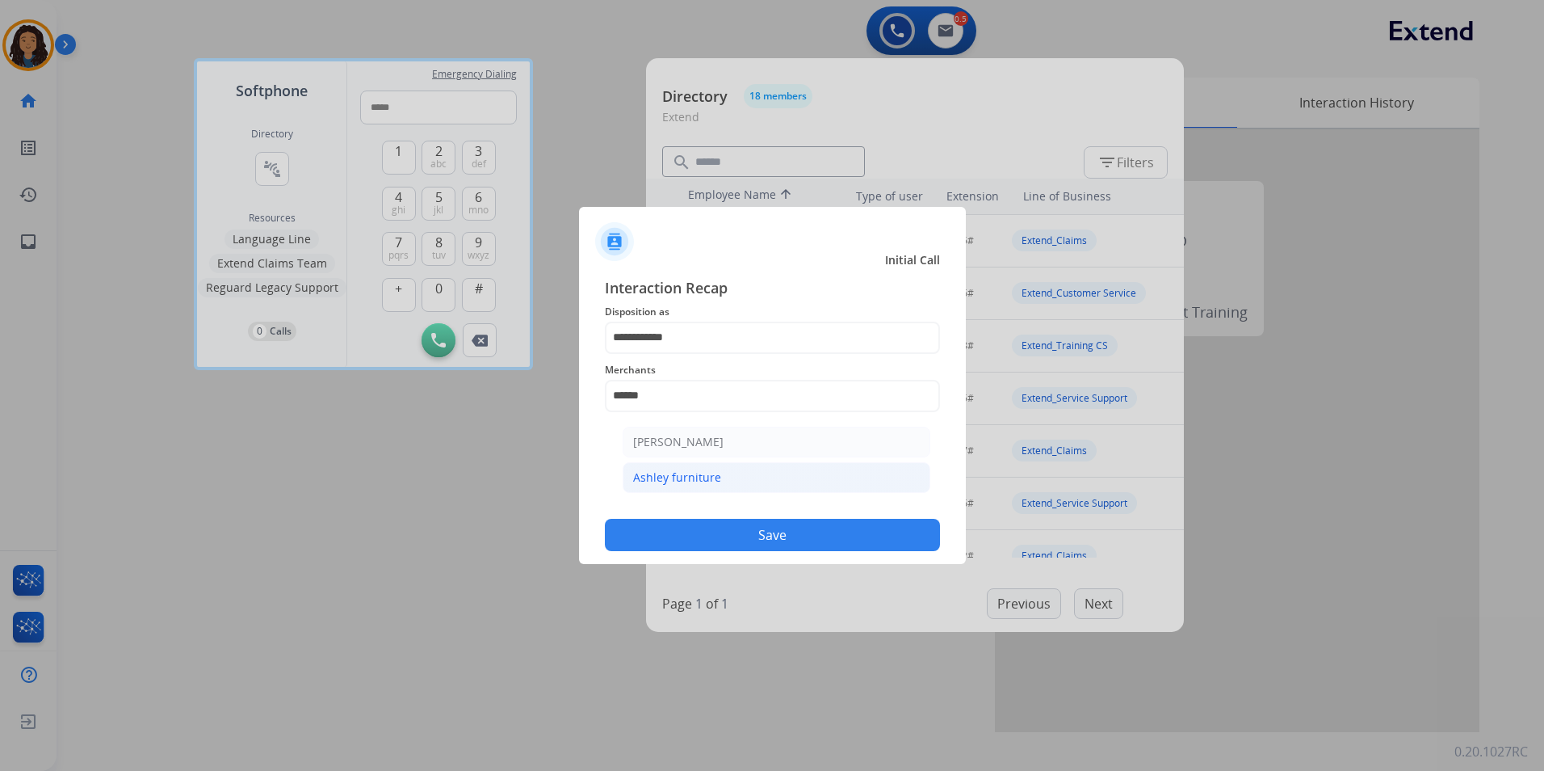
click at [721, 481] on li "Ashley furniture" at bounding box center [777, 477] width 308 height 31
type input "**********"
click at [707, 534] on button "Save" at bounding box center [772, 535] width 335 height 32
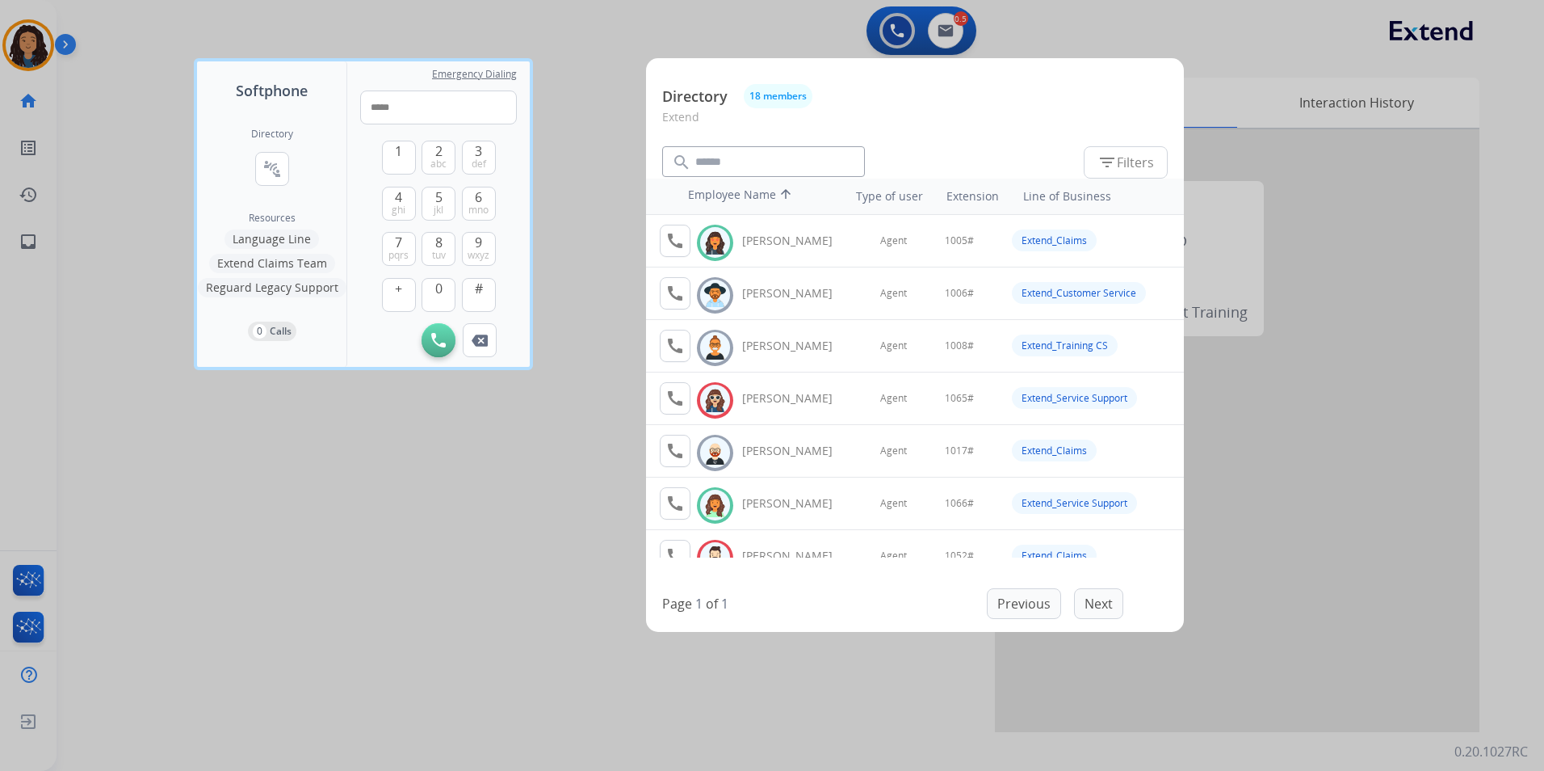
click at [342, 474] on div at bounding box center [772, 385] width 1544 height 771
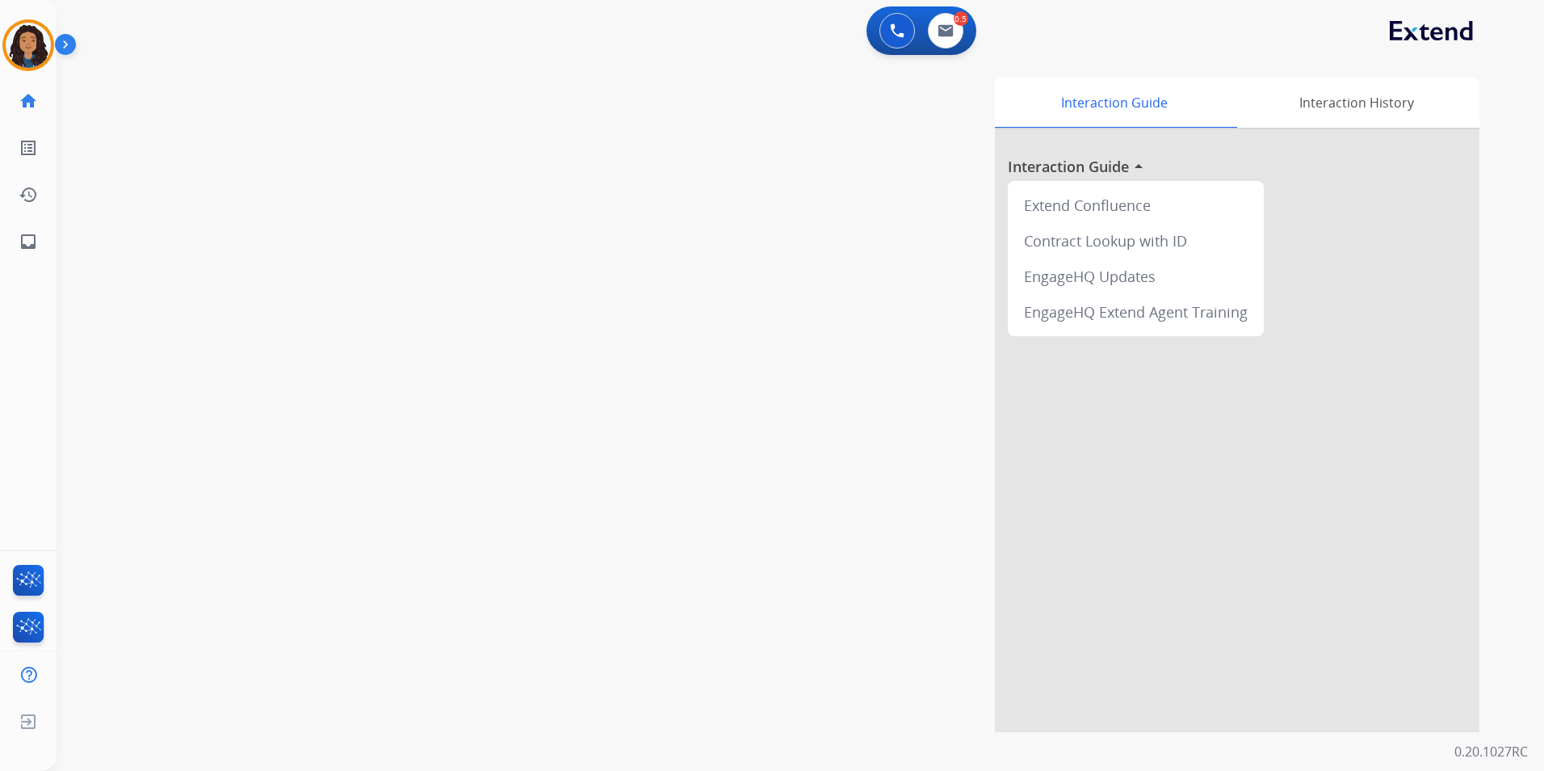
drag, startPoint x: 346, startPoint y: 473, endPoint x: 381, endPoint y: 455, distance: 39.7
click at [347, 473] on div "swap_horiz Break voice bridge close_fullscreen Connect 3-Way Call merge_type Se…" at bounding box center [781, 395] width 1449 height 674
click at [44, 36] on img at bounding box center [28, 45] width 45 height 45
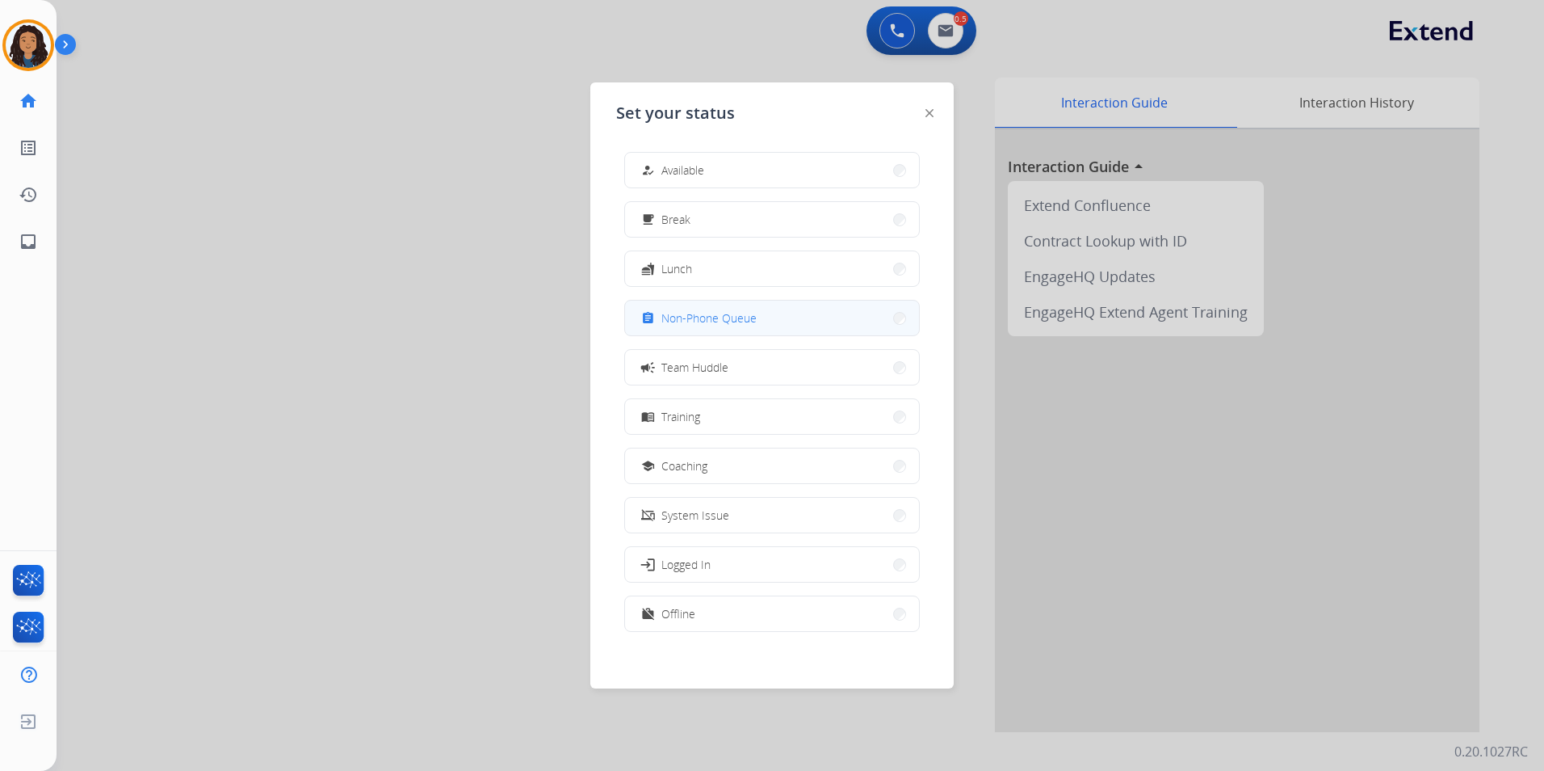
click at [805, 313] on button "assignment Non-Phone Queue" at bounding box center [772, 317] width 294 height 35
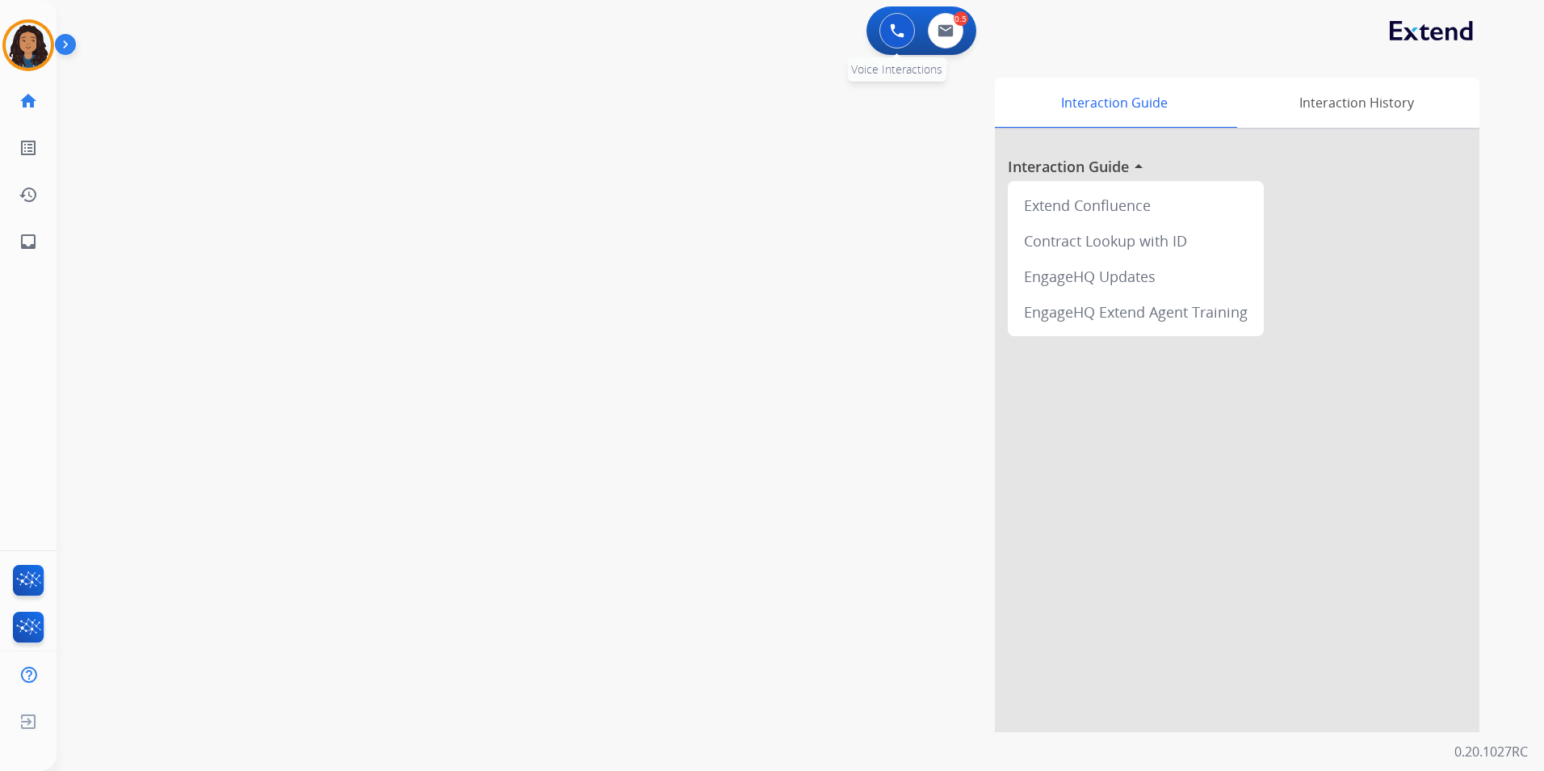
click at [884, 43] on div "0 Voice Interactions" at bounding box center [897, 31] width 48 height 36
click at [896, 33] on img at bounding box center [897, 30] width 15 height 15
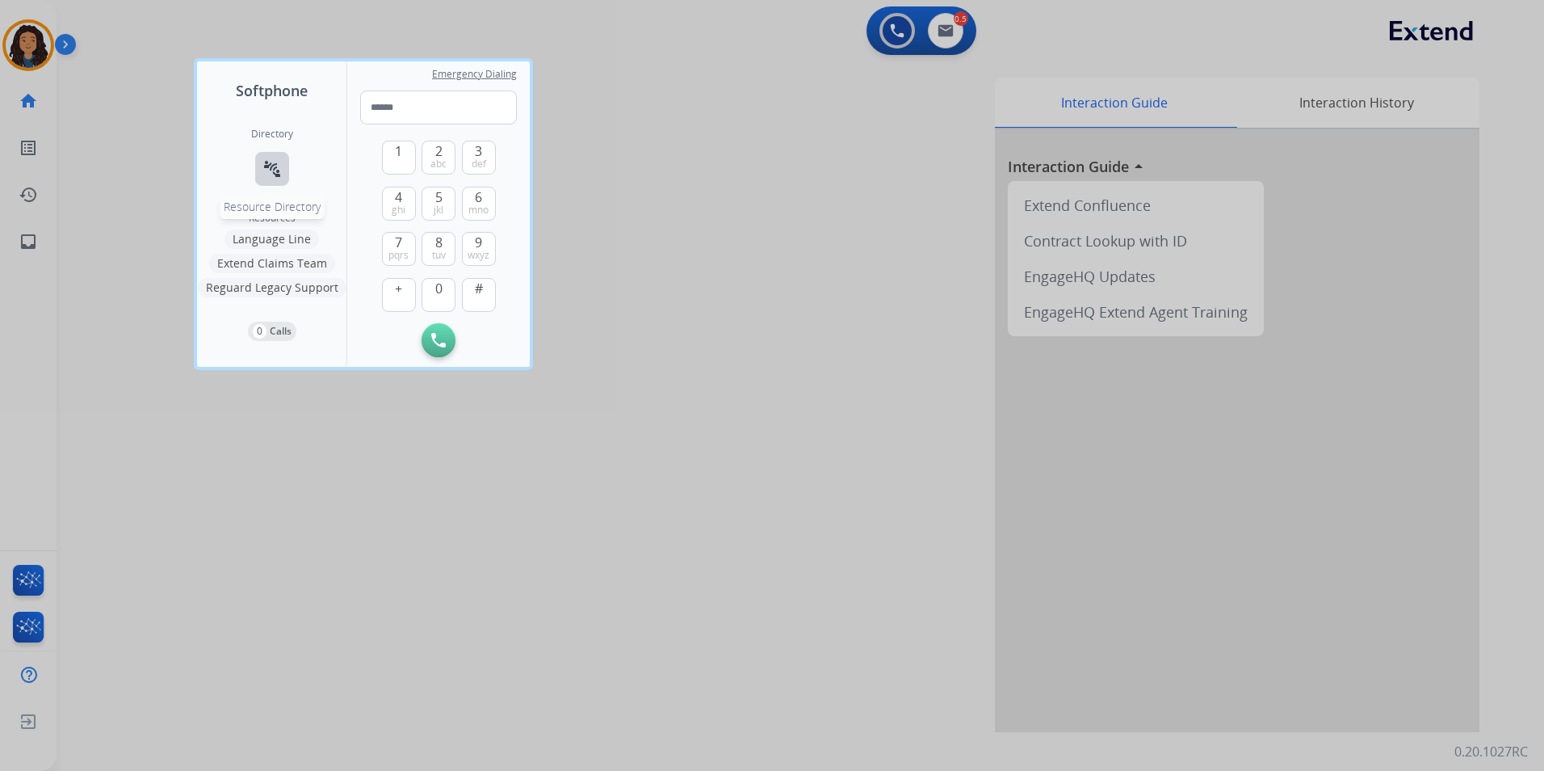
click at [274, 168] on mat-icon "connect_without_contact" at bounding box center [272, 168] width 19 height 19
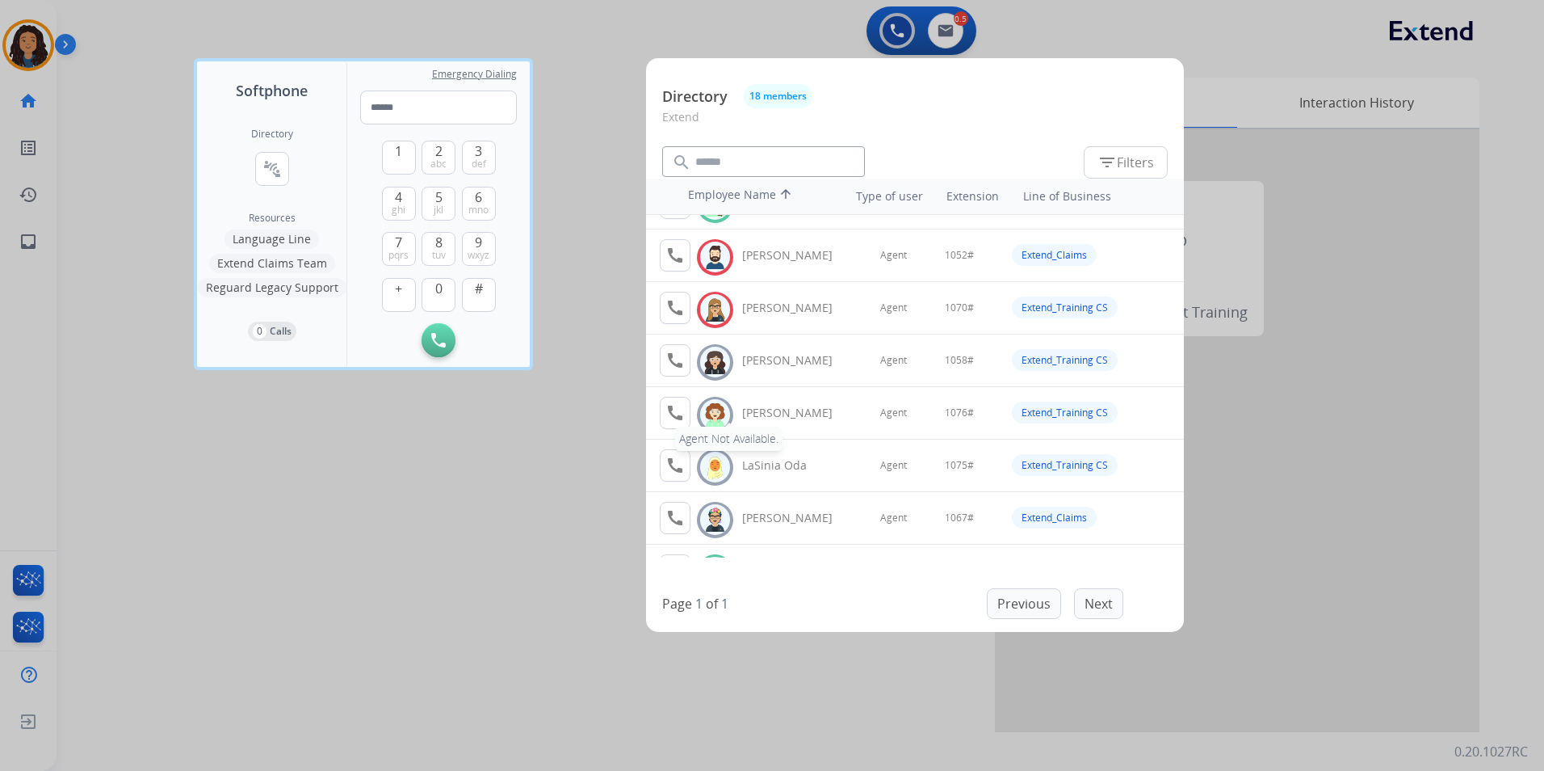
scroll to position [162, 0]
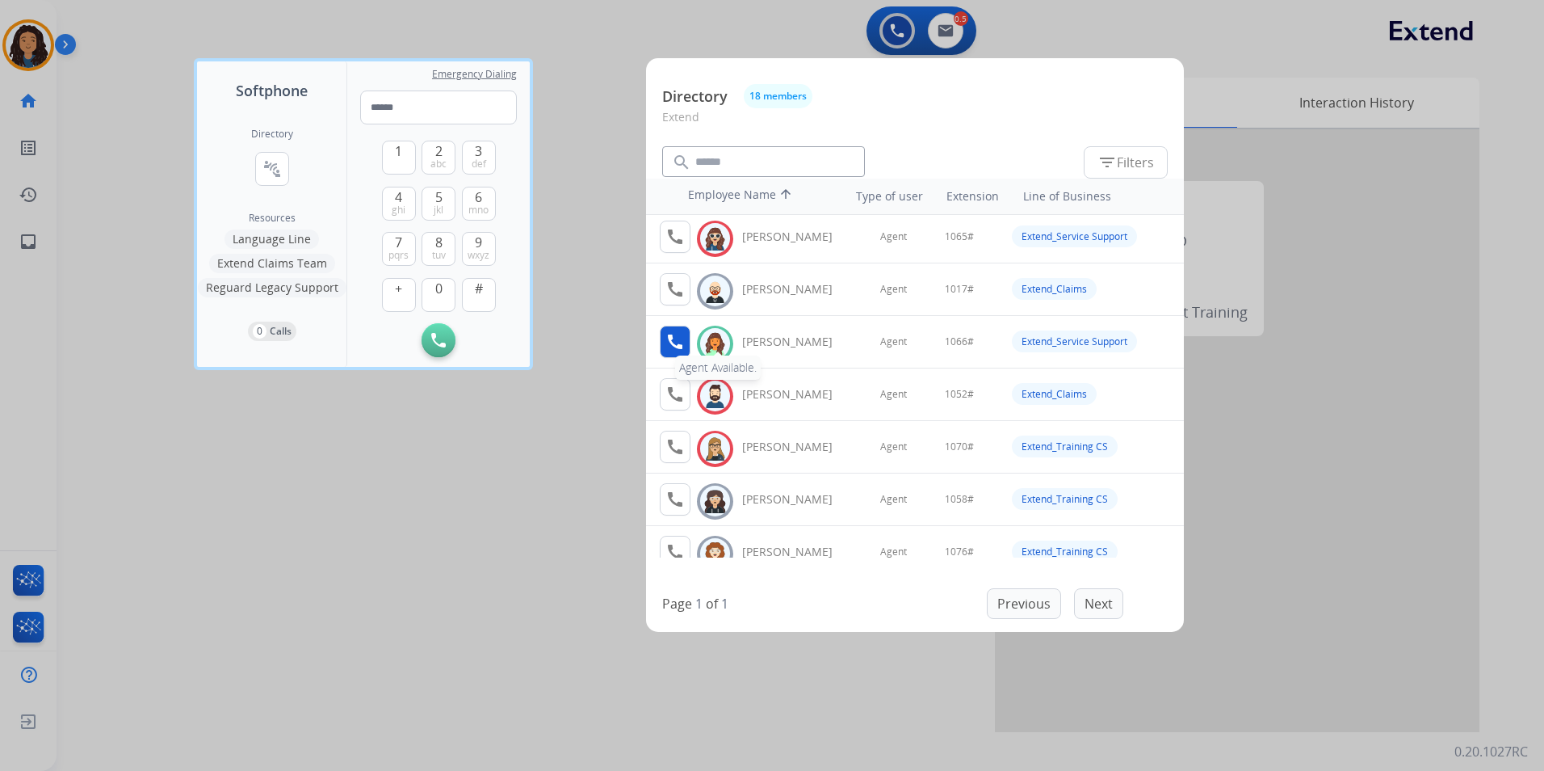
click at [681, 337] on mat-icon "call" at bounding box center [675, 341] width 19 height 19
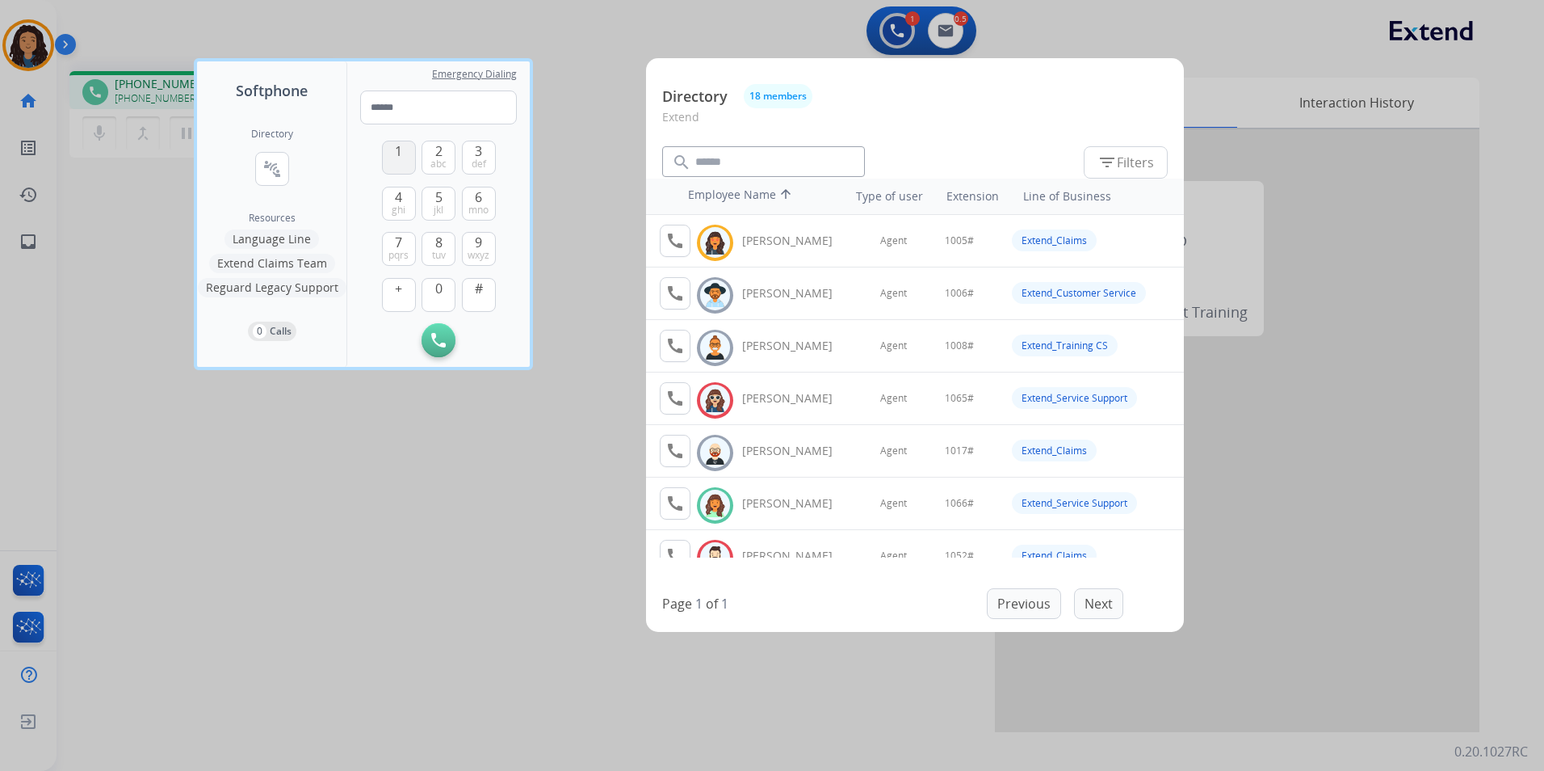
click at [391, 156] on button "1" at bounding box center [399, 158] width 34 height 34
click at [433, 290] on button "0" at bounding box center [439, 295] width 34 height 34
click at [485, 205] on span "mno" at bounding box center [479, 210] width 20 height 13
click at [489, 309] on button "#" at bounding box center [479, 295] width 34 height 34
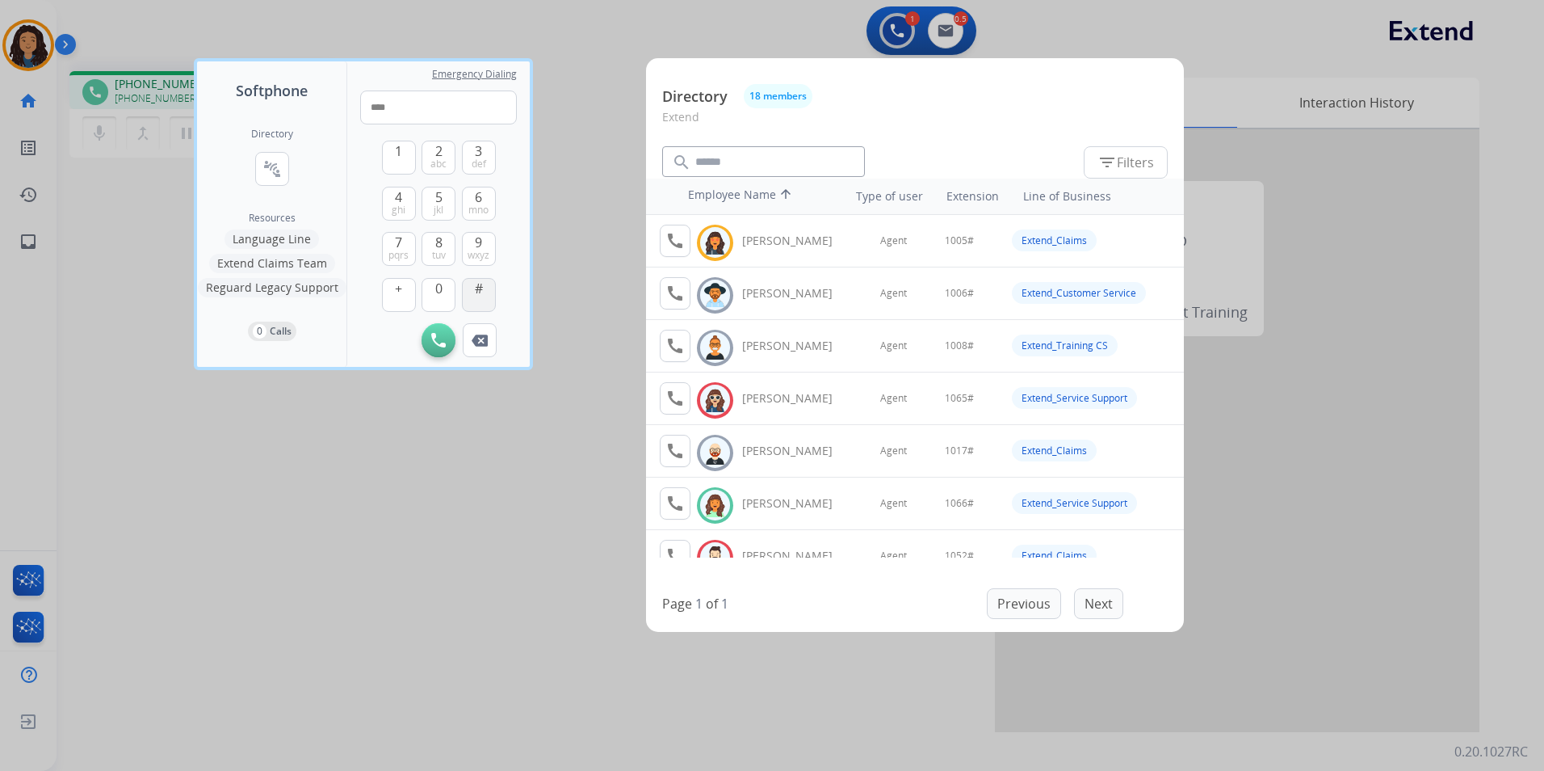
type input "*****"
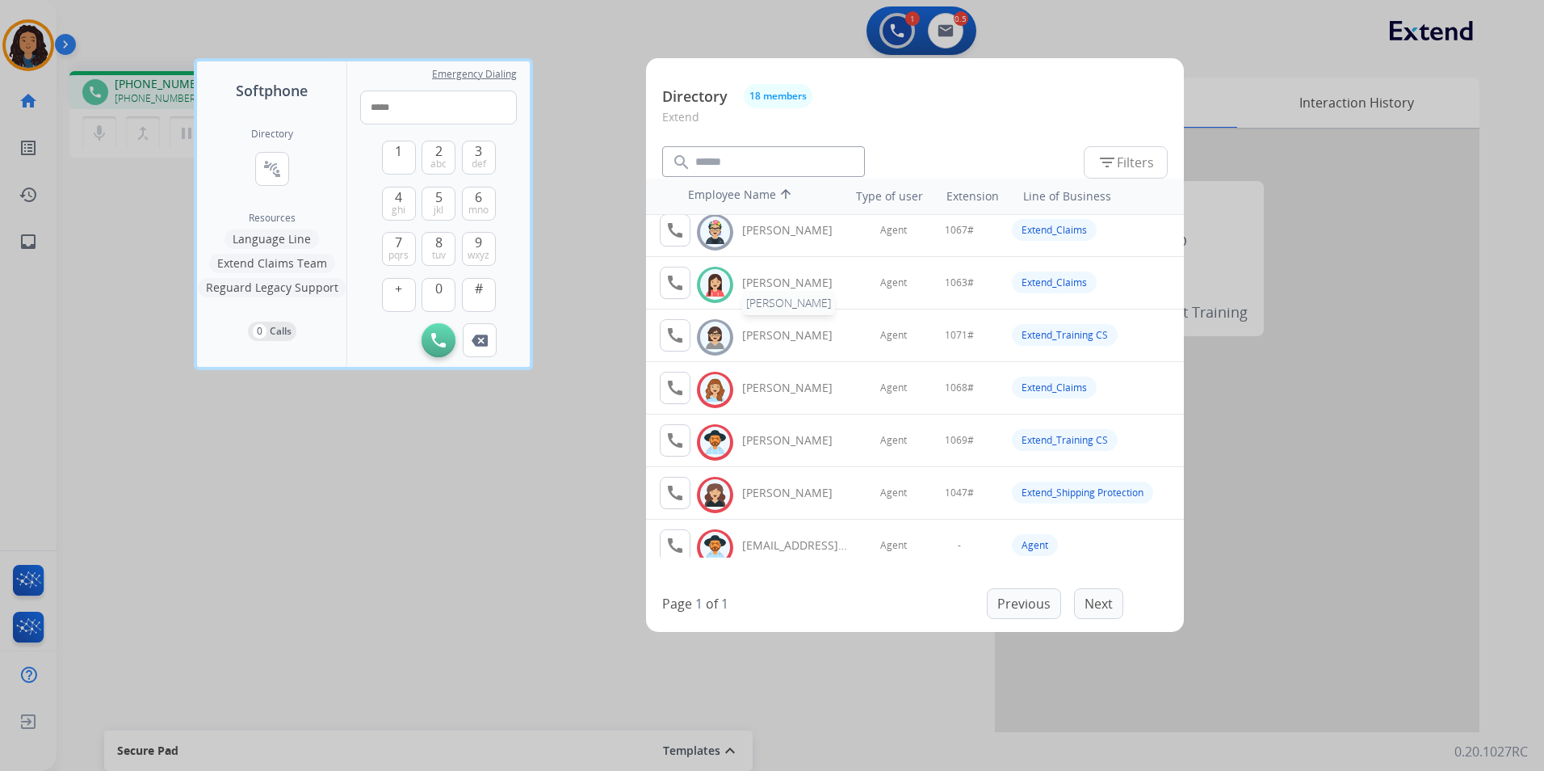
scroll to position [616, 0]
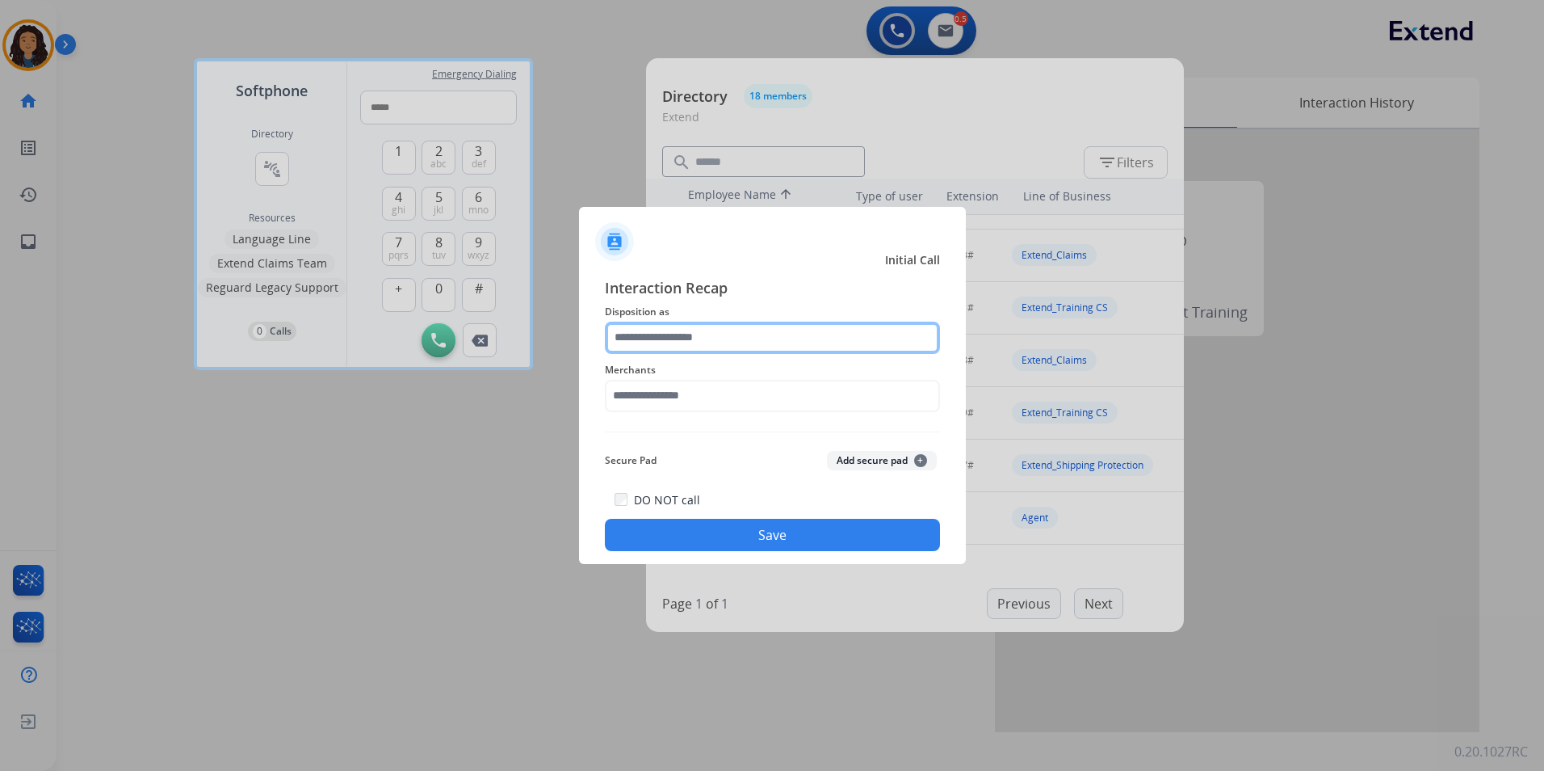
click at [740, 328] on input "text" at bounding box center [772, 337] width 335 height 32
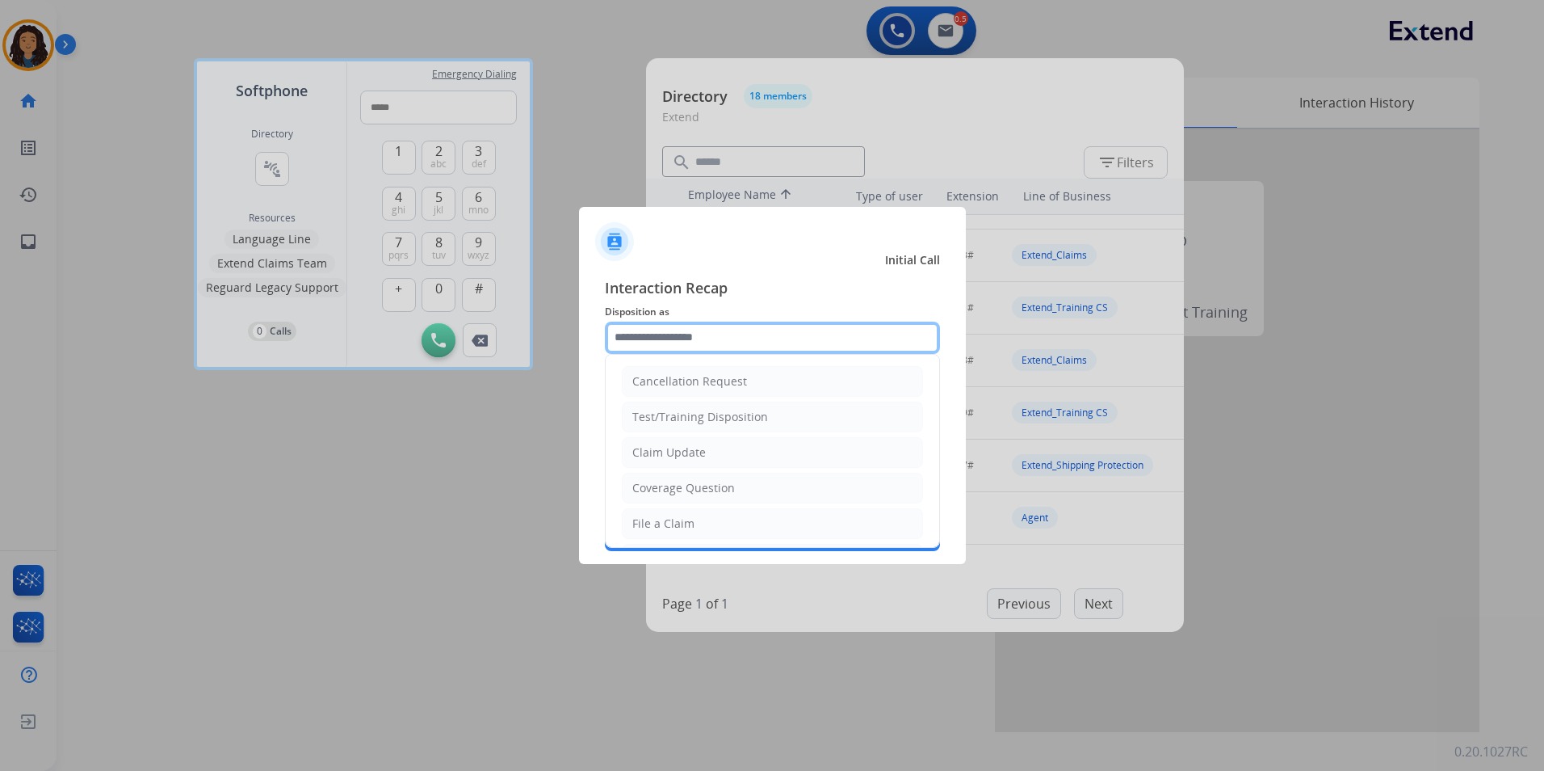
type input "**********"
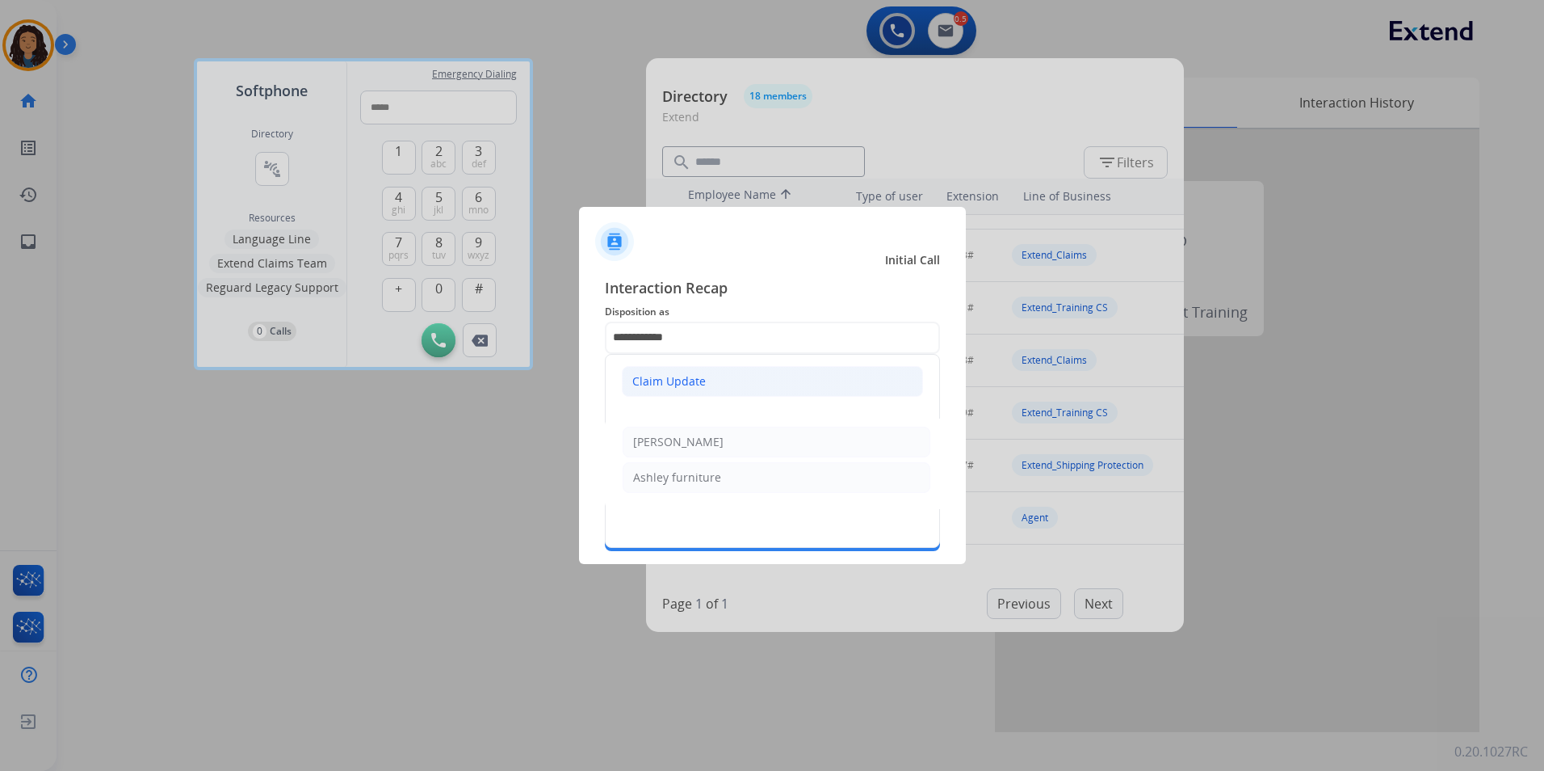
click at [714, 377] on li "Claim Update" at bounding box center [772, 381] width 301 height 31
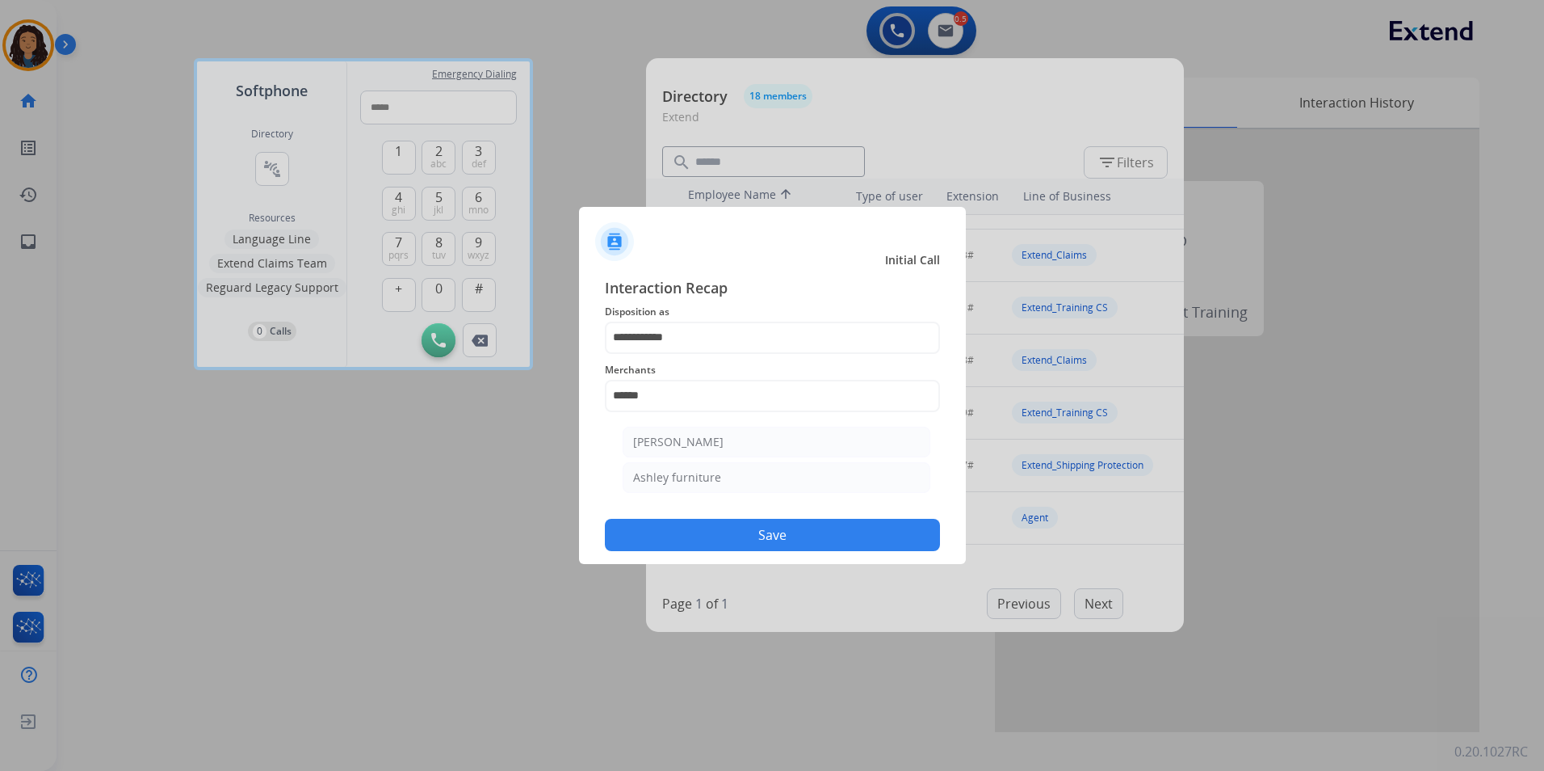
click at [847, 543] on button "Save" at bounding box center [772, 535] width 335 height 32
click at [719, 383] on input "******" at bounding box center [772, 396] width 335 height 32
click at [702, 477] on div "Ashley furniture" at bounding box center [677, 477] width 88 height 16
type input "**********"
click at [699, 532] on button "Save" at bounding box center [772, 535] width 335 height 32
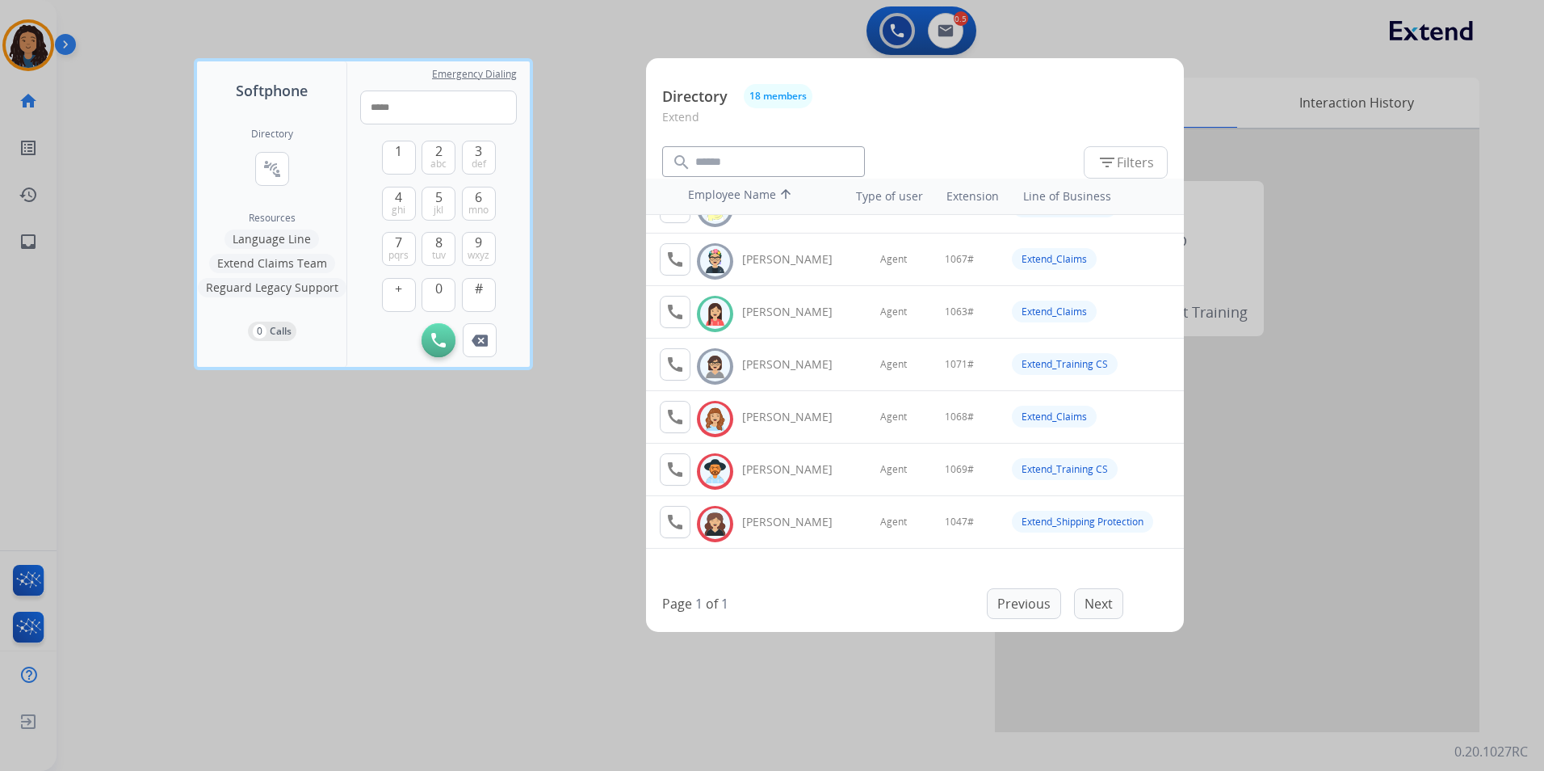
scroll to position [565, 0]
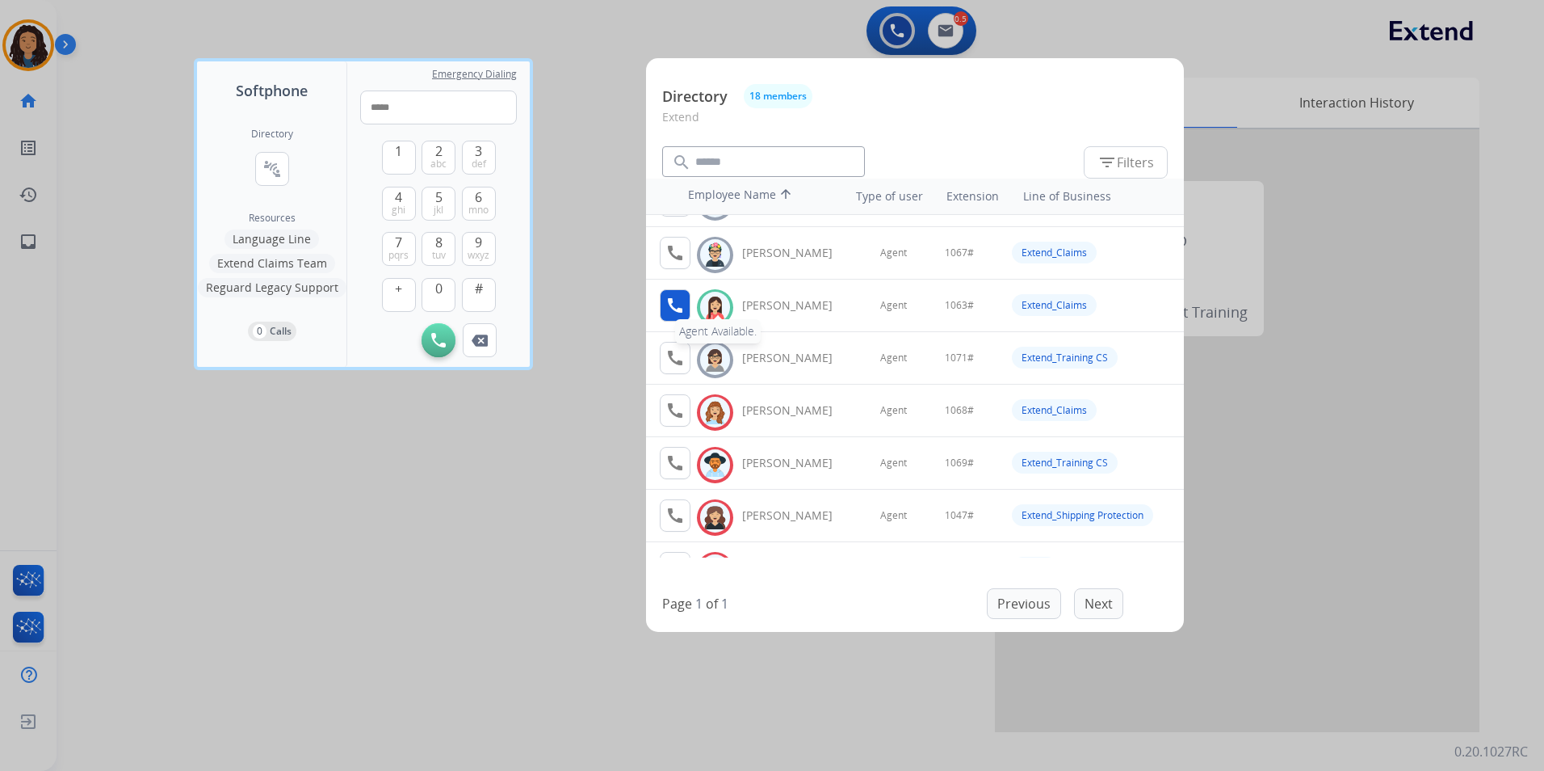
click at [678, 304] on mat-icon "call" at bounding box center [675, 305] width 19 height 19
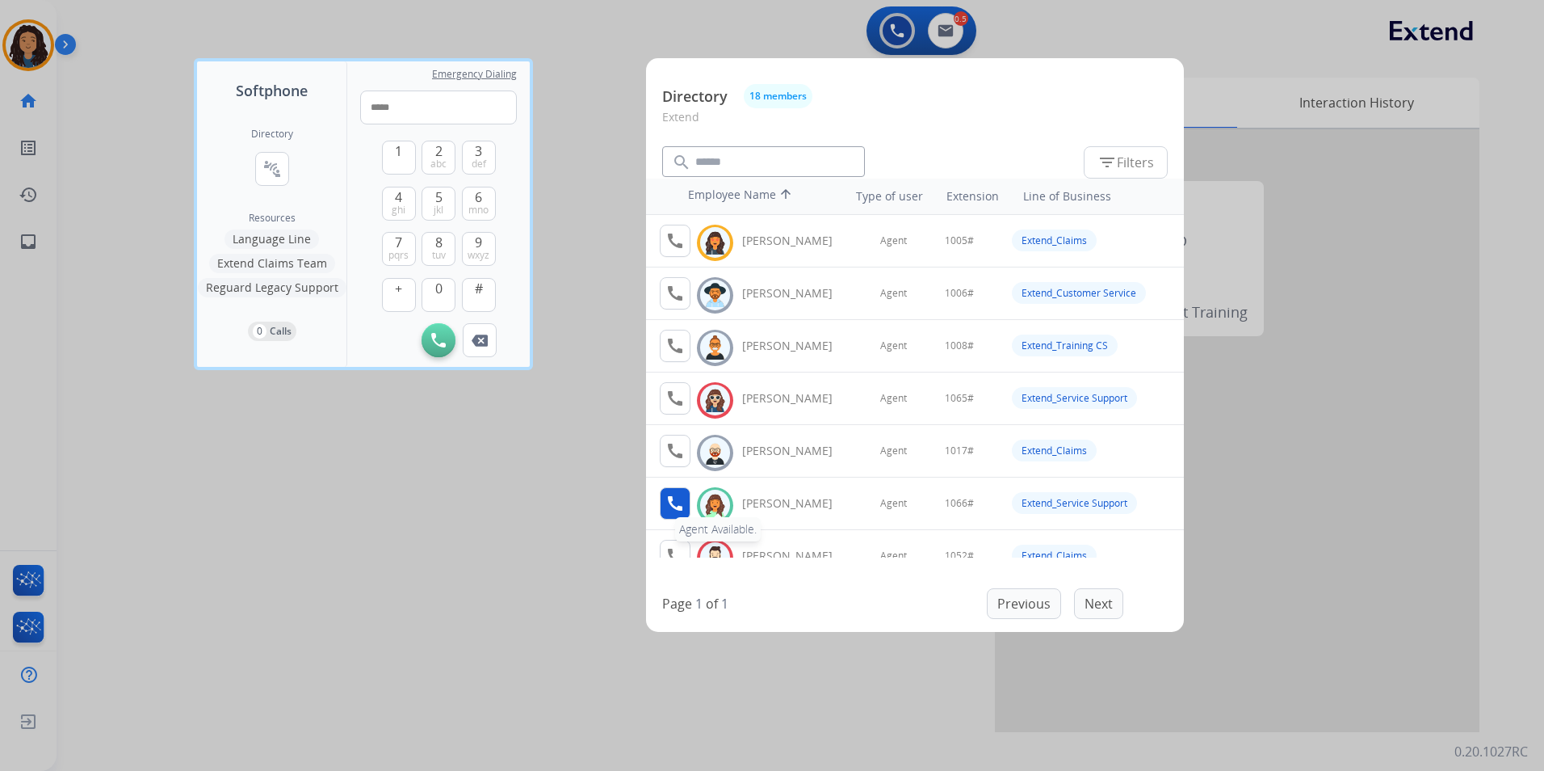
click at [674, 509] on mat-icon "call" at bounding box center [675, 503] width 19 height 19
drag, startPoint x: 372, startPoint y: 469, endPoint x: 373, endPoint y: 443, distance: 25.9
click at [368, 464] on div at bounding box center [772, 385] width 1544 height 771
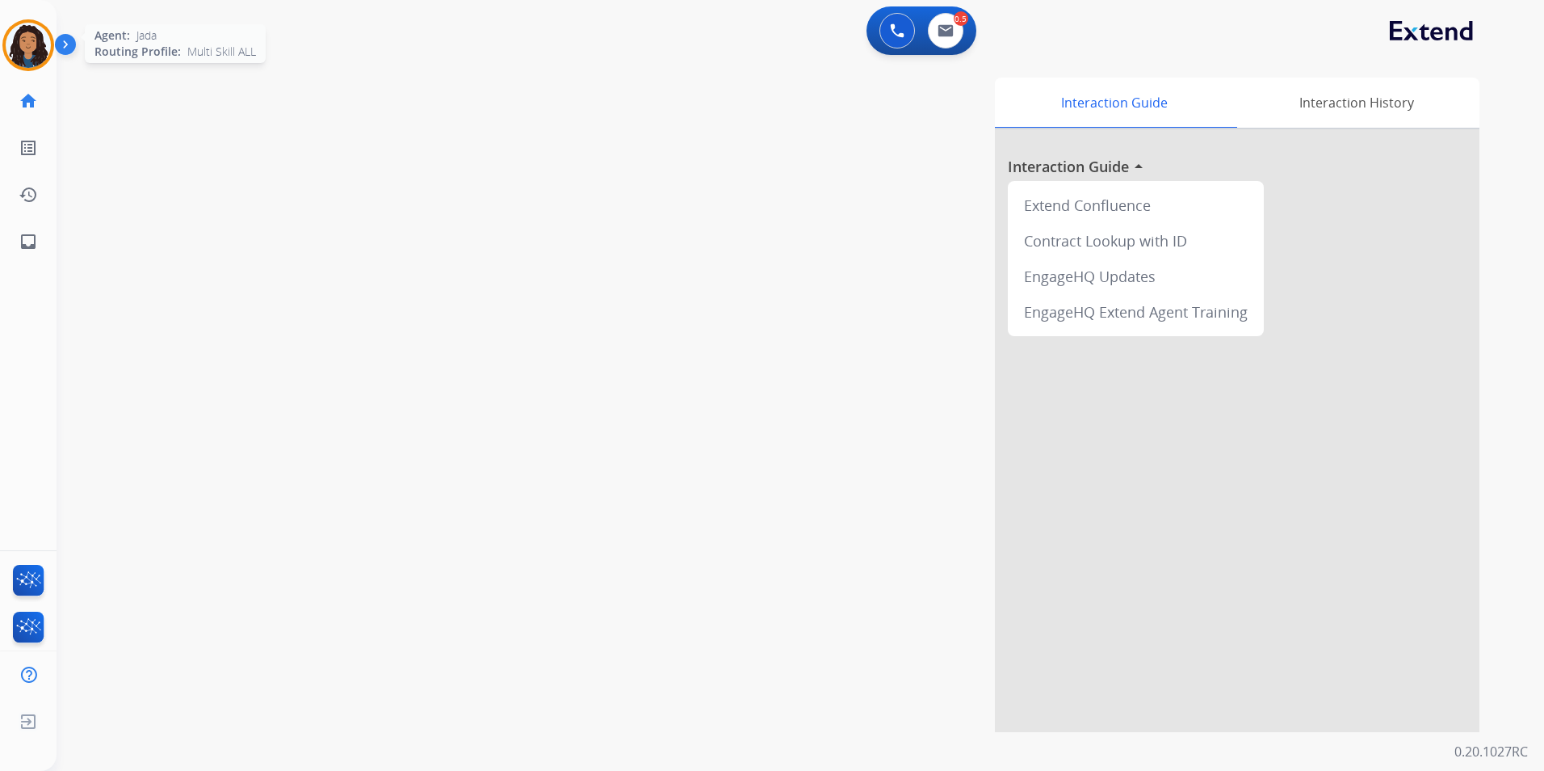
click at [35, 55] on img at bounding box center [28, 45] width 45 height 45
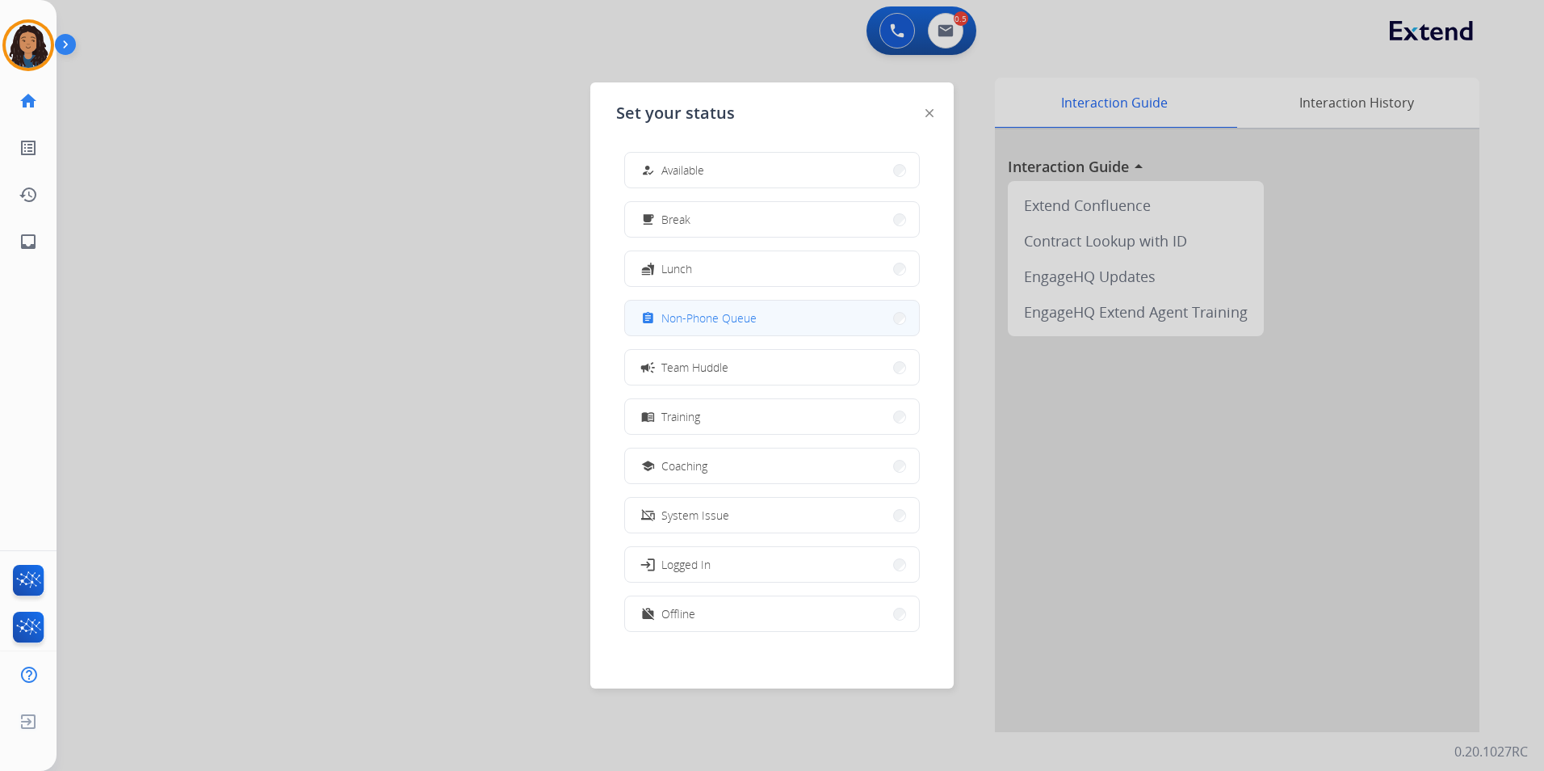
click at [721, 313] on span "Non-Phone Queue" at bounding box center [709, 317] width 95 height 17
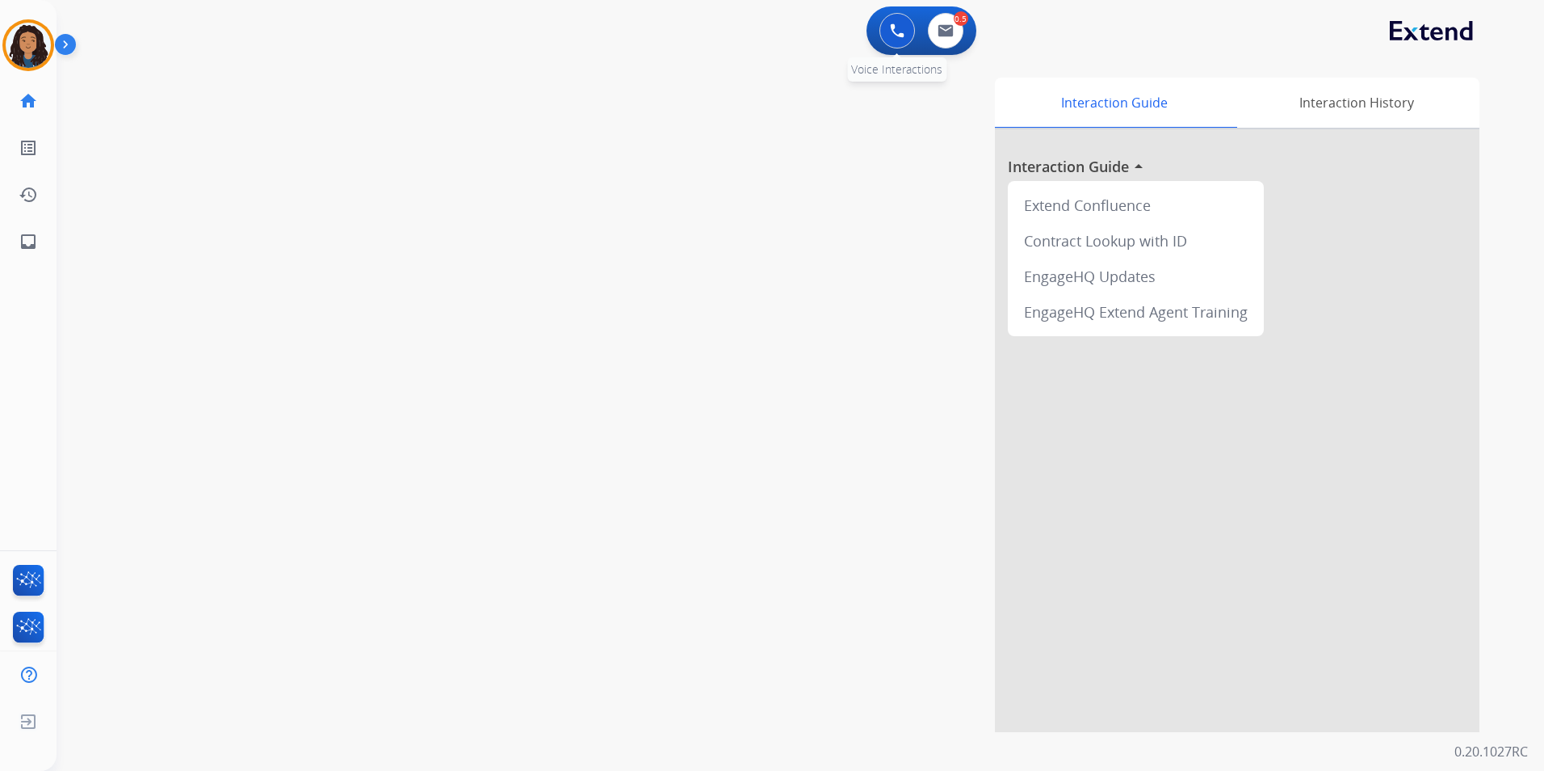
click at [893, 39] on button at bounding box center [898, 31] width 36 height 36
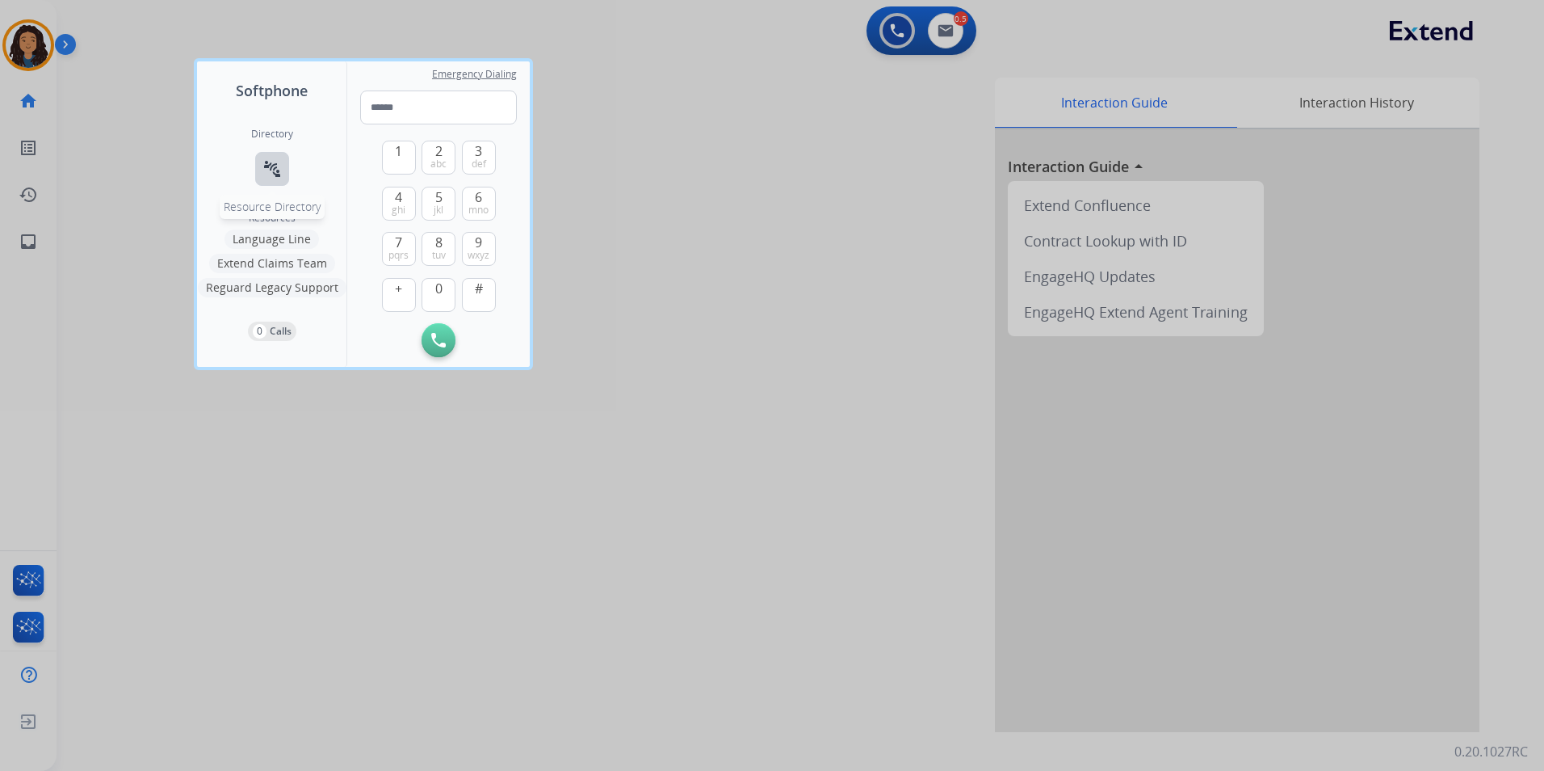
click at [272, 163] on mat-icon "connect_without_contact" at bounding box center [272, 168] width 19 height 19
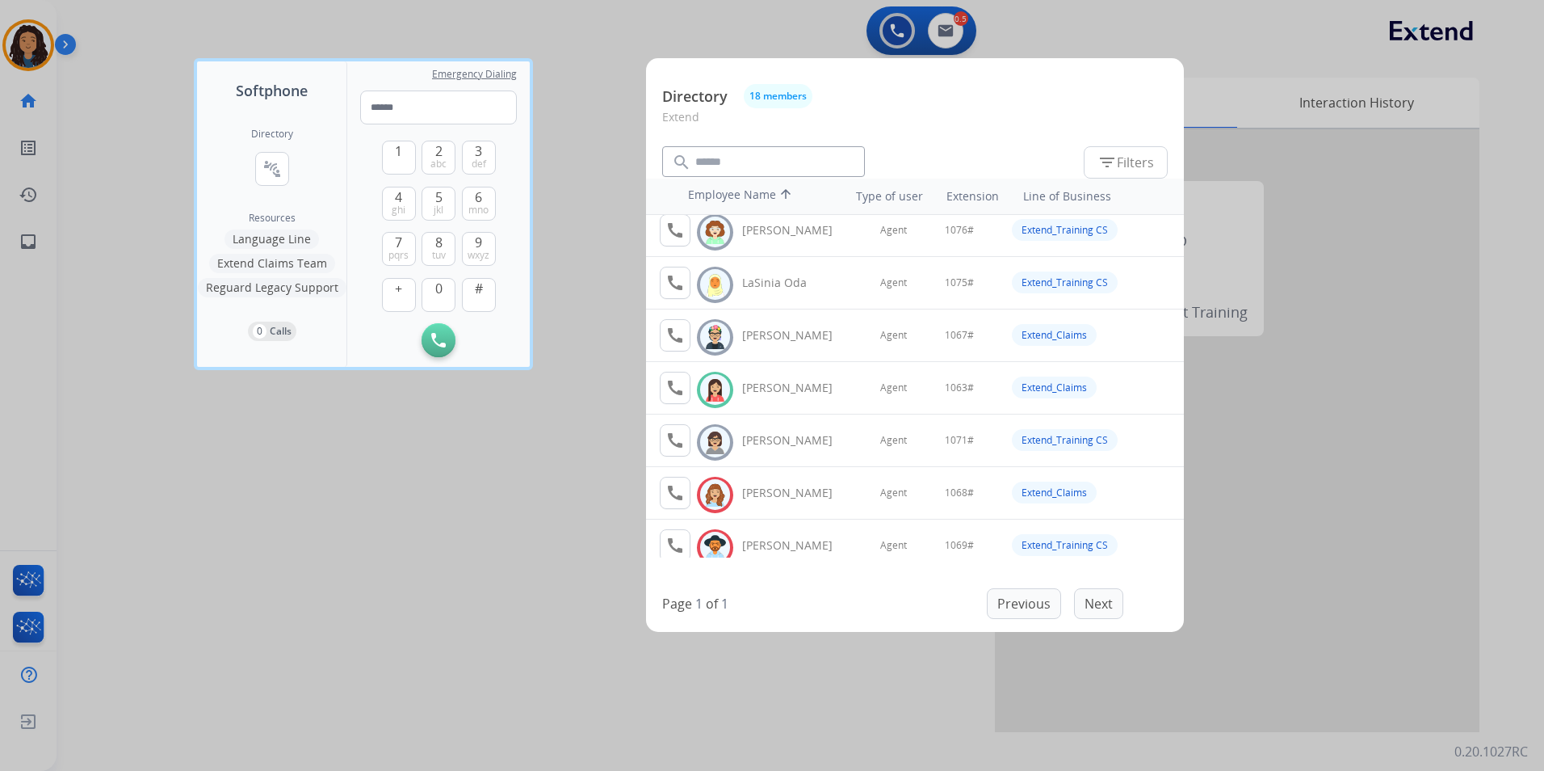
scroll to position [485, 0]
click at [665, 384] on button "call Agent Available." at bounding box center [675, 386] width 31 height 32
click at [410, 157] on button "1" at bounding box center [399, 158] width 34 height 34
click at [440, 292] on span "0" at bounding box center [438, 288] width 7 height 19
click at [491, 204] on button "6 mno" at bounding box center [479, 204] width 34 height 34
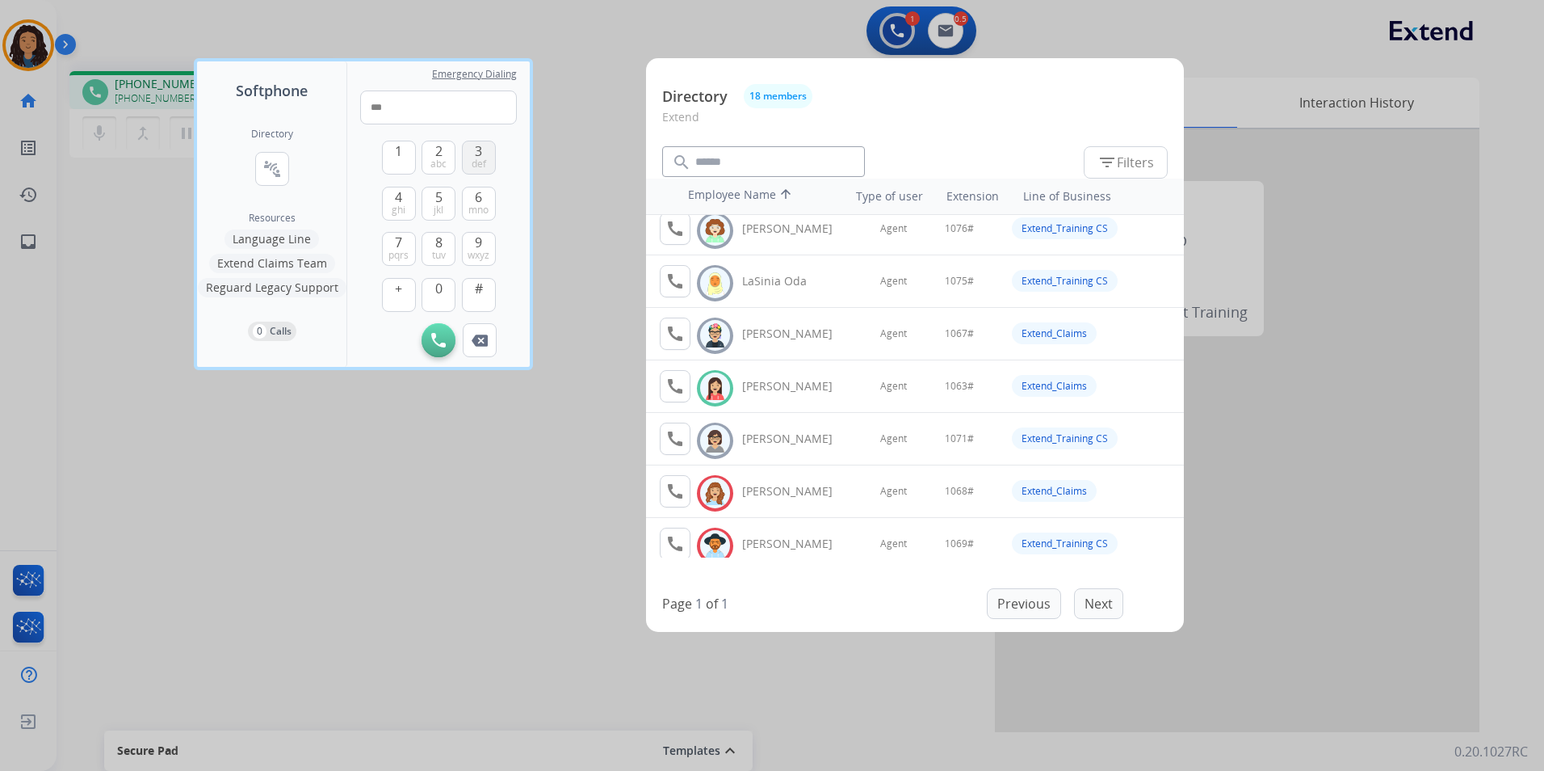
click at [483, 159] on span "def" at bounding box center [479, 164] width 15 height 13
click at [475, 292] on span "#" at bounding box center [479, 288] width 8 height 19
type input "*****"
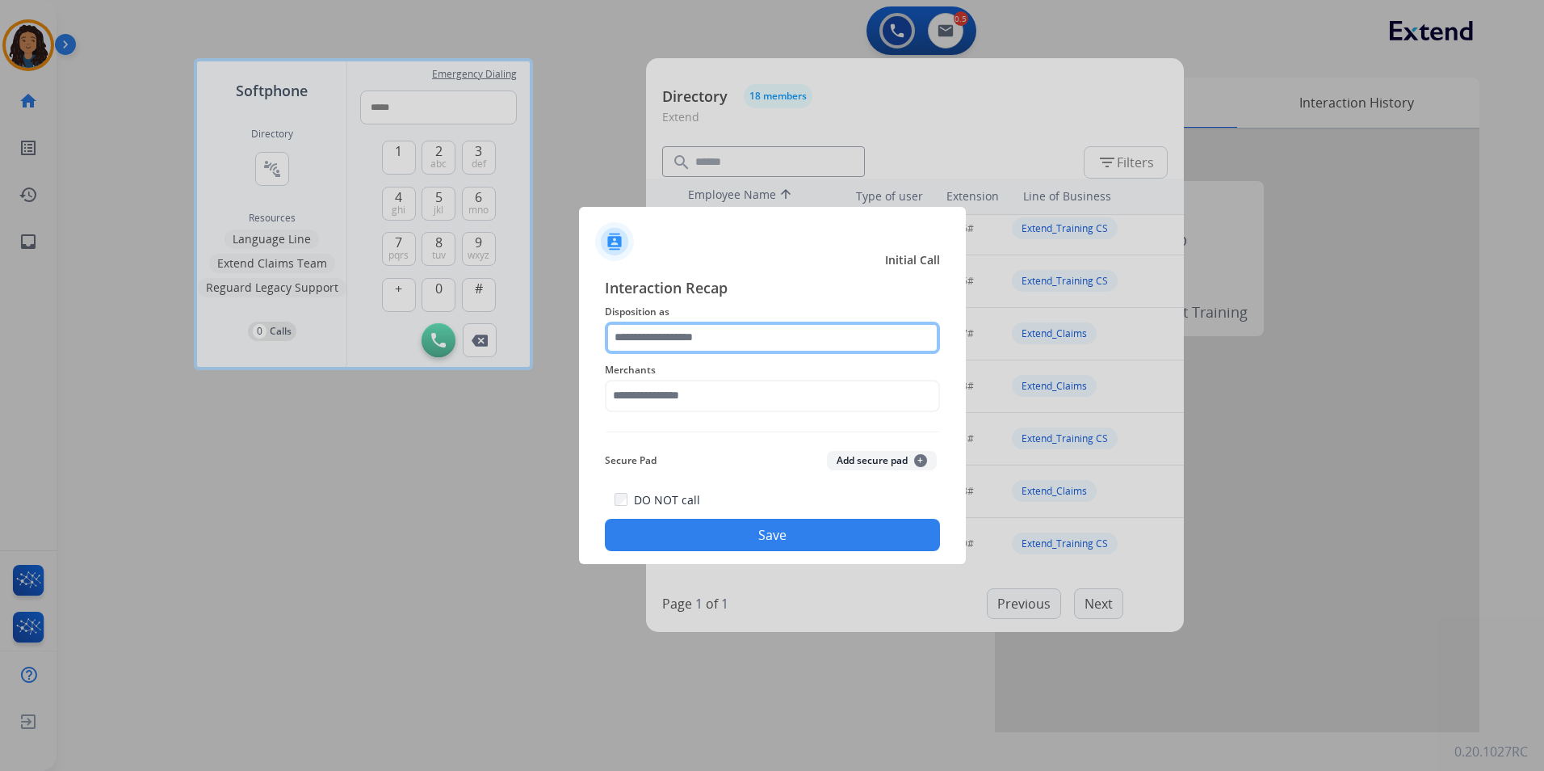
click at [798, 330] on input "text" at bounding box center [772, 337] width 335 height 32
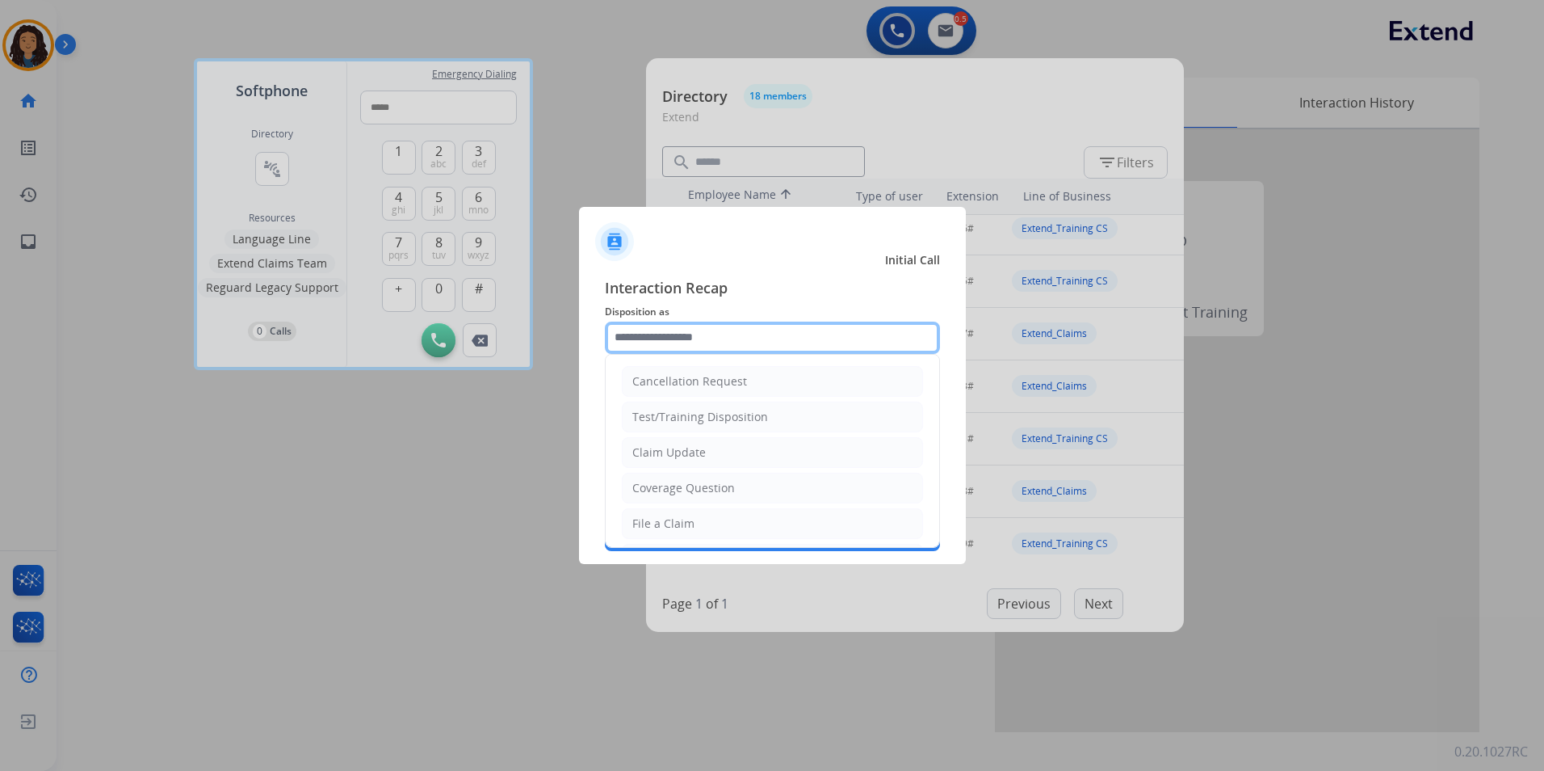
type input "**********"
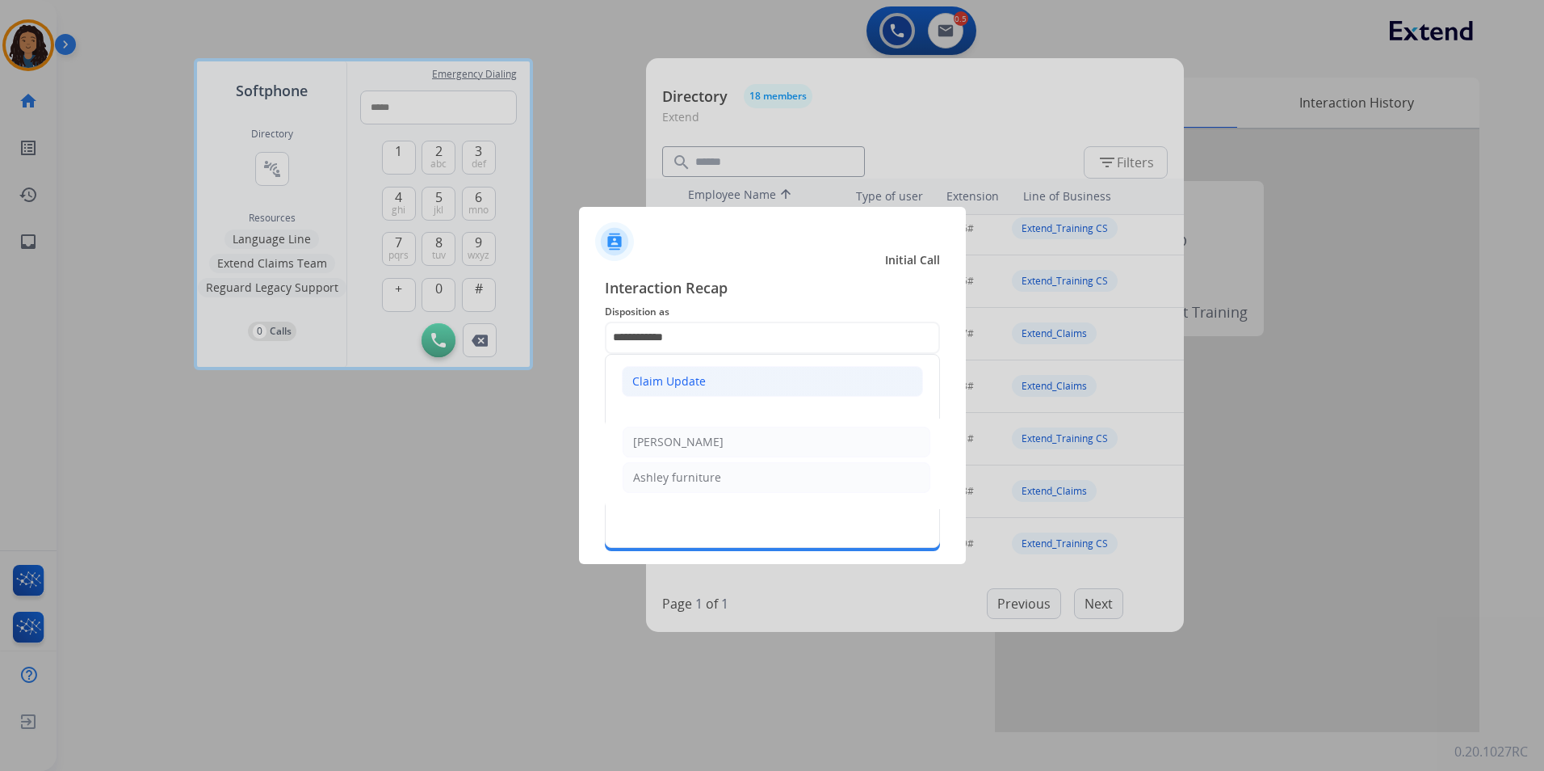
click at [687, 386] on div "Claim Update" at bounding box center [669, 381] width 74 height 16
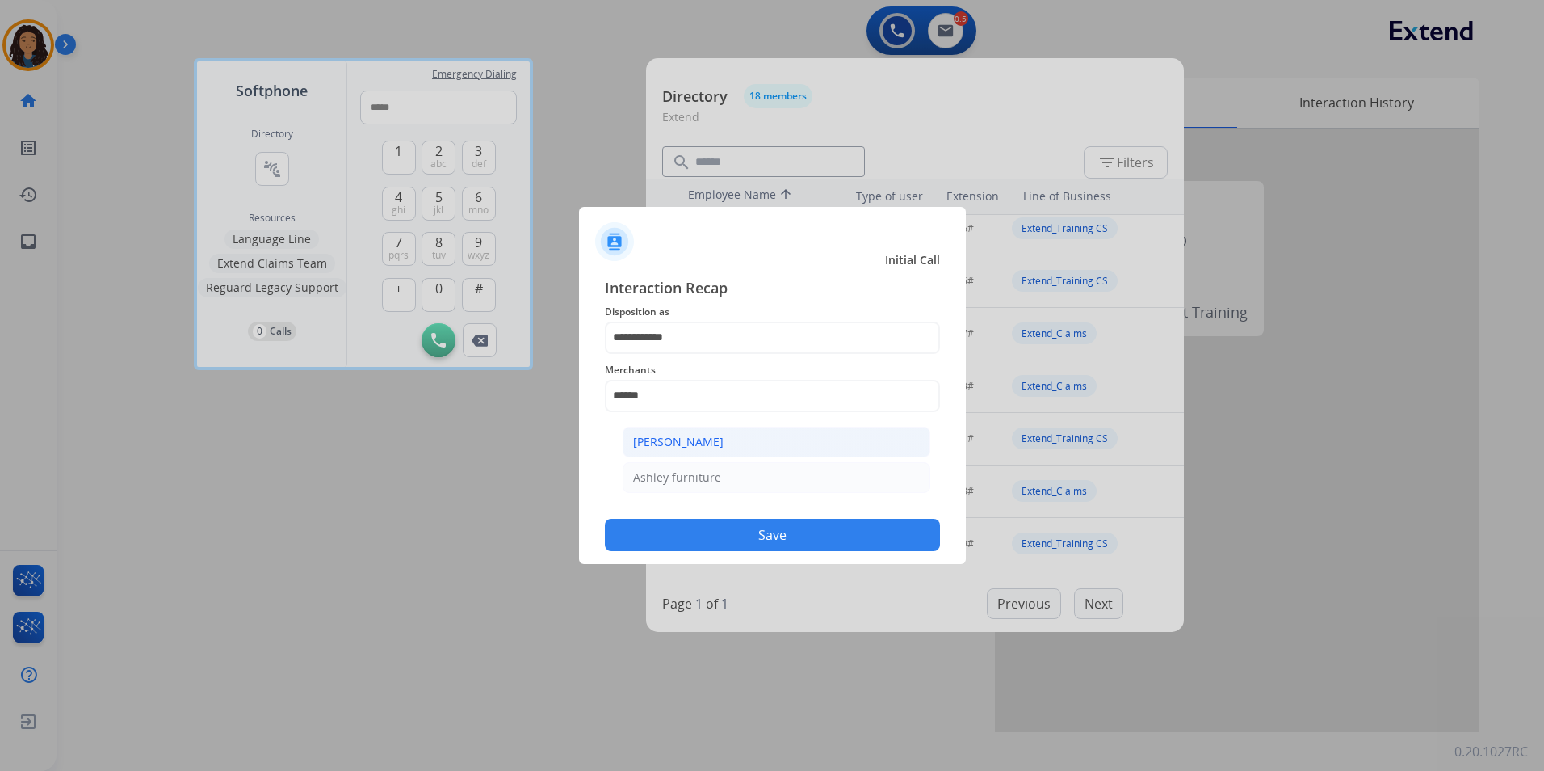
click at [855, 444] on li "[PERSON_NAME]" at bounding box center [777, 442] width 308 height 31
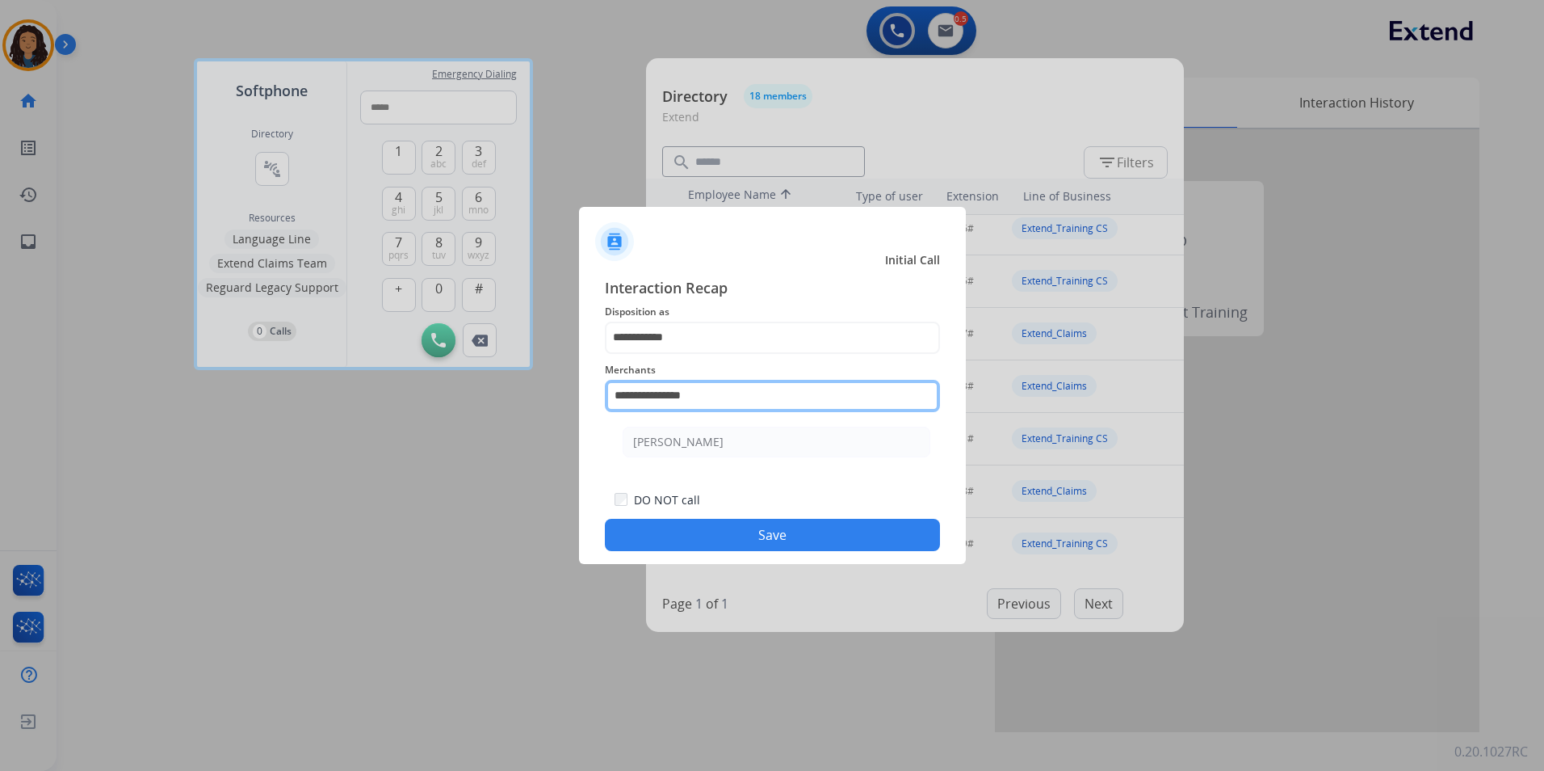
drag, startPoint x: 764, startPoint y: 399, endPoint x: 658, endPoint y: 398, distance: 106.6
click at [658, 398] on input "**********" at bounding box center [772, 396] width 335 height 32
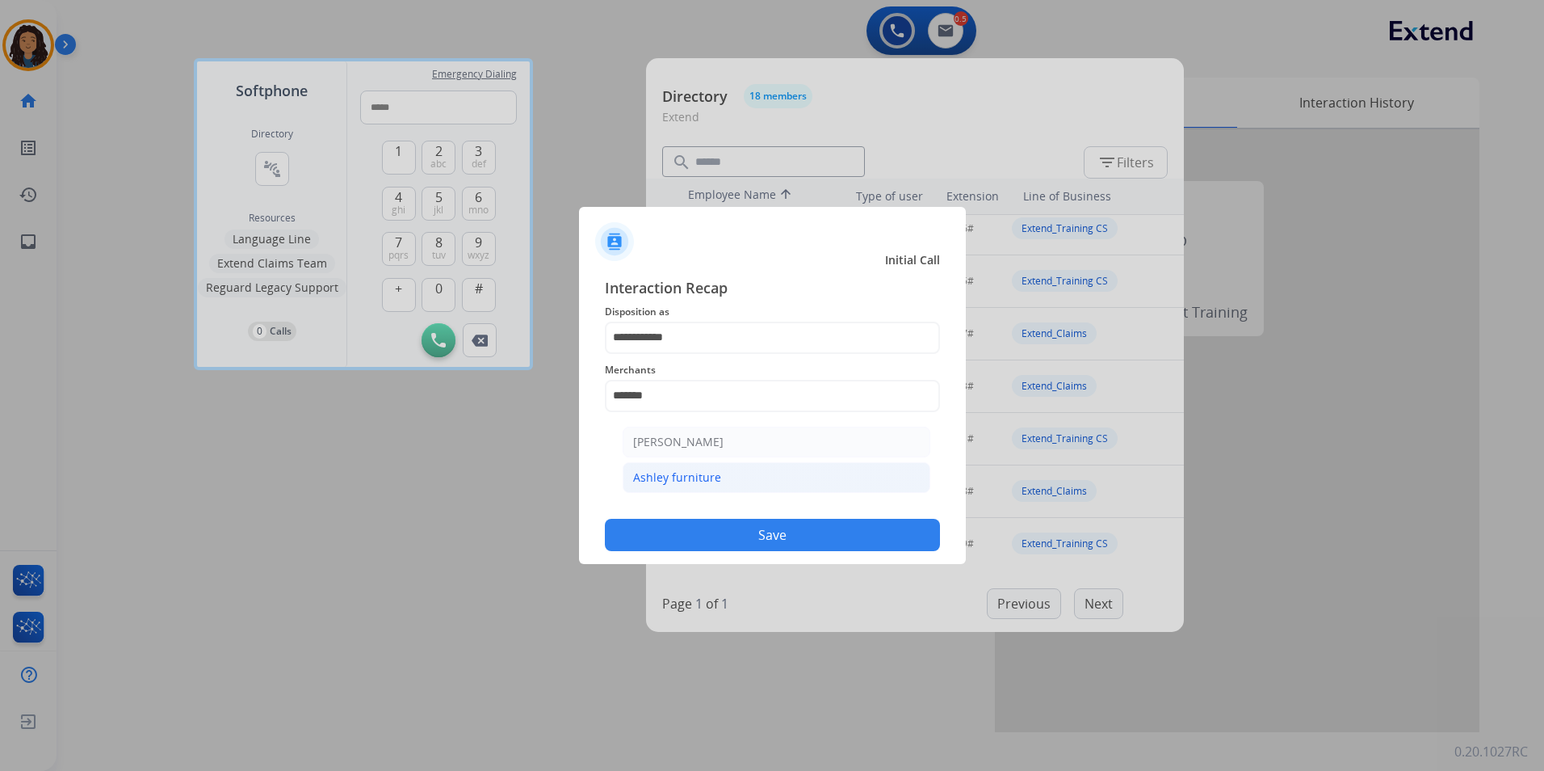
click at [700, 482] on div "Ashley furniture" at bounding box center [677, 477] width 88 height 16
type input "**********"
click at [717, 544] on button "Save" at bounding box center [772, 535] width 335 height 32
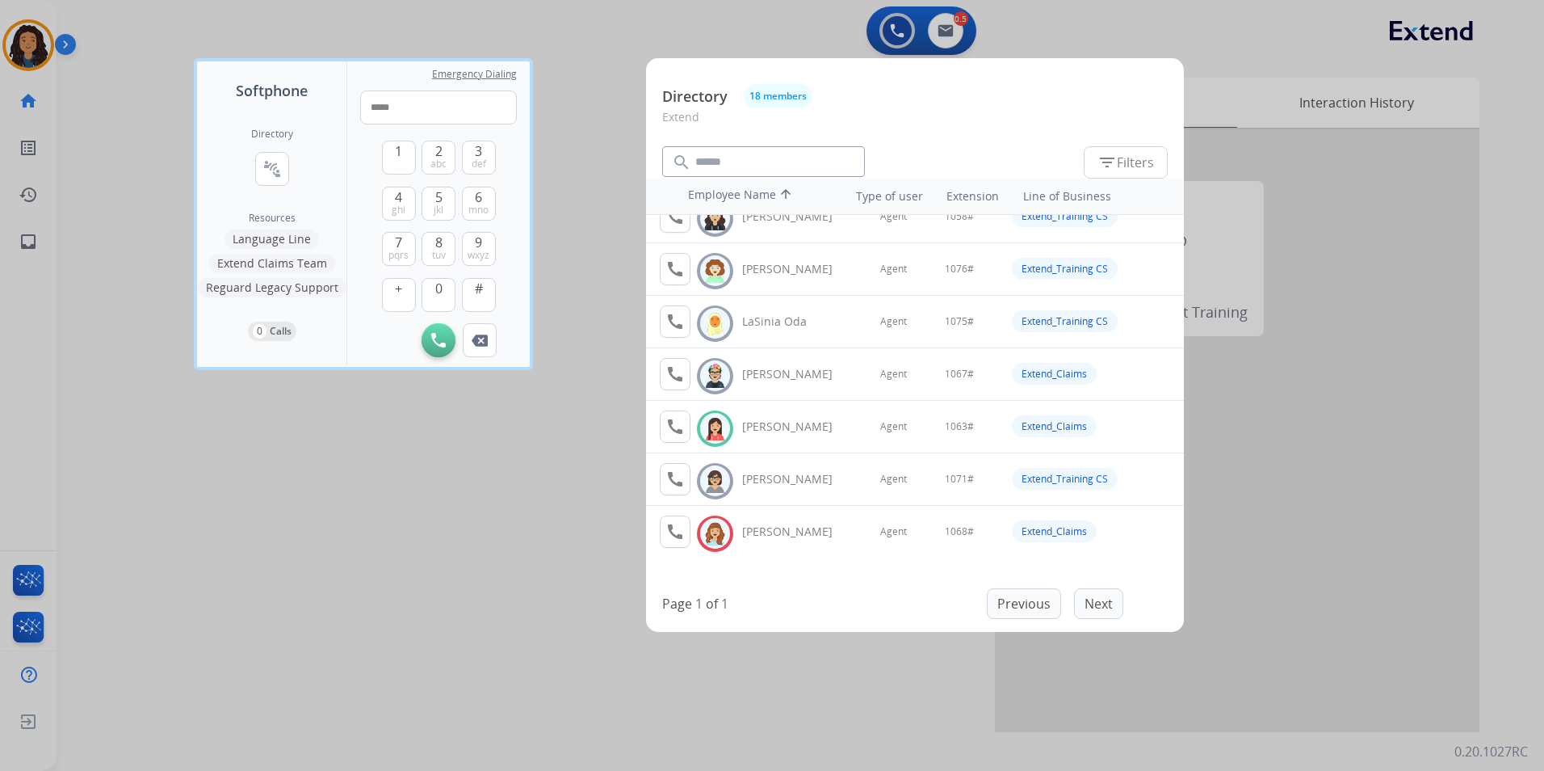
scroll to position [131, 0]
click at [327, 460] on div at bounding box center [772, 385] width 1544 height 771
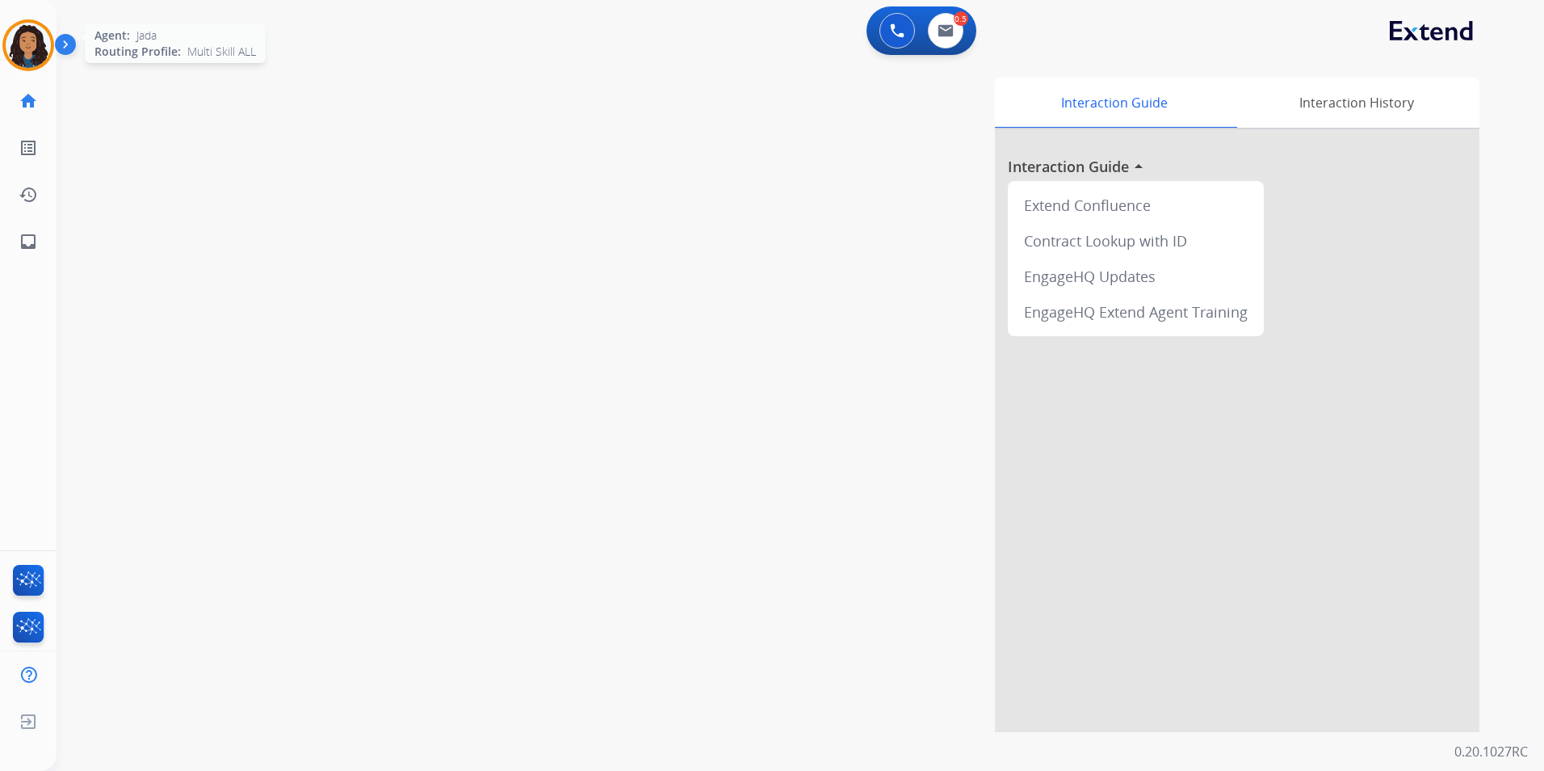
click at [29, 39] on img at bounding box center [28, 45] width 45 height 45
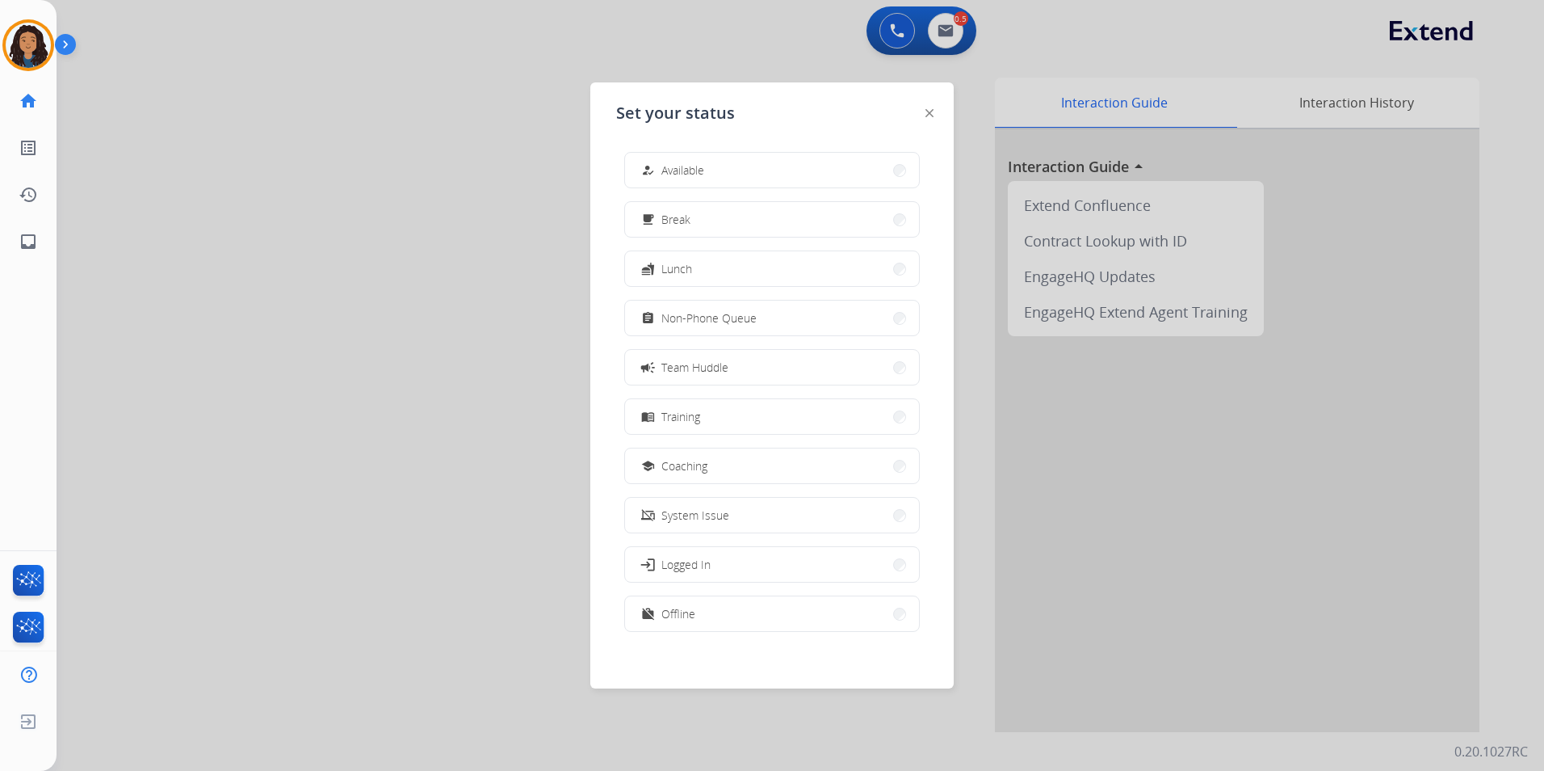
click at [656, 317] on div "assignment" at bounding box center [649, 318] width 23 height 19
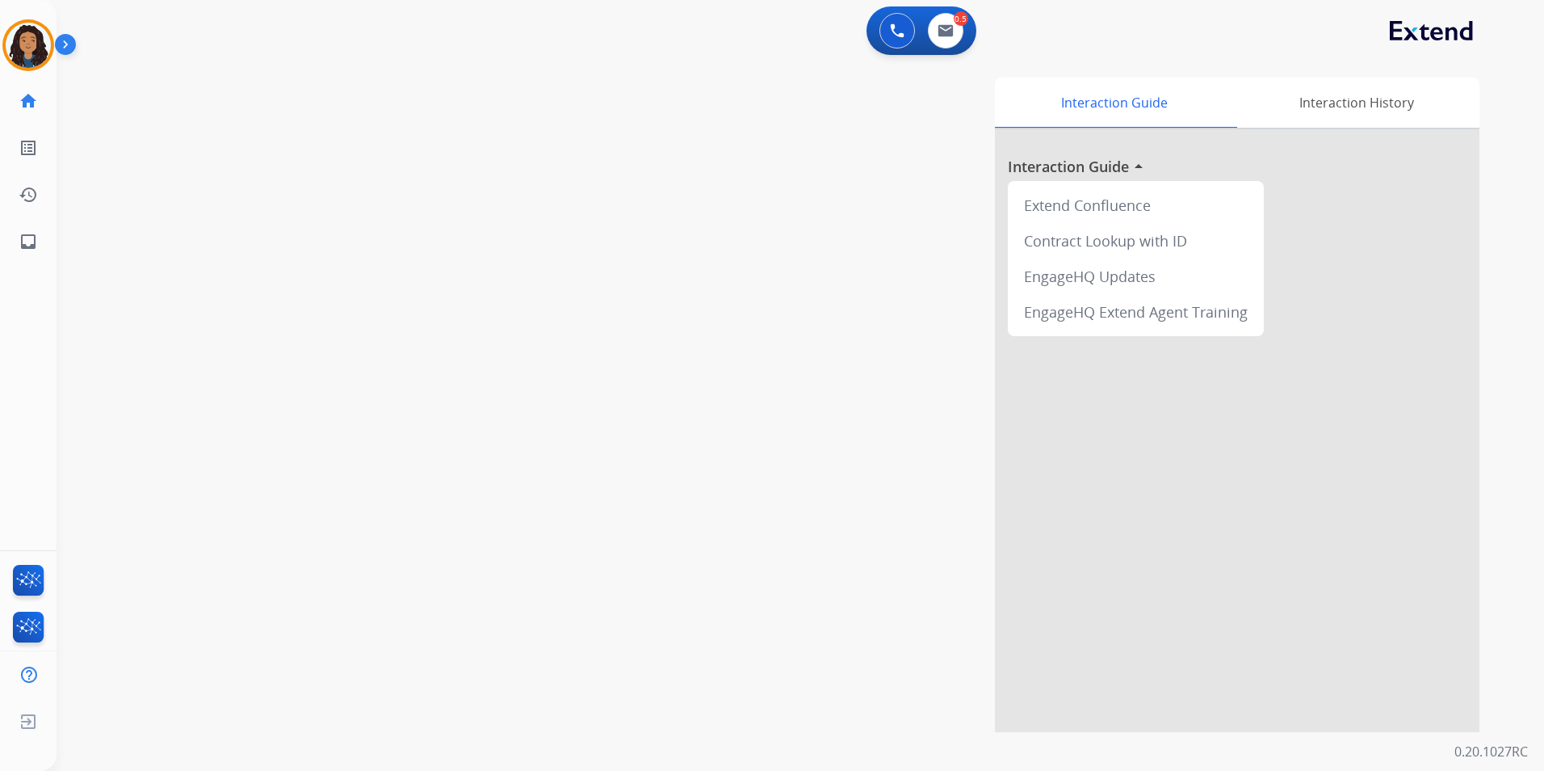
click at [677, 321] on div "Interaction Guide Interaction History Interaction Guide arrow_drop_up Extend Co…" at bounding box center [1007, 405] width 946 height 654
click at [910, 34] on button at bounding box center [898, 31] width 36 height 36
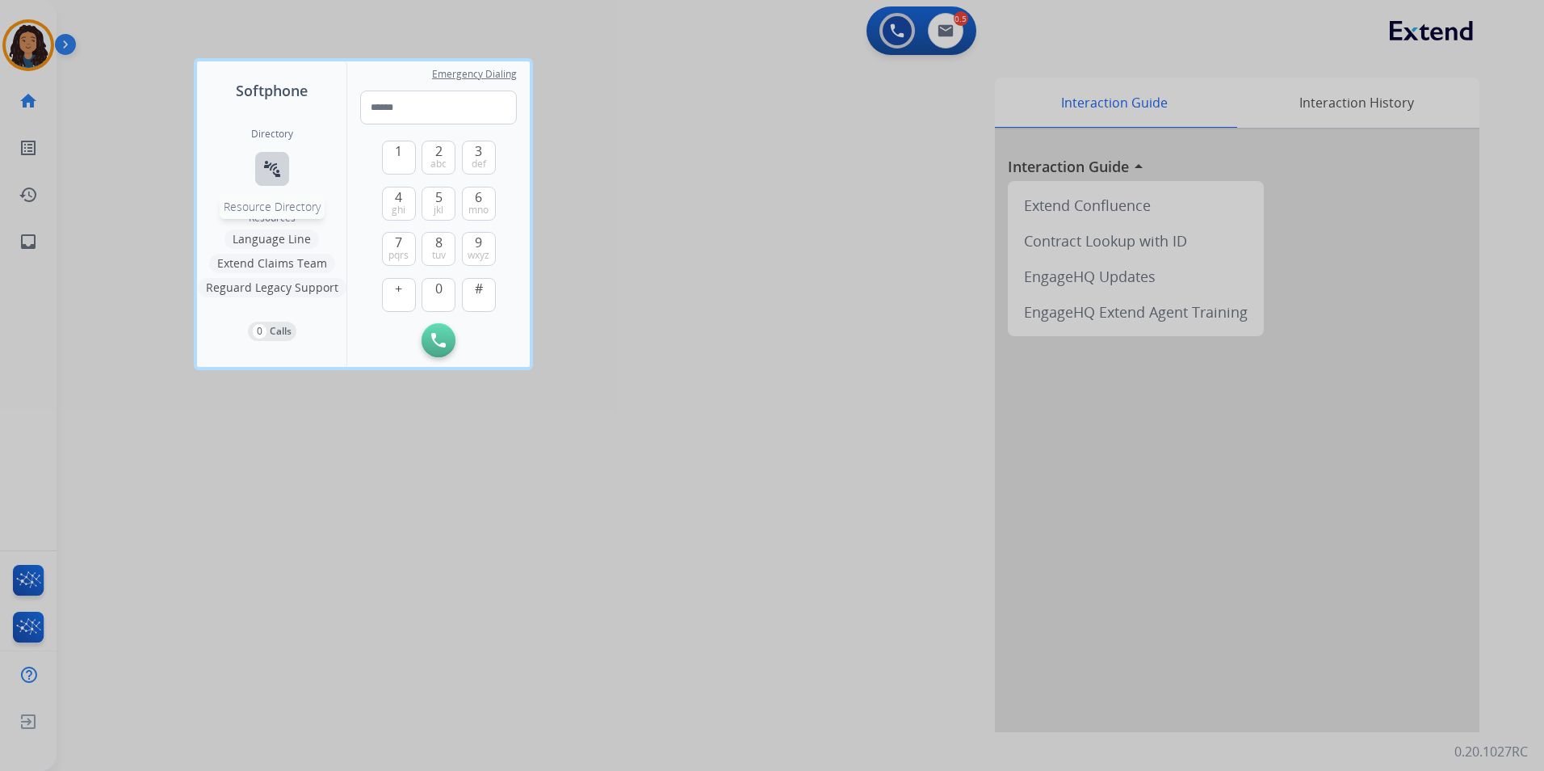
click at [287, 171] on button "connect_without_contact Resource Directory" at bounding box center [272, 169] width 34 height 34
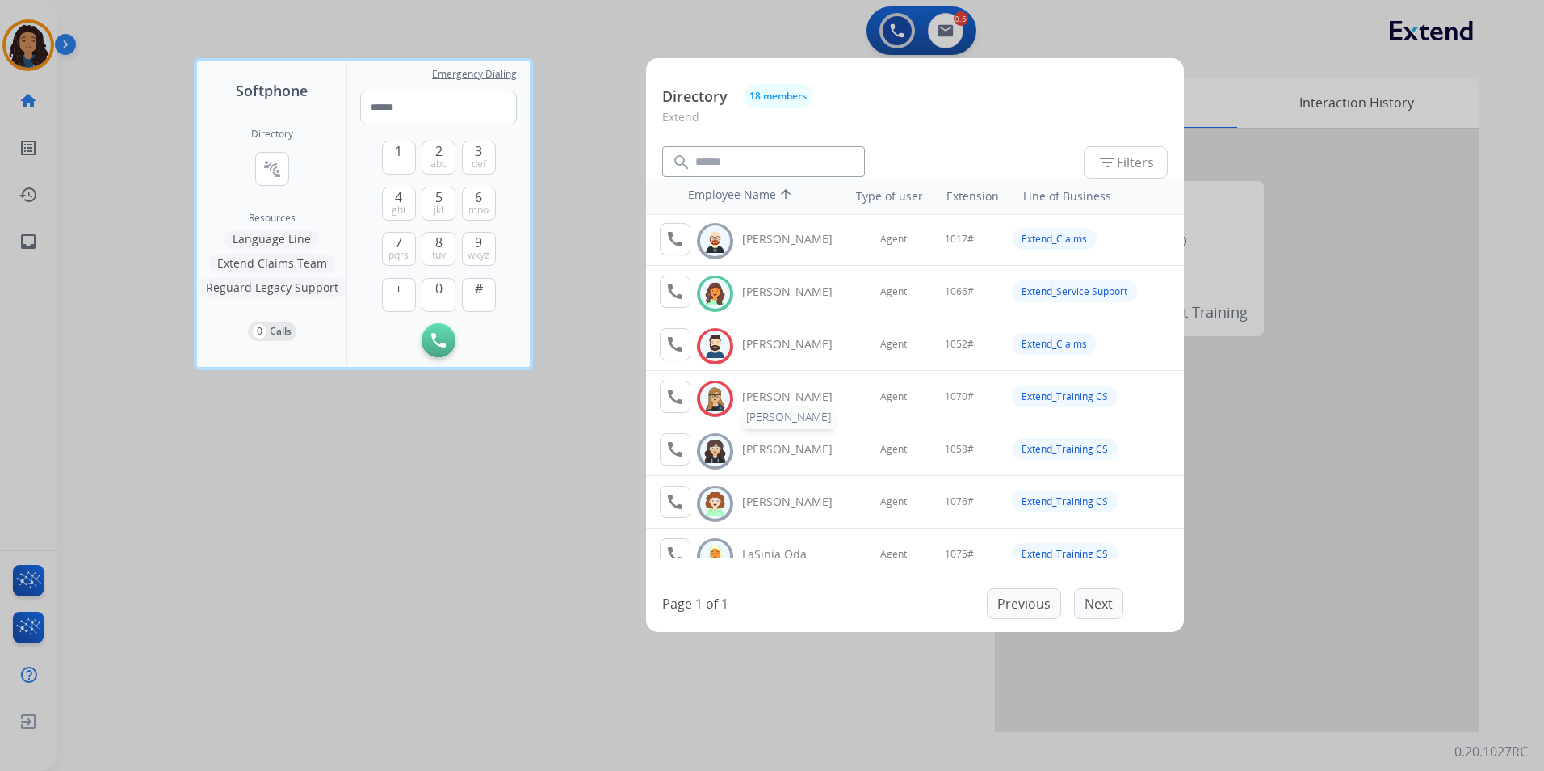
scroll to position [0, 0]
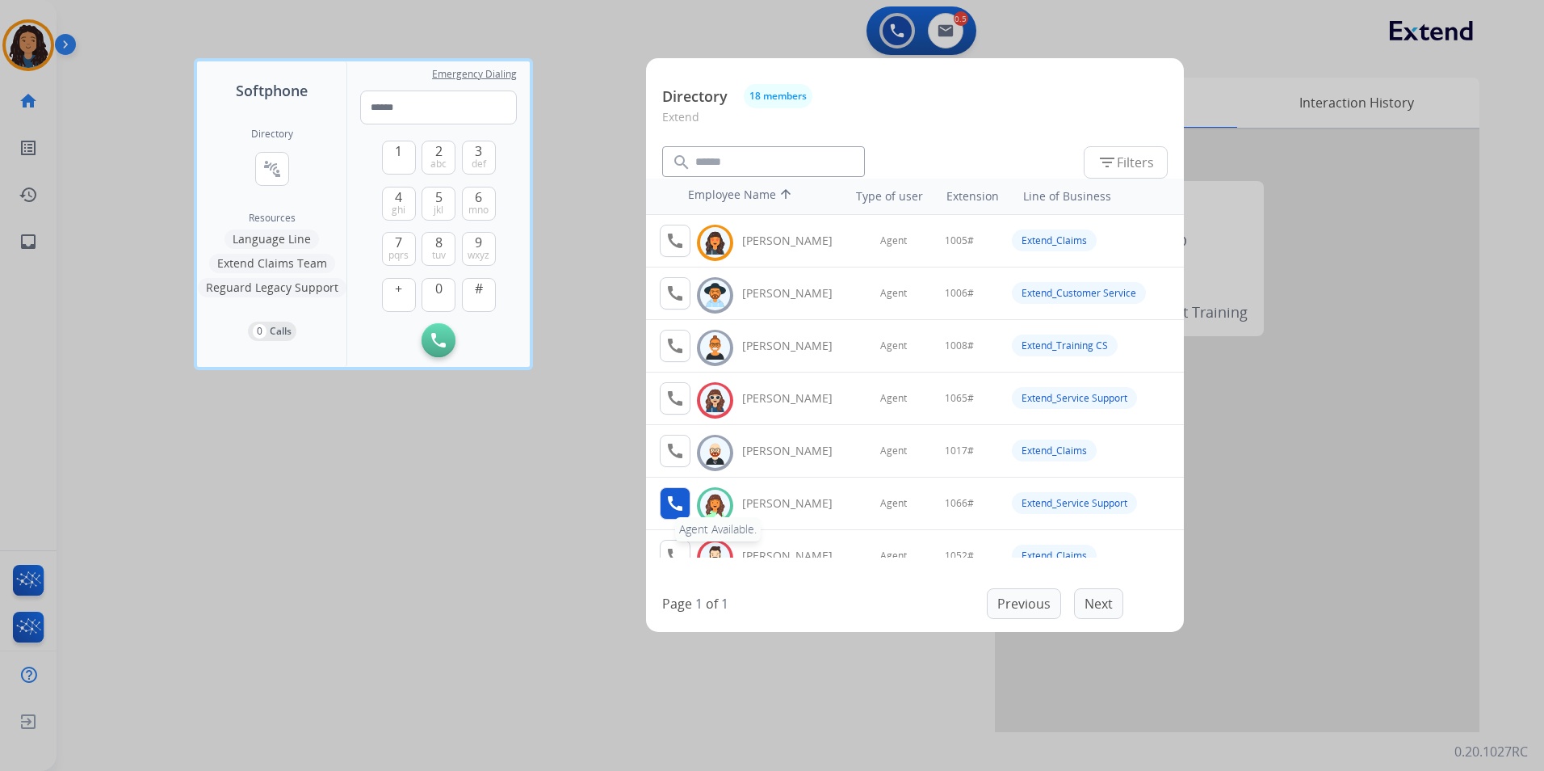
click at [681, 507] on mat-icon "call" at bounding box center [675, 503] width 19 height 19
click at [407, 152] on button "1" at bounding box center [399, 158] width 34 height 34
click at [455, 294] on div "0" at bounding box center [439, 295] width 34 height 34
click at [440, 289] on span "0" at bounding box center [438, 288] width 7 height 19
click at [485, 197] on button "6 mno" at bounding box center [479, 204] width 34 height 34
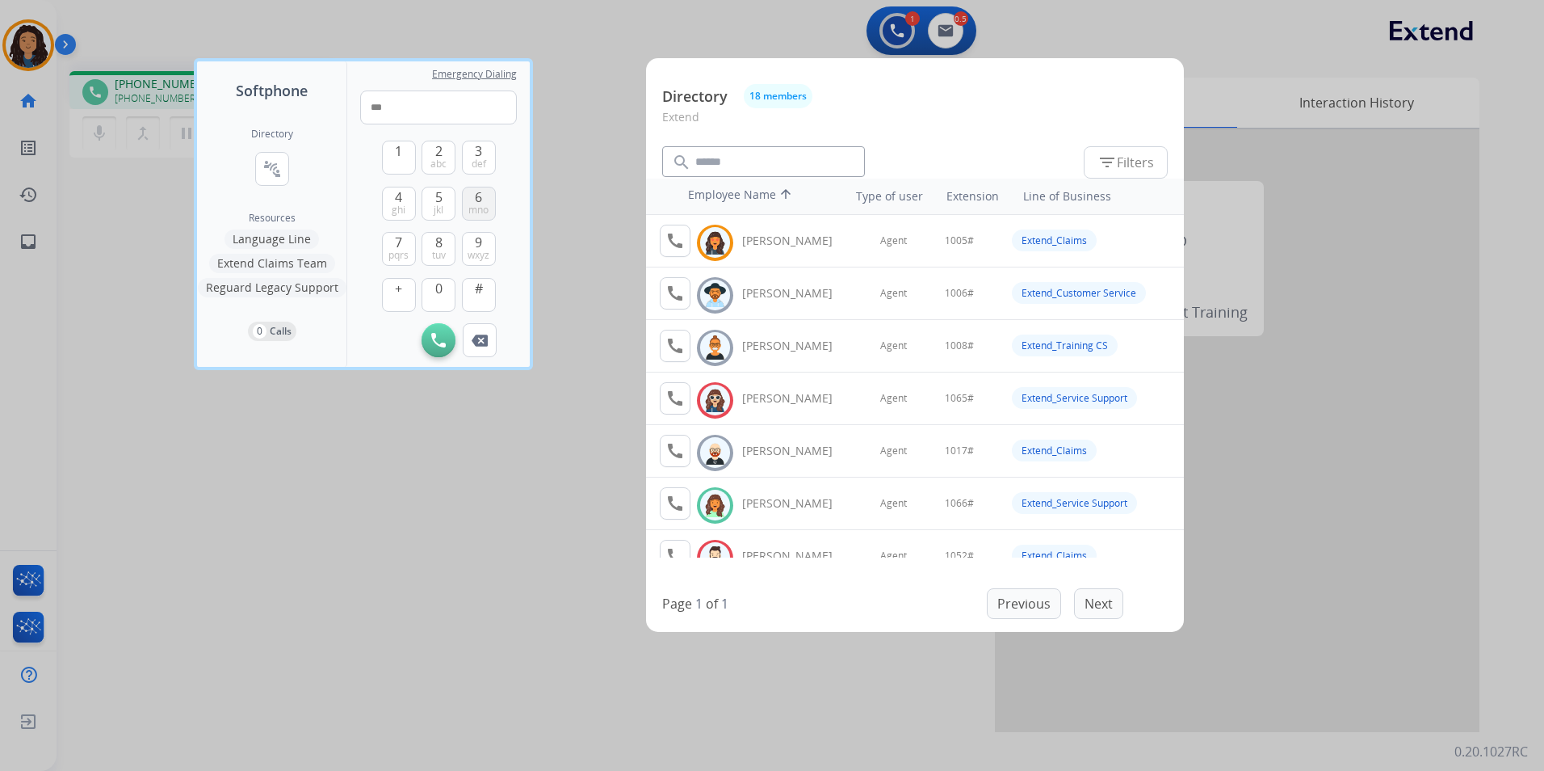
click at [485, 197] on button "6 mno" at bounding box center [479, 204] width 34 height 34
click at [487, 300] on button "#" at bounding box center [479, 295] width 34 height 34
type input "*****"
click at [601, 232] on div at bounding box center [772, 385] width 1544 height 771
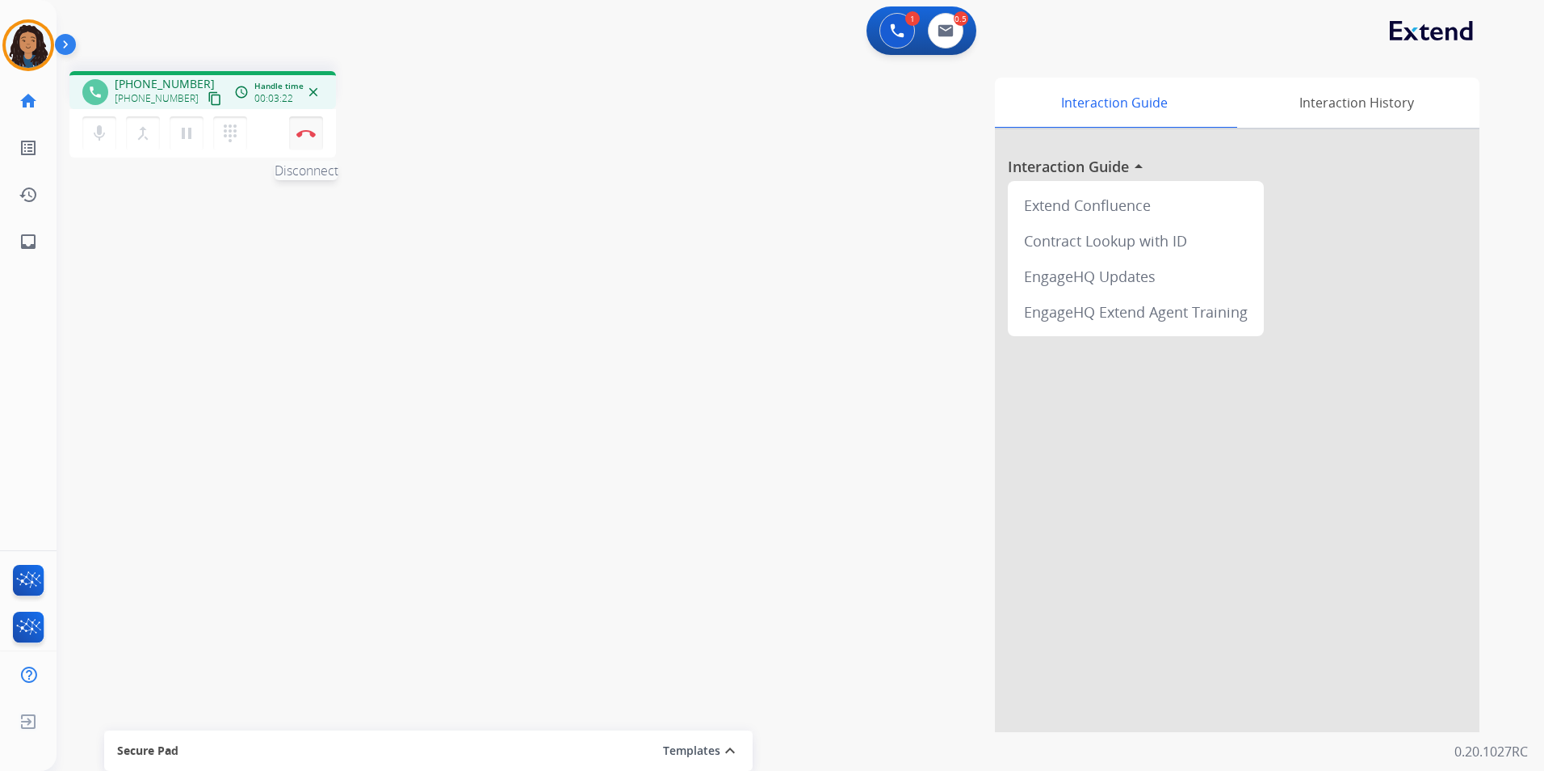
click at [308, 132] on img at bounding box center [305, 133] width 19 height 8
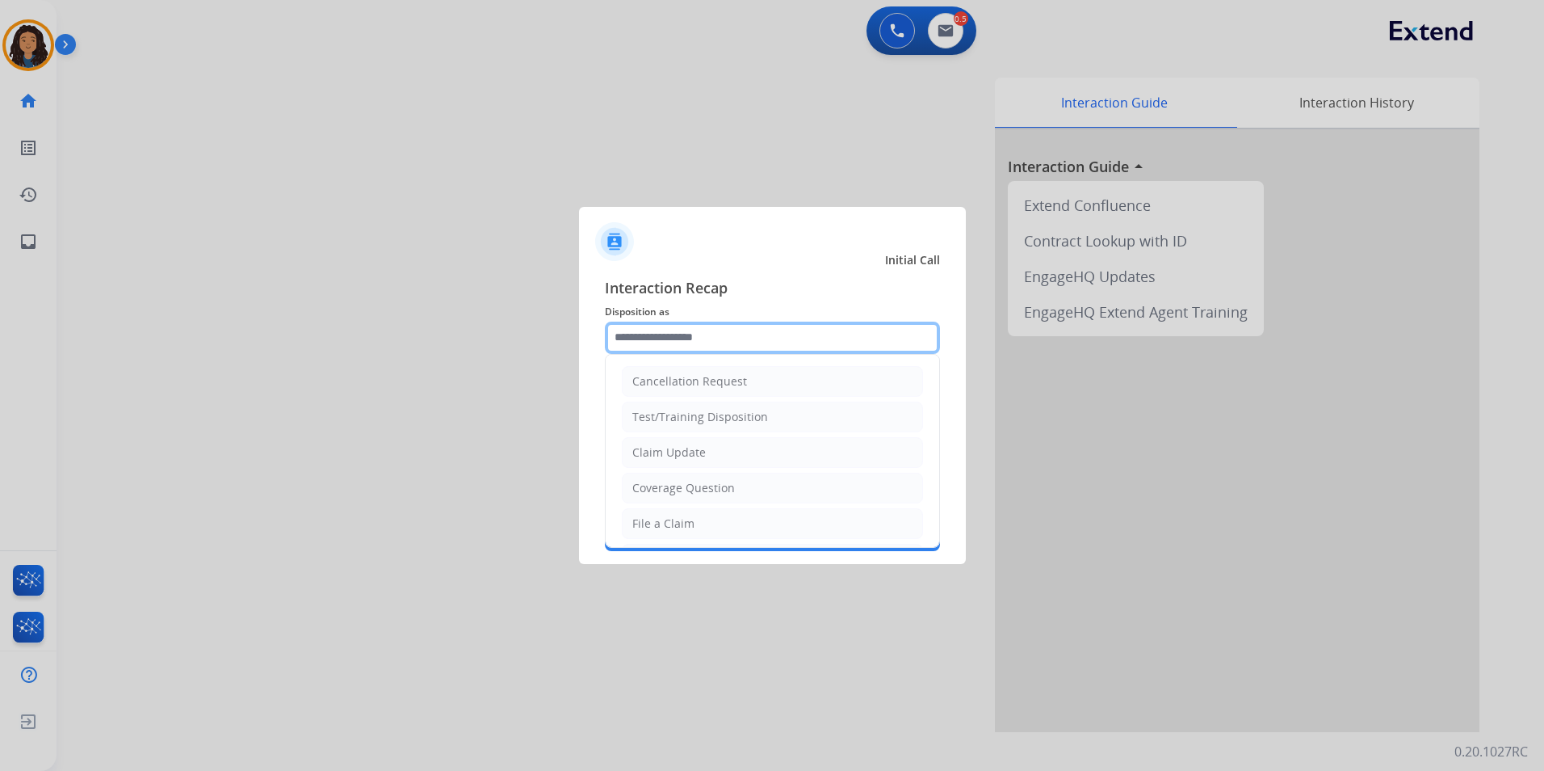
click at [691, 329] on input "text" at bounding box center [772, 337] width 335 height 32
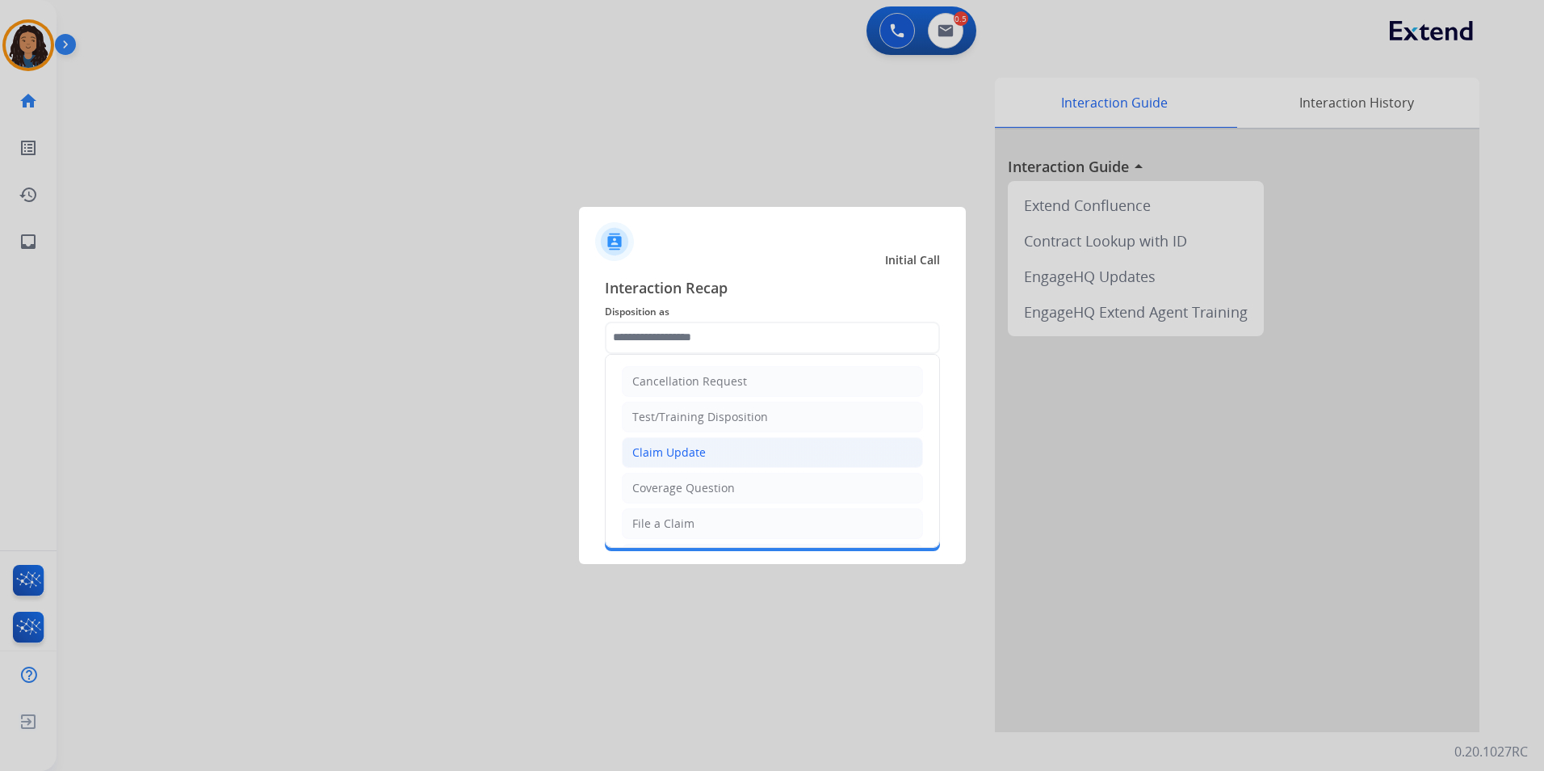
click at [738, 462] on li "Claim Update" at bounding box center [772, 452] width 301 height 31
type input "**********"
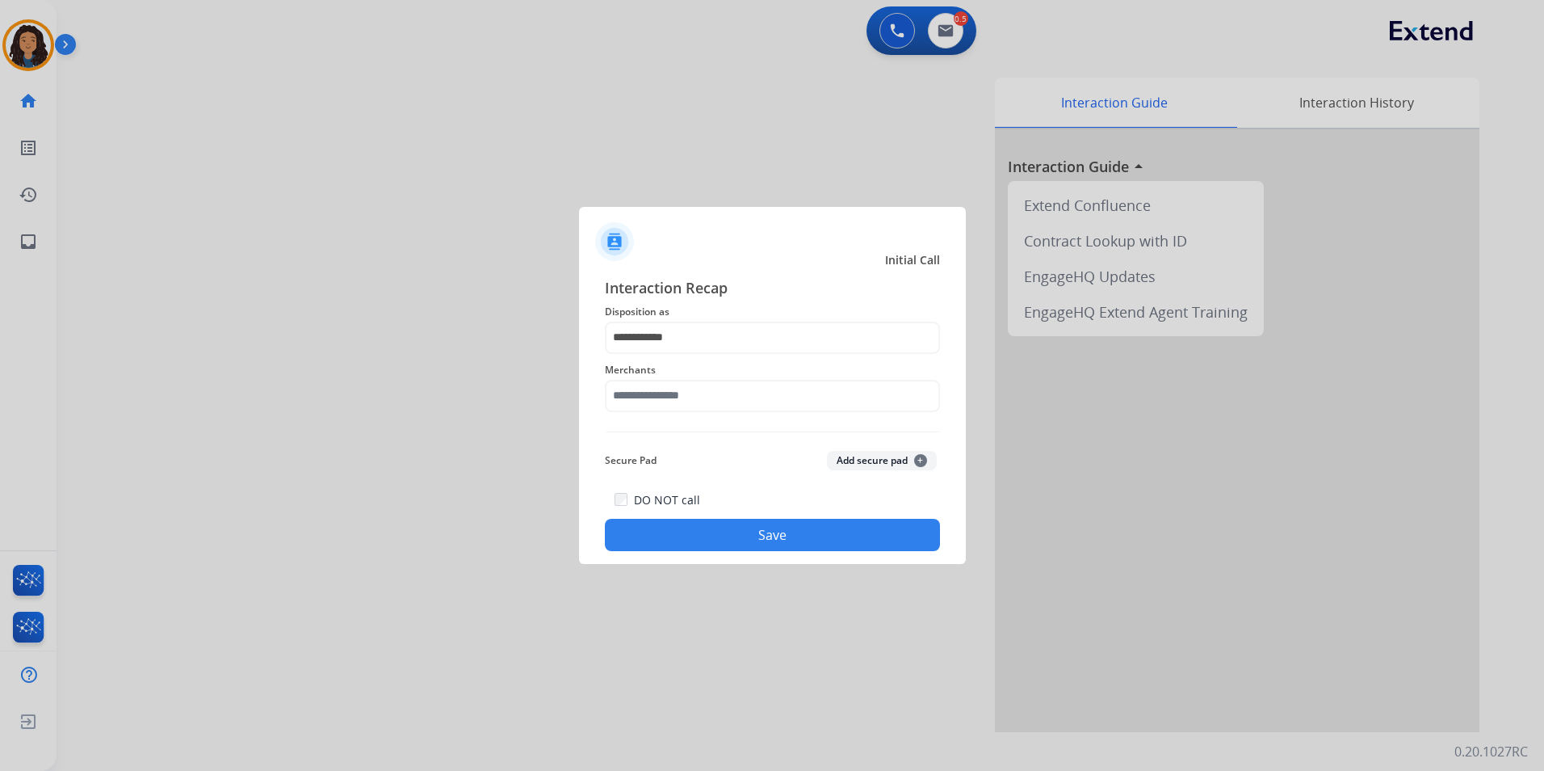
click at [594, 386] on div "**********" at bounding box center [772, 413] width 387 height 301
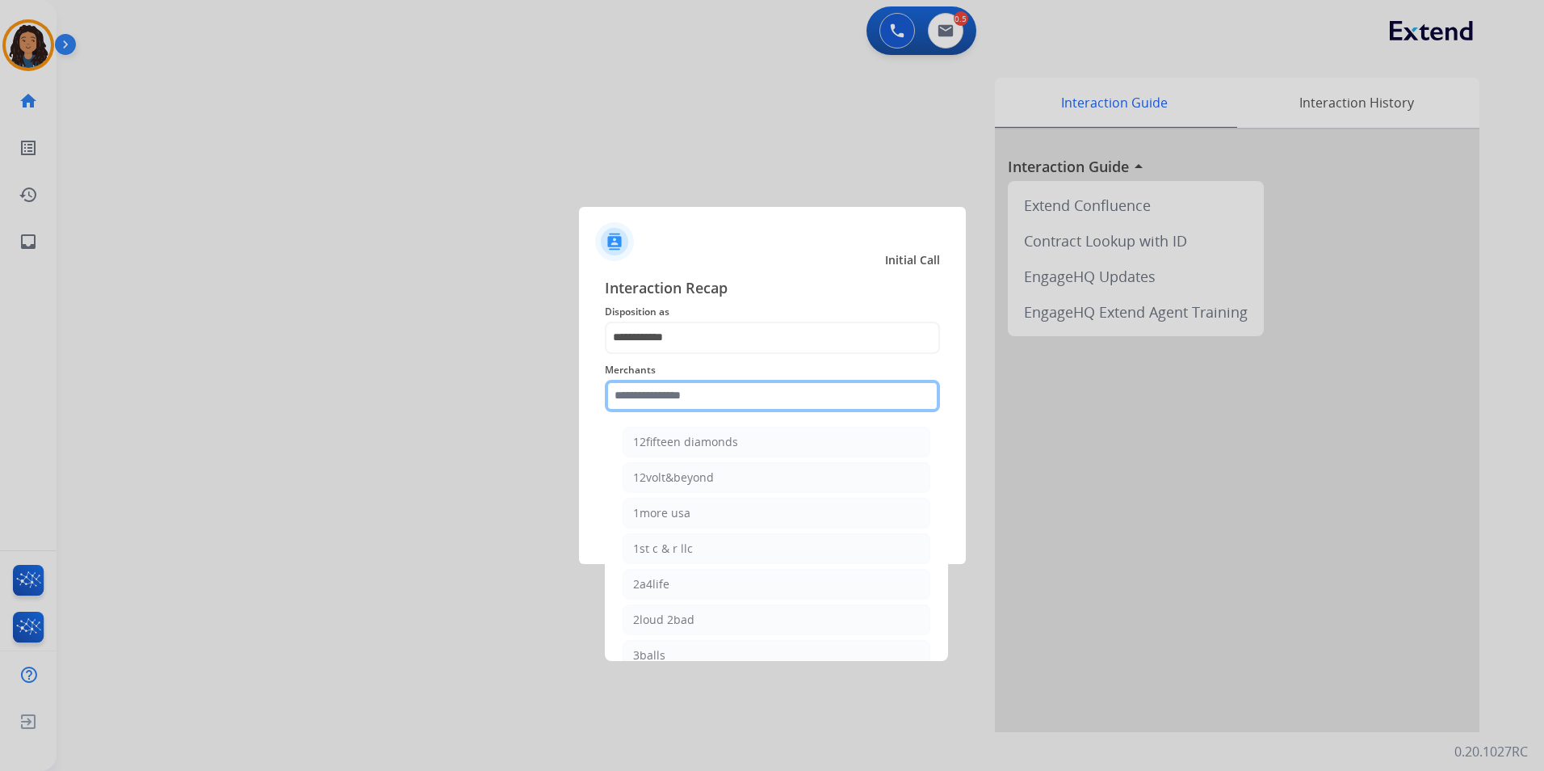
click at [725, 408] on input "text" at bounding box center [772, 396] width 335 height 32
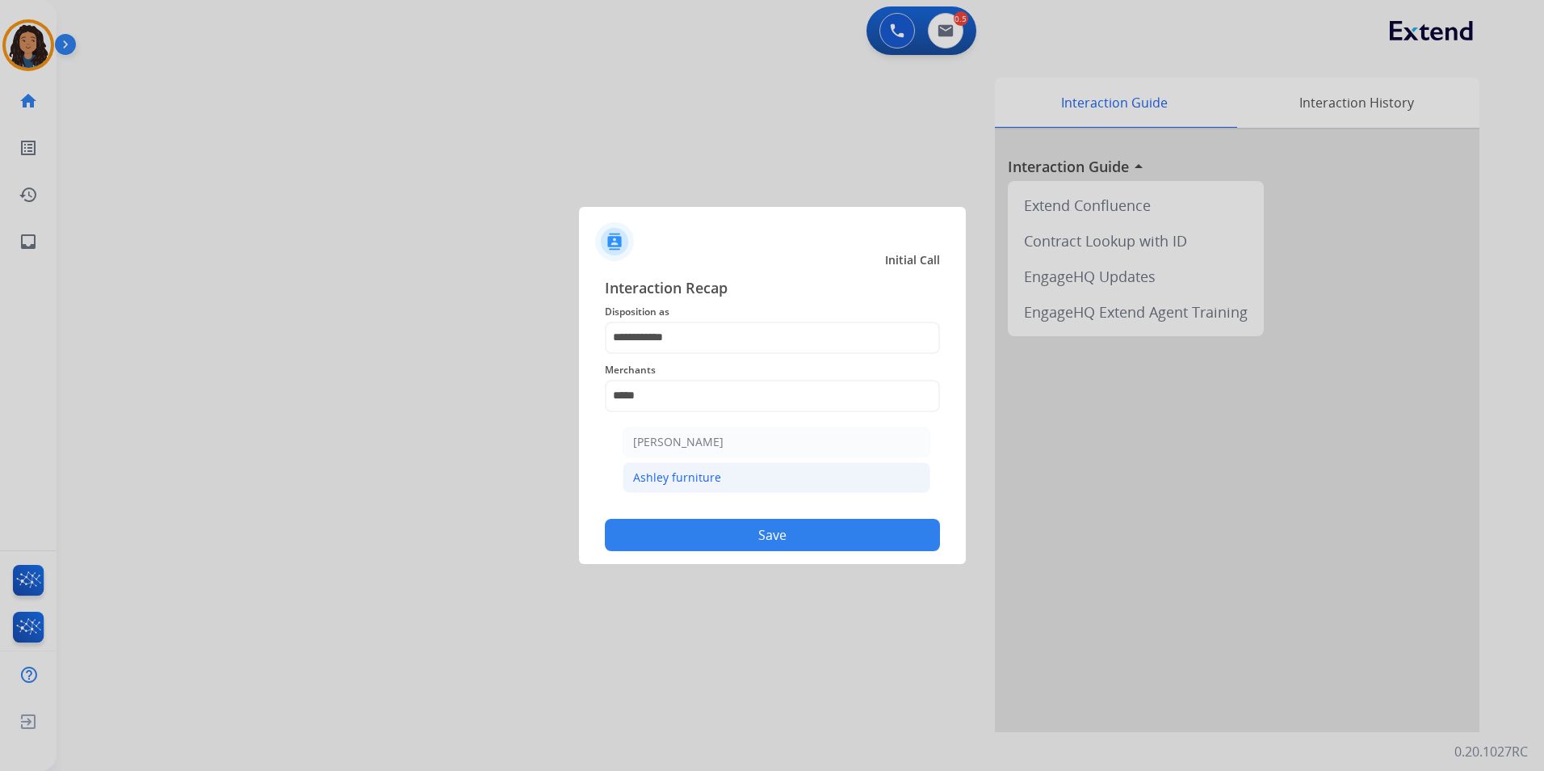
click at [695, 485] on div "Ashley furniture" at bounding box center [677, 477] width 88 height 16
type input "**********"
click at [695, 528] on button "Save" at bounding box center [772, 535] width 335 height 32
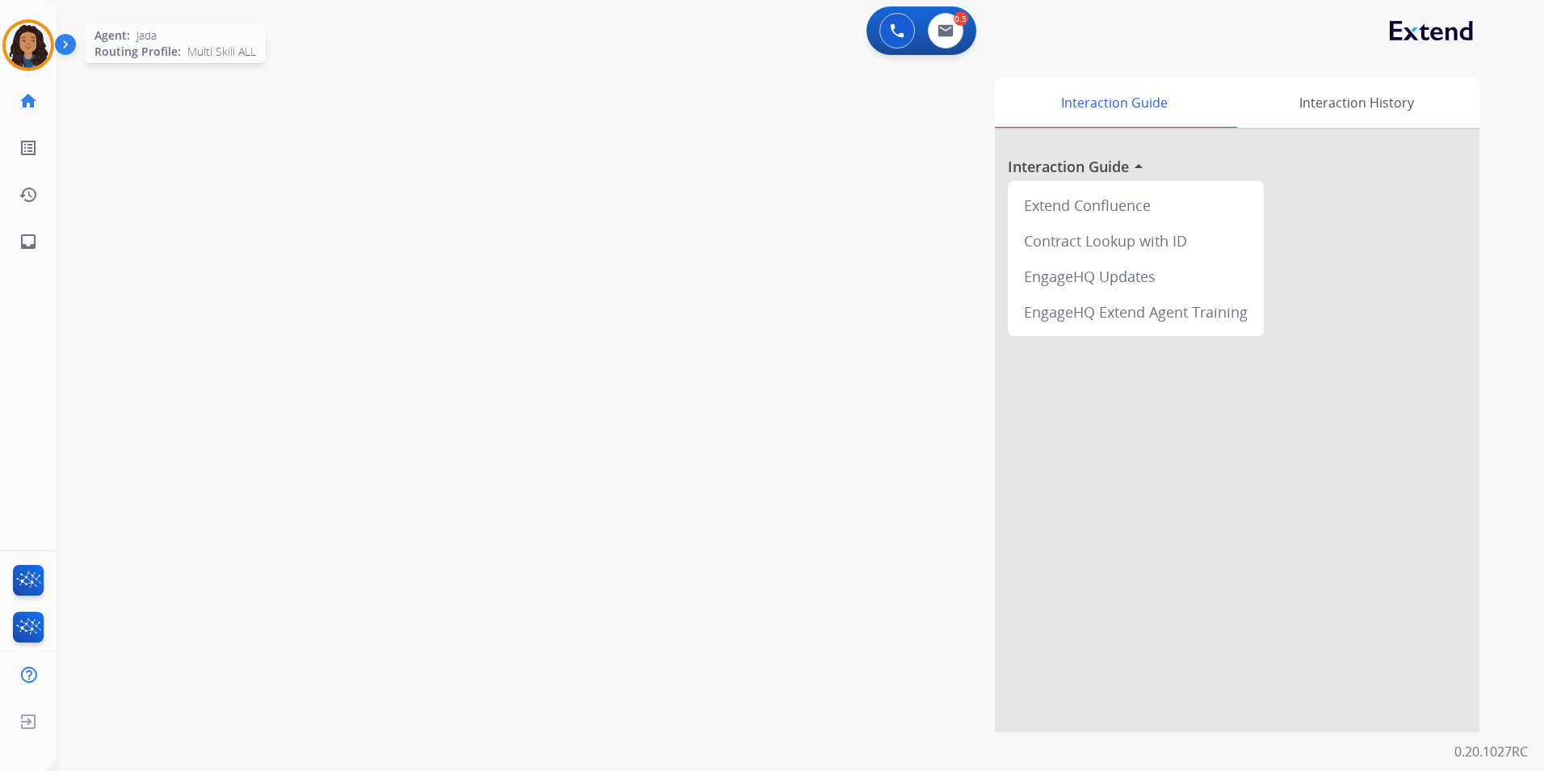
click at [43, 39] on img at bounding box center [28, 45] width 45 height 45
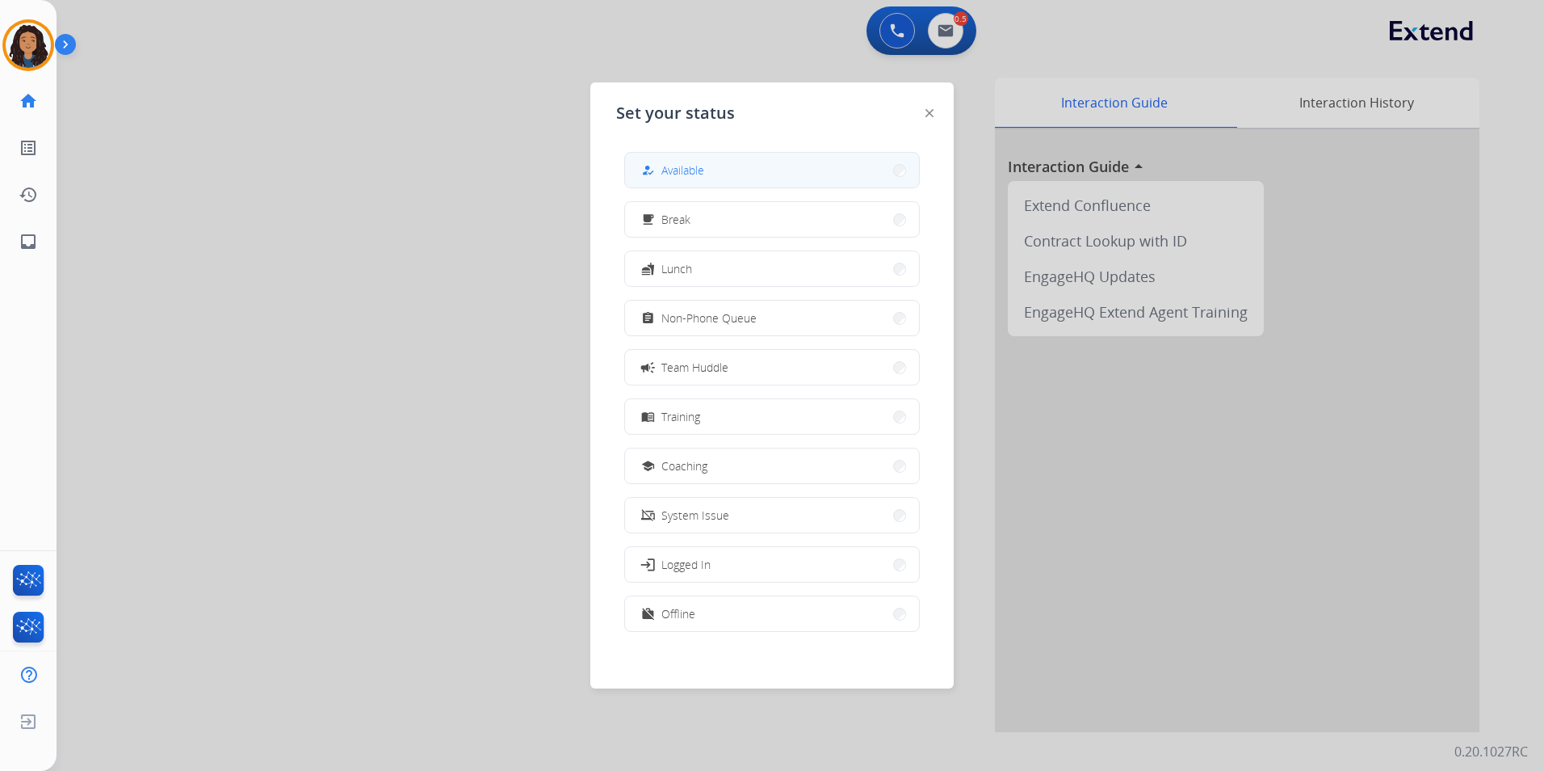
click at [818, 184] on button "how_to_reg Available" at bounding box center [772, 170] width 294 height 35
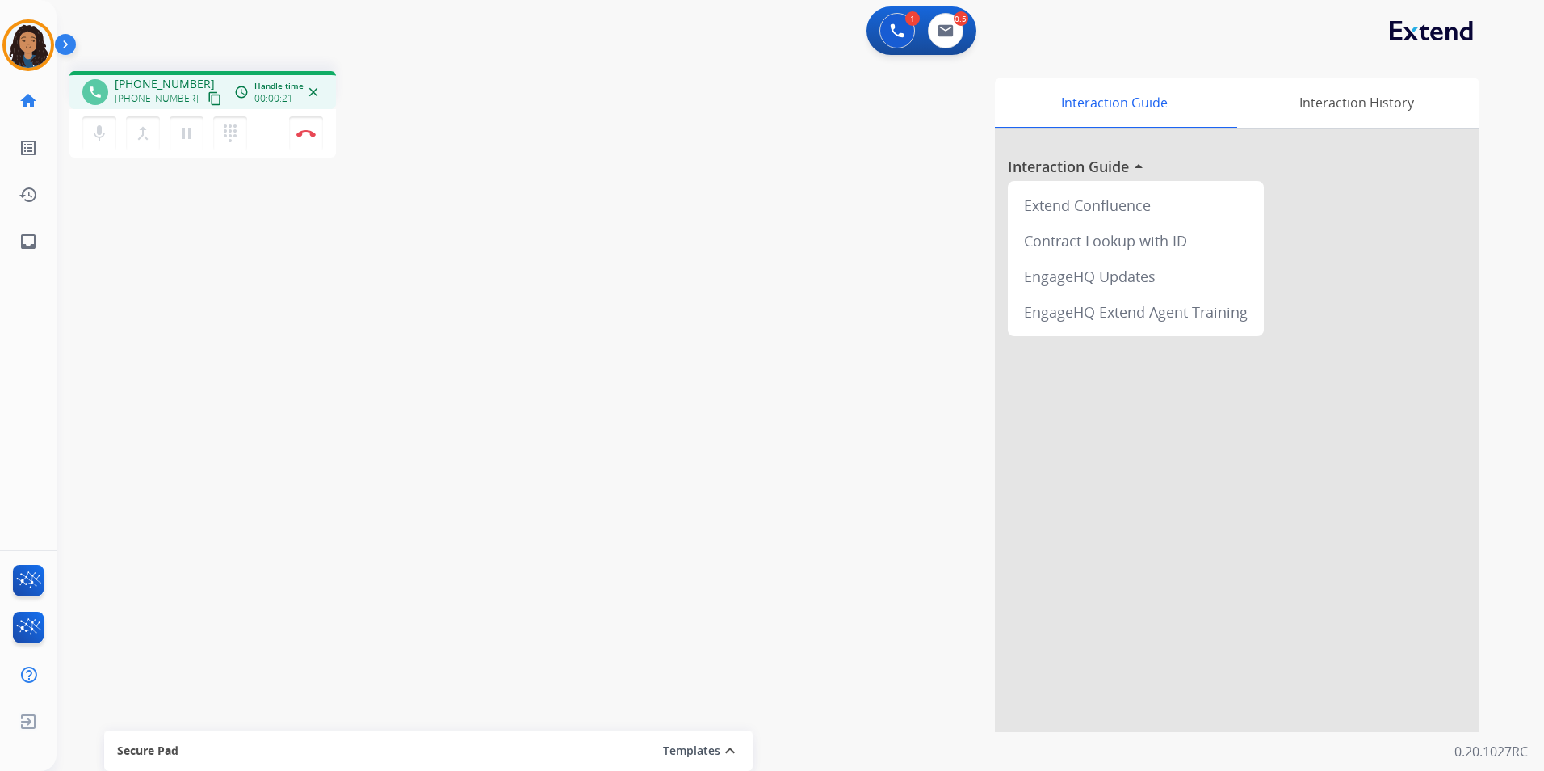
click at [208, 97] on mat-icon "content_copy" at bounding box center [215, 98] width 15 height 15
click at [306, 135] on img at bounding box center [305, 133] width 19 height 8
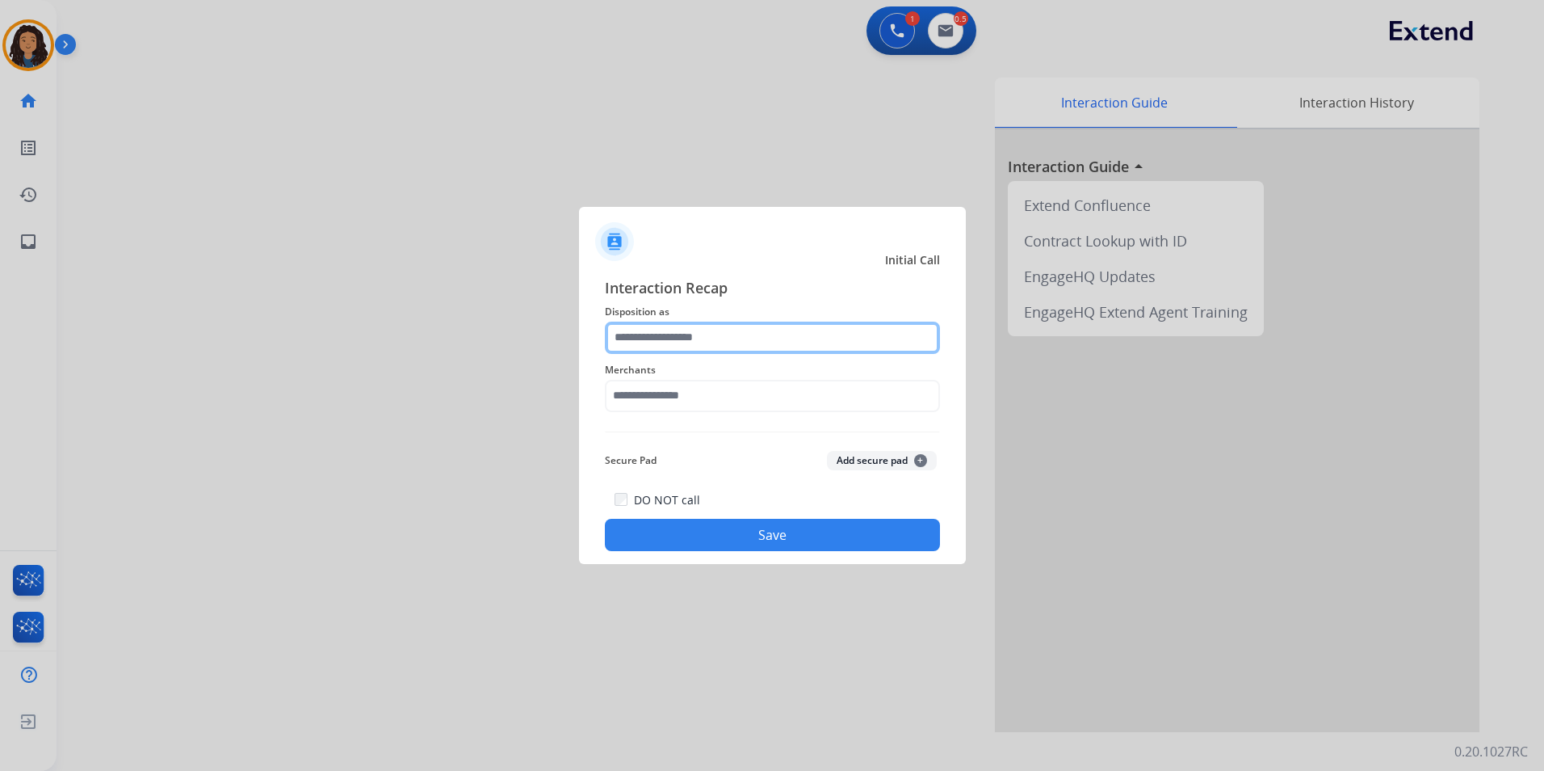
click at [638, 334] on input "text" at bounding box center [772, 337] width 335 height 32
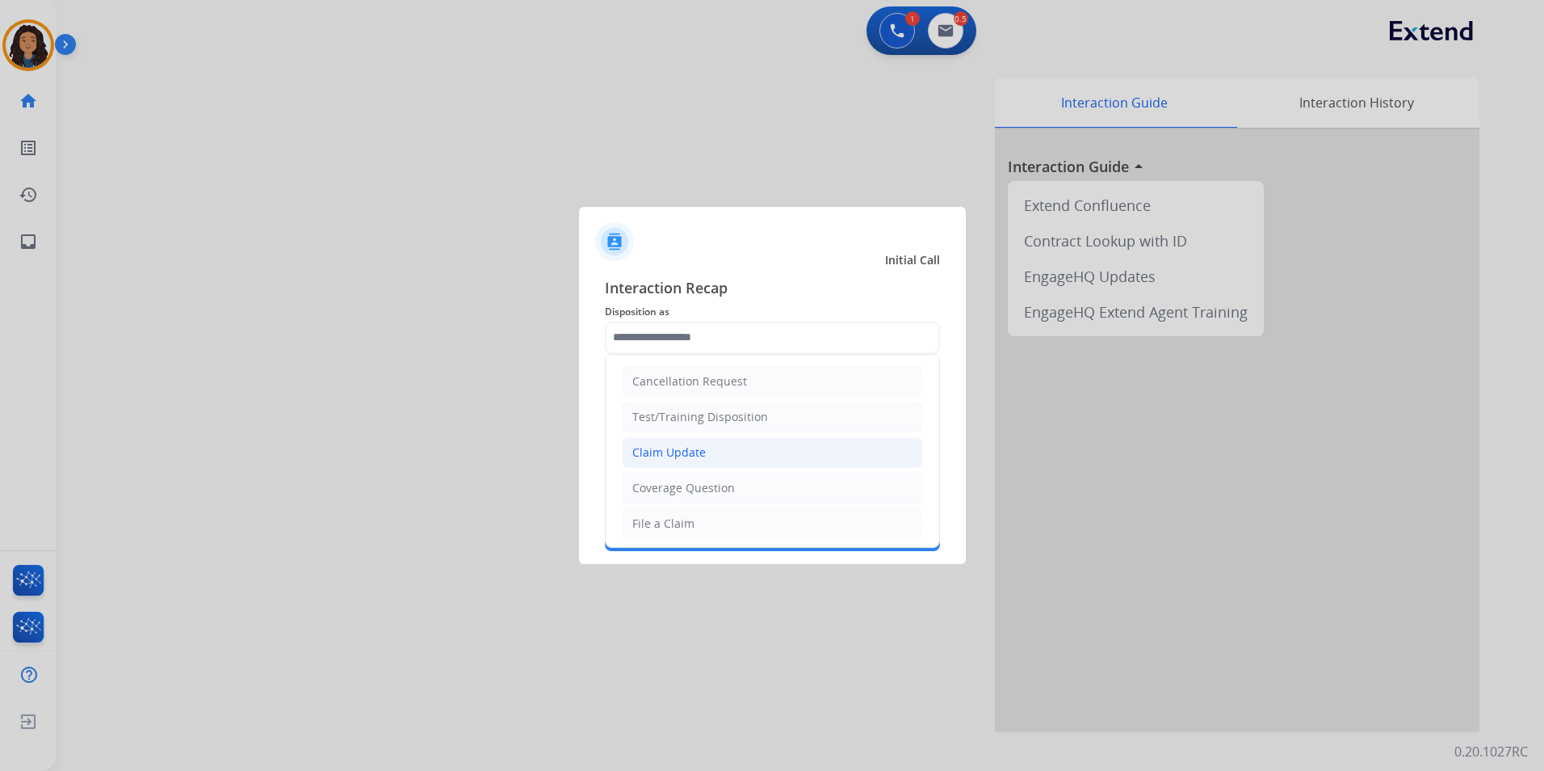
click at [679, 467] on ul "Cancellation Request Test/Training Disposition Claim Update Coverage Question F…" at bounding box center [773, 577] width 334 height 444
drag, startPoint x: 679, startPoint y: 467, endPoint x: 679, endPoint y: 457, distance: 9.7
click at [679, 458] on div "Claim Update" at bounding box center [669, 452] width 74 height 16
type input "**********"
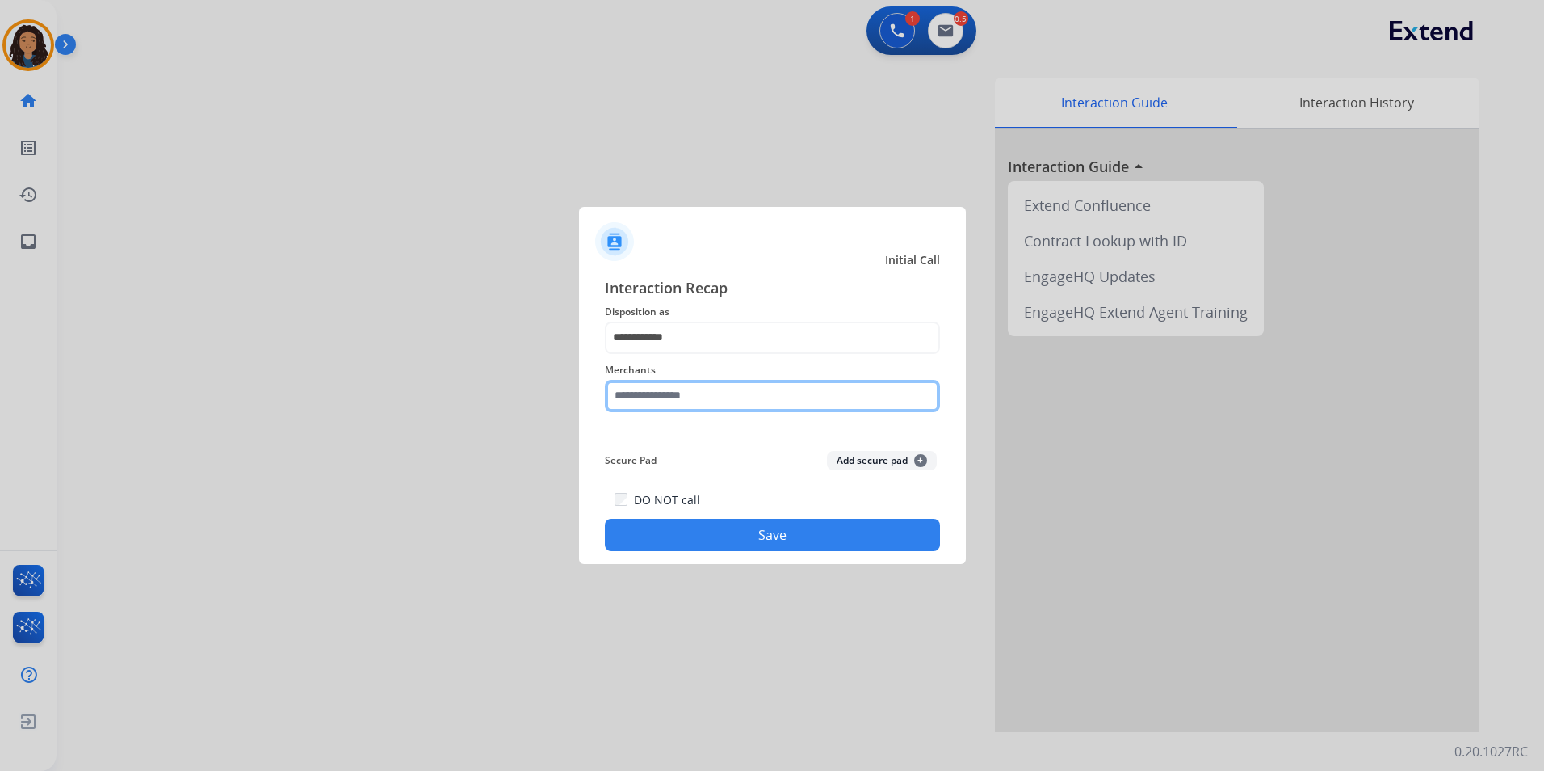
click at [644, 397] on input "text" at bounding box center [772, 396] width 335 height 32
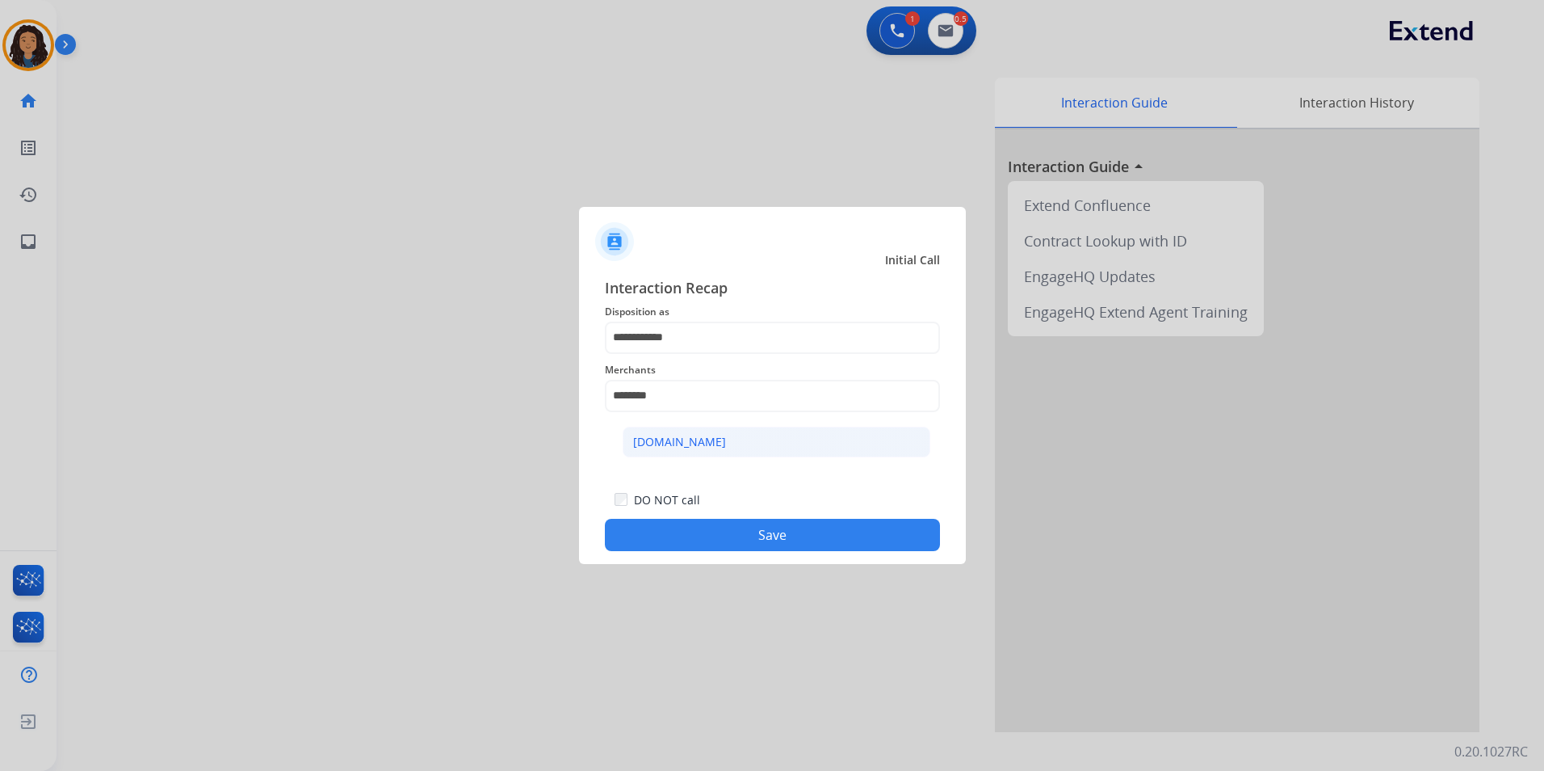
click at [691, 442] on div "[DOMAIN_NAME]" at bounding box center [679, 442] width 93 height 16
type input "**********"
click at [665, 522] on button "Save" at bounding box center [772, 535] width 335 height 32
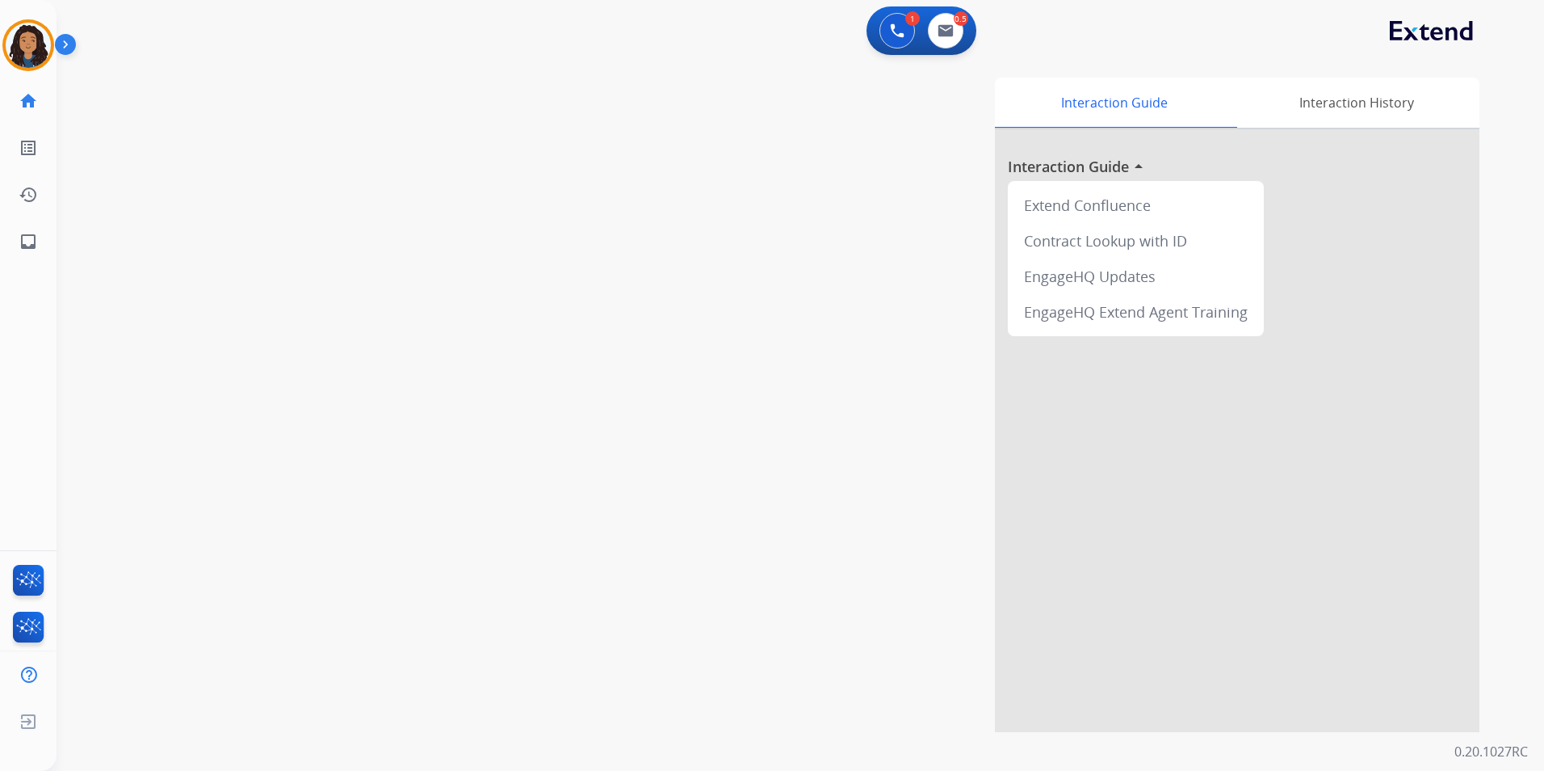
click at [658, 537] on div "Interaction Guide Interaction History Interaction Guide arrow_drop_up Extend Co…" at bounding box center [1007, 405] width 946 height 654
click at [54, 56] on div "Jada Available Edit Avatar Agent: Jada Routing Profile: Multi Skill ALL" at bounding box center [28, 45] width 57 height 52
click at [44, 53] on img at bounding box center [28, 45] width 45 height 45
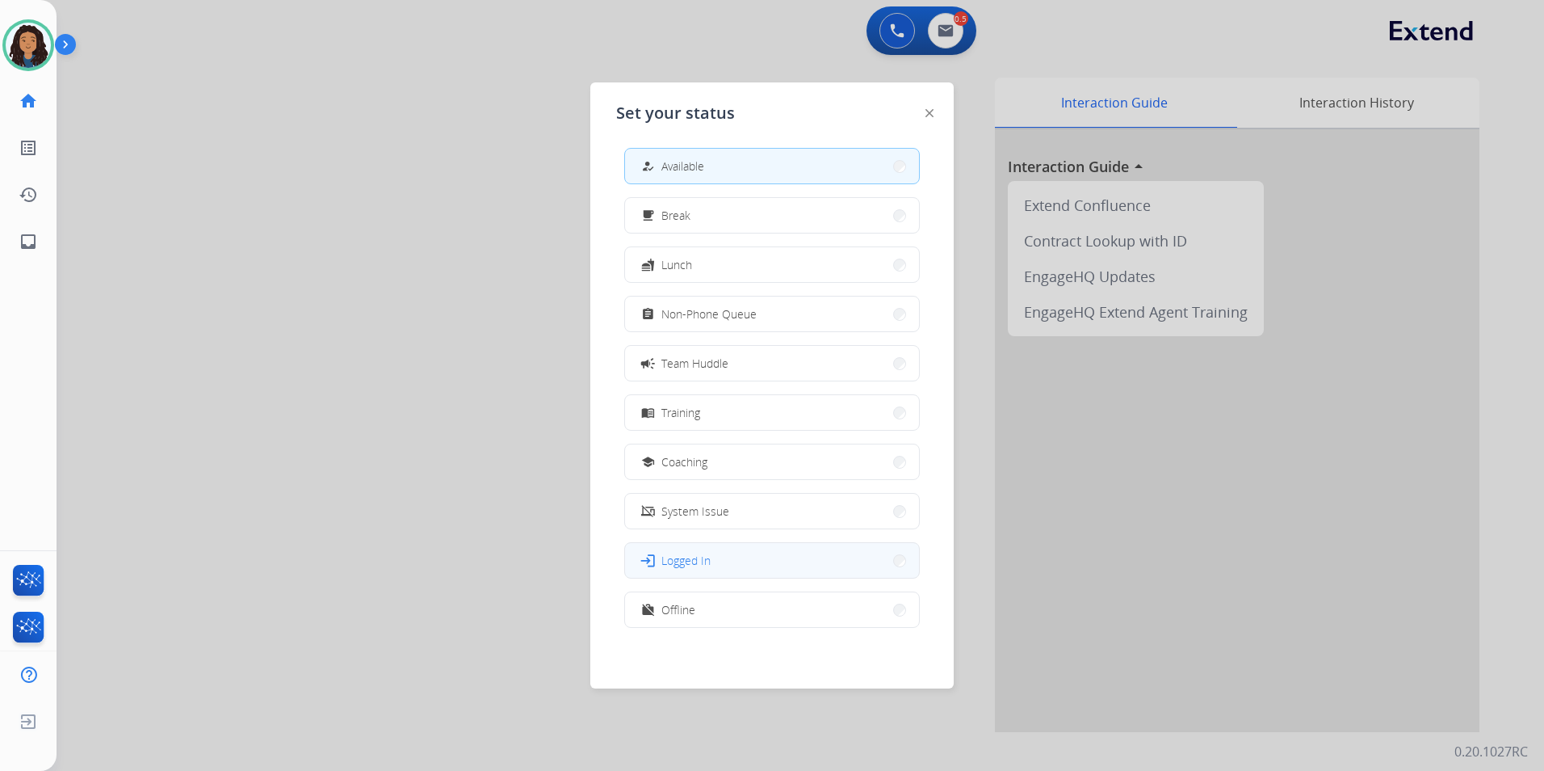
scroll to position [5, 0]
click at [709, 608] on button "work_off Offline" at bounding box center [772, 608] width 294 height 35
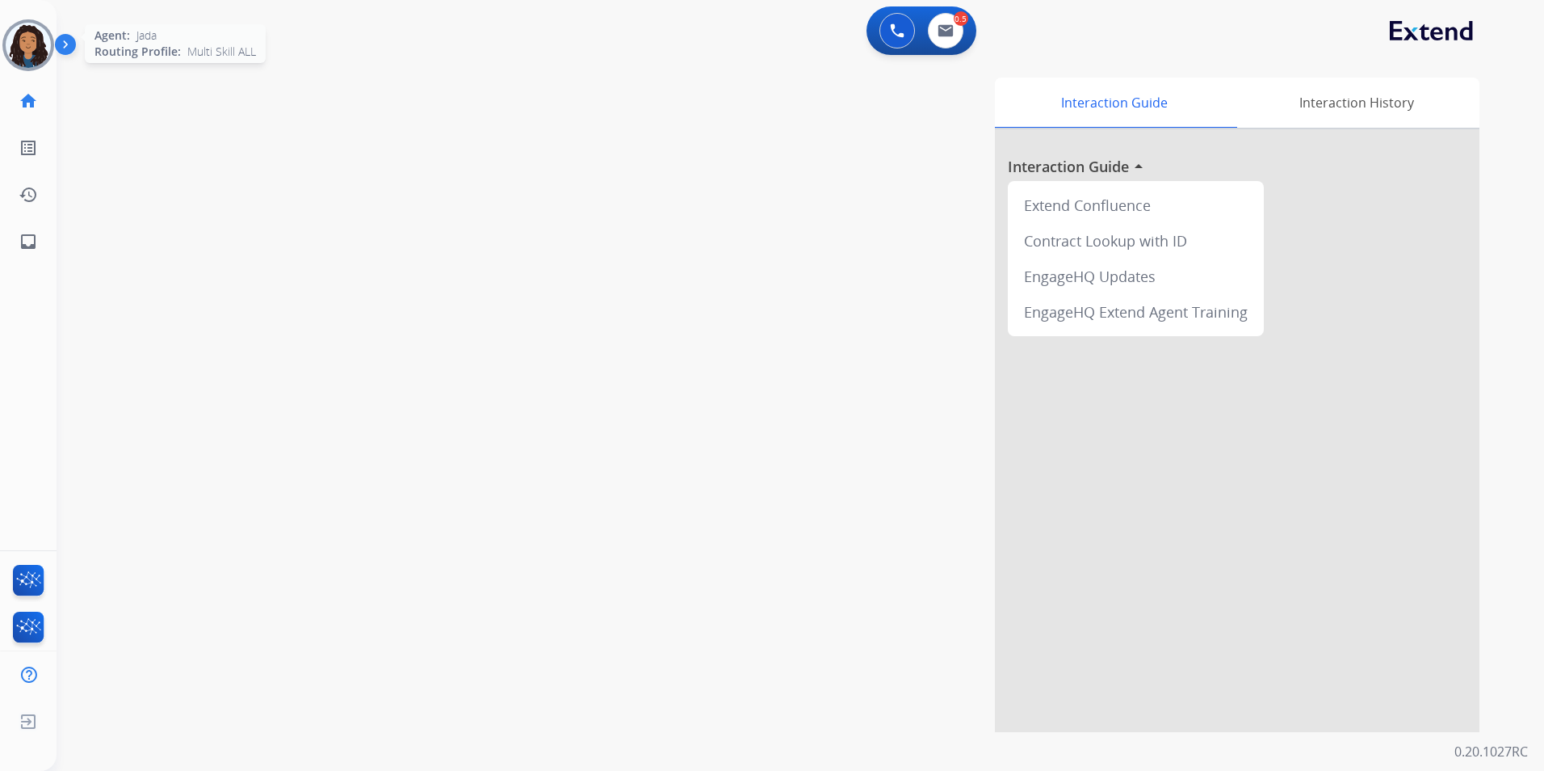
click at [25, 44] on img at bounding box center [28, 45] width 45 height 45
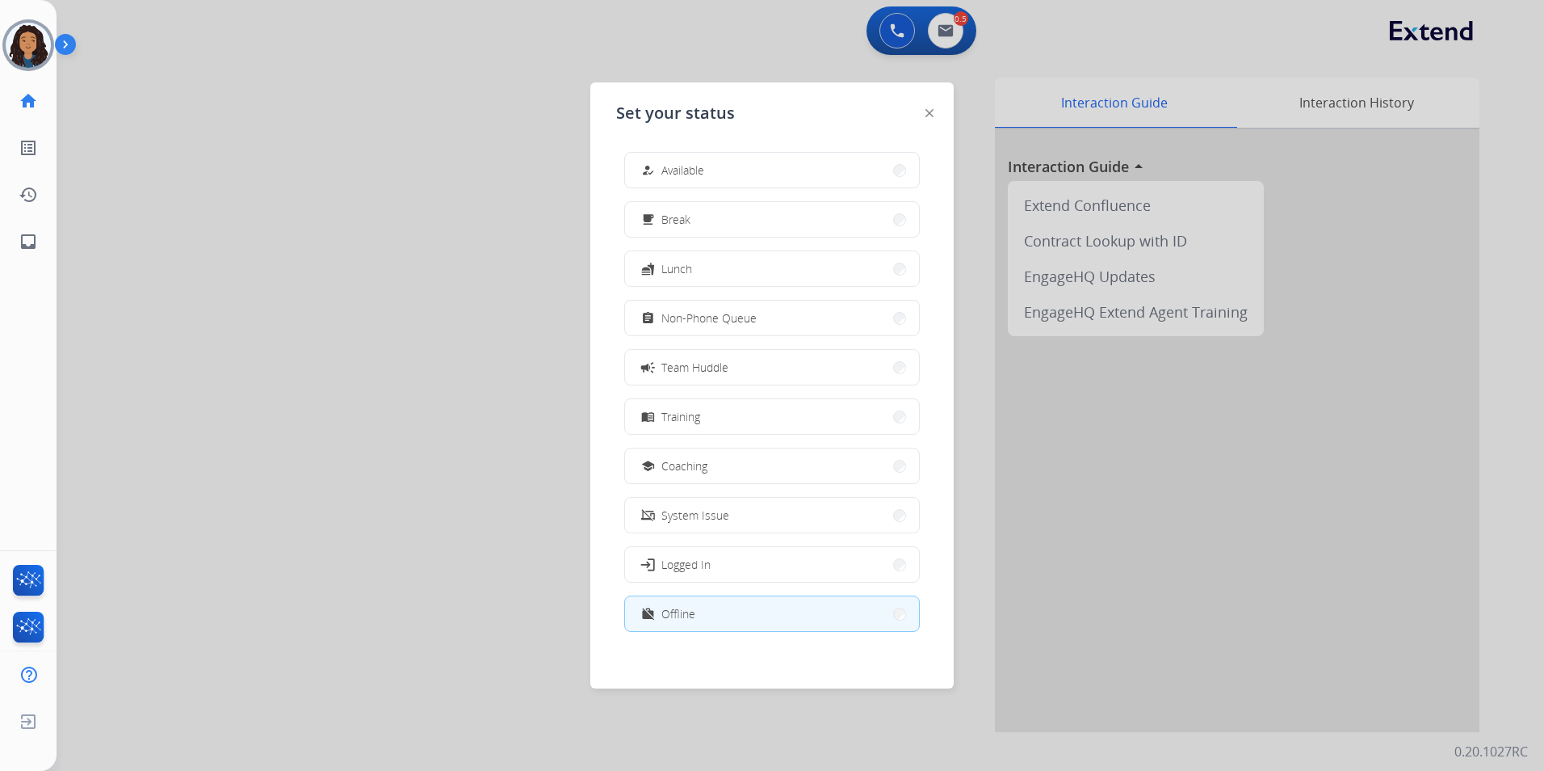
click at [681, 141] on div "how_to_reg Available free_breakfast Break fastfood Lunch assignment Non-Phone Q…" at bounding box center [772, 393] width 312 height 509
drag, startPoint x: 681, startPoint y: 141, endPoint x: 686, endPoint y: 168, distance: 27.1
click at [686, 168] on span "Available" at bounding box center [683, 170] width 43 height 17
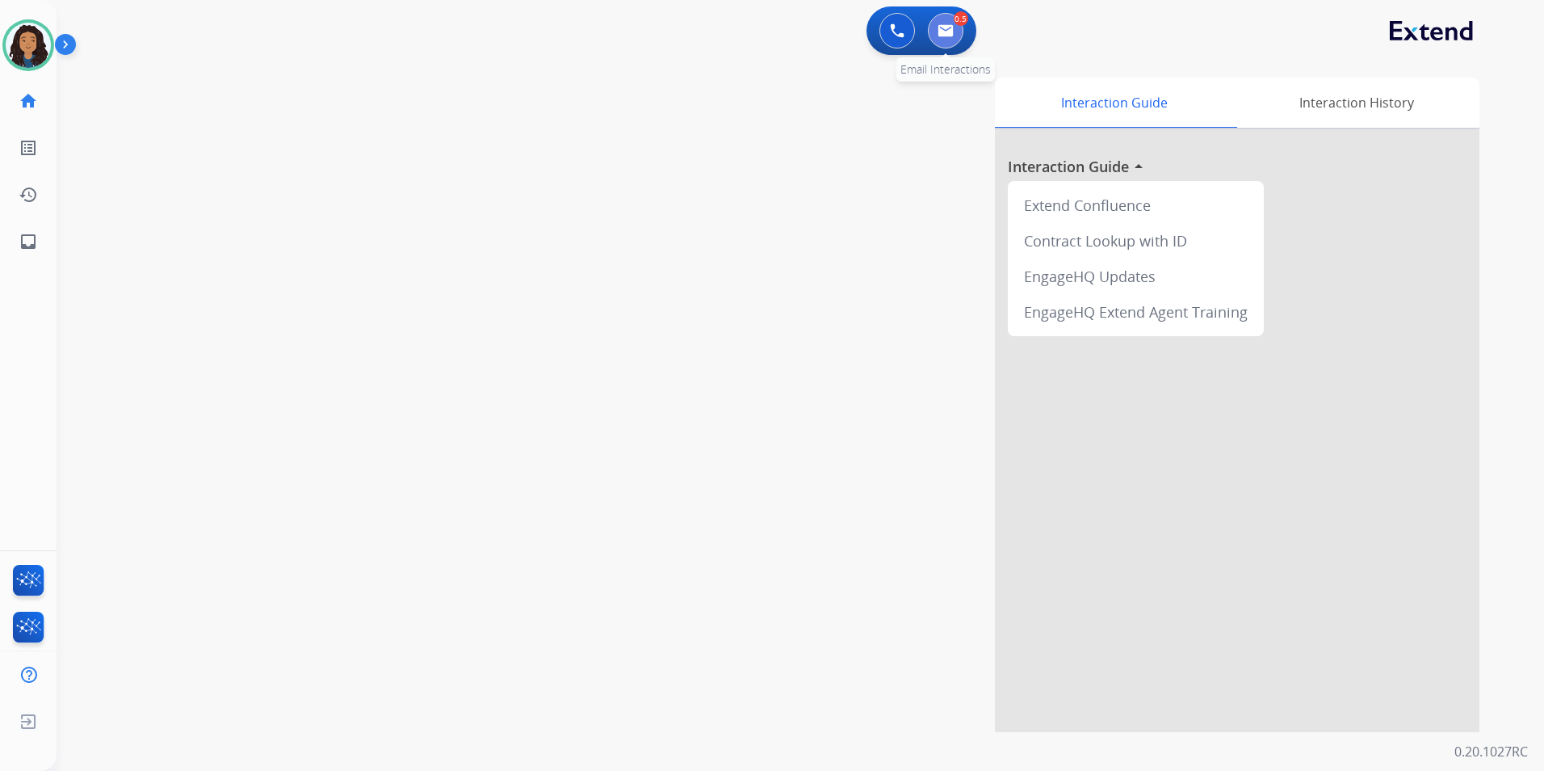
click at [952, 19] on button at bounding box center [946, 31] width 36 height 36
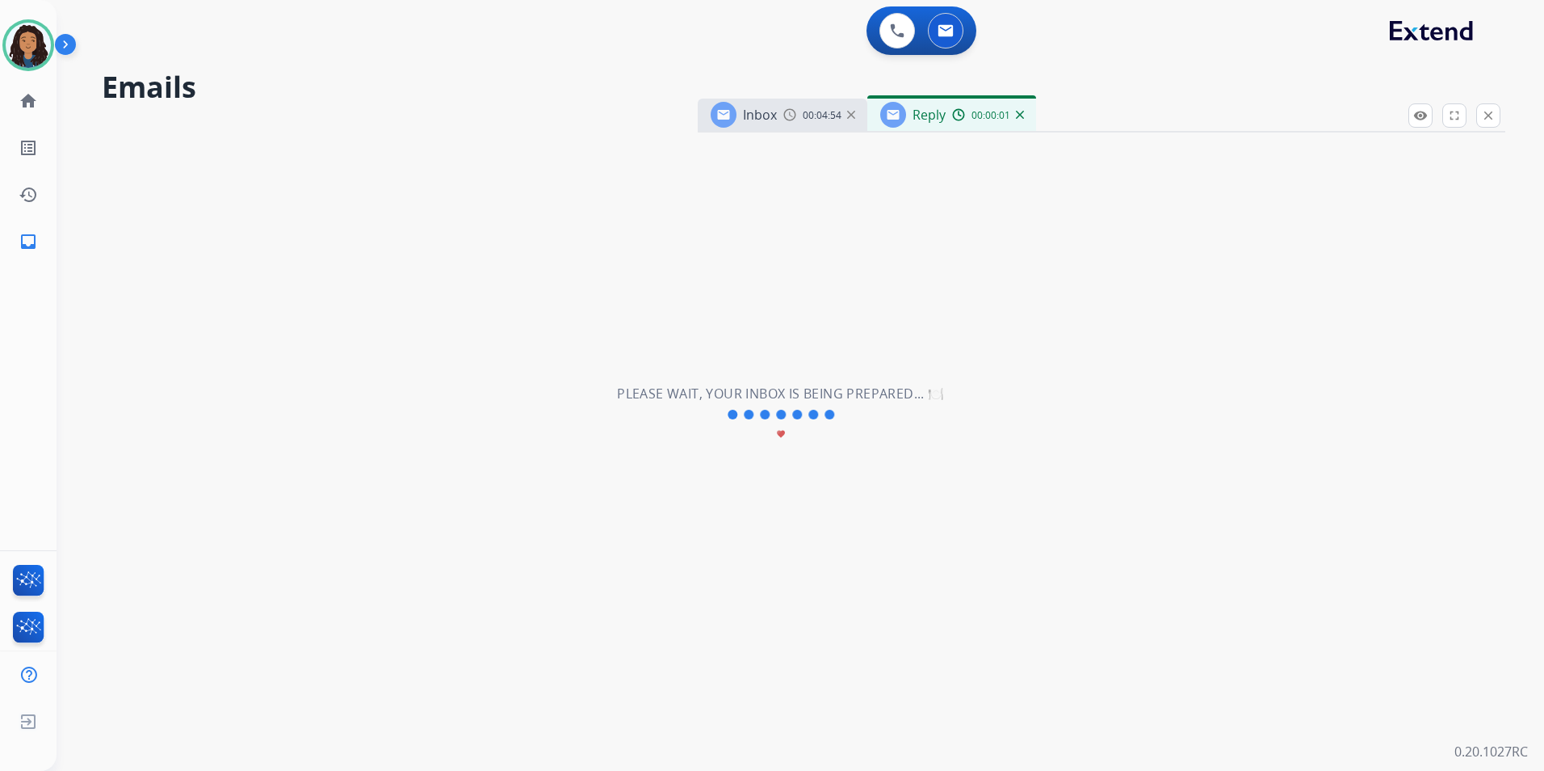
select select "**********"
click at [889, 39] on button at bounding box center [898, 31] width 36 height 36
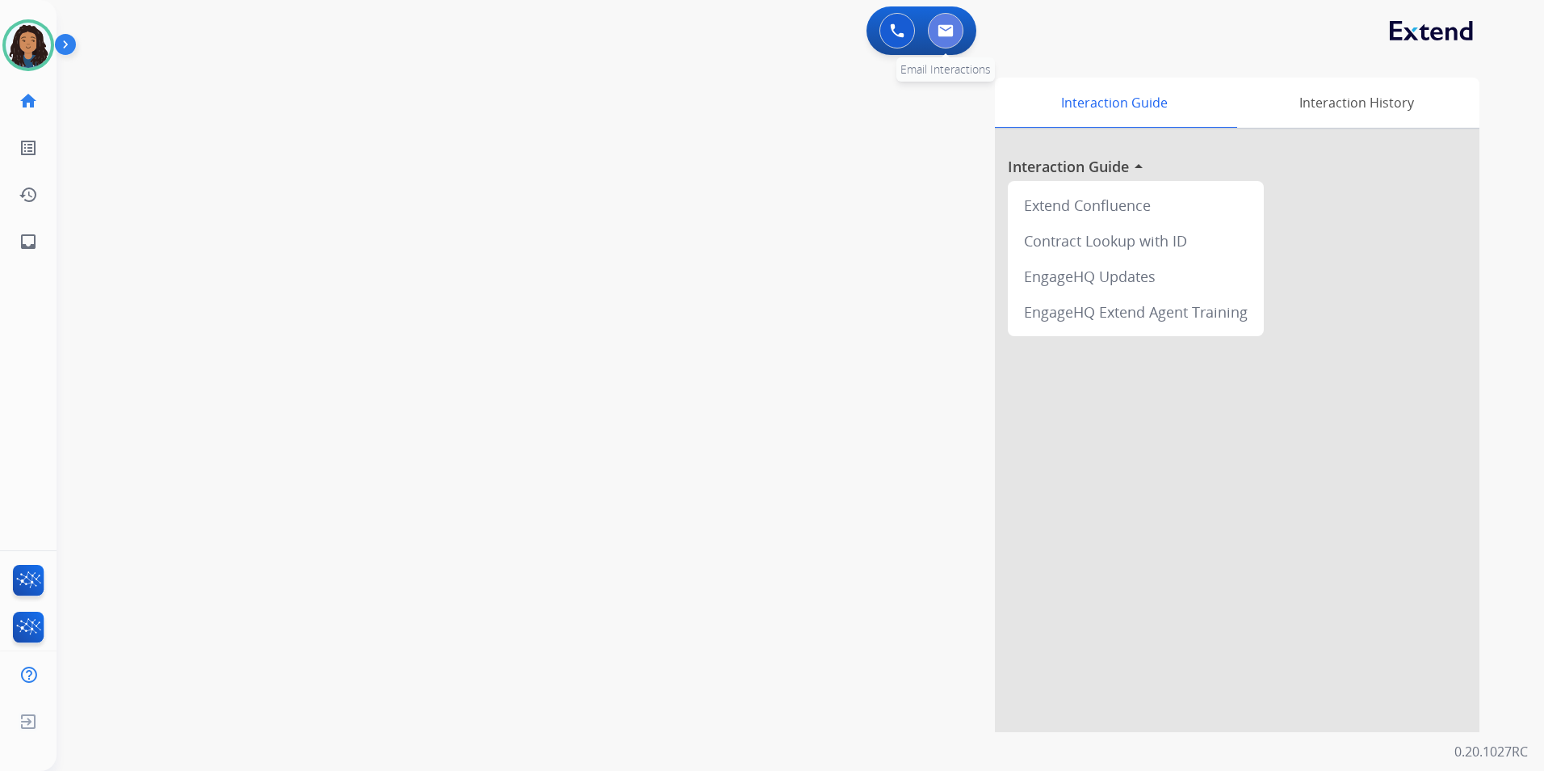
click at [944, 31] on img at bounding box center [946, 30] width 16 height 13
select select "**********"
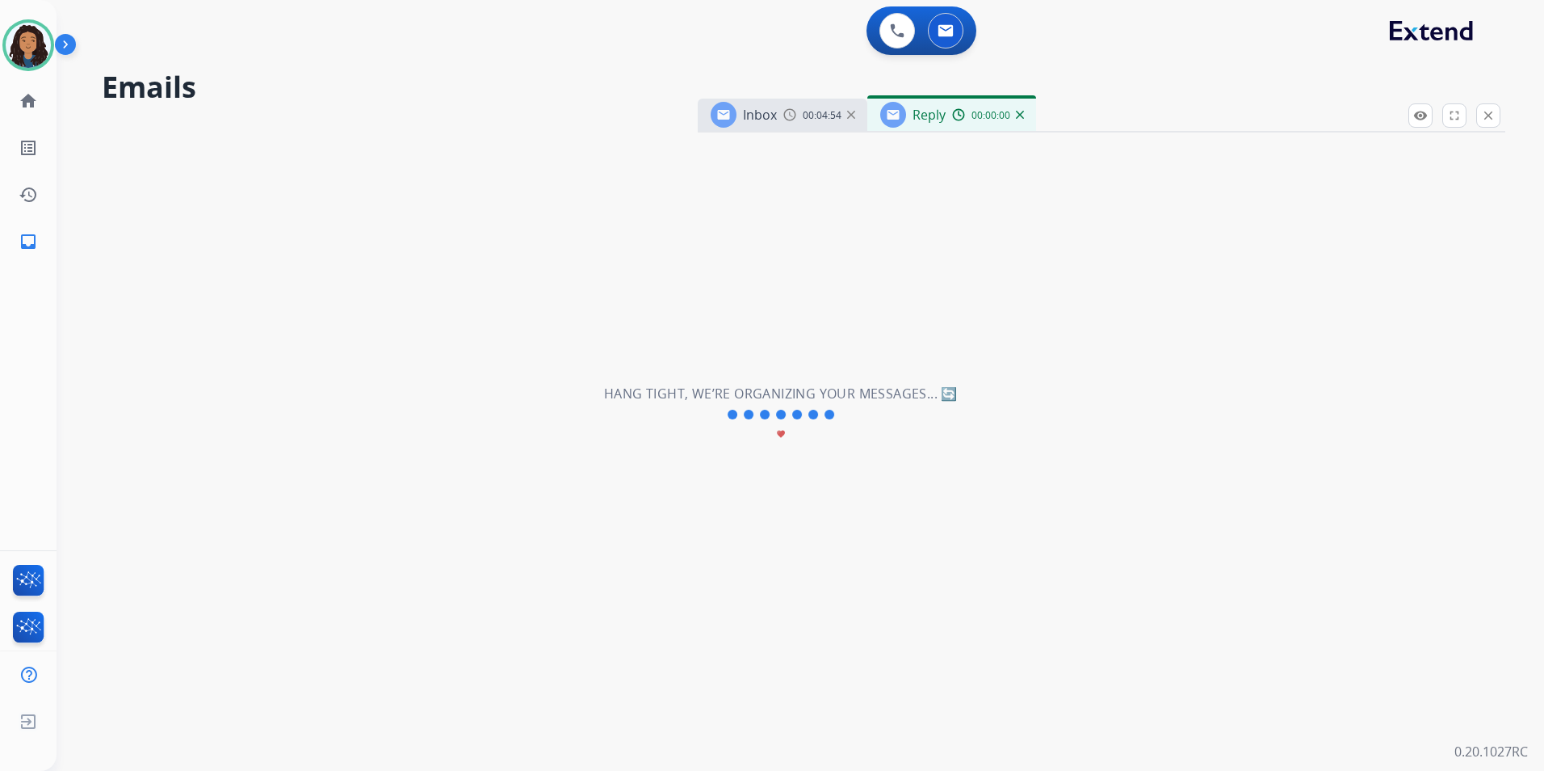
select select "**********"
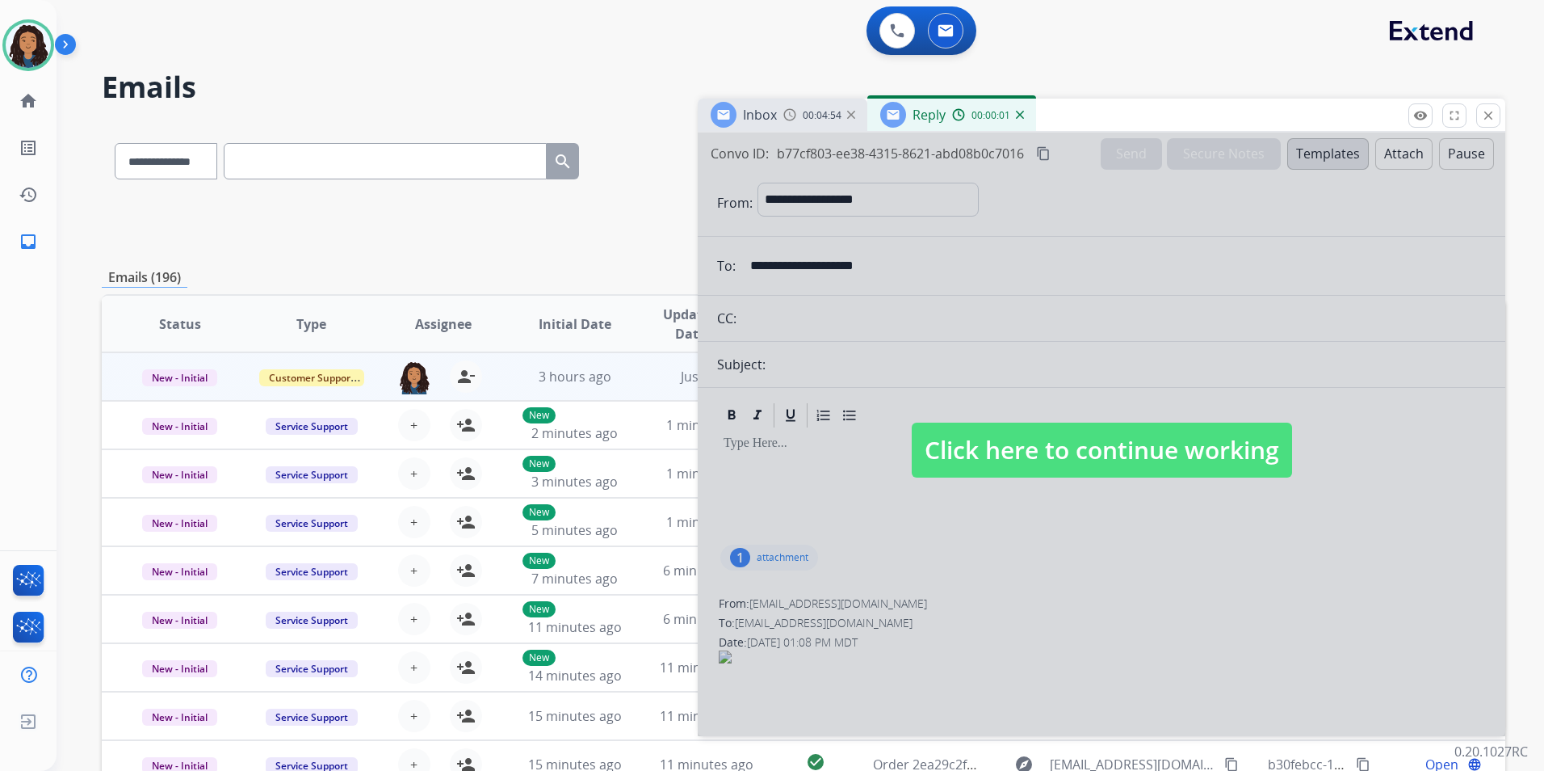
drag, startPoint x: 1112, startPoint y: 513, endPoint x: 1099, endPoint y: 485, distance: 31.4
click at [1112, 511] on div at bounding box center [1102, 433] width 808 height 603
select select
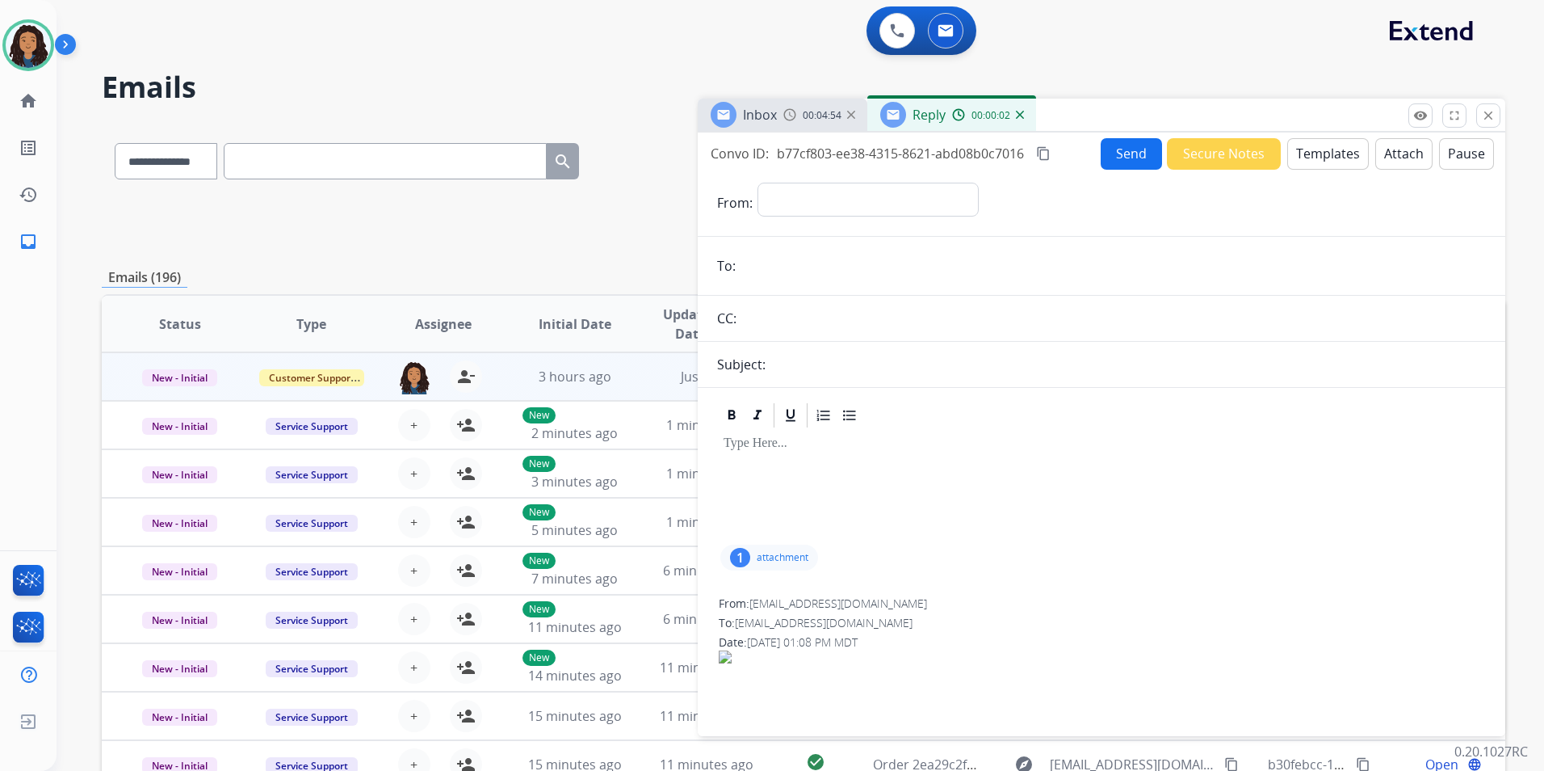
click at [1019, 113] on img at bounding box center [1020, 115] width 8 height 8
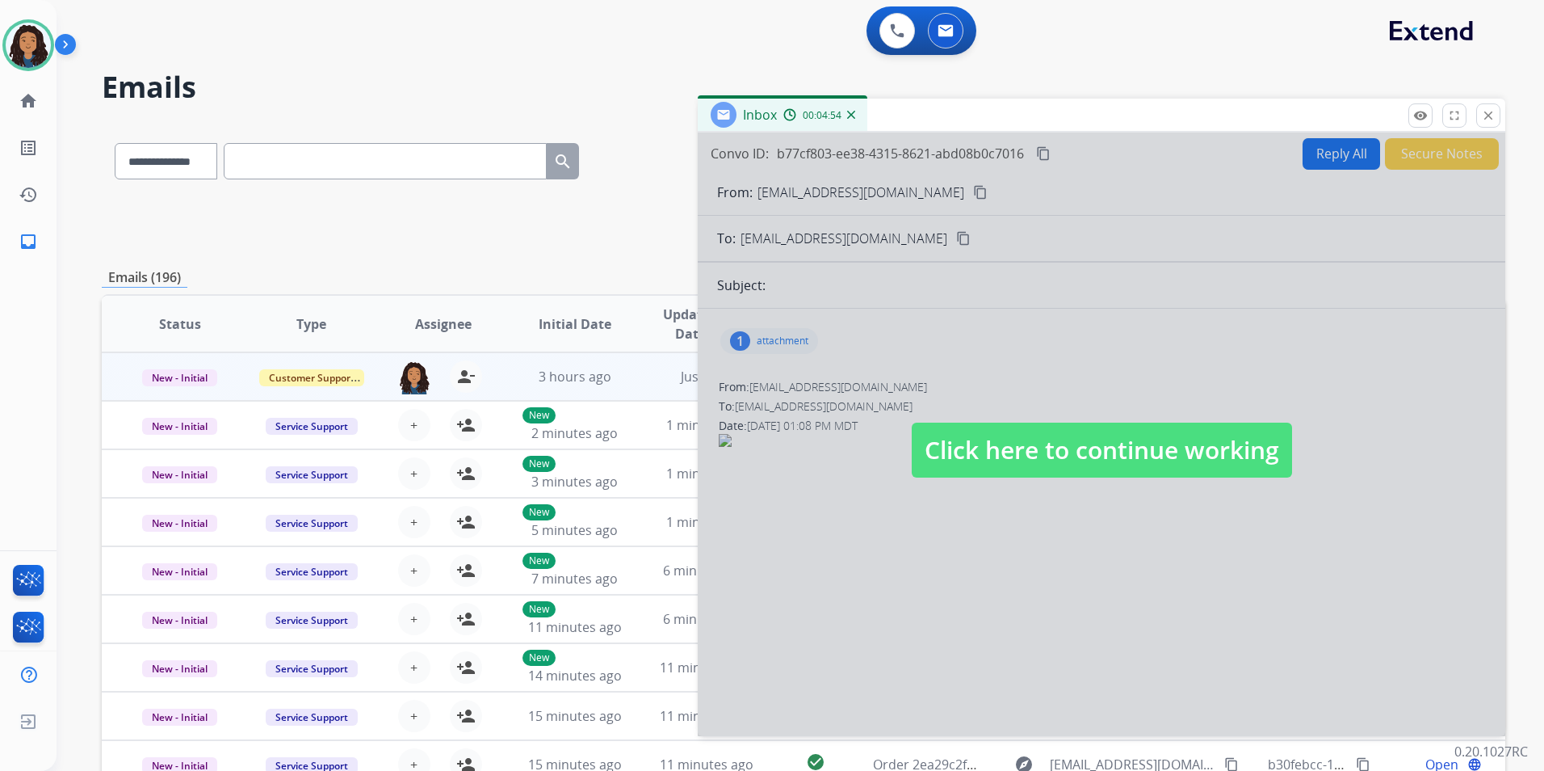
drag, startPoint x: 1165, startPoint y: 473, endPoint x: 1133, endPoint y: 455, distance: 36.9
click at [1156, 469] on span "Click here to continue working" at bounding box center [1102, 449] width 380 height 55
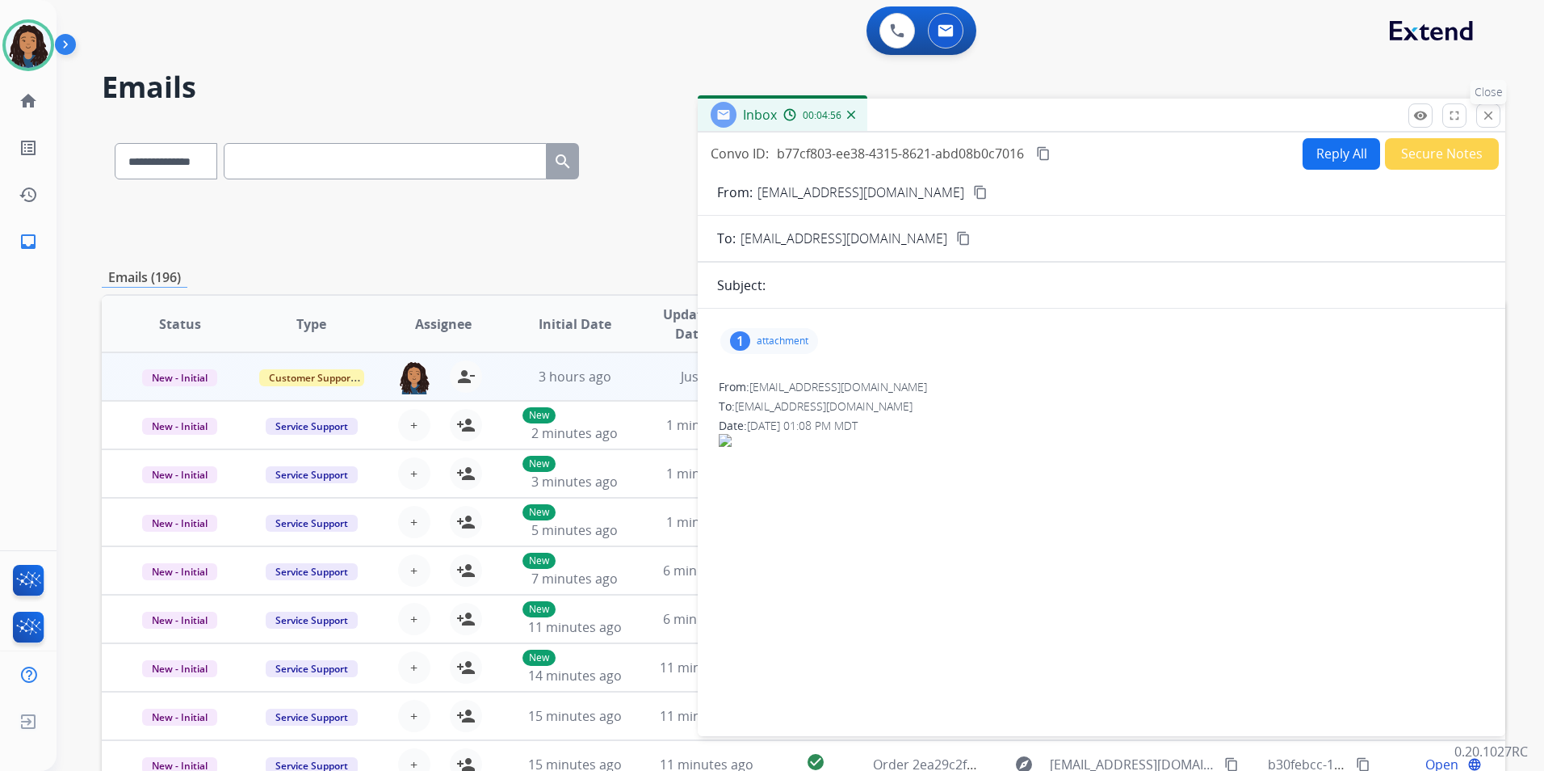
click at [1483, 114] on mat-icon "close" at bounding box center [1488, 115] width 15 height 15
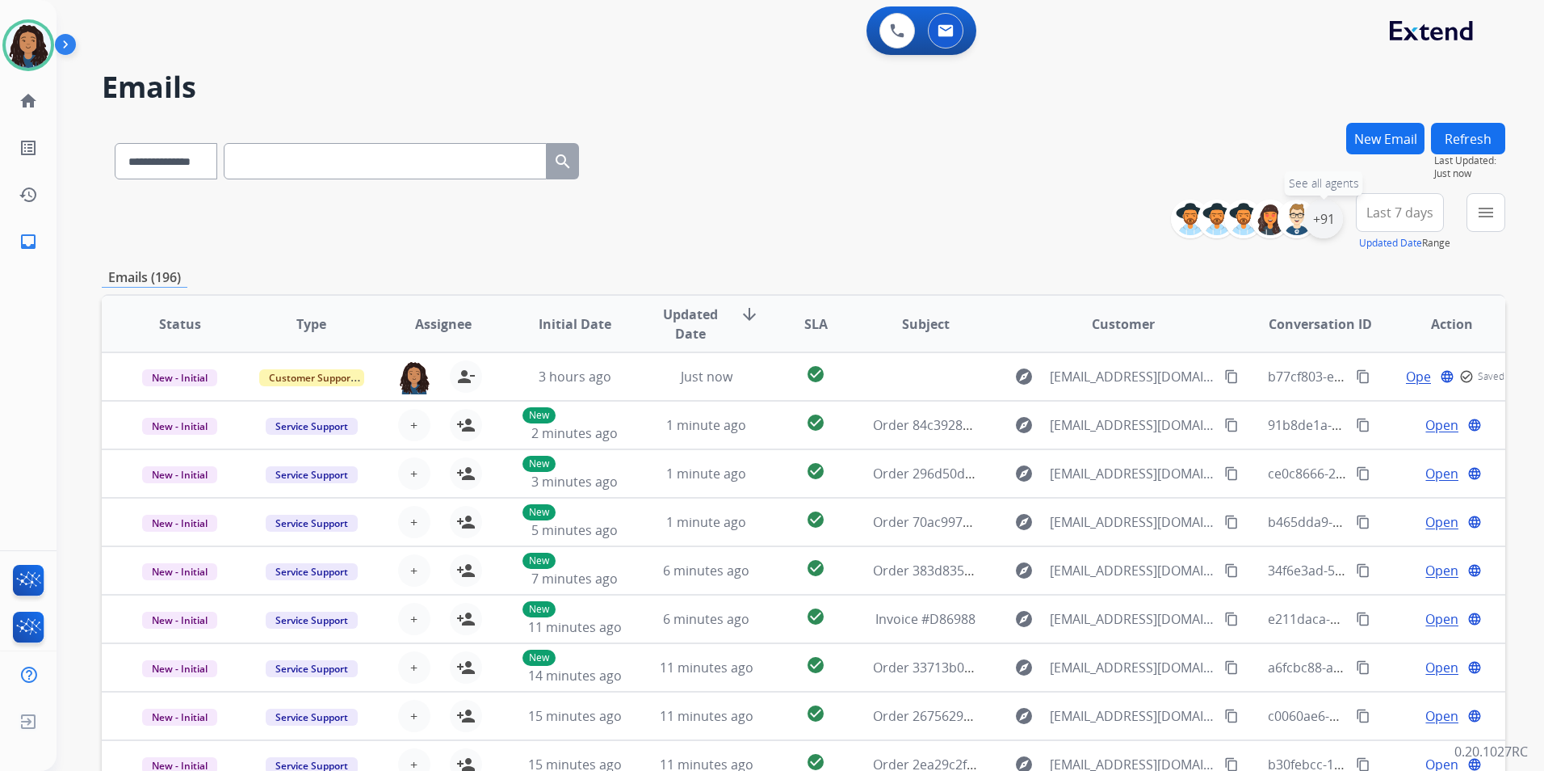
click at [1325, 229] on div "+91" at bounding box center [1324, 219] width 39 height 39
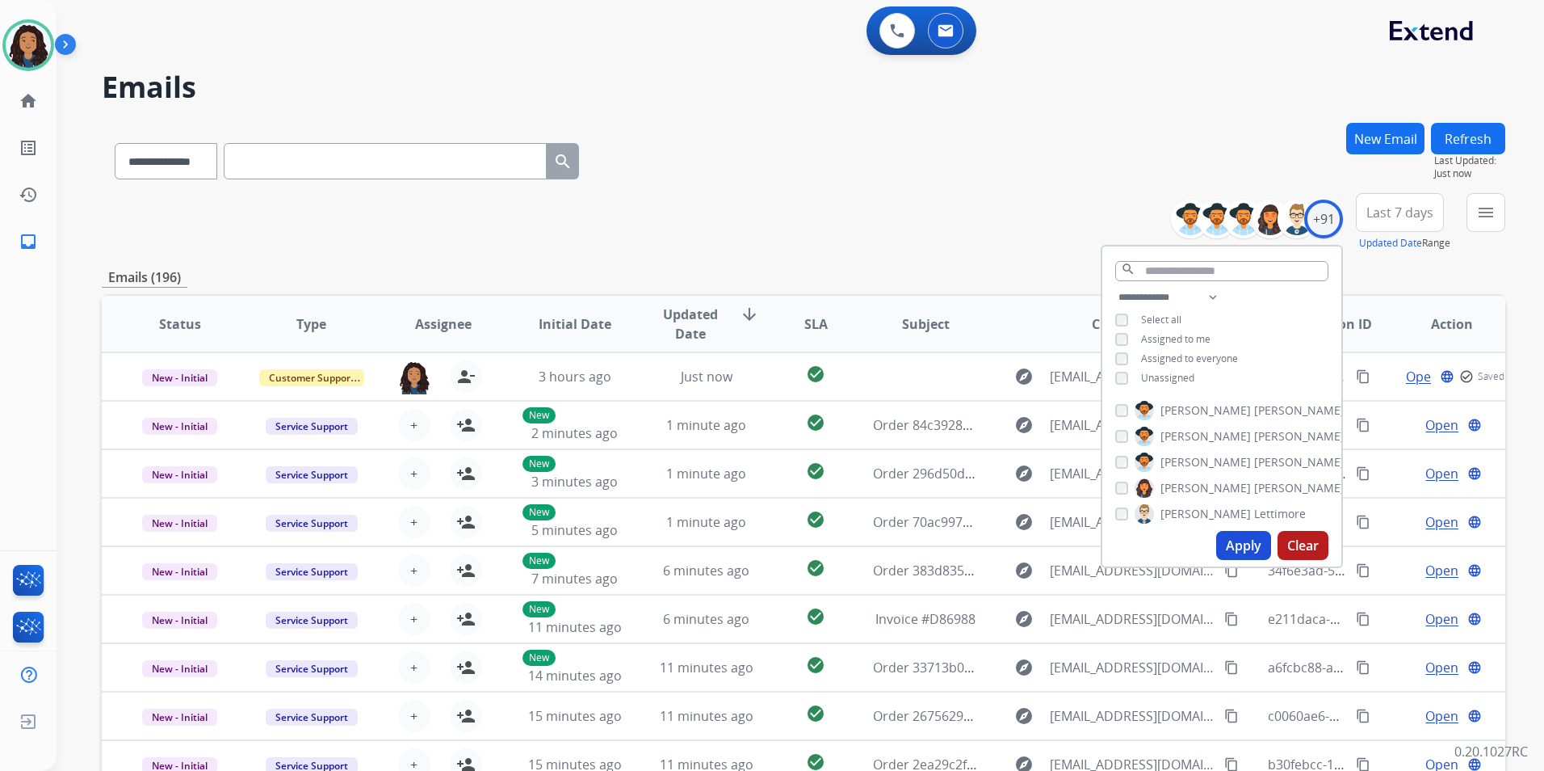
click at [1169, 377] on span "Unassigned" at bounding box center [1167, 378] width 53 height 14
drag, startPoint x: 1233, startPoint y: 545, endPoint x: 1229, endPoint y: 506, distance: 39.9
click at [1233, 544] on button "Apply" at bounding box center [1244, 545] width 55 height 29
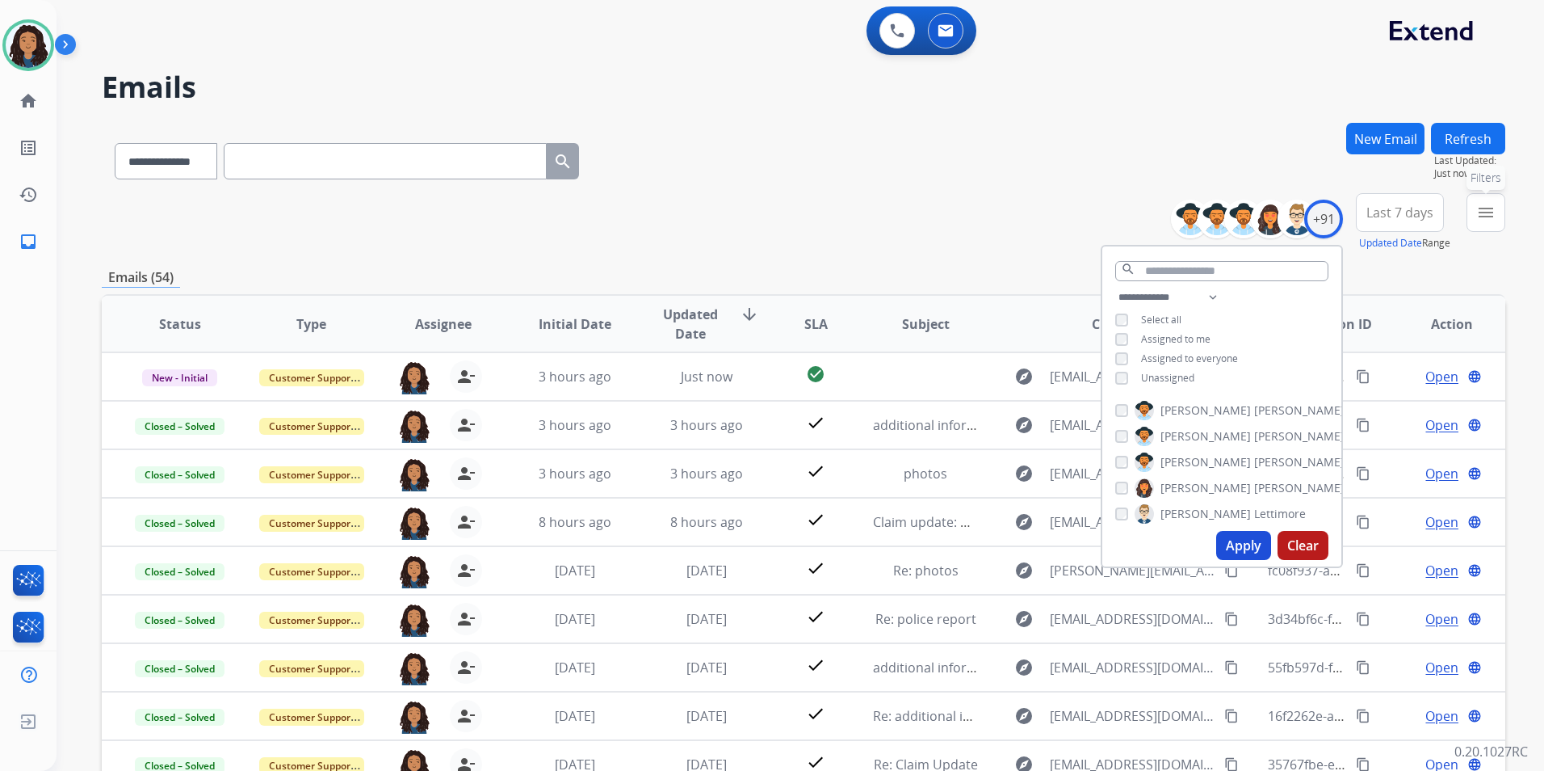
click at [1468, 226] on button "menu Filters" at bounding box center [1486, 212] width 39 height 39
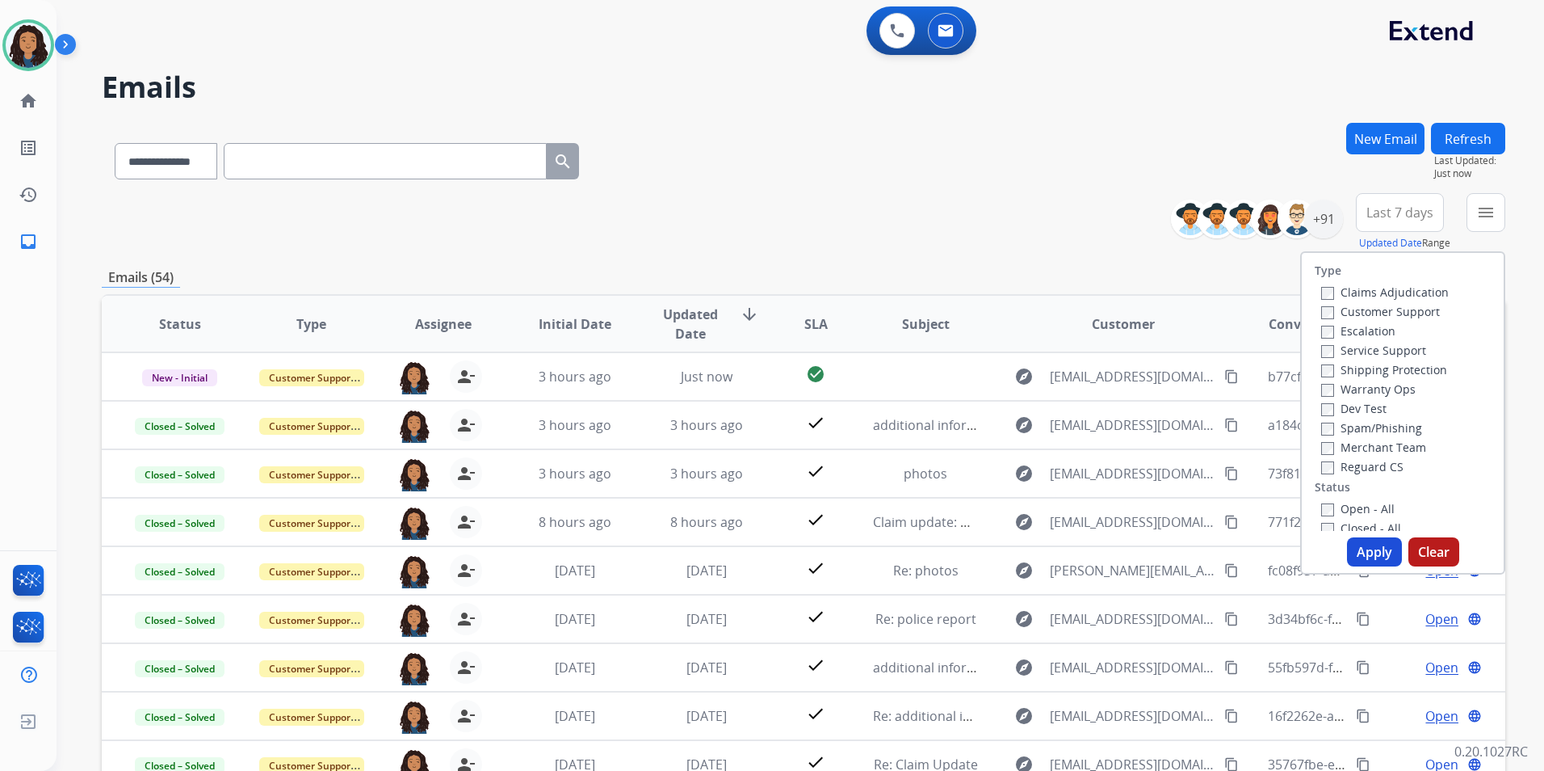
click at [1407, 310] on label "Customer Support" at bounding box center [1381, 311] width 119 height 15
click at [1413, 368] on label "Shipping Protection" at bounding box center [1385, 369] width 126 height 15
drag, startPoint x: 1413, startPoint y: 368, endPoint x: 1368, endPoint y: 392, distance: 50.2
click at [1368, 371] on label "Shipping Protection" at bounding box center [1385, 369] width 126 height 15
click at [1374, 460] on label "Reguard CS" at bounding box center [1363, 466] width 82 height 15
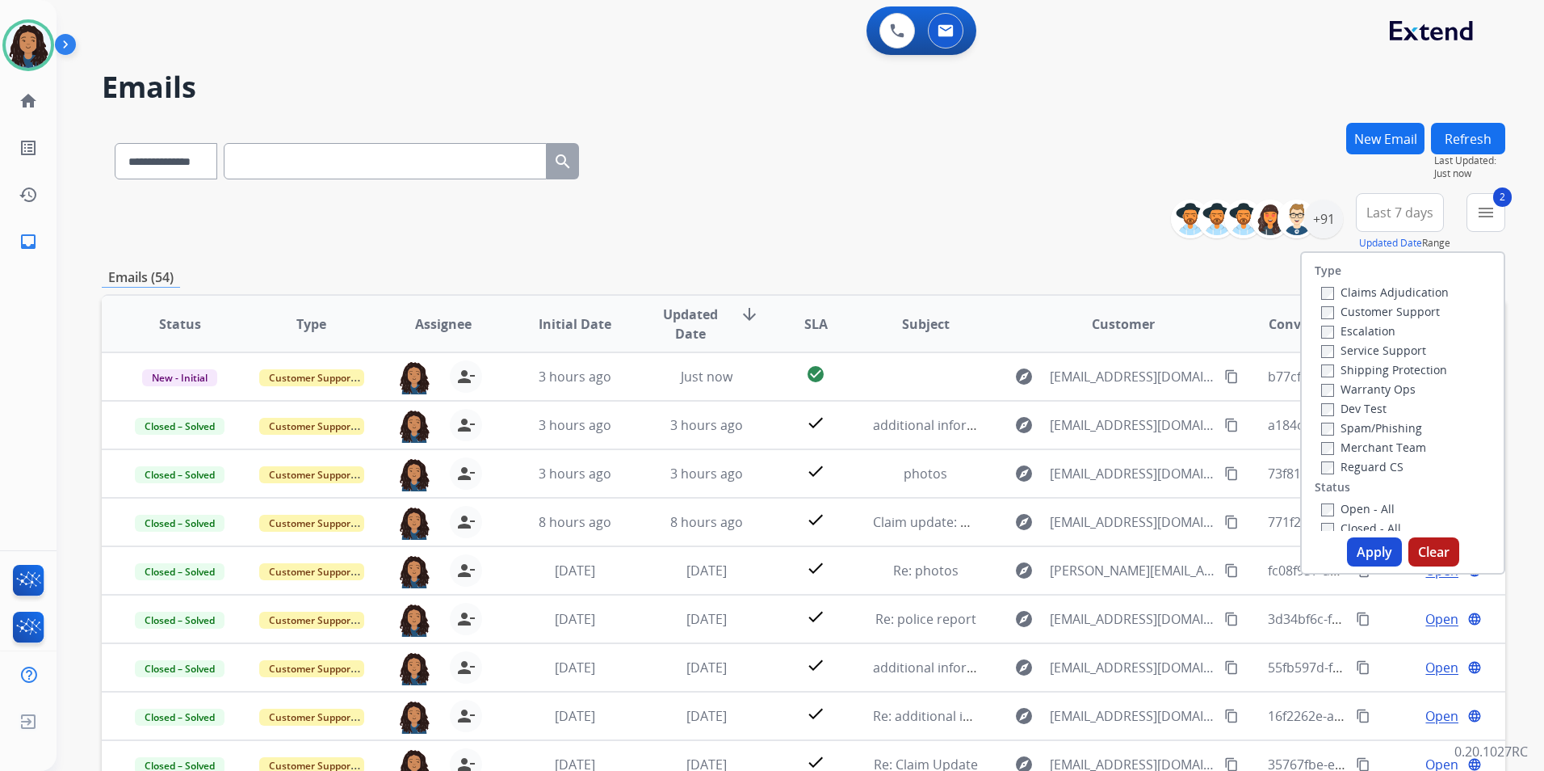
drag, startPoint x: 1374, startPoint y: 460, endPoint x: 1353, endPoint y: 468, distance: 22.5
click at [1353, 468] on label "Reguard CS" at bounding box center [1363, 466] width 82 height 15
drag, startPoint x: 1345, startPoint y: 506, endPoint x: 1342, endPoint y: 523, distance: 16.5
click at [1345, 506] on label "Open - All" at bounding box center [1359, 508] width 74 height 15
click at [1357, 557] on button "Apply" at bounding box center [1374, 551] width 55 height 29
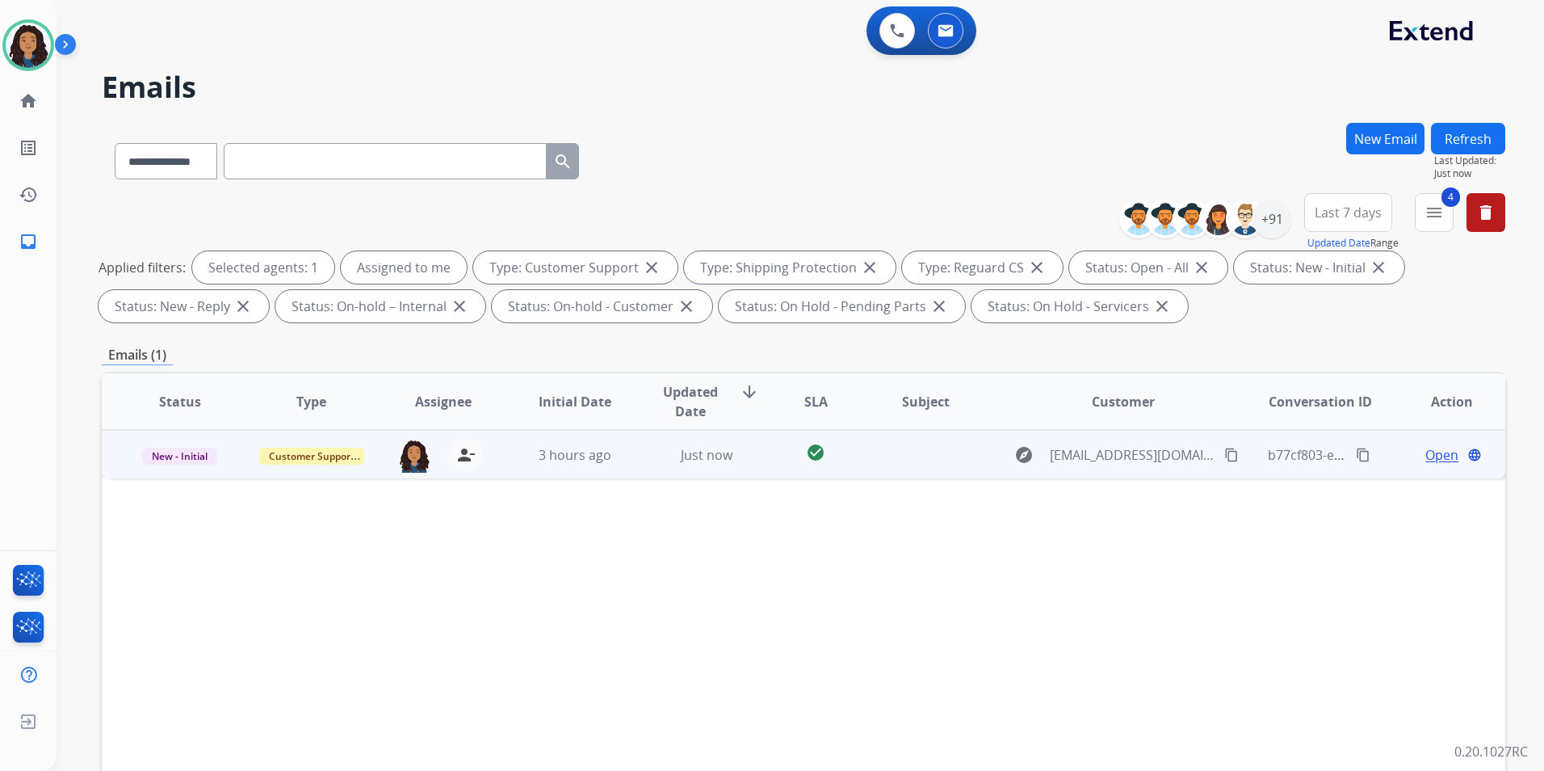
click at [1432, 454] on span "Open" at bounding box center [1442, 454] width 33 height 19
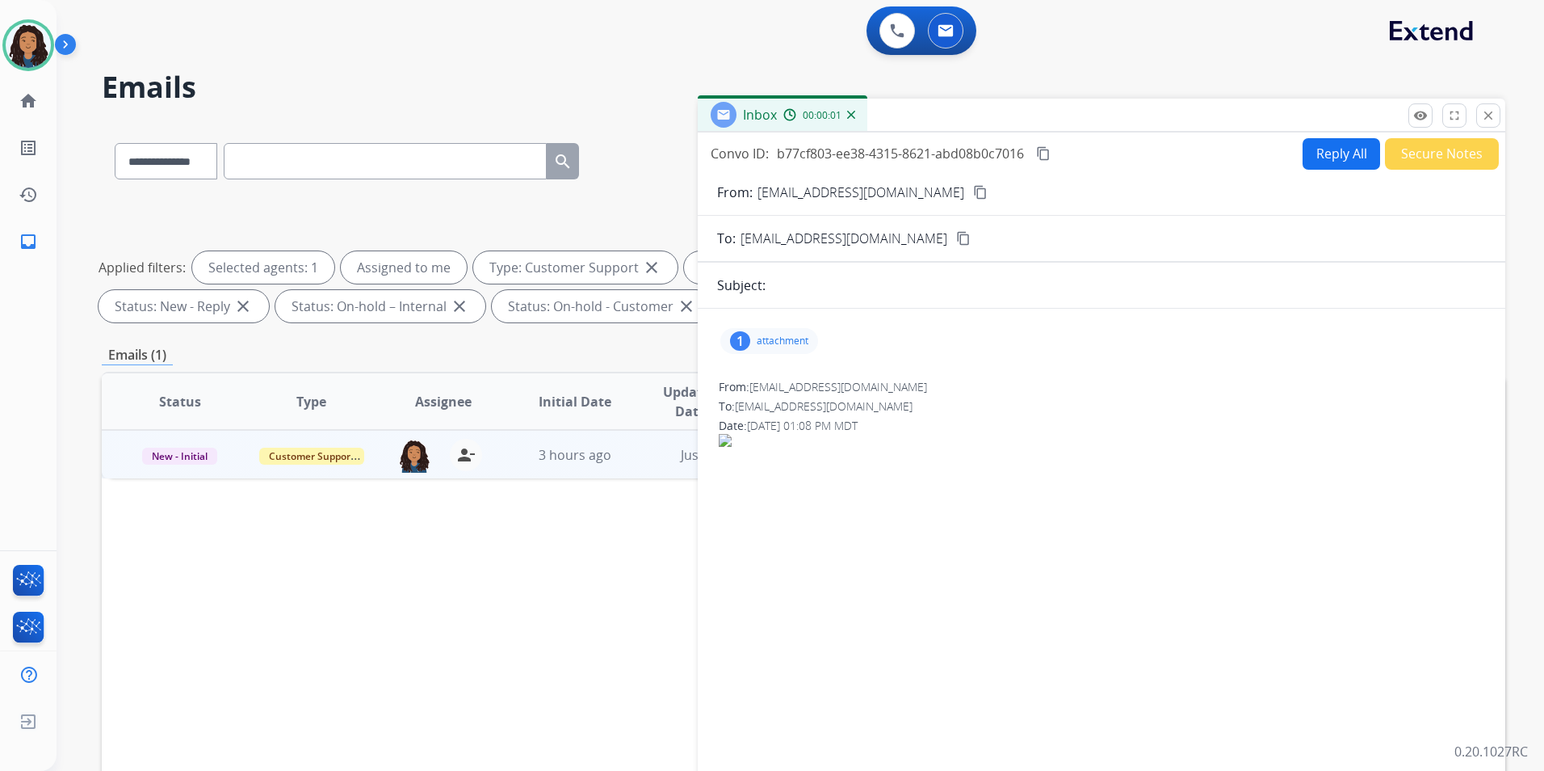
click at [793, 330] on div "1 attachment" at bounding box center [770, 341] width 98 height 26
click at [789, 334] on div "1 attachment 1000017882.jpg download 10/02/2025, 02:09 PM" at bounding box center [770, 341] width 98 height 26
click at [159, 453] on span "New - Initial" at bounding box center [179, 456] width 75 height 17
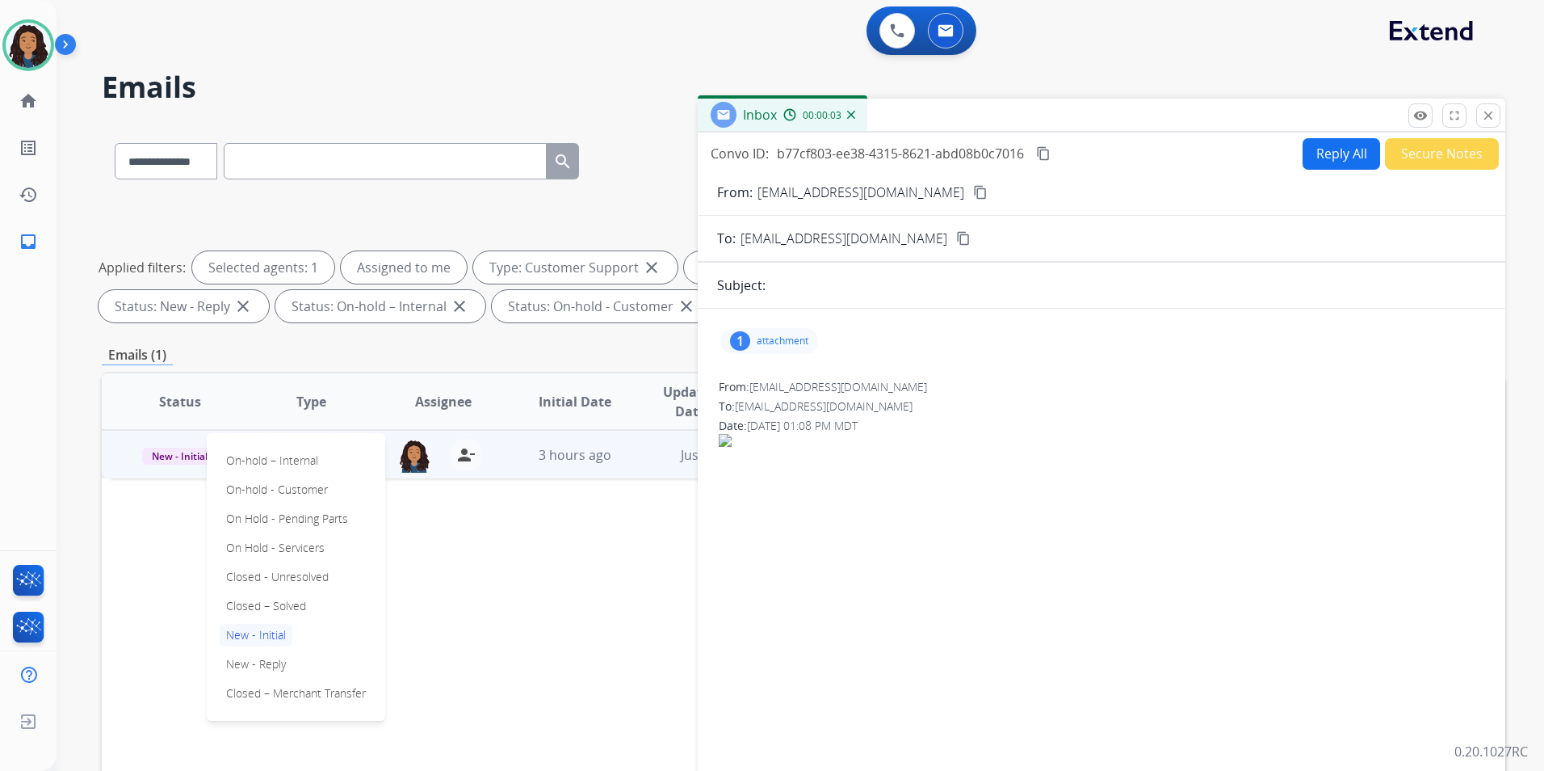
drag, startPoint x: 282, startPoint y: 598, endPoint x: 616, endPoint y: 367, distance: 406.5
click at [283, 596] on p "Closed – Solved" at bounding box center [266, 606] width 93 height 23
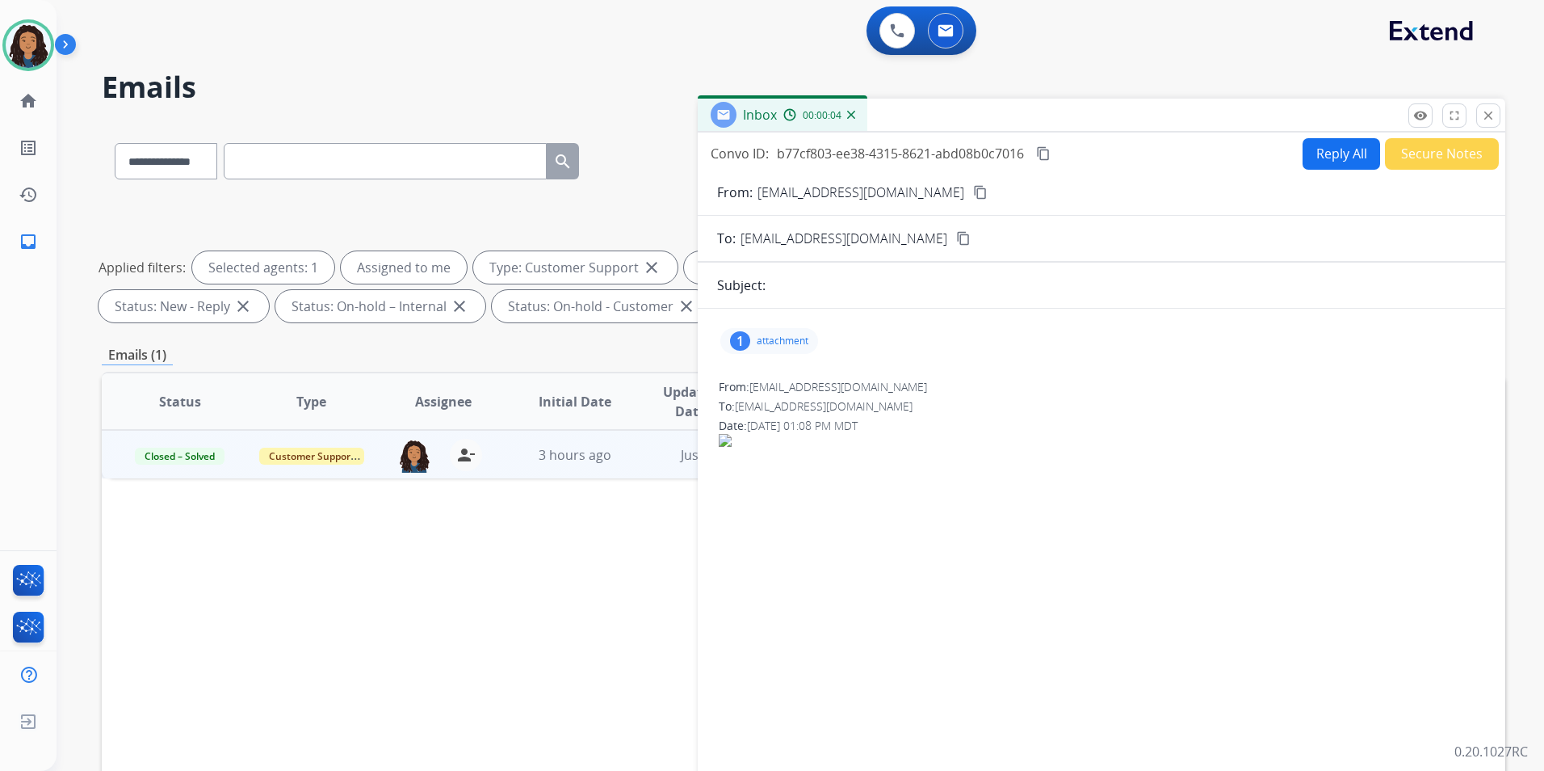
click at [1435, 159] on button "Secure Notes" at bounding box center [1442, 154] width 114 height 32
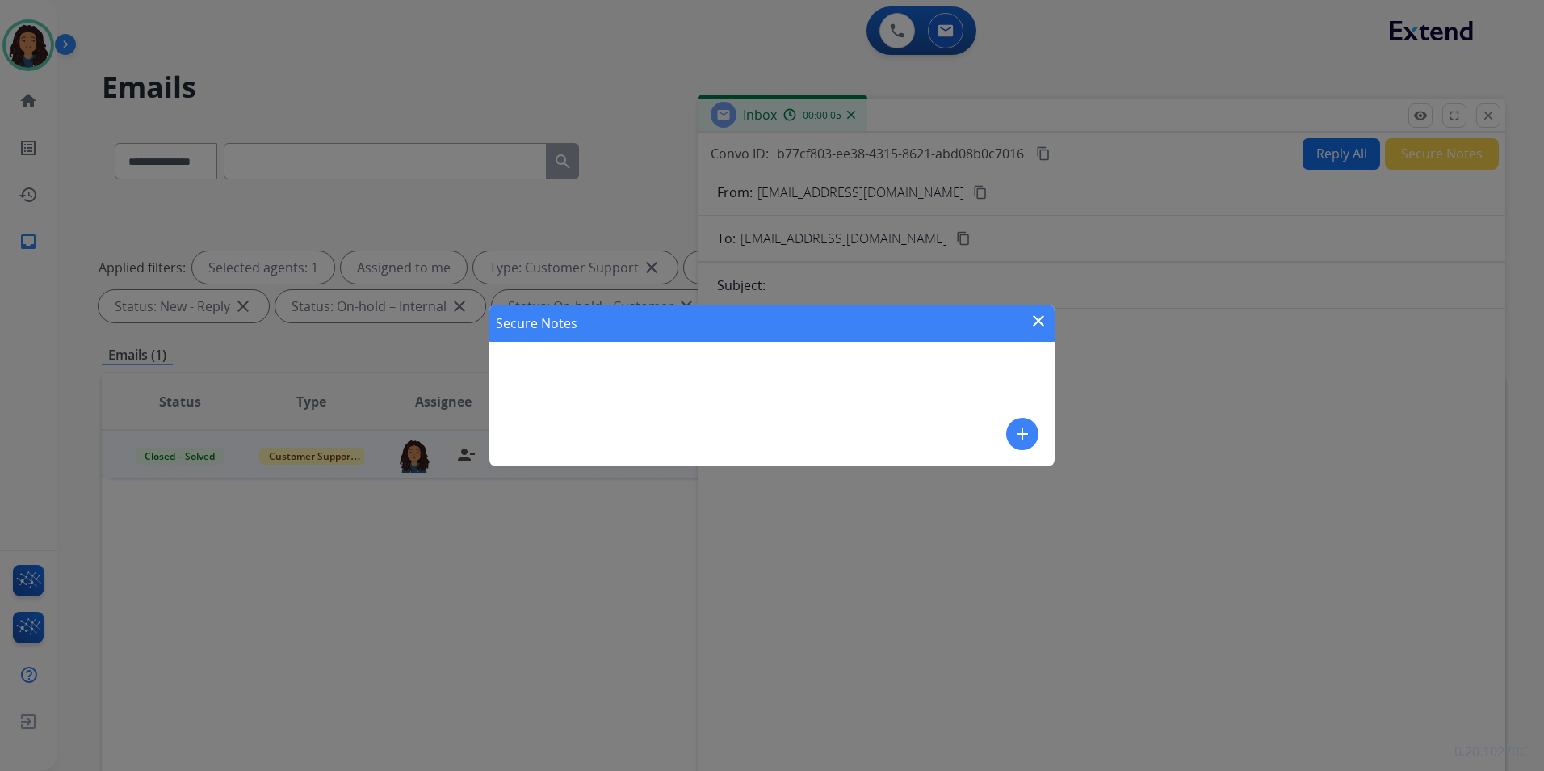
click at [1023, 435] on mat-icon "add" at bounding box center [1022, 433] width 19 height 19
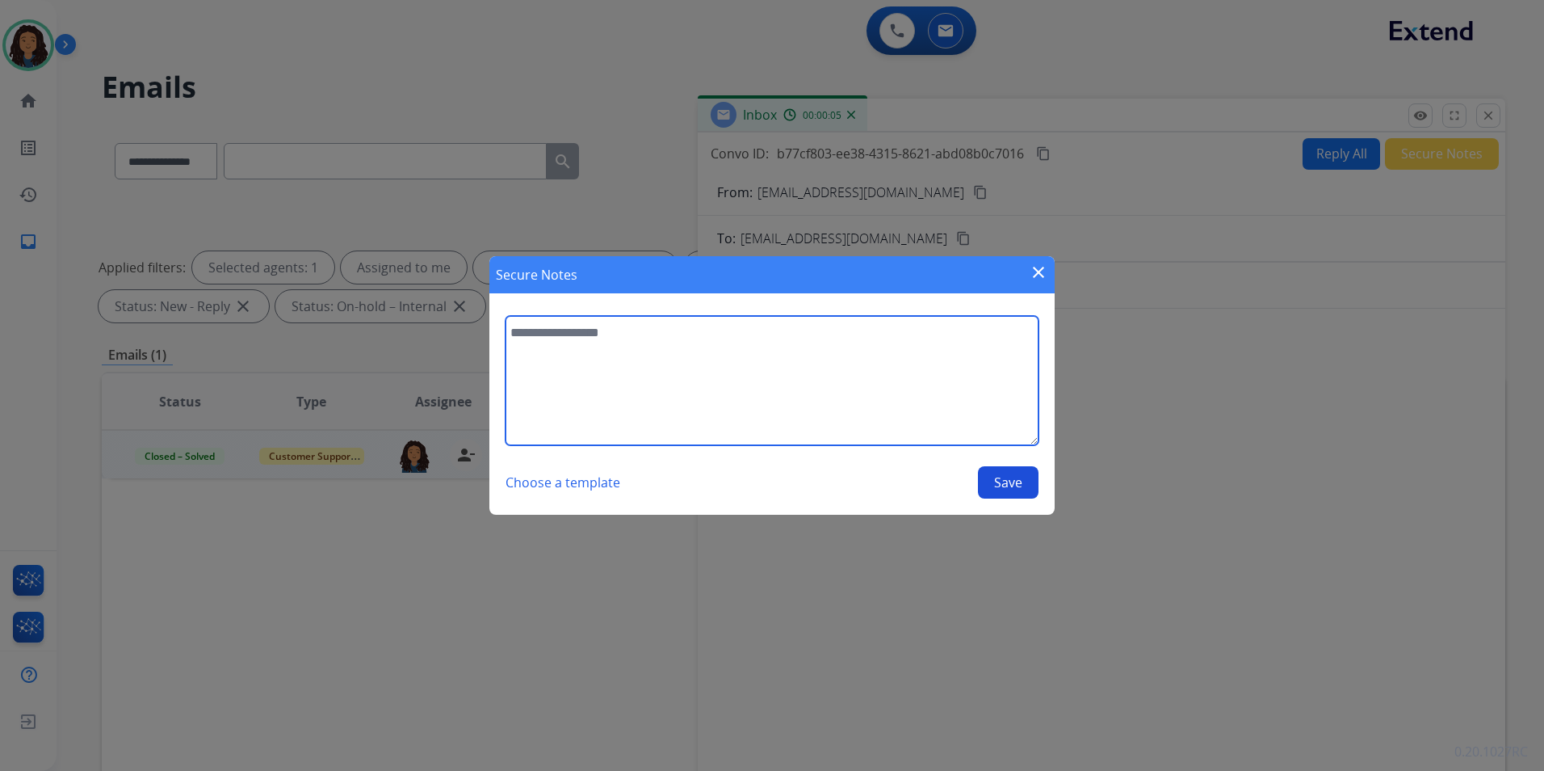
click at [683, 359] on textarea at bounding box center [772, 380] width 533 height 129
type textarea "**********"
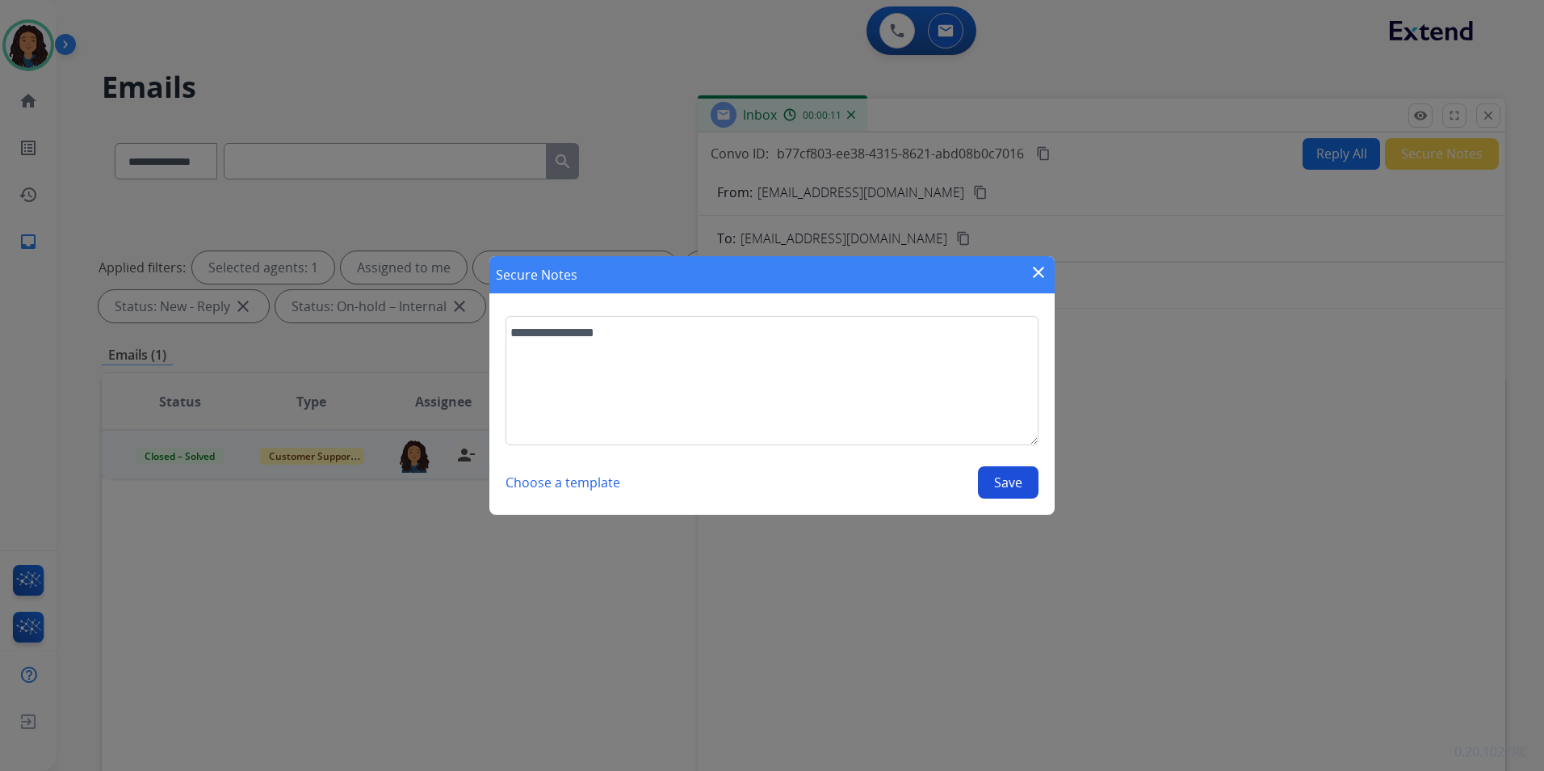
click at [1014, 481] on button "Save" at bounding box center [1008, 482] width 61 height 32
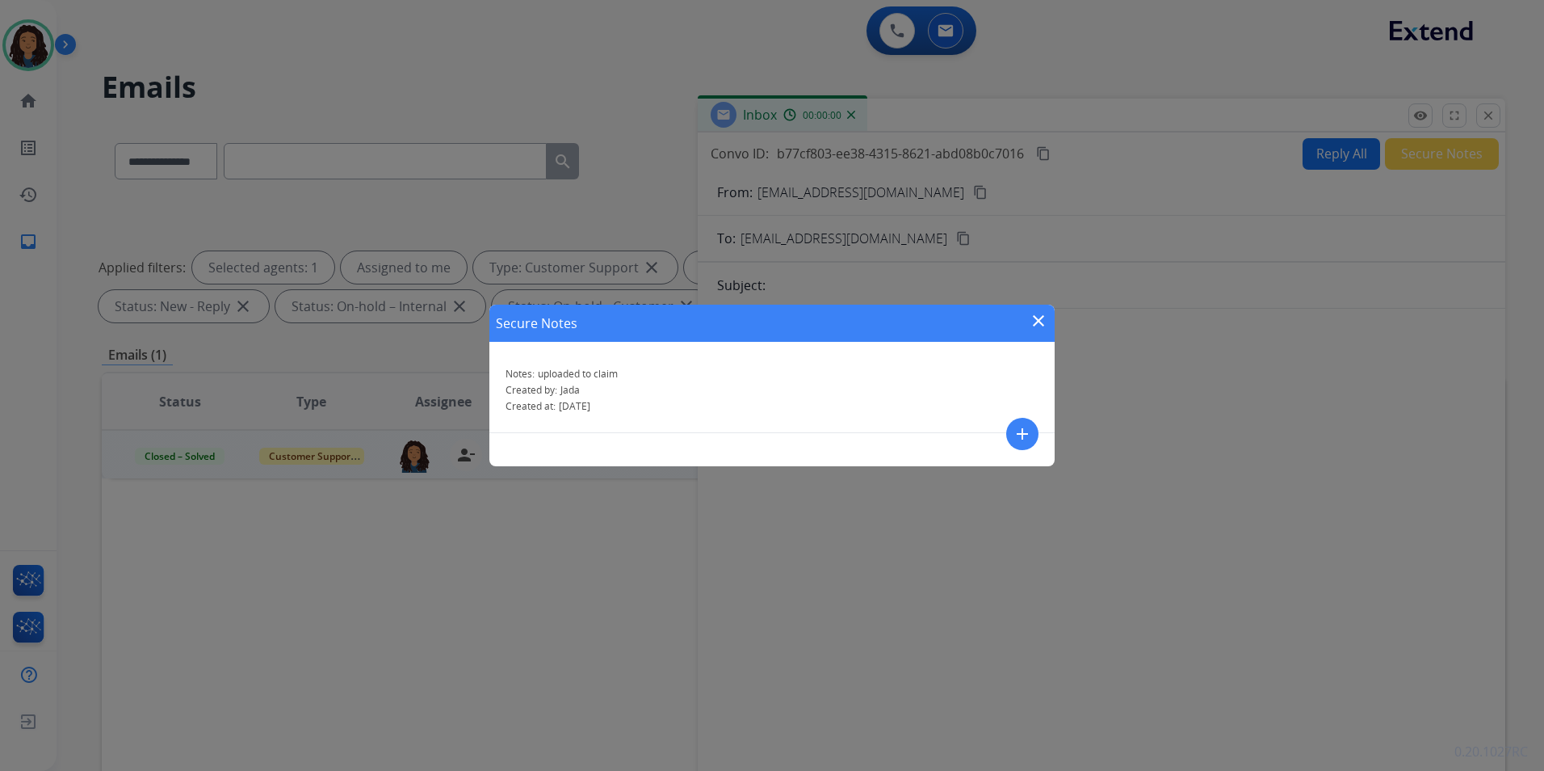
click at [1481, 118] on div "Secure Notes close Notes: uploaded to claim Created by: Jada Created at: 10/02/…" at bounding box center [772, 385] width 1544 height 771
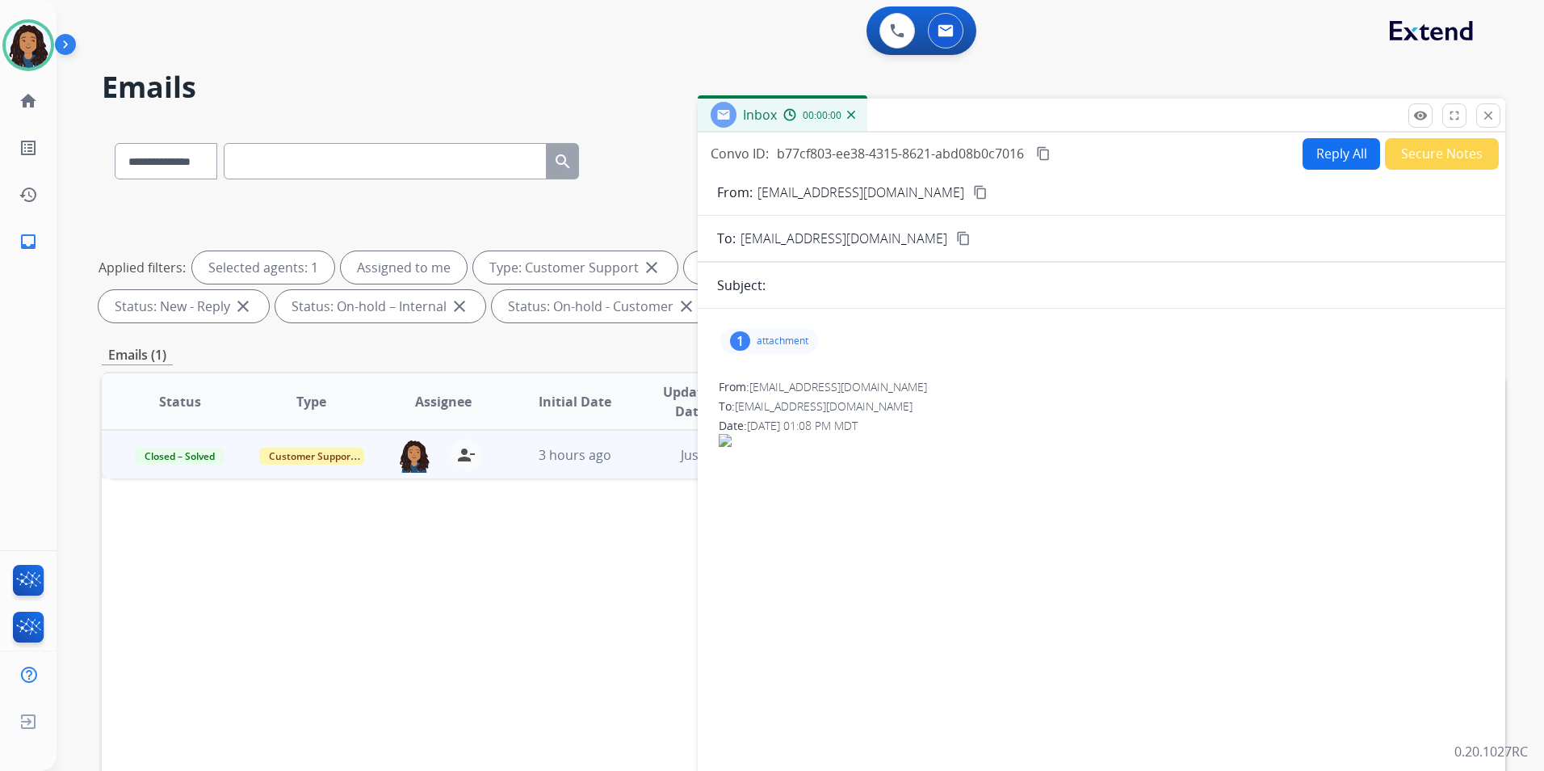
click at [1481, 118] on mat-icon "close" at bounding box center [1488, 115] width 15 height 15
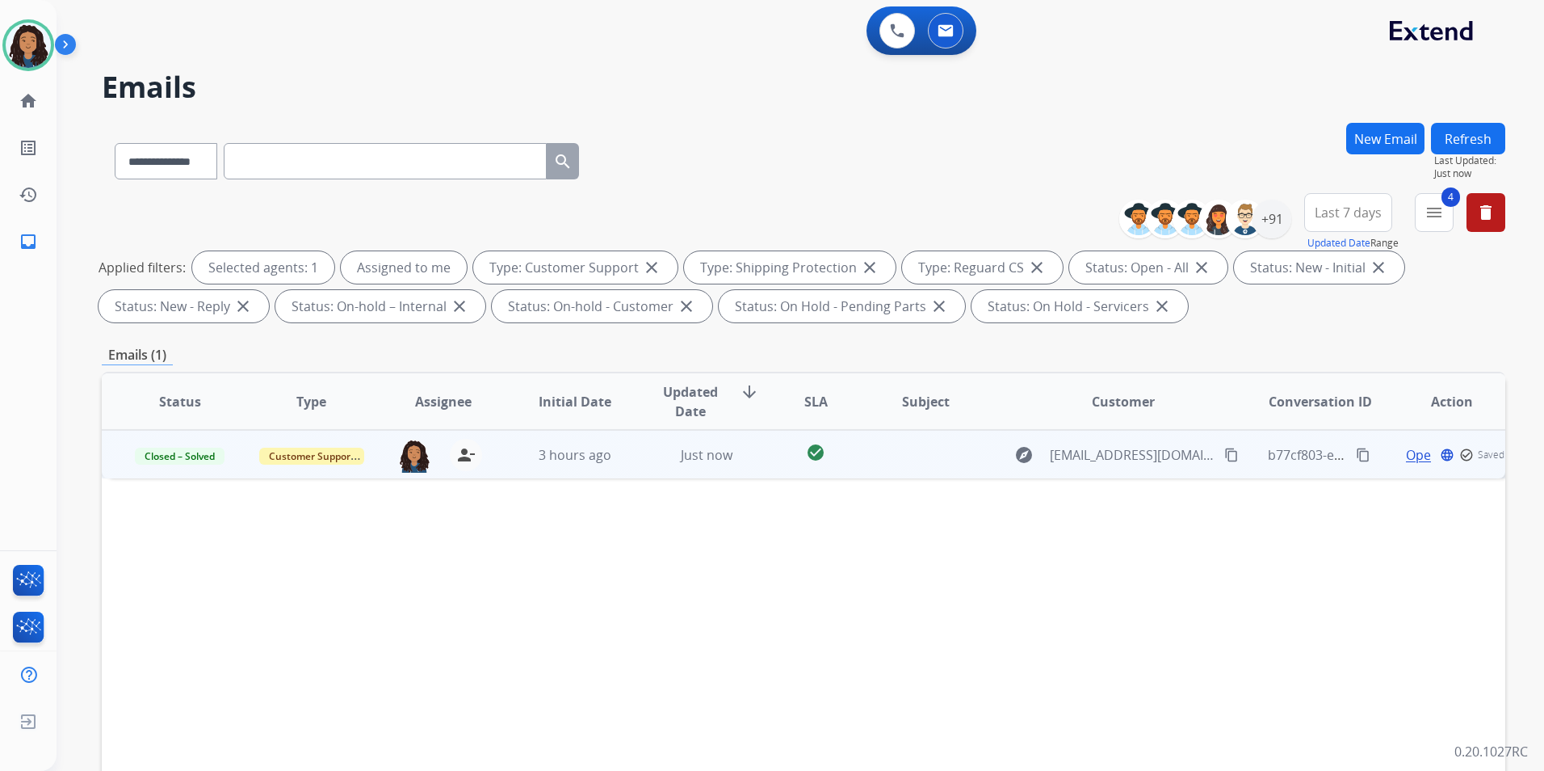
click at [1479, 139] on button "Refresh" at bounding box center [1468, 139] width 74 height 32
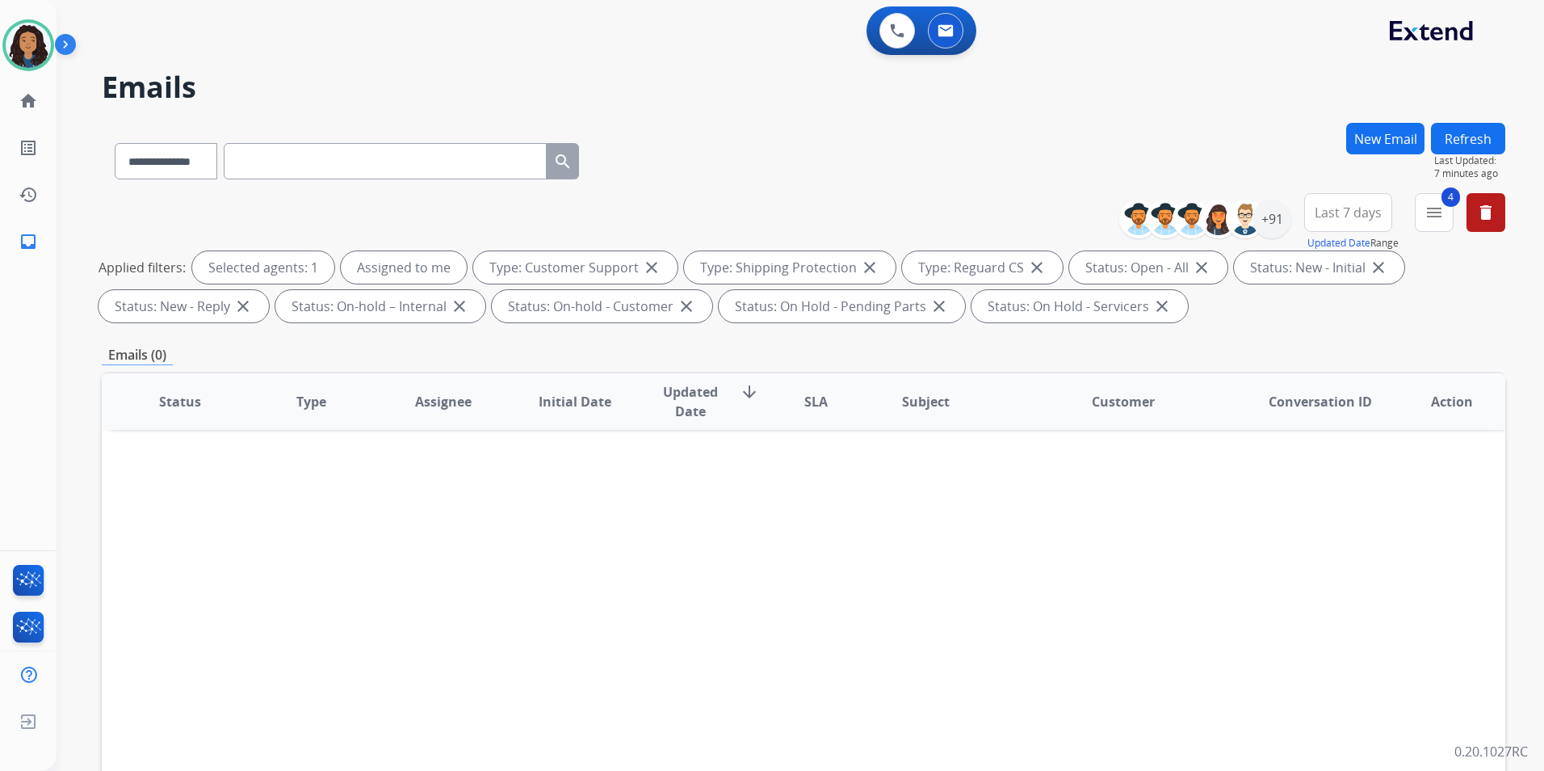
click at [489, 71] on h2 "Emails" at bounding box center [804, 87] width 1404 height 32
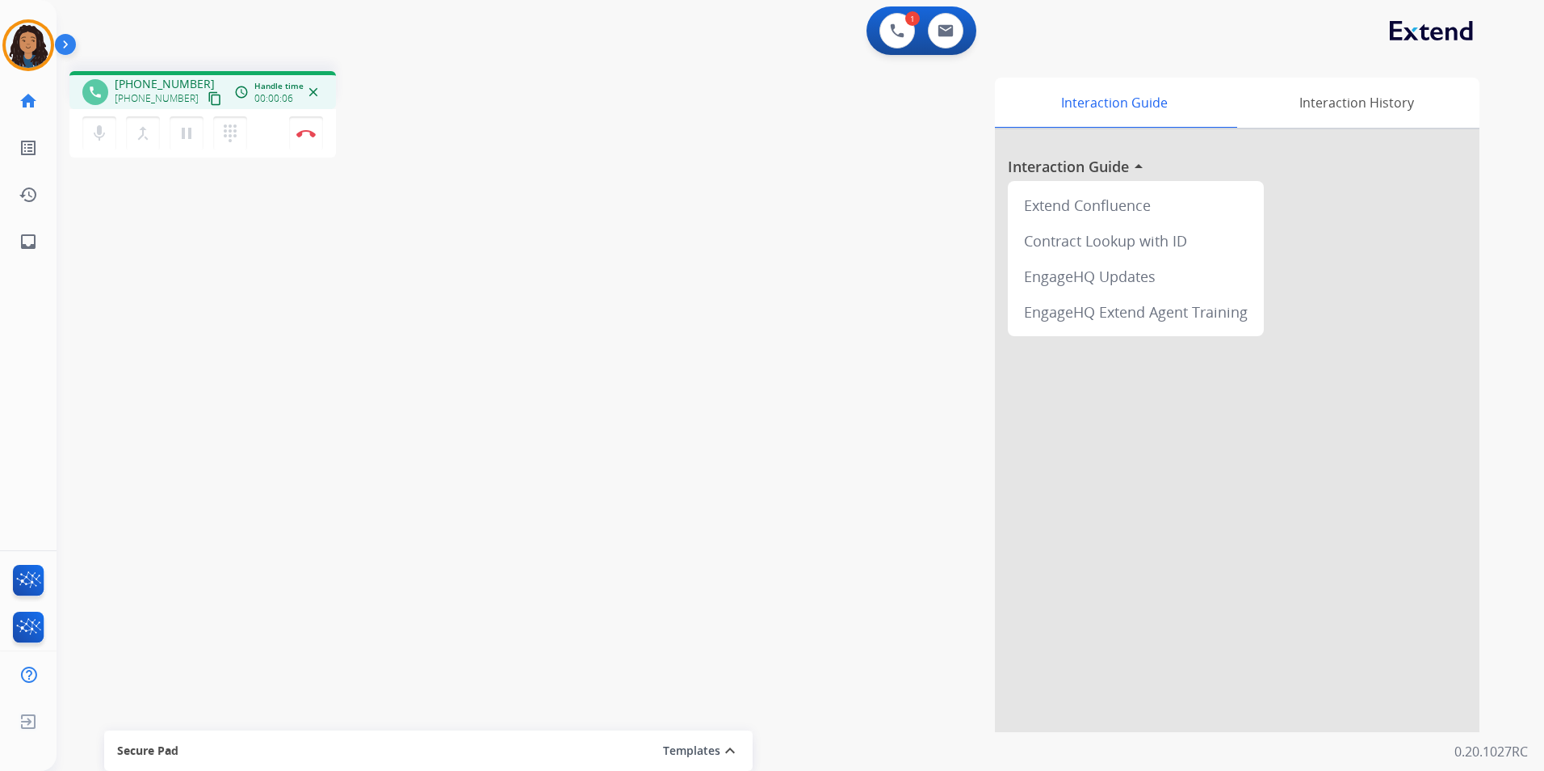
click at [208, 97] on mat-icon "content_copy" at bounding box center [215, 98] width 15 height 15
click at [303, 136] on img at bounding box center [305, 133] width 19 height 8
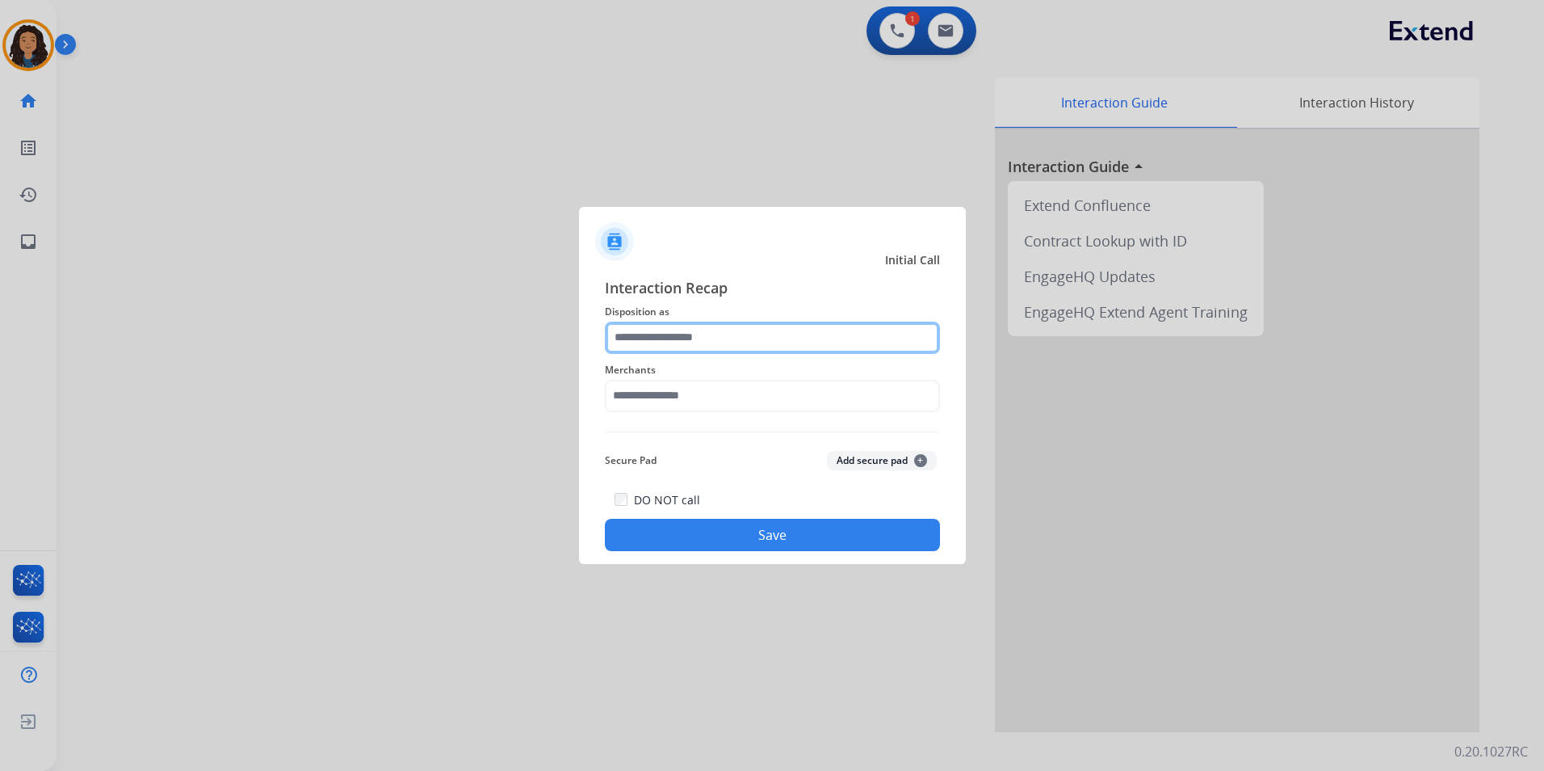
click at [704, 338] on input "text" at bounding box center [772, 337] width 335 height 32
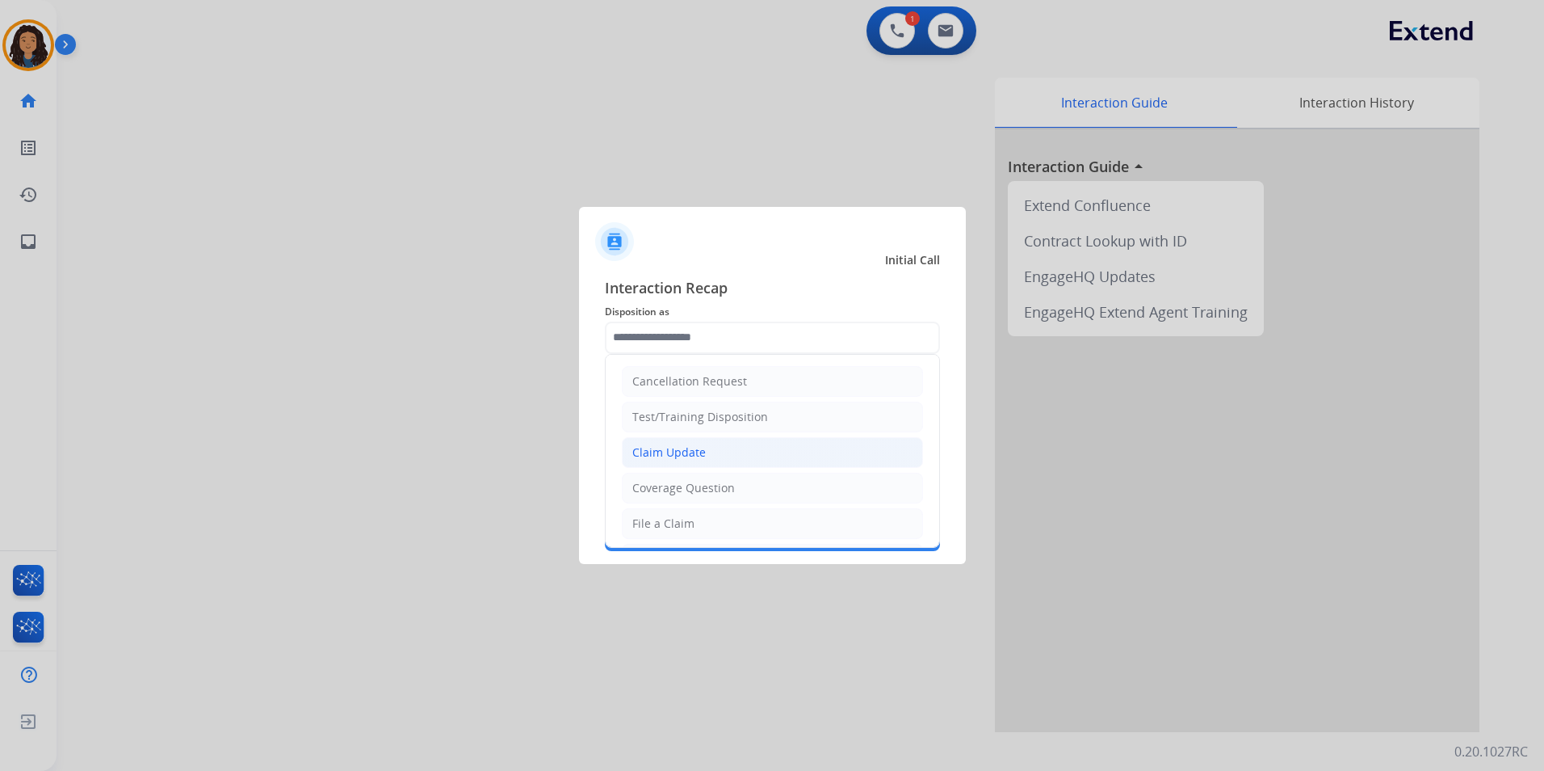
click at [687, 444] on div "Claim Update" at bounding box center [669, 452] width 74 height 16
type input "**********"
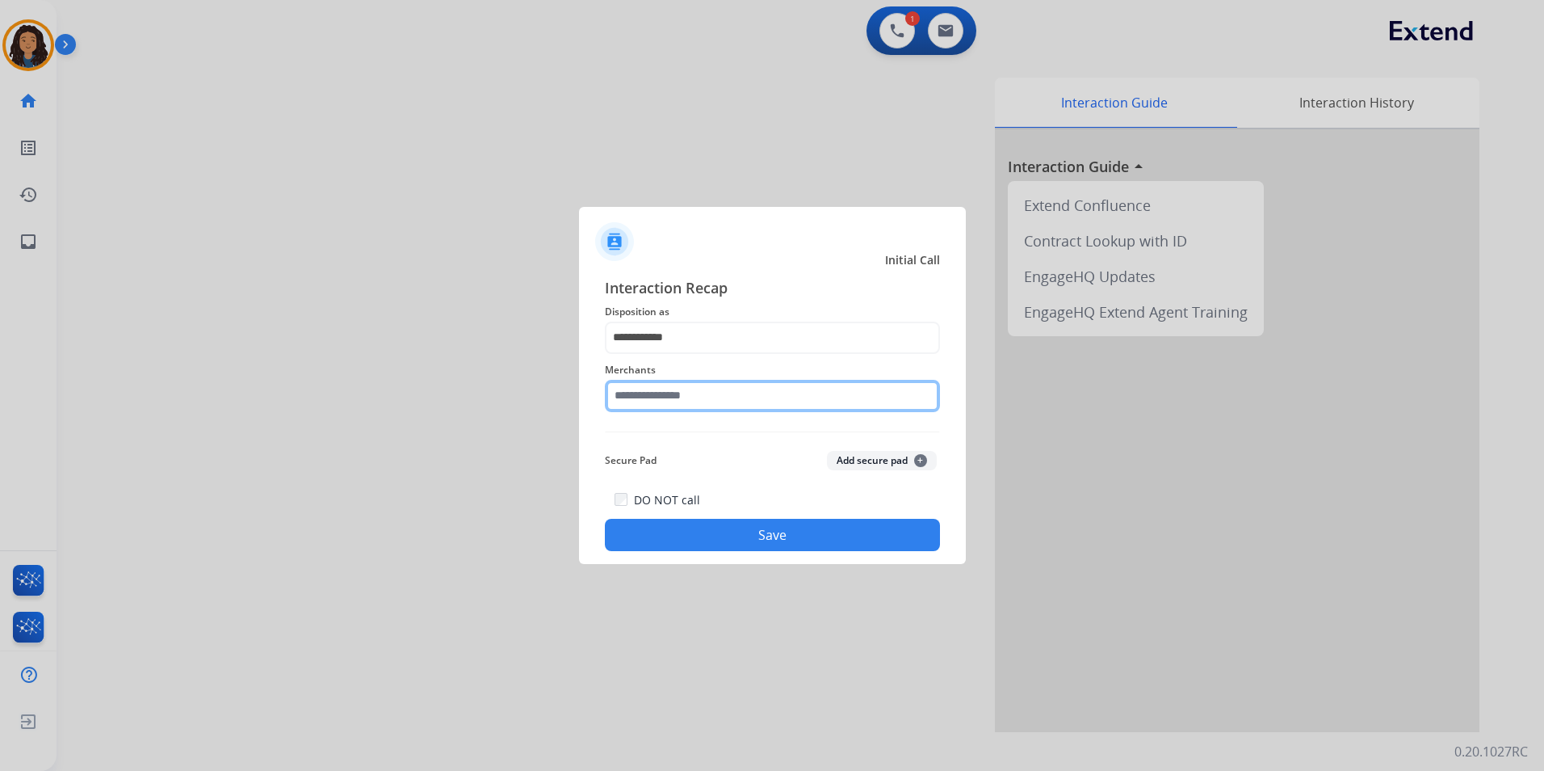
click at [680, 406] on input "text" at bounding box center [772, 396] width 335 height 32
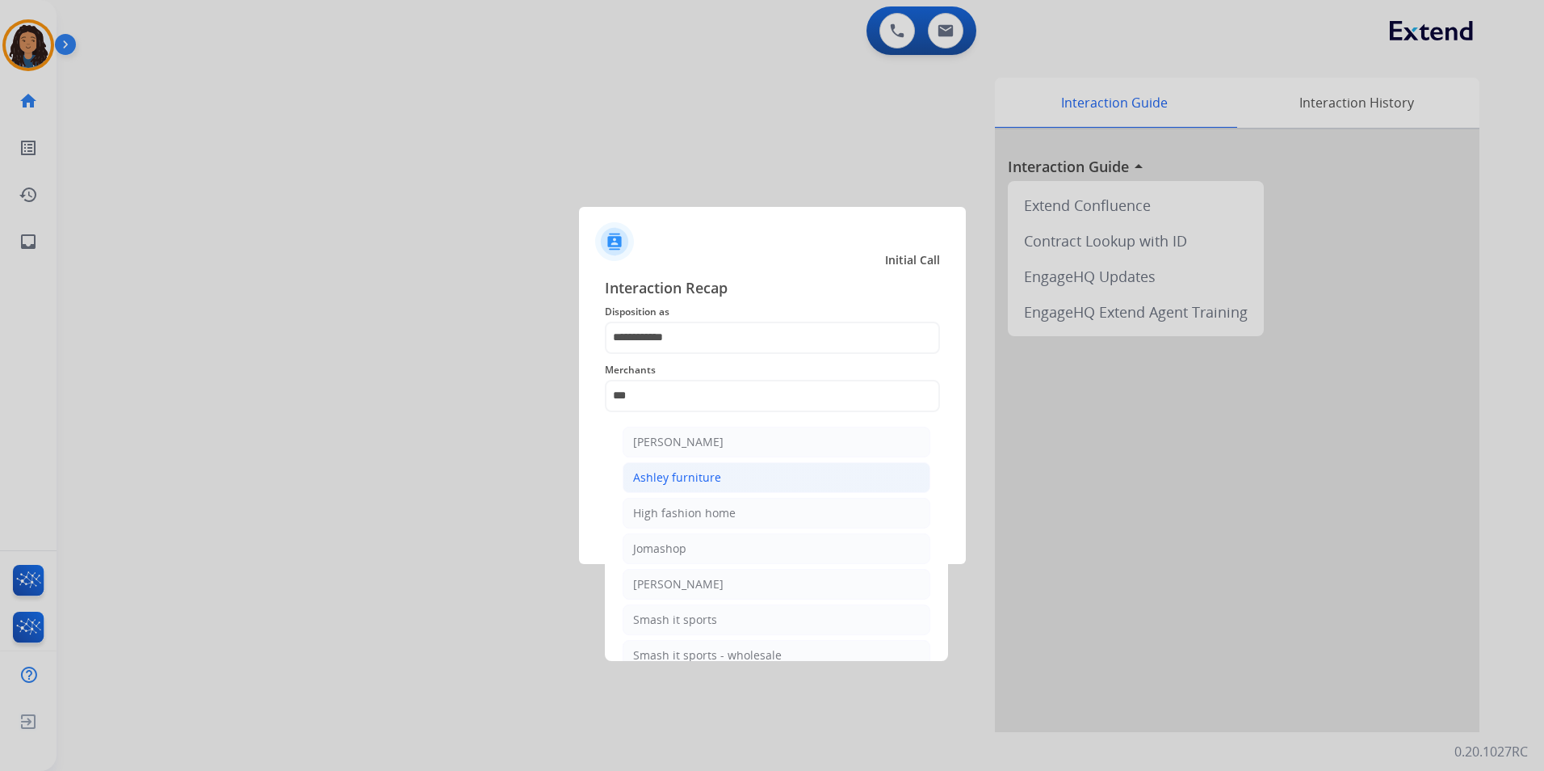
click at [721, 481] on li "Ashley furniture" at bounding box center [777, 477] width 308 height 31
type input "**********"
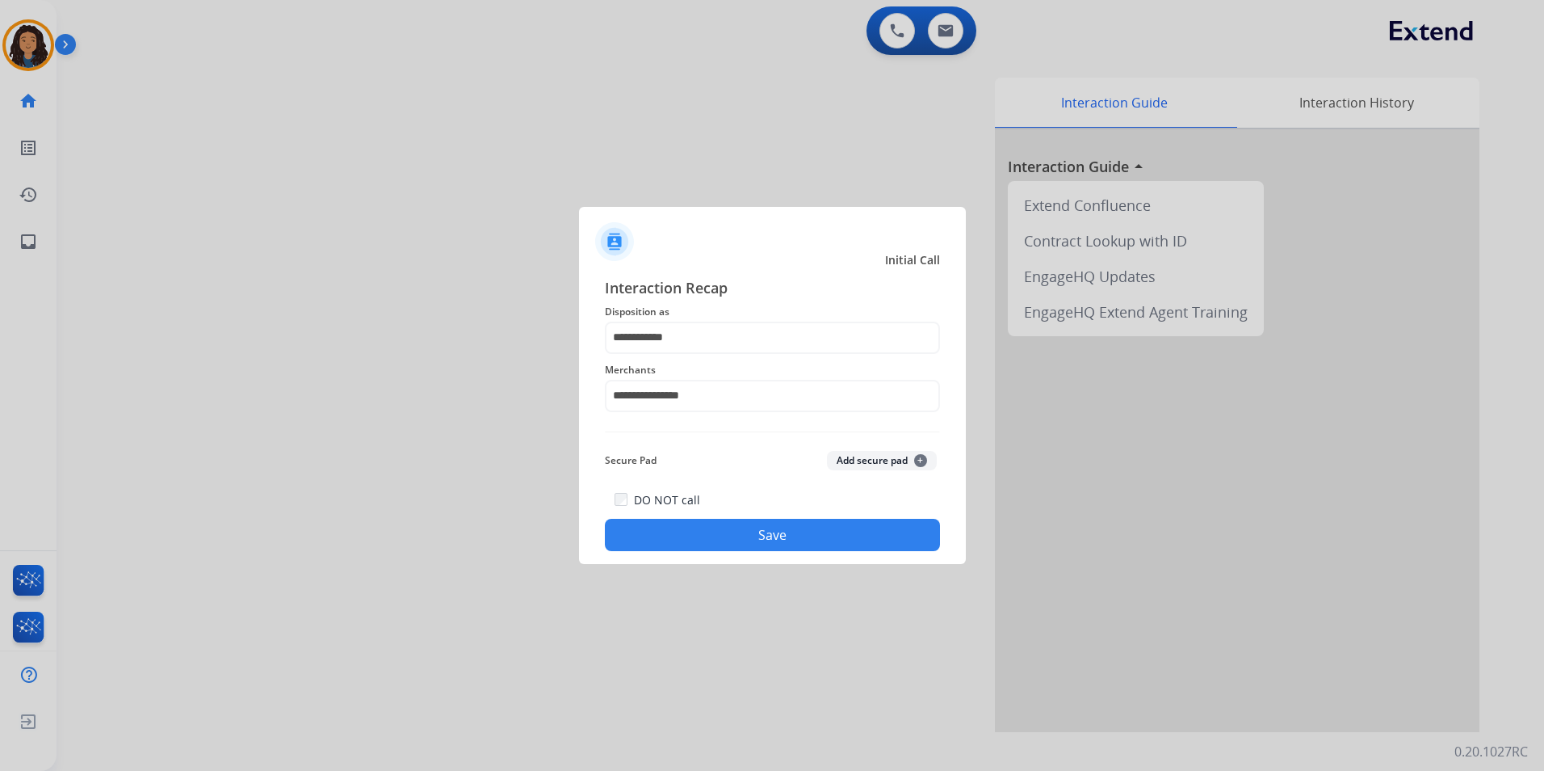
click at [715, 532] on button "Save" at bounding box center [772, 535] width 335 height 32
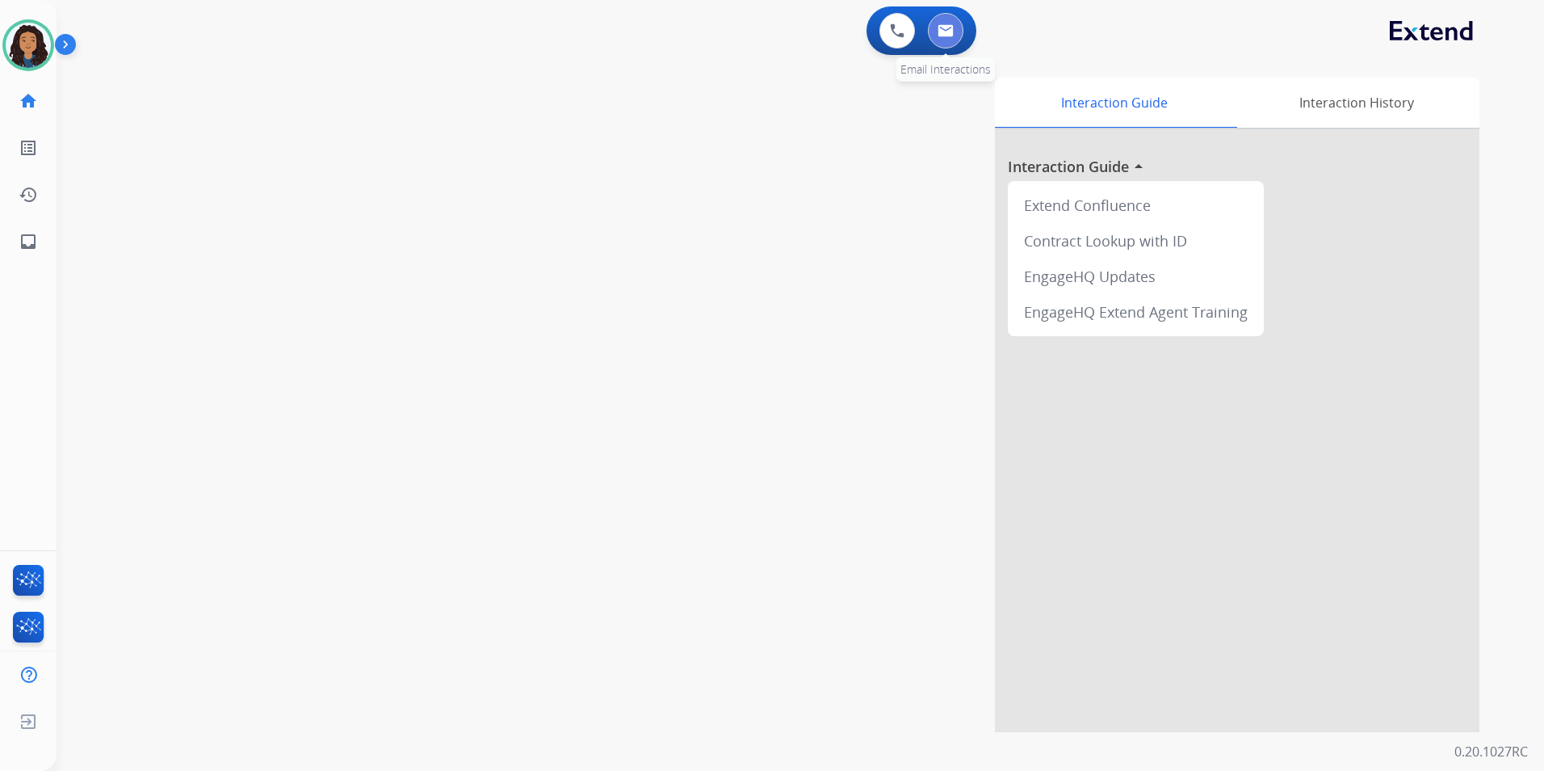
click at [952, 29] on img at bounding box center [946, 30] width 16 height 13
select select "**********"
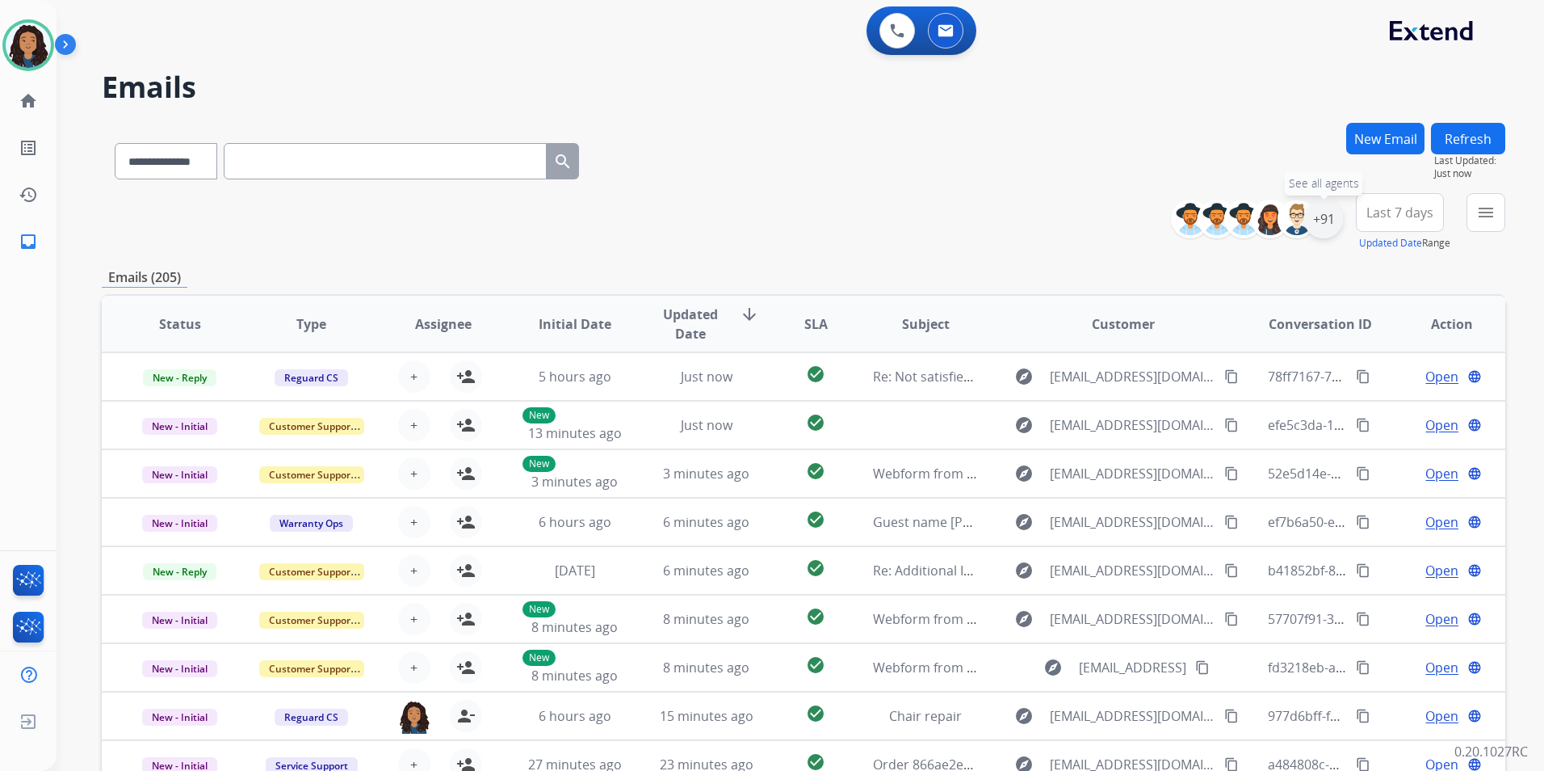
click at [1335, 220] on div "+91" at bounding box center [1324, 219] width 39 height 39
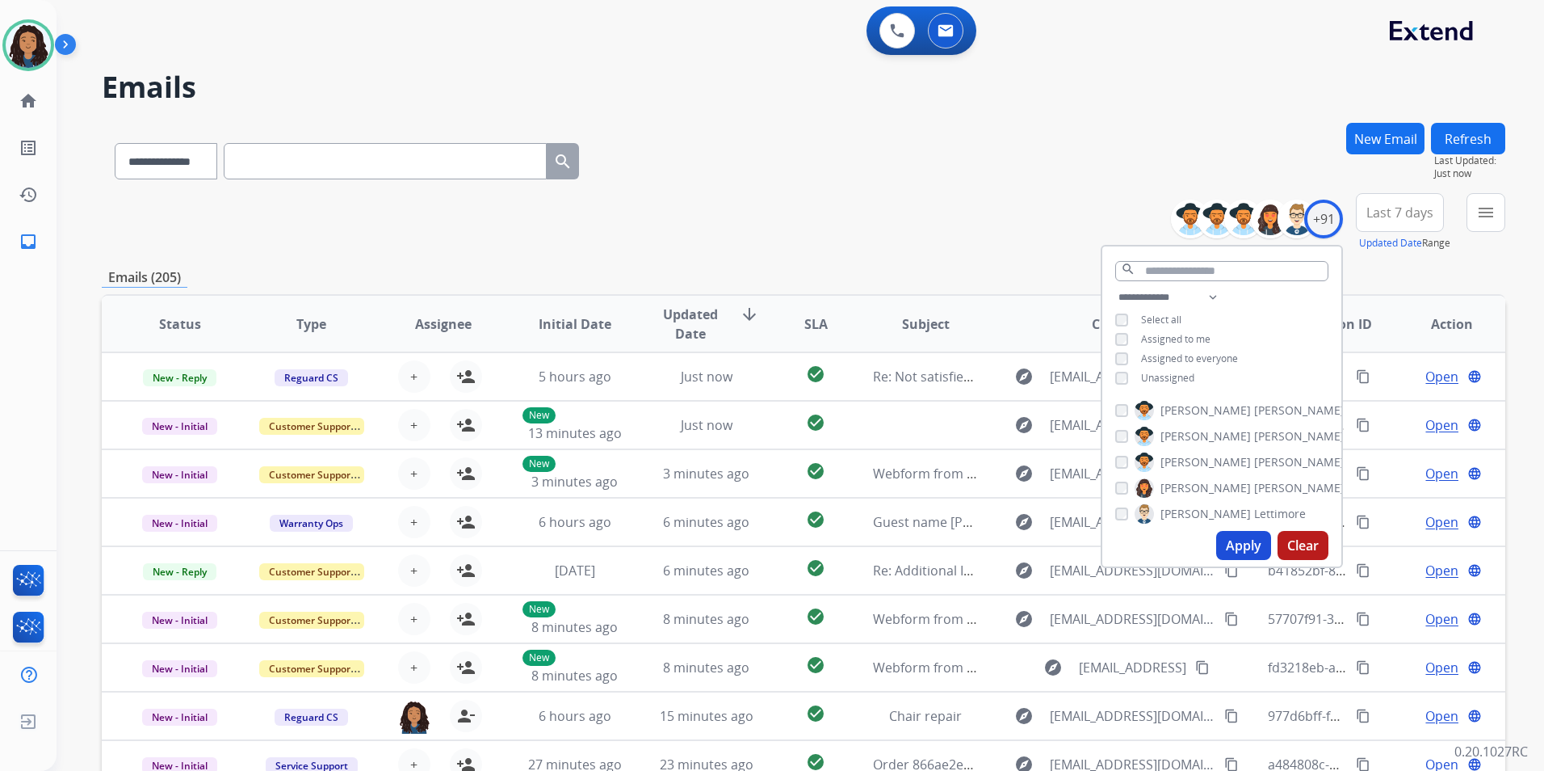
click at [1170, 381] on span "Unassigned" at bounding box center [1167, 378] width 53 height 14
click at [1232, 542] on button "Apply" at bounding box center [1244, 545] width 55 height 29
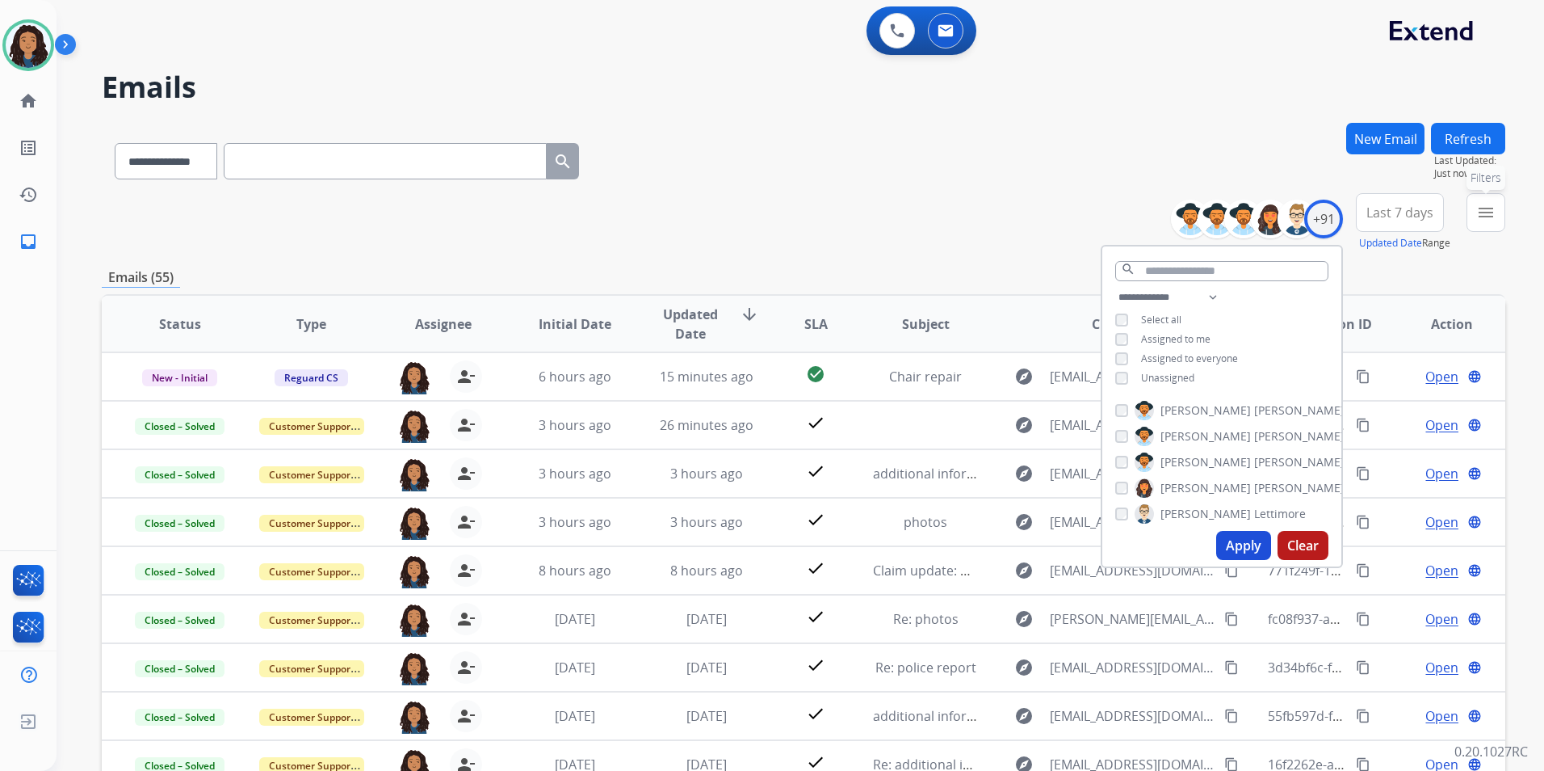
click at [1473, 209] on button "menu Filters" at bounding box center [1486, 212] width 39 height 39
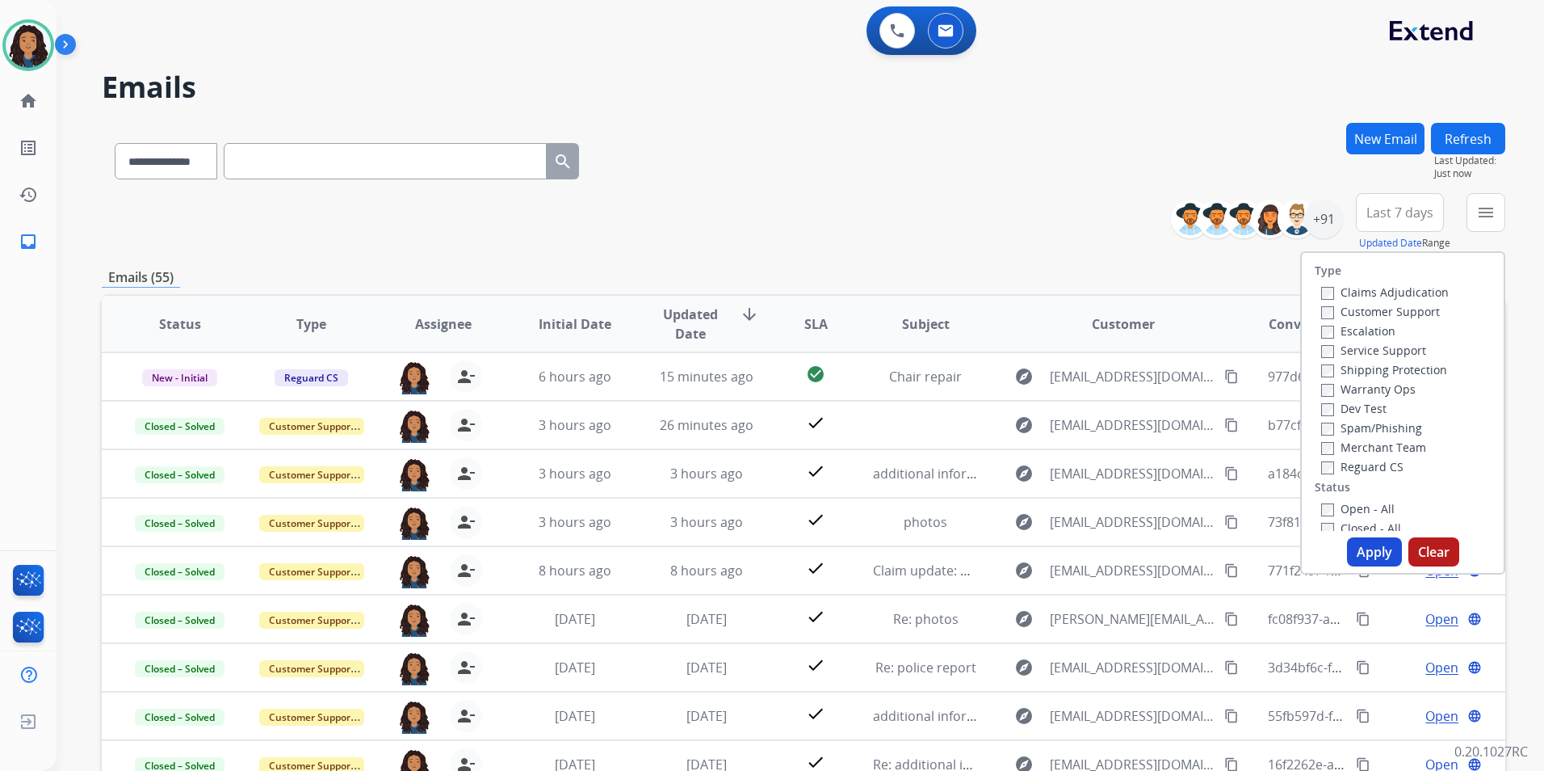
click at [1376, 312] on label "Customer Support" at bounding box center [1381, 311] width 119 height 15
click at [1414, 374] on label "Shipping Protection" at bounding box center [1385, 369] width 126 height 15
click at [1347, 473] on label "Reguard CS" at bounding box center [1363, 466] width 82 height 15
click at [1358, 502] on label "Open - All" at bounding box center [1359, 508] width 74 height 15
click at [1367, 557] on button "Apply" at bounding box center [1374, 551] width 55 height 29
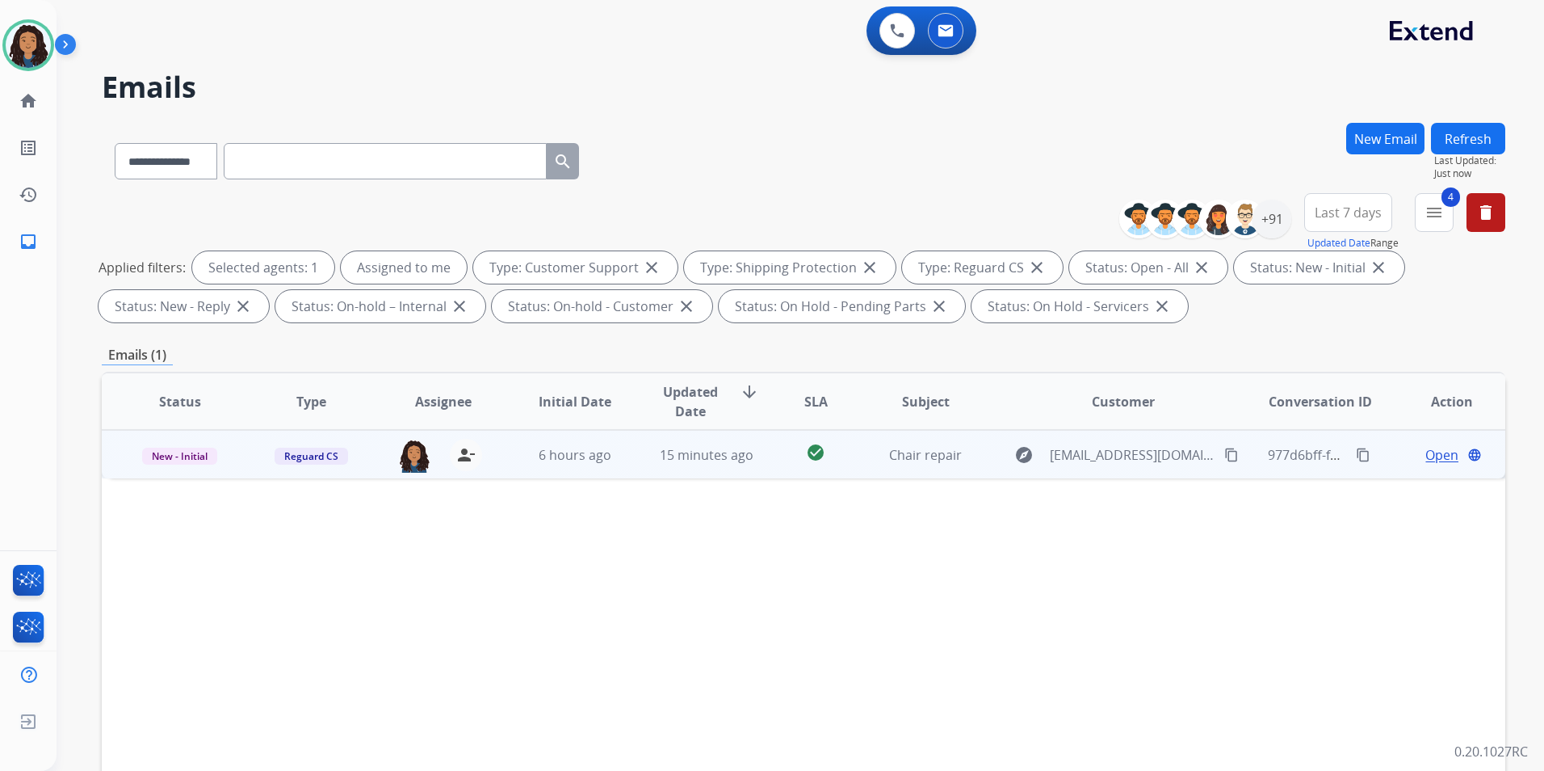
click at [1433, 457] on span "Open" at bounding box center [1442, 454] width 33 height 19
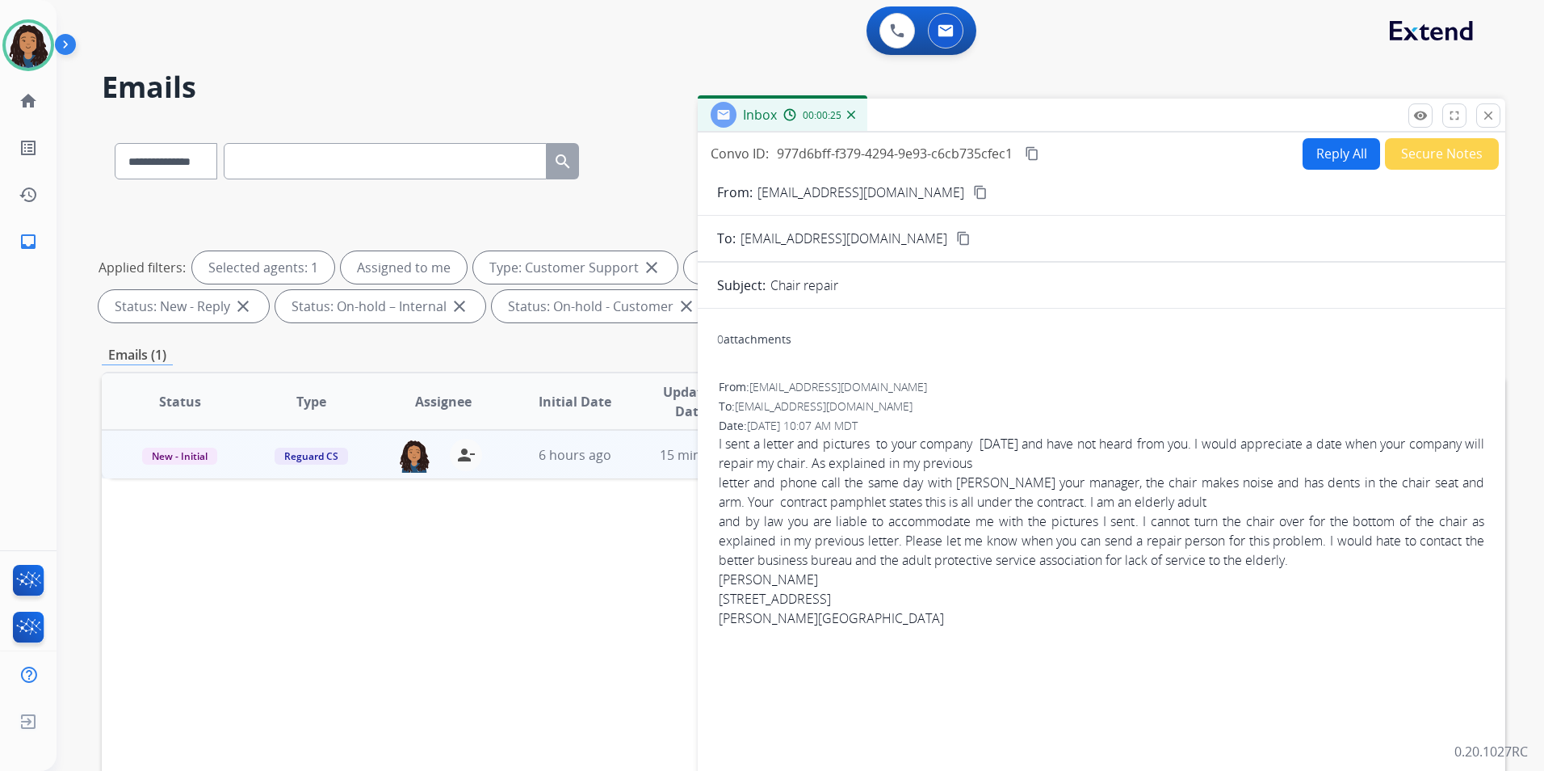
click at [973, 189] on mat-icon "content_copy" at bounding box center [980, 192] width 15 height 15
click at [1320, 150] on button "Reply All" at bounding box center [1342, 154] width 78 height 32
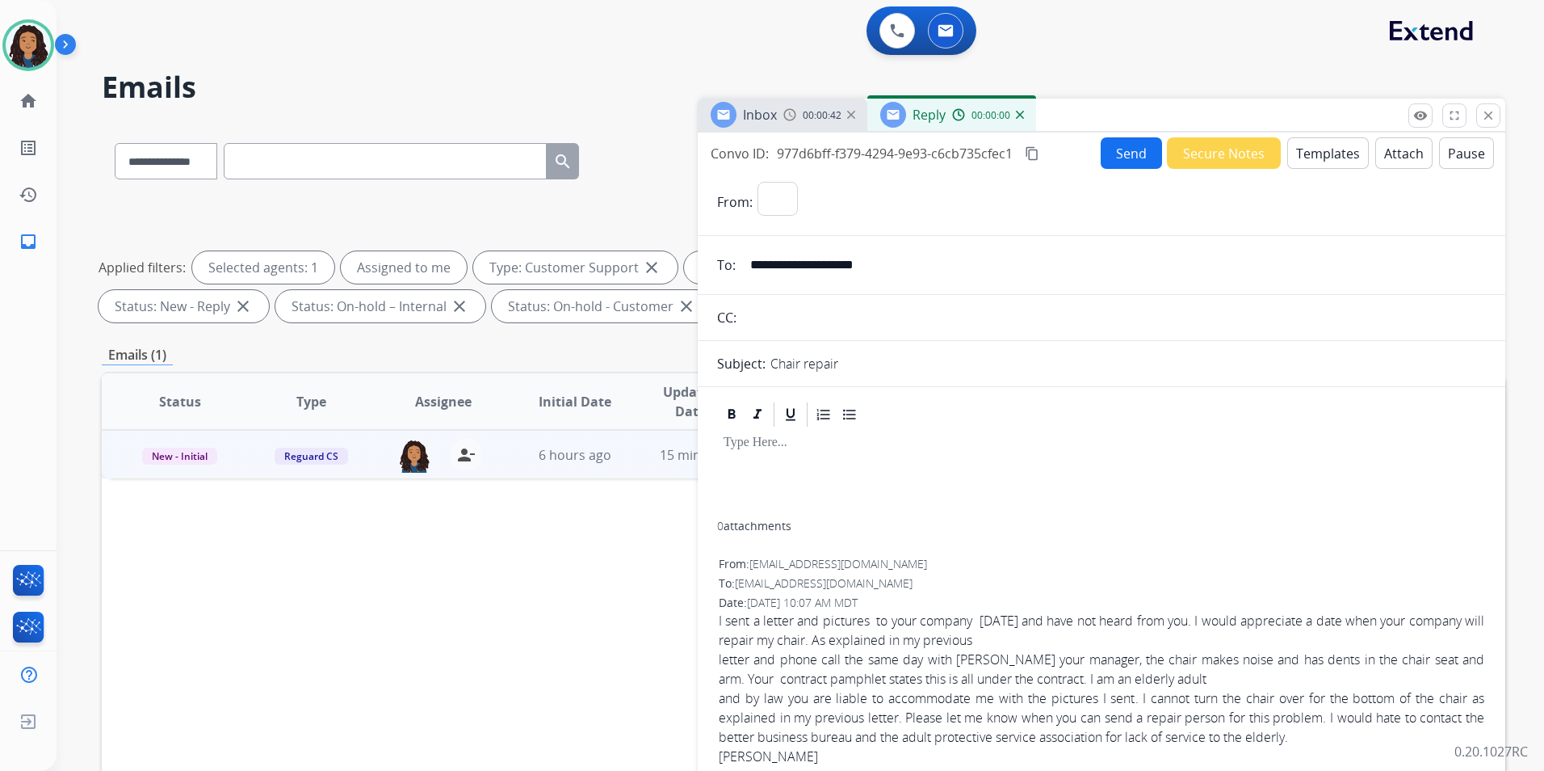
click at [1320, 150] on button "Templates" at bounding box center [1329, 153] width 82 height 32
select select "**********"
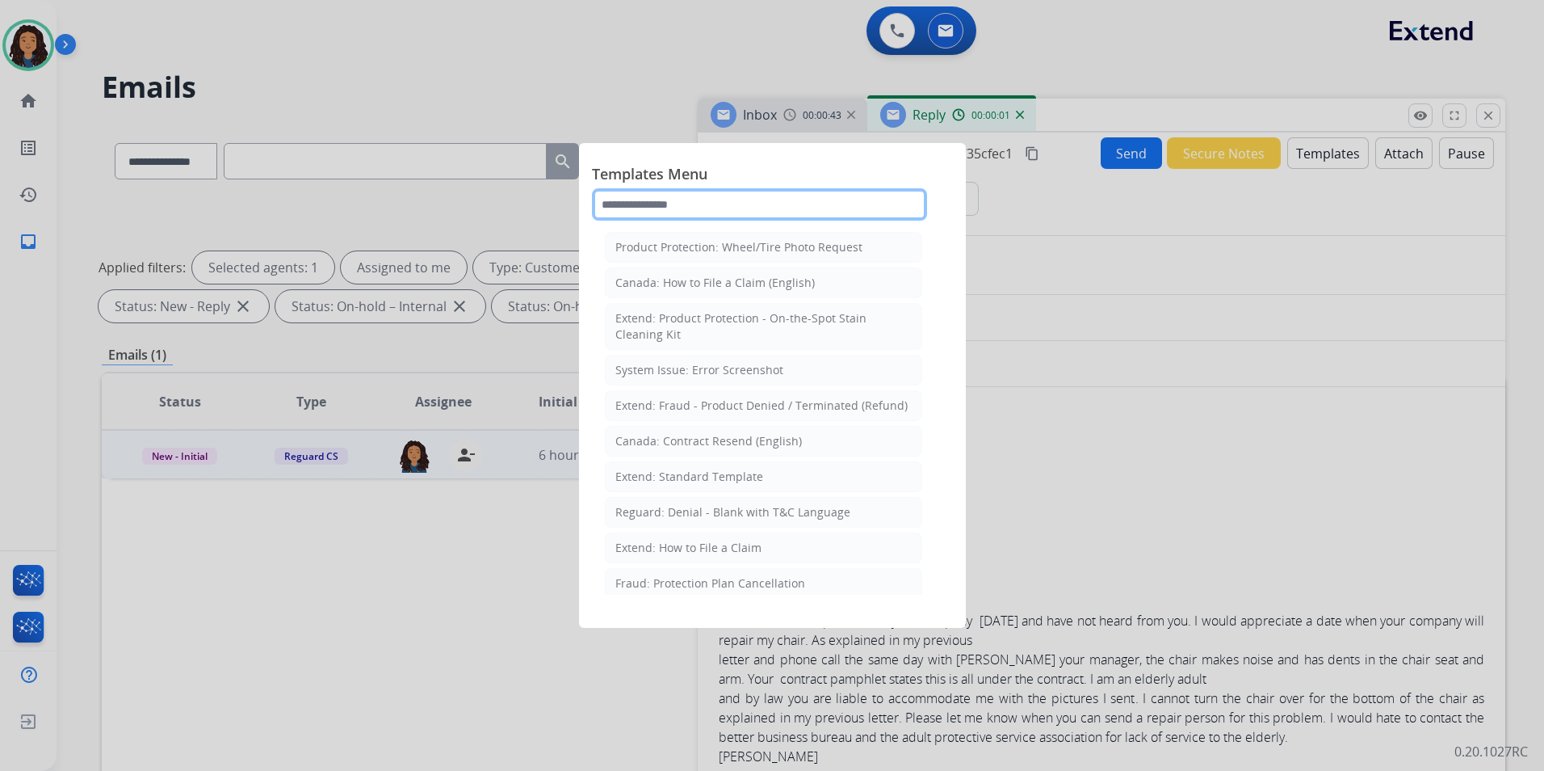
click at [800, 192] on input "text" at bounding box center [759, 204] width 335 height 32
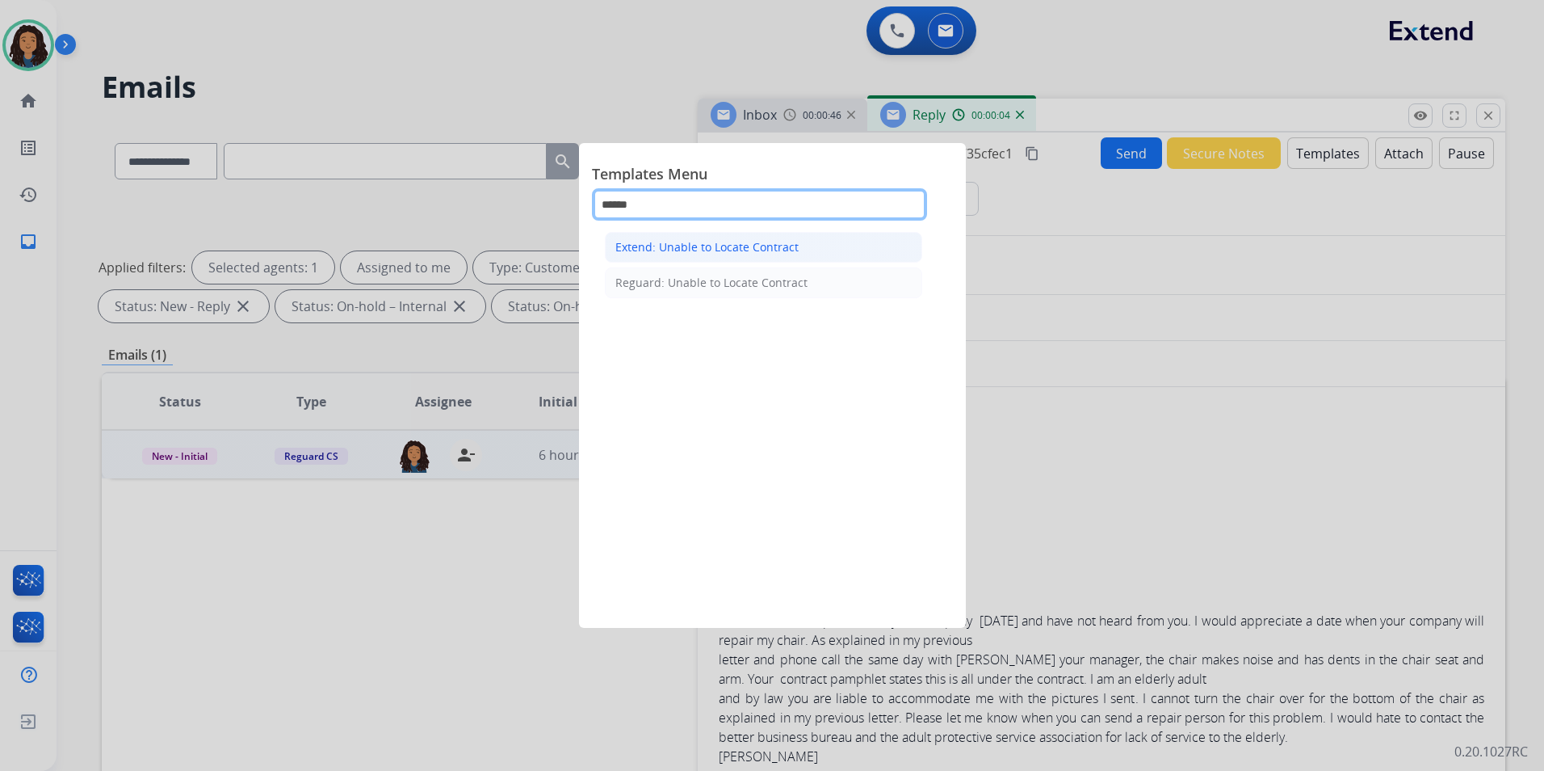
type input "******"
click at [794, 246] on div "Extend: Unable to Locate Contract" at bounding box center [707, 247] width 183 height 16
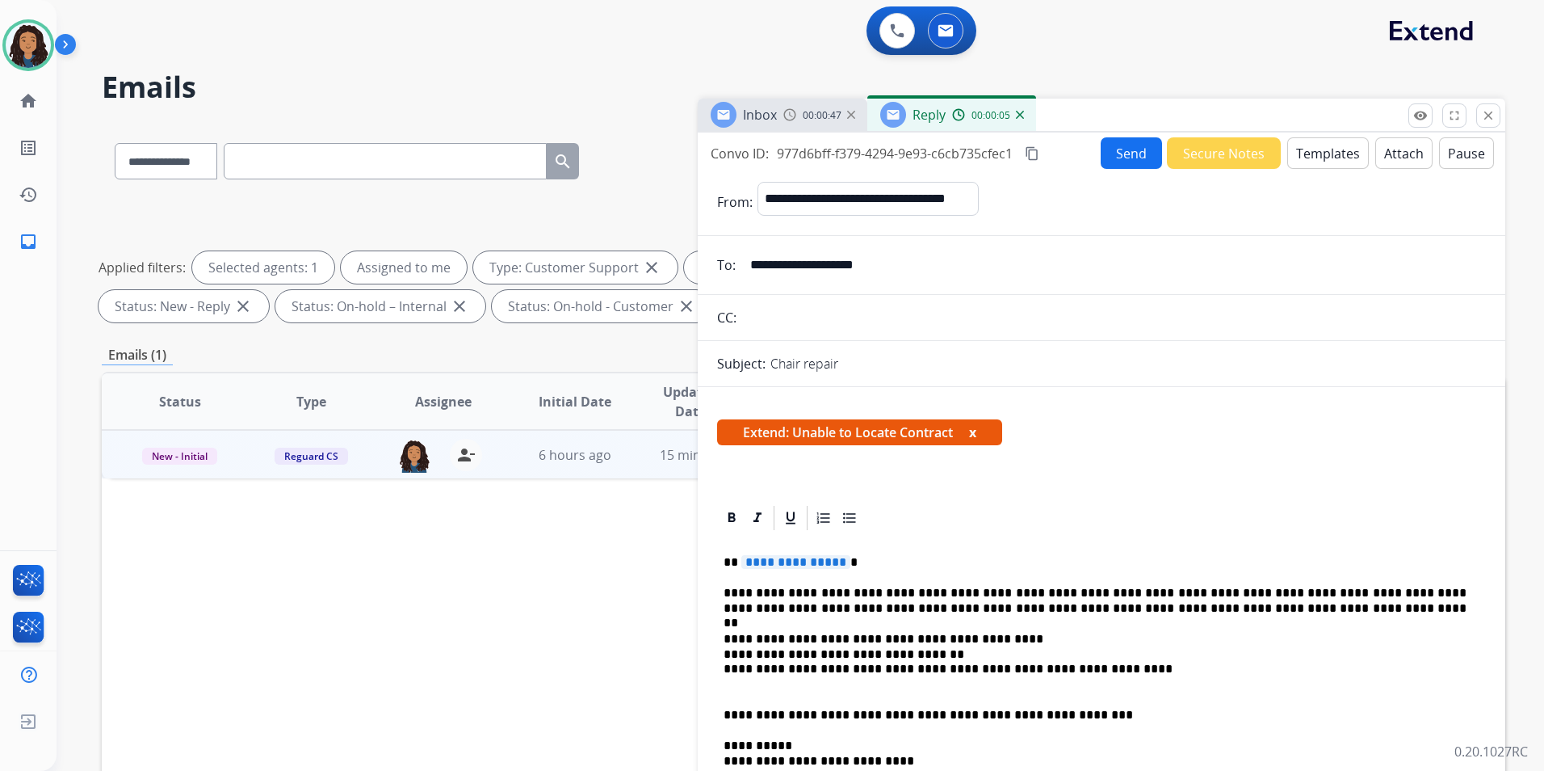
click at [806, 565] on span "**********" at bounding box center [796, 562] width 109 height 14
click at [1118, 150] on button "Send" at bounding box center [1131, 153] width 61 height 32
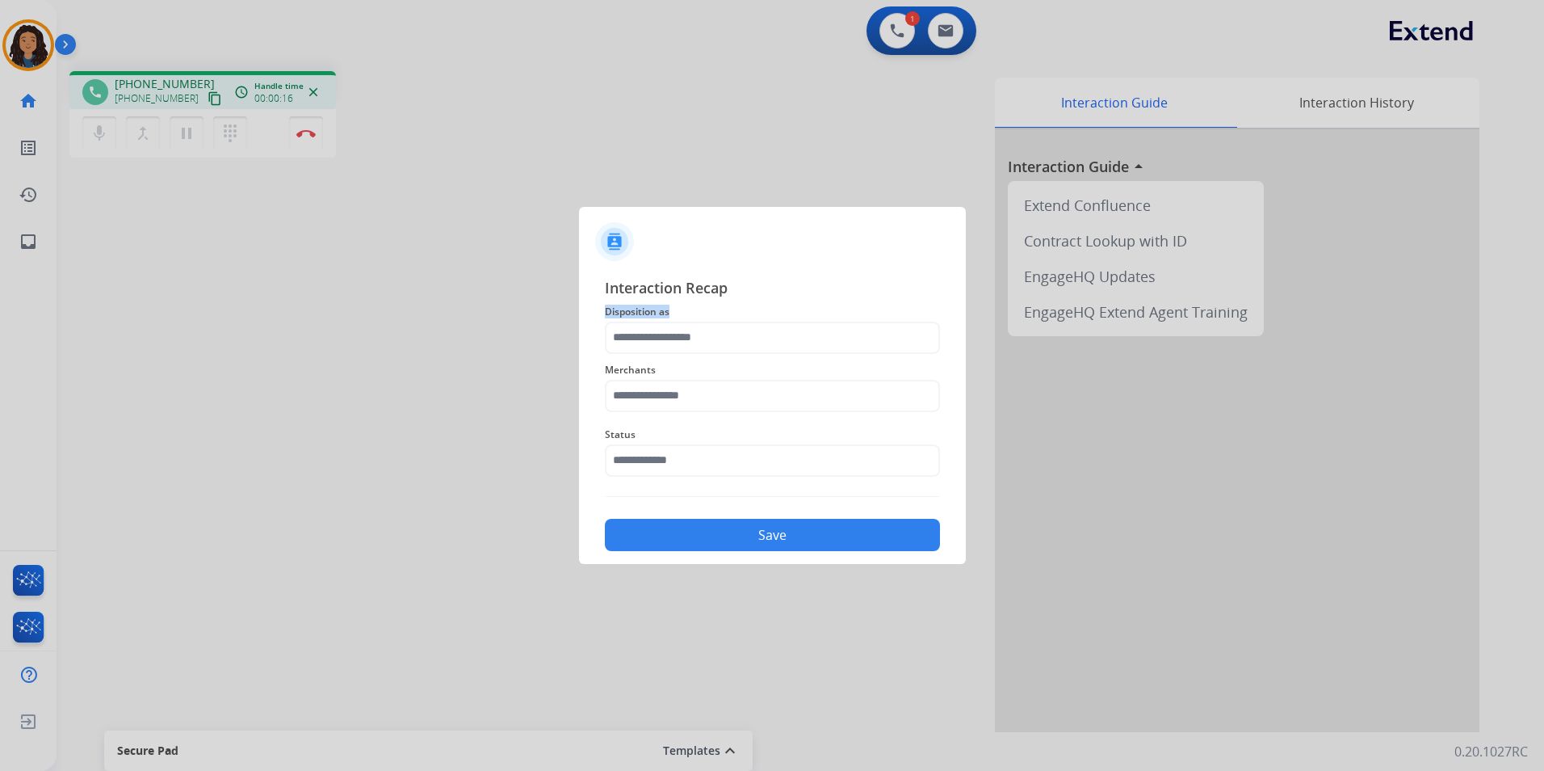
drag, startPoint x: 810, startPoint y: 300, endPoint x: 792, endPoint y: 319, distance: 26.3
click at [792, 319] on div "Interaction Recap Disposition as Merchants Status Save" at bounding box center [772, 413] width 335 height 275
drag, startPoint x: 792, startPoint y: 319, endPoint x: 781, endPoint y: 326, distance: 12.8
click at [783, 326] on input "text" at bounding box center [772, 337] width 335 height 32
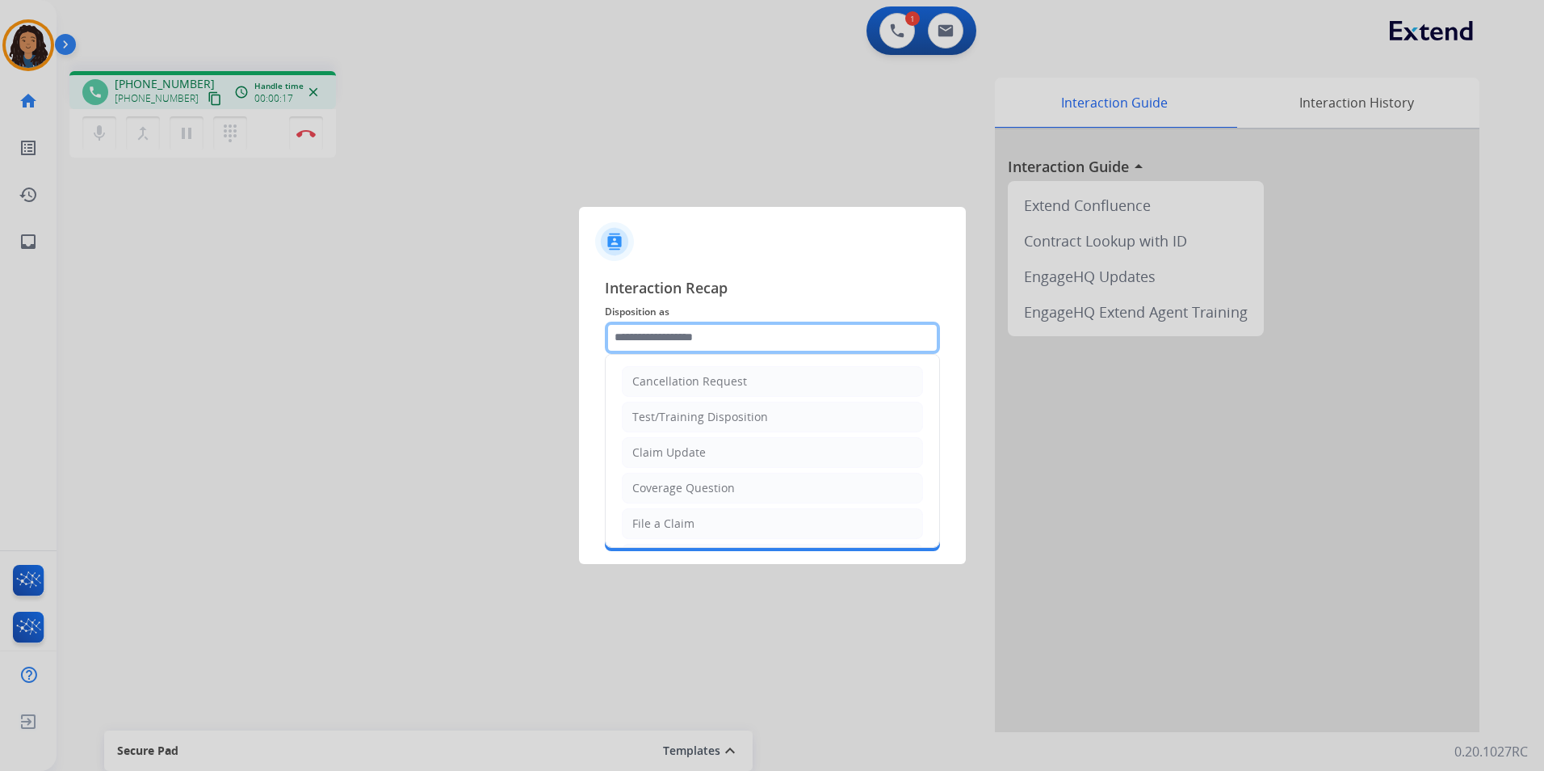
type input "**********"
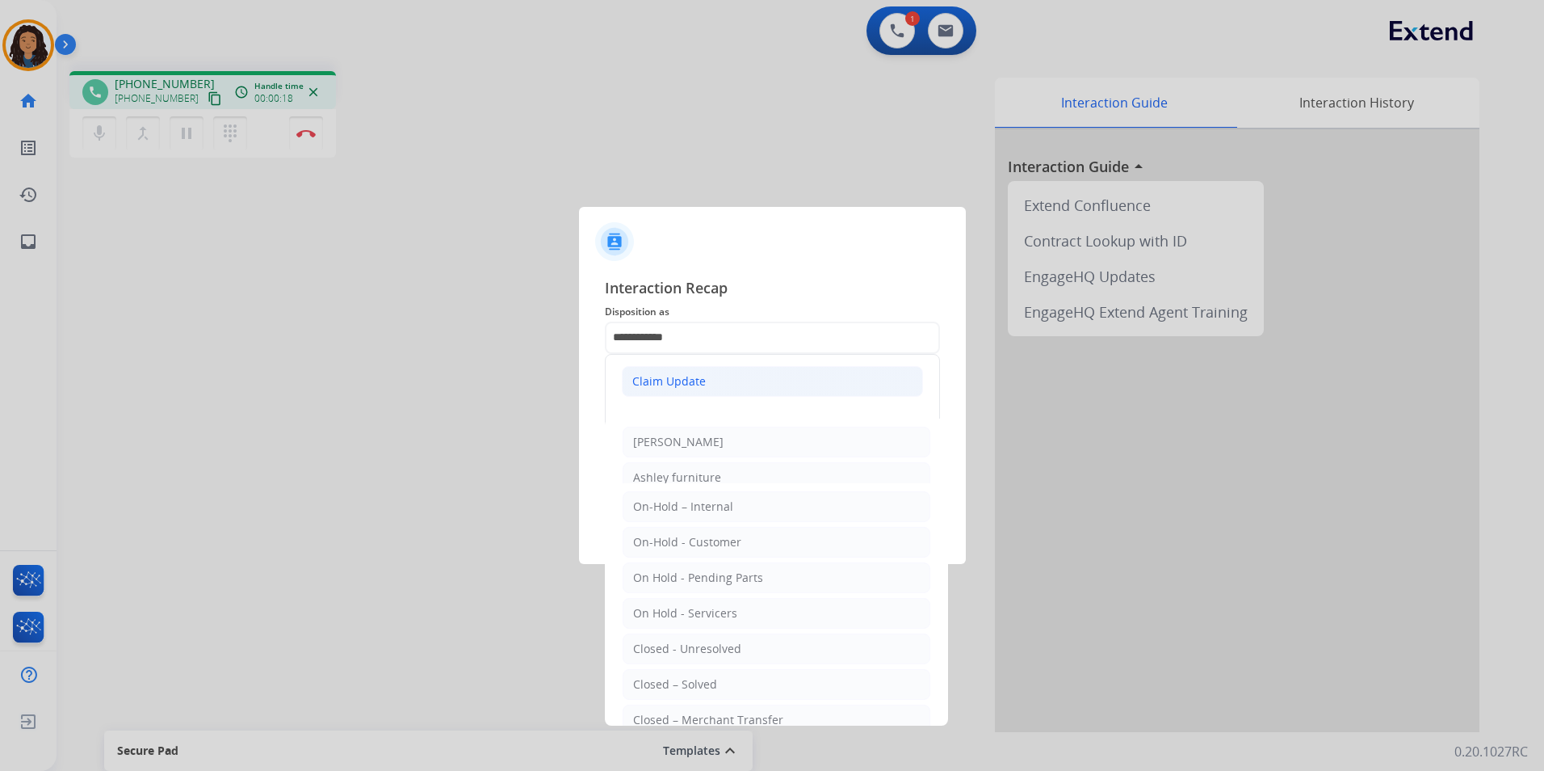
click at [717, 377] on li "Claim Update" at bounding box center [772, 381] width 301 height 31
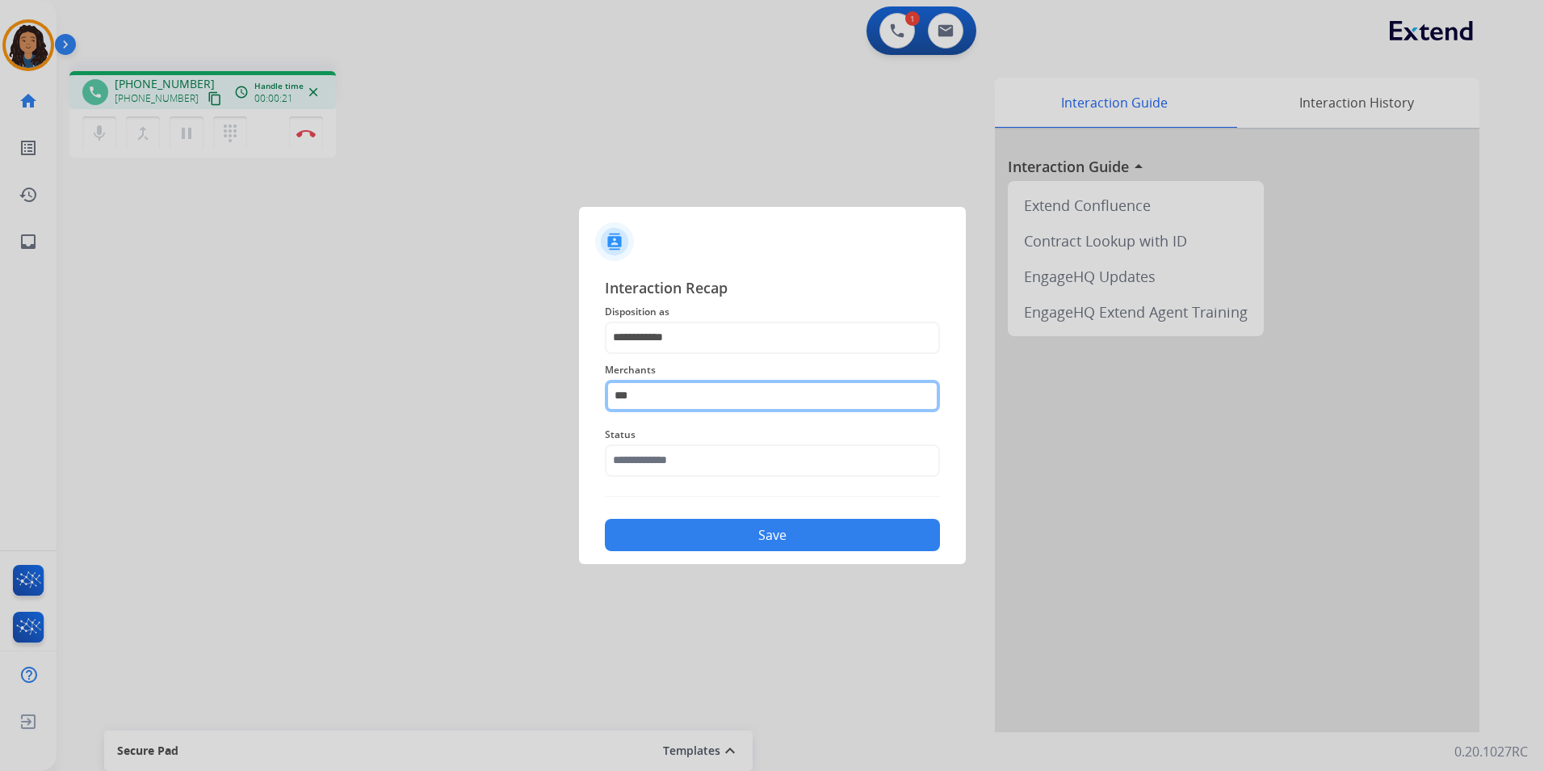
click at [732, 391] on input "***" at bounding box center [772, 396] width 335 height 32
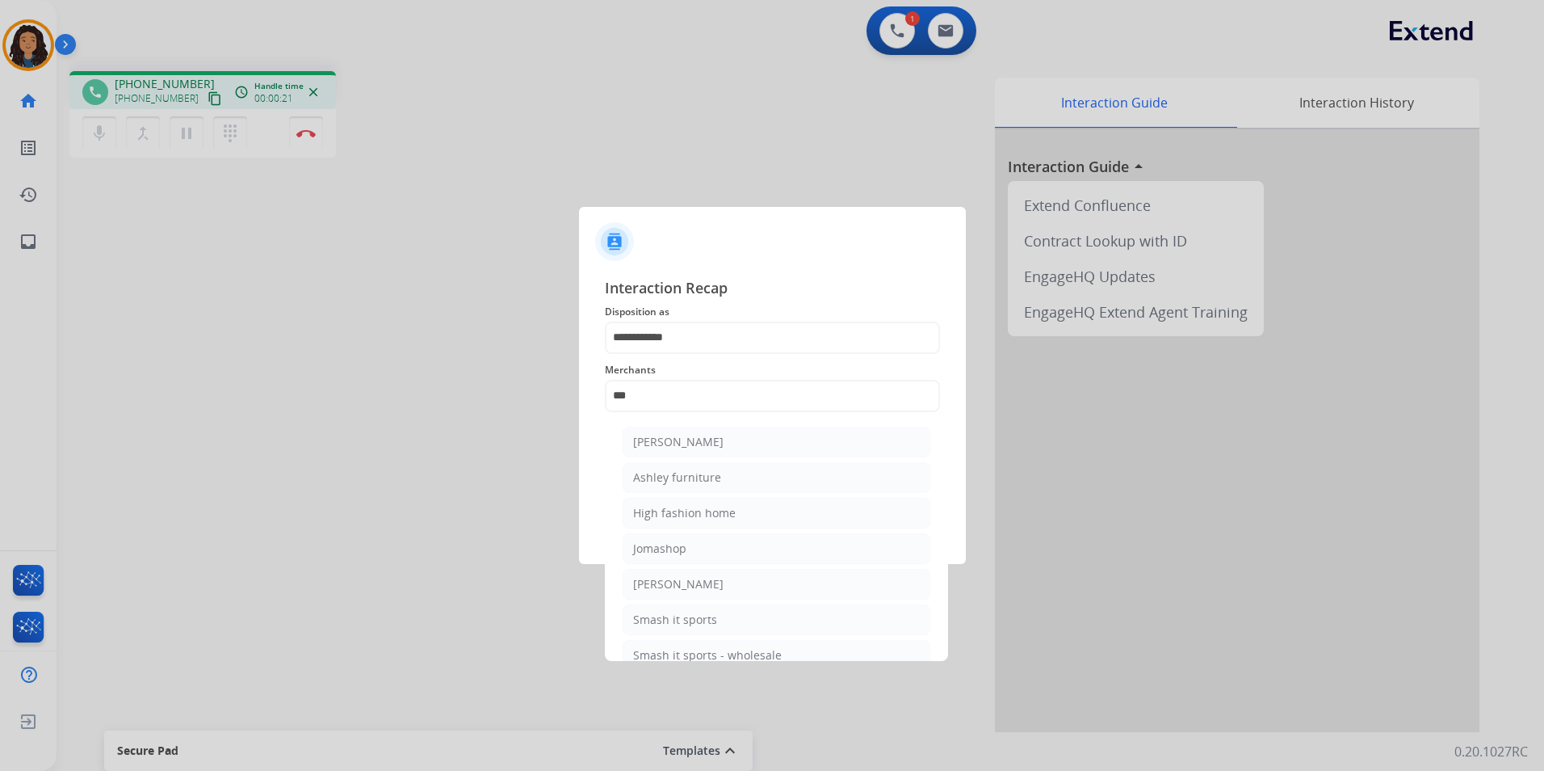
click at [700, 442] on div "[PERSON_NAME]" at bounding box center [678, 442] width 90 height 16
type input "**********"
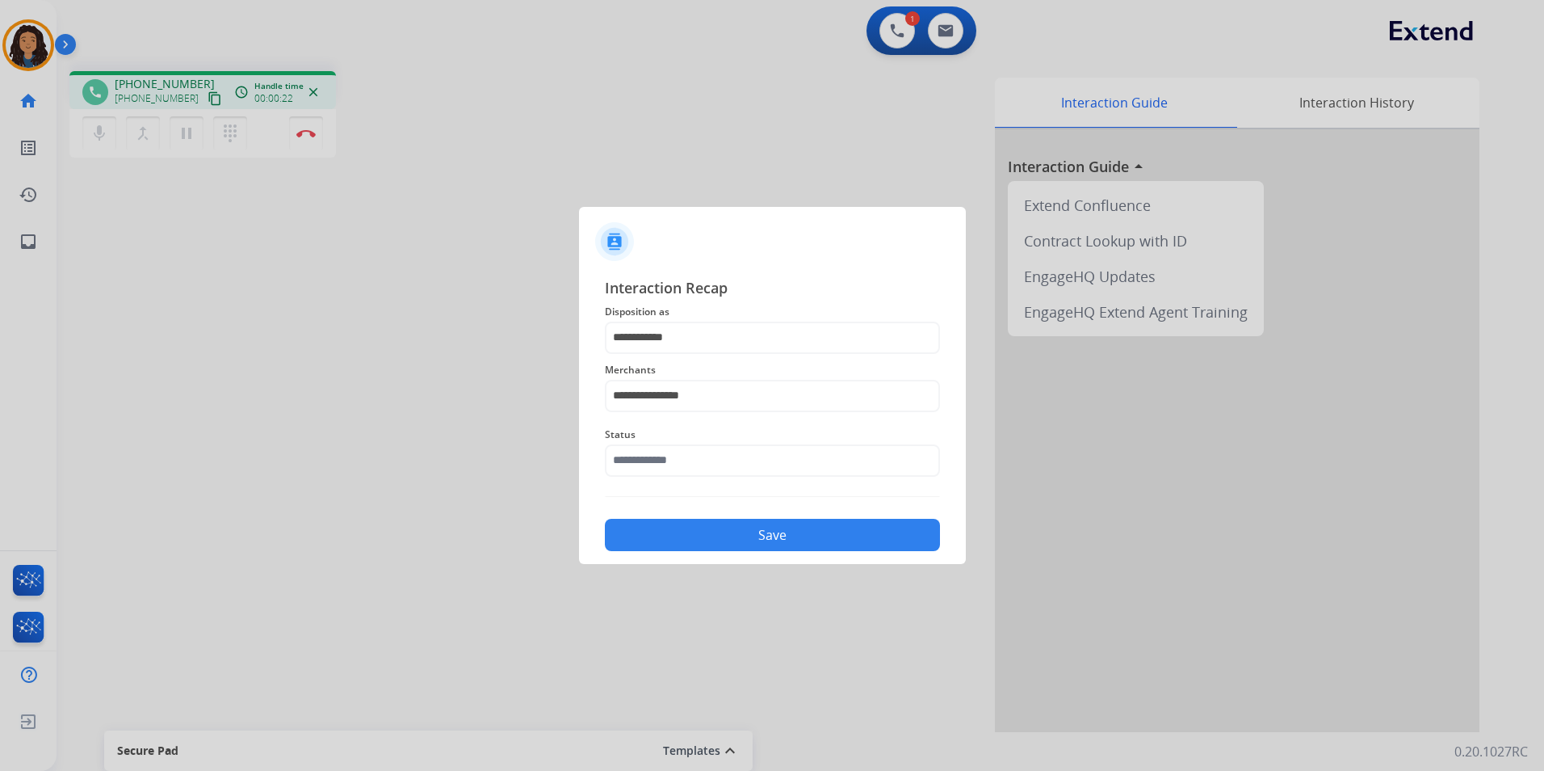
click at [670, 442] on span "Status" at bounding box center [772, 434] width 335 height 19
click at [670, 461] on input "text" at bounding box center [772, 460] width 335 height 32
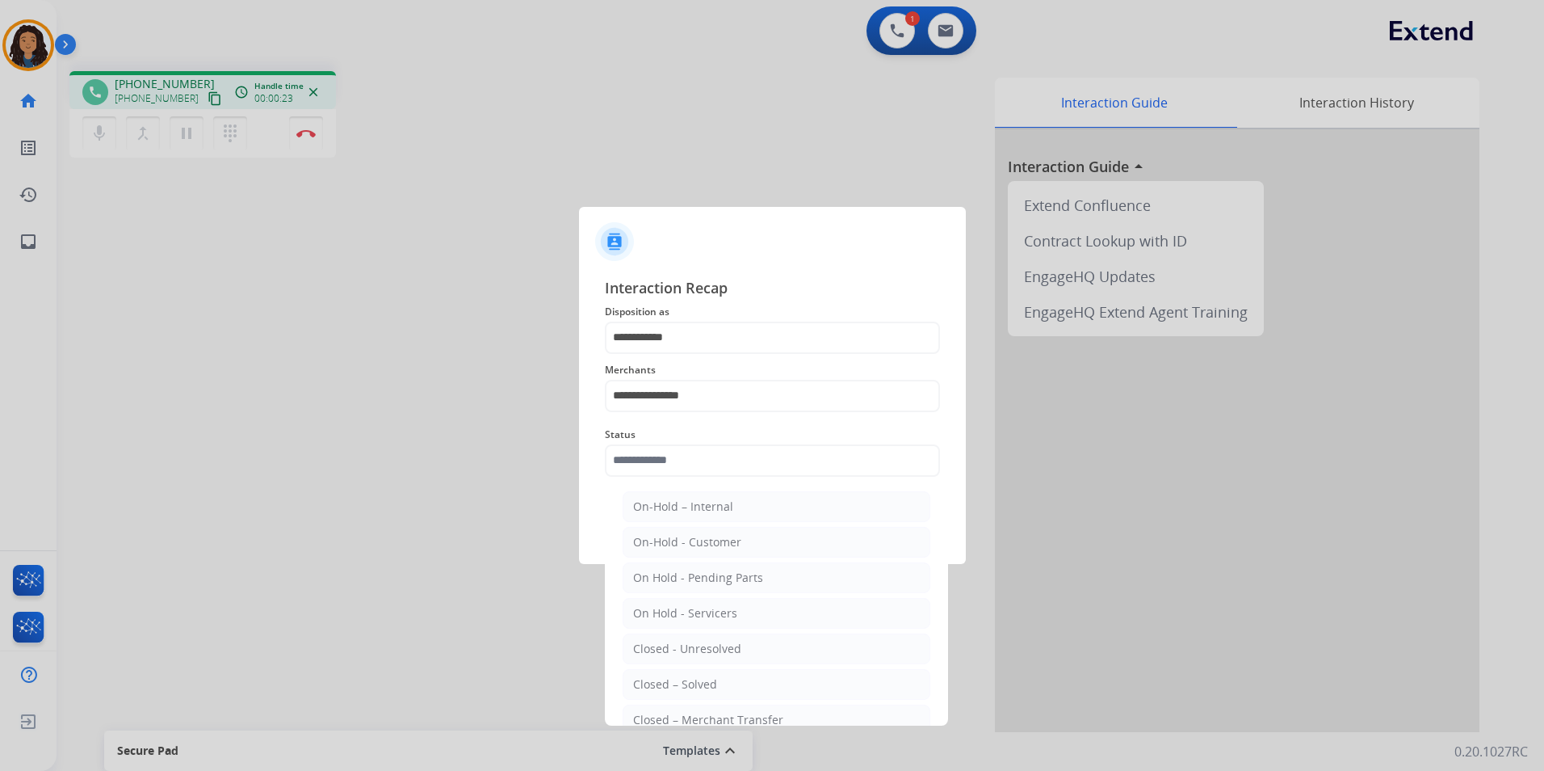
drag, startPoint x: 711, startPoint y: 679, endPoint x: 711, endPoint y: 644, distance: 35.5
click at [711, 680] on div "Closed – Solved" at bounding box center [675, 684] width 84 height 16
type input "**********"
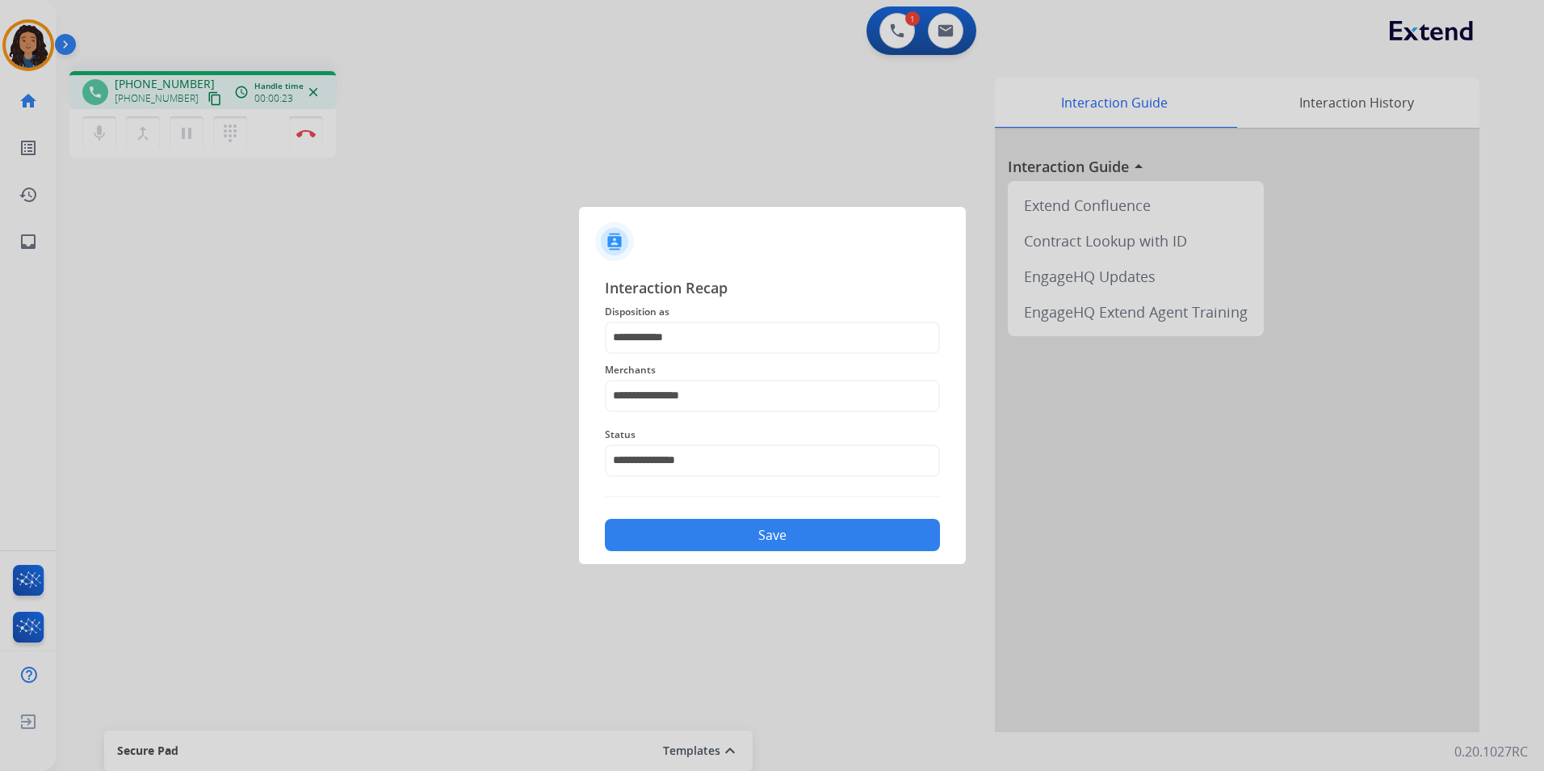
click at [708, 533] on button "Save" at bounding box center [772, 535] width 335 height 32
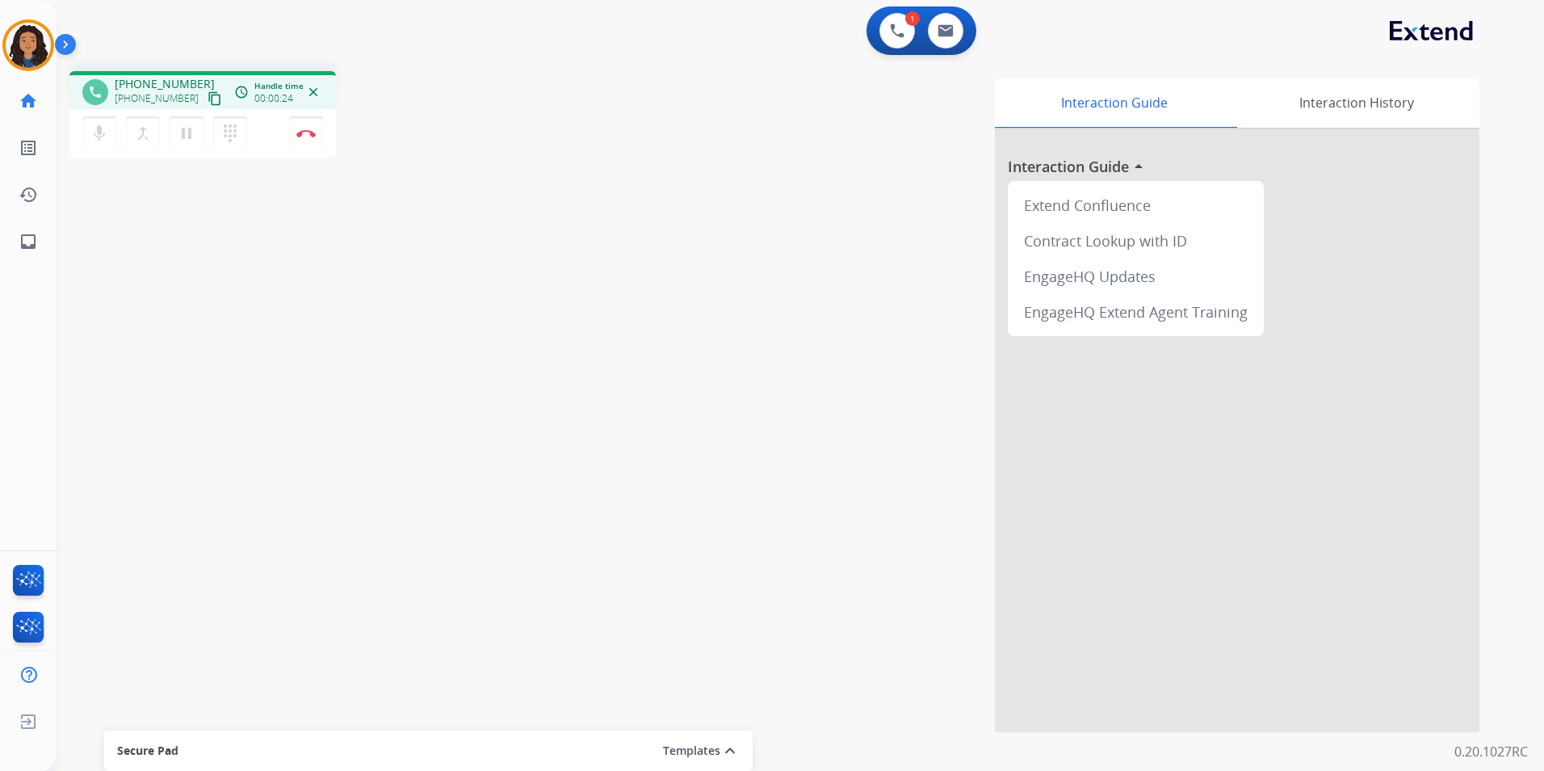
click at [208, 99] on mat-icon "content_copy" at bounding box center [215, 98] width 15 height 15
click at [300, 141] on button "Disconnect" at bounding box center [306, 133] width 34 height 34
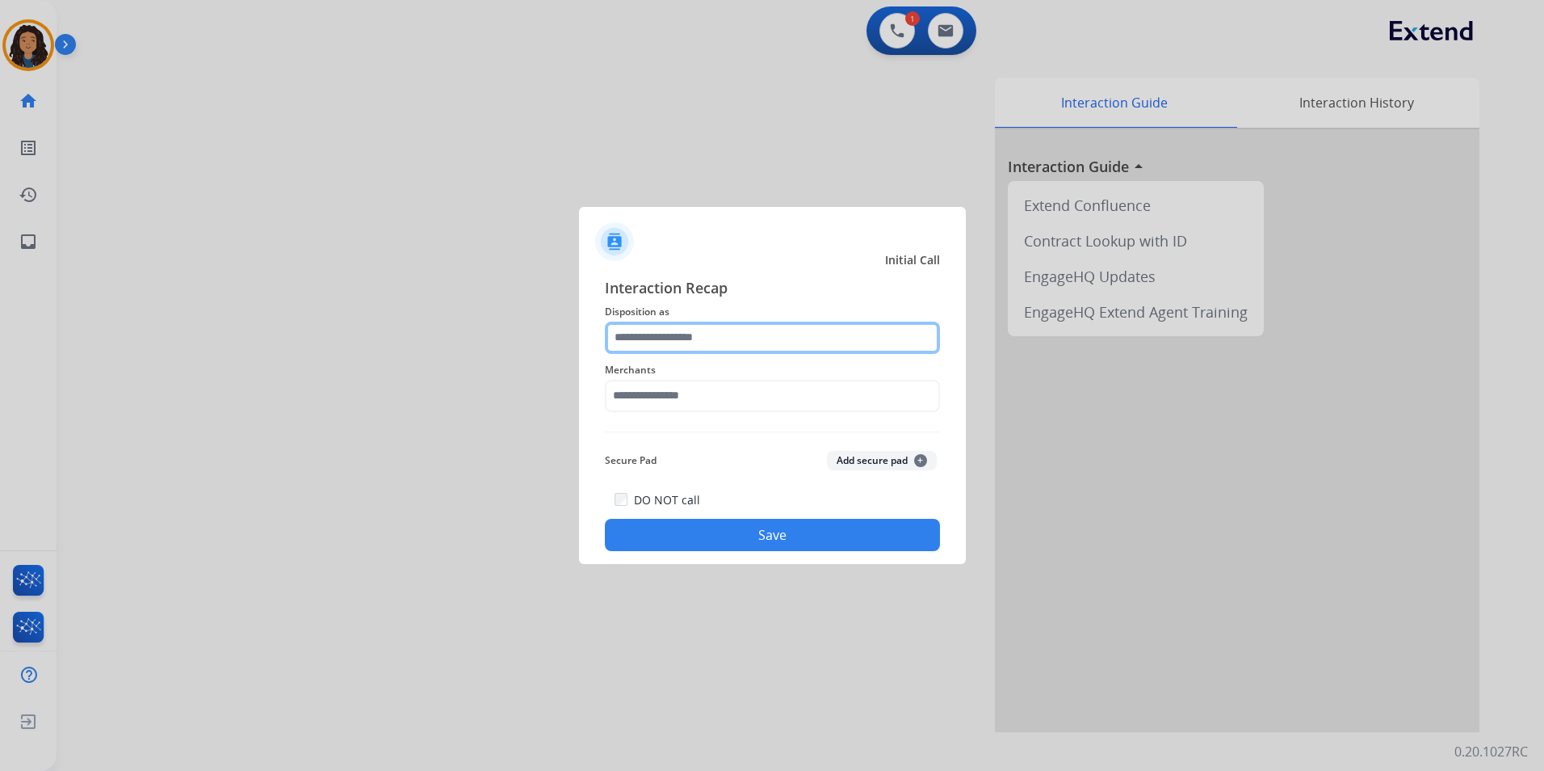
click at [664, 329] on input "text" at bounding box center [772, 337] width 335 height 32
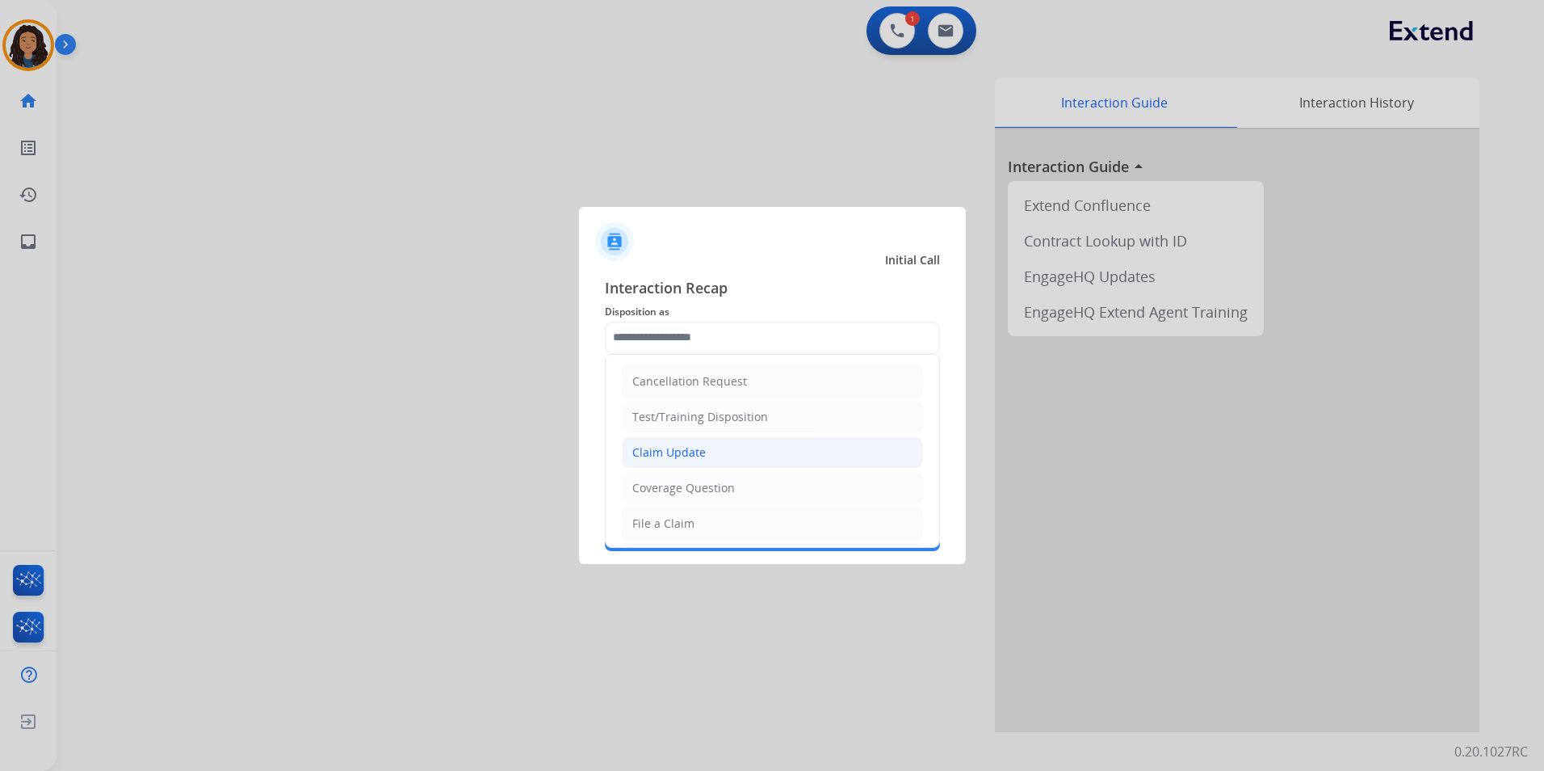
click at [670, 444] on div "Claim Update" at bounding box center [669, 452] width 74 height 16
type input "**********"
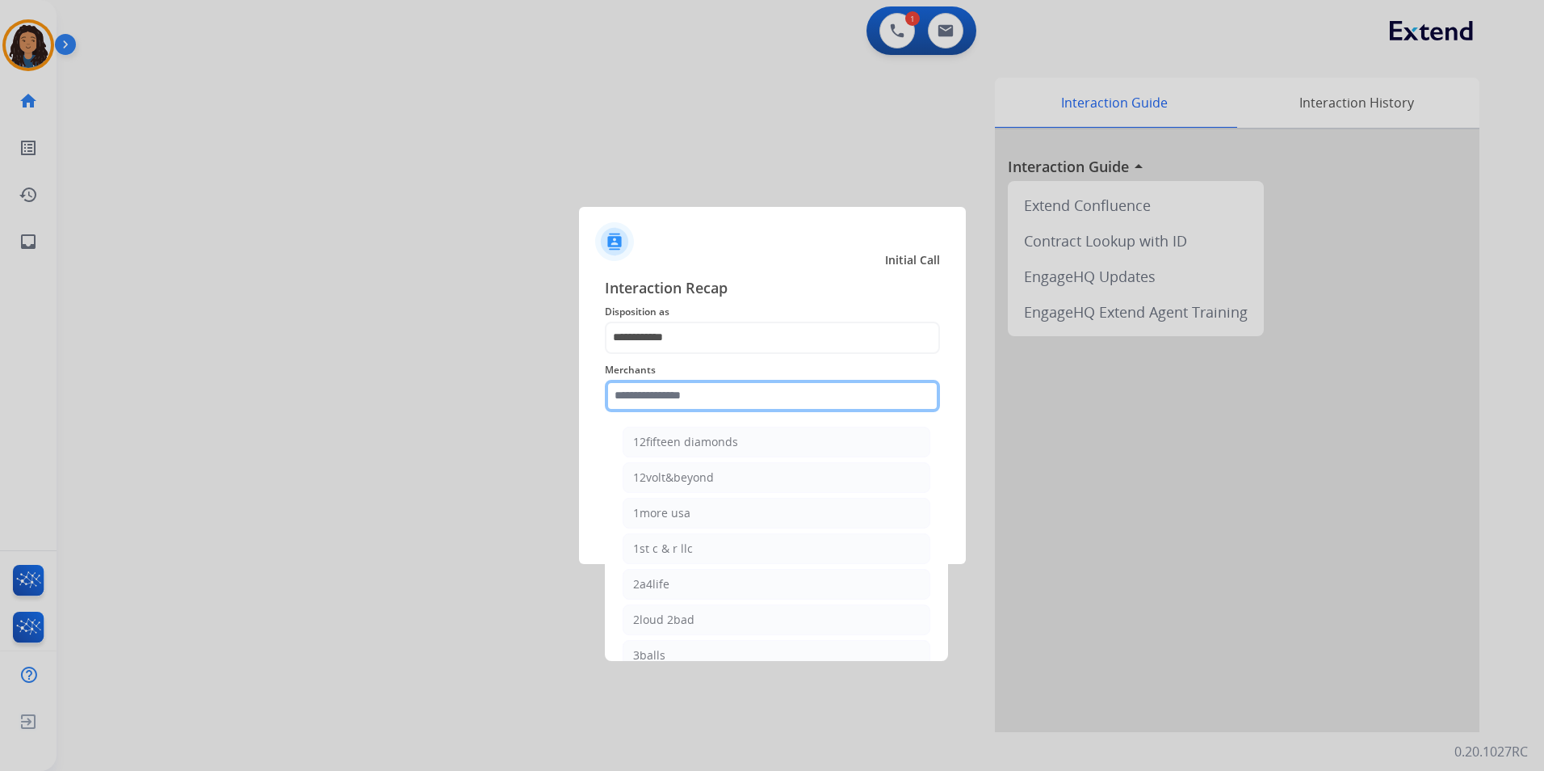
click at [661, 388] on input "text" at bounding box center [772, 396] width 335 height 32
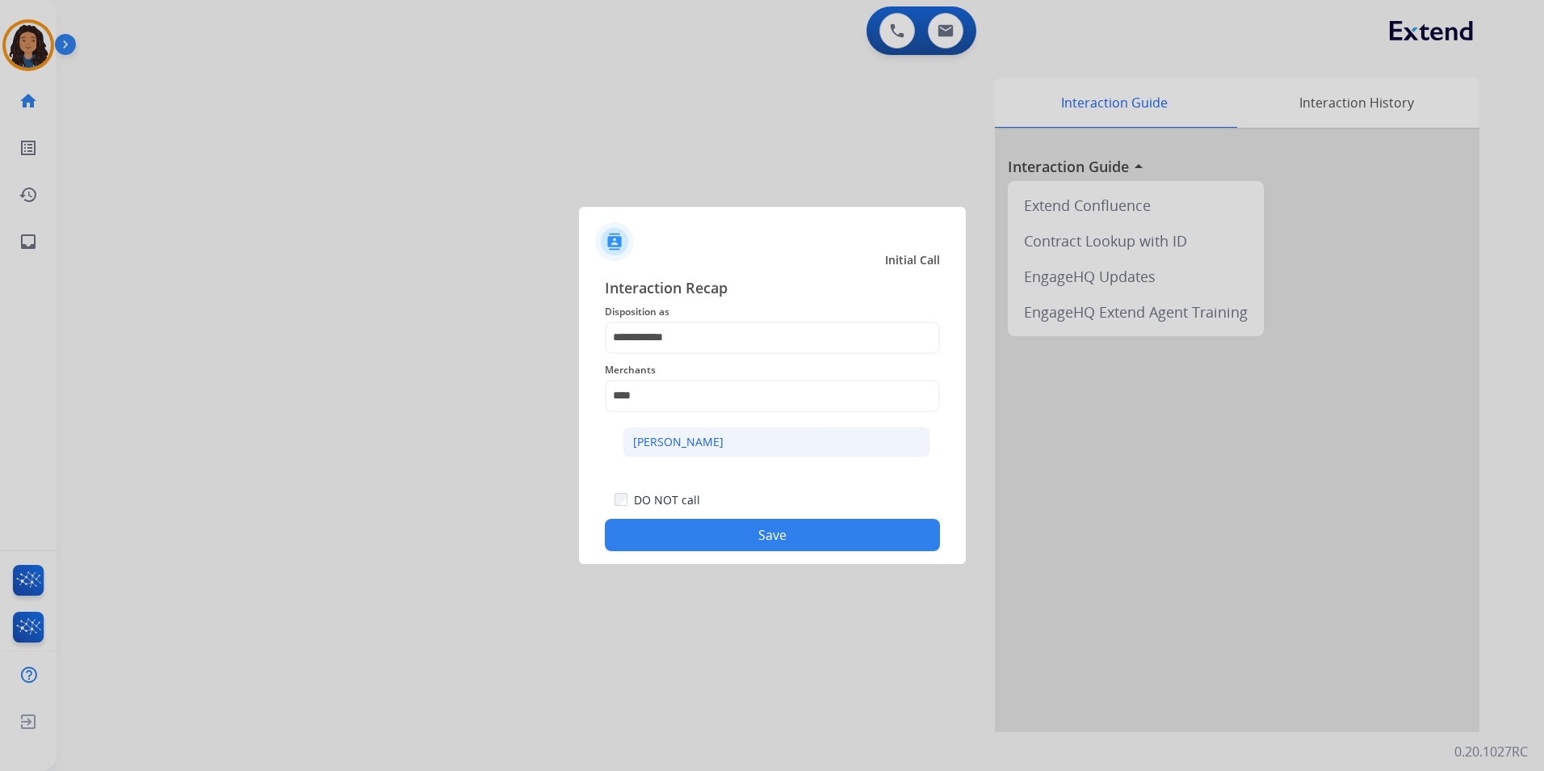
click at [824, 452] on li "[PERSON_NAME]" at bounding box center [777, 442] width 308 height 31
drag, startPoint x: 729, startPoint y: 383, endPoint x: 653, endPoint y: 382, distance: 75.1
click at [653, 382] on input "**********" at bounding box center [772, 396] width 335 height 32
click at [731, 428] on li "Ashley furniture" at bounding box center [777, 442] width 308 height 31
type input "**********"
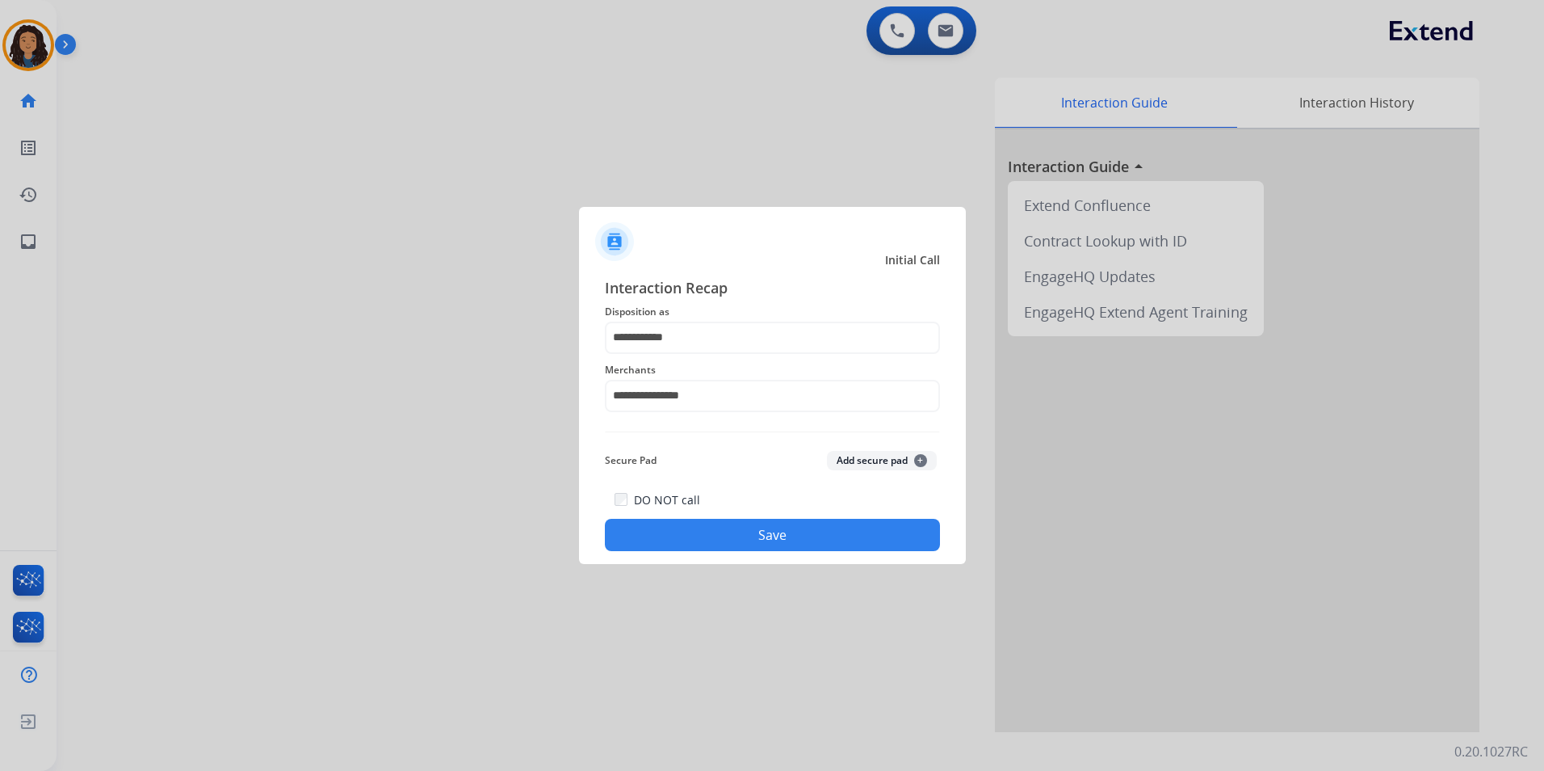
drag, startPoint x: 744, startPoint y: 544, endPoint x: 709, endPoint y: 515, distance: 45.3
click at [744, 544] on button "Save" at bounding box center [772, 535] width 335 height 32
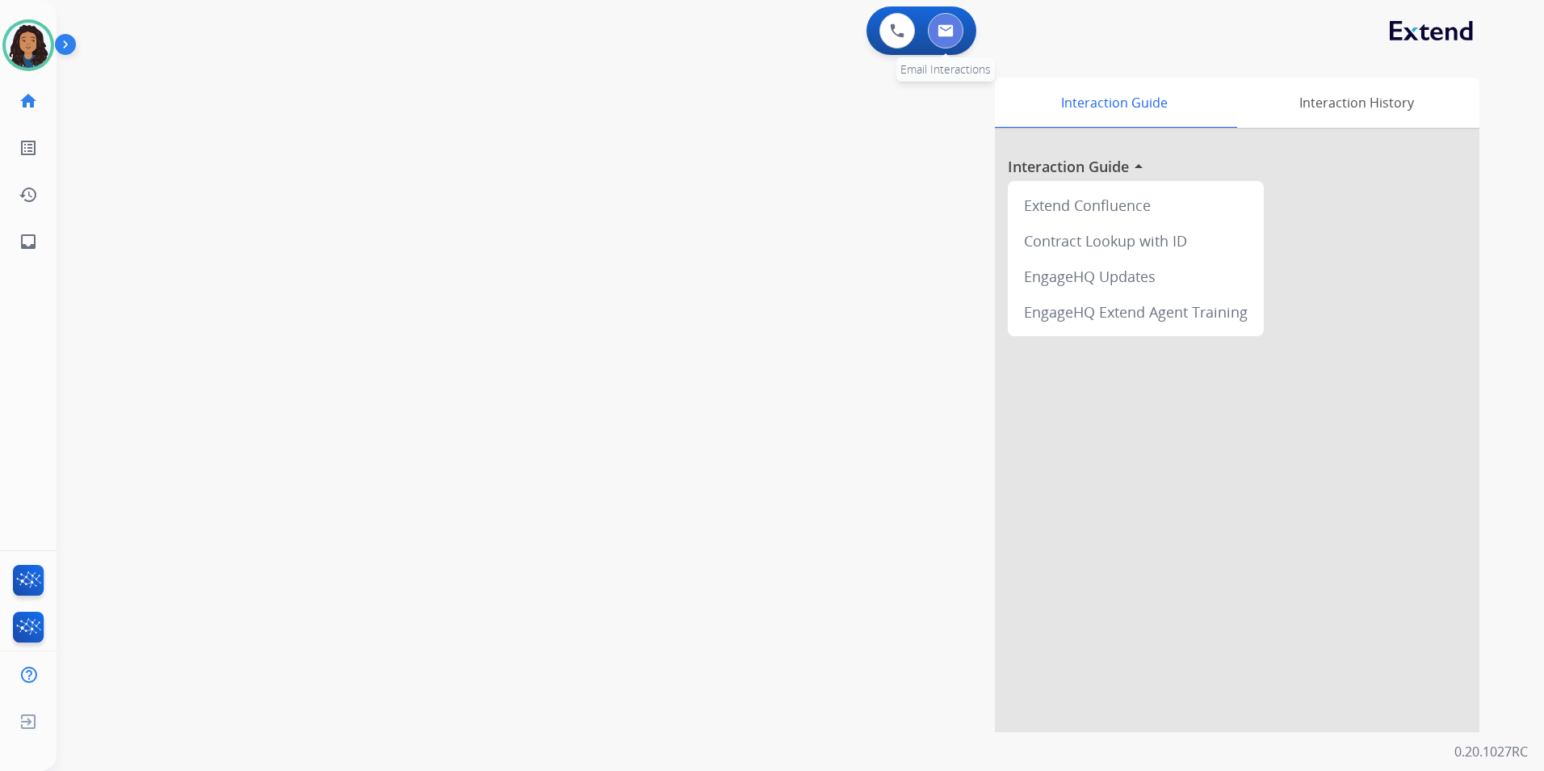
click at [951, 33] on img at bounding box center [946, 30] width 16 height 13
select select "**********"
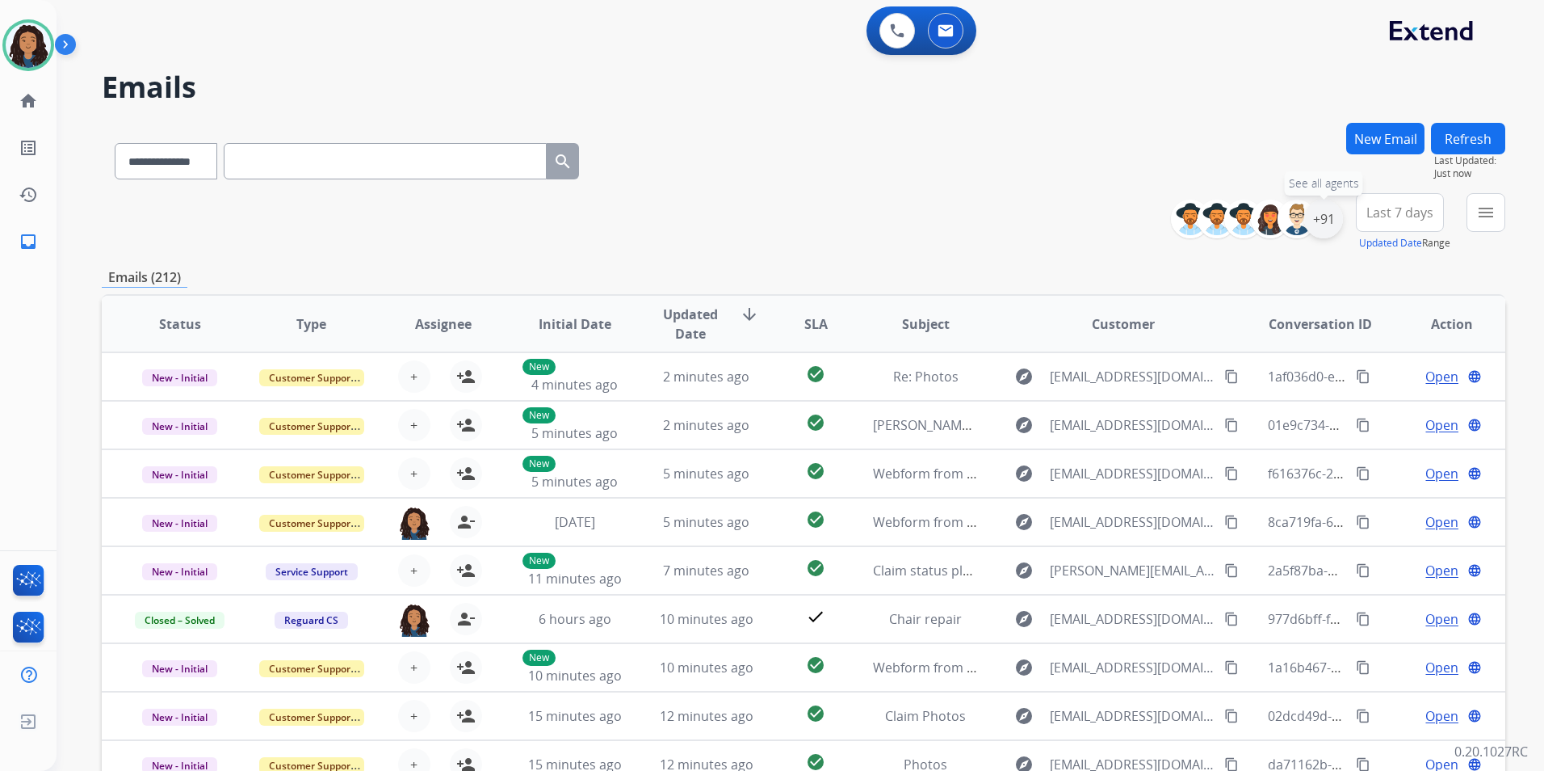
click at [1318, 215] on div "+91" at bounding box center [1324, 219] width 39 height 39
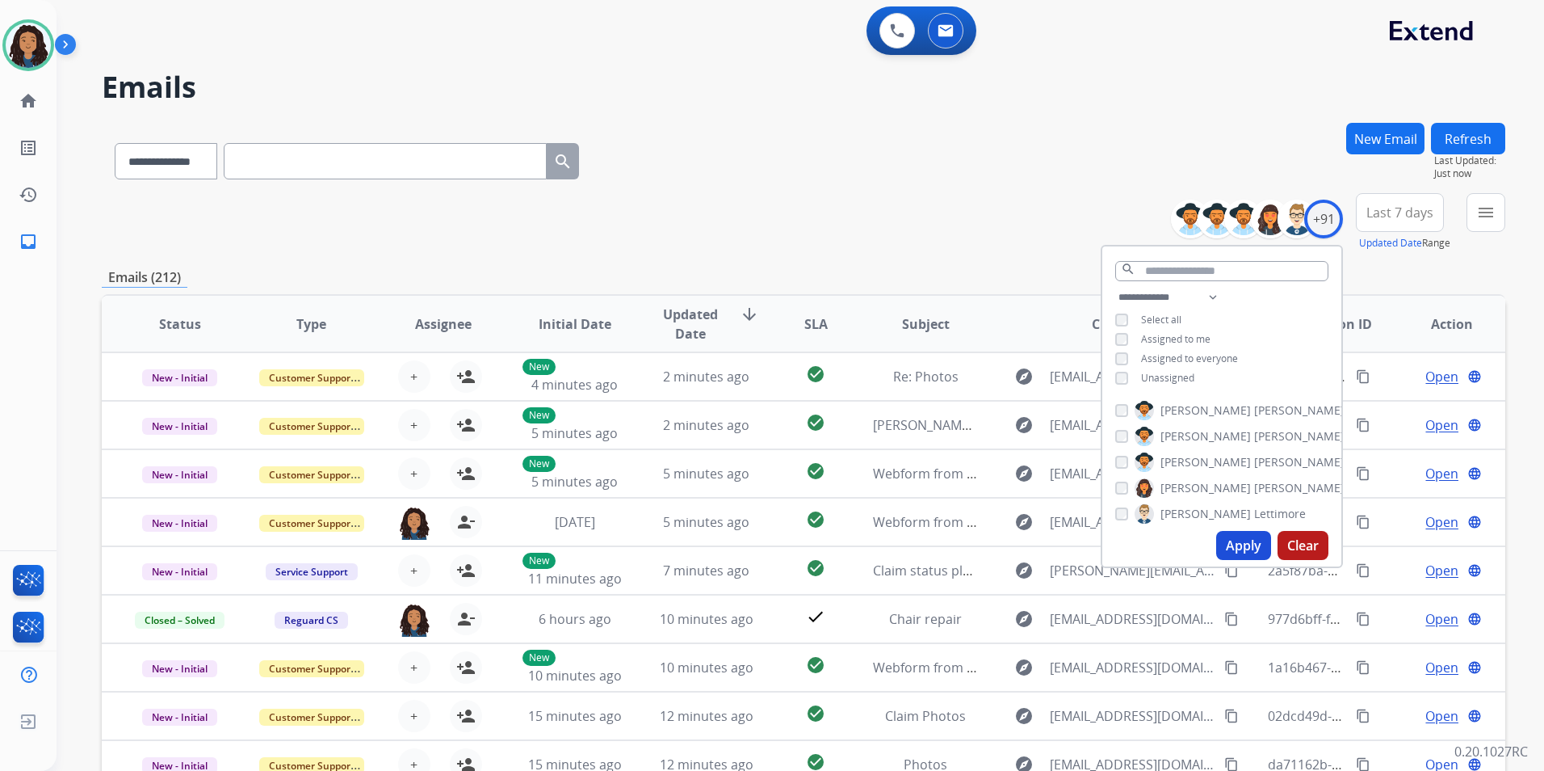
click at [1174, 368] on div "**********" at bounding box center [1222, 339] width 239 height 103
click at [1176, 371] on span "Unassigned" at bounding box center [1167, 378] width 53 height 14
click at [1236, 540] on button "Apply" at bounding box center [1244, 545] width 55 height 29
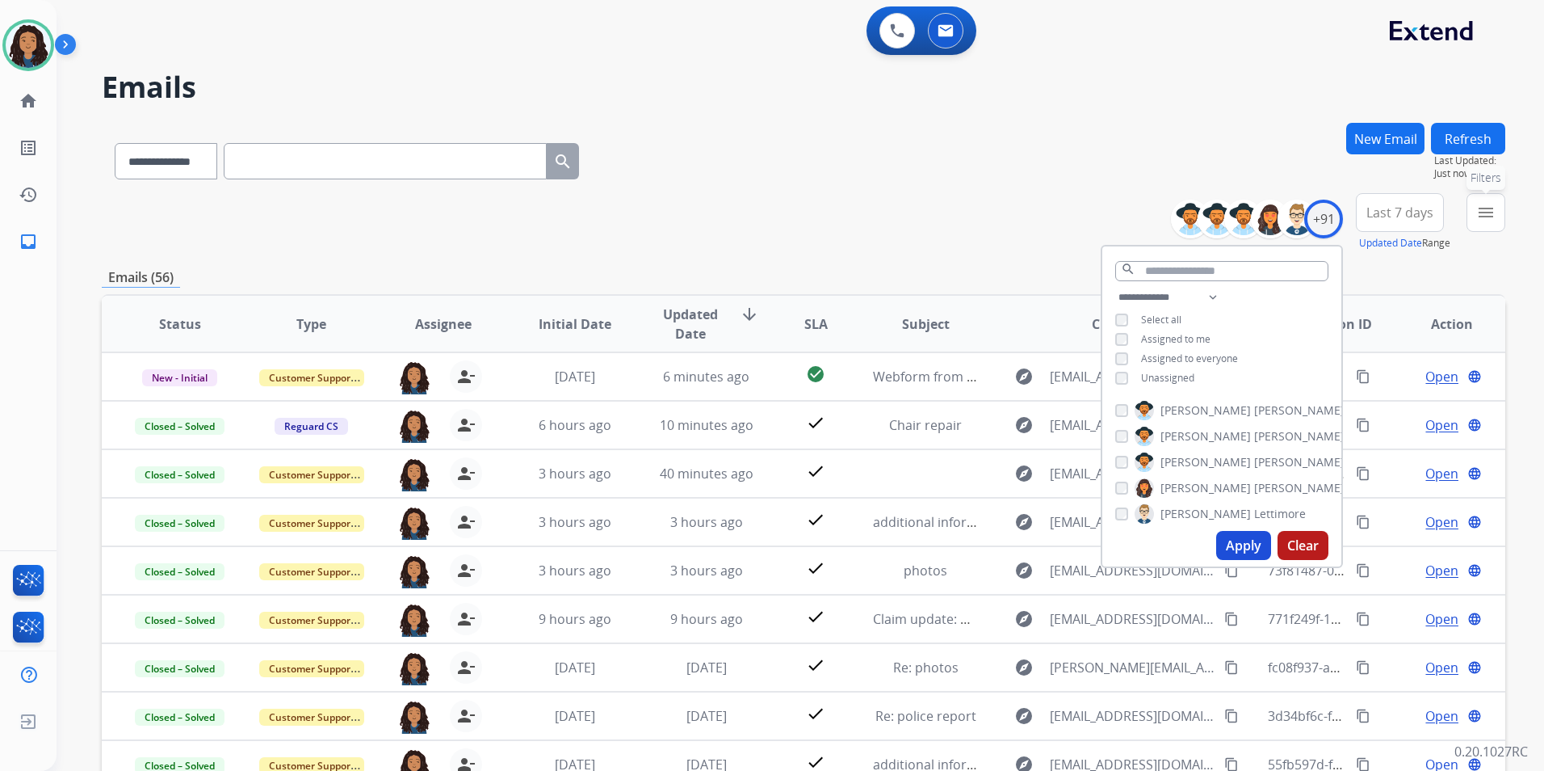
click at [1479, 217] on mat-icon "menu" at bounding box center [1486, 212] width 19 height 19
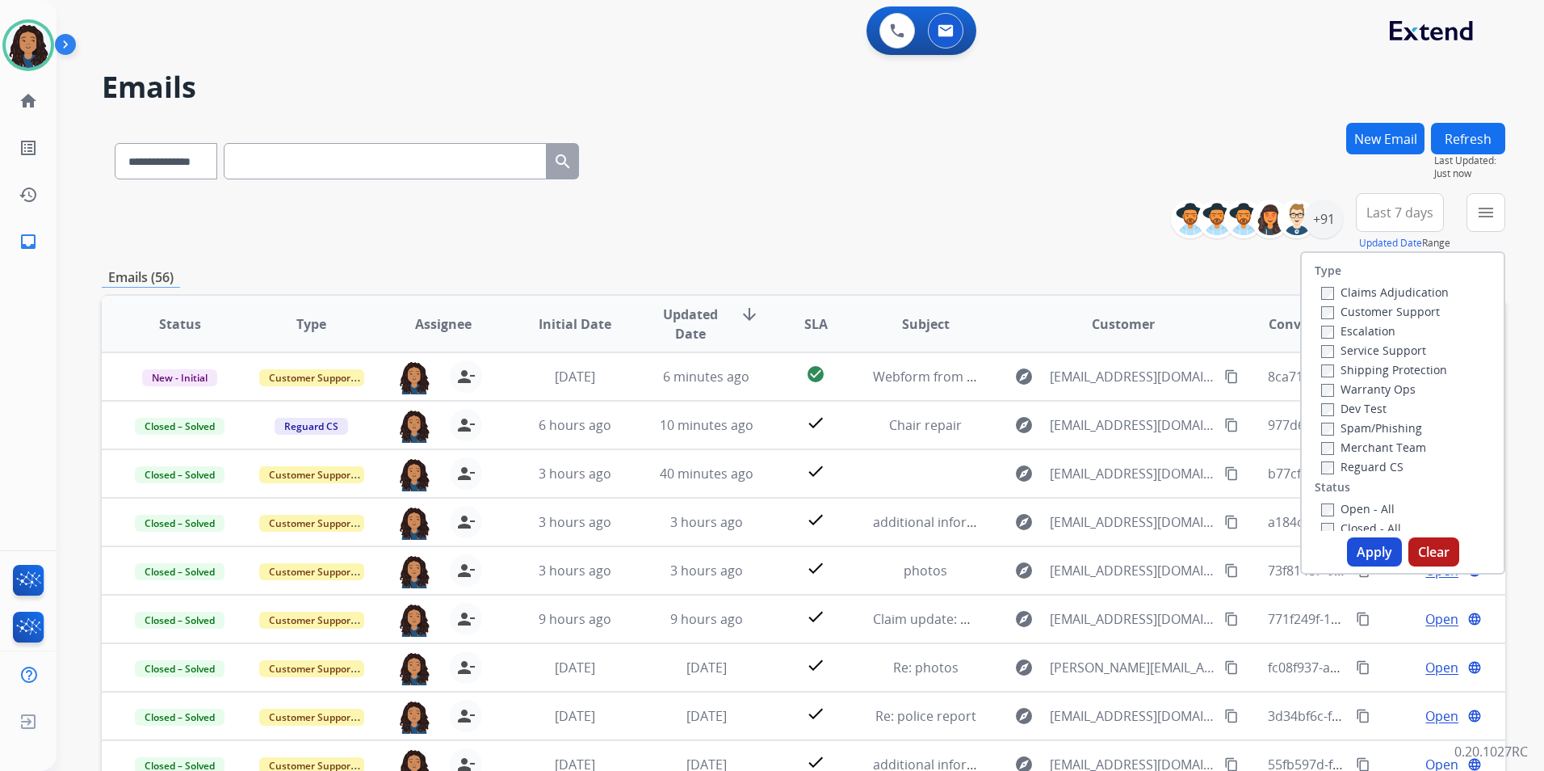
click at [1388, 317] on label "Customer Support" at bounding box center [1381, 311] width 119 height 15
click at [1427, 372] on label "Shipping Protection" at bounding box center [1385, 369] width 126 height 15
click at [1356, 470] on label "Reguard CS" at bounding box center [1363, 466] width 82 height 15
click at [1351, 474] on div "Reguard CS" at bounding box center [1386, 465] width 128 height 19
click at [1349, 463] on label "Reguard CS" at bounding box center [1363, 466] width 82 height 15
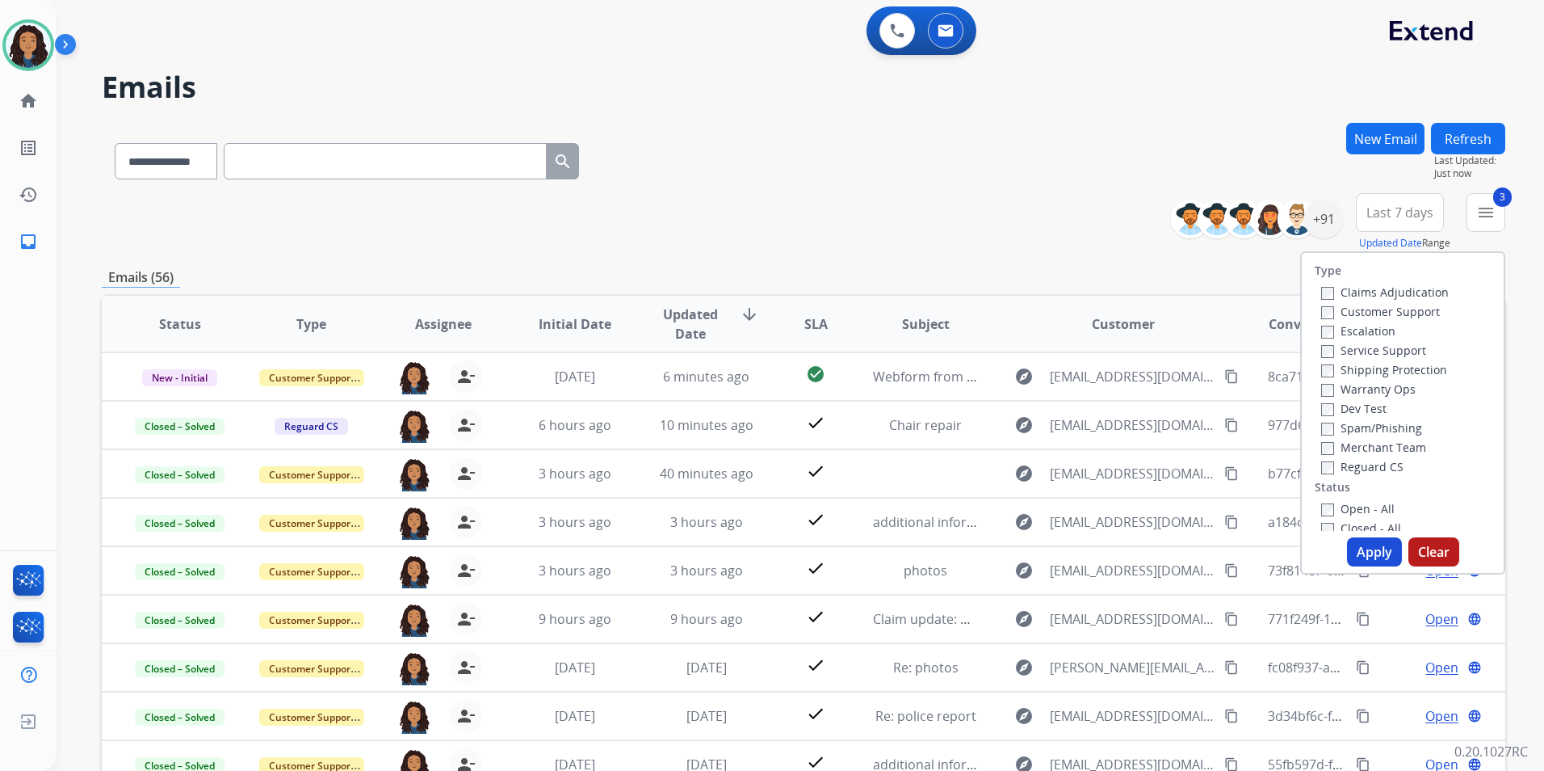
click at [1364, 506] on label "Open - All" at bounding box center [1359, 508] width 74 height 15
click at [1368, 547] on button "Apply" at bounding box center [1374, 551] width 55 height 29
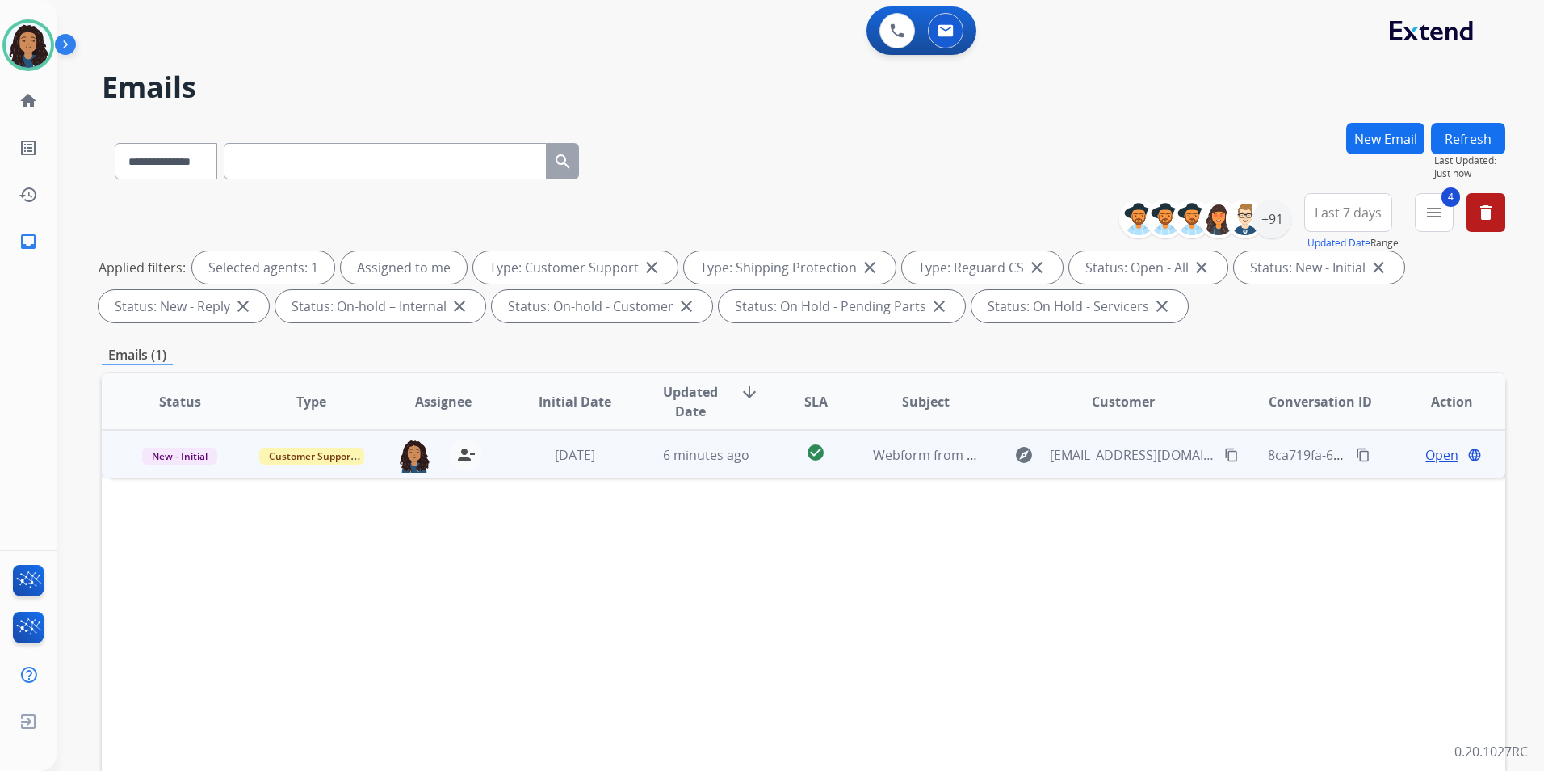
click at [1426, 455] on span "Open" at bounding box center [1442, 454] width 33 height 19
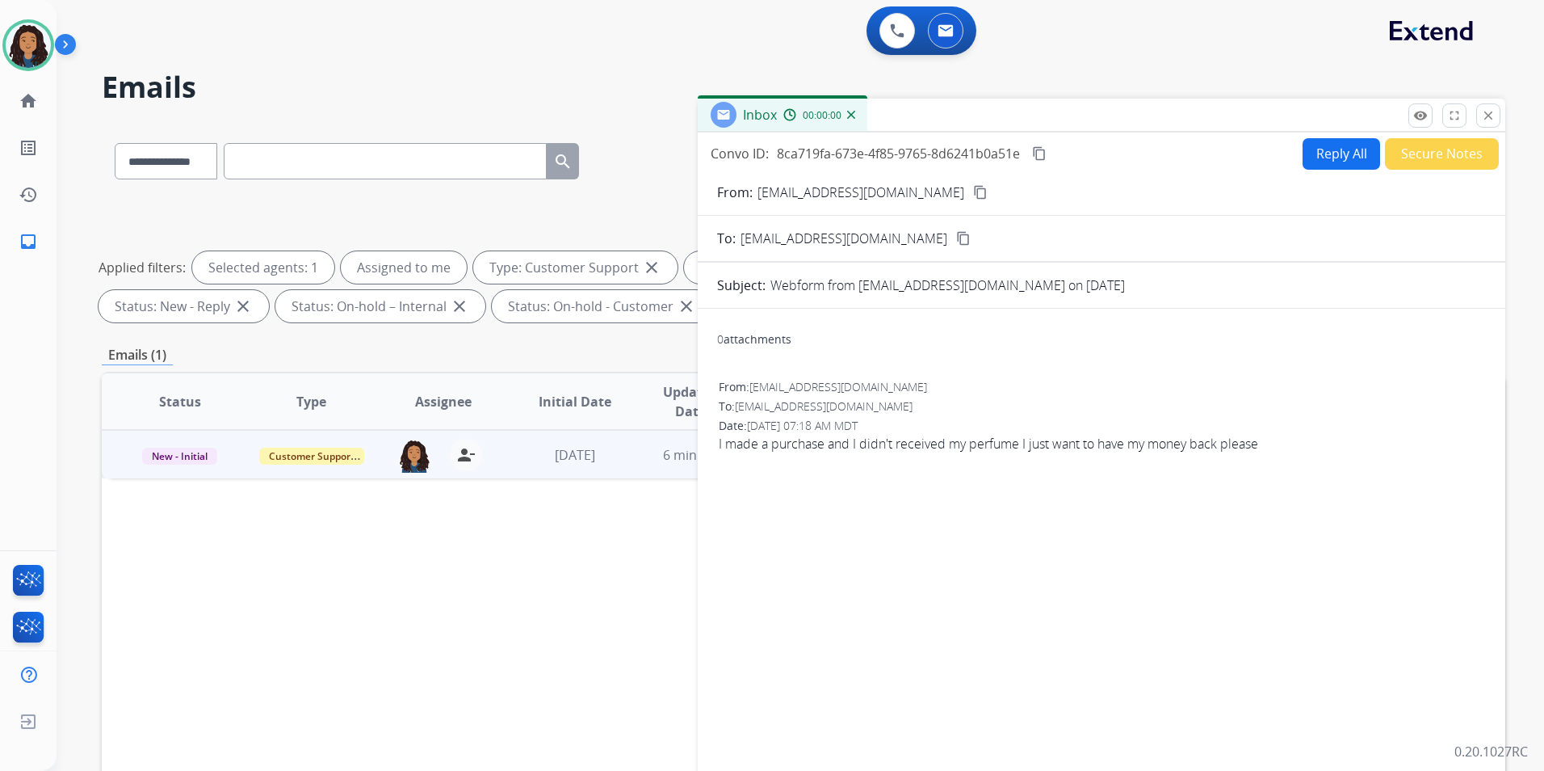
click at [1406, 109] on div "Inbox 00:00:00" at bounding box center [1102, 116] width 808 height 34
click at [1420, 116] on mat-icon "remove_red_eye" at bounding box center [1421, 115] width 15 height 15
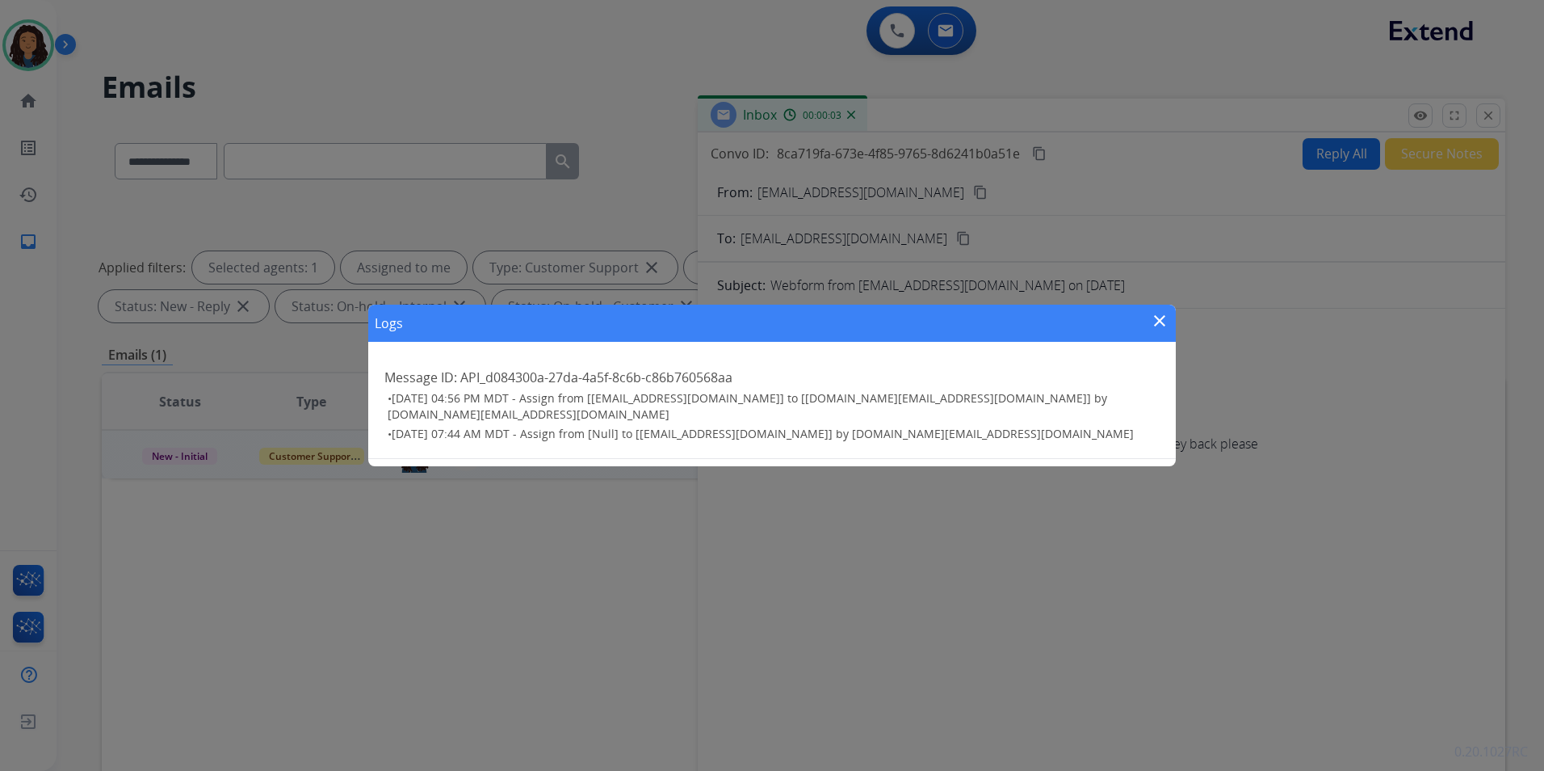
click at [1158, 320] on mat-icon "close" at bounding box center [1159, 320] width 19 height 19
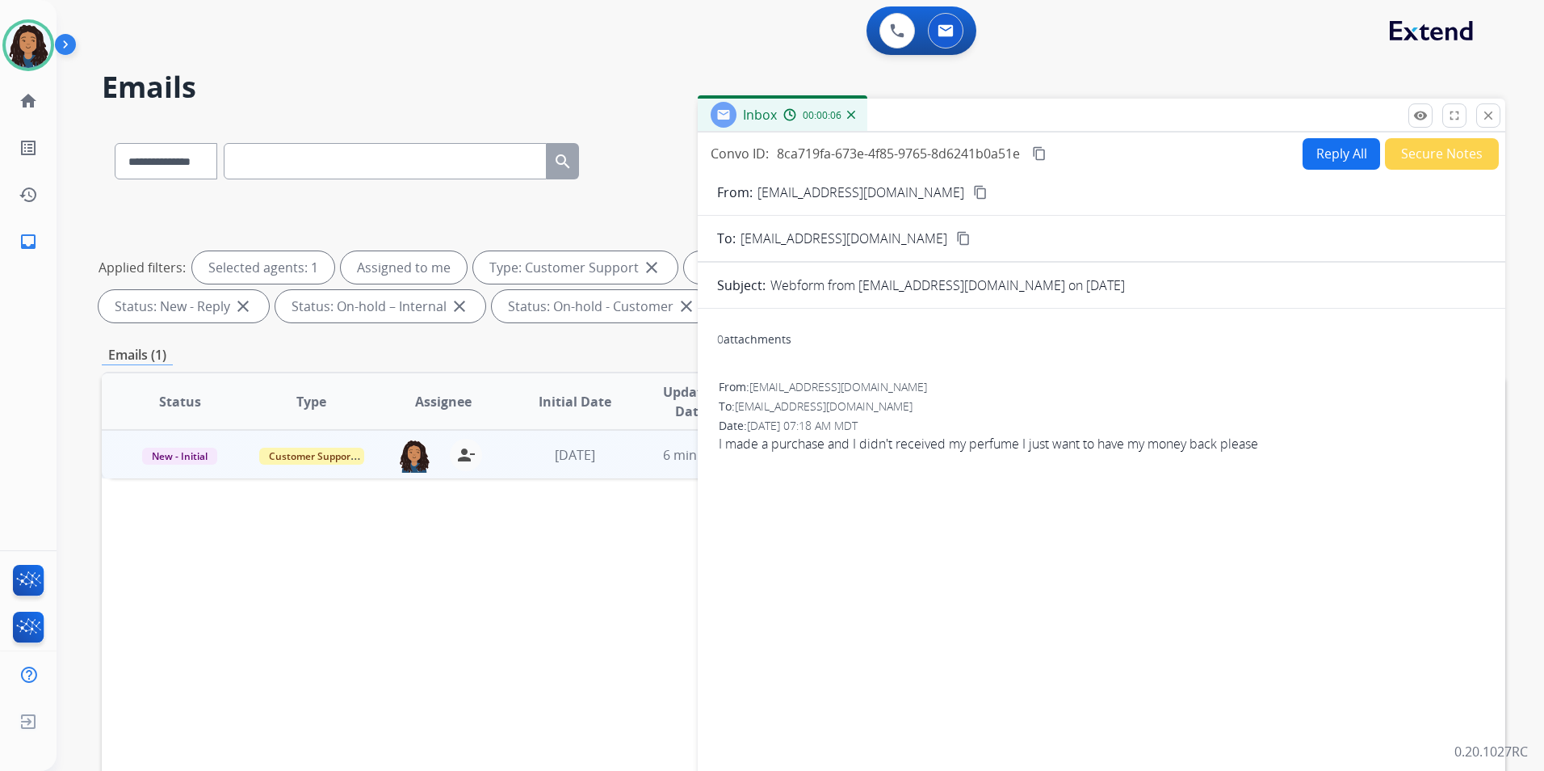
click at [973, 191] on mat-icon "content_copy" at bounding box center [980, 192] width 15 height 15
click at [1323, 160] on button "Reply All" at bounding box center [1342, 154] width 78 height 32
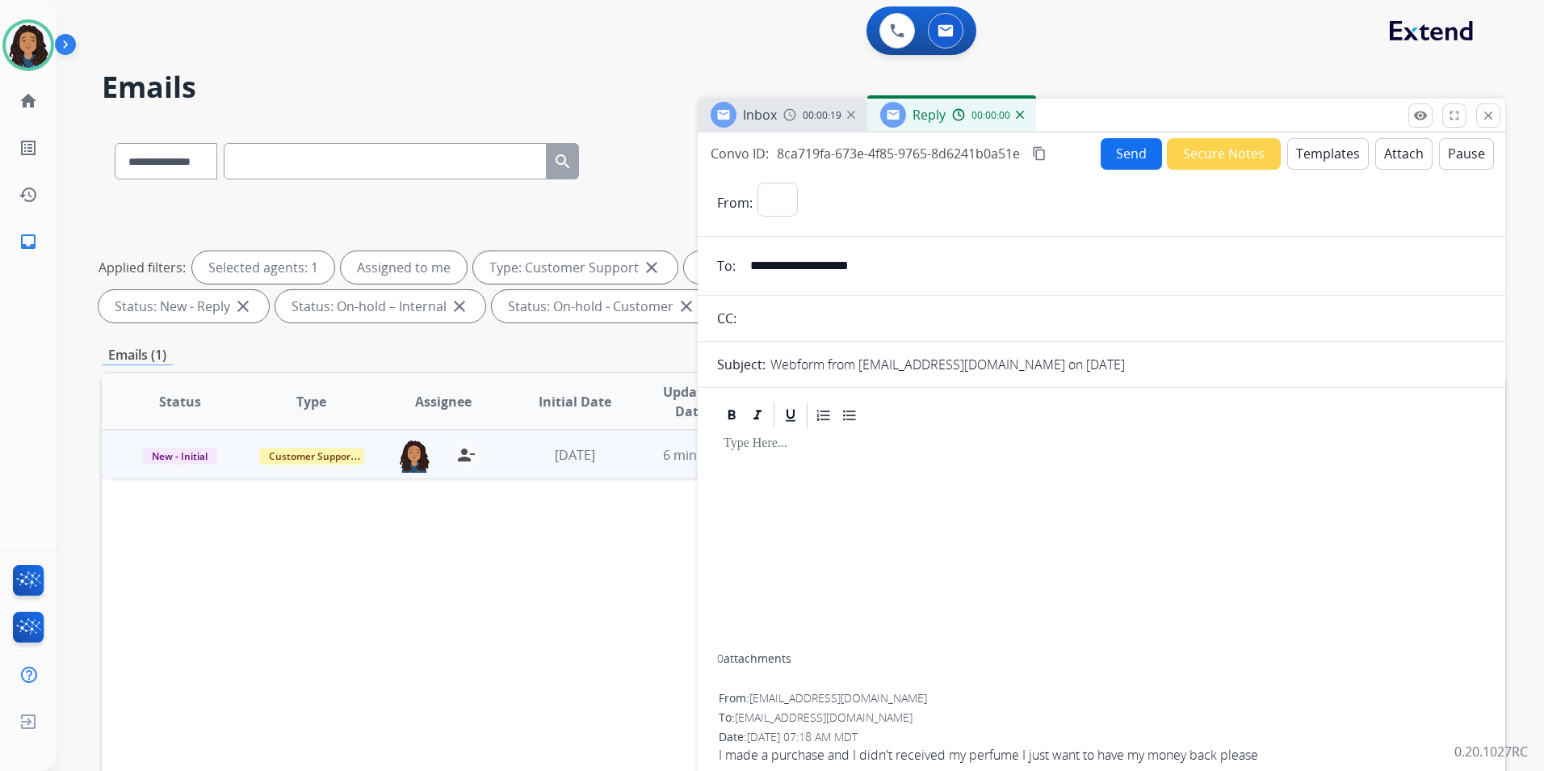
click at [1323, 158] on button "Templates" at bounding box center [1329, 154] width 82 height 32
select select "**********"
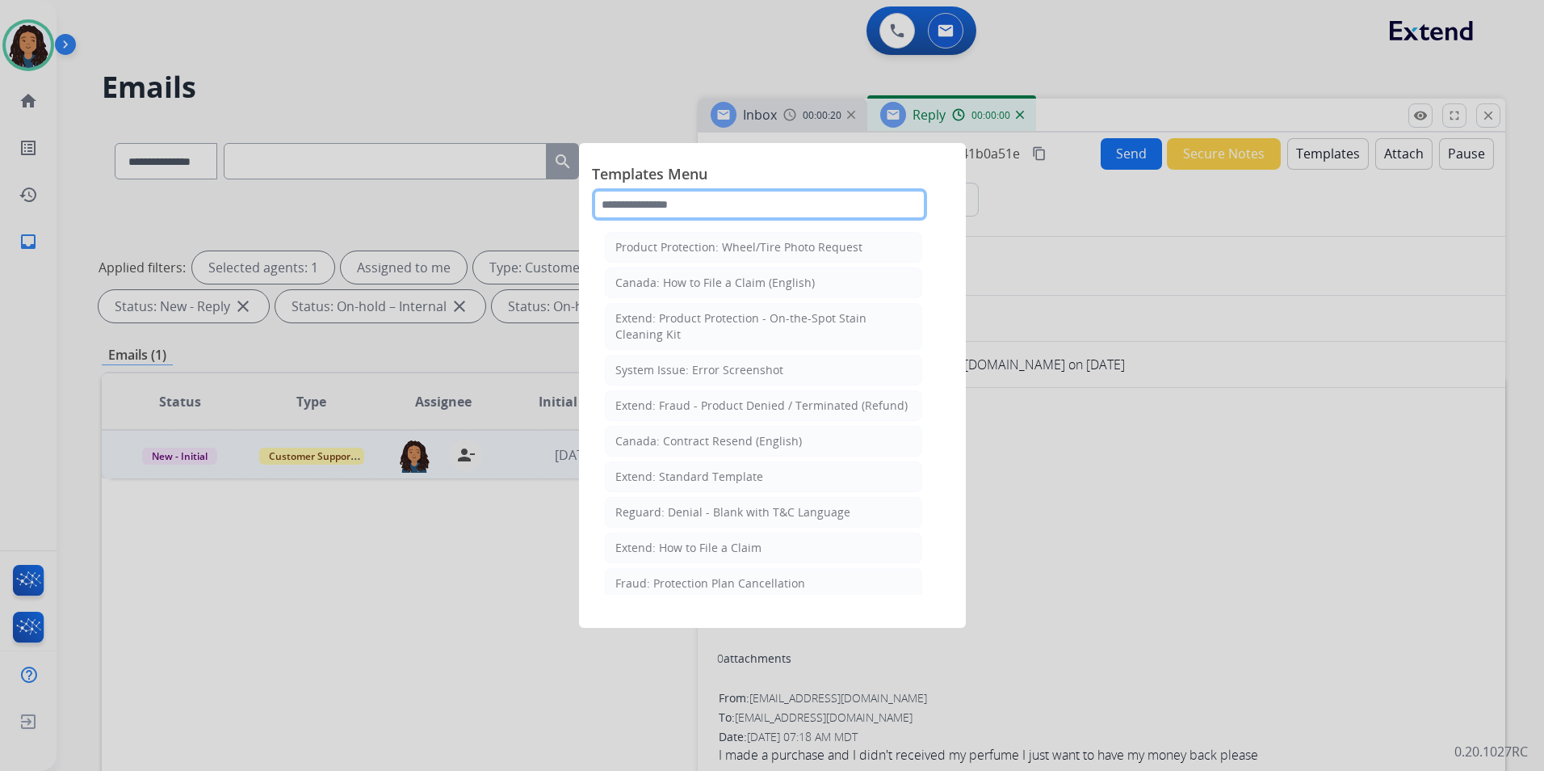
click at [684, 208] on input "text" at bounding box center [759, 204] width 335 height 32
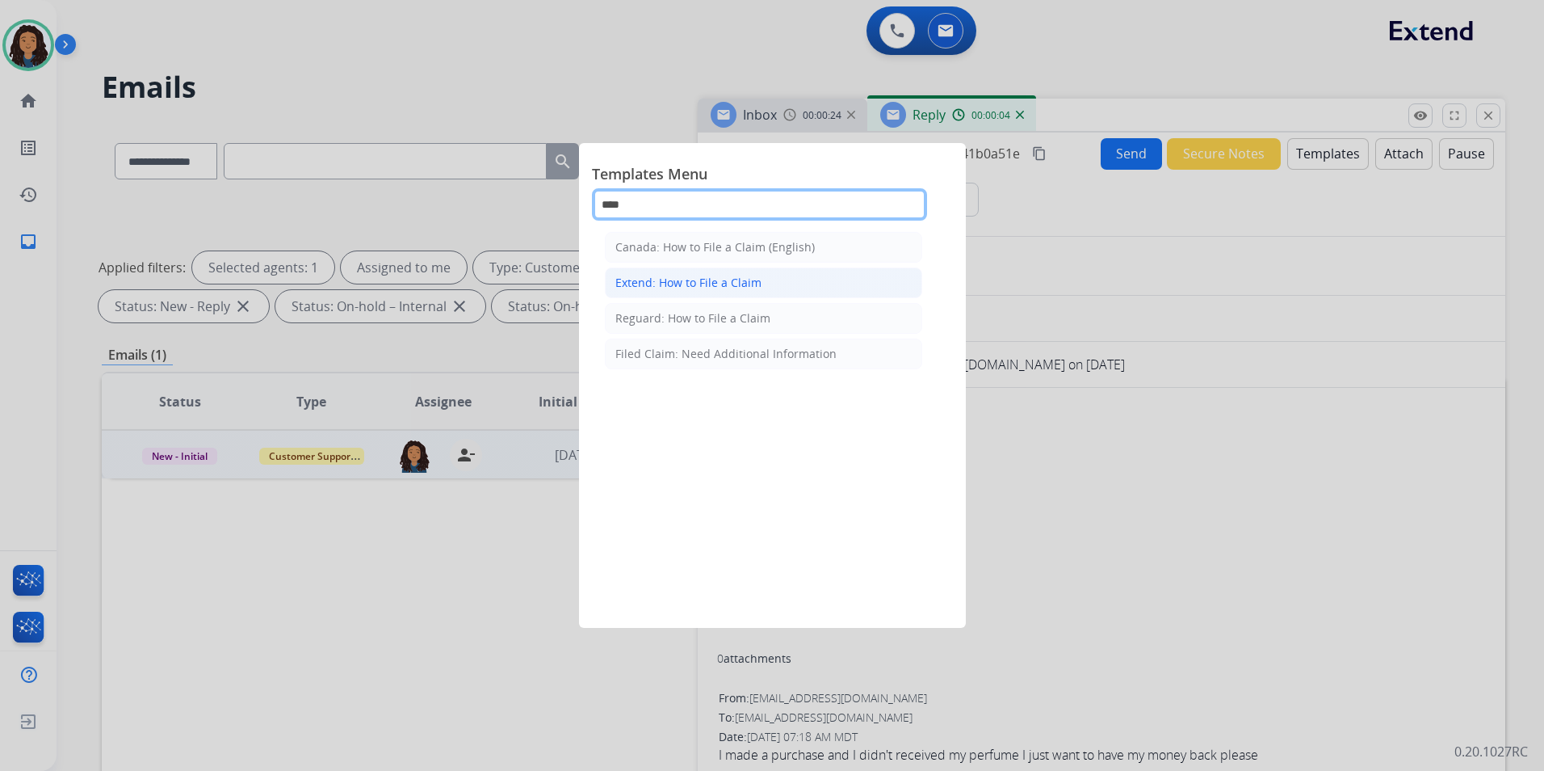
type input "****"
click at [692, 286] on div "Extend: How to File a Claim" at bounding box center [689, 283] width 146 height 16
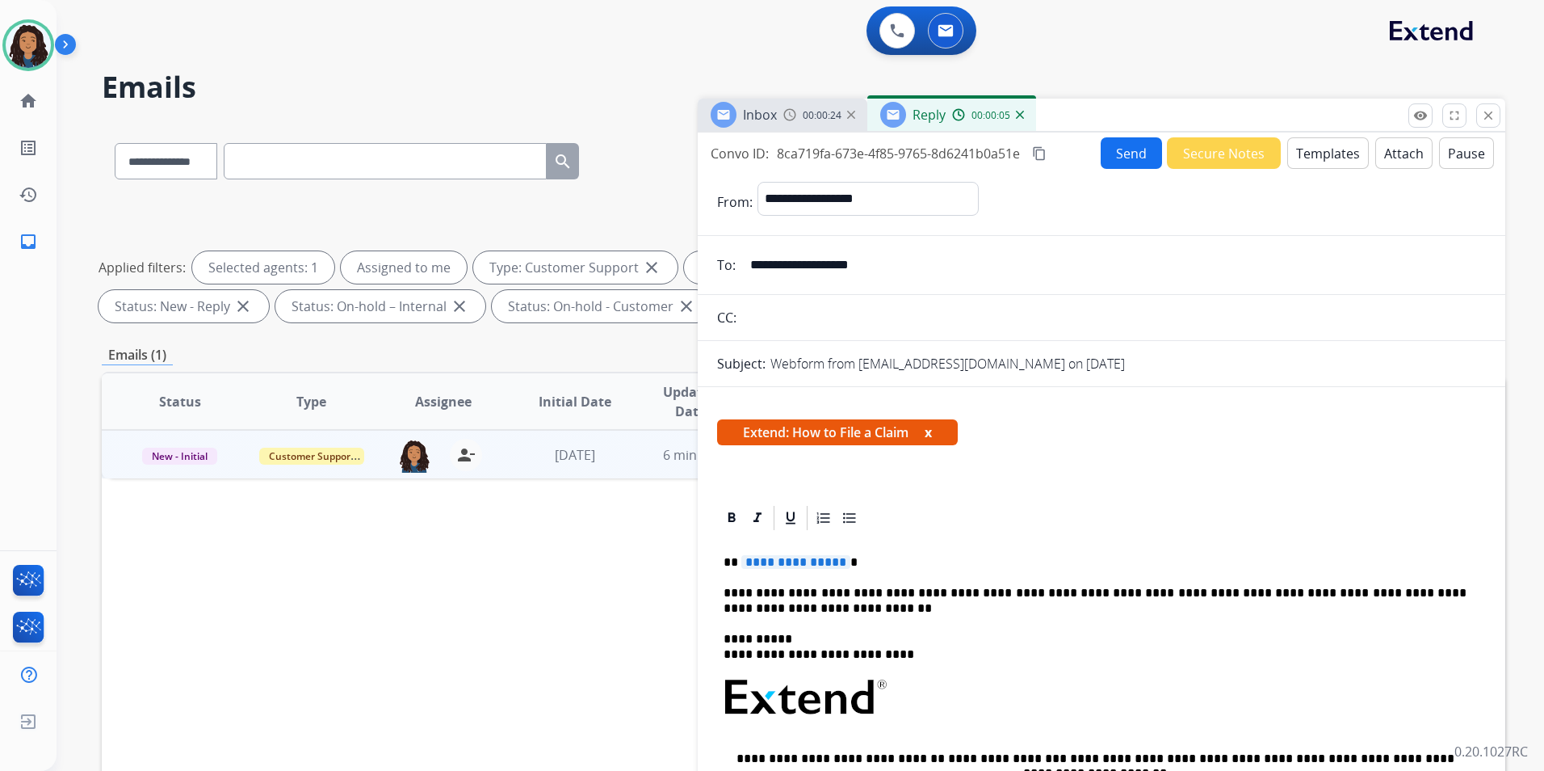
click at [791, 557] on span "**********" at bounding box center [796, 562] width 109 height 14
click at [1123, 153] on button "Send" at bounding box center [1131, 153] width 61 height 32
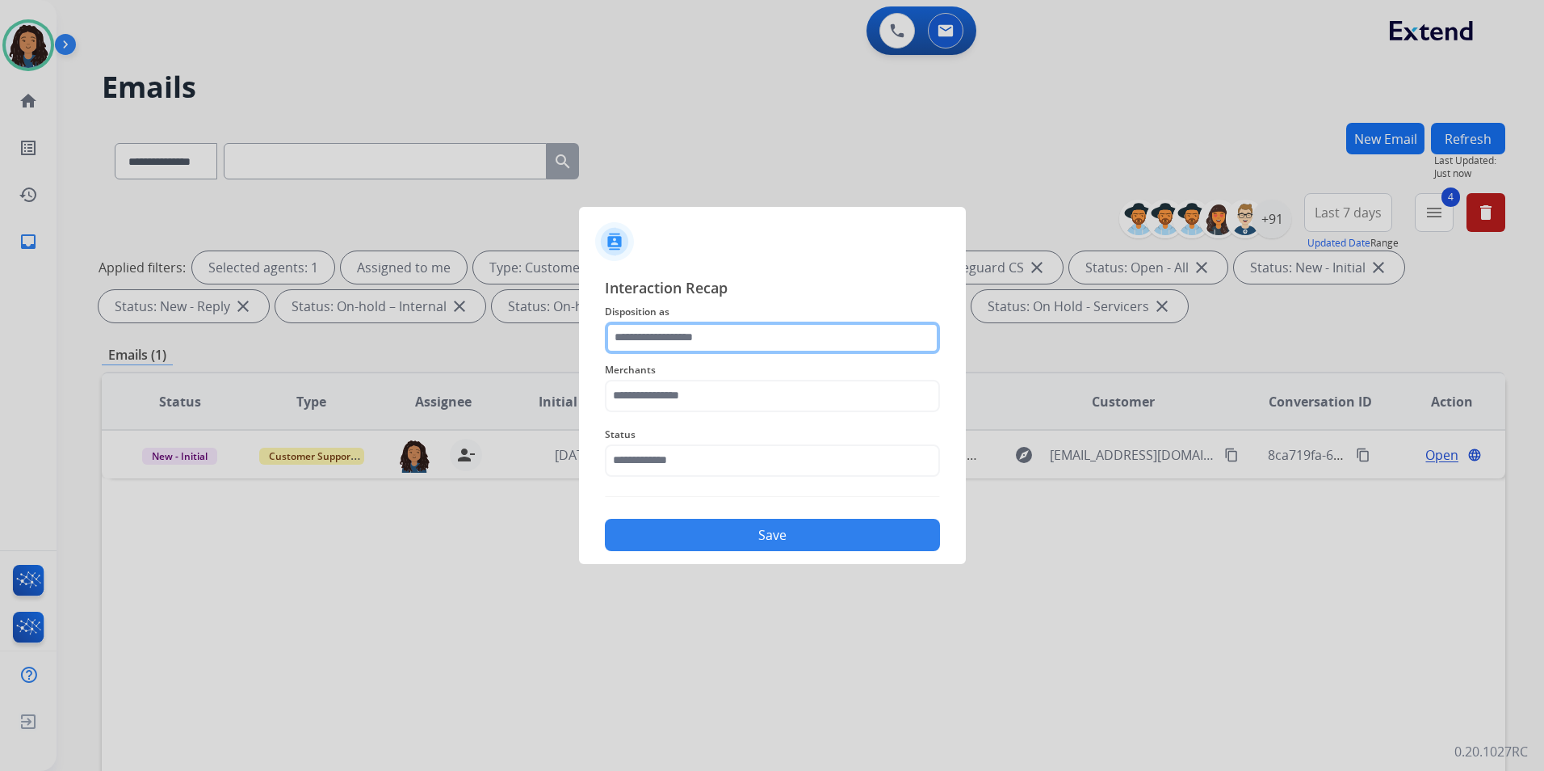
click at [788, 330] on input "text" at bounding box center [772, 337] width 335 height 32
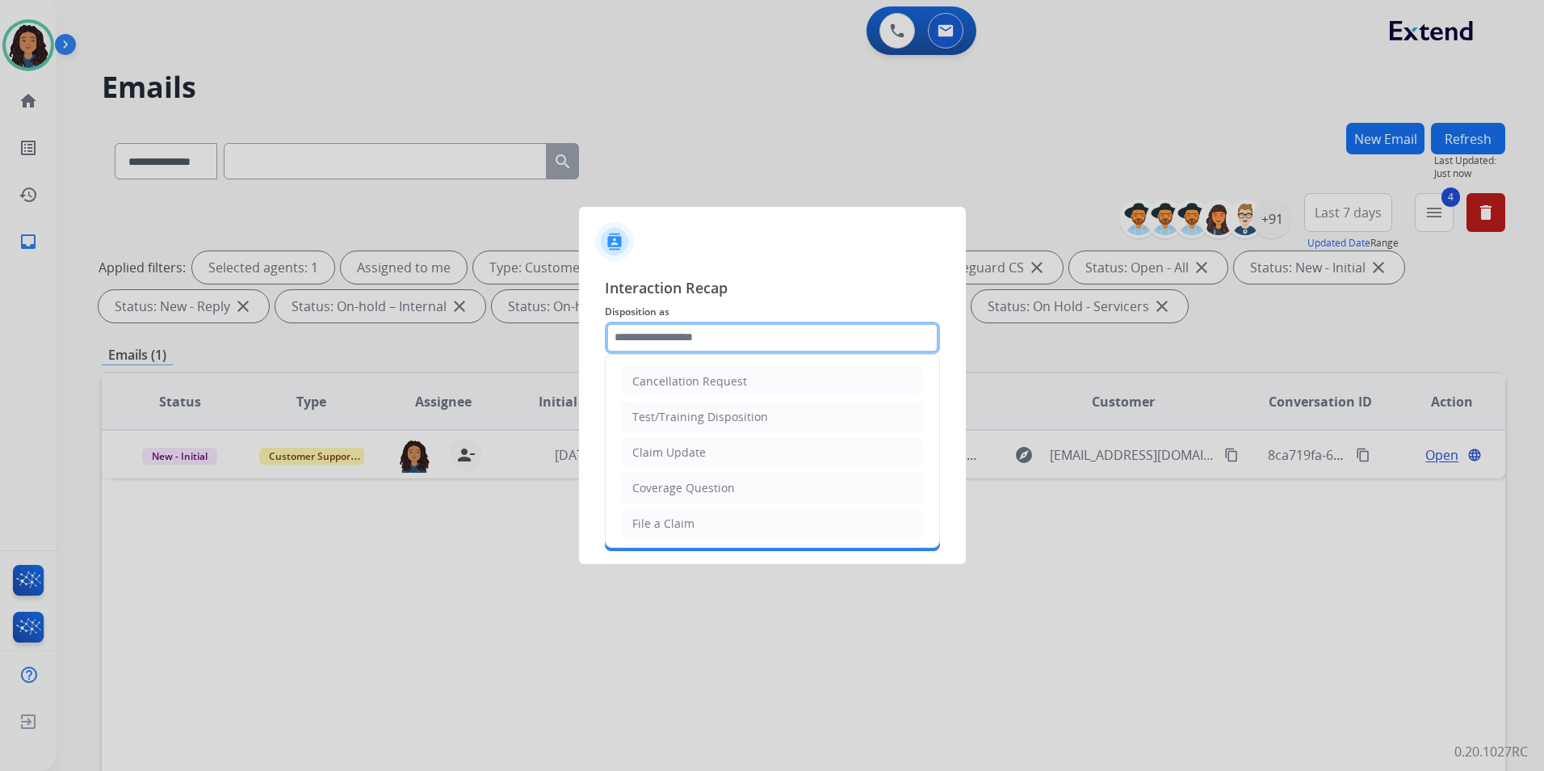
type input "**********"
type input "*******"
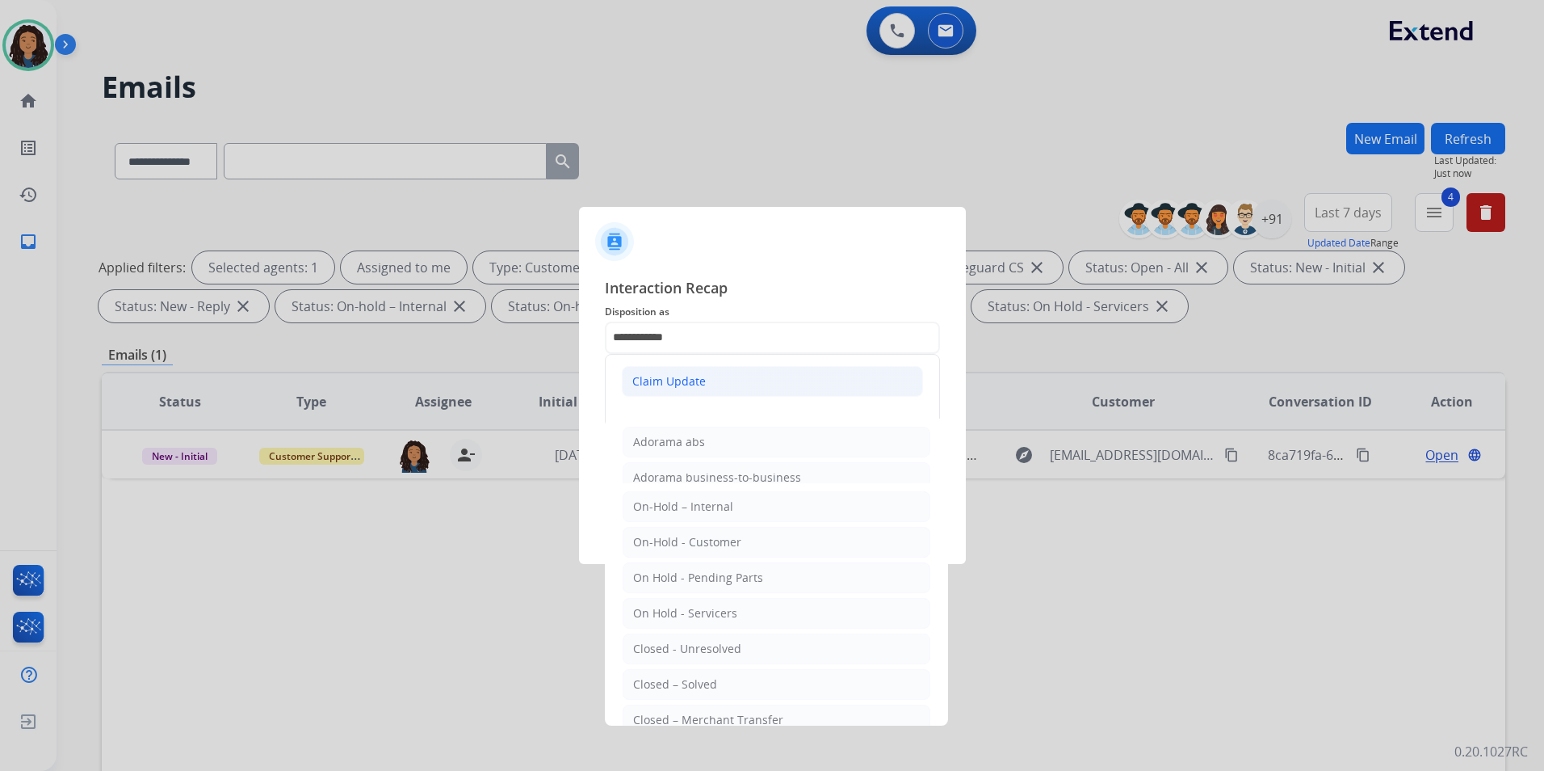
click at [683, 378] on div "Claim Update" at bounding box center [669, 381] width 74 height 16
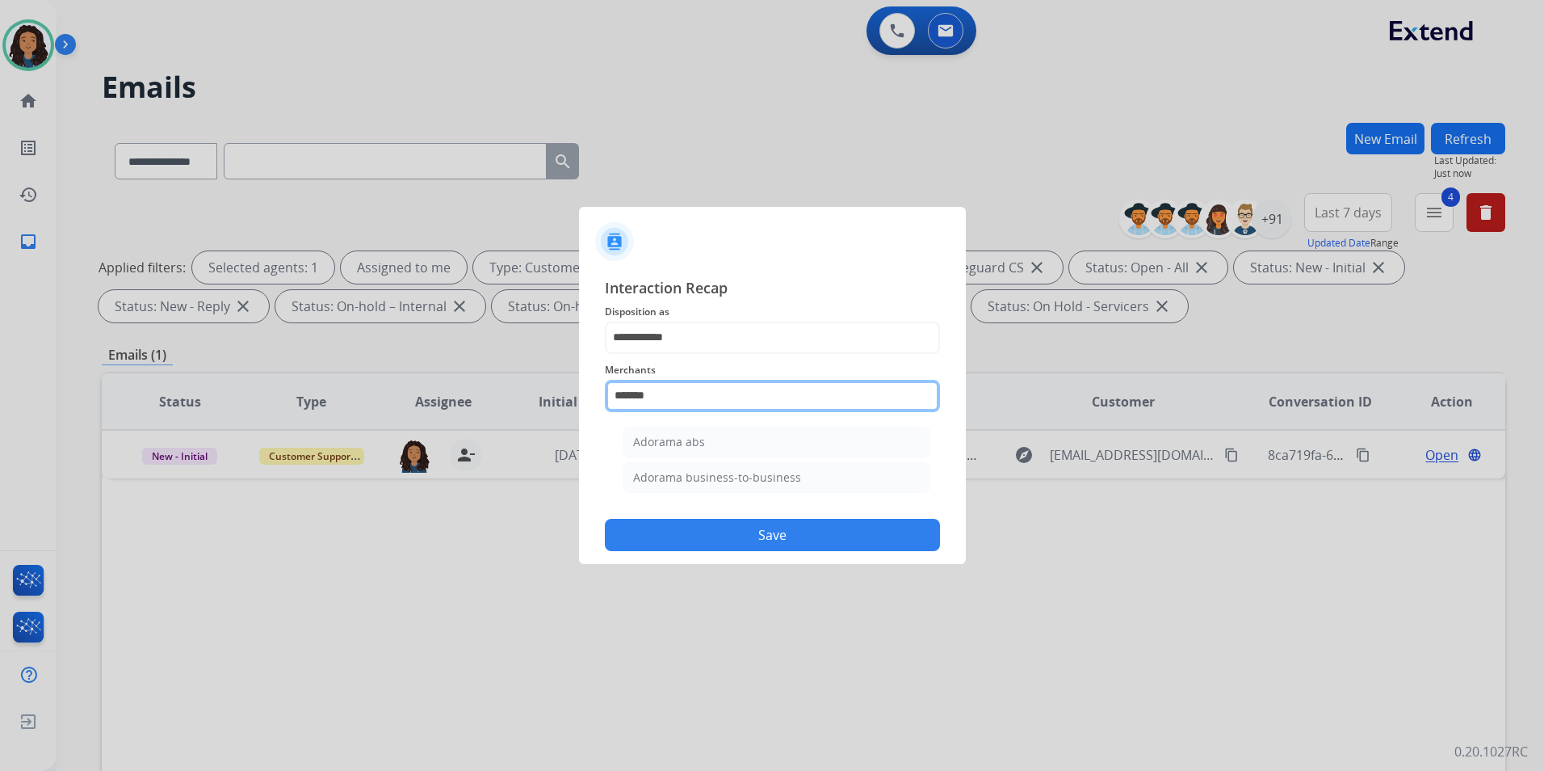
drag, startPoint x: 681, startPoint y: 402, endPoint x: 511, endPoint y: 406, distance: 170.5
click at [0, 406] on app-contact-recap-modal "**********" at bounding box center [0, 385] width 0 height 771
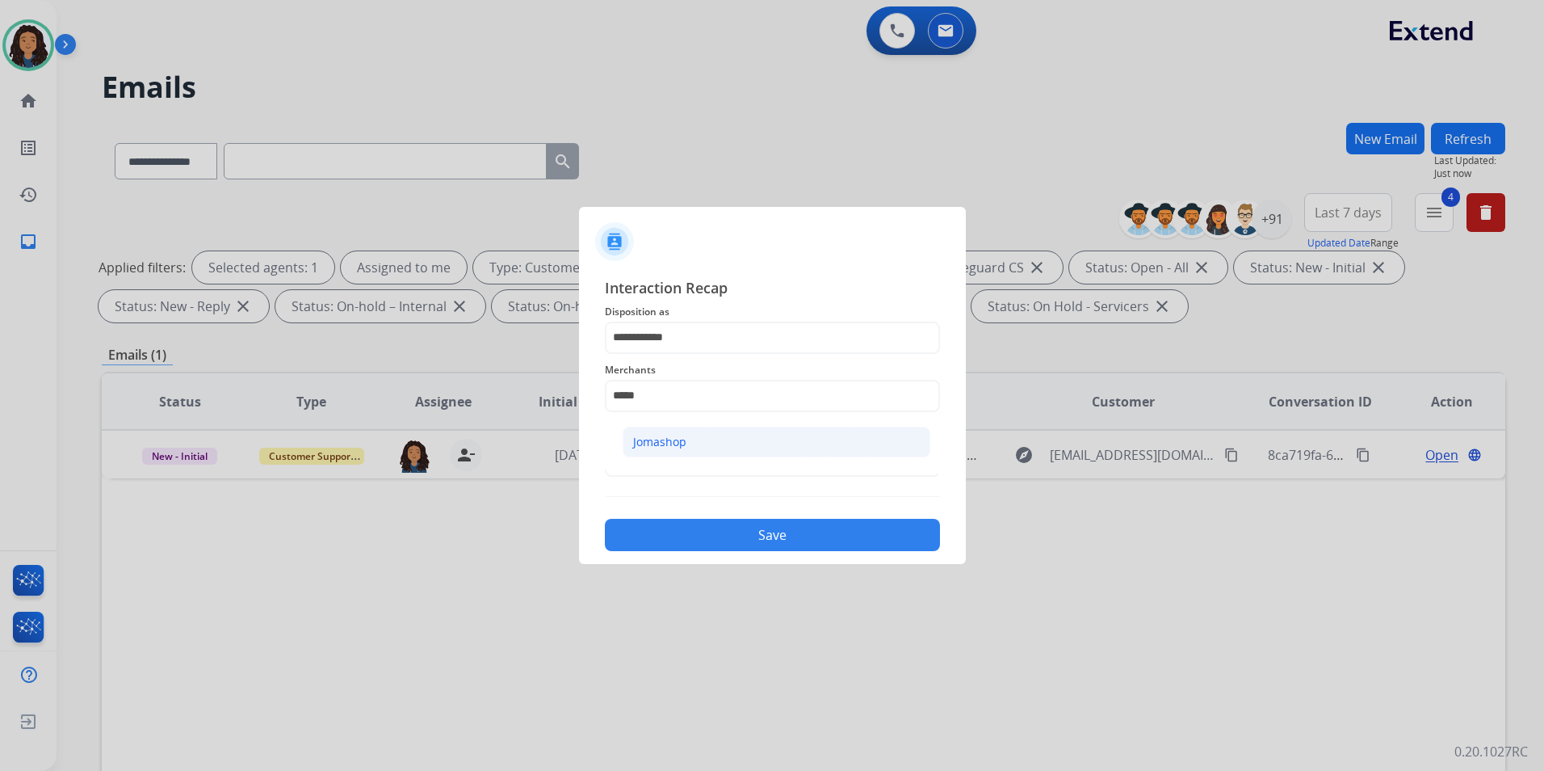
click at [704, 437] on li "Jomashop" at bounding box center [777, 442] width 308 height 31
type input "********"
click at [691, 455] on input "text" at bounding box center [772, 460] width 335 height 32
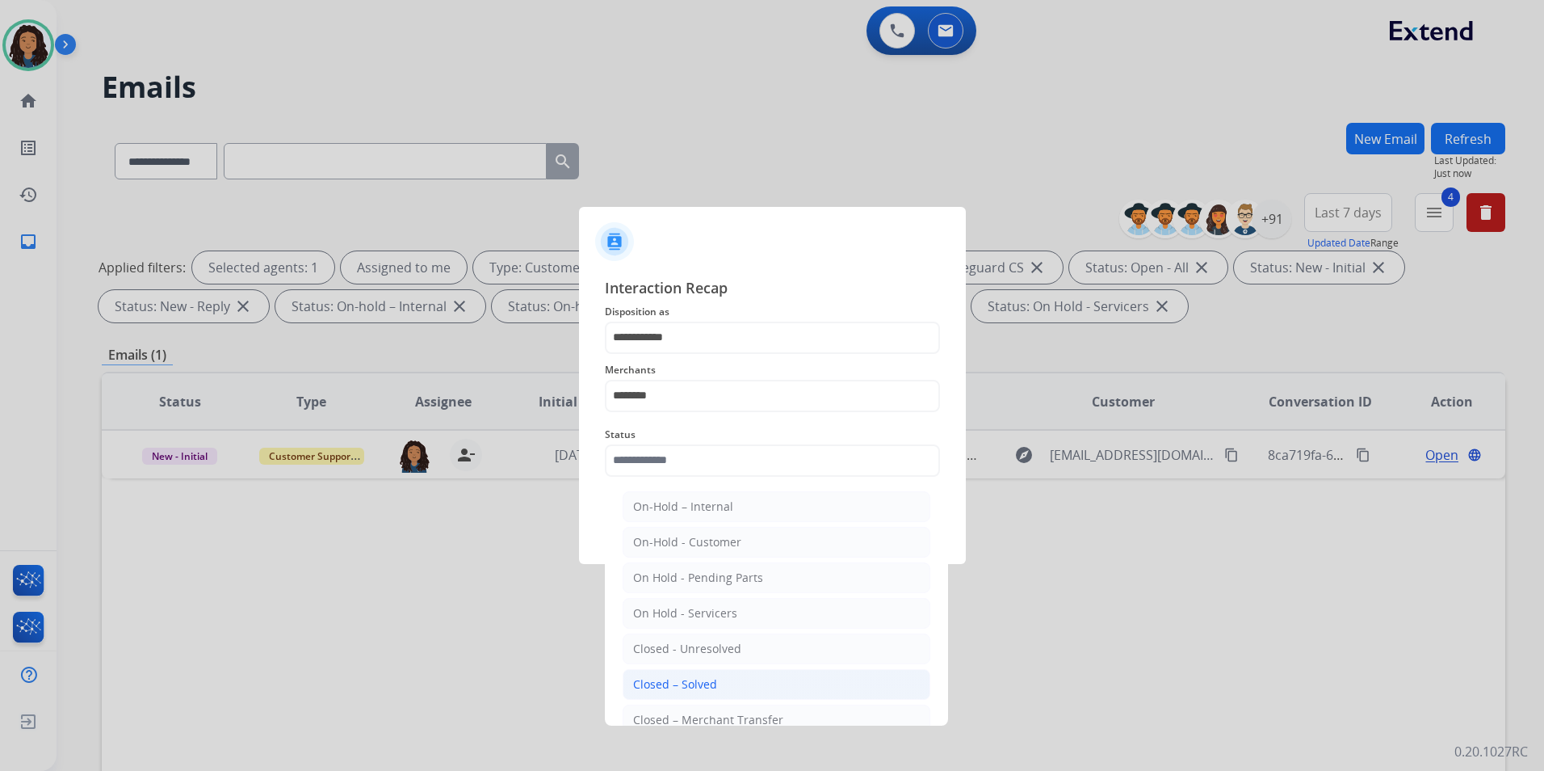
click at [699, 679] on div "Closed – Solved" at bounding box center [675, 684] width 84 height 16
type input "**********"
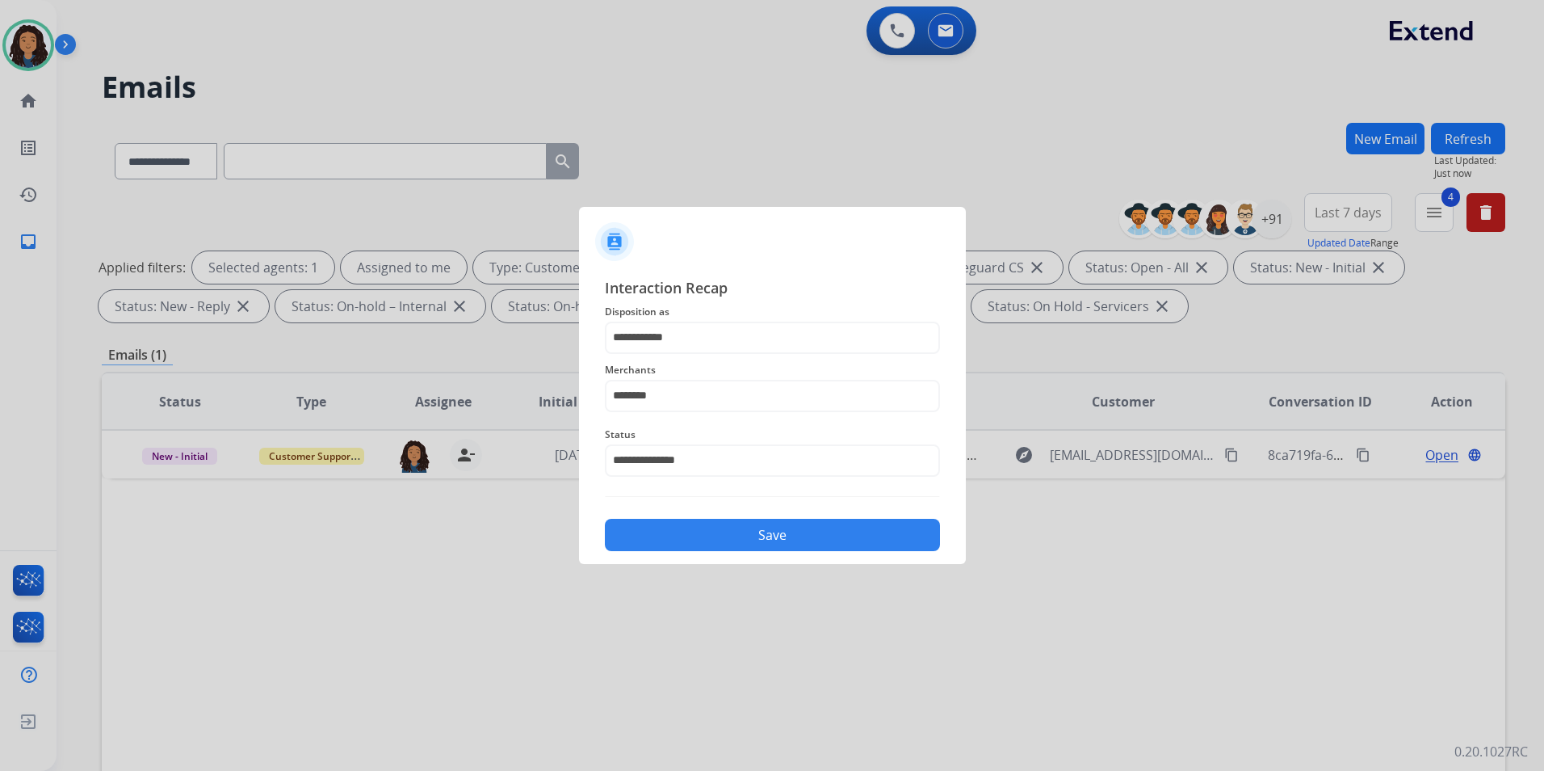
click at [715, 535] on button "Save" at bounding box center [772, 535] width 335 height 32
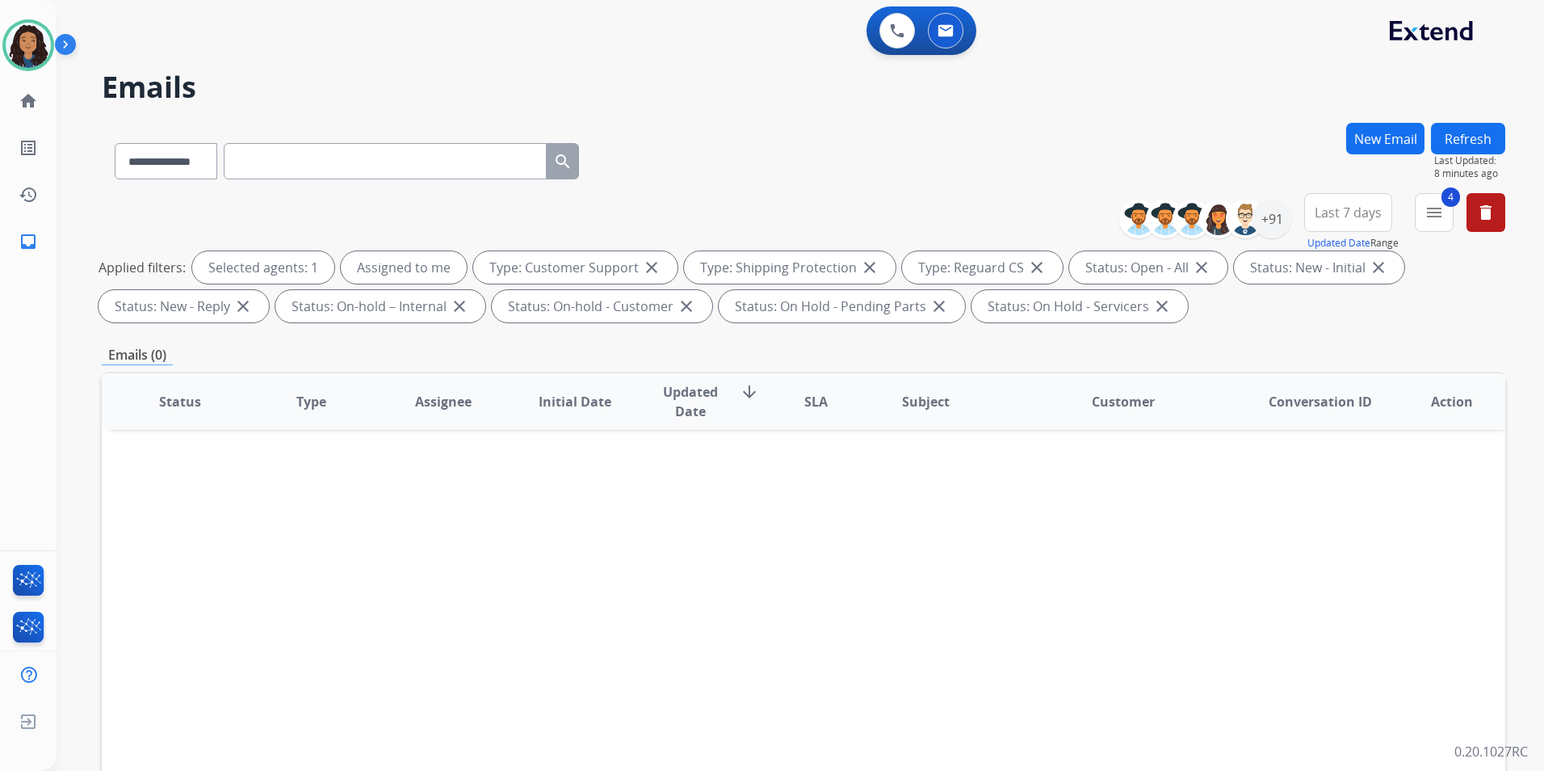
click at [1468, 148] on button "Refresh" at bounding box center [1468, 139] width 74 height 32
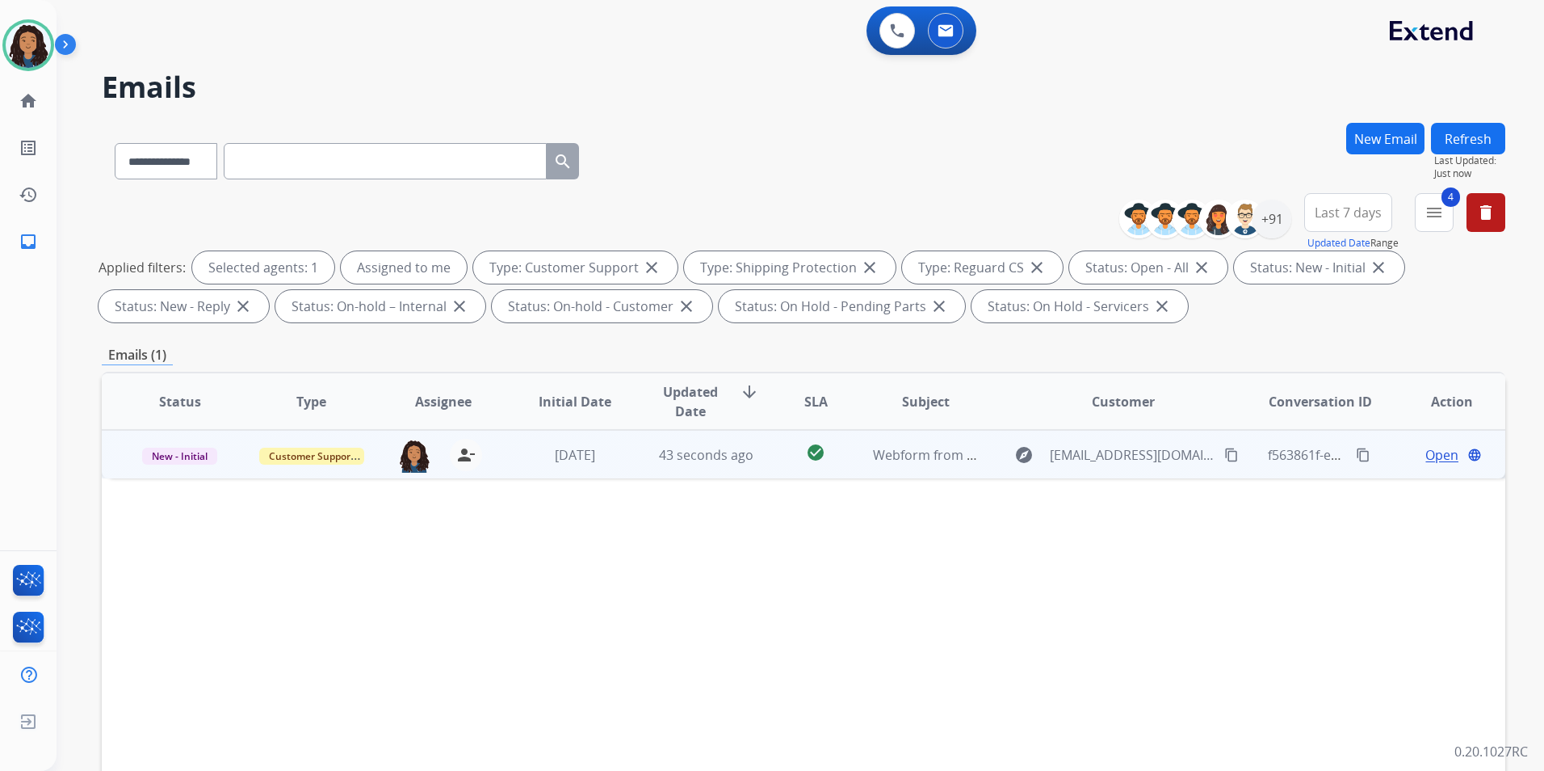
click at [1426, 462] on span "Open" at bounding box center [1442, 454] width 33 height 19
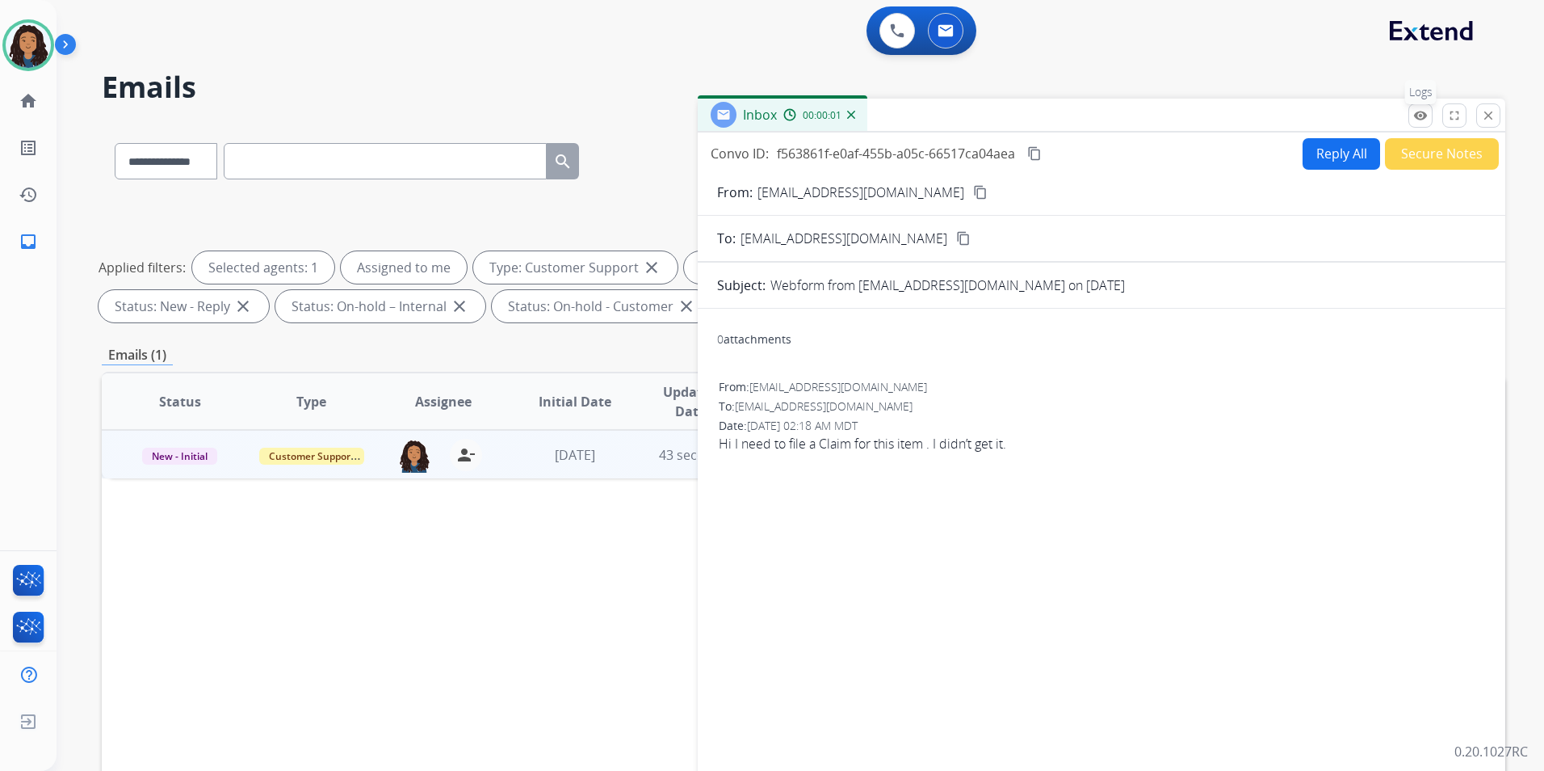
click at [1421, 119] on mat-icon "remove_red_eye" at bounding box center [1421, 115] width 15 height 15
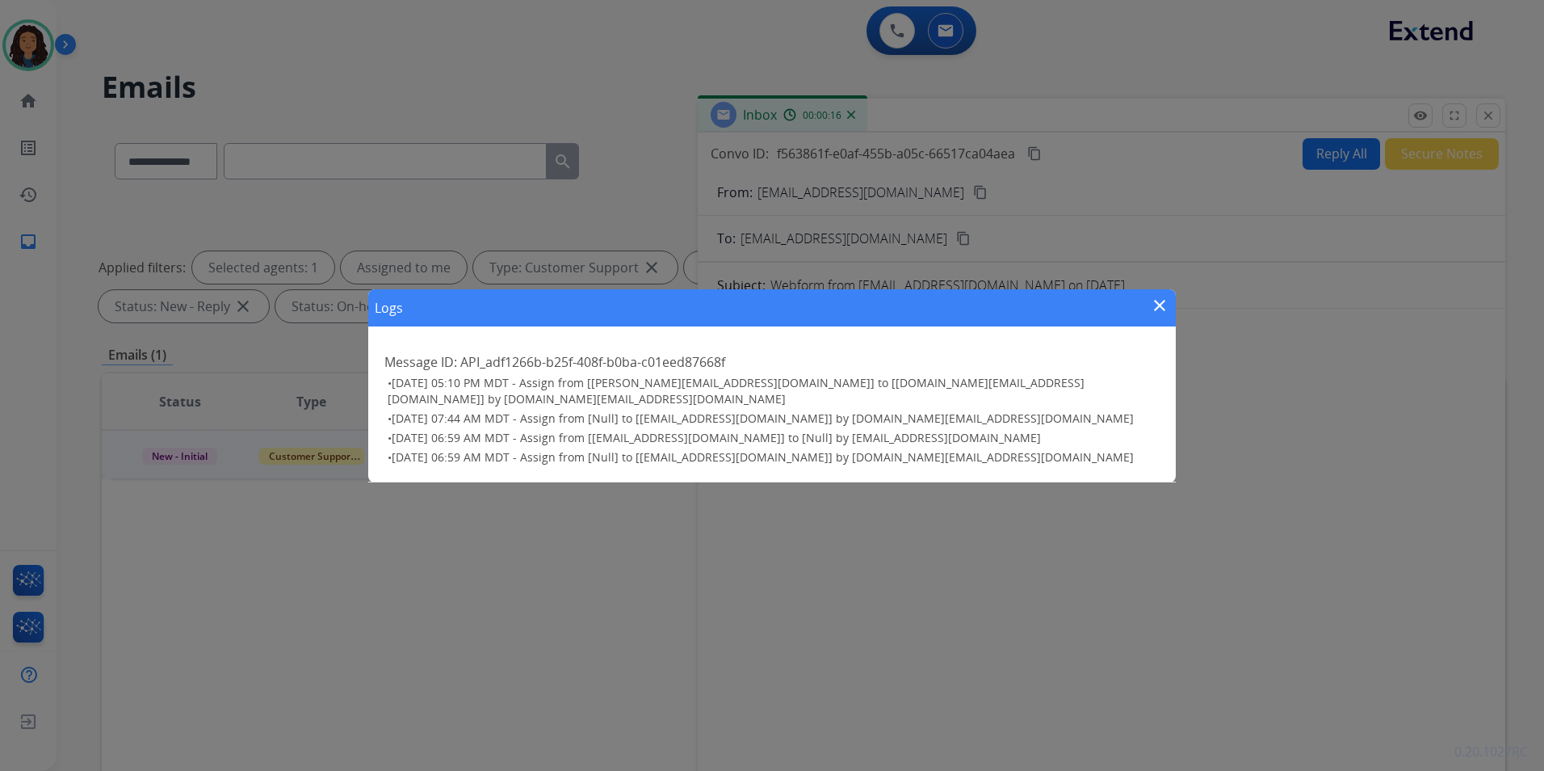
click at [1158, 312] on mat-icon "close" at bounding box center [1159, 305] width 19 height 19
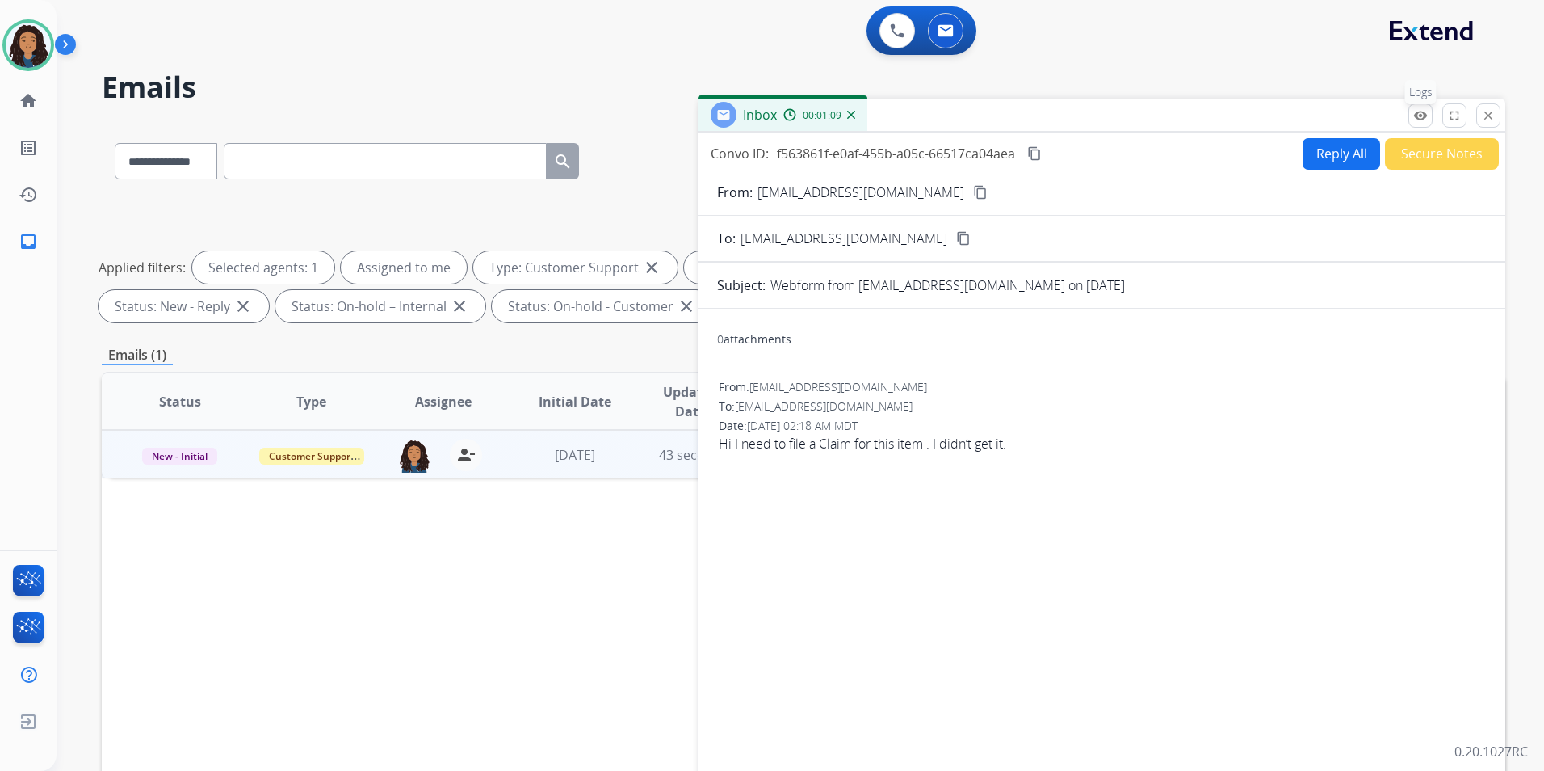
click at [1414, 106] on button "remove_red_eye Logs" at bounding box center [1421, 115] width 24 height 24
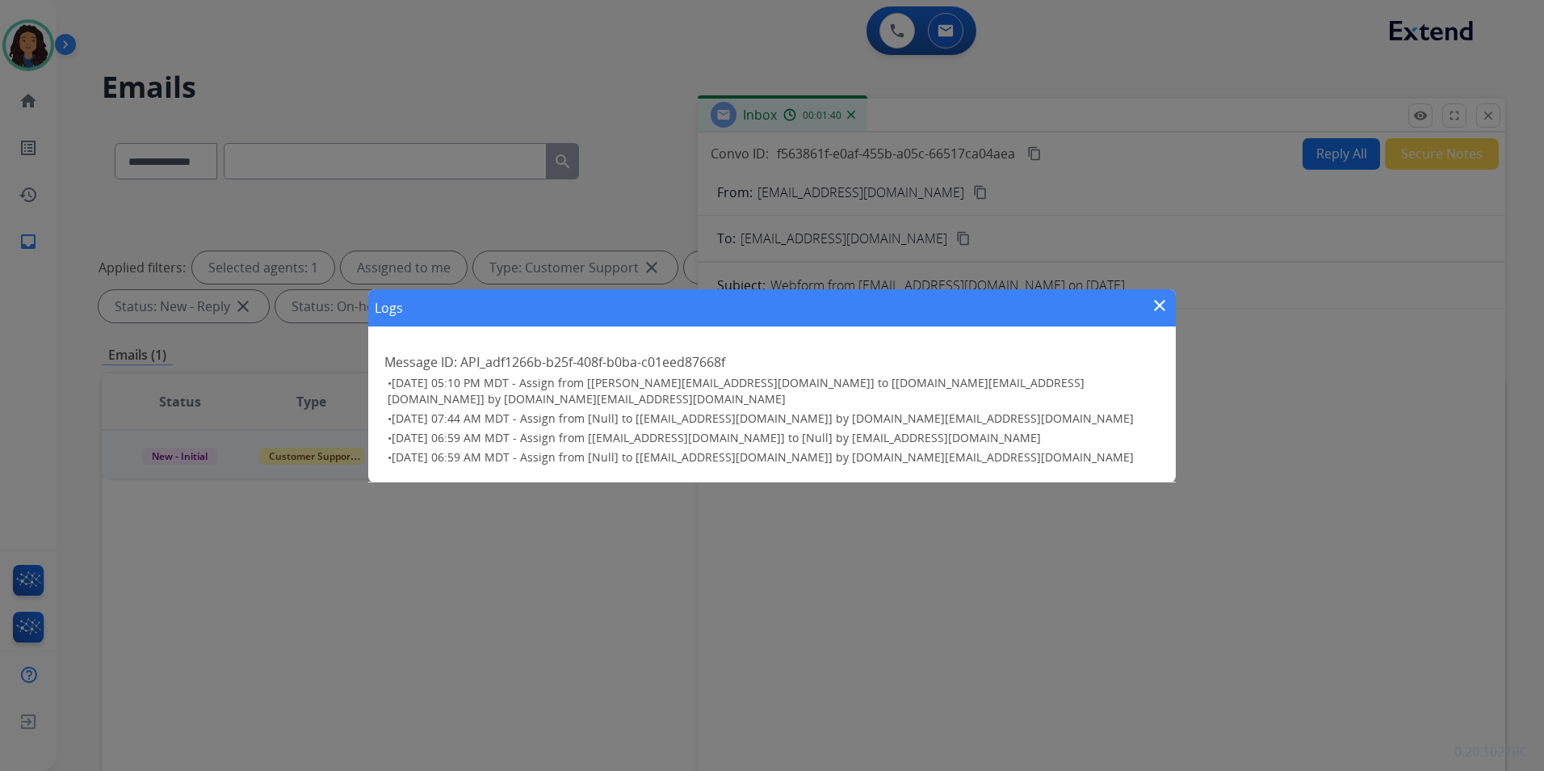
click at [1163, 315] on mat-icon "close" at bounding box center [1159, 305] width 19 height 19
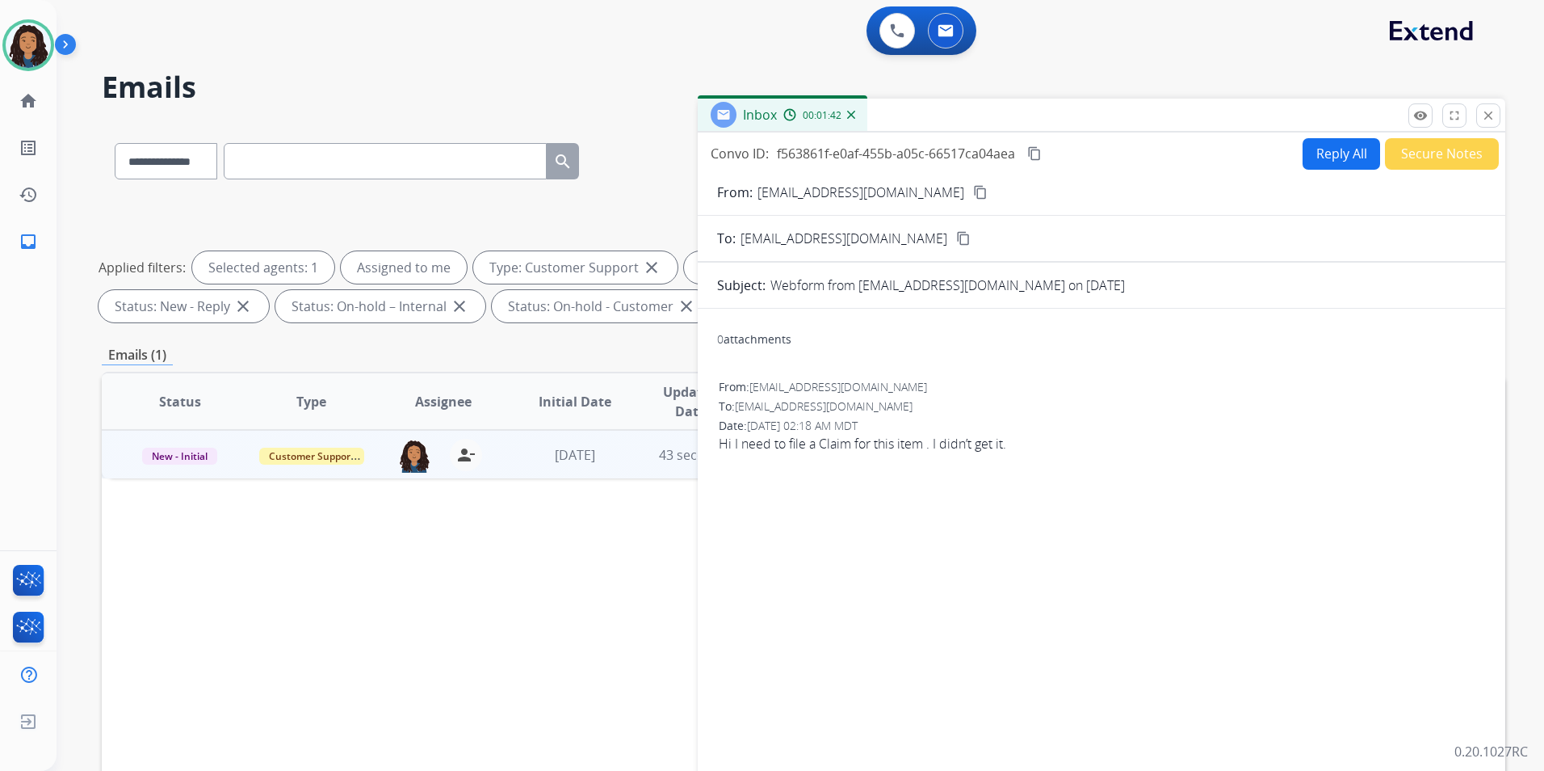
click at [1042, 153] on mat-icon "content_copy" at bounding box center [1034, 153] width 15 height 15
click at [974, 197] on mat-icon "content_copy" at bounding box center [980, 192] width 15 height 15
click at [1324, 157] on button "Reply All" at bounding box center [1342, 154] width 78 height 32
select select "**********"
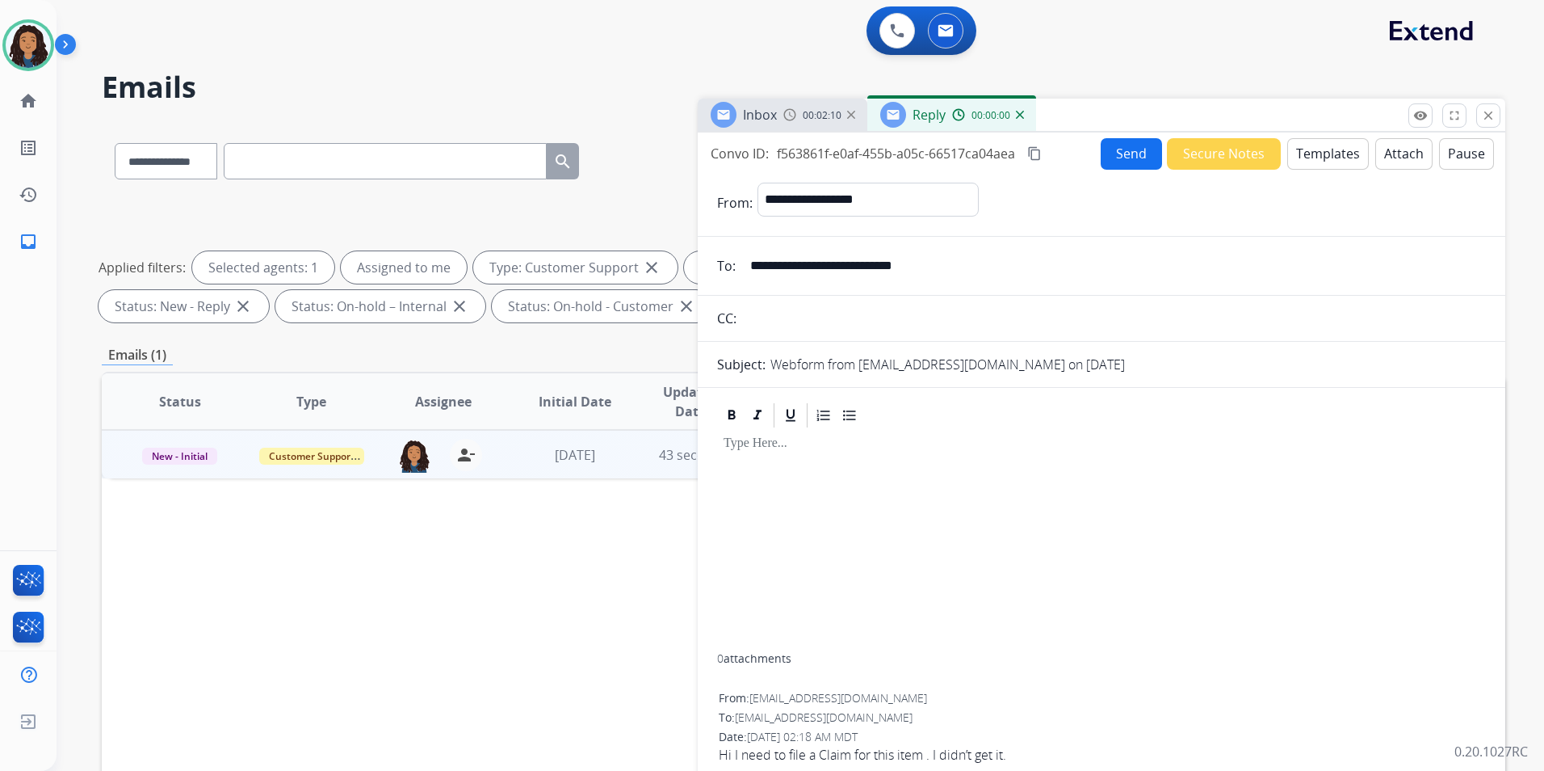
click at [1324, 156] on button "Templates" at bounding box center [1329, 154] width 82 height 32
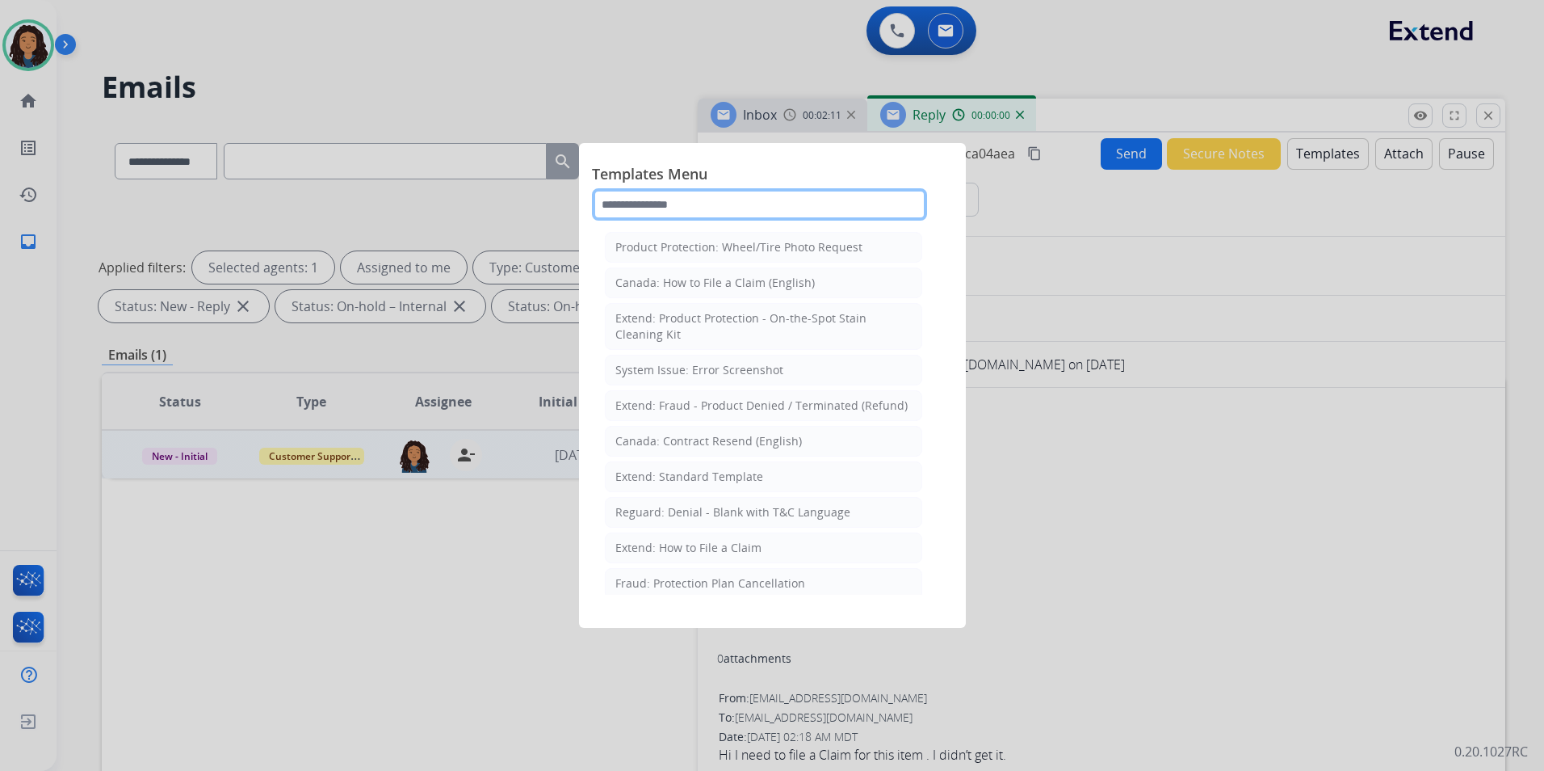
click at [725, 212] on input "text" at bounding box center [759, 204] width 335 height 32
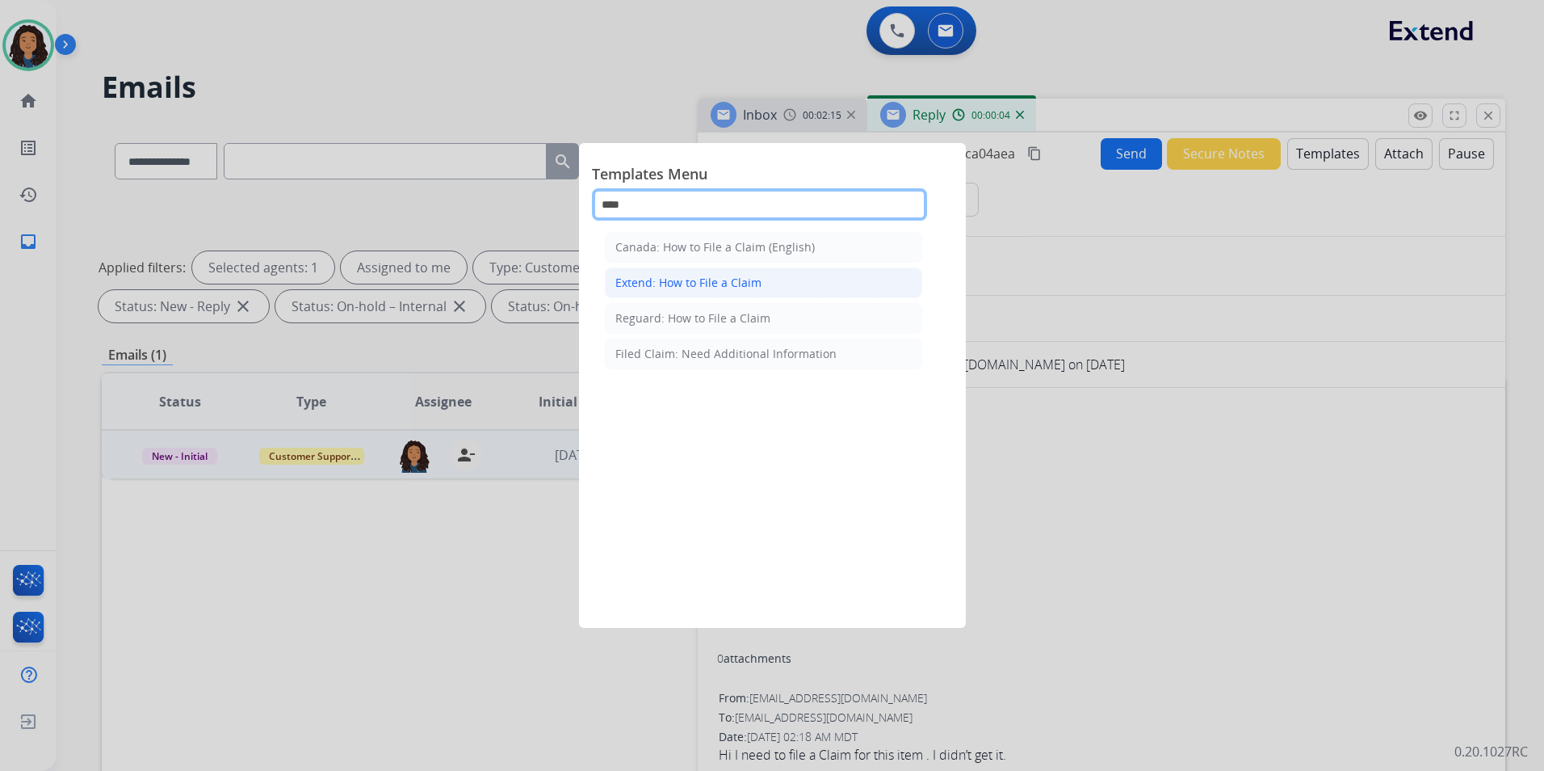
type input "****"
click at [742, 289] on div "Extend: How to File a Claim" at bounding box center [689, 283] width 146 height 16
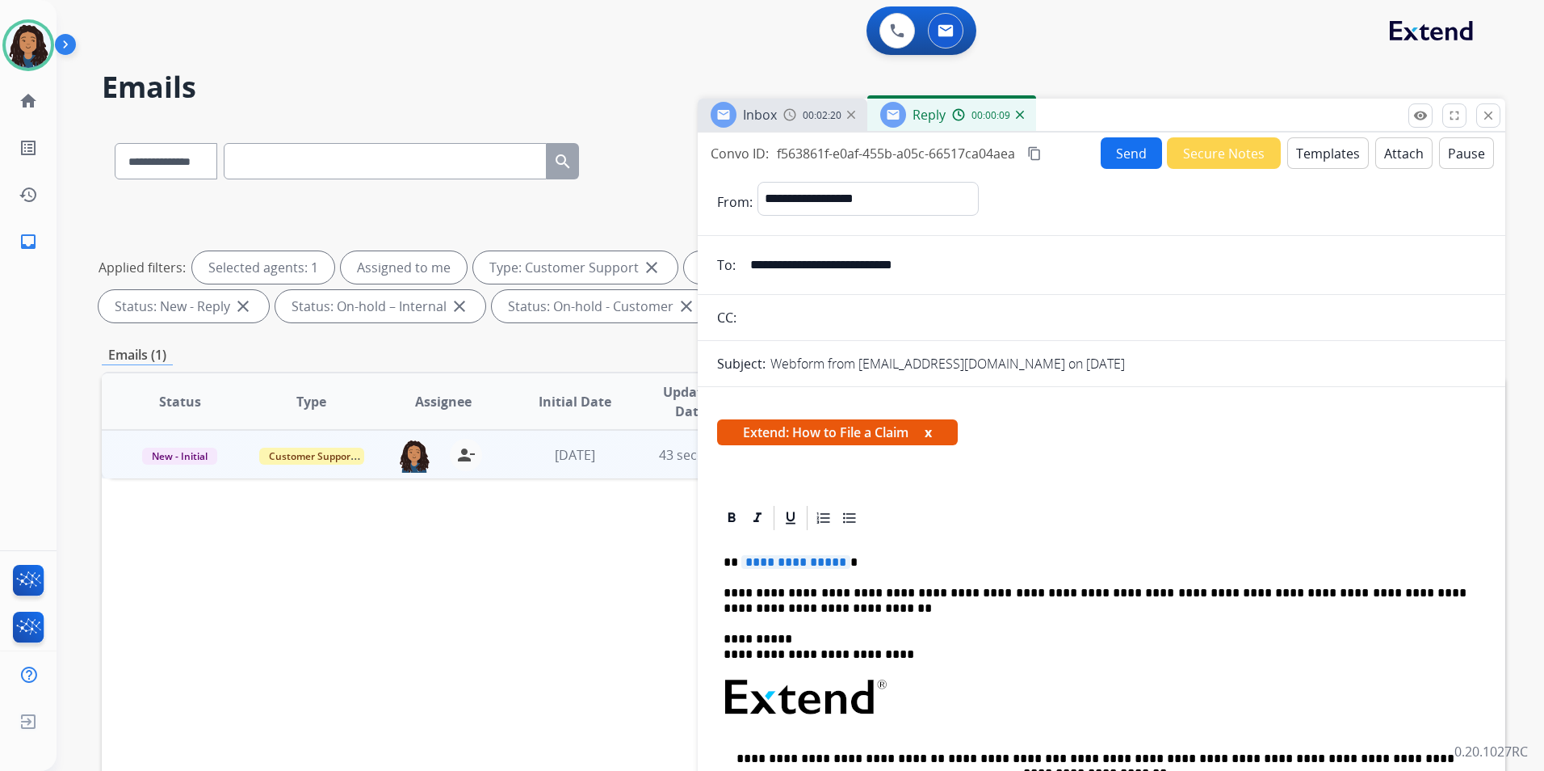
click at [807, 574] on div "**********" at bounding box center [1101, 755] width 769 height 447
click at [792, 546] on div "**********" at bounding box center [1101, 755] width 769 height 447
click at [1124, 152] on button "Send" at bounding box center [1131, 153] width 61 height 32
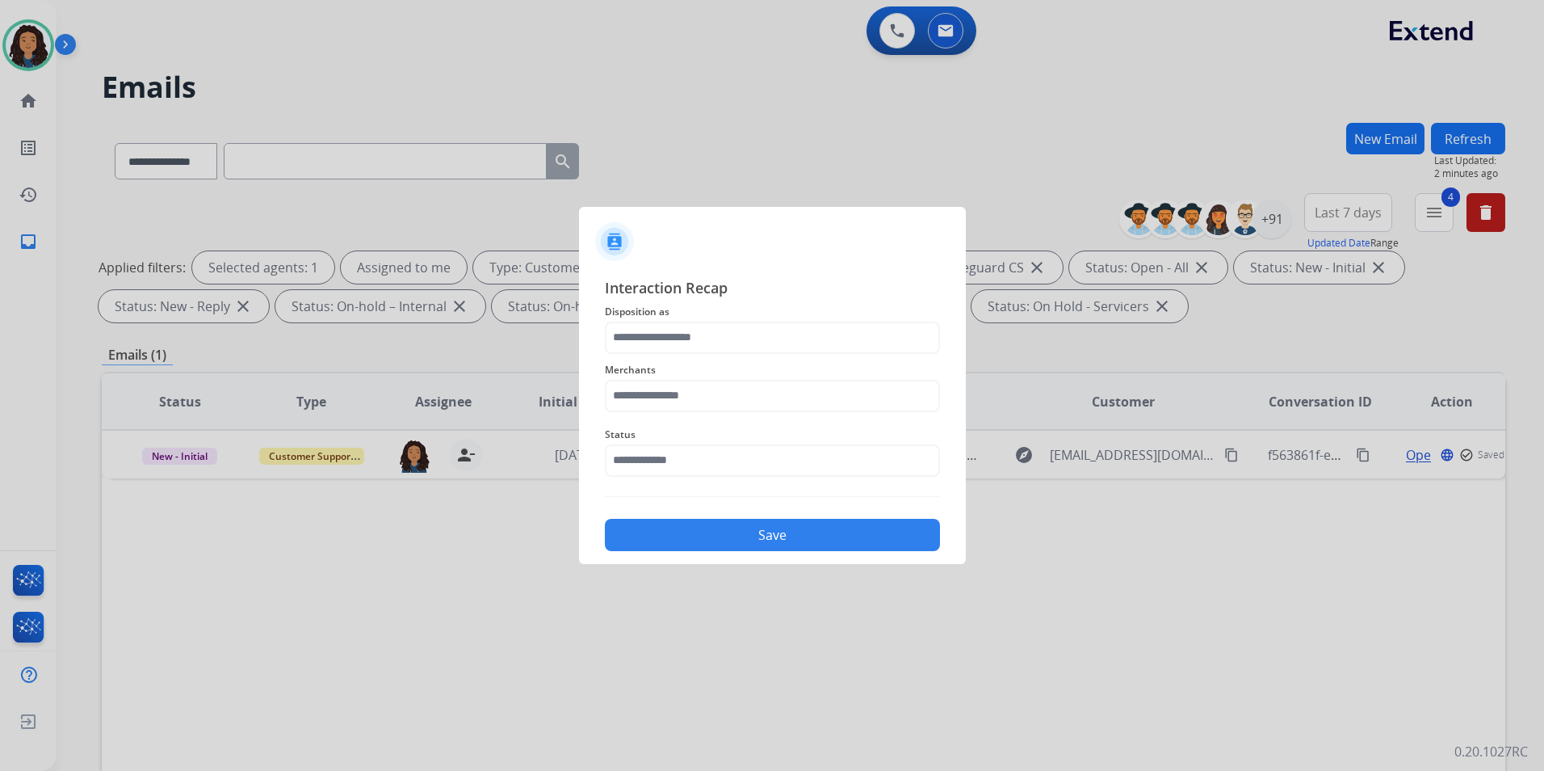
click at [748, 358] on div "Merchants" at bounding box center [772, 386] width 335 height 65
click at [739, 338] on input "text" at bounding box center [772, 337] width 335 height 32
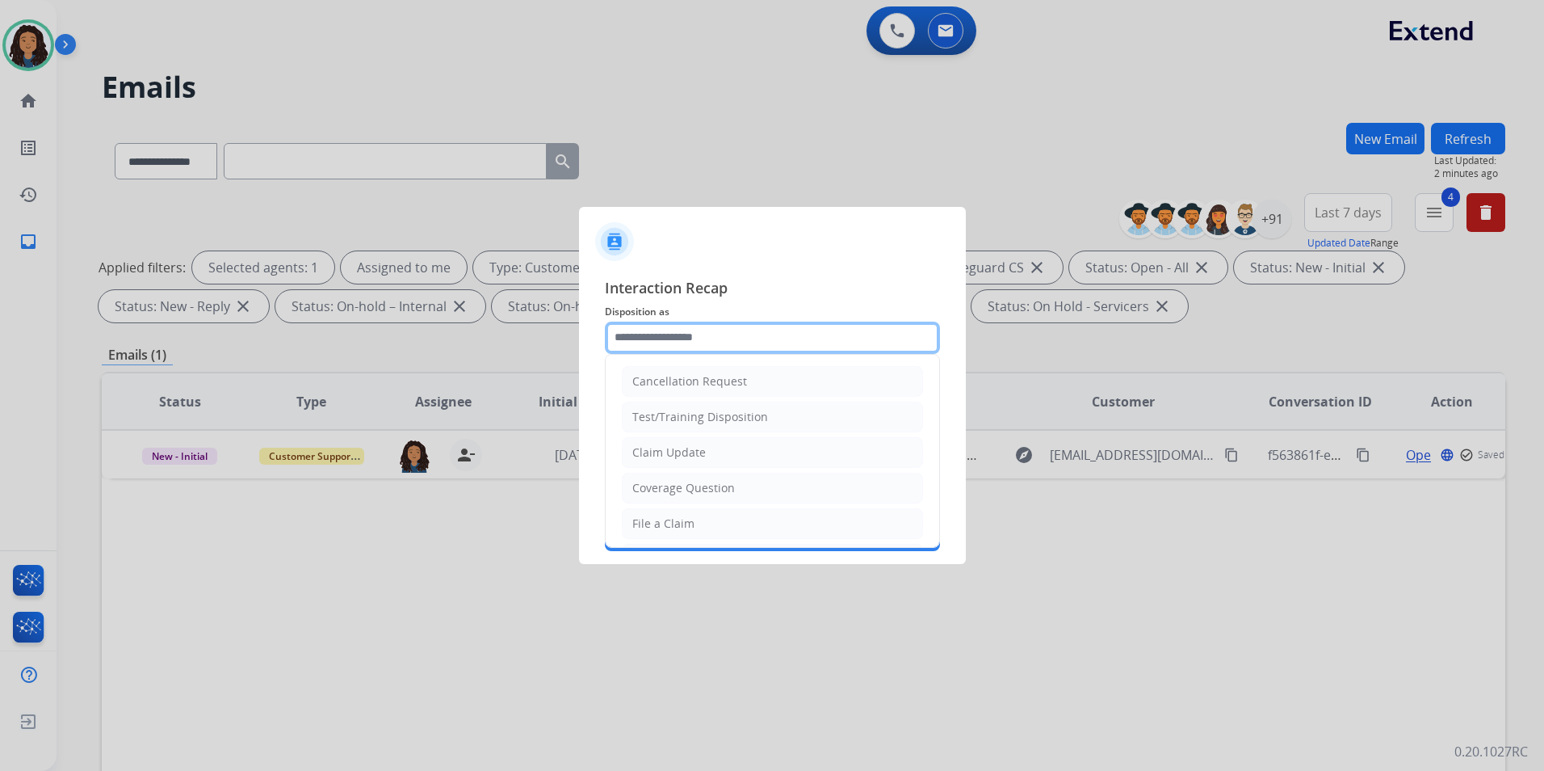
type input "**********"
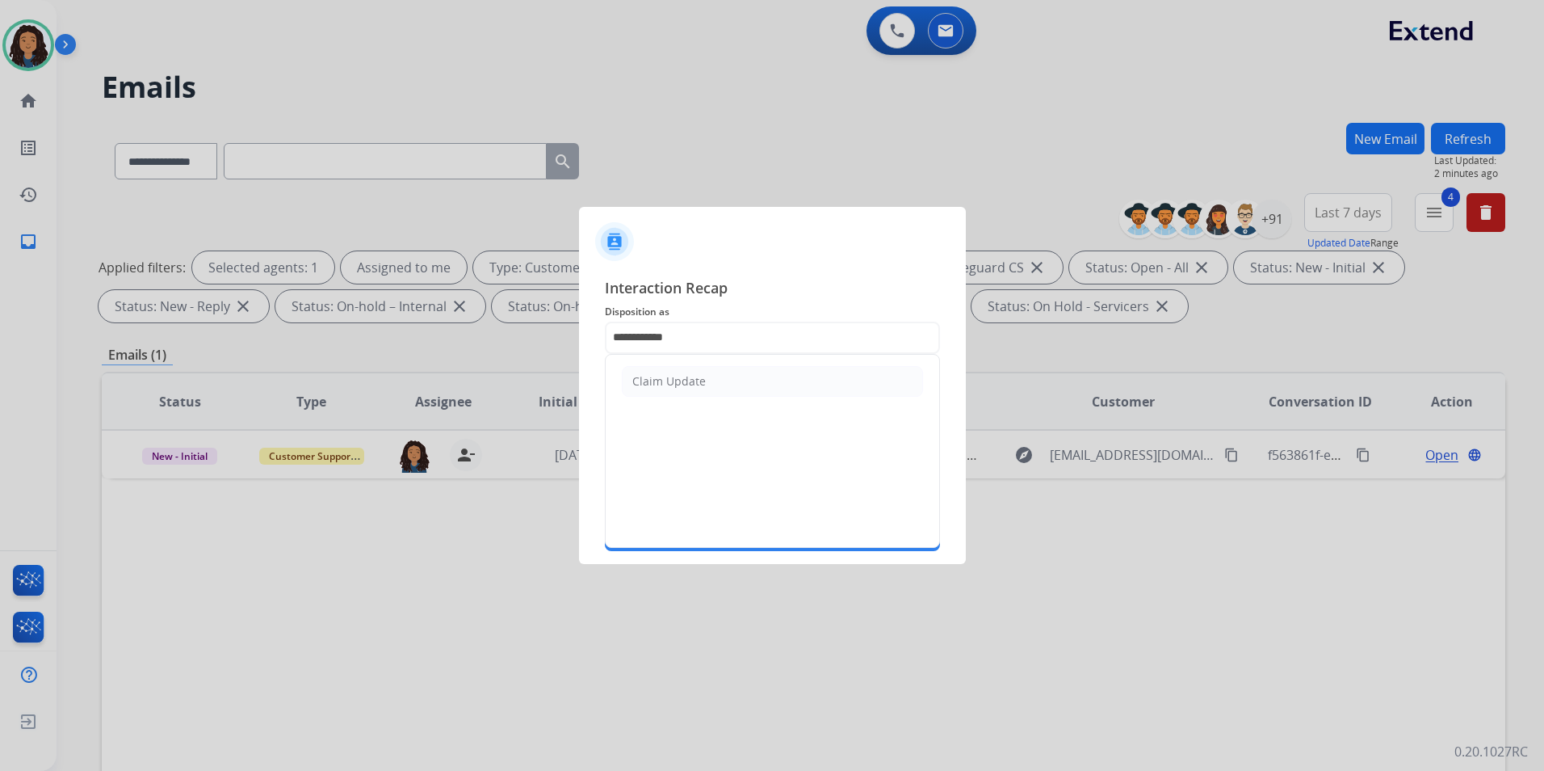
click at [729, 374] on li "Claim Update" at bounding box center [772, 381] width 301 height 31
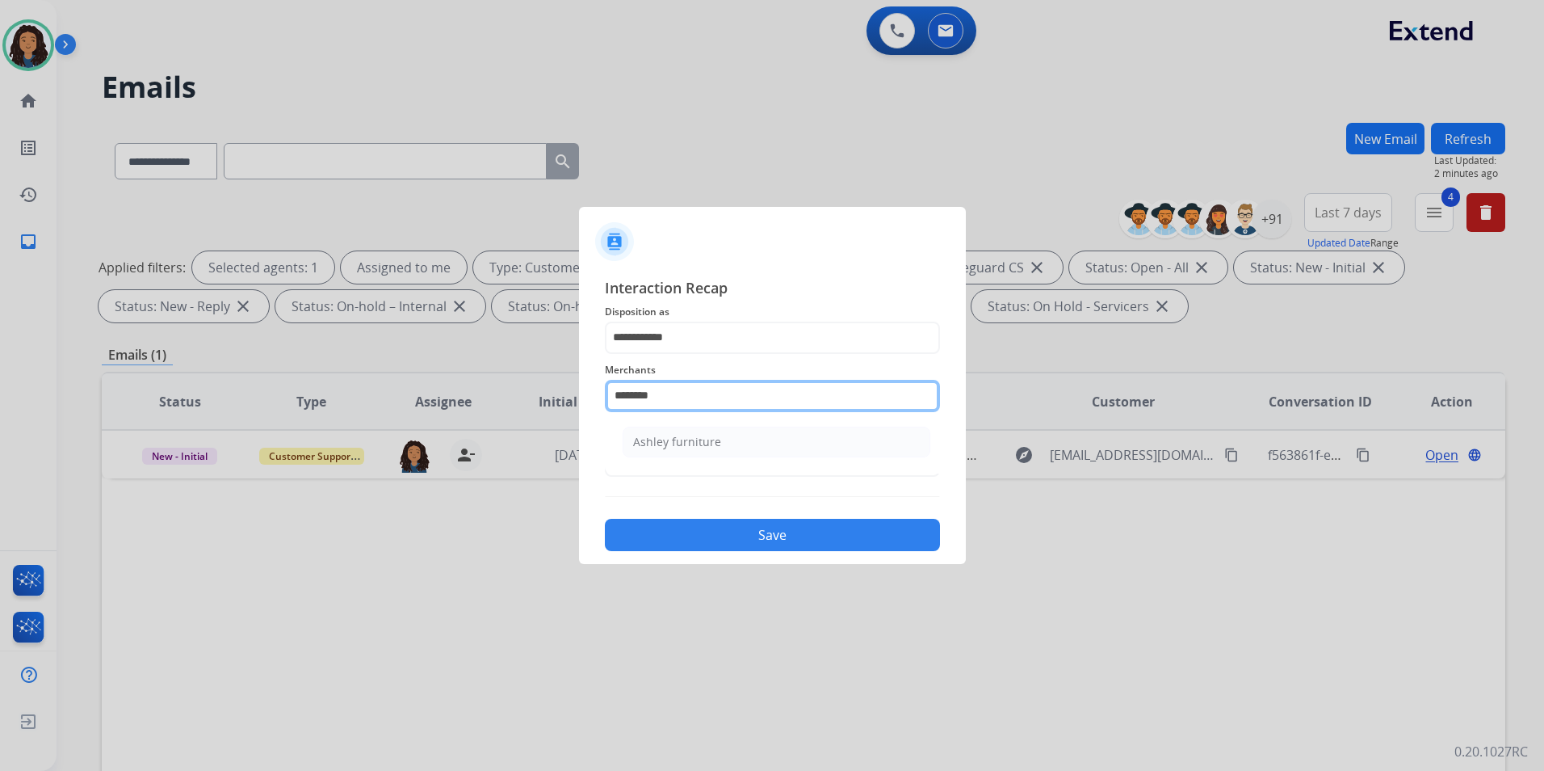
drag, startPoint x: 702, startPoint y: 391, endPoint x: 367, endPoint y: 410, distance: 335.7
click at [0, 414] on app-contact-recap-modal "**********" at bounding box center [0, 385] width 0 height 771
click at [665, 445] on div "Jomashop" at bounding box center [659, 442] width 53 height 16
type input "********"
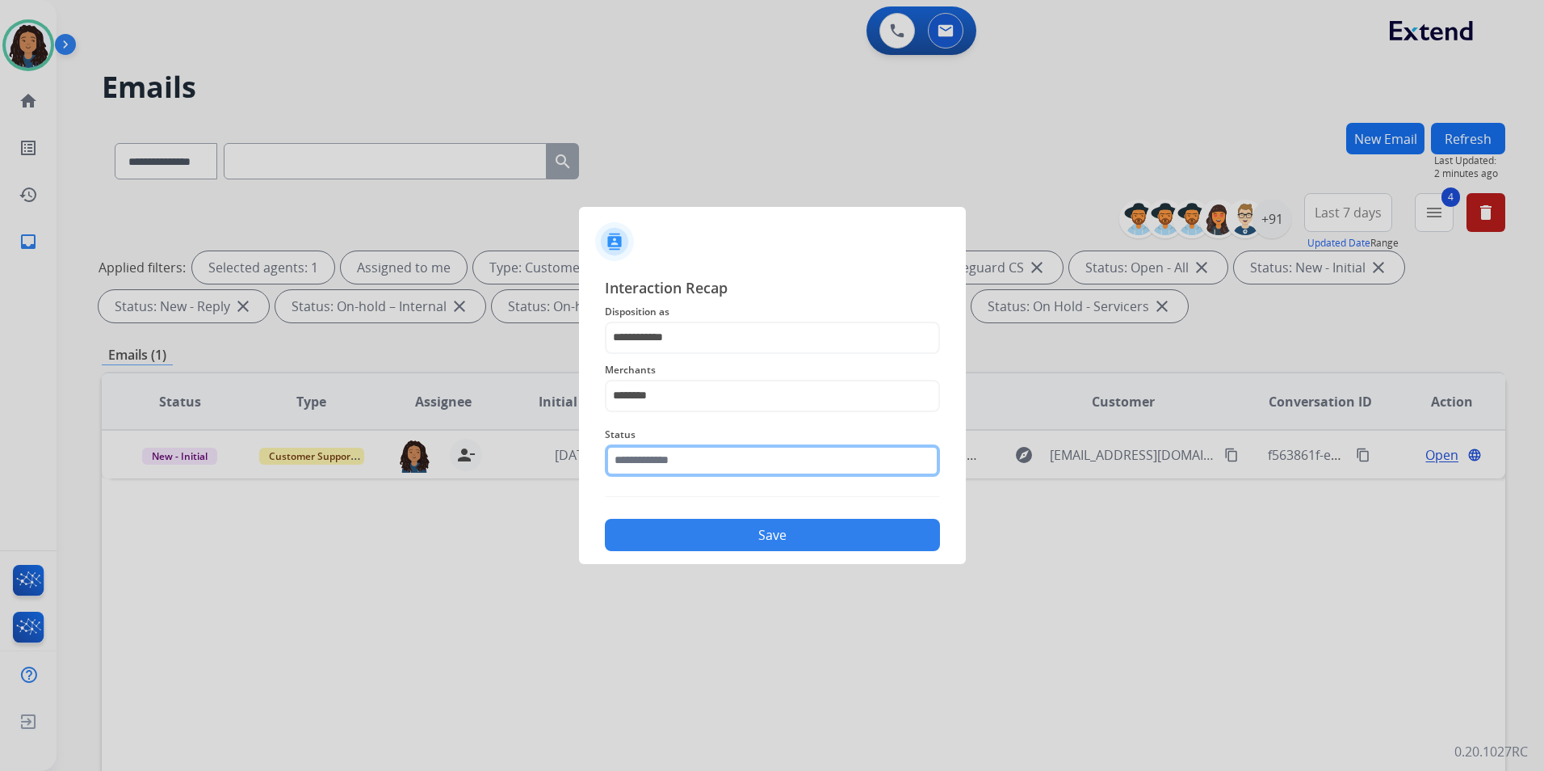
click at [666, 445] on input "text" at bounding box center [772, 460] width 335 height 32
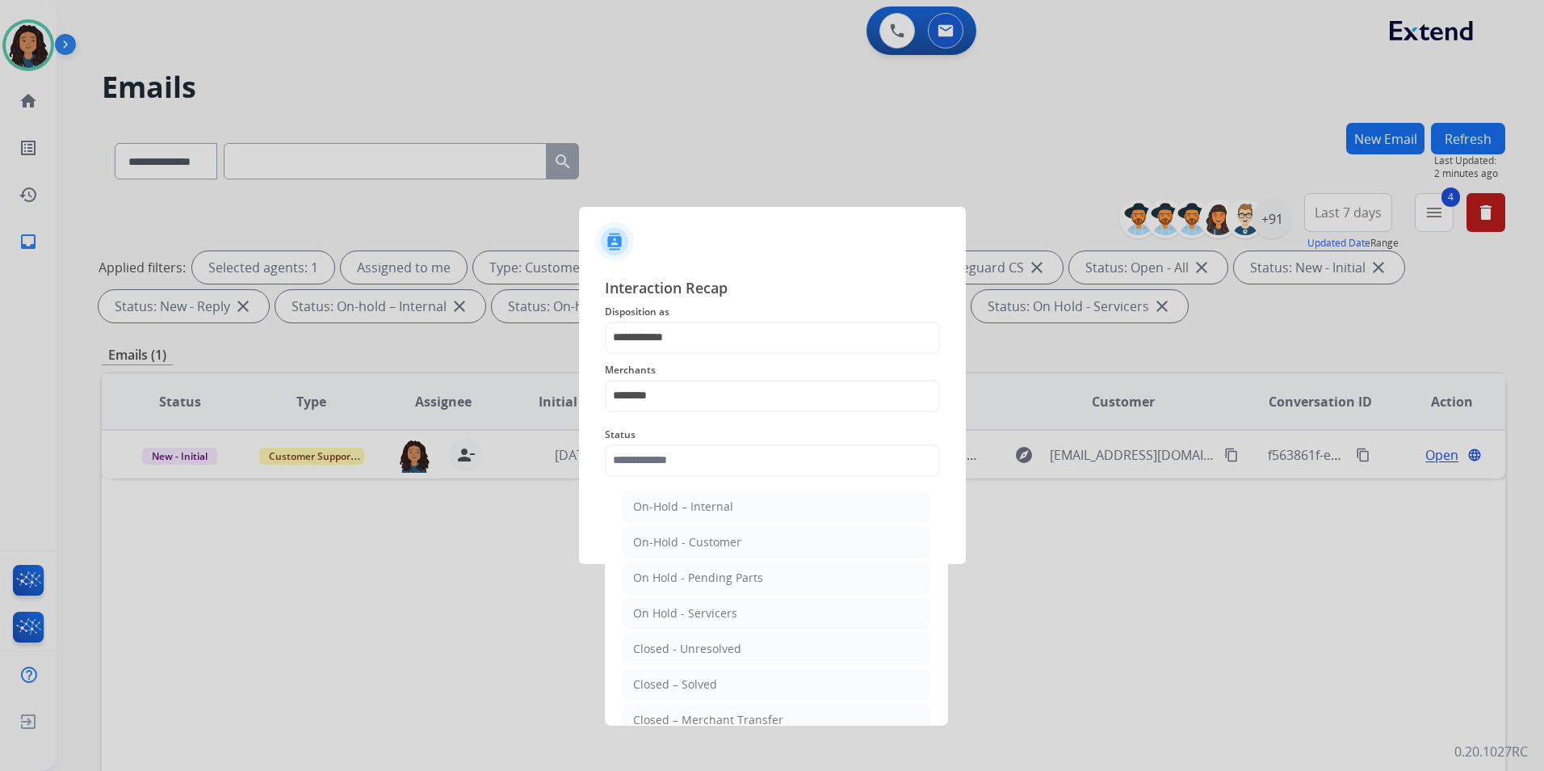
drag, startPoint x: 726, startPoint y: 679, endPoint x: 721, endPoint y: 653, distance: 25.5
click at [725, 679] on li "Closed – Solved" at bounding box center [777, 684] width 308 height 31
type input "**********"
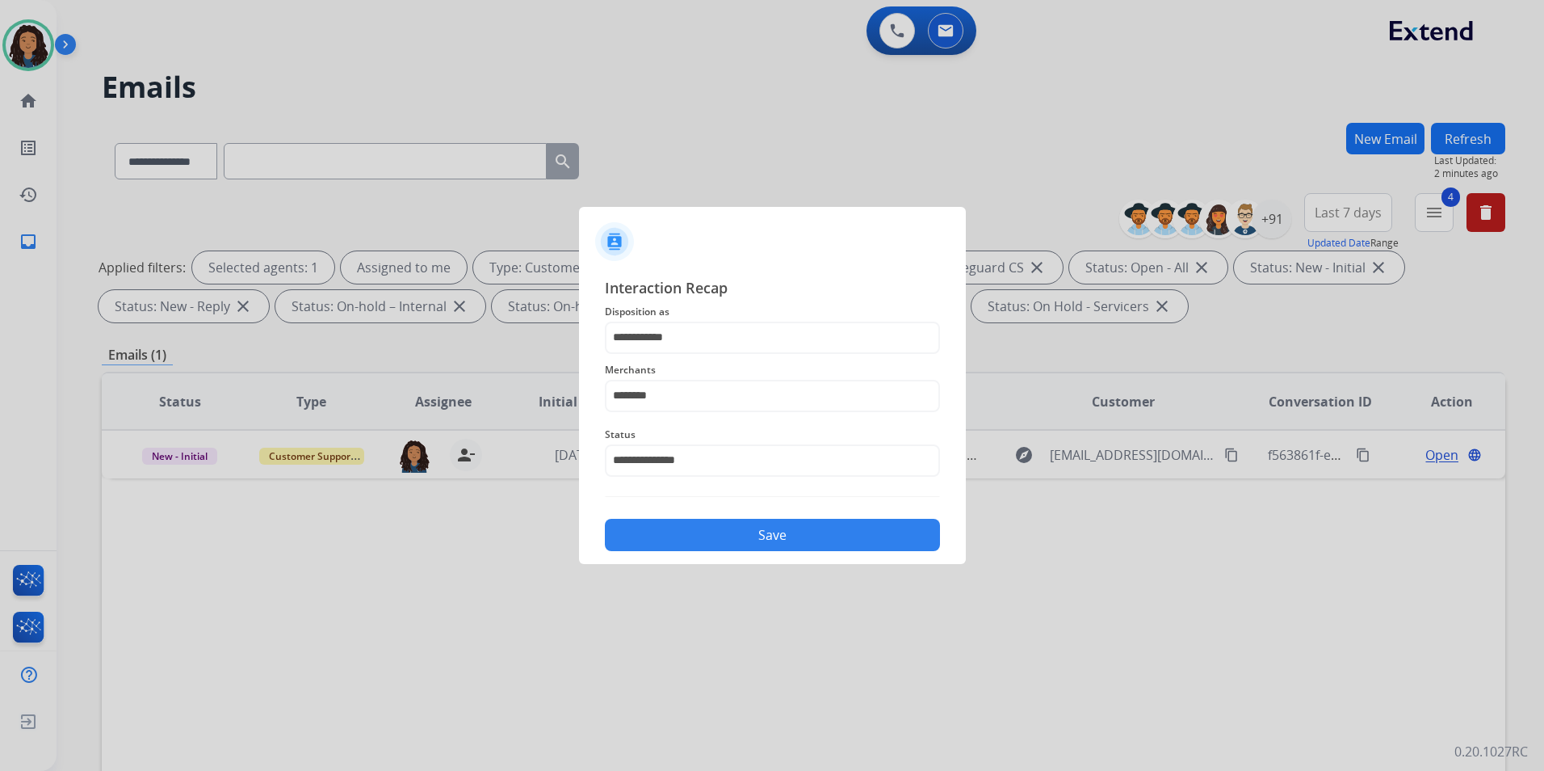
click at [725, 534] on button "Save" at bounding box center [772, 535] width 335 height 32
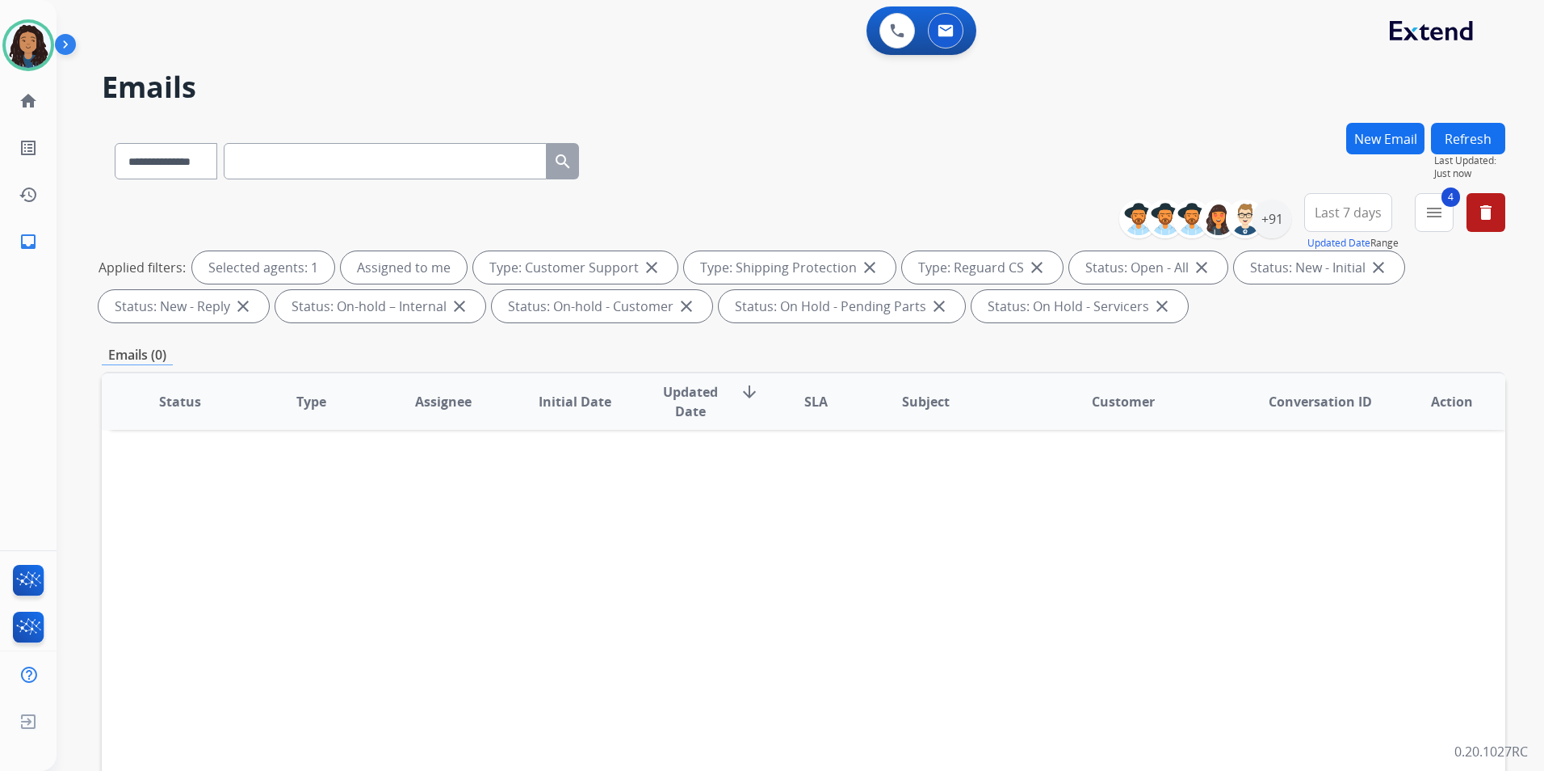
click at [1452, 137] on button "Refresh" at bounding box center [1468, 139] width 74 height 32
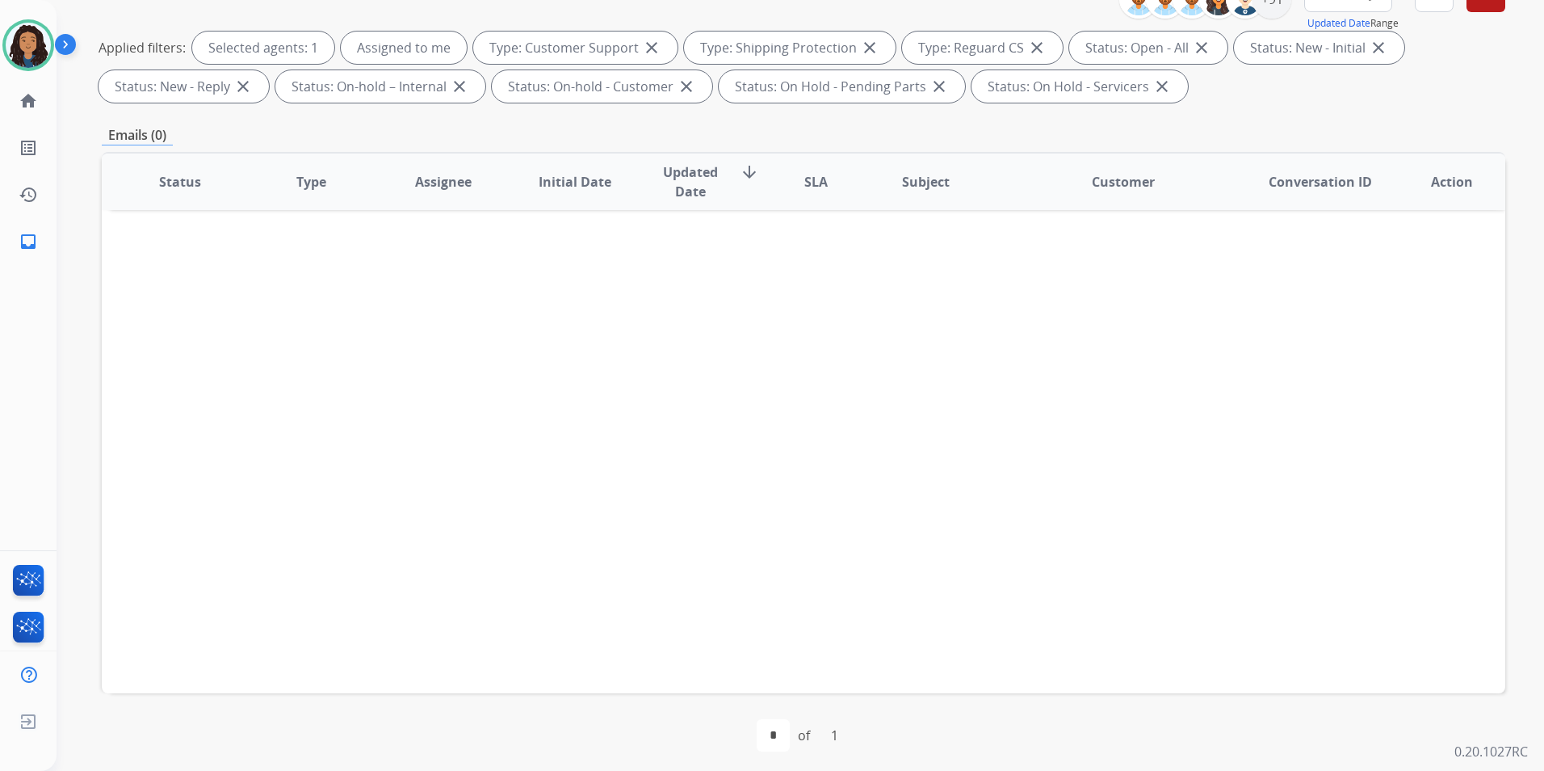
scroll to position [226, 0]
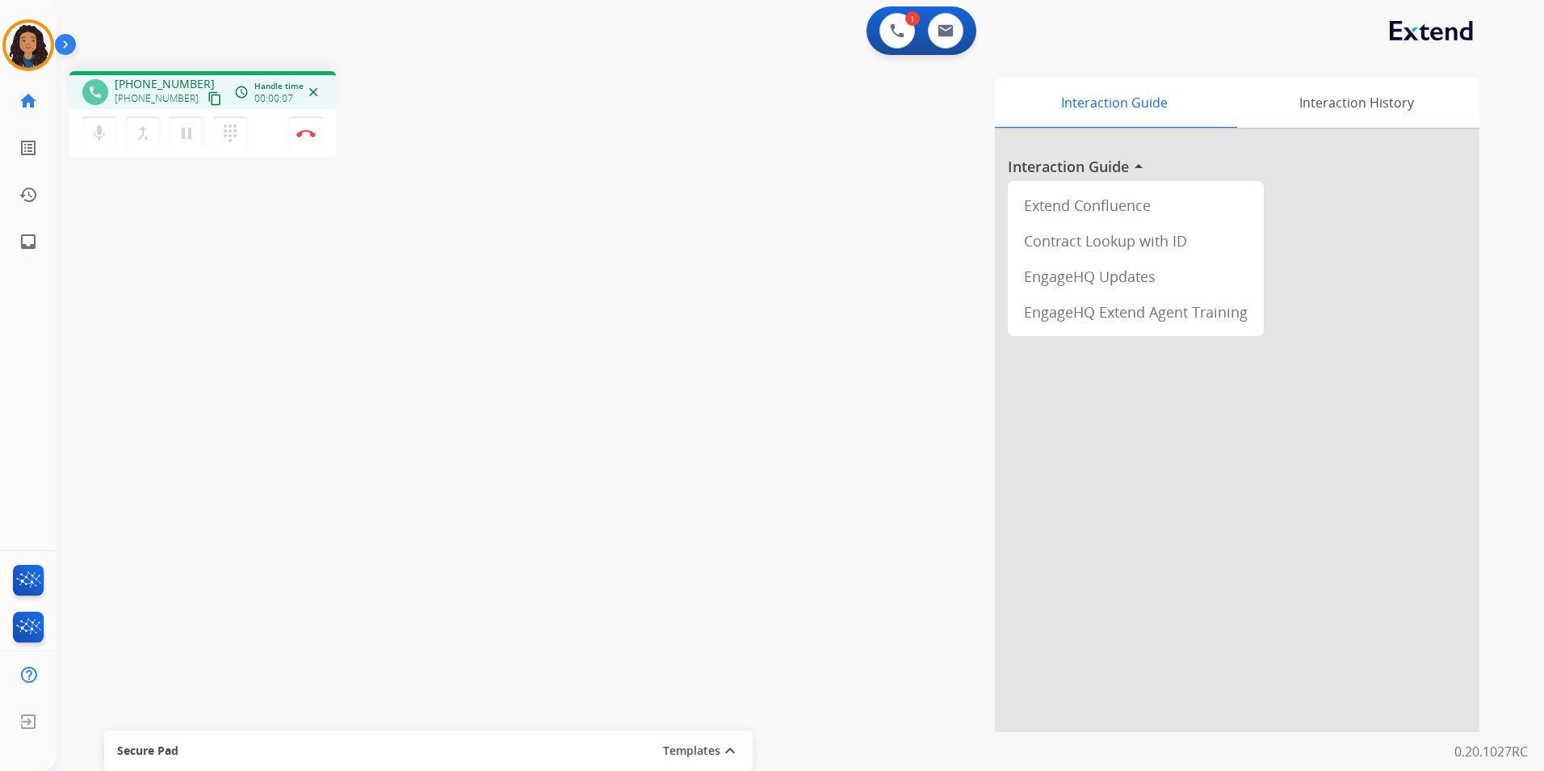
click at [208, 99] on mat-icon "content_copy" at bounding box center [215, 98] width 15 height 15
click at [184, 141] on mat-icon "pause" at bounding box center [186, 133] width 19 height 19
click at [107, 135] on mat-icon "mic" at bounding box center [99, 133] width 19 height 19
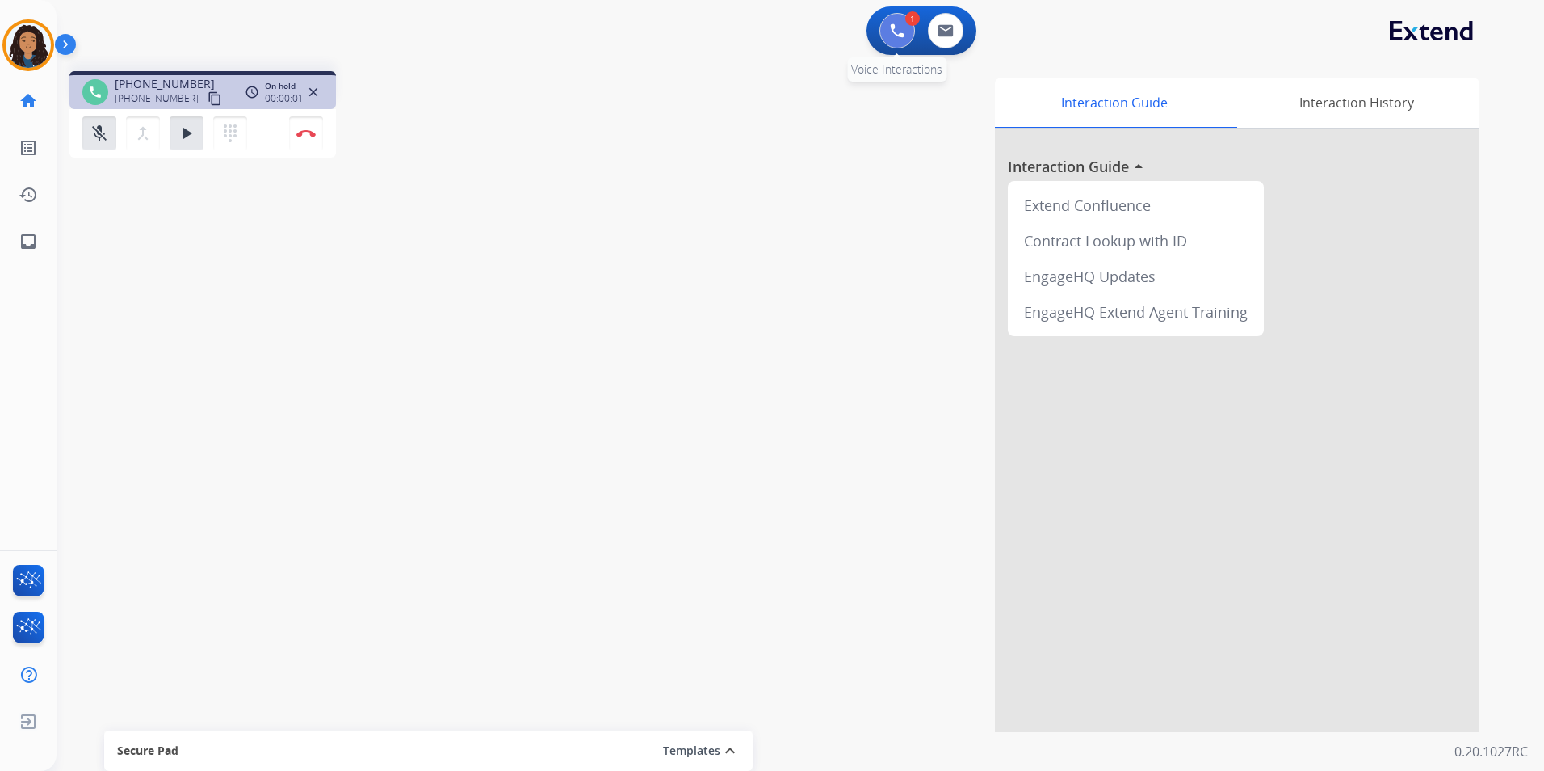
click at [893, 31] on img at bounding box center [897, 30] width 15 height 15
click at [889, 34] on button at bounding box center [898, 31] width 36 height 36
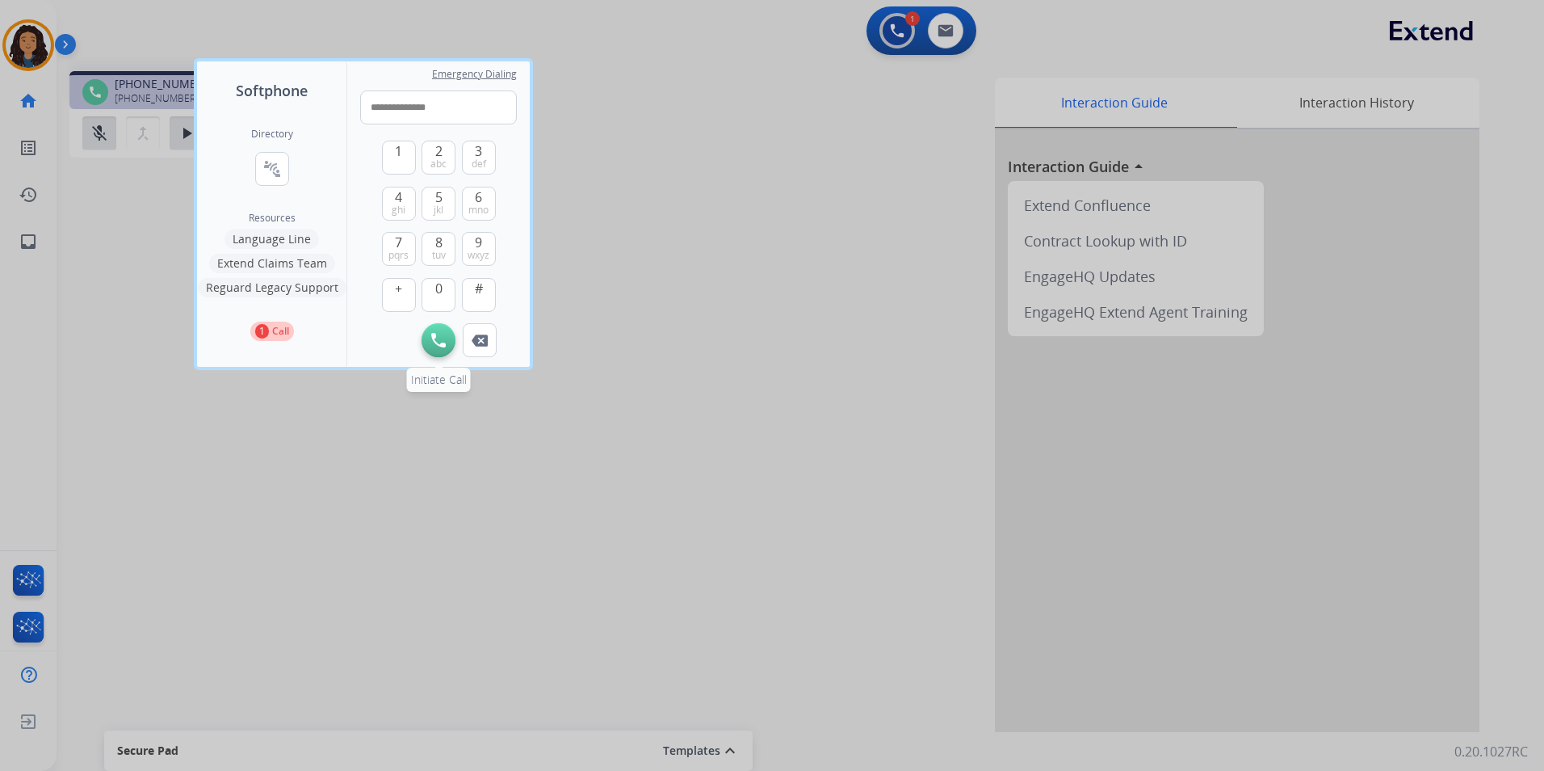
type input "**********"
click at [440, 345] on img at bounding box center [438, 340] width 15 height 15
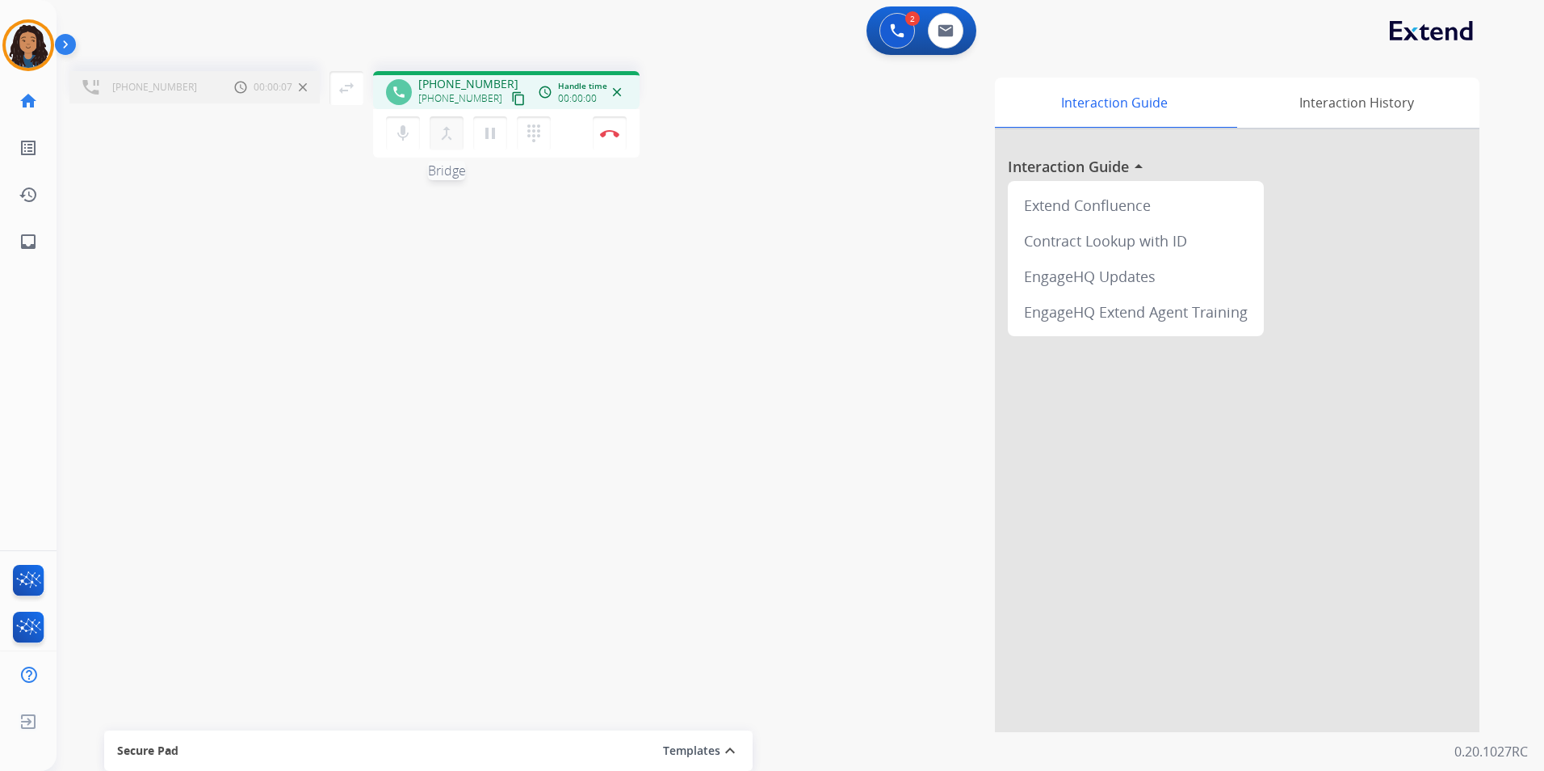
click at [449, 137] on mat-icon "merge_type" at bounding box center [446, 133] width 19 height 19
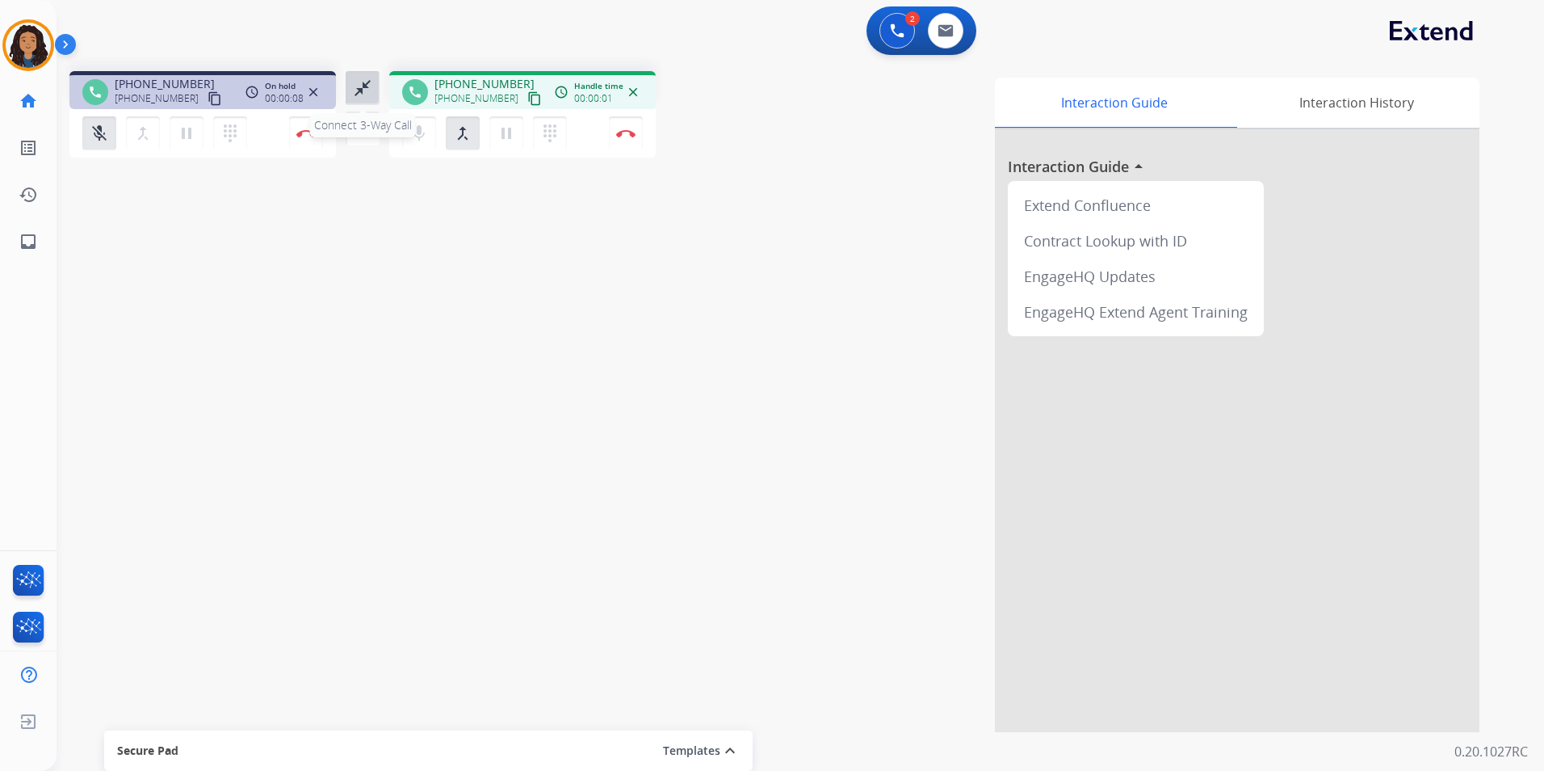
click at [364, 89] on mat-icon "close_fullscreen" at bounding box center [362, 87] width 19 height 19
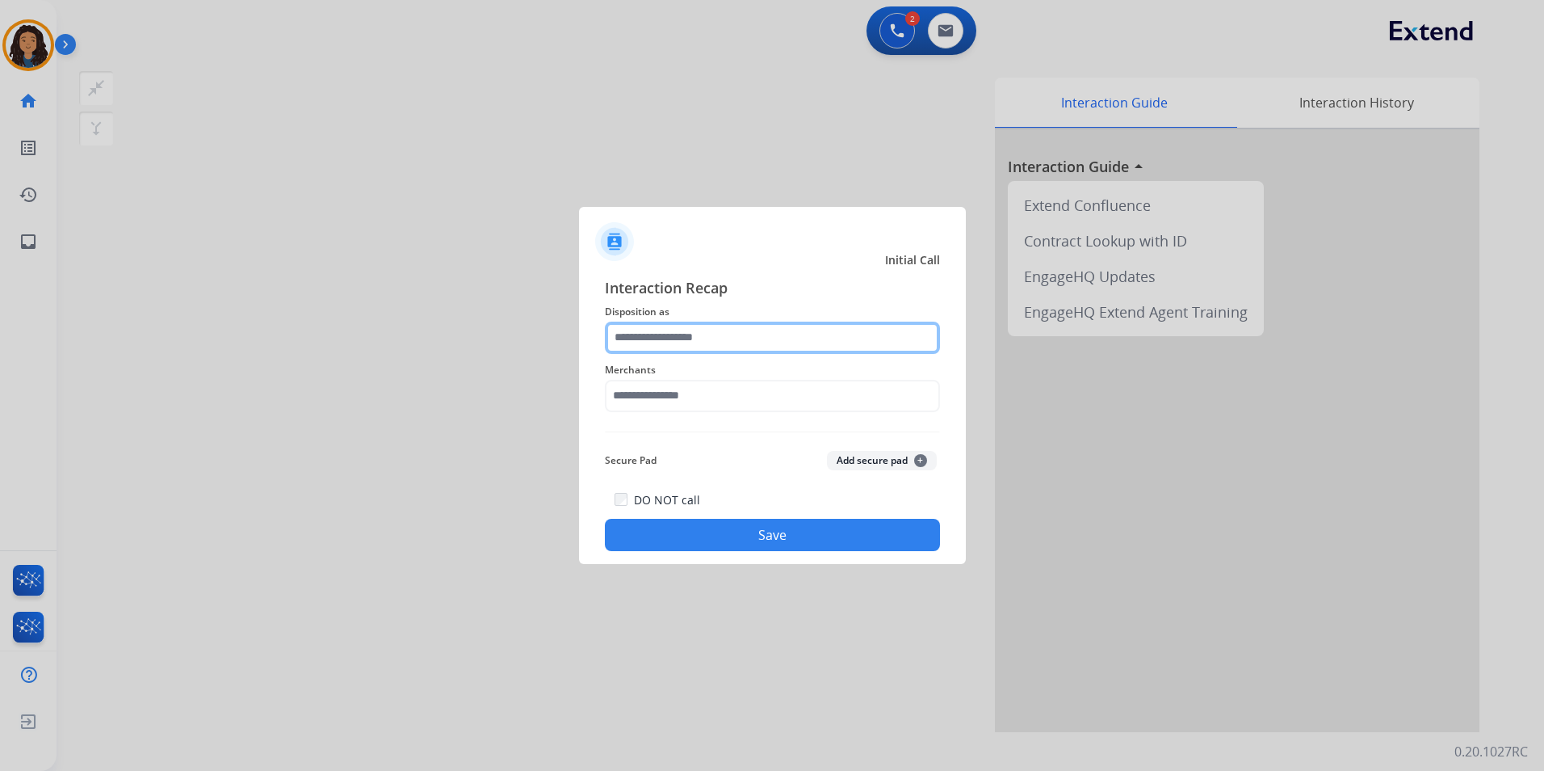
click at [739, 324] on input "text" at bounding box center [772, 337] width 335 height 32
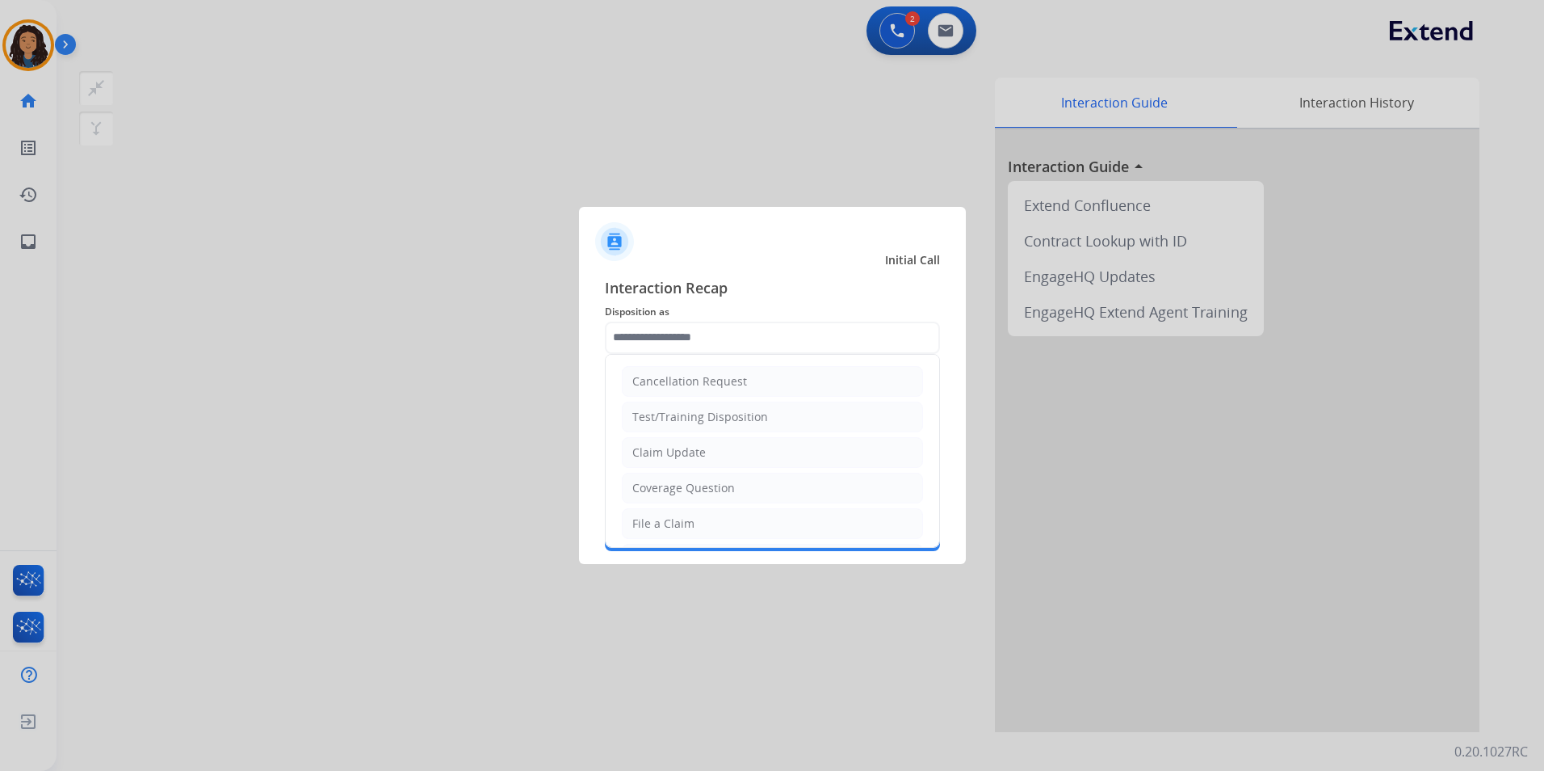
click at [727, 452] on li "Claim Update" at bounding box center [772, 452] width 301 height 31
type input "**********"
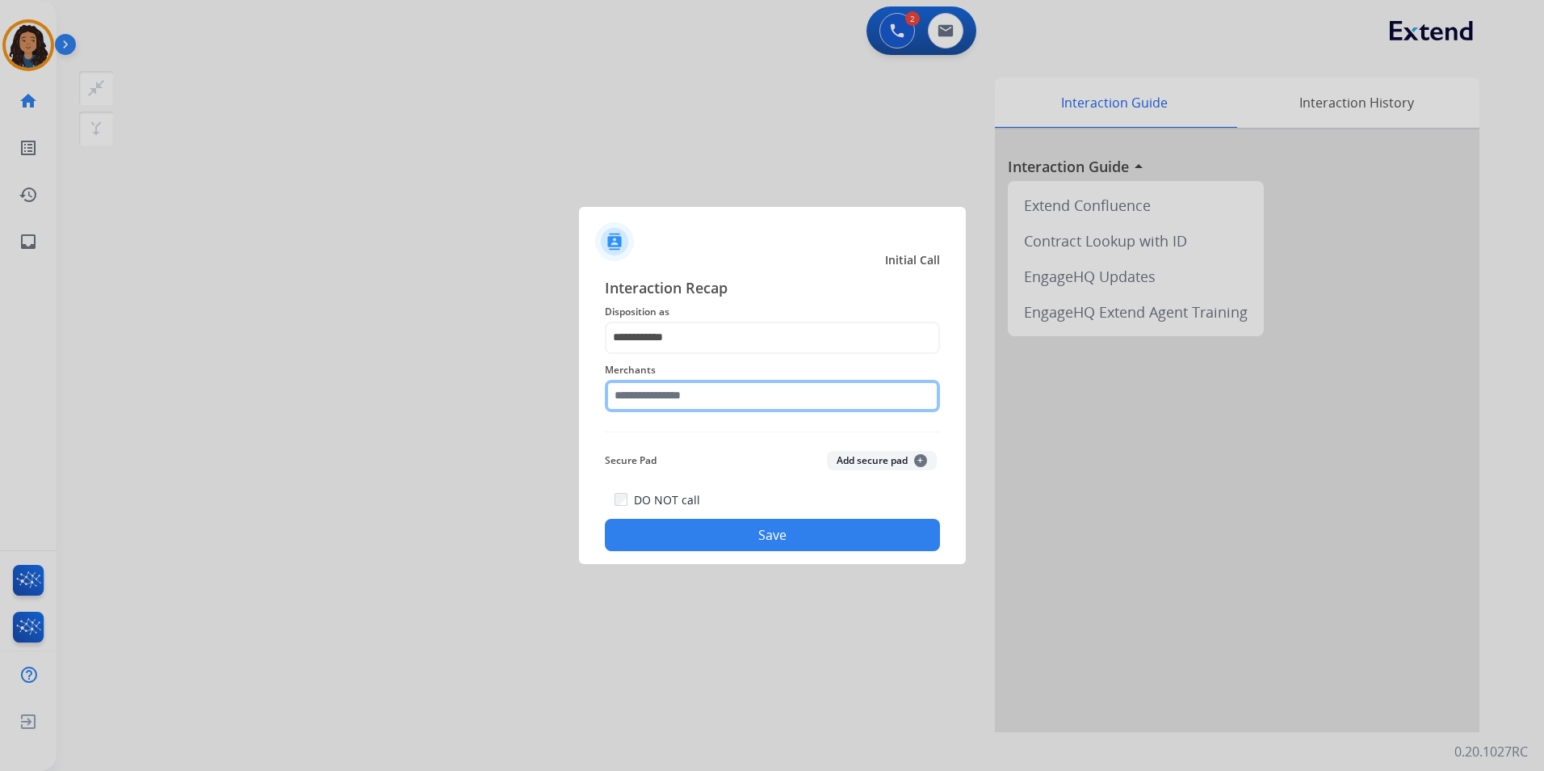
click at [698, 387] on input "text" at bounding box center [772, 396] width 335 height 32
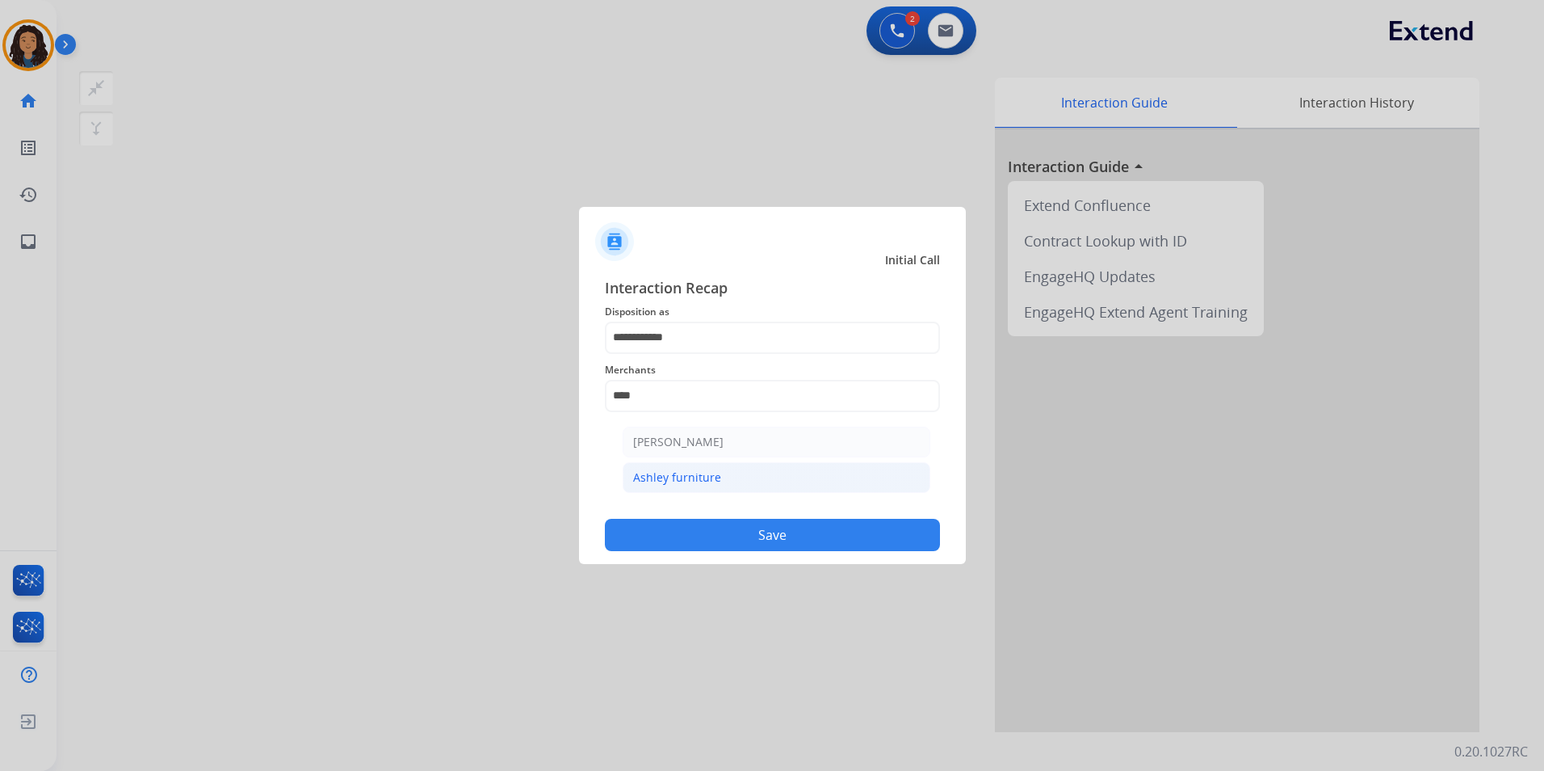
click at [695, 484] on div "Ashley furniture" at bounding box center [677, 477] width 88 height 16
type input "**********"
drag, startPoint x: 703, startPoint y: 540, endPoint x: 620, endPoint y: 487, distance: 98.1
click at [700, 540] on button "Save" at bounding box center [772, 535] width 335 height 32
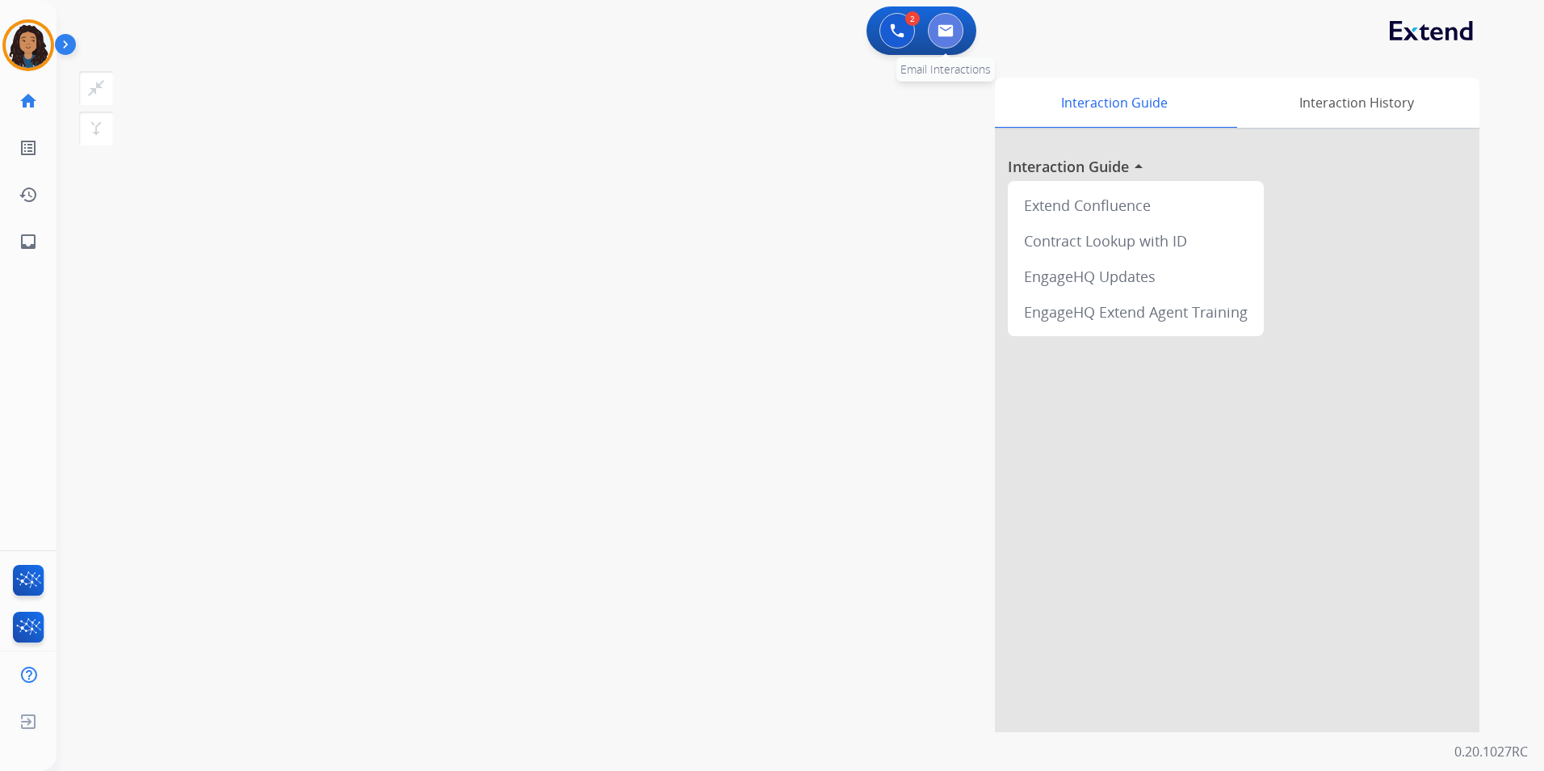
click at [934, 25] on button at bounding box center [946, 31] width 36 height 36
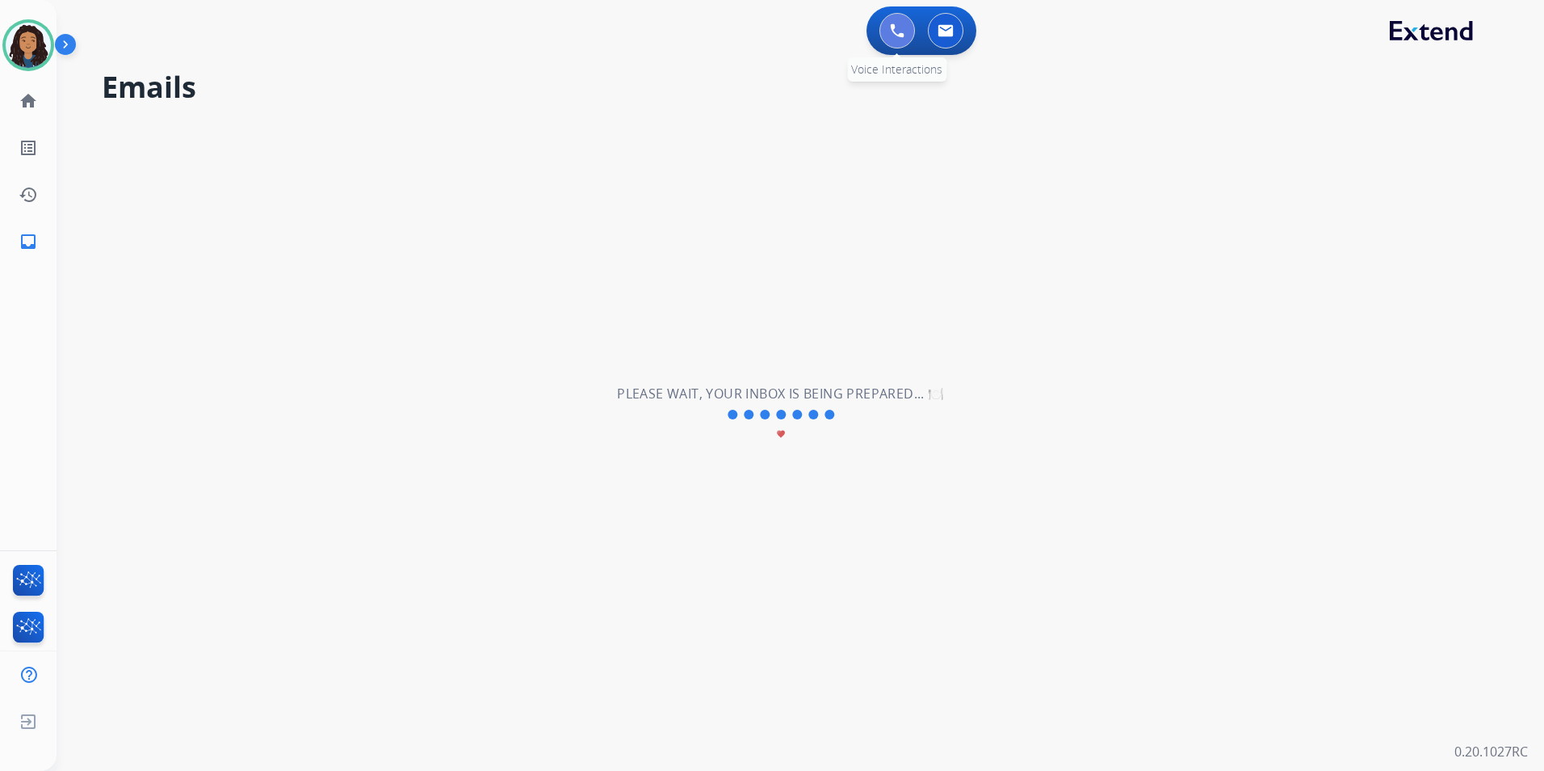
click at [889, 36] on button at bounding box center [898, 31] width 36 height 36
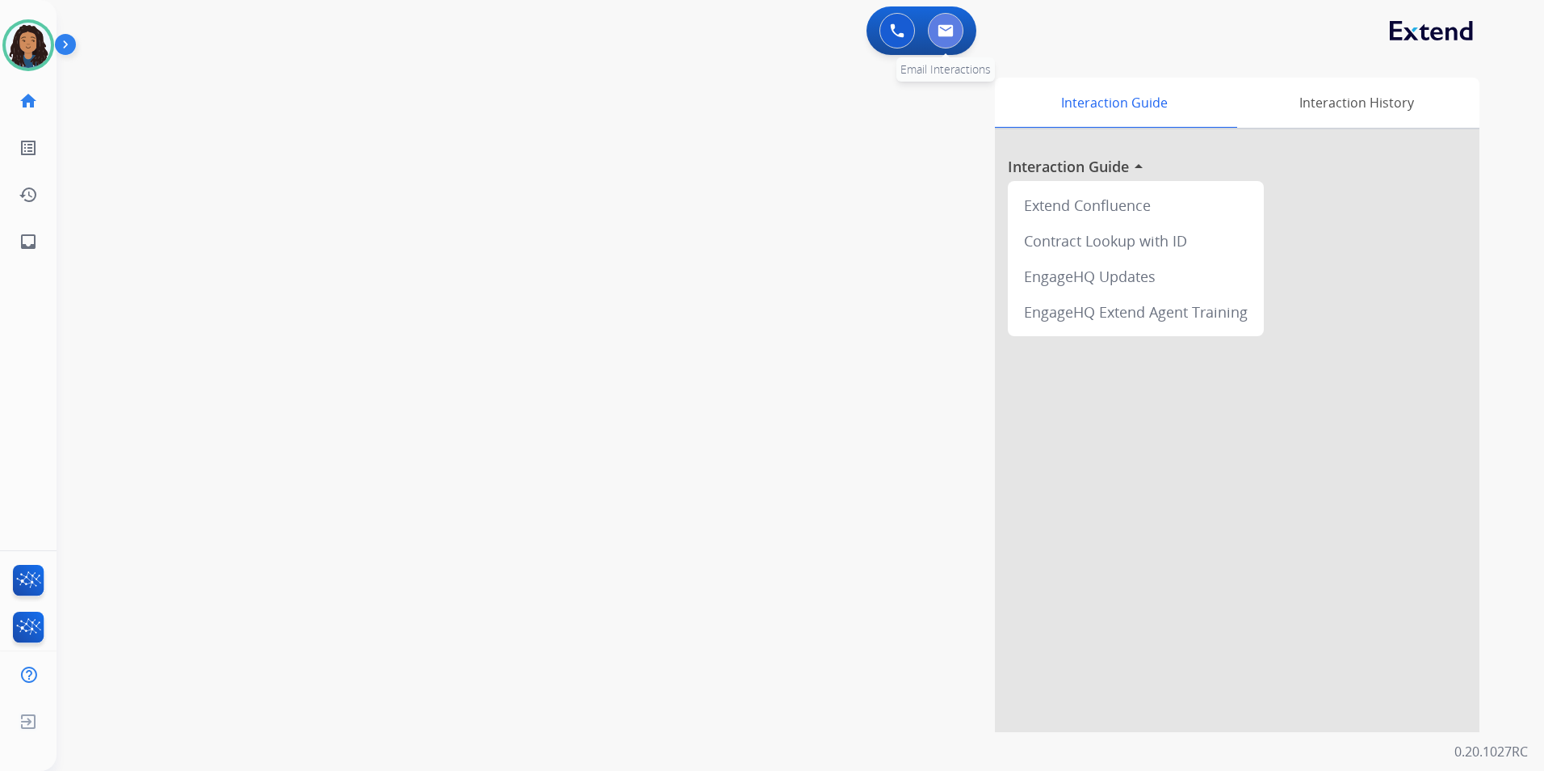
click at [935, 36] on button at bounding box center [946, 31] width 36 height 36
select select "**********"
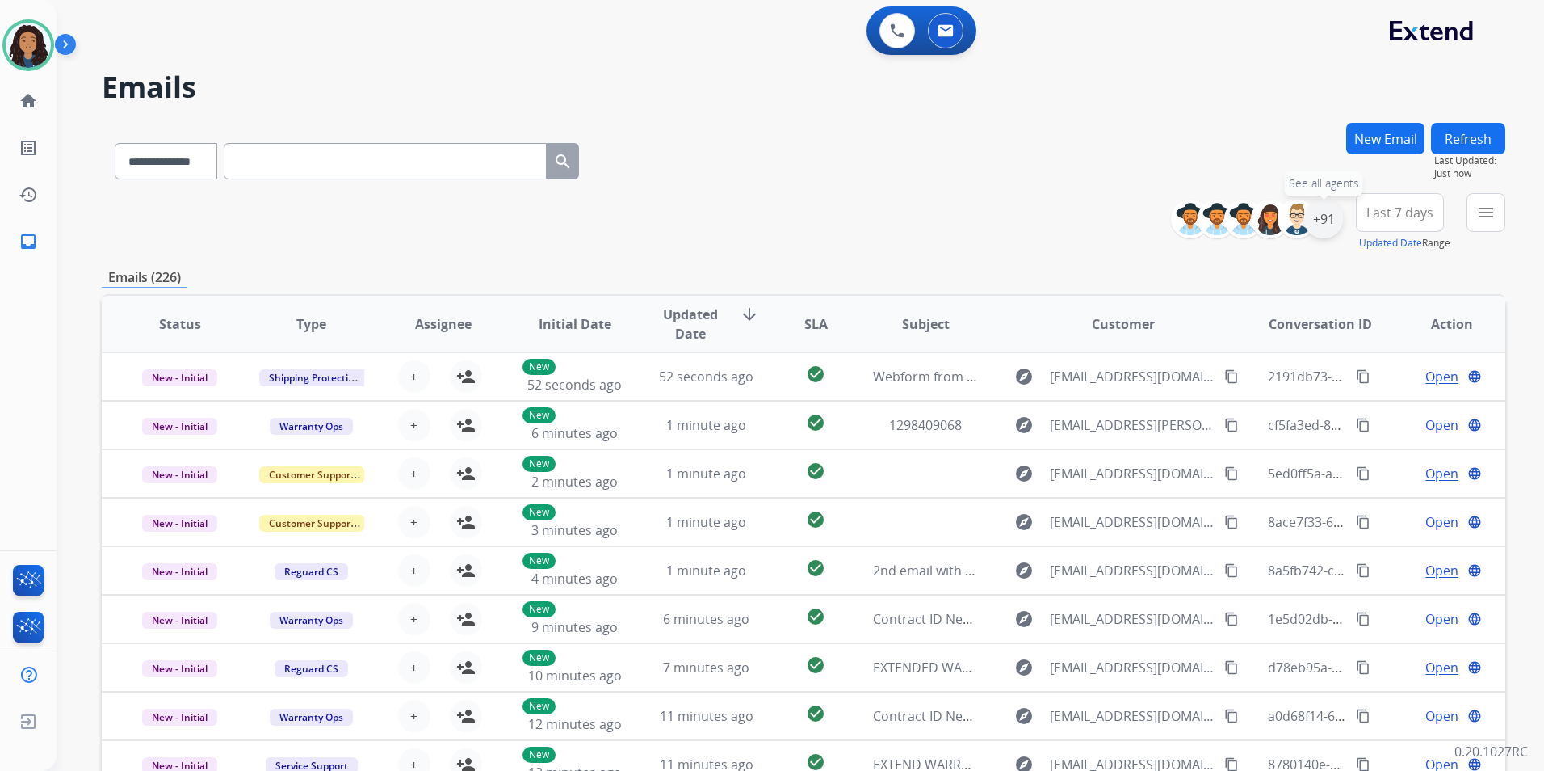
click at [1327, 232] on div "+91" at bounding box center [1324, 219] width 39 height 39
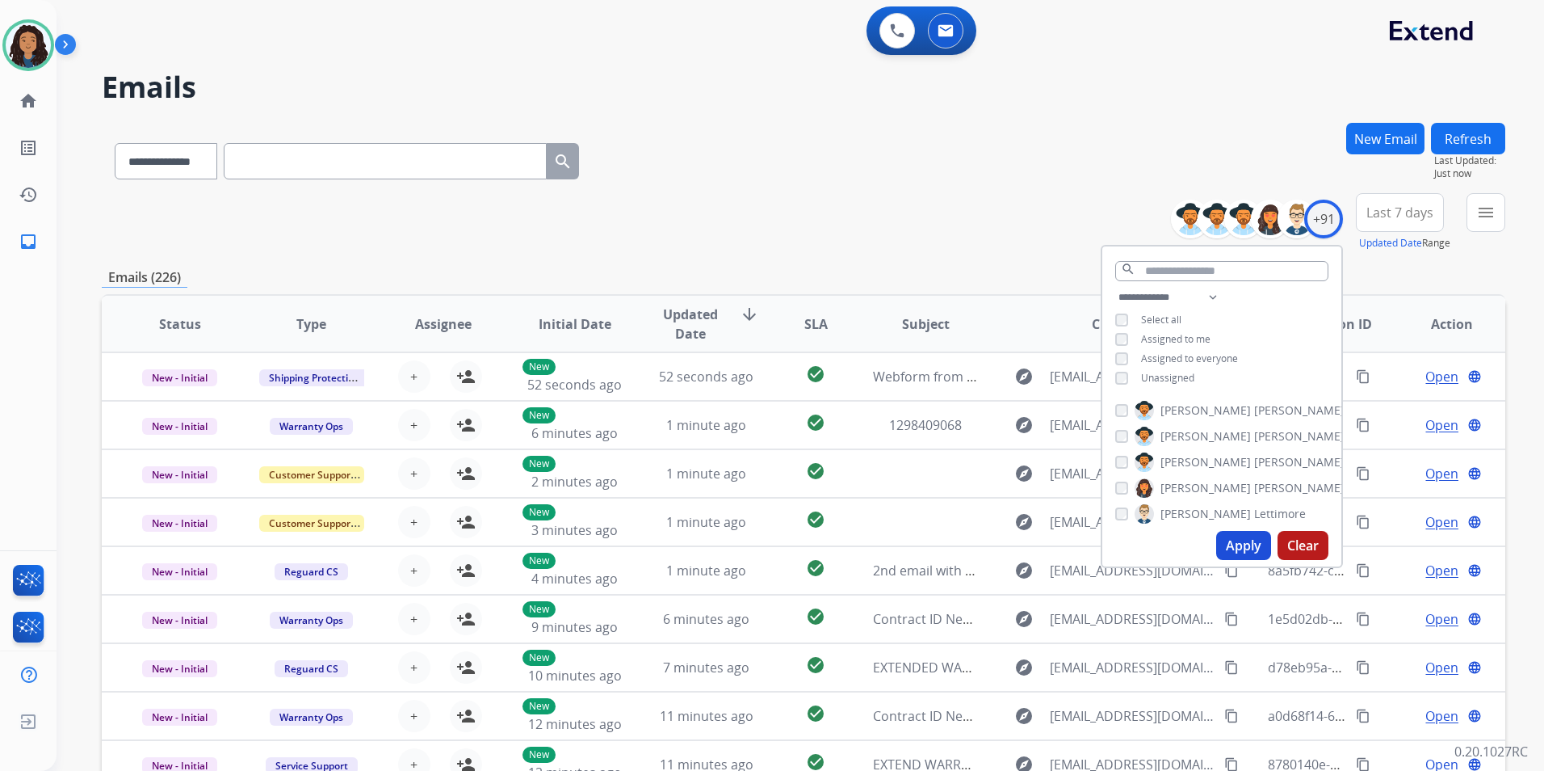
click at [1177, 371] on span "Unassigned" at bounding box center [1167, 378] width 53 height 14
click at [1238, 538] on button "Apply" at bounding box center [1244, 545] width 55 height 29
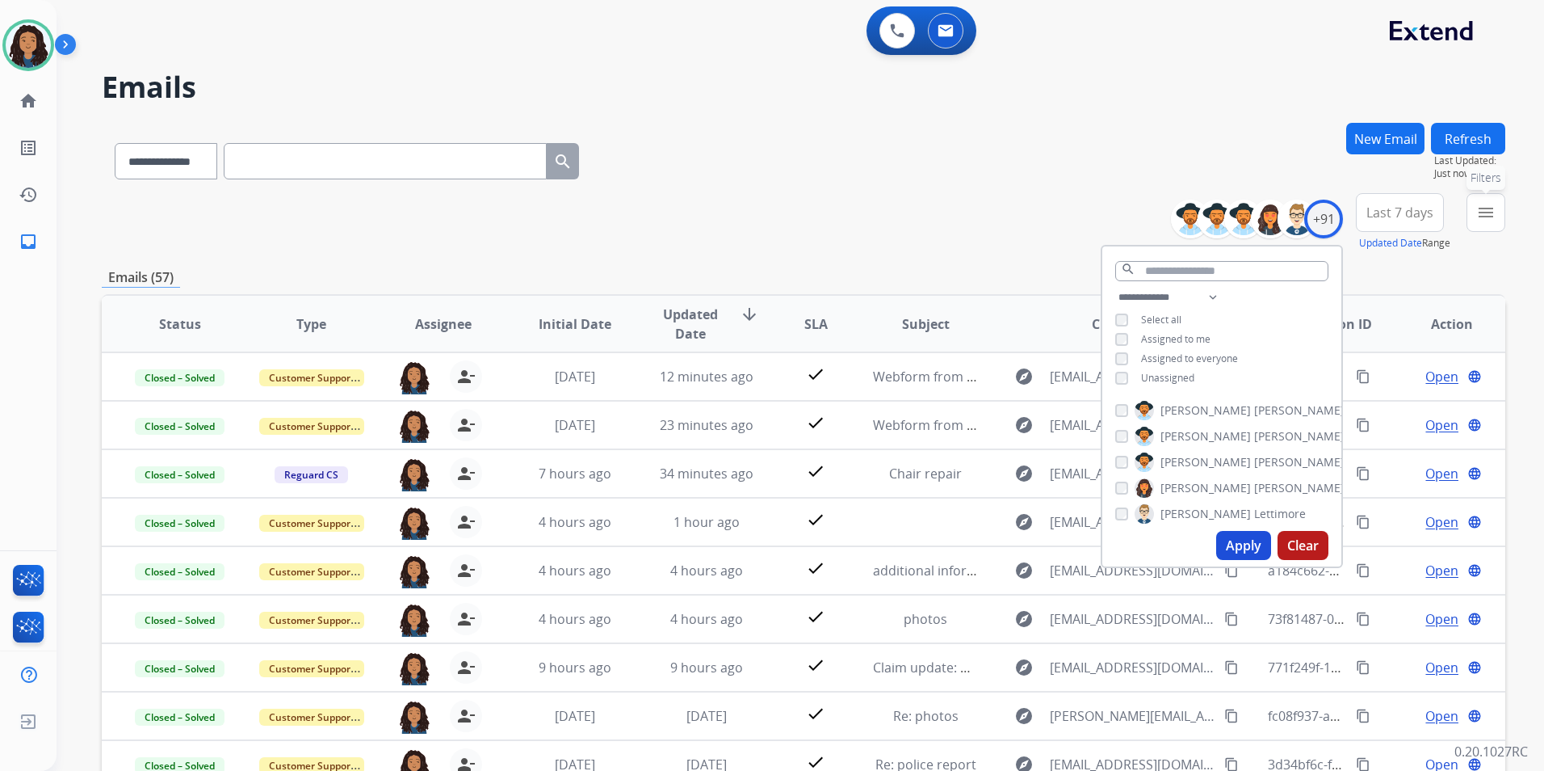
click at [1479, 211] on mat-icon "menu" at bounding box center [1486, 212] width 19 height 19
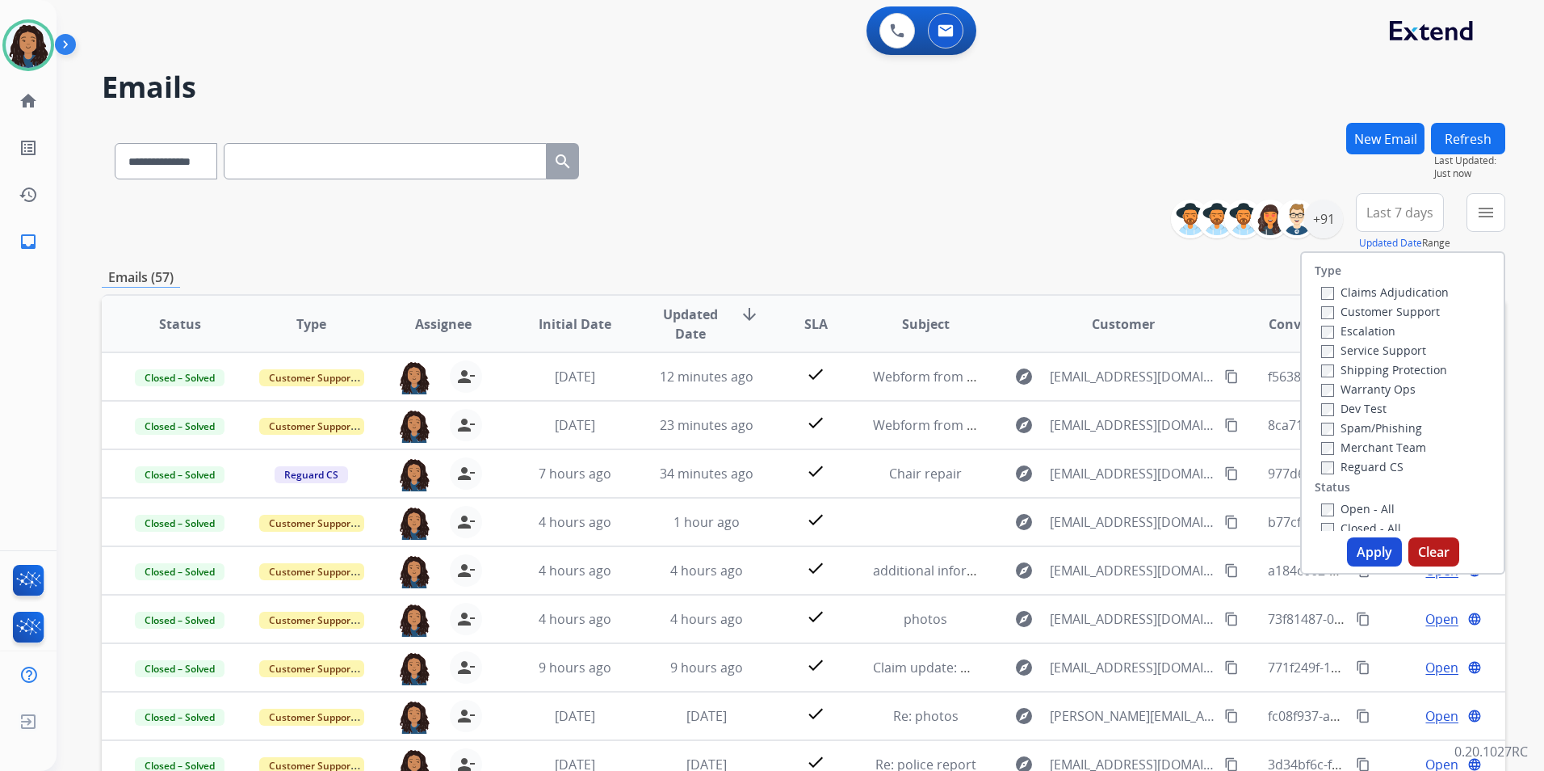
click at [1409, 307] on label "Customer Support" at bounding box center [1381, 311] width 119 height 15
click at [1431, 368] on label "Shipping Protection" at bounding box center [1385, 369] width 126 height 15
click at [1374, 458] on div "Reguard CS" at bounding box center [1386, 465] width 128 height 19
drag, startPoint x: 1374, startPoint y: 458, endPoint x: 1371, endPoint y: 470, distance: 12.5
click at [1372, 470] on label "Reguard CS" at bounding box center [1363, 466] width 82 height 15
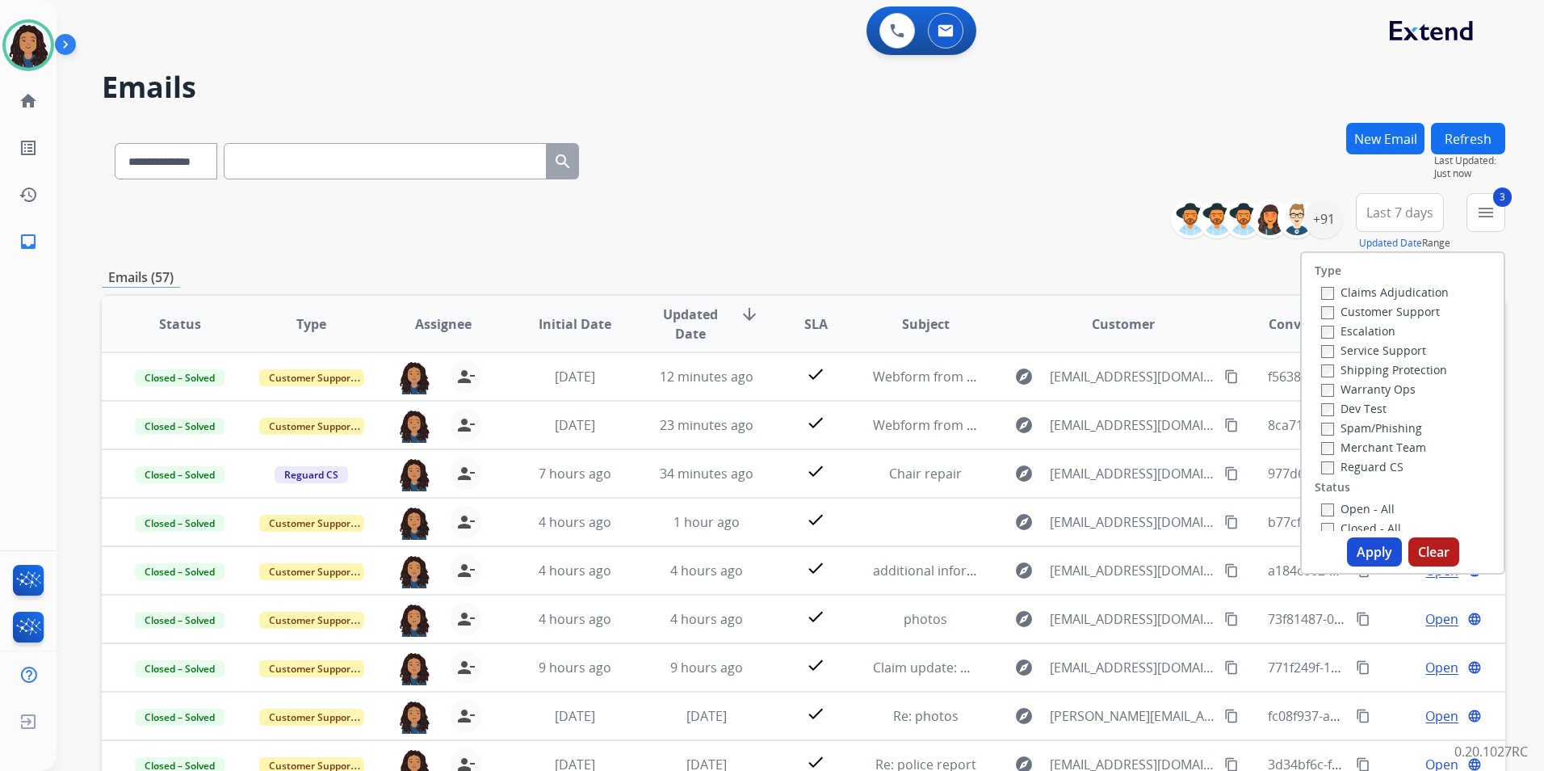
click at [1369, 509] on label "Open - All" at bounding box center [1359, 508] width 74 height 15
click at [1366, 548] on button "Apply" at bounding box center [1374, 551] width 55 height 29
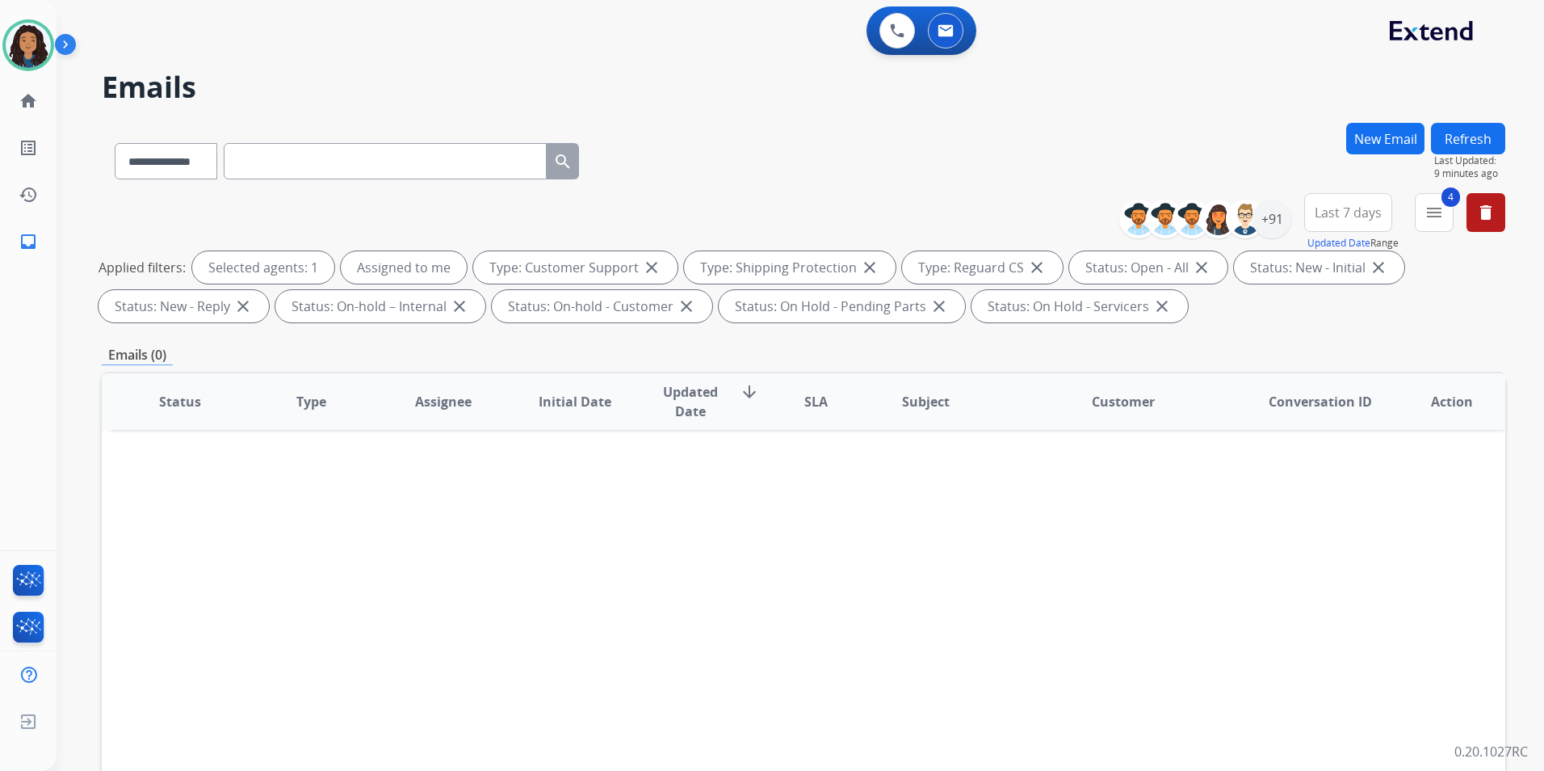
click at [1477, 139] on button "Refresh" at bounding box center [1468, 139] width 74 height 32
click at [1464, 132] on button "Refresh" at bounding box center [1468, 139] width 74 height 32
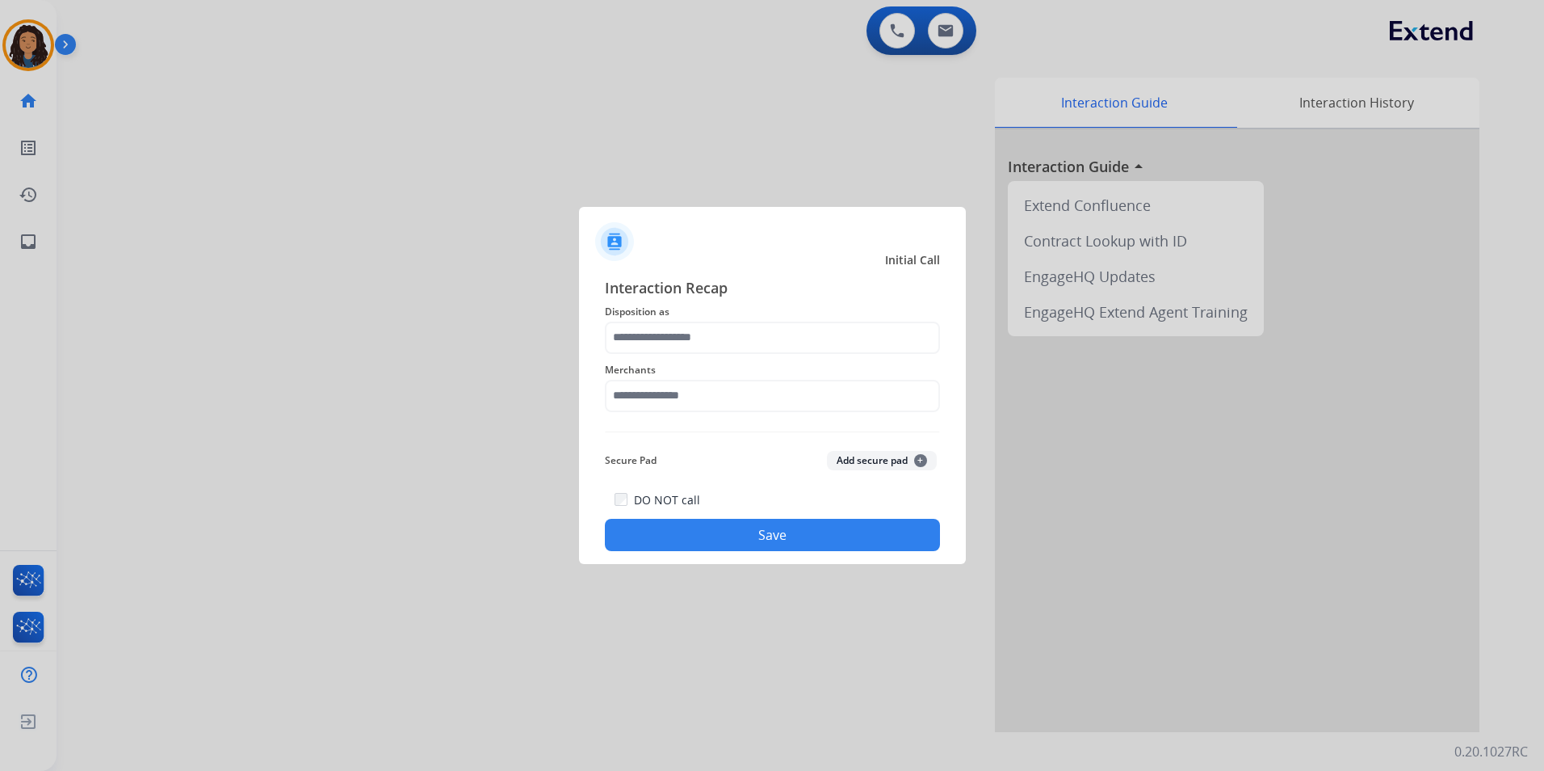
click at [700, 355] on div "Merchants" at bounding box center [772, 386] width 335 height 65
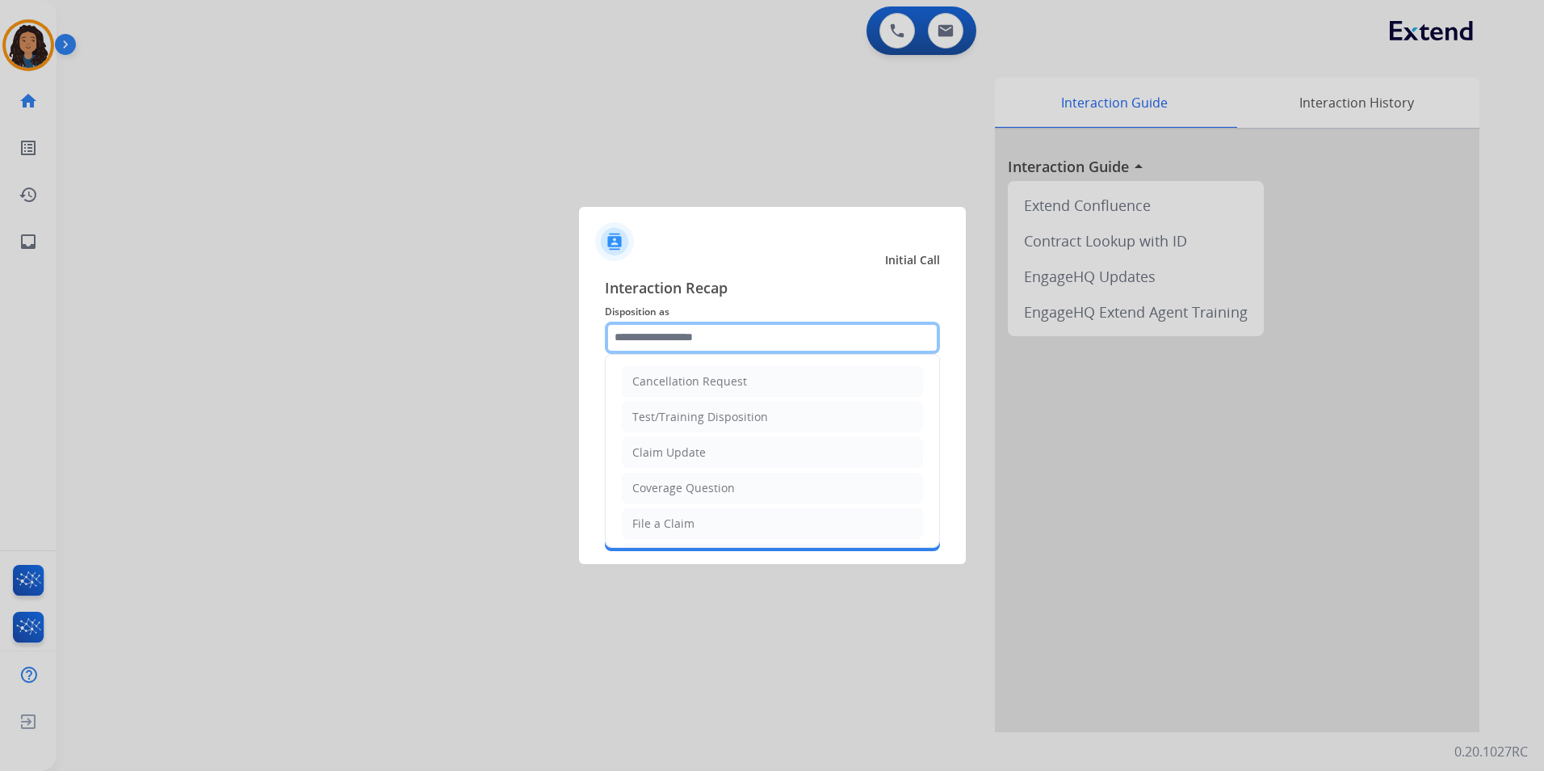
click at [705, 346] on input "text" at bounding box center [772, 337] width 335 height 32
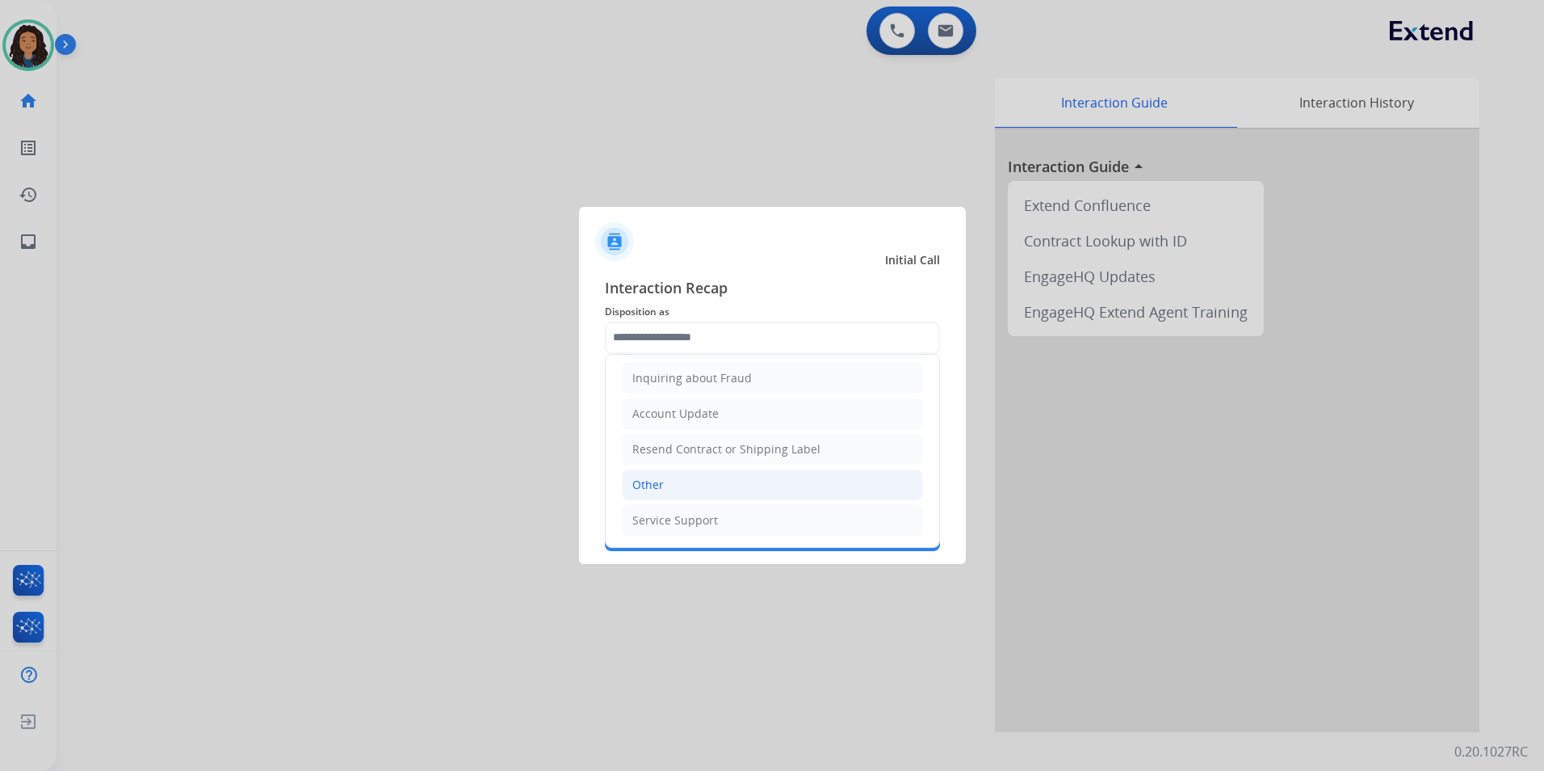
click at [687, 484] on li "Other" at bounding box center [772, 484] width 301 height 31
type input "*****"
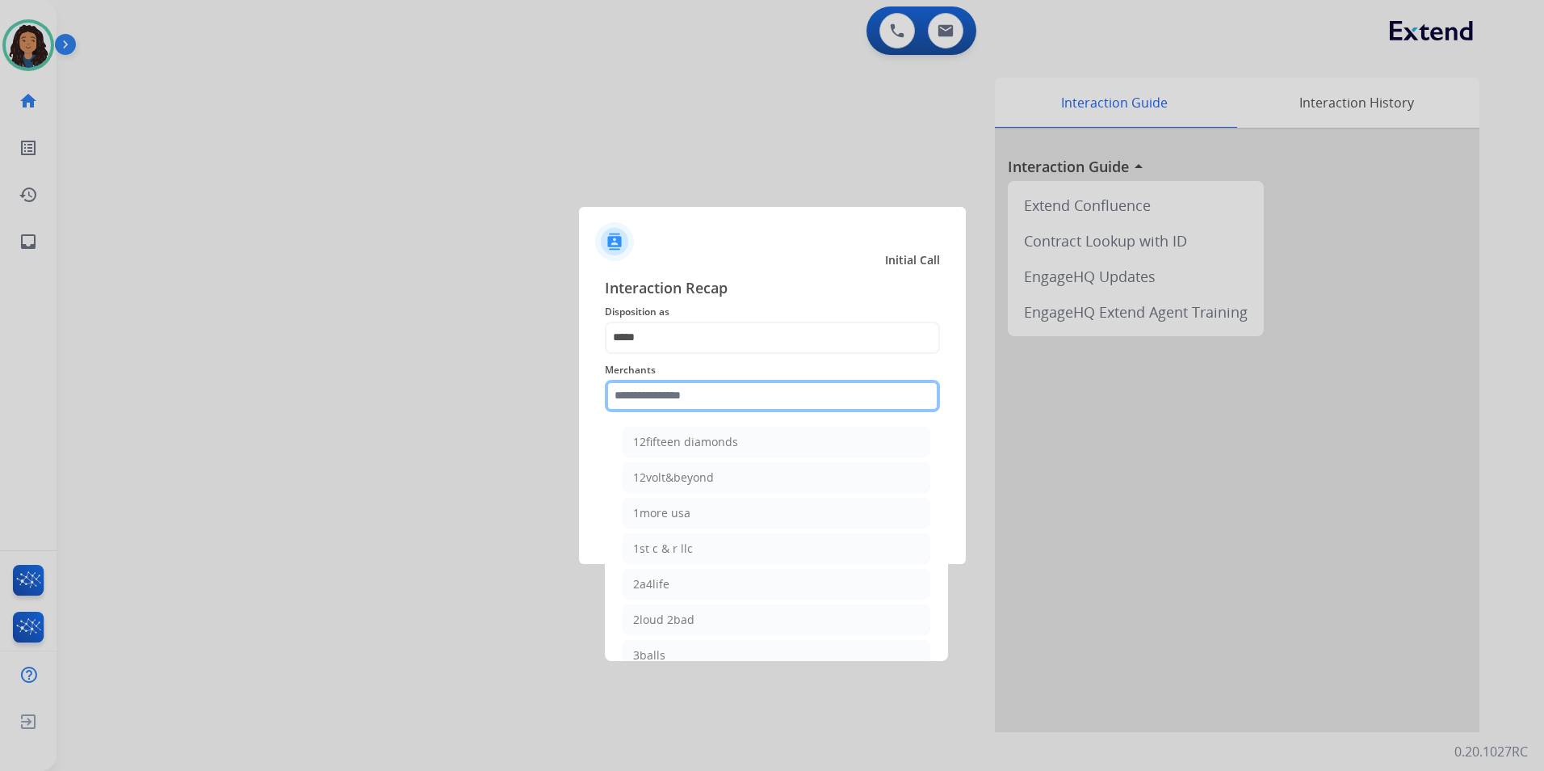
click at [697, 408] on input "text" at bounding box center [772, 396] width 335 height 32
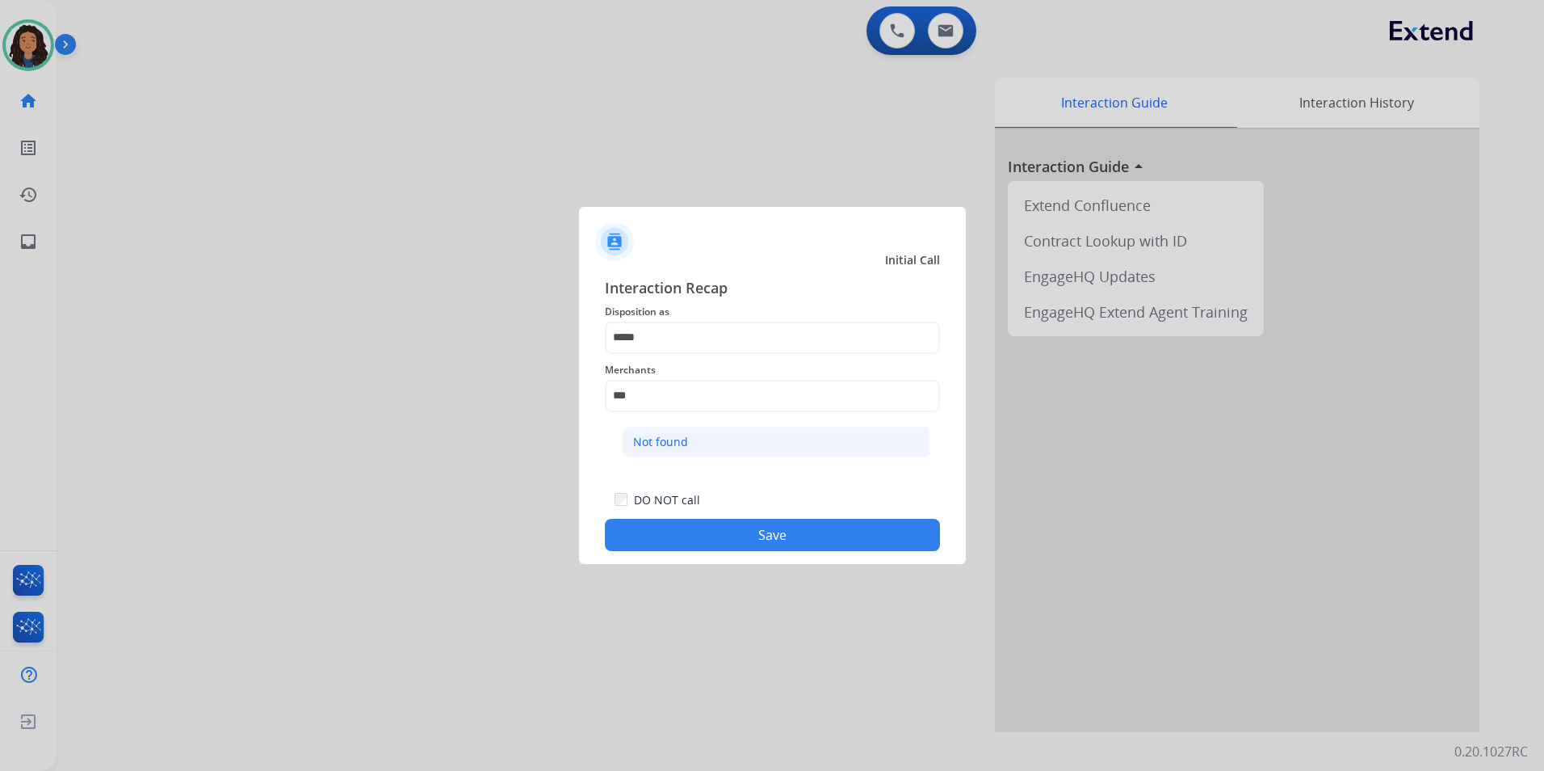
drag, startPoint x: 706, startPoint y: 438, endPoint x: 691, endPoint y: 561, distance: 124.5
click at [706, 440] on li "Not found" at bounding box center [777, 442] width 308 height 31
type input "*********"
click at [689, 537] on button "Save" at bounding box center [772, 535] width 335 height 32
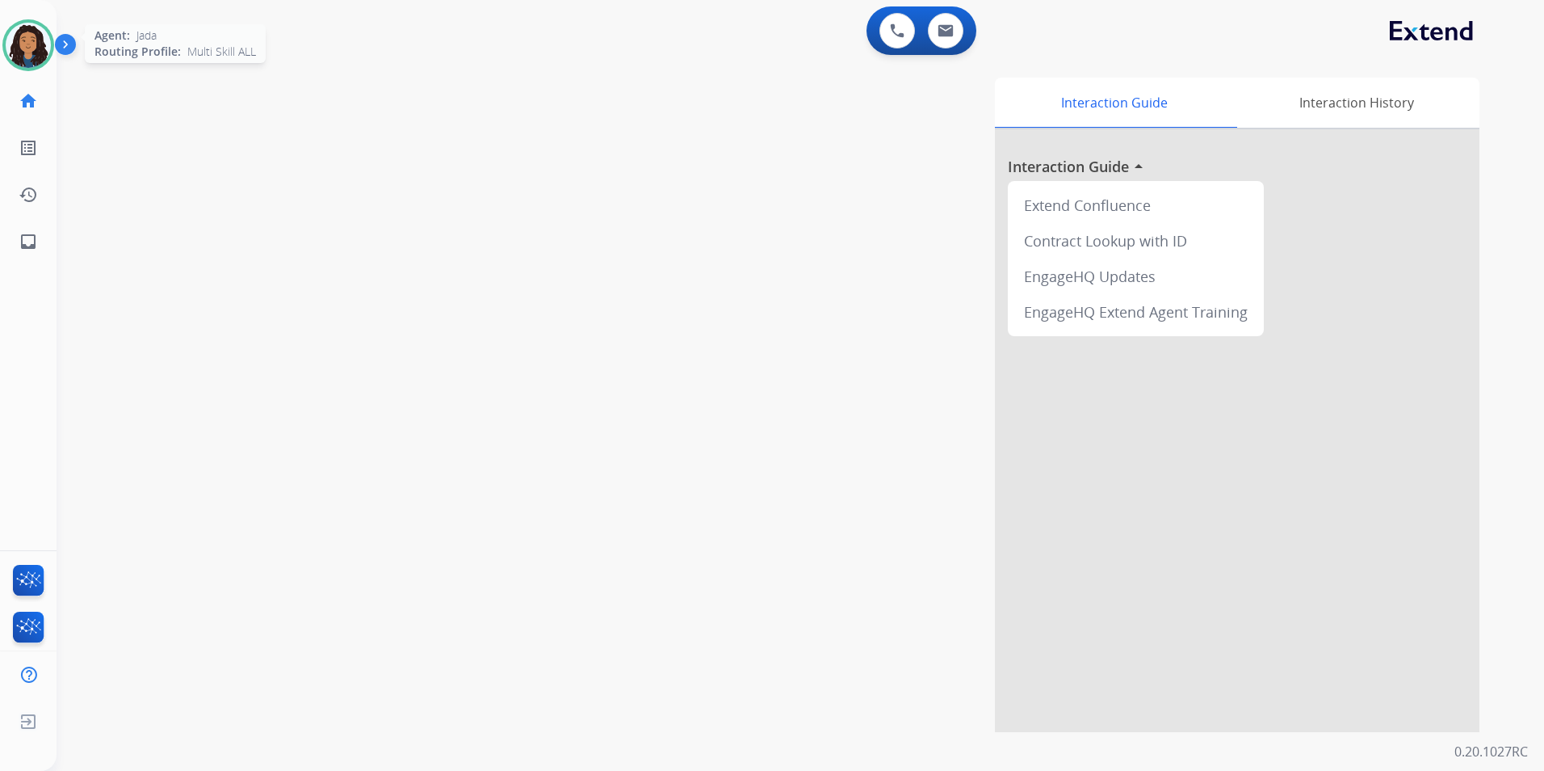
click at [42, 51] on img at bounding box center [28, 45] width 45 height 45
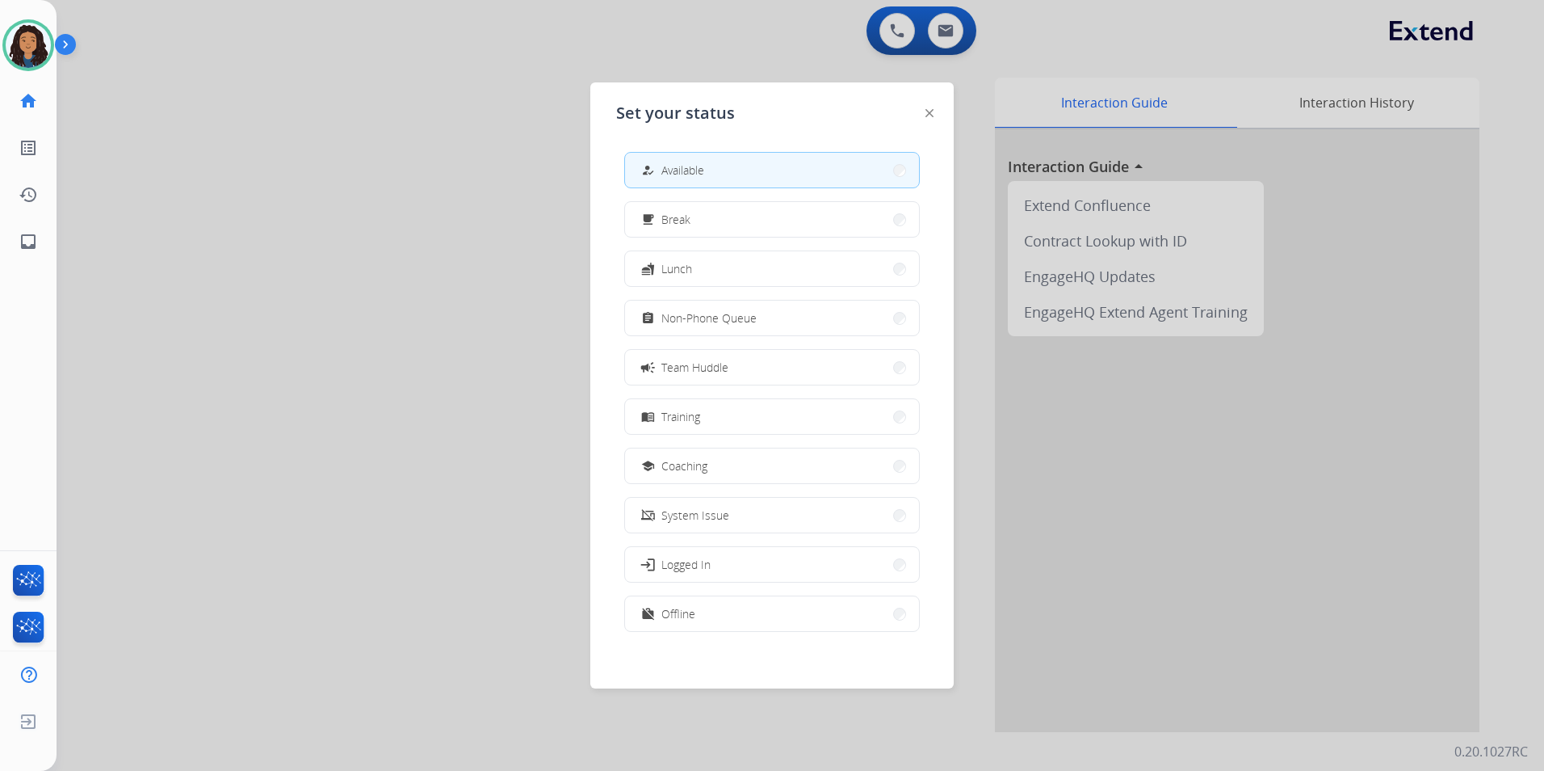
click at [746, 314] on span "Non-Phone Queue" at bounding box center [709, 317] width 95 height 17
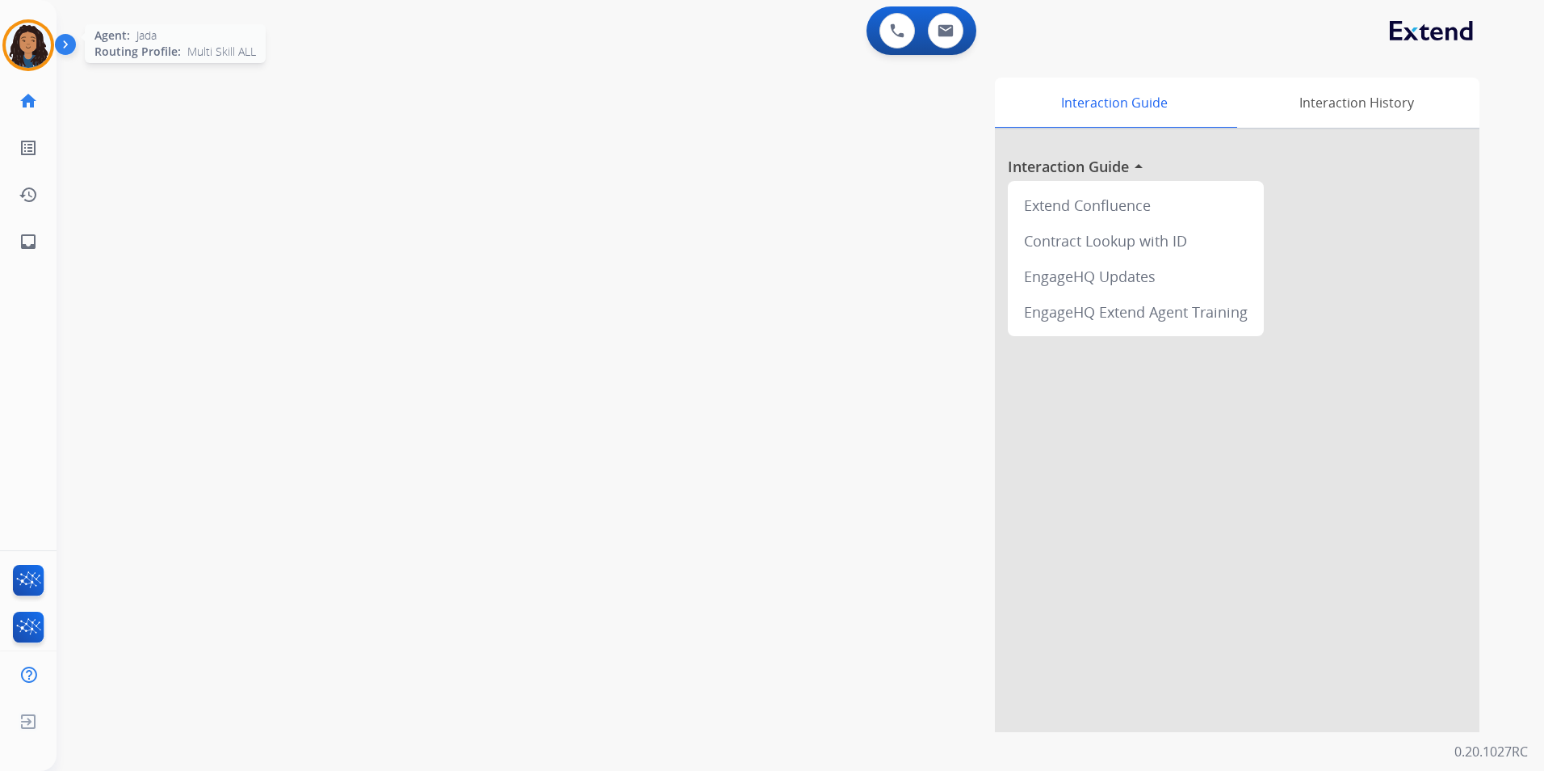
click at [24, 52] on img at bounding box center [28, 45] width 45 height 45
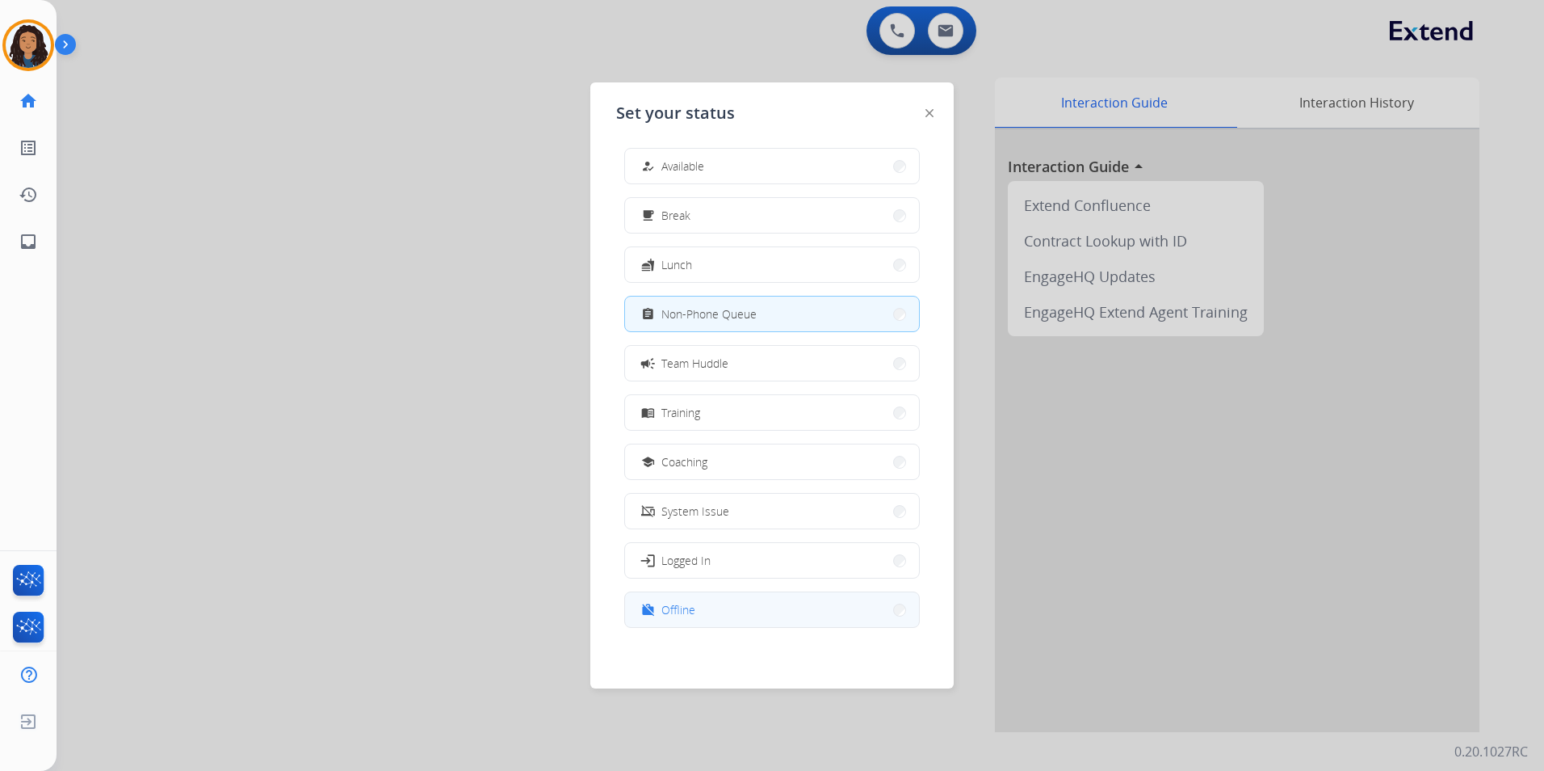
scroll to position [5, 0]
click at [732, 625] on div "work_off Offline" at bounding box center [772, 608] width 296 height 36
click at [736, 618] on button "work_off Offline" at bounding box center [772, 608] width 294 height 35
